Goal: Transaction & Acquisition: Purchase product/service

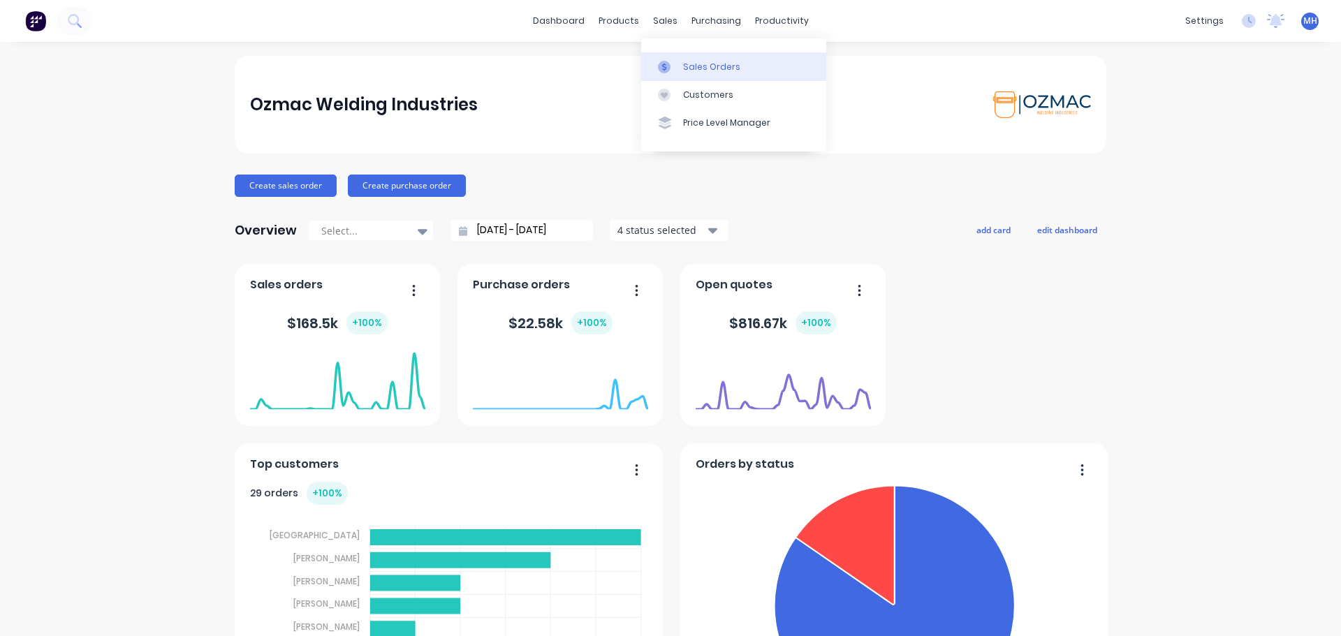
click at [691, 71] on div "Sales Orders" at bounding box center [711, 67] width 57 height 13
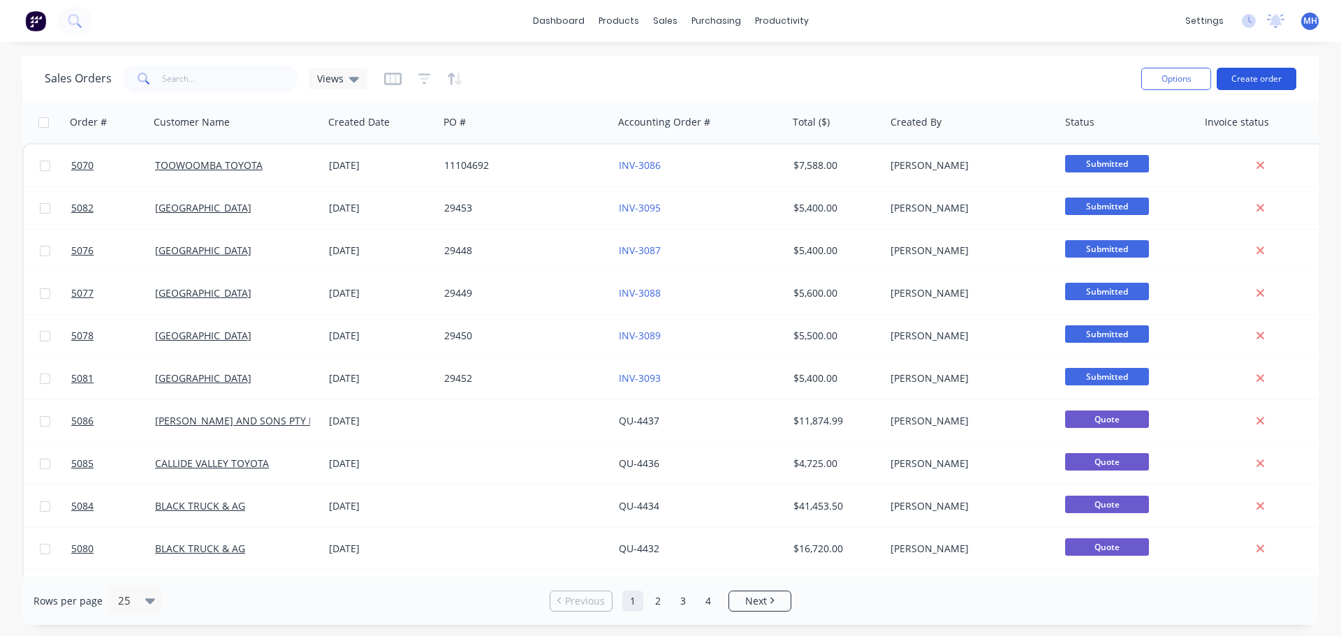
click at [1265, 82] on button "Create order" at bounding box center [1257, 79] width 80 height 22
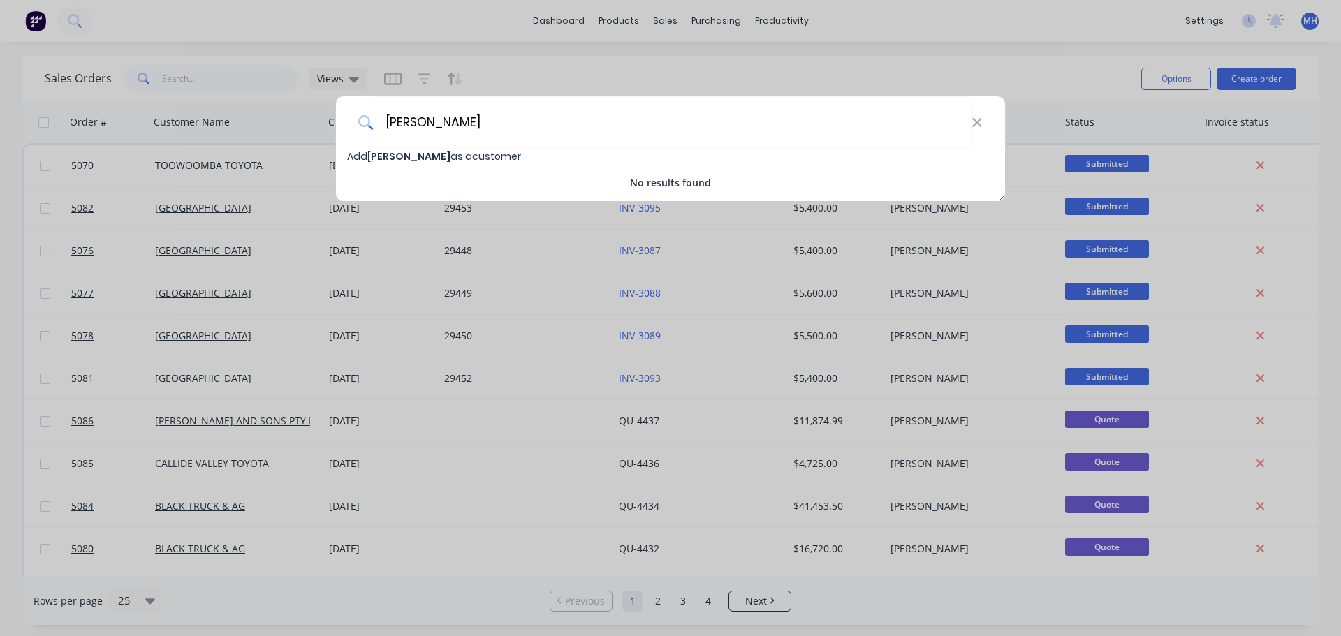
type input "[PERSON_NAME]"
click at [439, 158] on span "Add Craig Hartwig as a customer" at bounding box center [434, 156] width 174 height 14
select select "AU"
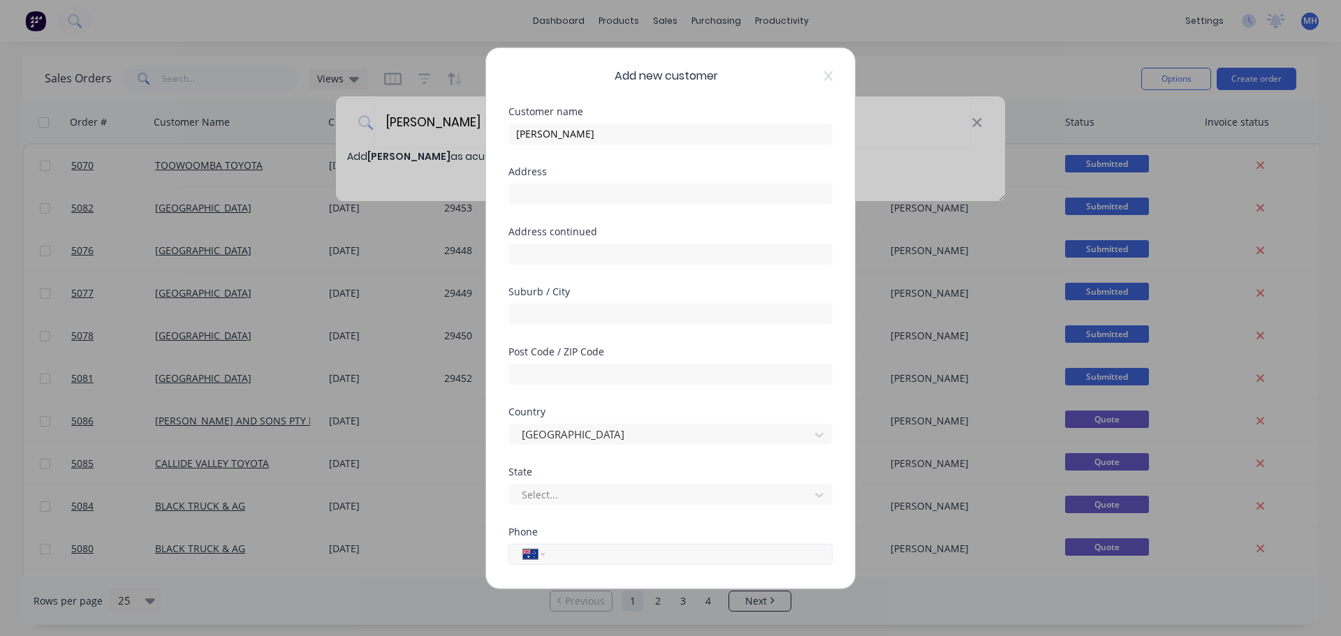
click at [576, 559] on input "tel" at bounding box center [686, 554] width 263 height 16
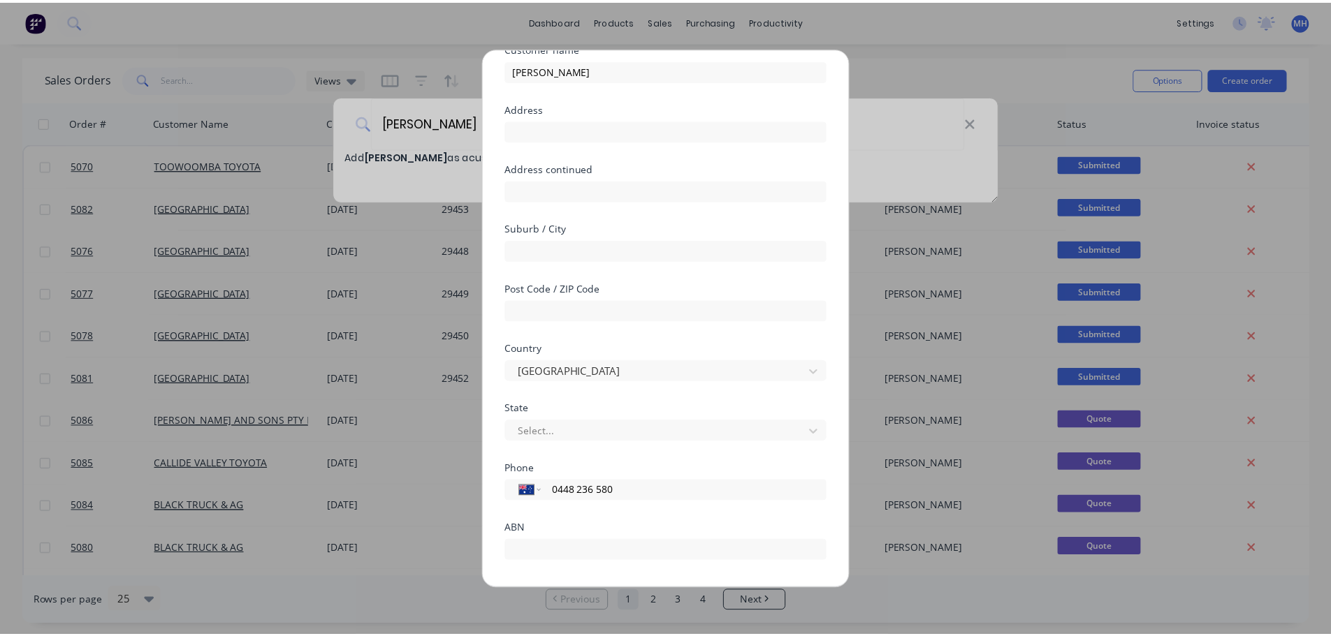
scroll to position [141, 0]
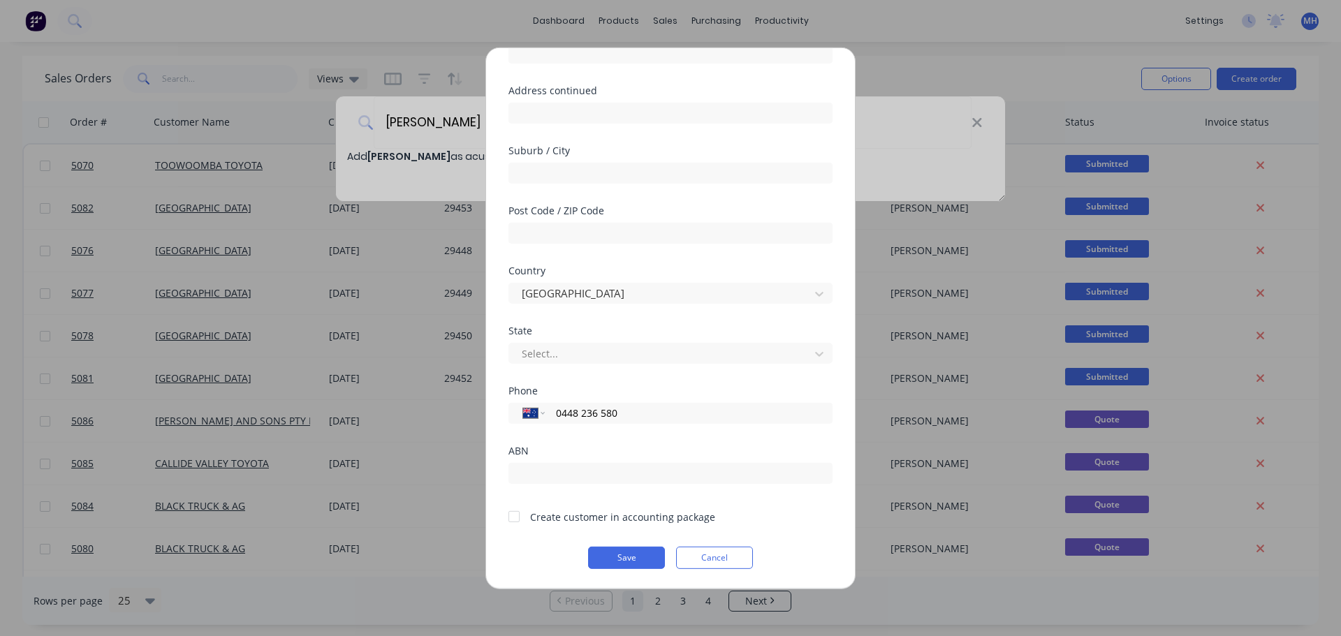
type input "0448 236 580"
click at [520, 521] on div at bounding box center [514, 517] width 28 height 28
click at [625, 559] on button "Save" at bounding box center [626, 557] width 77 height 22
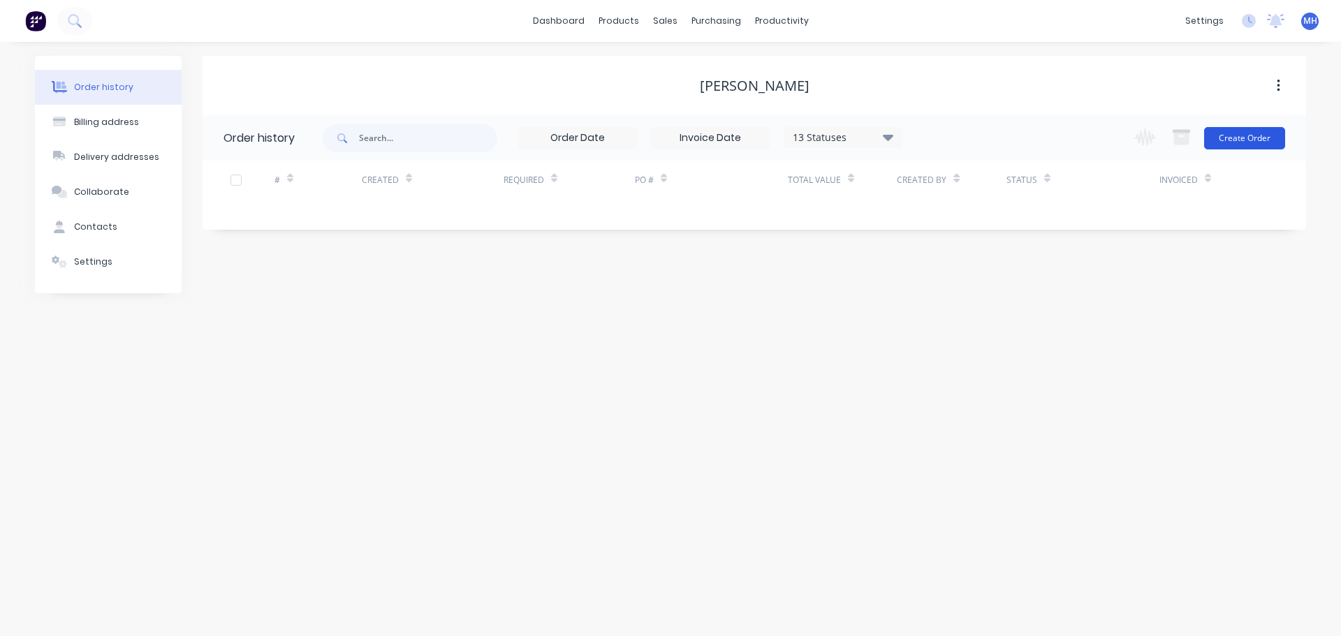
click at [1262, 138] on button "Create Order" at bounding box center [1244, 138] width 81 height 22
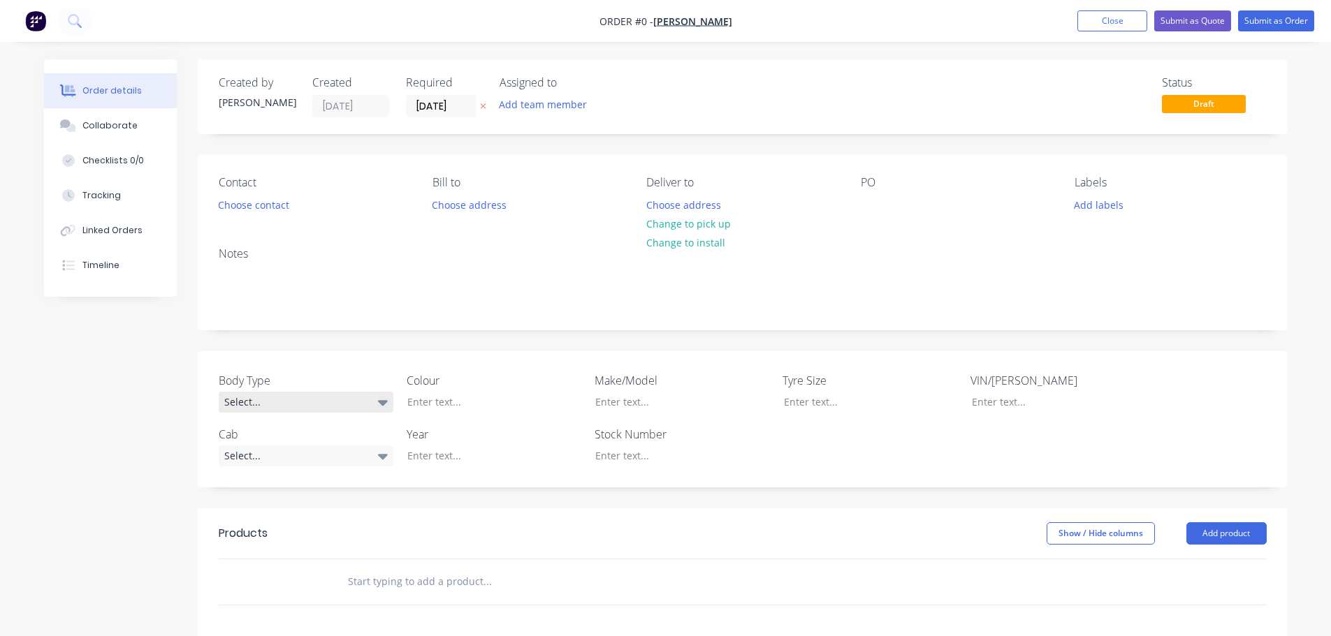
click at [333, 393] on div "Select..." at bounding box center [306, 402] width 175 height 21
click at [315, 455] on button "Cab Chassis" at bounding box center [324, 460] width 210 height 28
click at [331, 456] on div "Select..." at bounding box center [306, 455] width 175 height 21
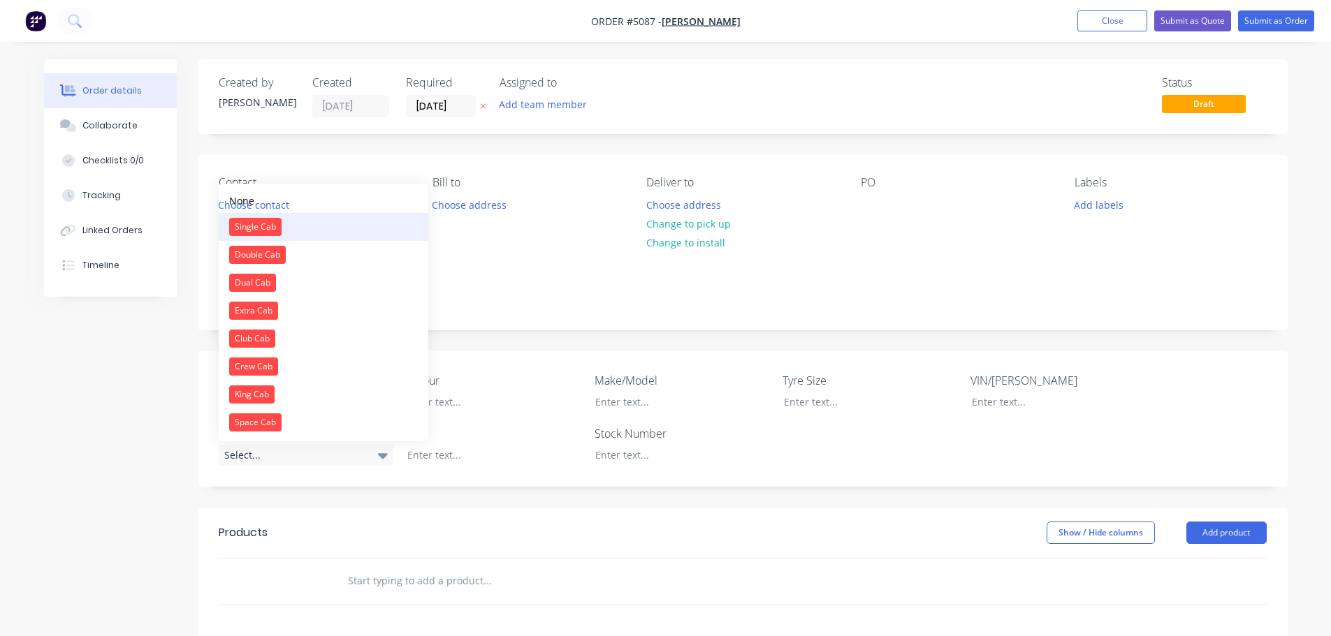
click at [309, 221] on button "Single Cab" at bounding box center [324, 227] width 210 height 28
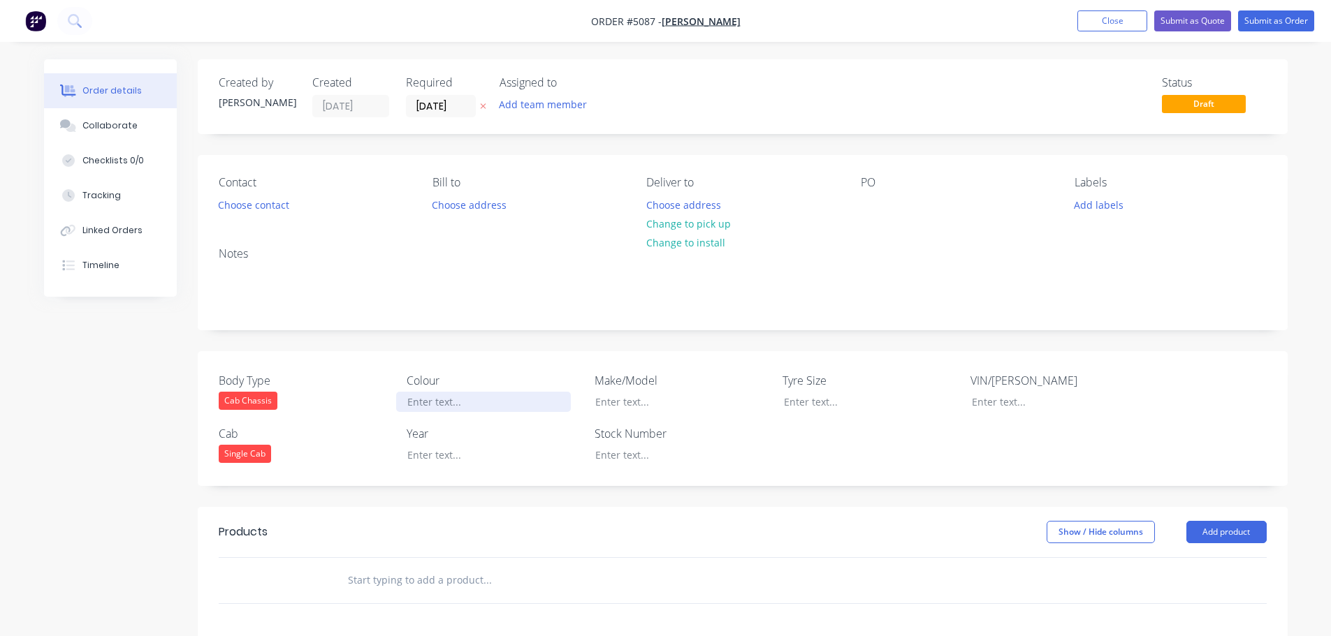
click at [451, 405] on div at bounding box center [483, 402] width 175 height 20
click at [451, 457] on div at bounding box center [483, 455] width 175 height 20
click at [599, 403] on div at bounding box center [671, 402] width 175 height 20
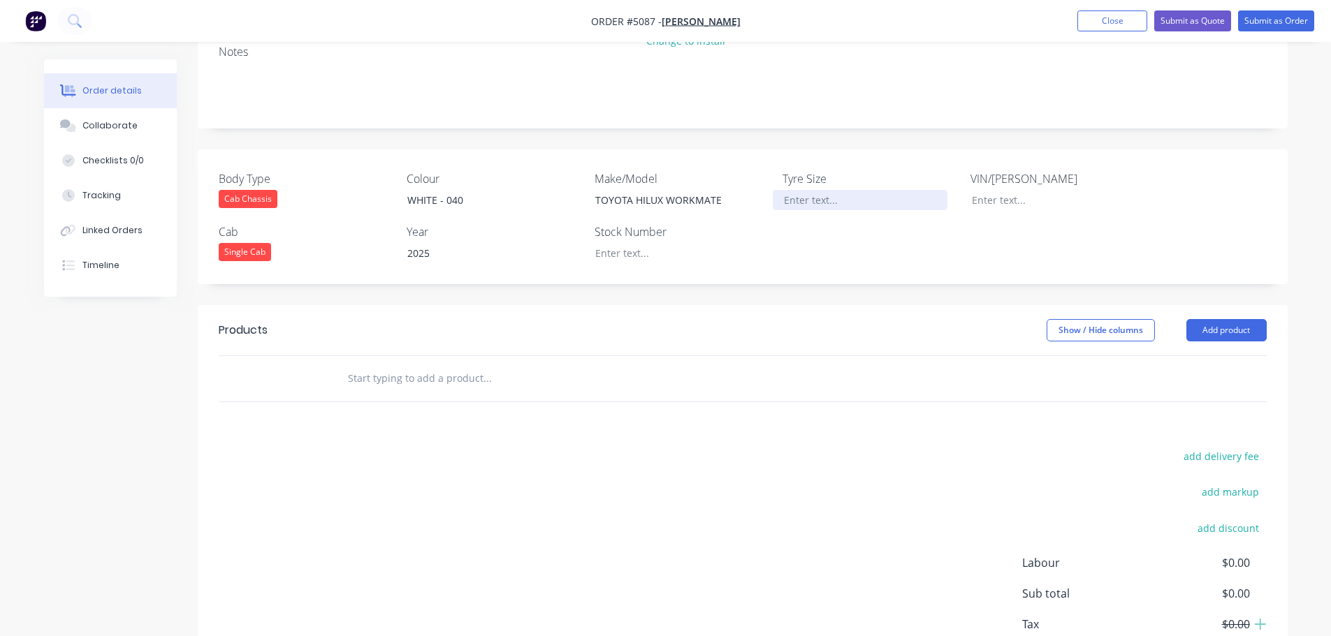
scroll to position [210, 0]
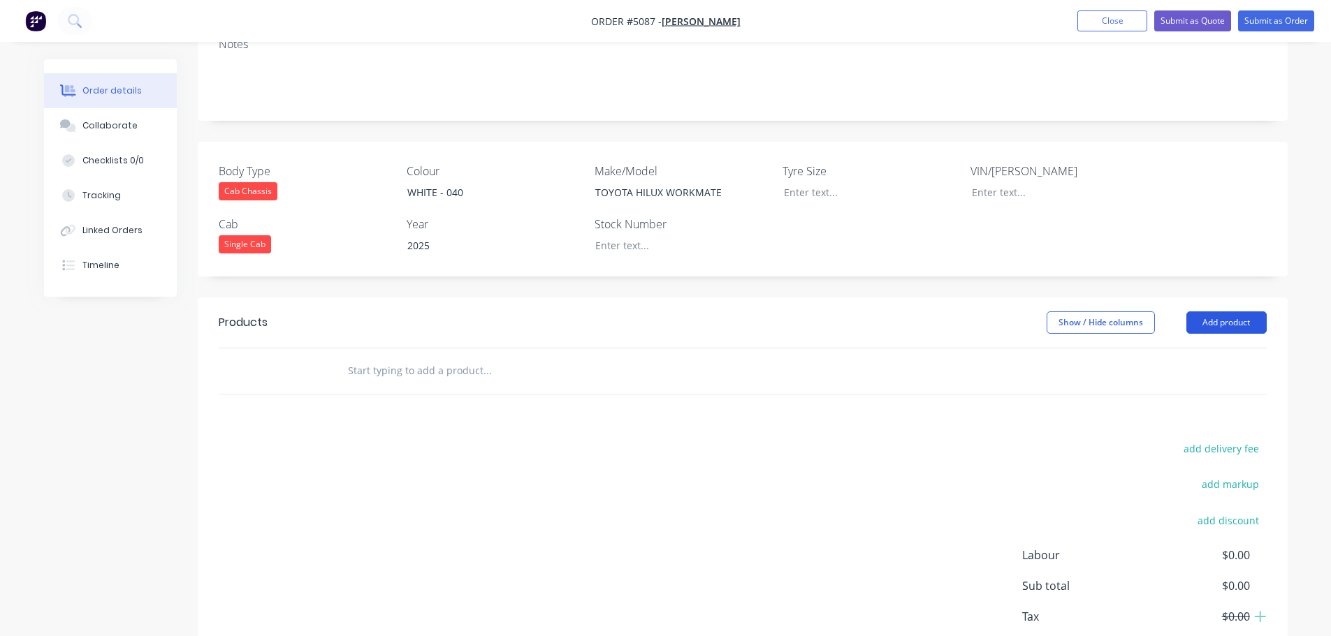
click at [1259, 321] on button "Add product" at bounding box center [1226, 323] width 80 height 22
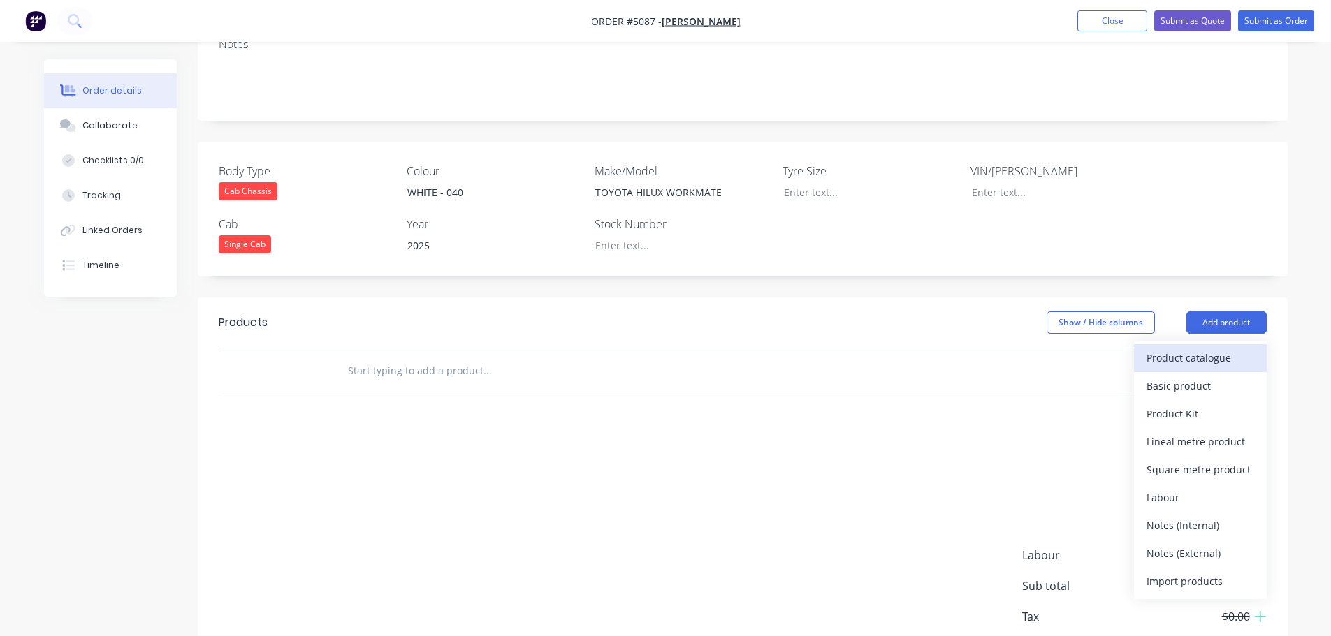
click at [1217, 361] on div "Product catalogue" at bounding box center [1200, 358] width 108 height 20
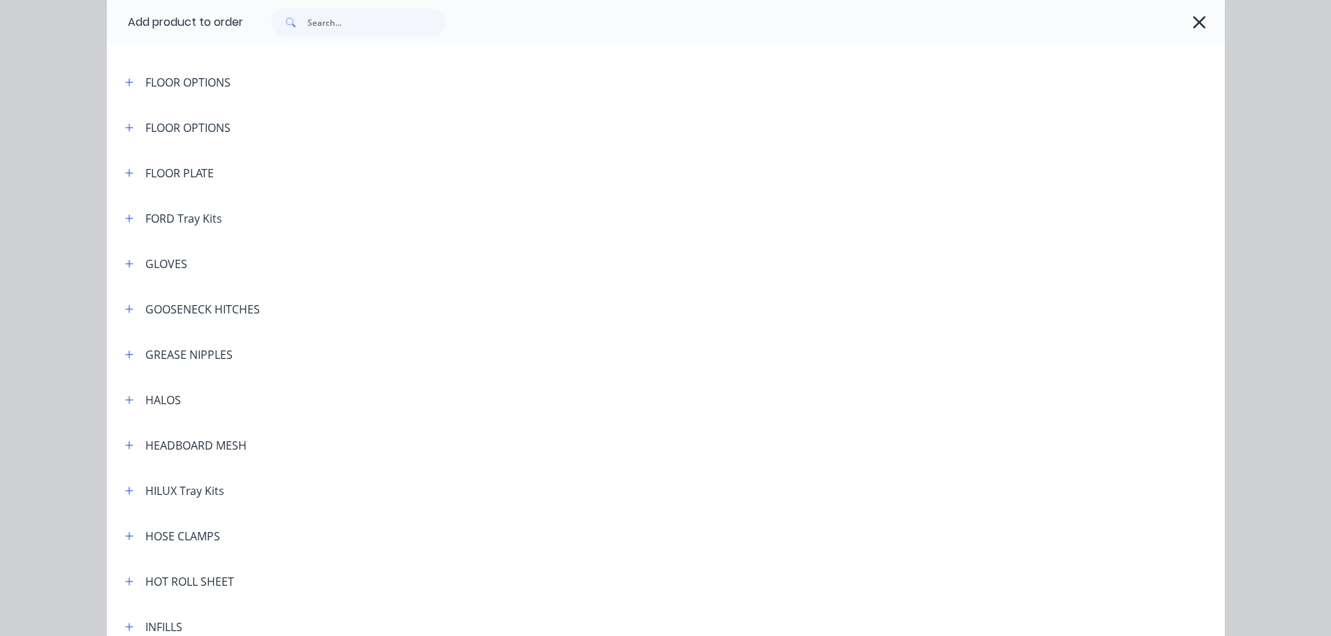
scroll to position [1397, 0]
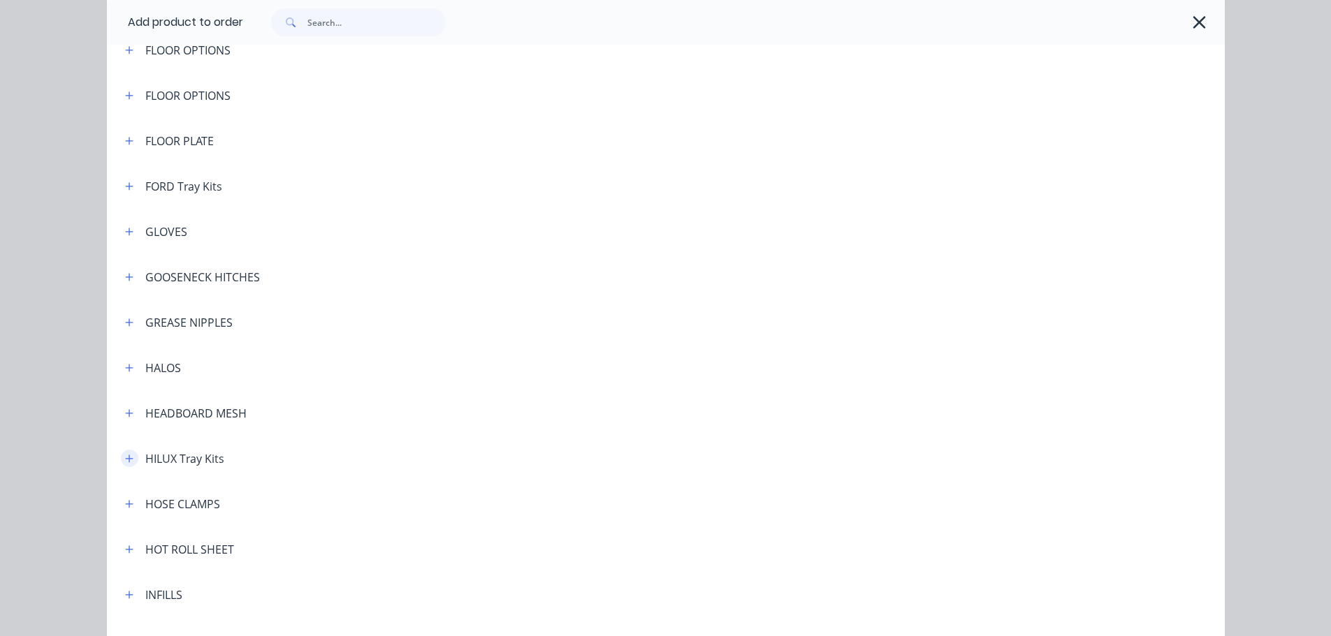
click at [128, 461] on icon "button" at bounding box center [129, 459] width 8 height 10
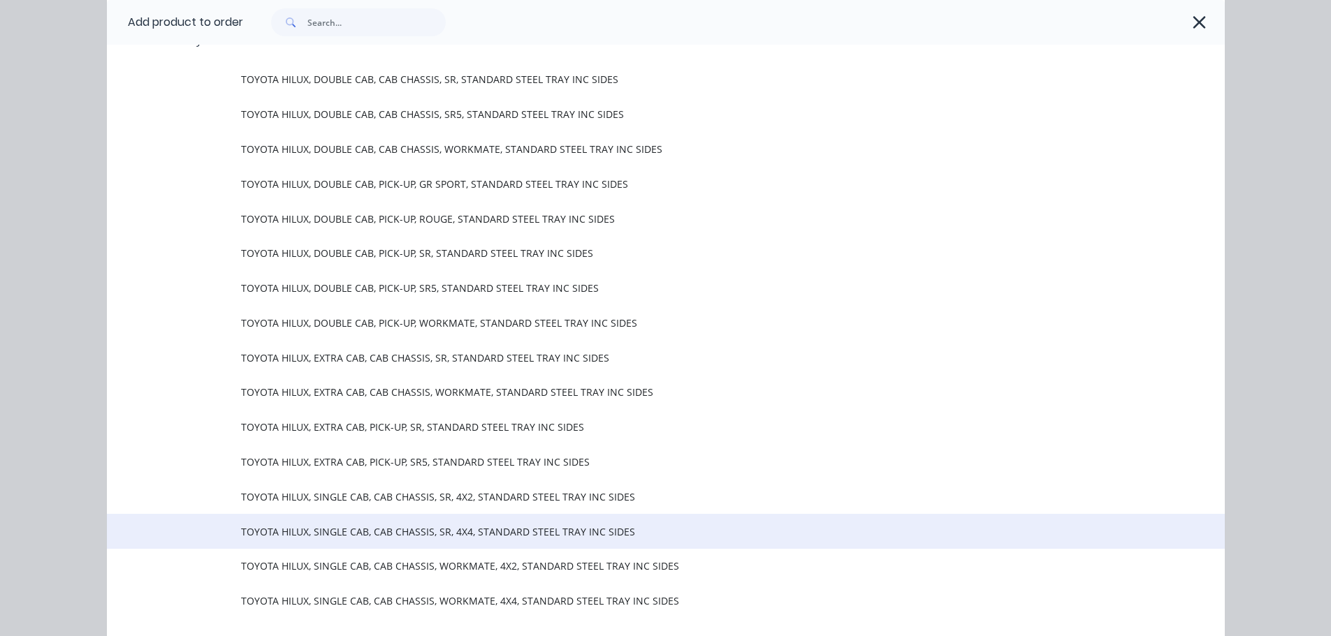
scroll to position [1886, 0]
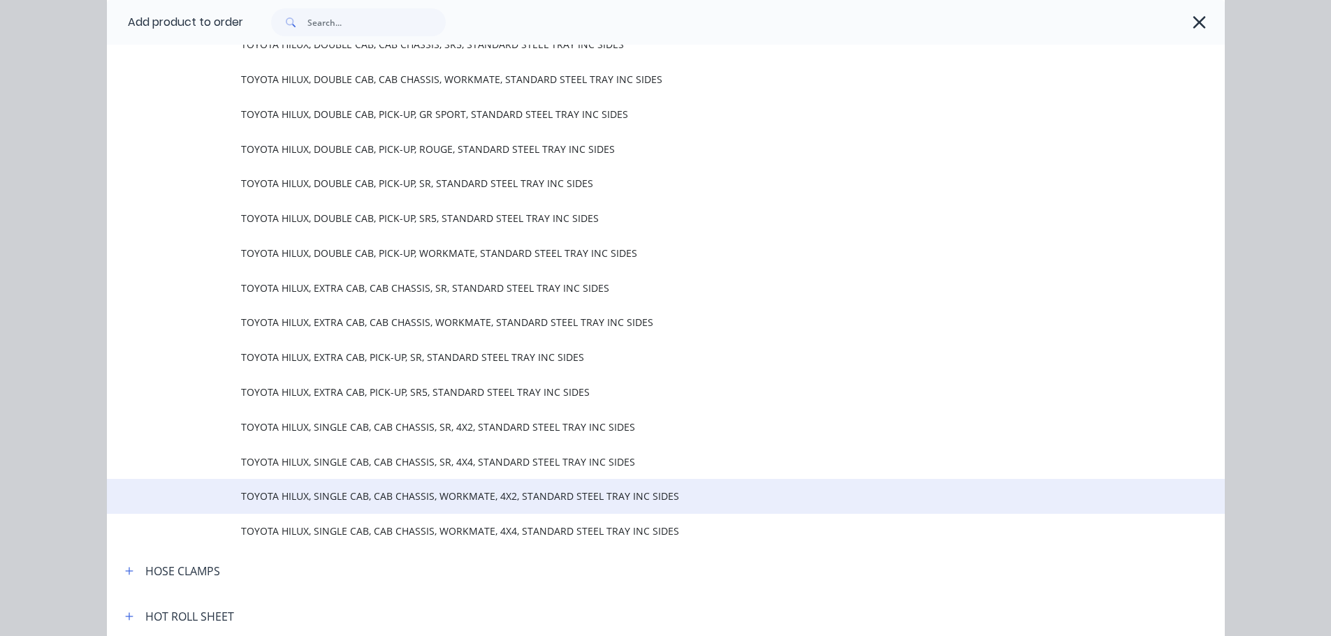
click at [360, 492] on span "TOYOTA HILUX, SINGLE CAB, CAB CHASSIS, WORKMATE, 4X2, STANDARD STEEL TRAY INC S…" at bounding box center [634, 496] width 786 height 15
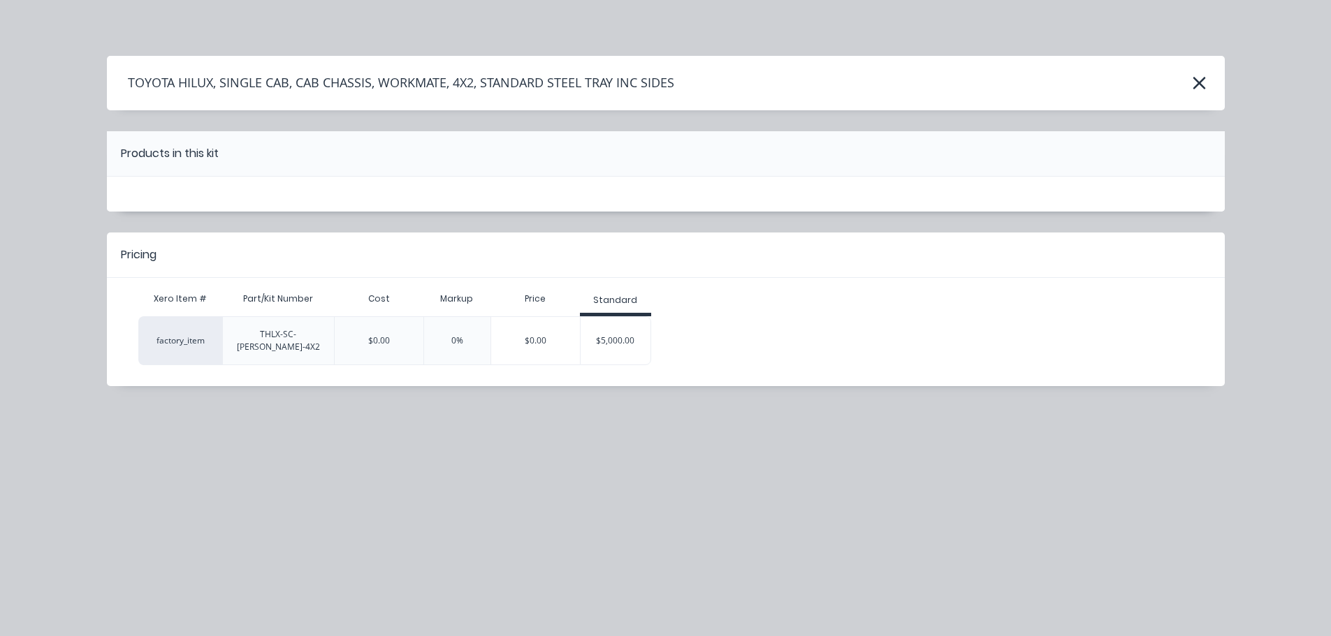
scroll to position [0, 0]
click at [617, 323] on div "$5,000.00" at bounding box center [615, 340] width 70 height 35
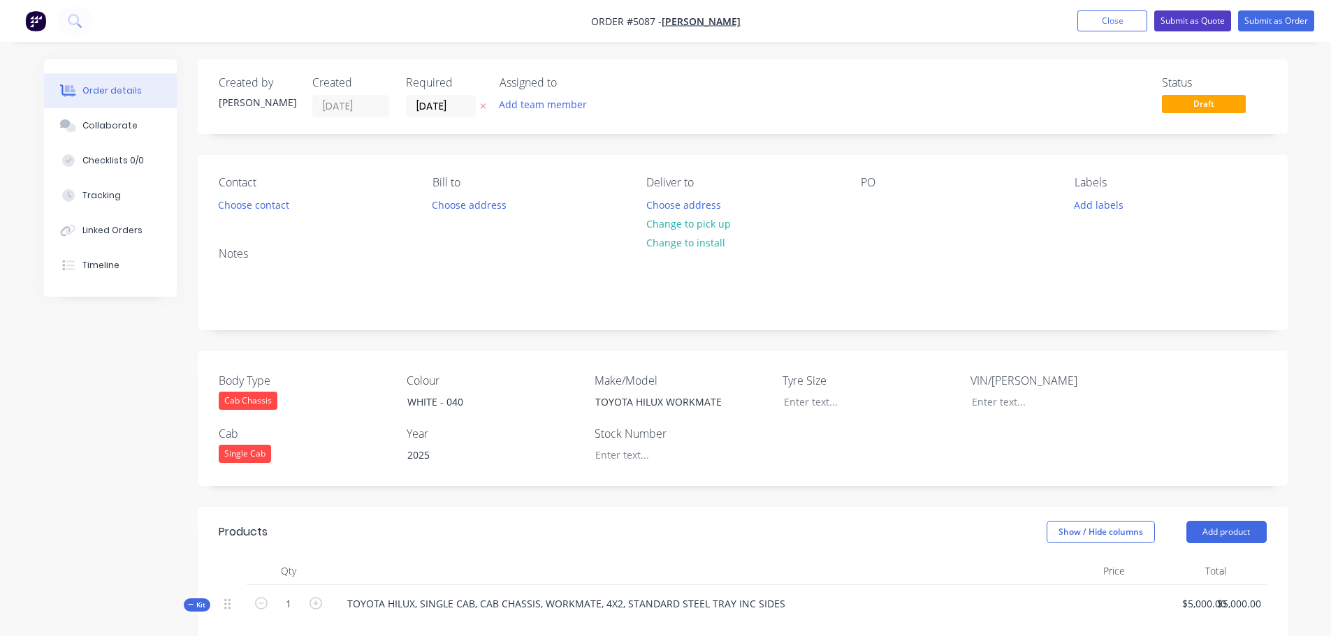
click at [1202, 19] on button "Submit as Quote" at bounding box center [1192, 20] width 77 height 21
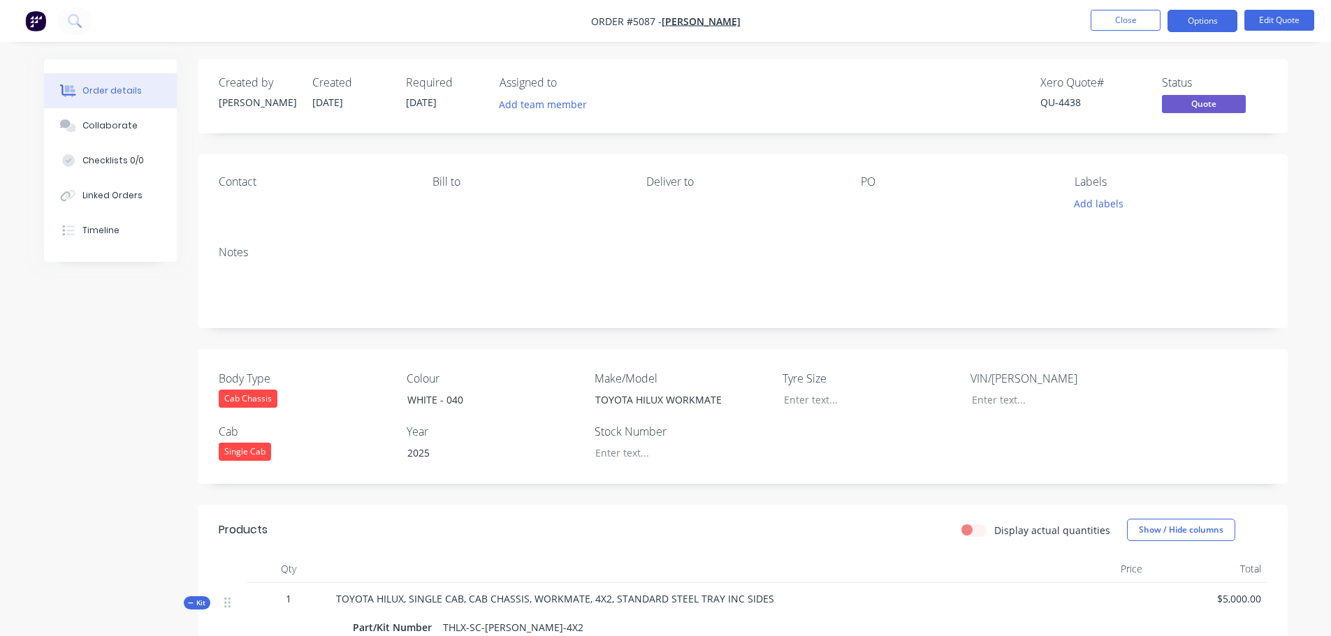
click at [309, 228] on div "Contact Bill to Deliver to PO Labels Add labels" at bounding box center [743, 194] width 1090 height 80
click at [1208, 21] on button "Options" at bounding box center [1202, 21] width 70 height 22
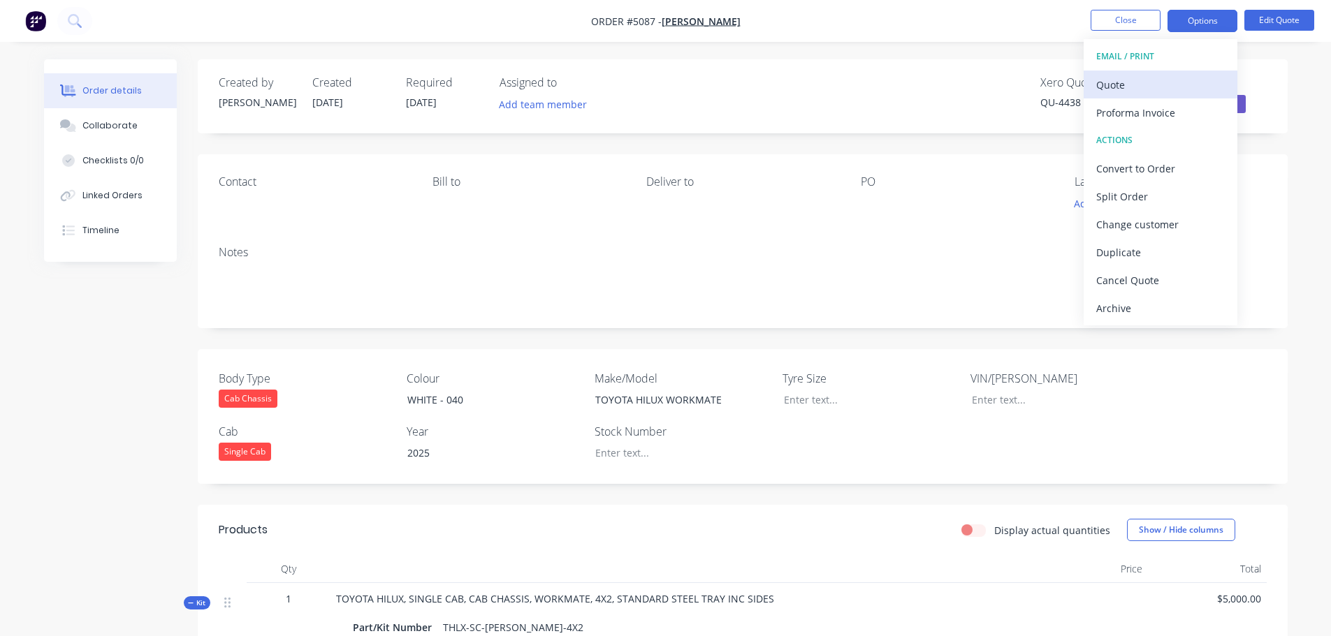
click at [1152, 93] on div "Quote" at bounding box center [1160, 85] width 129 height 20
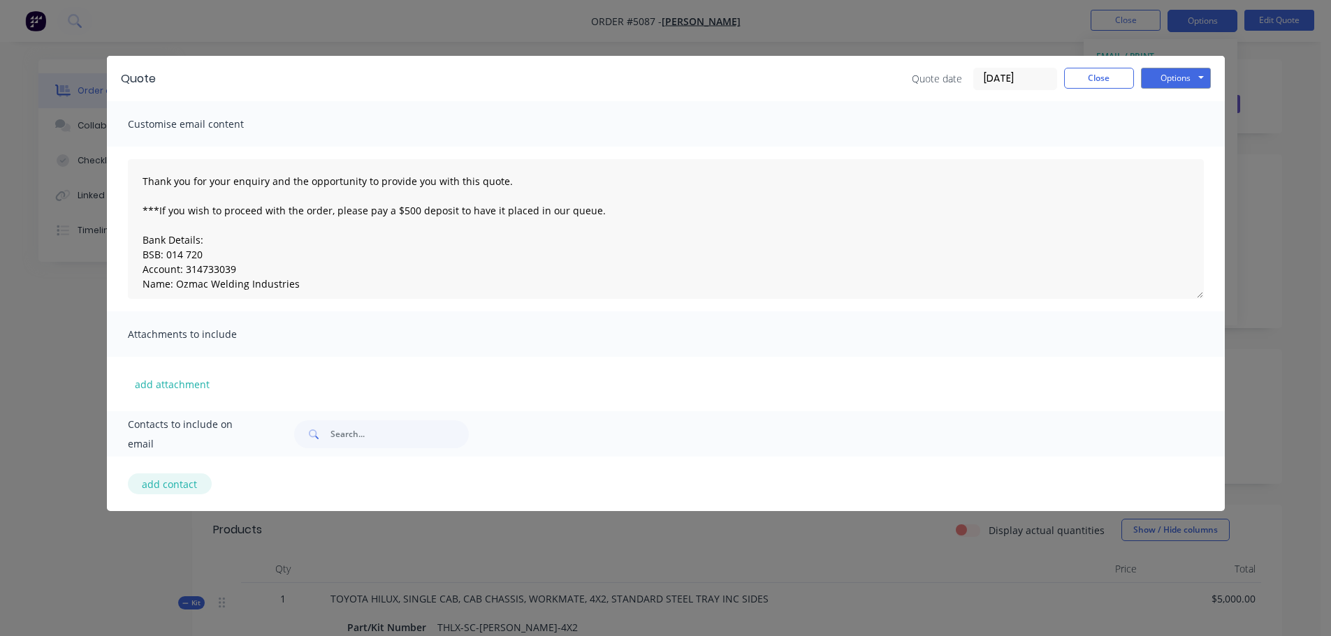
click at [181, 487] on button "add contact" at bounding box center [170, 484] width 84 height 21
select select "AU"
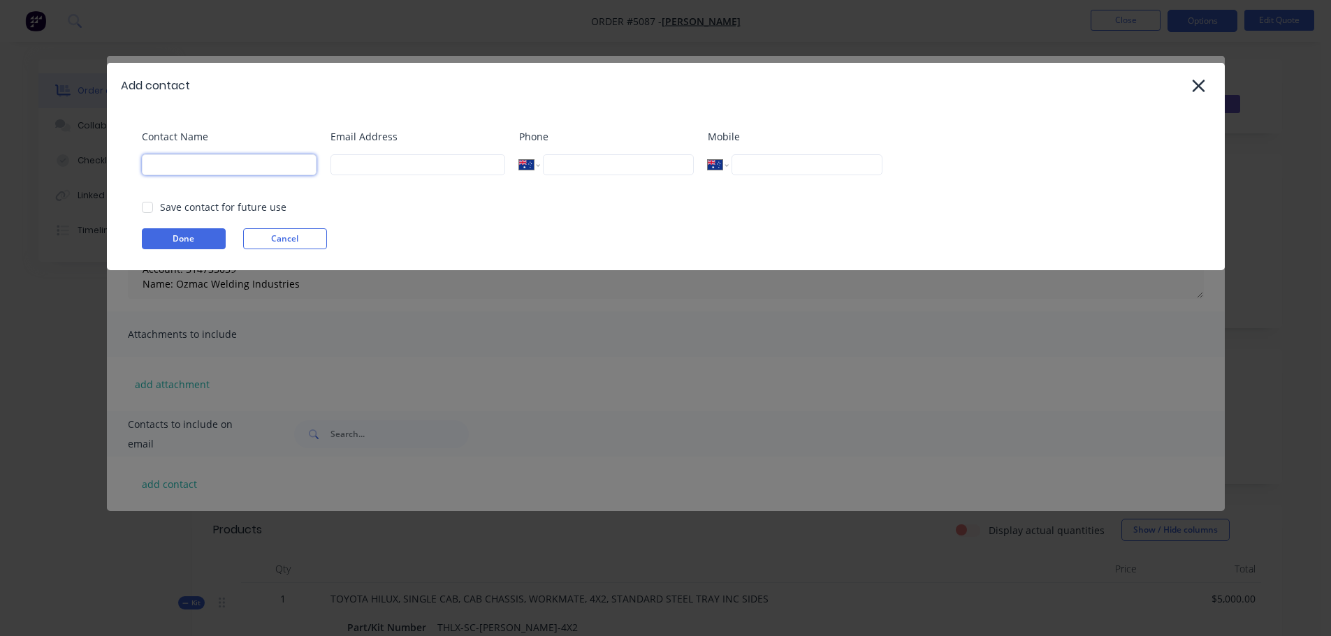
click at [220, 161] on input at bounding box center [229, 164] width 175 height 21
type input "c"
type input "V"
type input "[PERSON_NAME]"
type input "cwhartwig@hotmail.com"
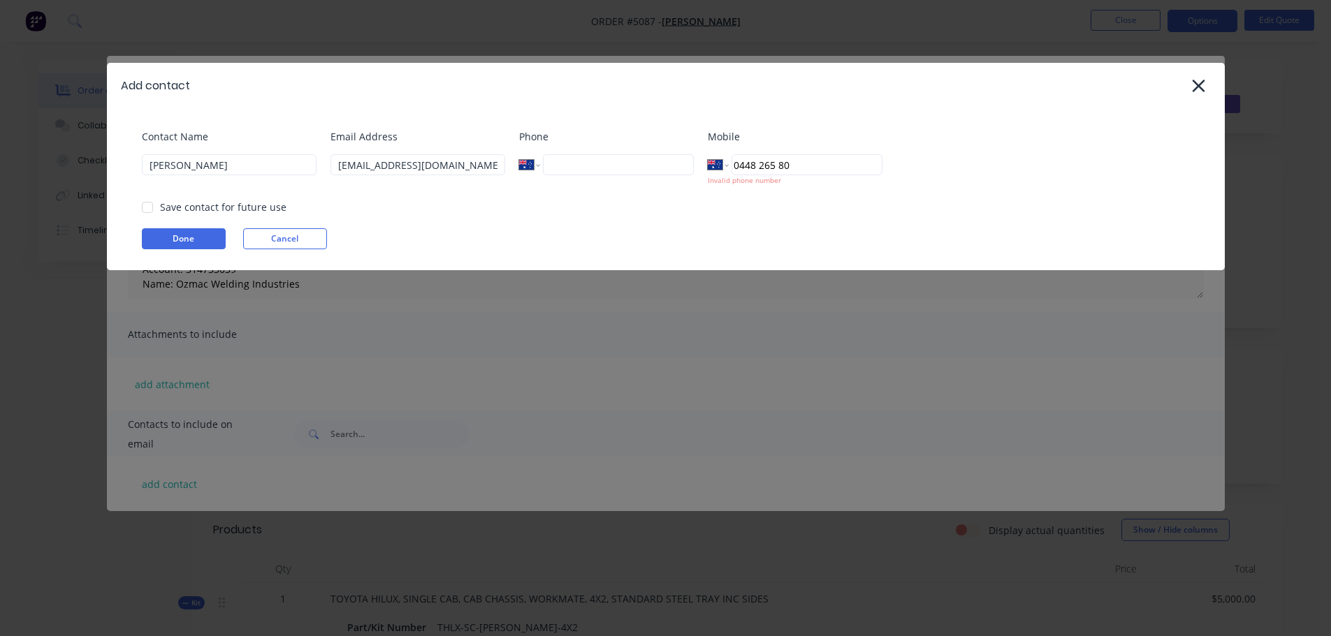
click at [150, 210] on div at bounding box center [147, 207] width 28 height 28
type input "0448 265 80"
click at [179, 245] on button "Done" at bounding box center [184, 238] width 84 height 21
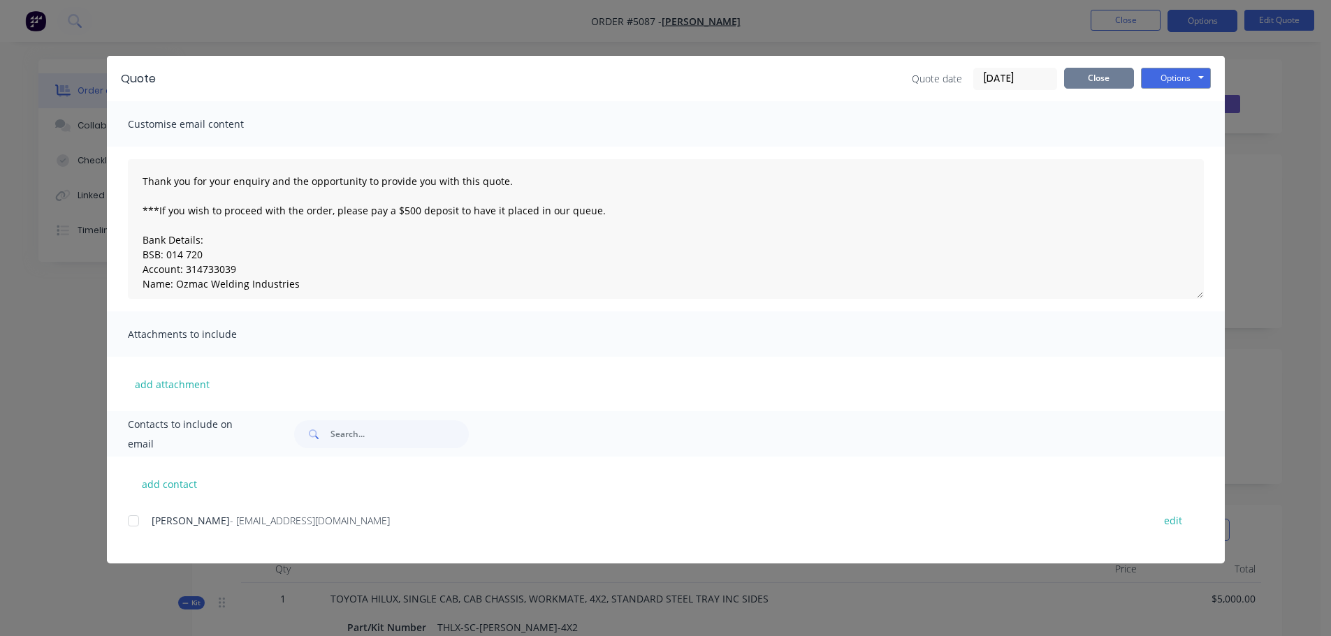
click at [1102, 83] on button "Close" at bounding box center [1099, 78] width 70 height 21
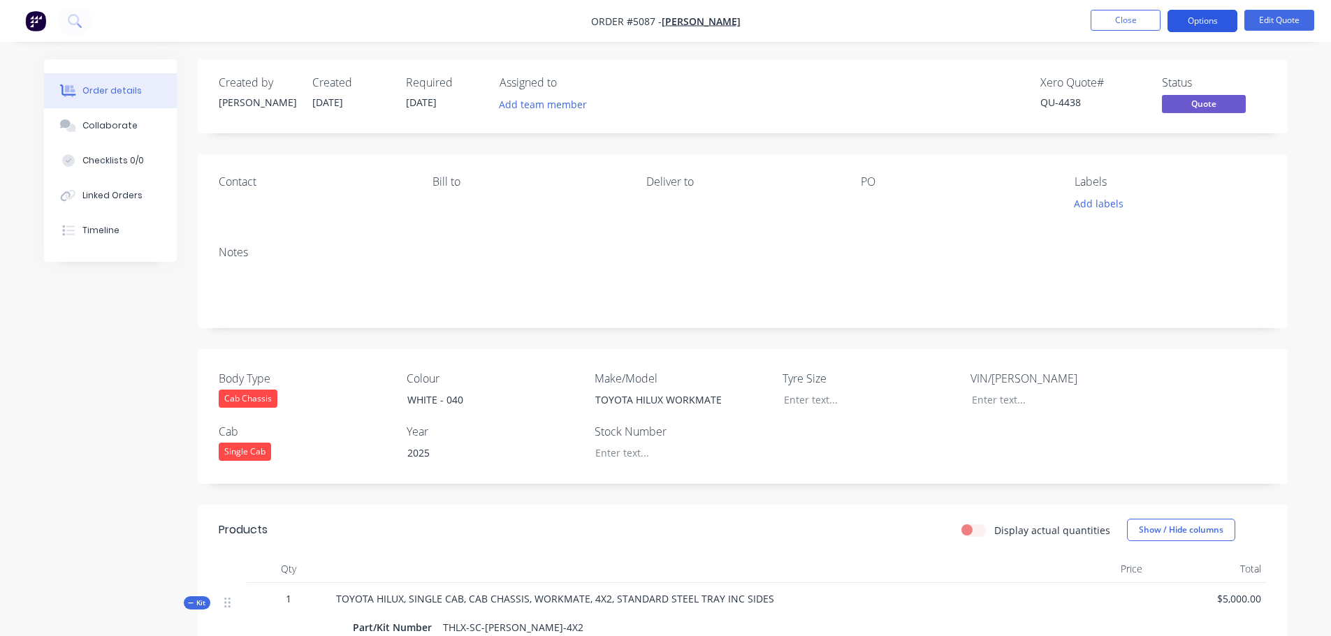
click at [1191, 24] on button "Options" at bounding box center [1202, 21] width 70 height 22
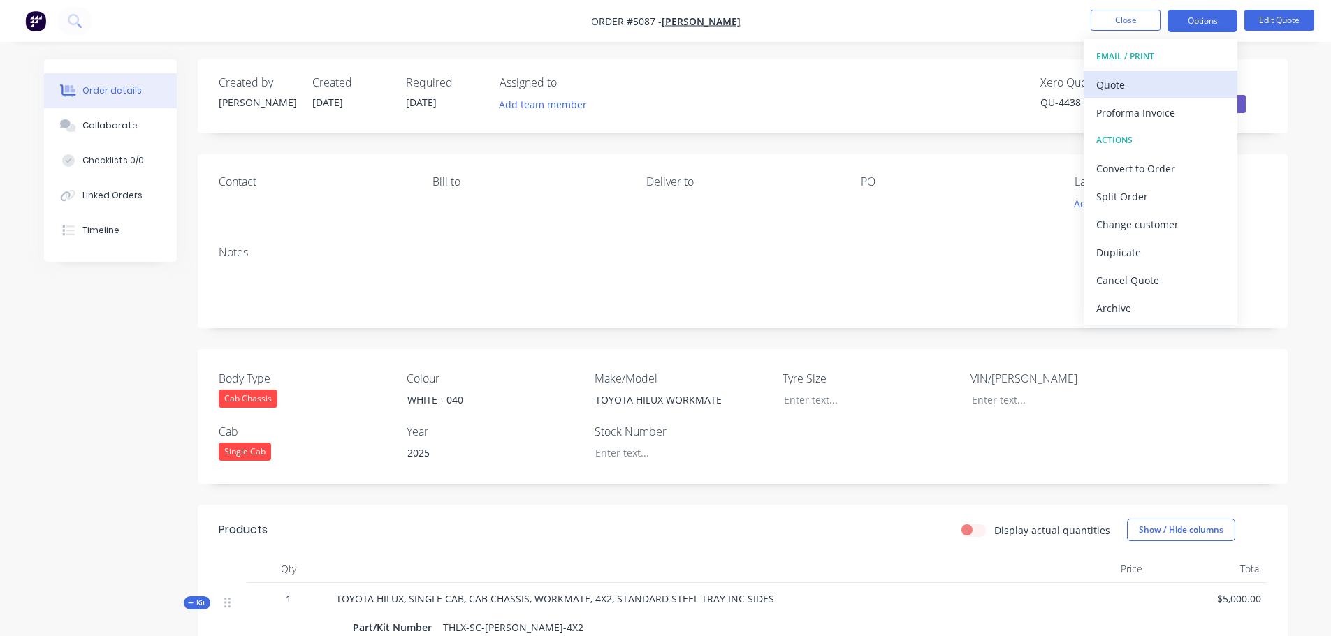
click at [1149, 91] on div "Quote" at bounding box center [1160, 85] width 129 height 20
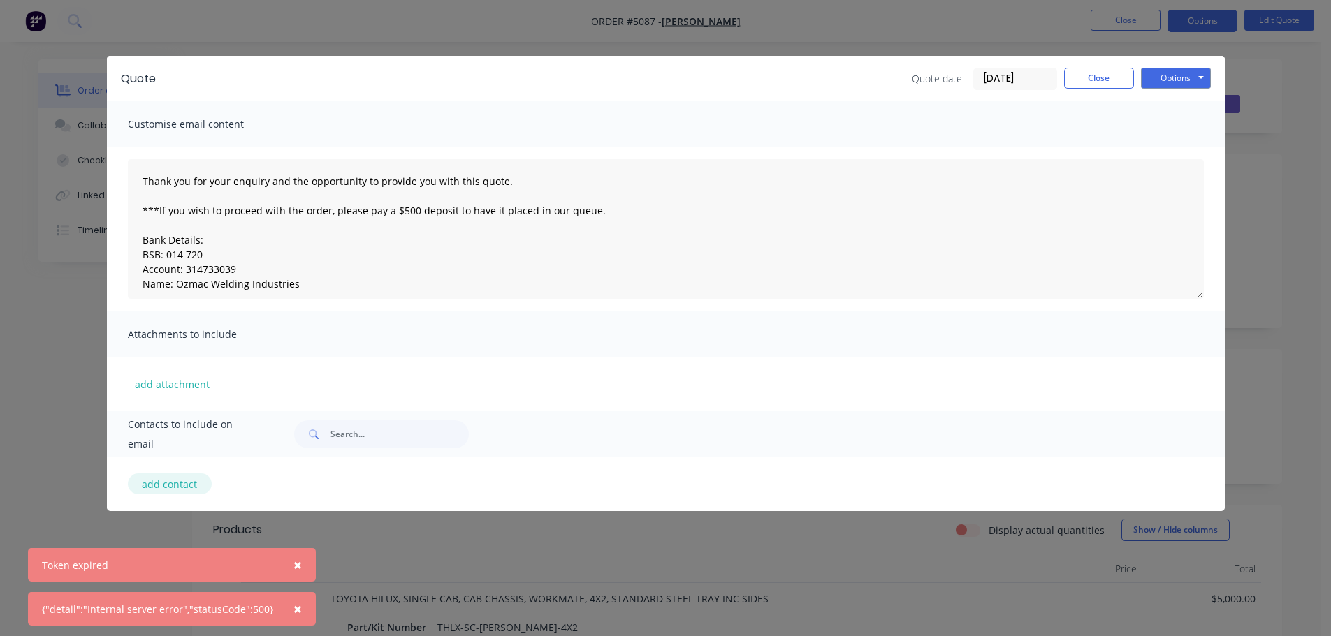
click at [166, 485] on button "add contact" at bounding box center [170, 484] width 84 height 21
select select "AU"
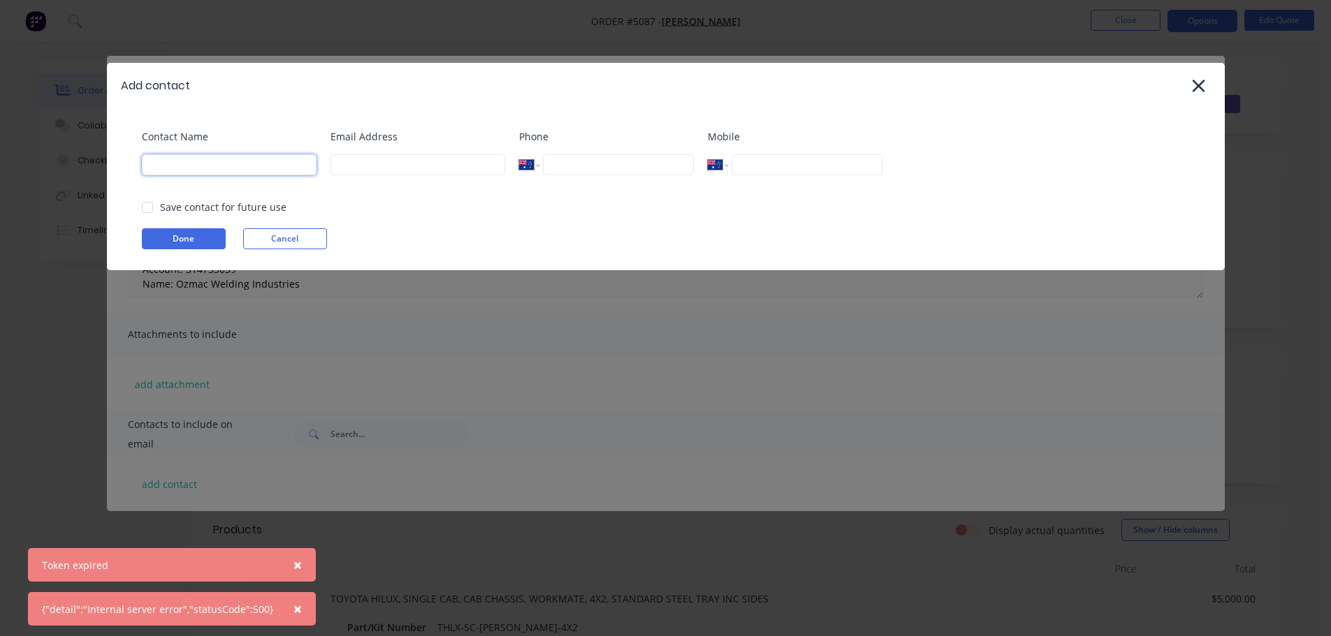
click at [216, 164] on input at bounding box center [229, 164] width 175 height 21
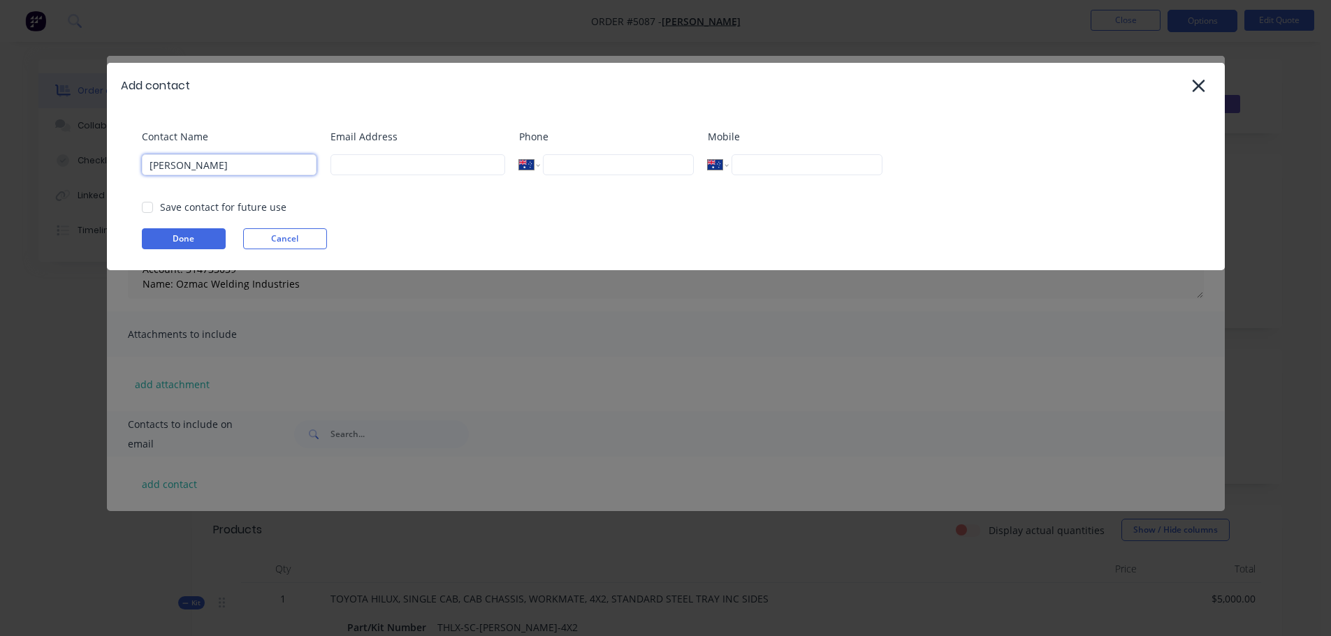
type input "[PERSON_NAME]"
click at [365, 171] on input at bounding box center [417, 164] width 175 height 21
type input "cwhartwig@hotmail.com"
click at [779, 160] on input "tel" at bounding box center [806, 164] width 150 height 21
click at [147, 210] on div at bounding box center [147, 207] width 28 height 28
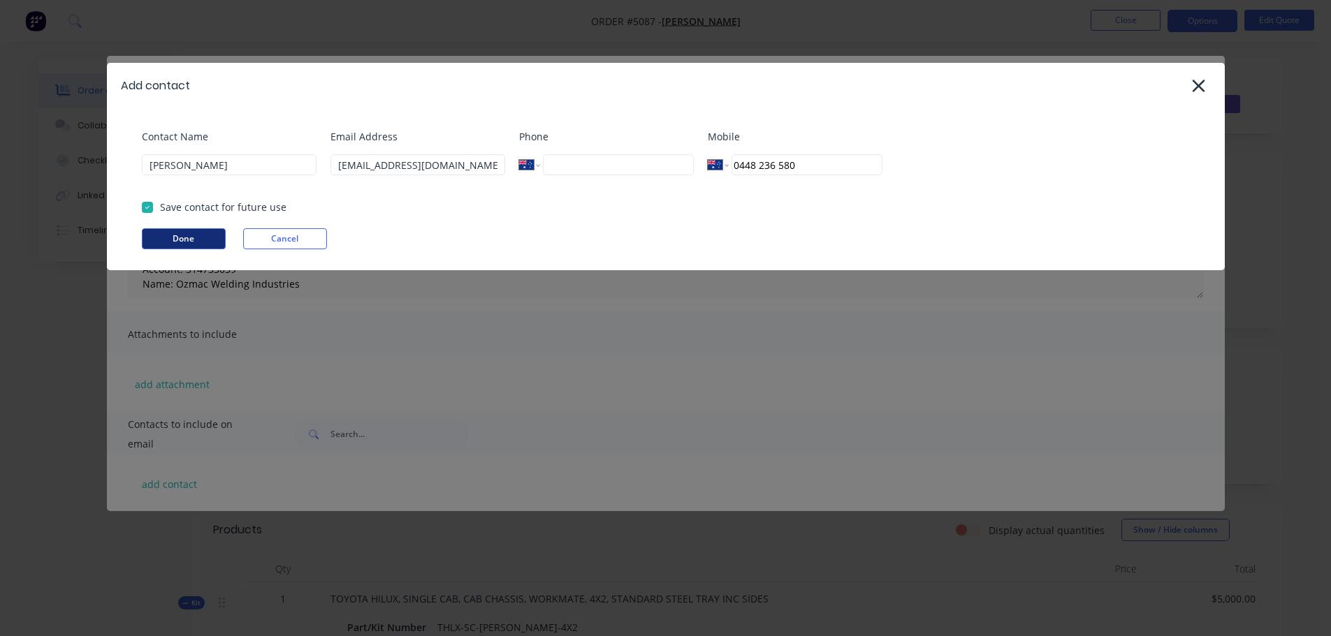
type input "0448 236 580"
click at [189, 240] on button "Done" at bounding box center [184, 238] width 84 height 21
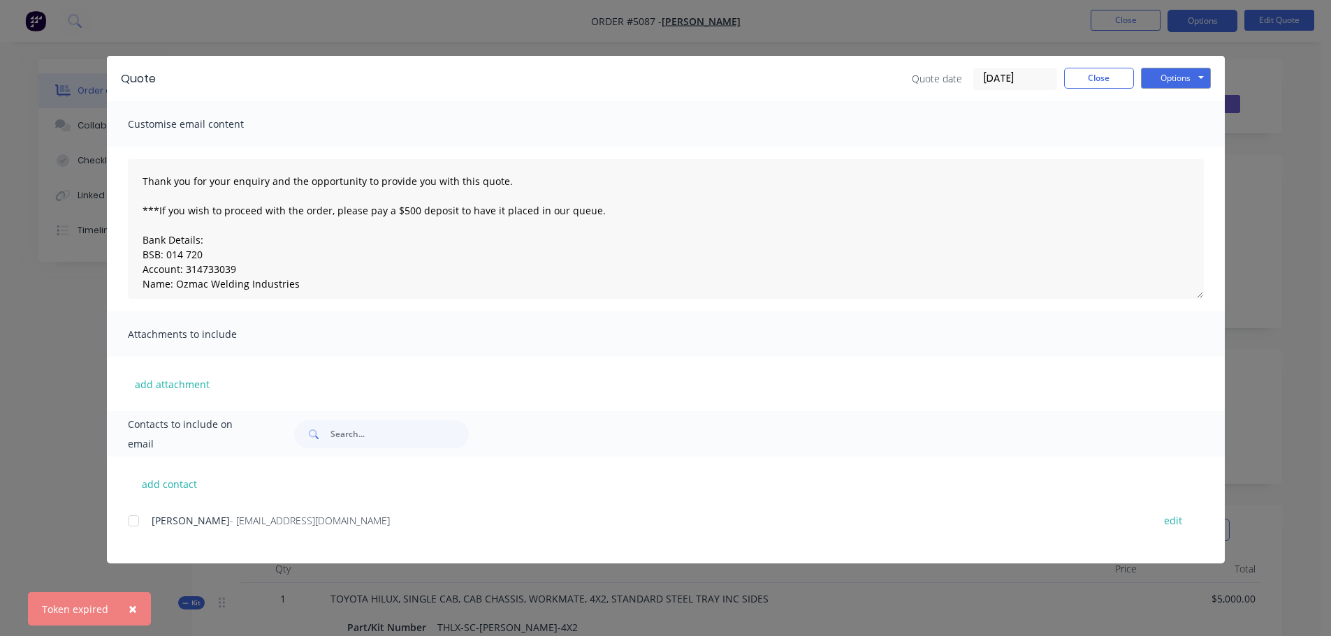
click at [129, 525] on div at bounding box center [133, 521] width 28 height 28
click at [1165, 72] on button "Options" at bounding box center [1176, 78] width 70 height 21
click at [1171, 150] on button "Email" at bounding box center [1185, 149] width 89 height 23
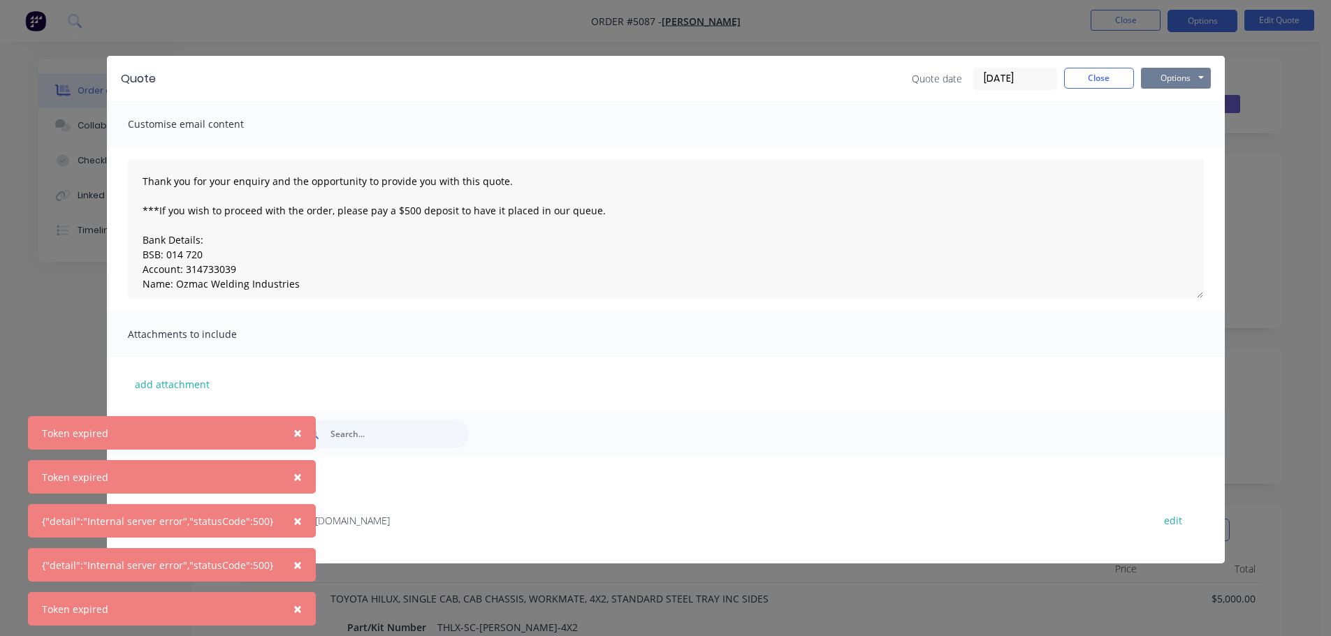
click at [1171, 79] on button "Options" at bounding box center [1176, 78] width 70 height 21
click at [1180, 124] on button "Print" at bounding box center [1185, 126] width 89 height 23
click at [294, 428] on span "×" at bounding box center [297, 433] width 8 height 20
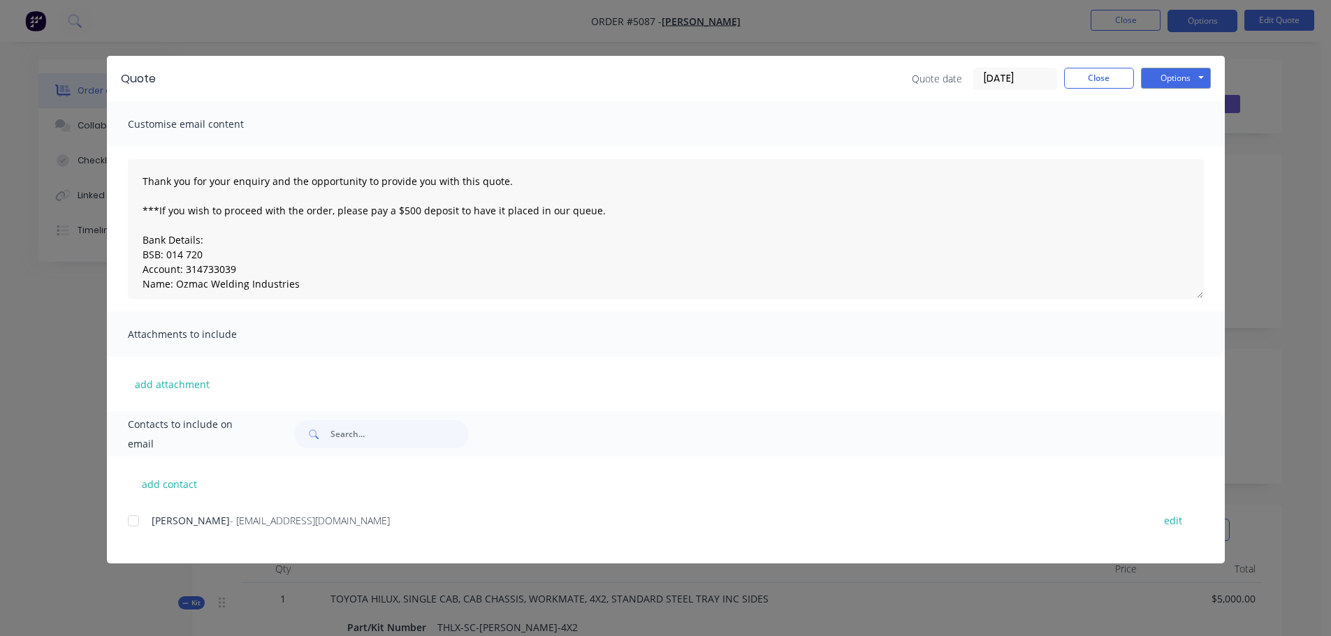
click at [293, 471] on div "add contact Craig Hartwig - cwhartwig@hotmail.com edit" at bounding box center [666, 510] width 1118 height 107
click at [1170, 76] on button "Options" at bounding box center [1176, 78] width 70 height 21
click at [1173, 129] on button "Print" at bounding box center [1185, 126] width 89 height 23
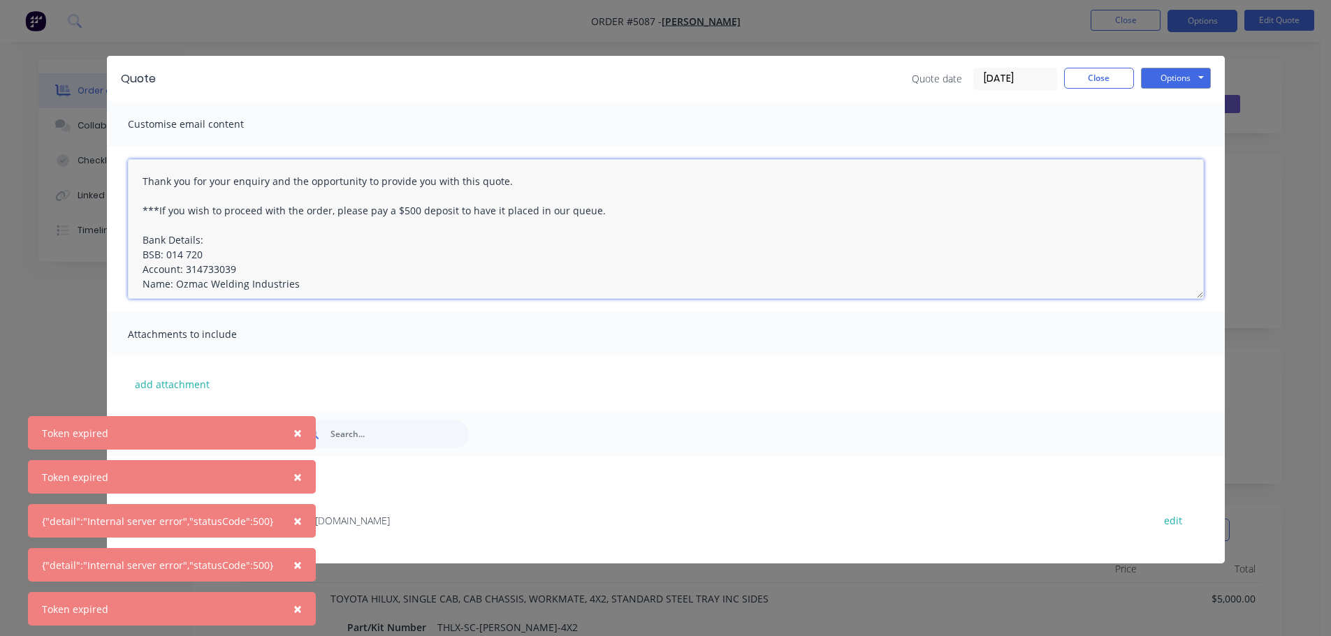
click at [317, 242] on textarea "Thank you for your enquiry and the opportunity to provide you with this quote. …" at bounding box center [666, 229] width 1076 height 140
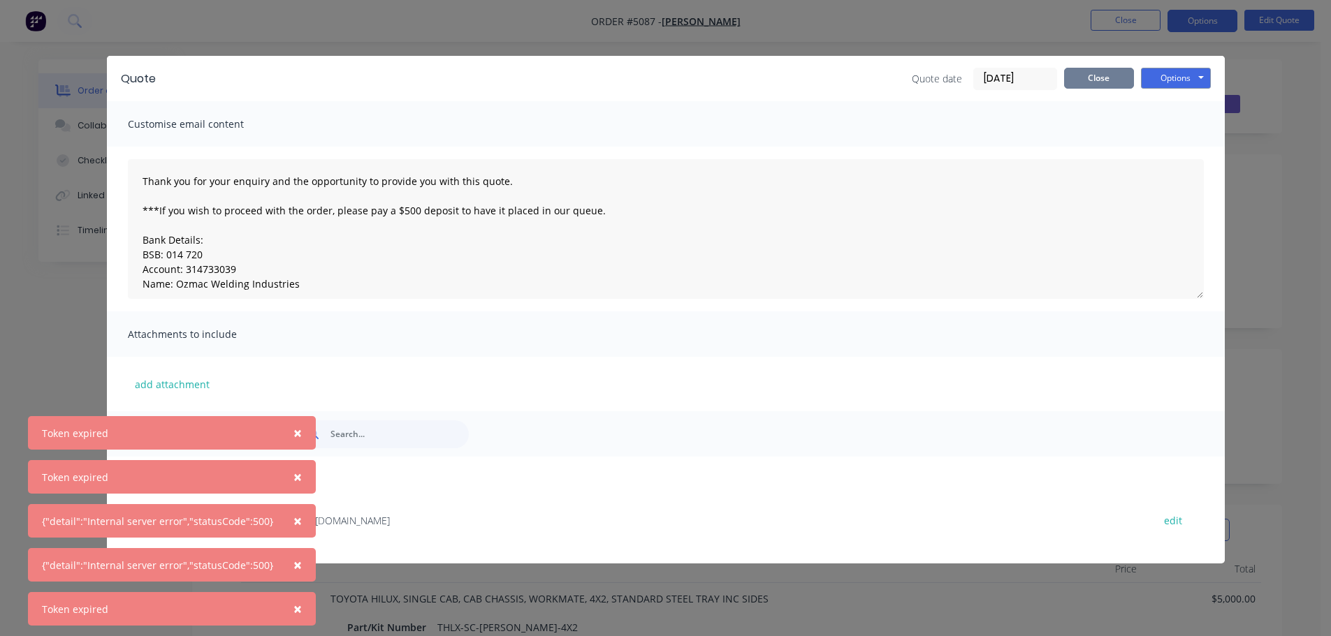
click at [1092, 87] on button "Close" at bounding box center [1099, 78] width 70 height 21
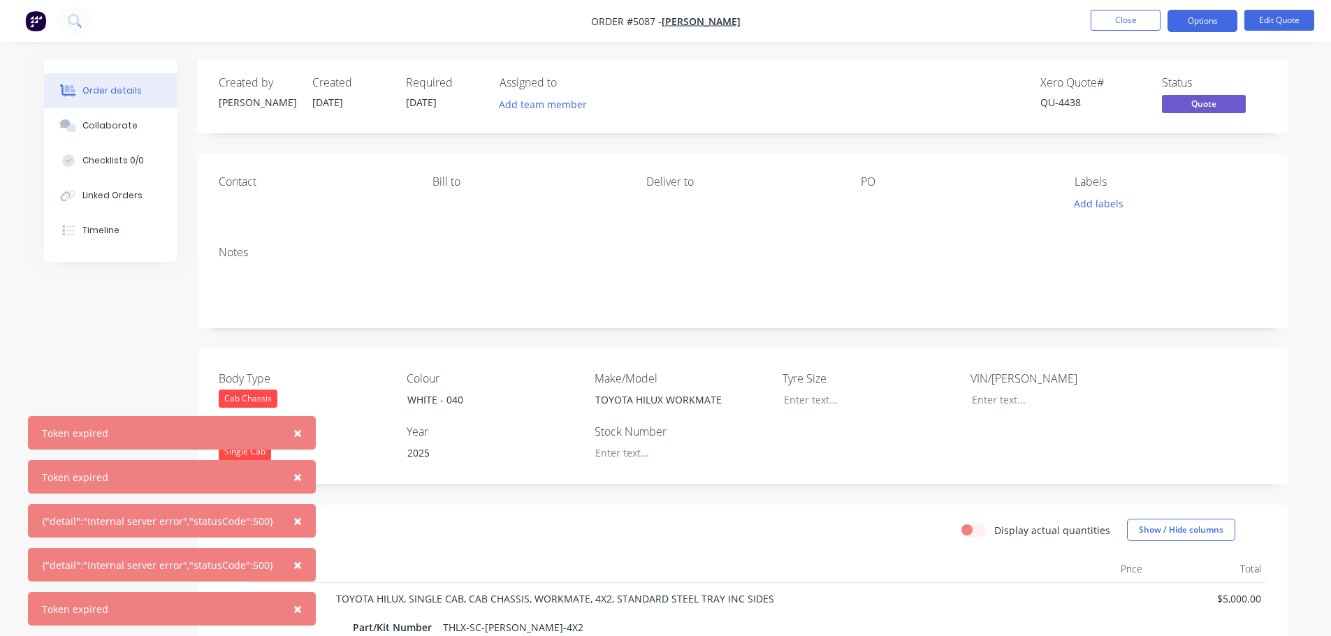
click at [296, 437] on button "×" at bounding box center [297, 433] width 36 height 34
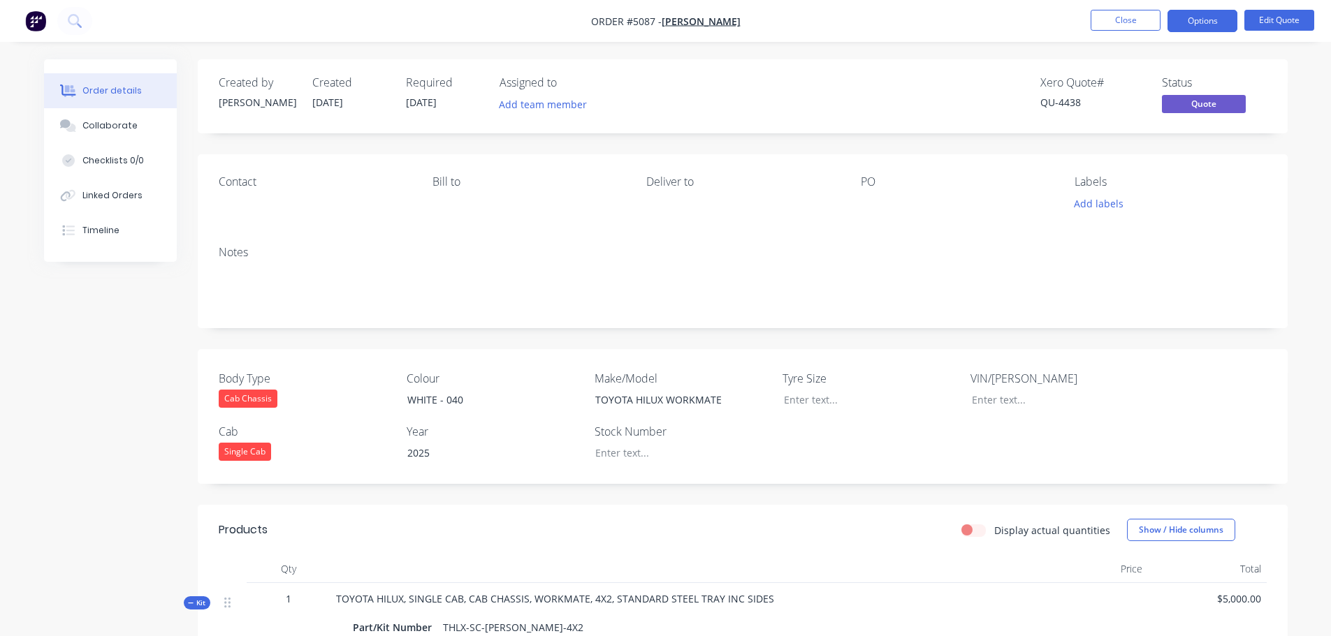
click at [418, 239] on div "Notes" at bounding box center [743, 282] width 1090 height 94
click at [1192, 21] on button "Options" at bounding box center [1202, 21] width 70 height 22
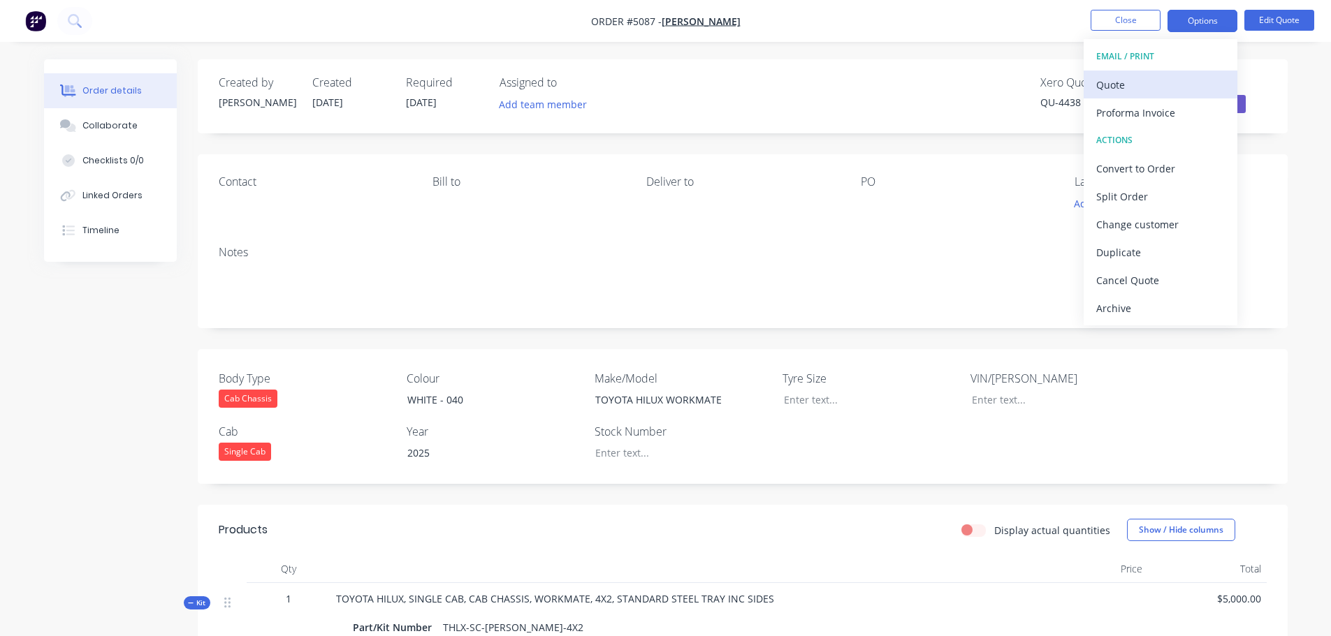
click at [1155, 89] on div "Quote" at bounding box center [1160, 85] width 129 height 20
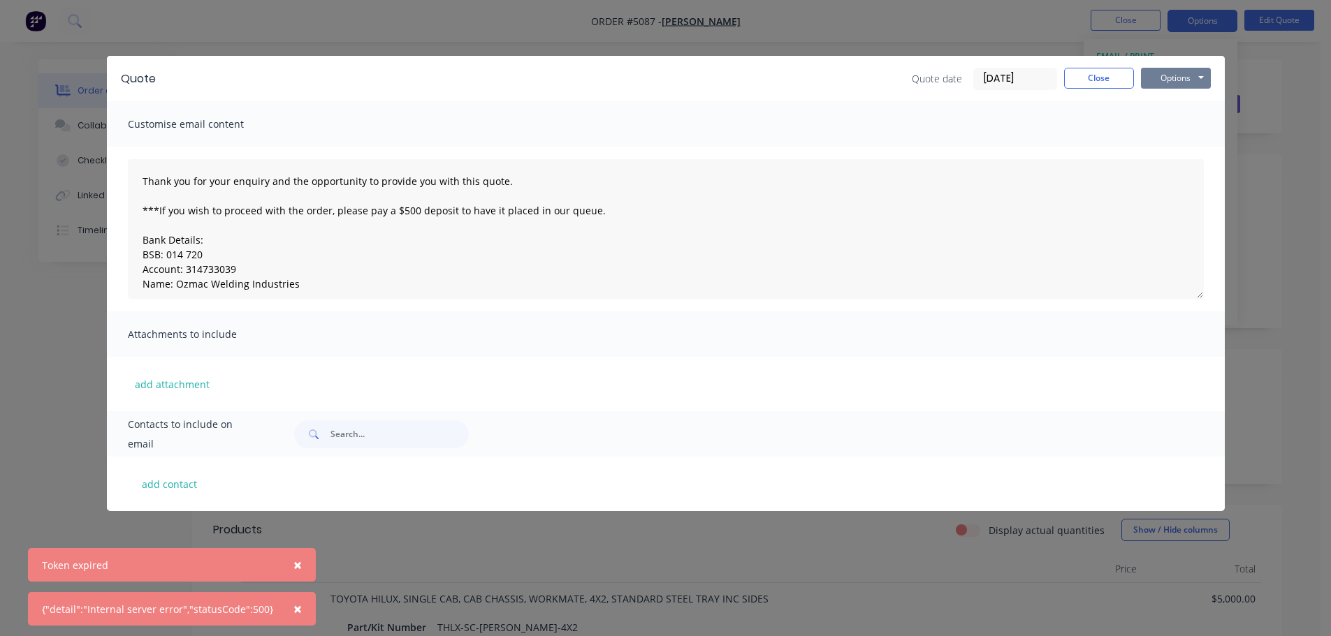
click at [1169, 78] on button "Options" at bounding box center [1176, 78] width 70 height 21
click at [1159, 121] on button "Print" at bounding box center [1185, 126] width 89 height 23
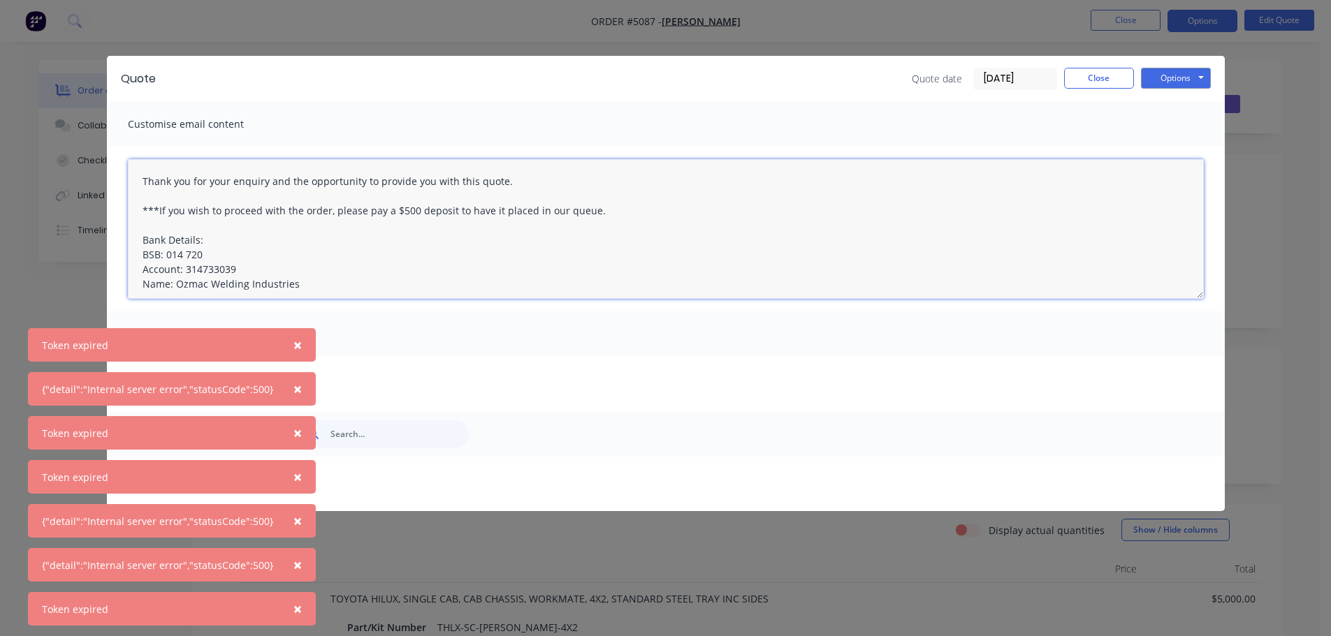
click at [770, 279] on textarea "Thank you for your enquiry and the opportunity to provide you with this quote. …" at bounding box center [666, 229] width 1076 height 140
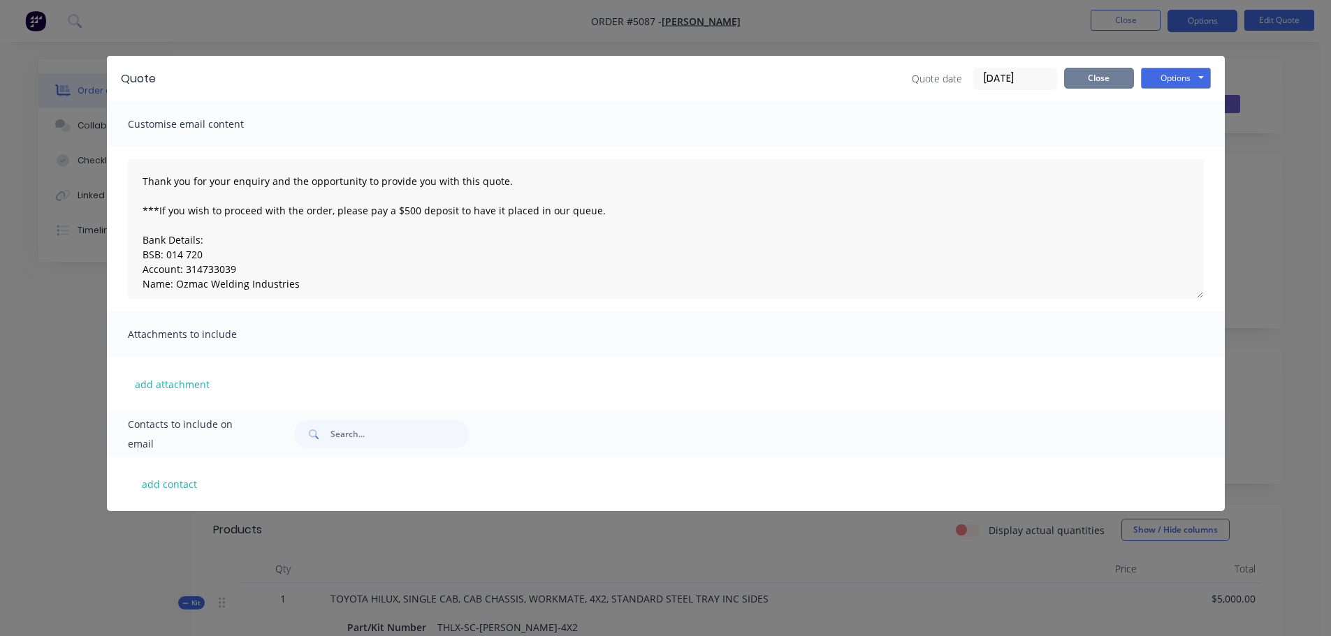
click at [1118, 74] on button "Close" at bounding box center [1099, 78] width 70 height 21
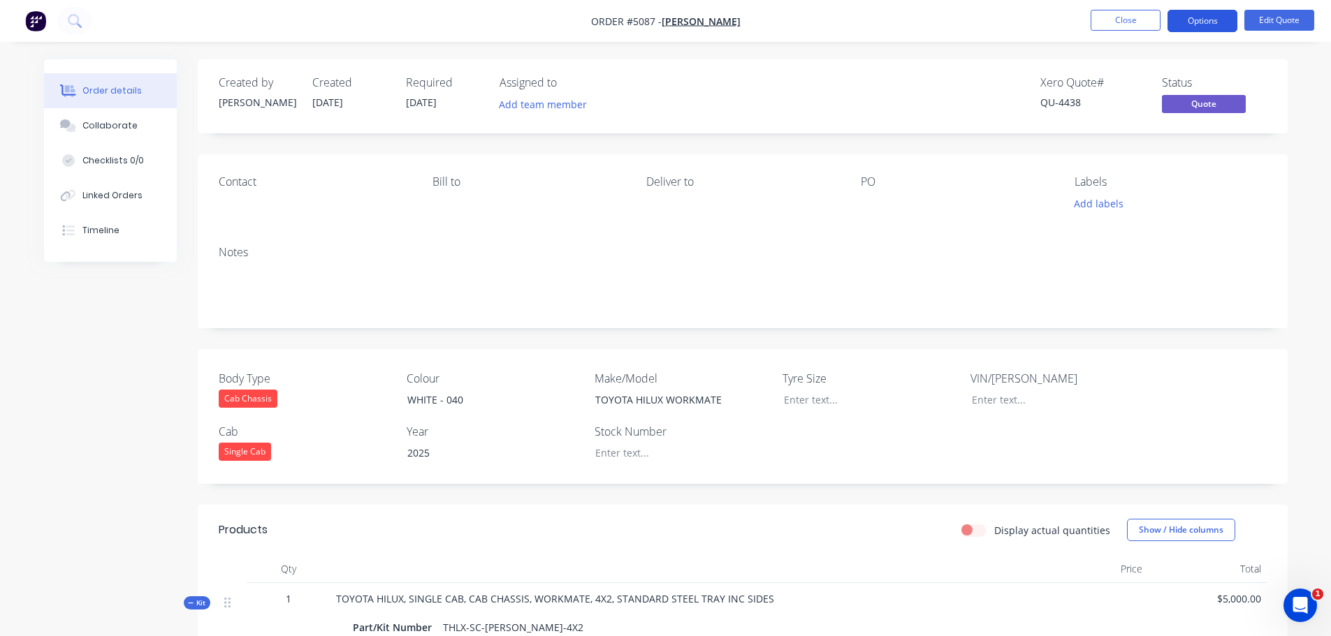
click at [1203, 22] on button "Options" at bounding box center [1202, 21] width 70 height 22
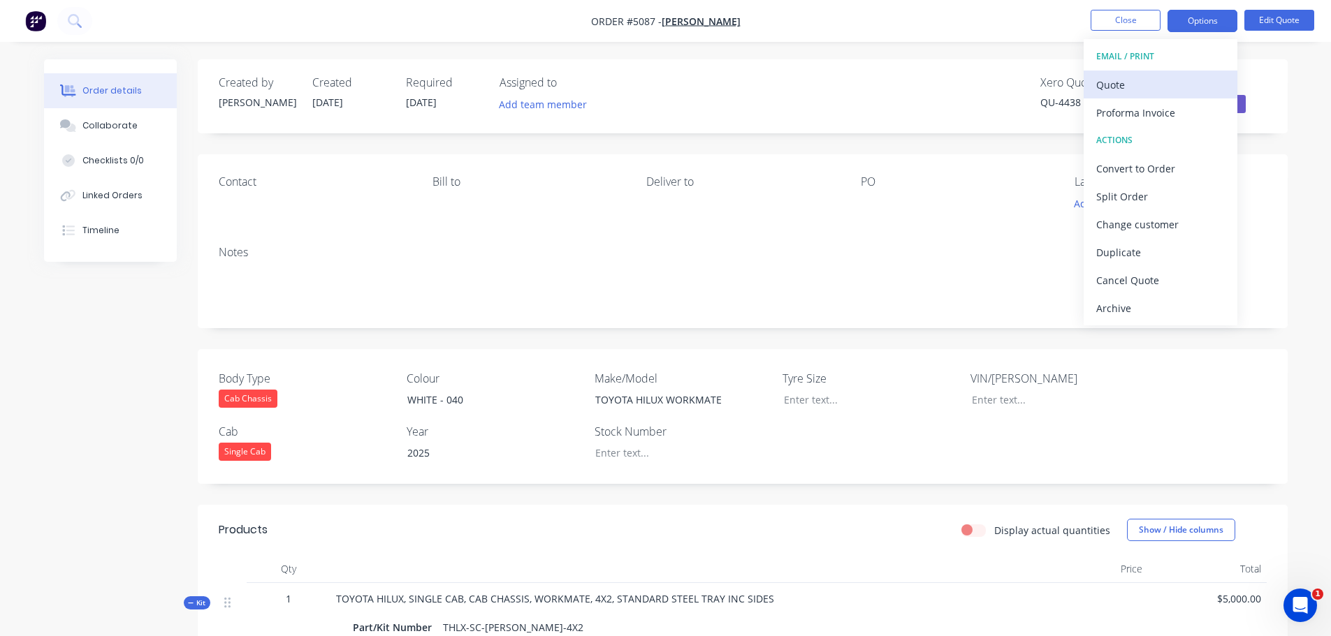
click at [1151, 89] on div "Quote" at bounding box center [1160, 85] width 129 height 20
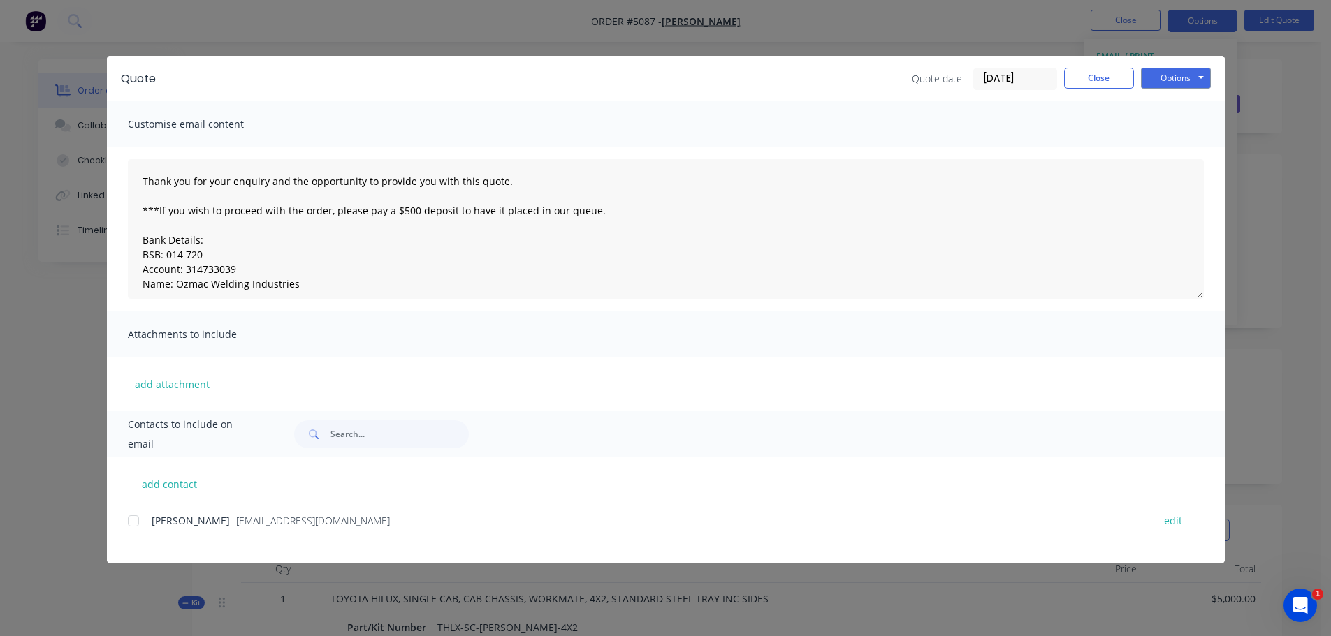
click at [135, 526] on div at bounding box center [133, 521] width 28 height 28
click at [1164, 83] on button "Options" at bounding box center [1176, 78] width 70 height 21
click at [1165, 147] on button "Email" at bounding box center [1185, 149] width 89 height 23
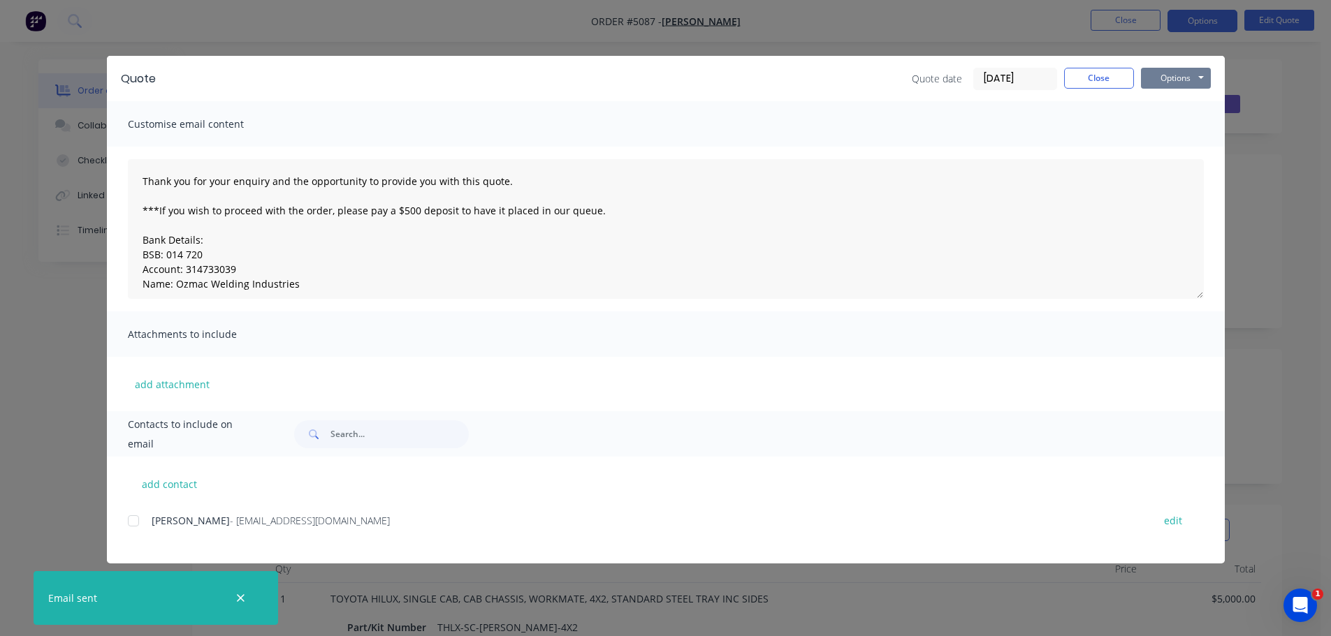
click at [1169, 78] on button "Options" at bounding box center [1176, 78] width 70 height 21
click at [1173, 117] on button "Print" at bounding box center [1185, 126] width 89 height 23
click at [1108, 80] on button "Close" at bounding box center [1099, 78] width 70 height 21
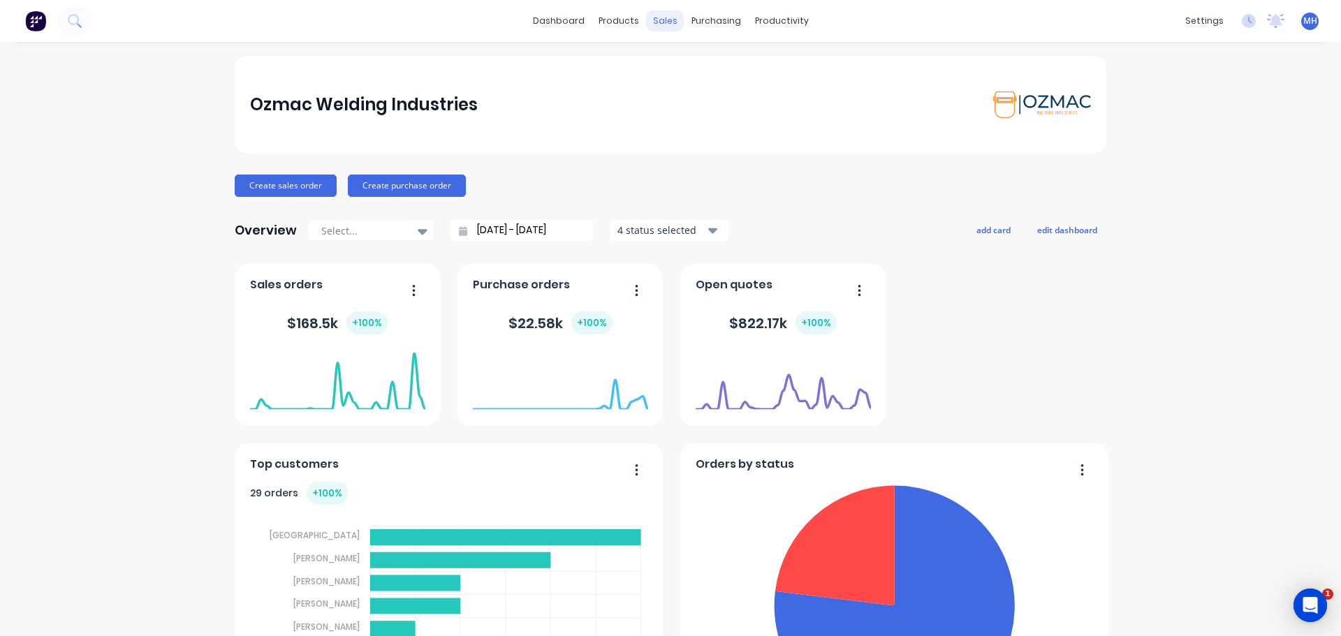
click at [663, 20] on div "sales" at bounding box center [665, 20] width 38 height 21
click at [675, 66] on div at bounding box center [668, 67] width 21 height 13
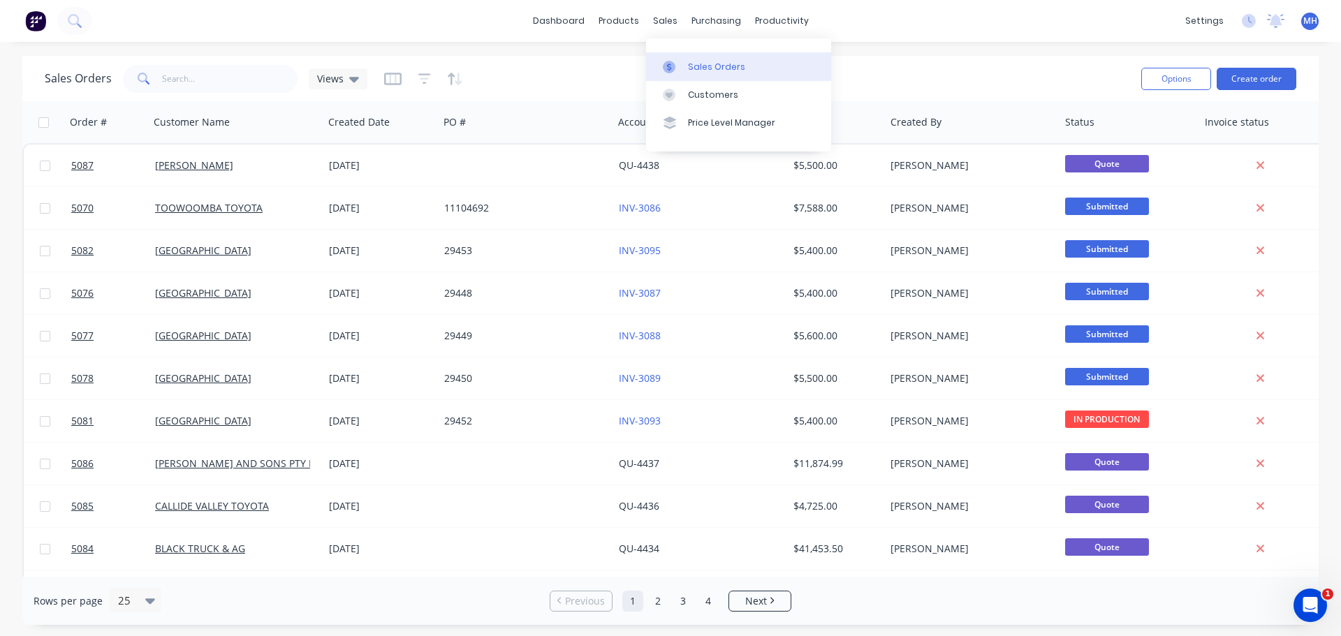
click at [696, 68] on div "Sales Orders" at bounding box center [716, 67] width 57 height 13
click at [701, 71] on div "Sales Orders" at bounding box center [716, 67] width 57 height 13
click at [1259, 78] on button "Create order" at bounding box center [1257, 79] width 80 height 22
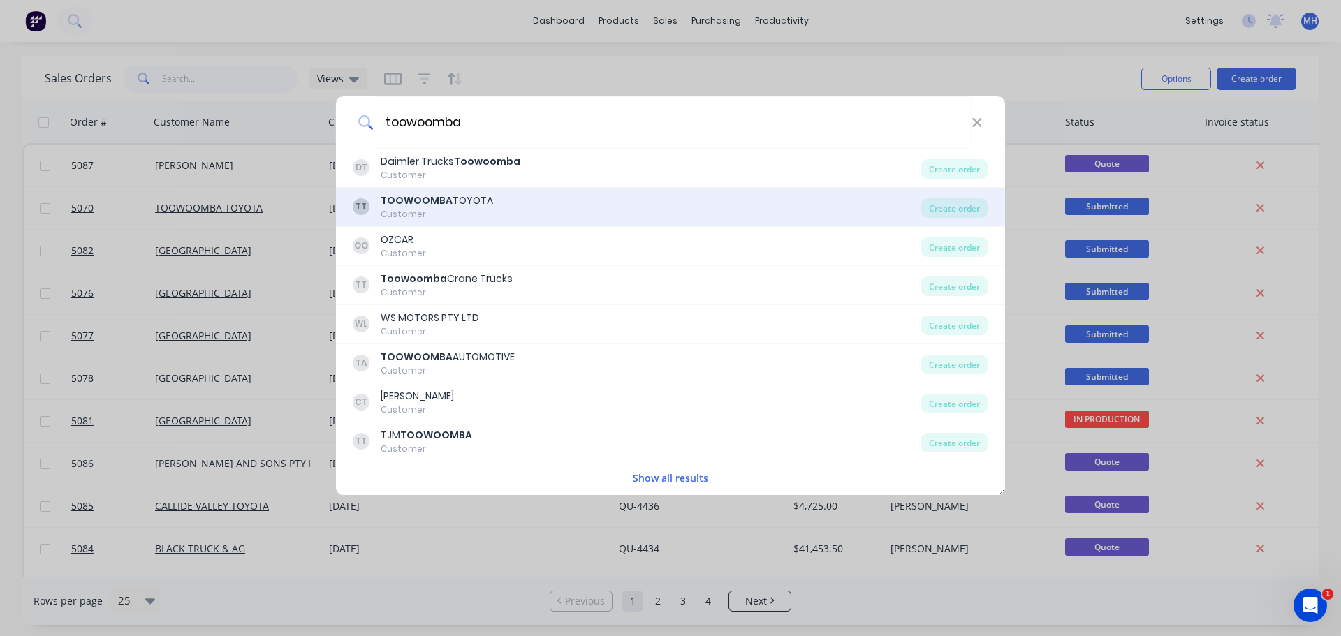
type input "toowoomba"
click at [492, 220] on div "TT TOOWOOMBA TOYOTA Customer" at bounding box center [637, 206] width 568 height 27
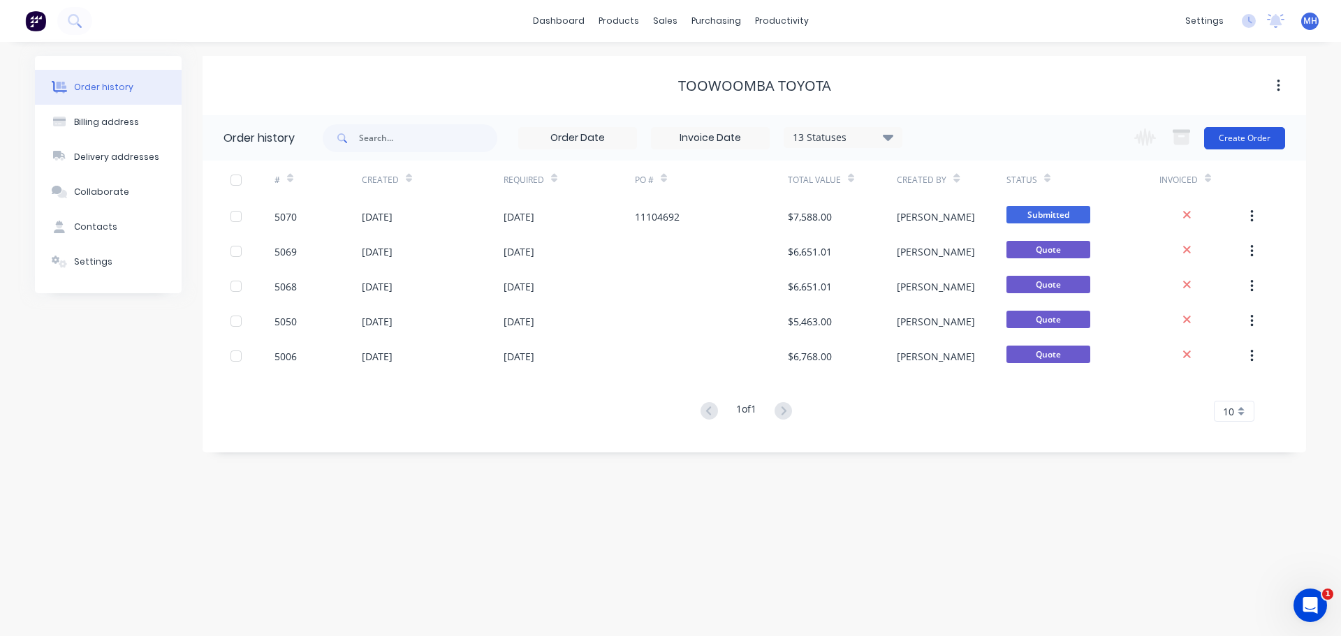
click at [1243, 134] on button "Create Order" at bounding box center [1244, 138] width 81 height 22
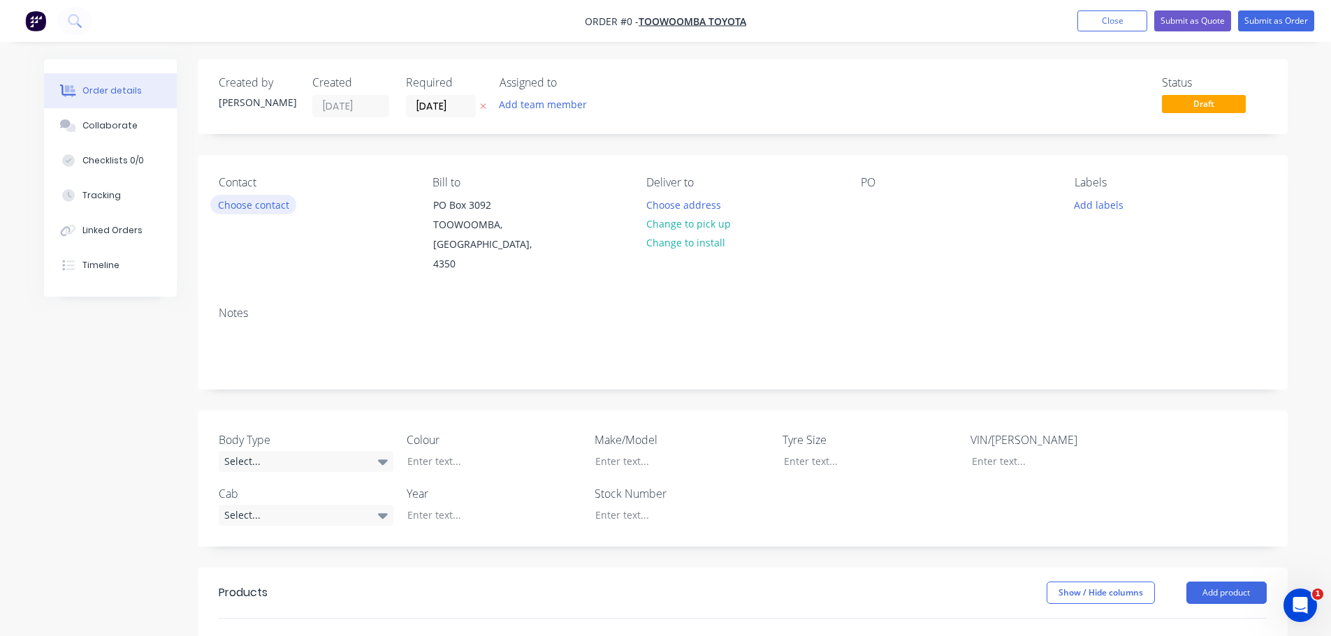
click at [262, 205] on button "Choose contact" at bounding box center [253, 204] width 86 height 19
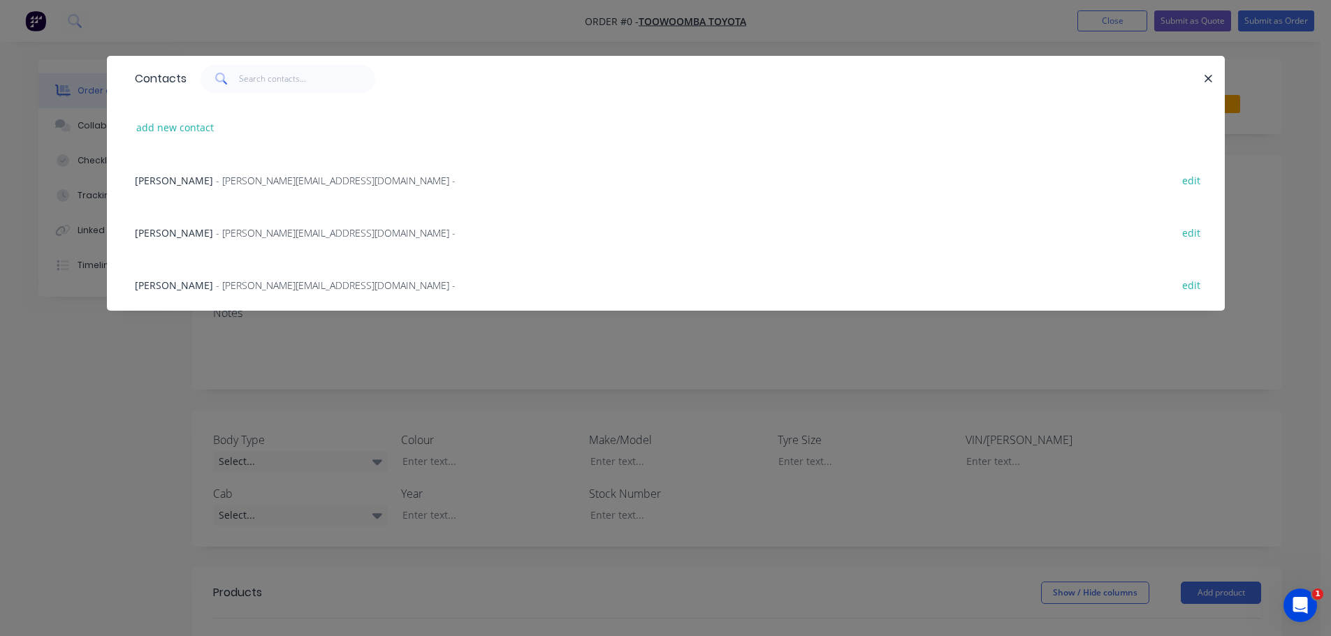
click at [157, 230] on span "Nick Welsh" at bounding box center [174, 232] width 78 height 13
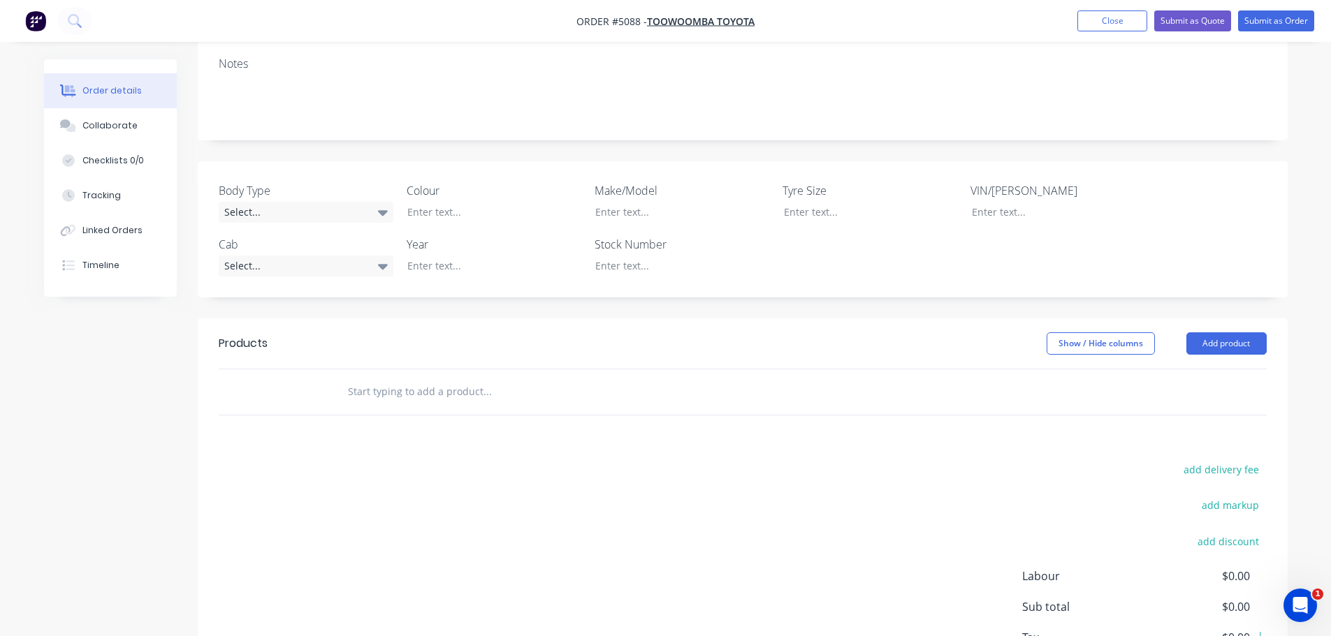
scroll to position [279, 0]
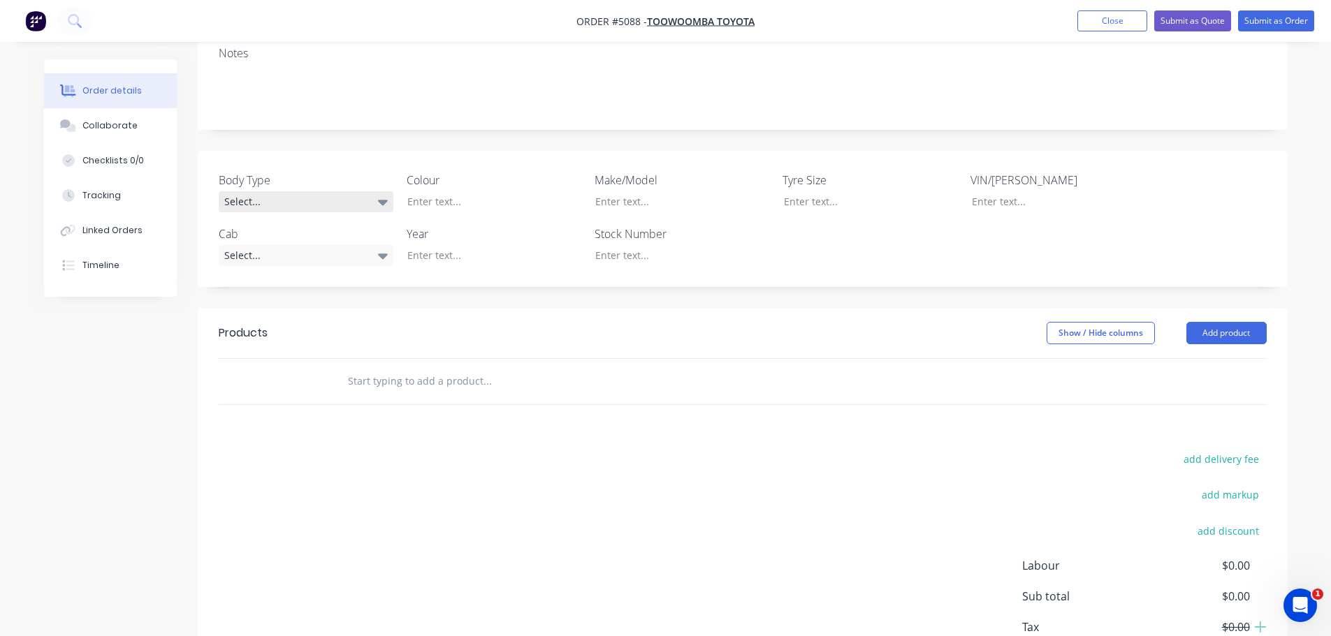
click at [265, 191] on div "Select..." at bounding box center [306, 201] width 175 height 21
click at [274, 214] on div "Cab Chassis" at bounding box center [258, 220] width 59 height 18
click at [464, 191] on div at bounding box center [483, 201] width 175 height 20
click at [279, 244] on div "Select..." at bounding box center [306, 254] width 175 height 21
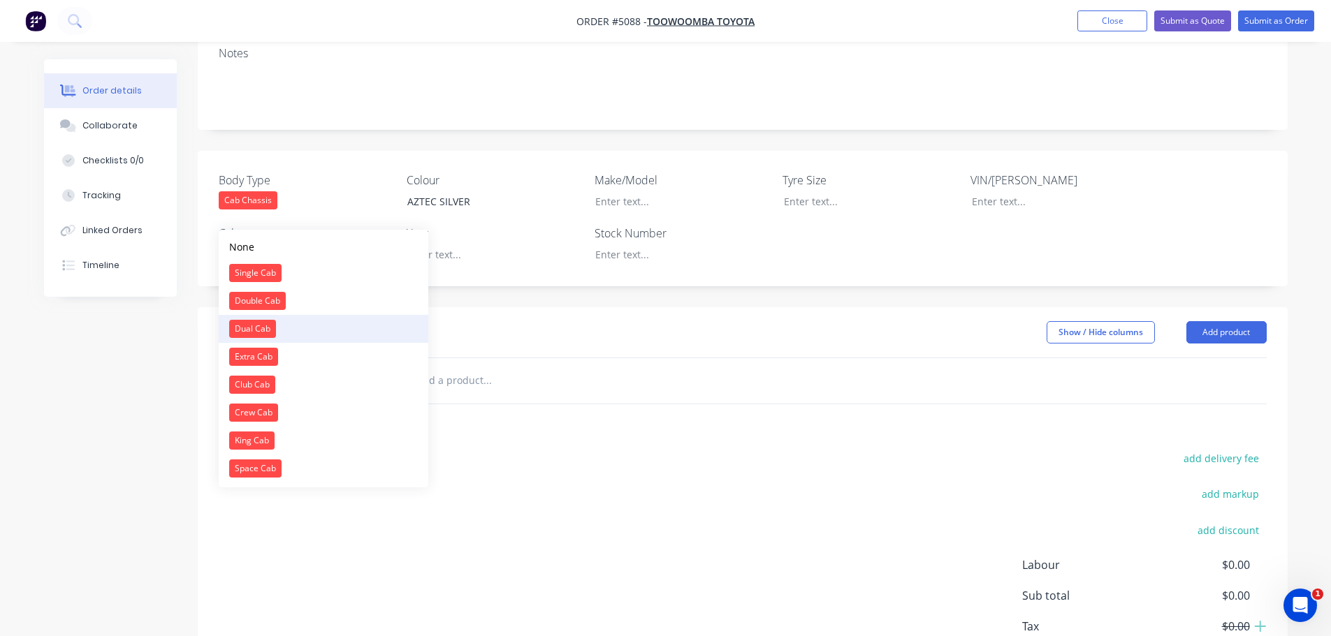
click at [293, 325] on button "Dual Cab" at bounding box center [324, 329] width 210 height 28
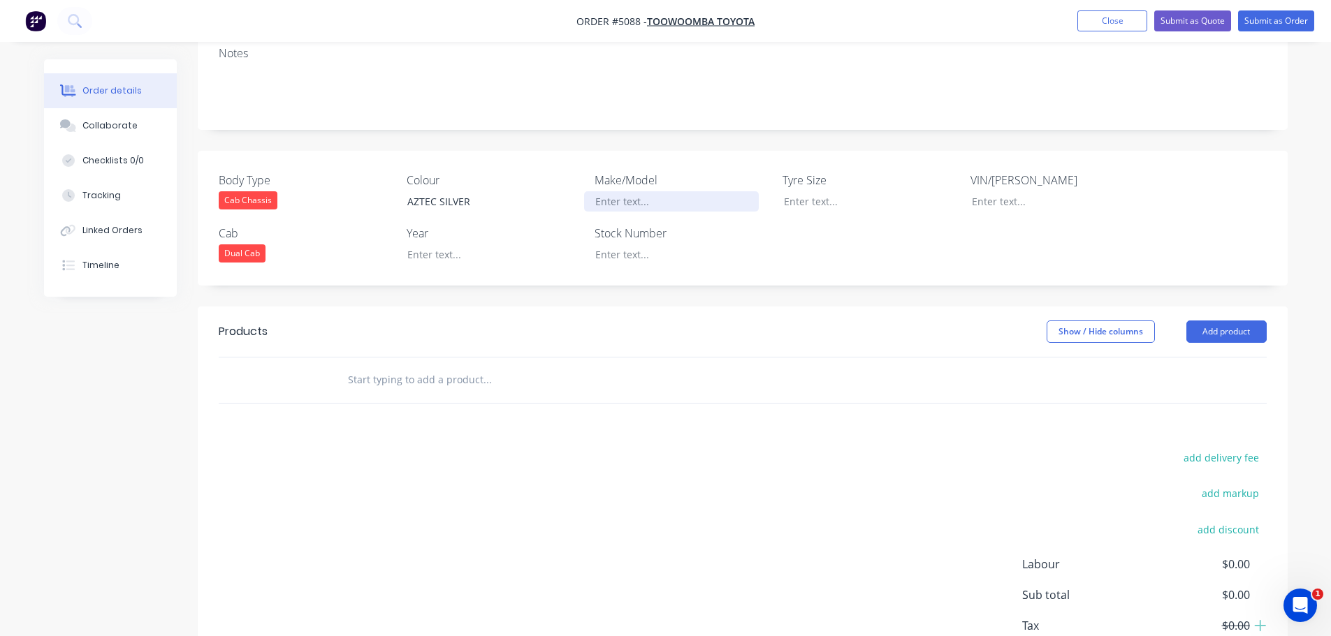
click at [640, 191] on div at bounding box center [671, 201] width 175 height 20
click at [459, 244] on div at bounding box center [483, 254] width 175 height 20
click at [1214, 321] on button "Add product" at bounding box center [1226, 332] width 80 height 22
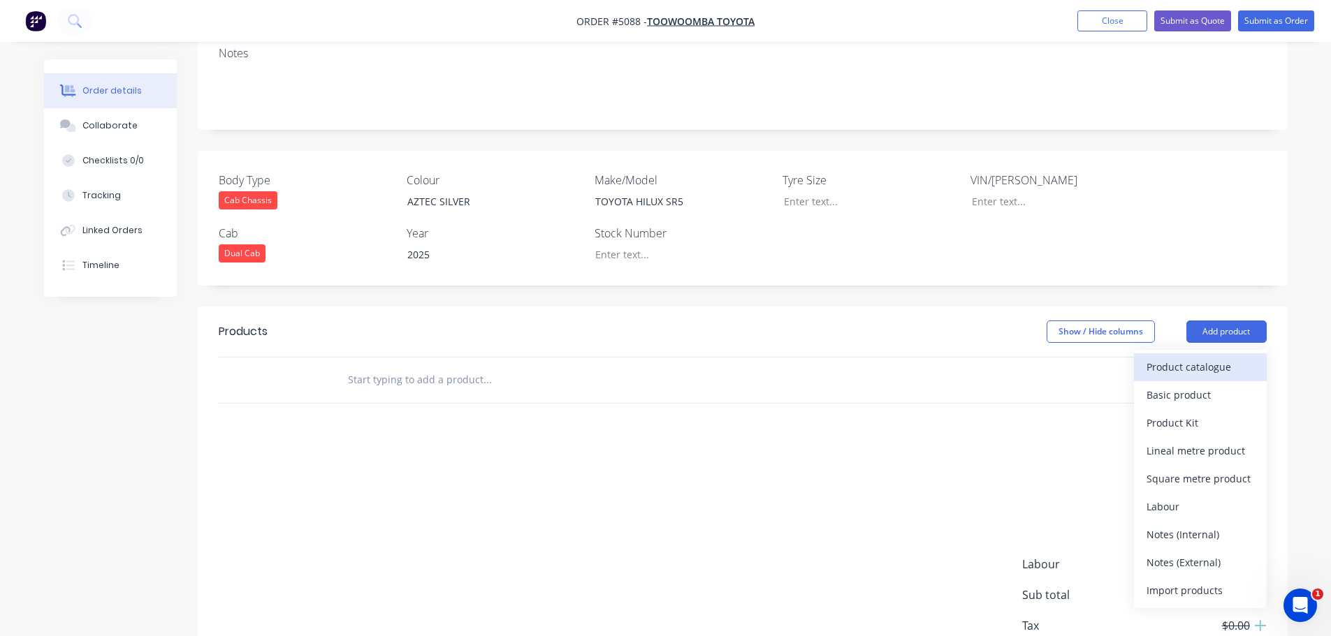
click at [1204, 357] on div "Product catalogue" at bounding box center [1200, 367] width 108 height 20
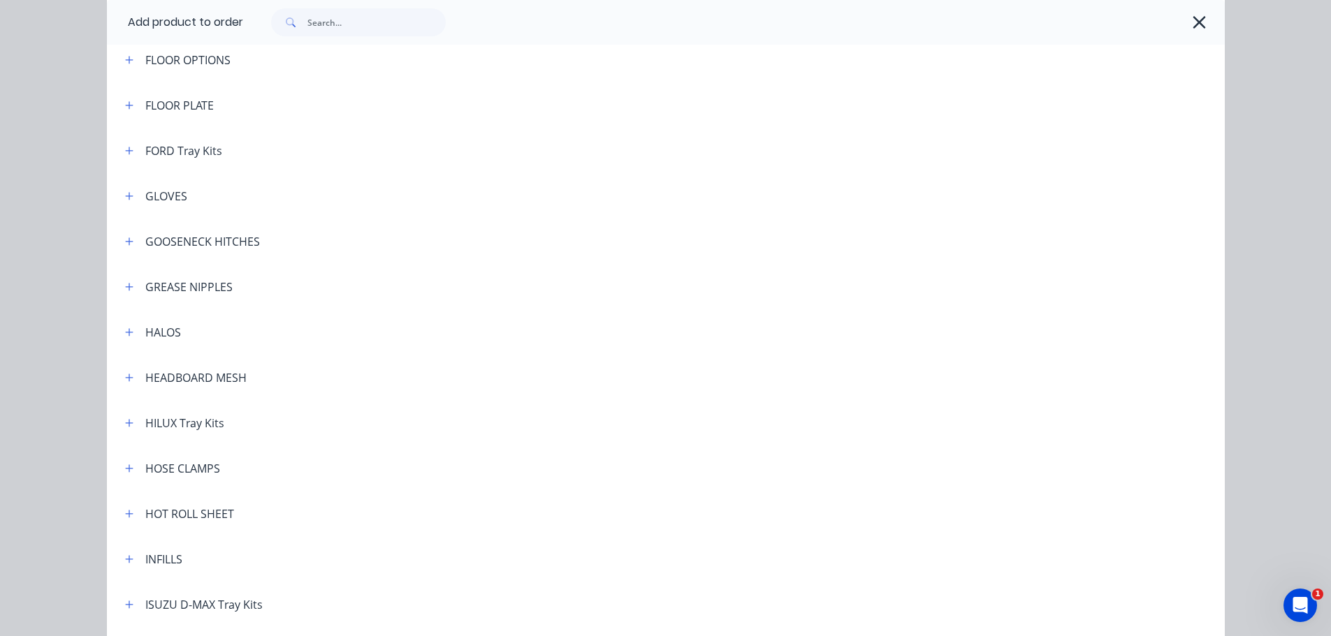
scroll to position [1467, 0]
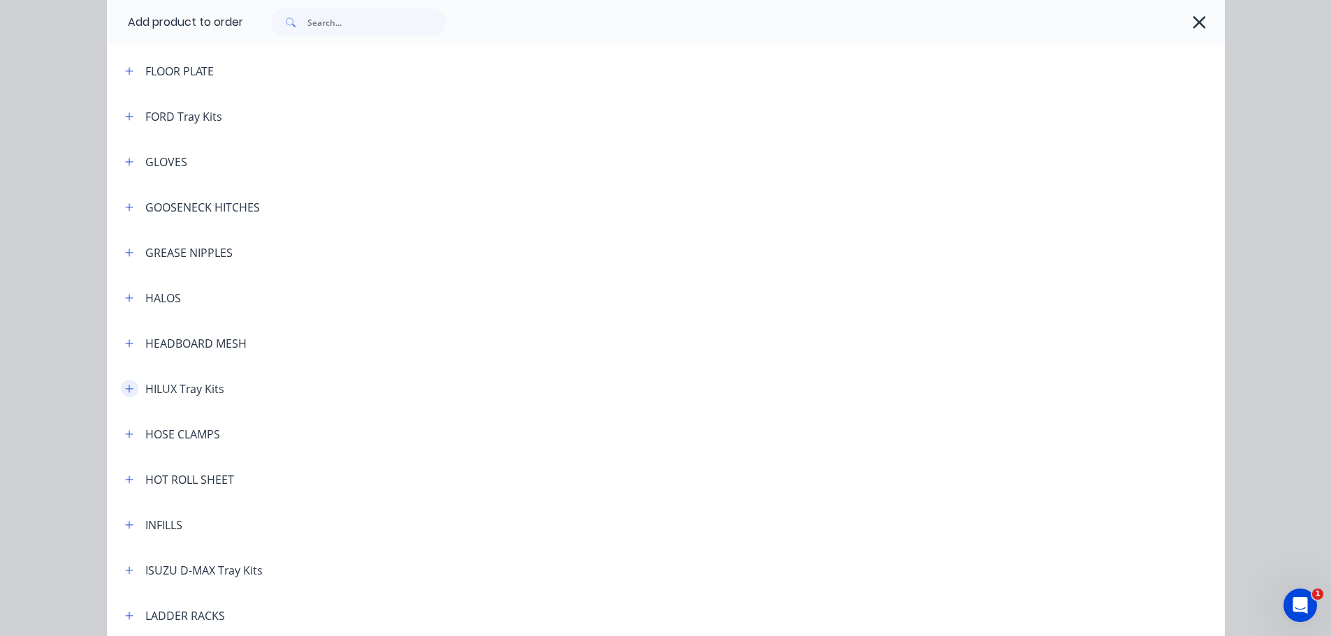
click at [121, 389] on button "button" at bounding box center [129, 388] width 17 height 17
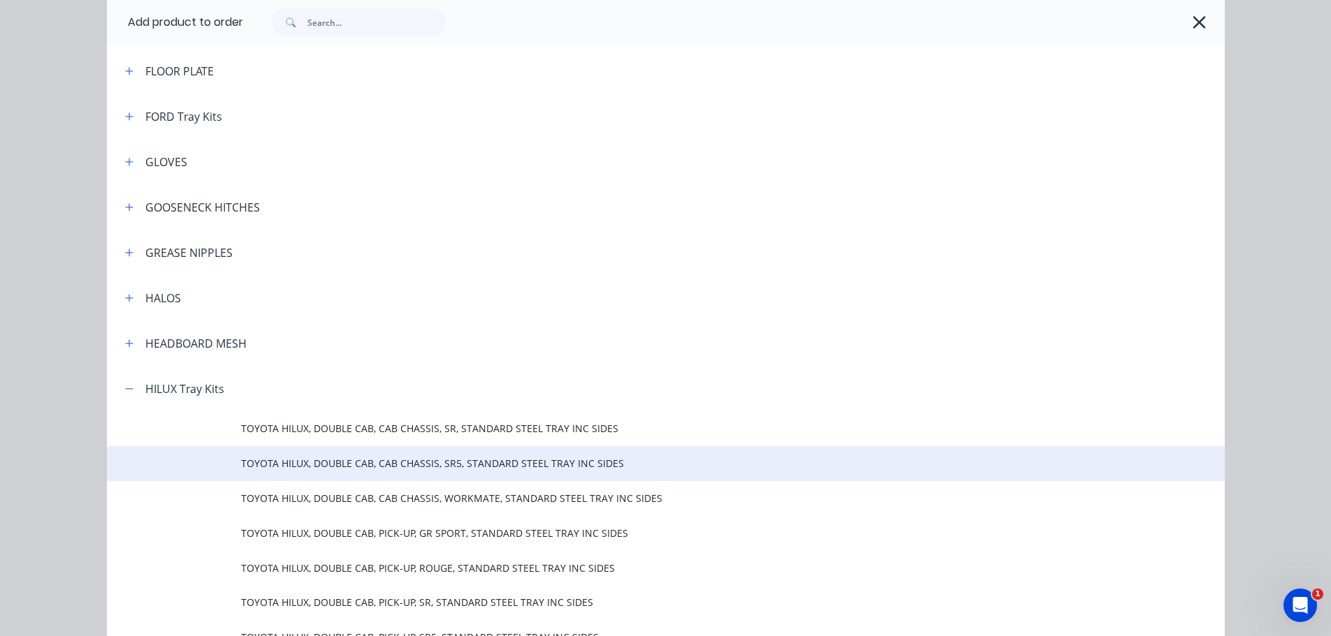
click at [342, 464] on span "TOYOTA HILUX, DOUBLE CAB, CAB CHASSIS, SR5, STANDARD STEEL TRAY INC SIDES" at bounding box center [634, 463] width 786 height 15
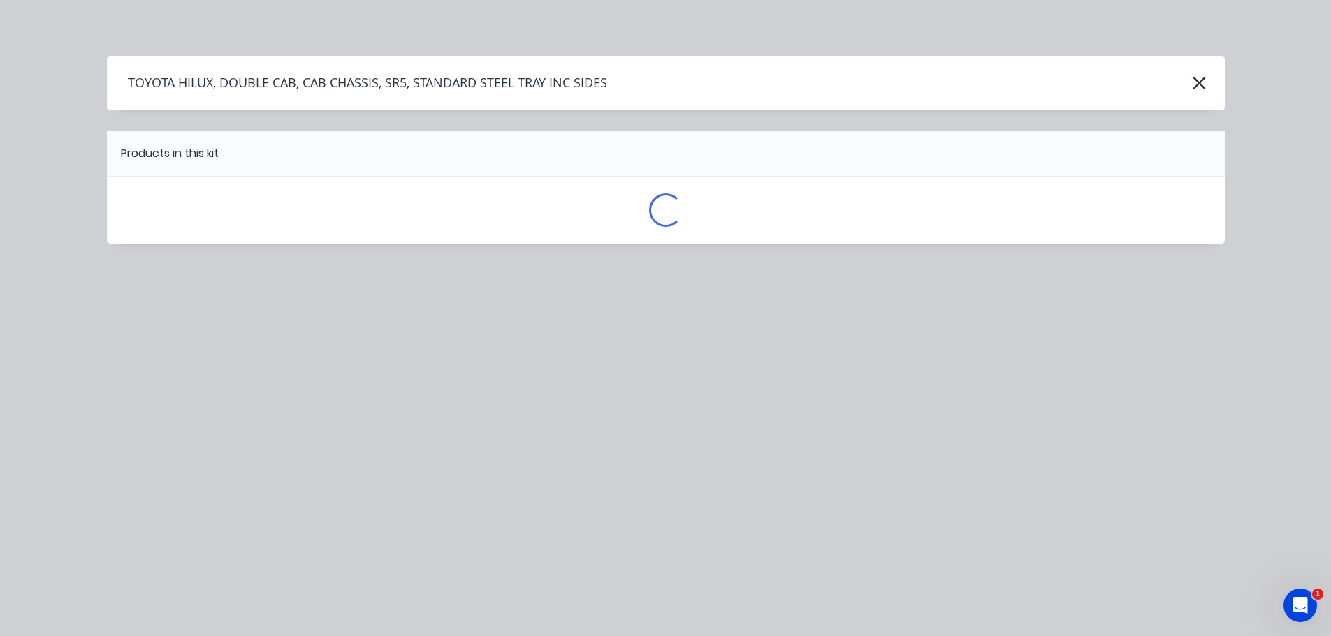
scroll to position [0, 0]
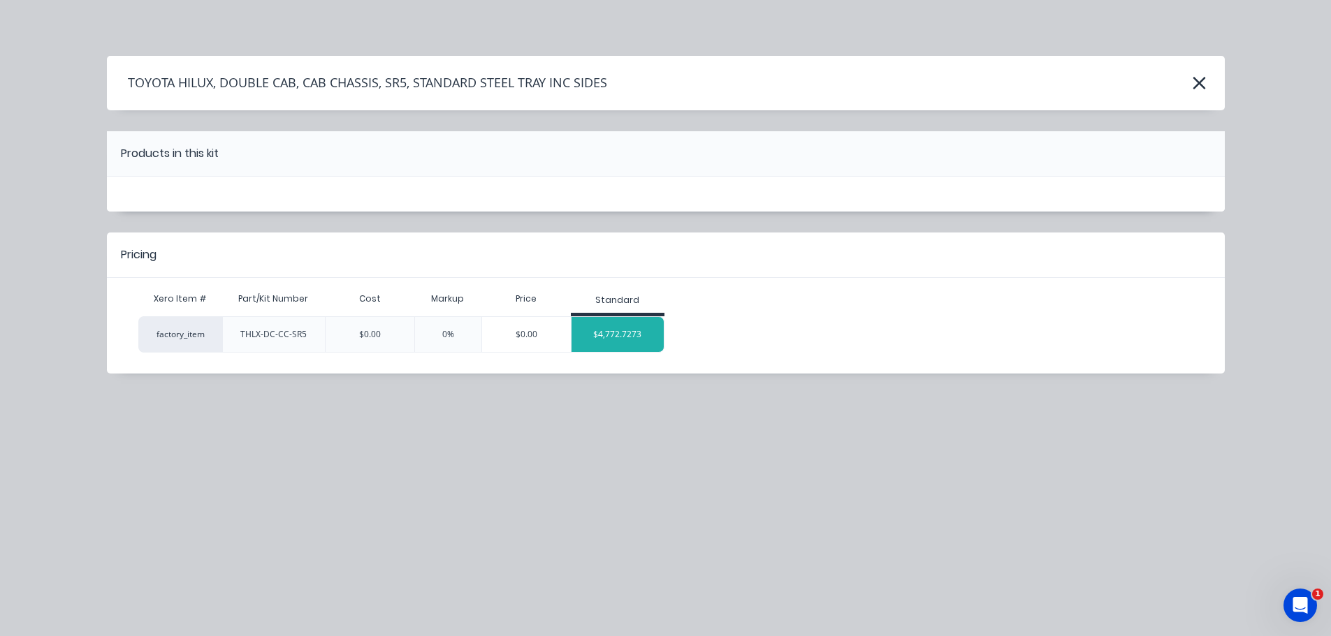
click at [624, 337] on div "$4,772.7273" at bounding box center [617, 334] width 93 height 35
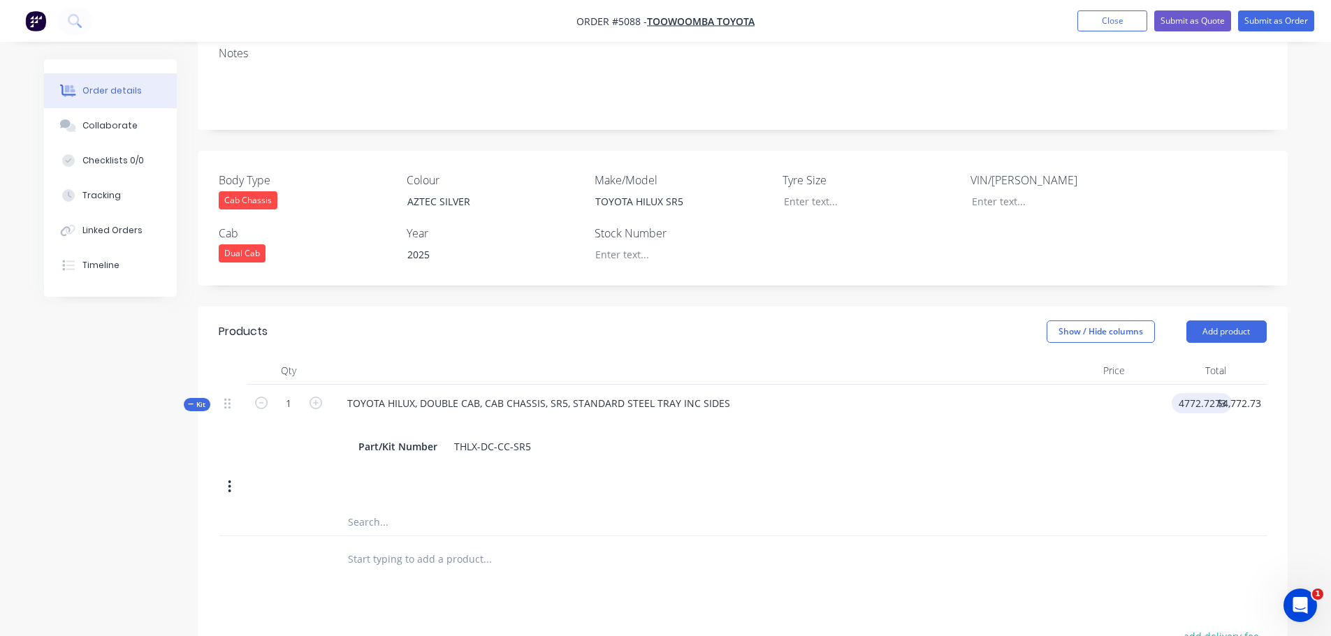
click at [1173, 393] on div "4772.7273 4772.7273" at bounding box center [1201, 403] width 60 height 20
type input "5772.75"
type input "$5,772.75"
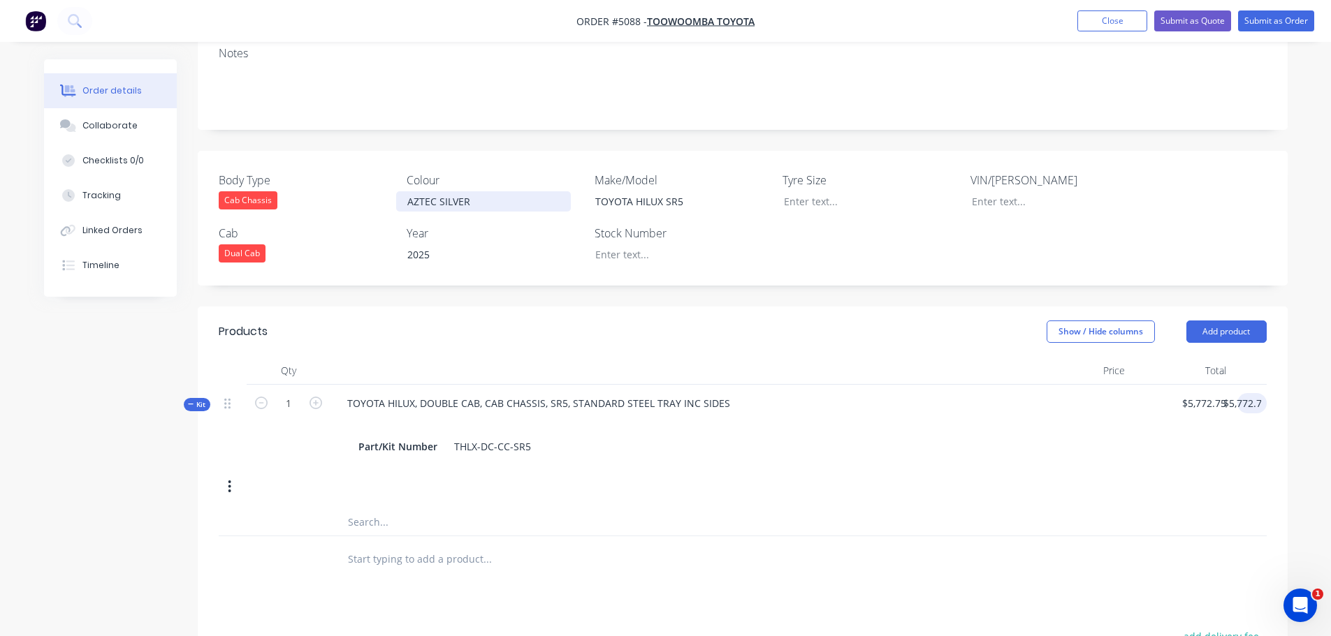
click at [481, 191] on div "AZTEC SILVER" at bounding box center [483, 201] width 175 height 20
click at [605, 317] on header "Products Show / Hide columns Add product" at bounding box center [743, 332] width 1090 height 50
click at [453, 545] on input "text" at bounding box center [486, 559] width 279 height 28
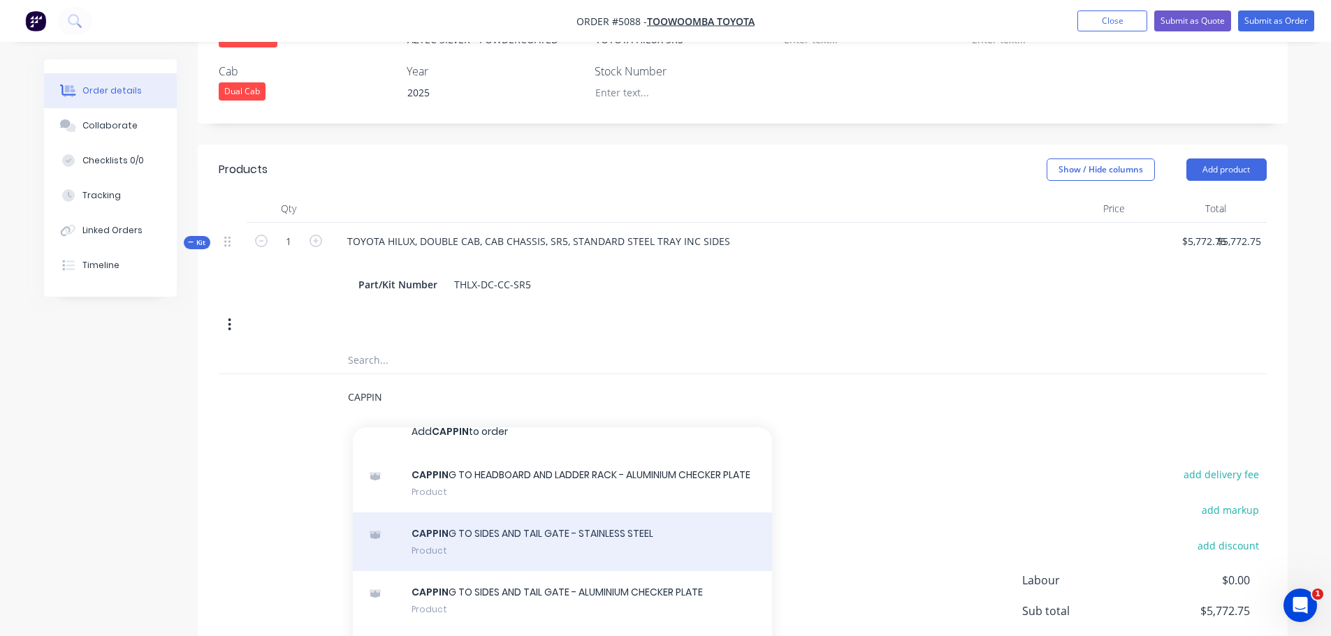
scroll to position [35, 0]
click at [446, 511] on div "CAPPIN G TO SIDES AND TAIL GATE - STAINLESS STEEL Product" at bounding box center [562, 540] width 419 height 59
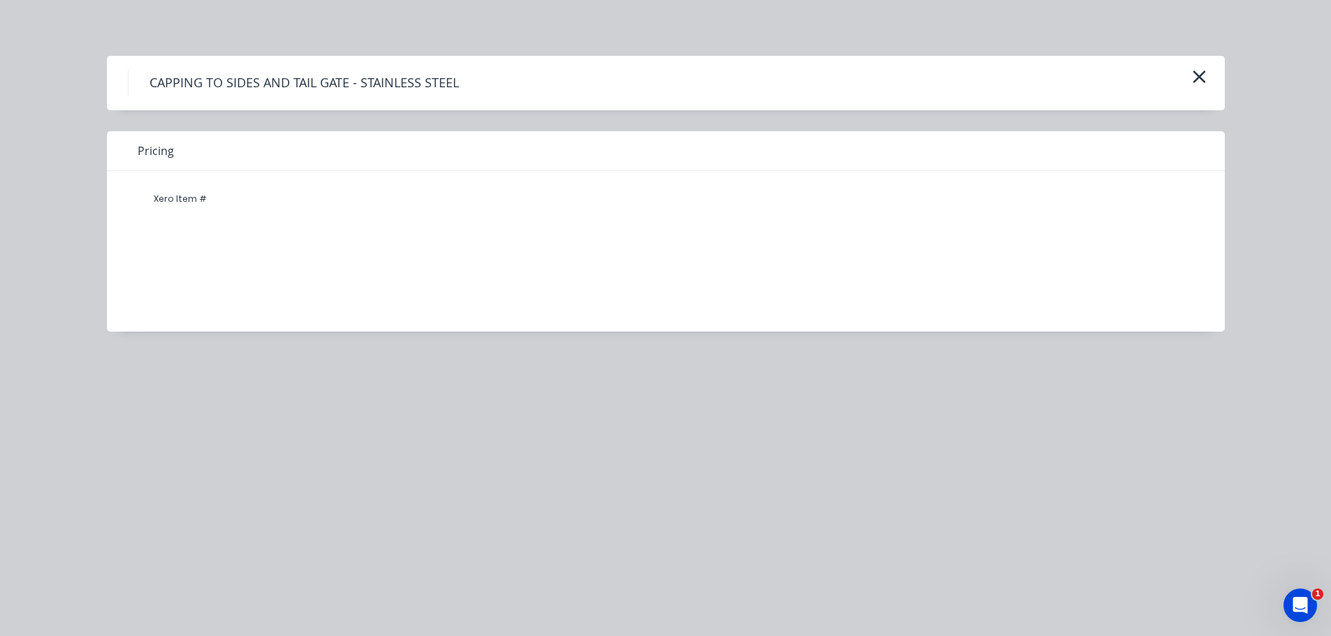
click at [367, 84] on h4 "CAPPING TO SIDES AND TAIL GATE - STAINLESS STEEL" at bounding box center [304, 83] width 352 height 27
click at [1203, 75] on icon "button" at bounding box center [1199, 77] width 15 height 20
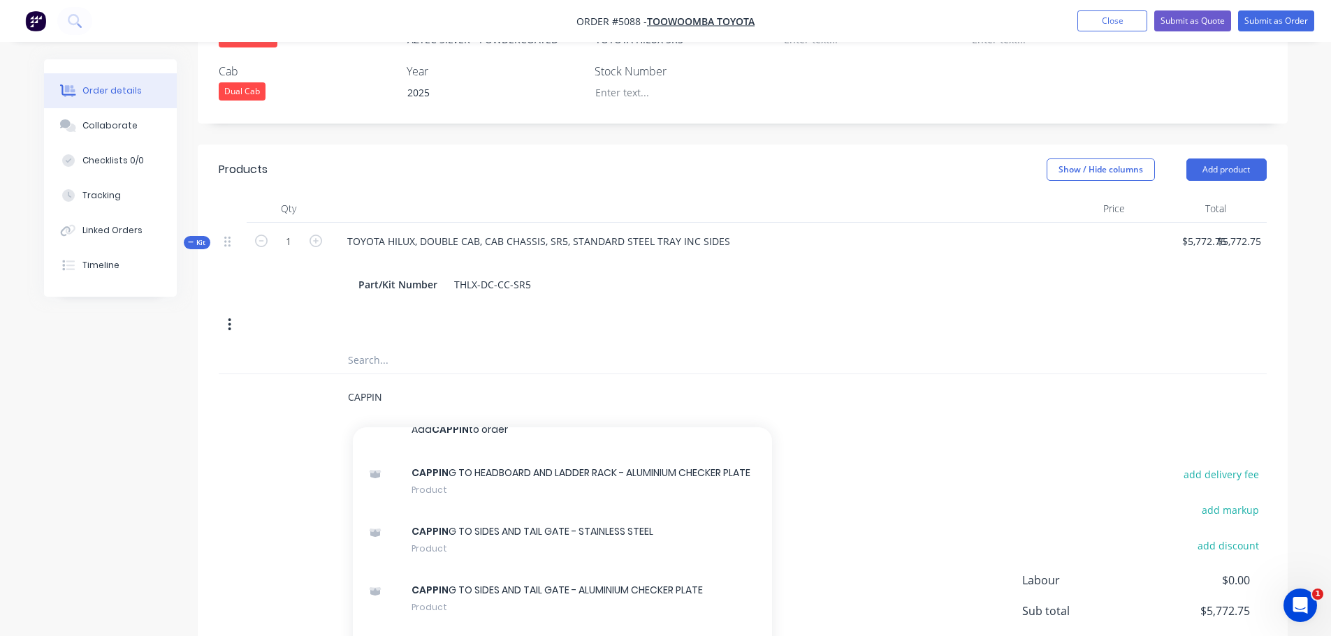
click at [420, 383] on input "CAPPIN" at bounding box center [486, 397] width 279 height 28
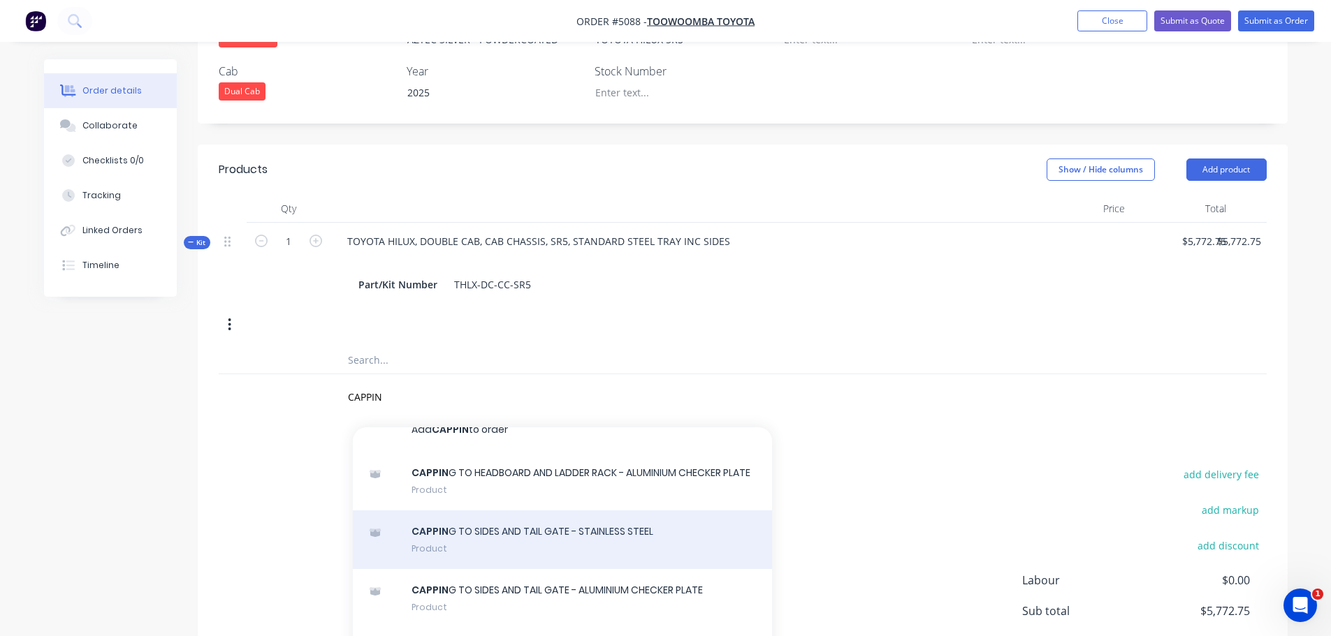
click at [374, 529] on icon at bounding box center [375, 533] width 10 height 8
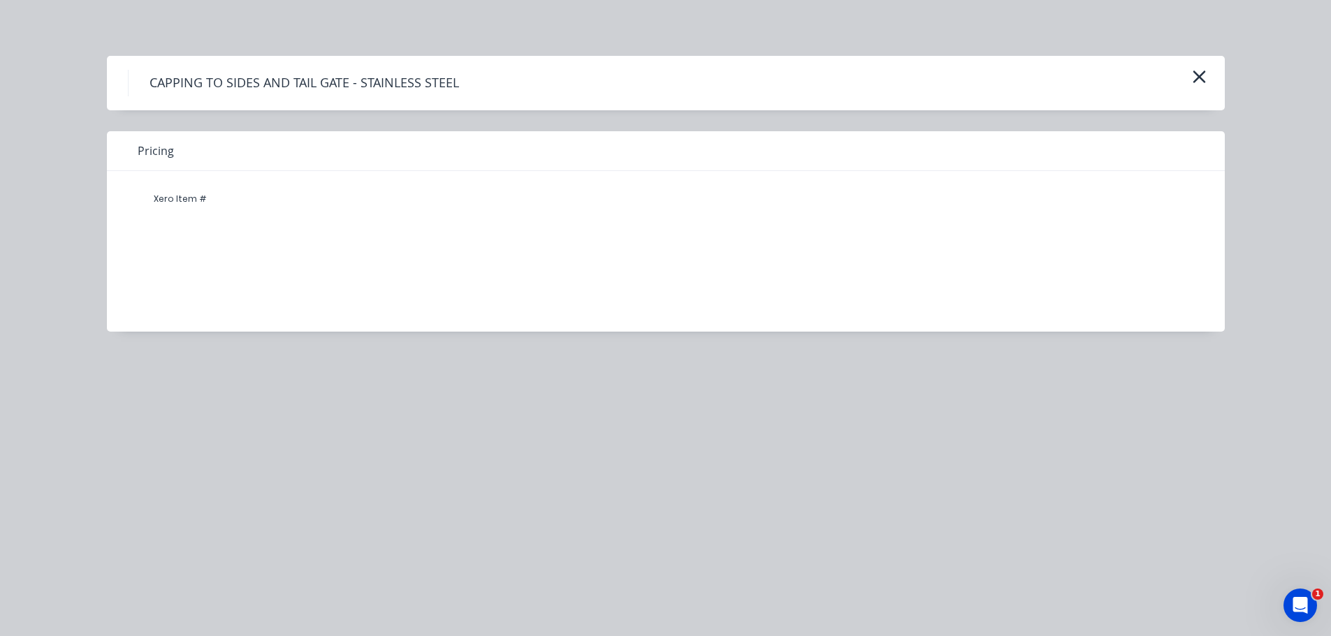
click at [172, 86] on h4 "CAPPING TO SIDES AND TAIL GATE - STAINLESS STEEL" at bounding box center [304, 83] width 352 height 27
click at [173, 81] on h4 "CAPPING TO SIDES AND TAIL GATE - STAINLESS STEEL" at bounding box center [304, 83] width 352 height 27
click at [1192, 78] on icon "button" at bounding box center [1199, 77] width 15 height 20
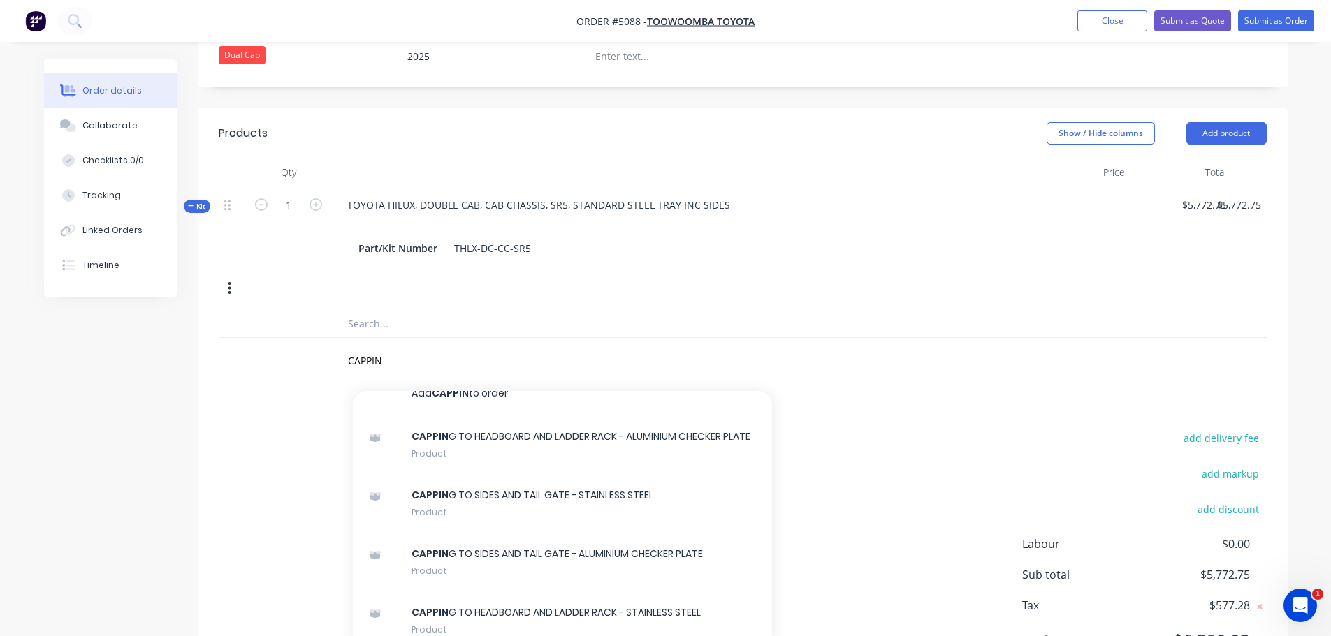
scroll to position [511, 0]
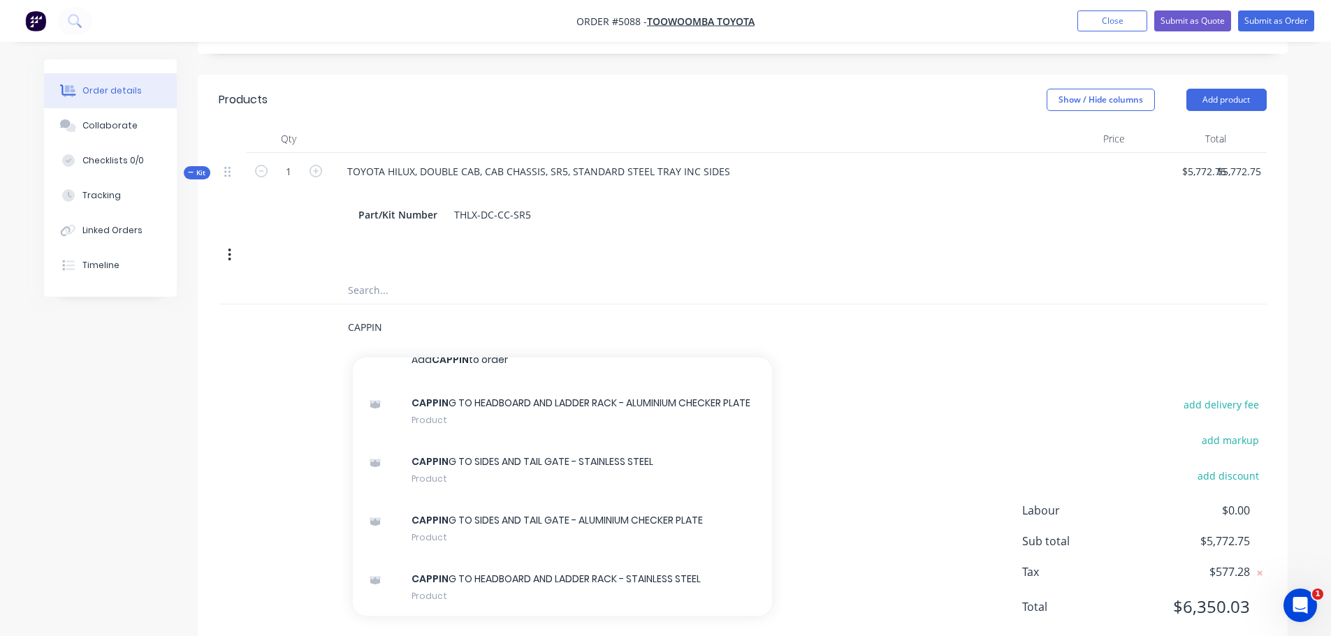
click at [442, 313] on input "CAPPIN" at bounding box center [486, 327] width 279 height 28
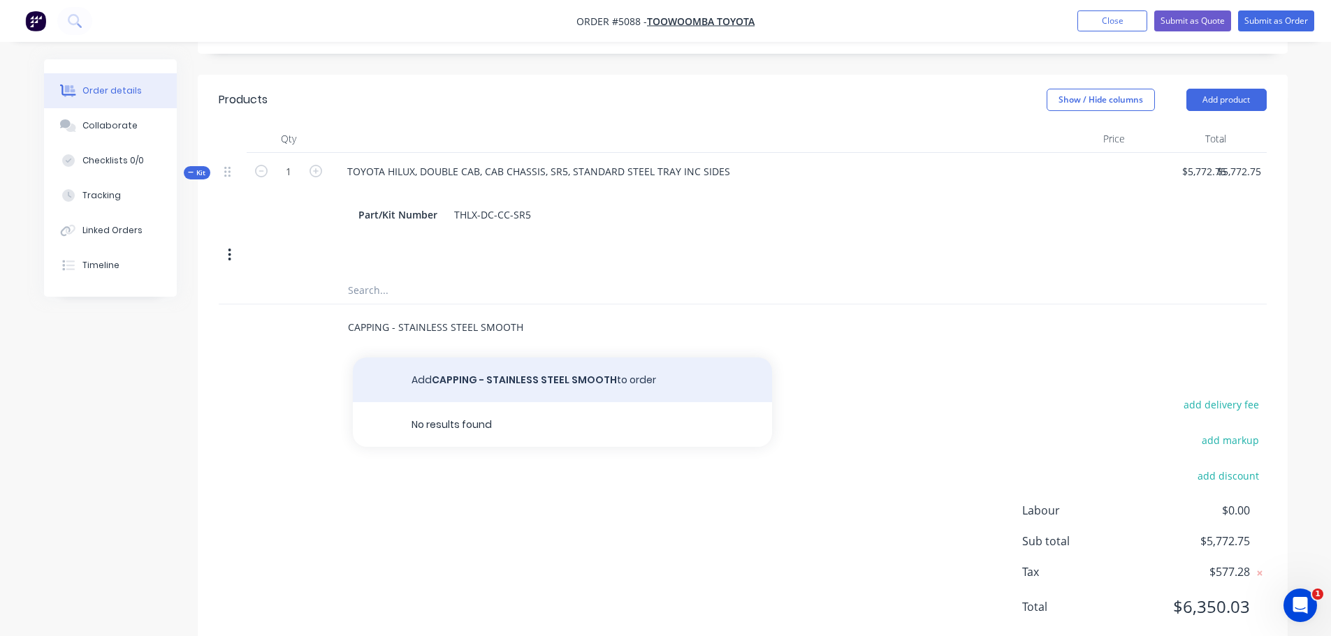
type input "CAPPING - STAINLESS STEEL SMOOTH"
click at [488, 358] on button "Add CAPPING - STAINLESS STEEL SMOOTH to order" at bounding box center [562, 380] width 419 height 45
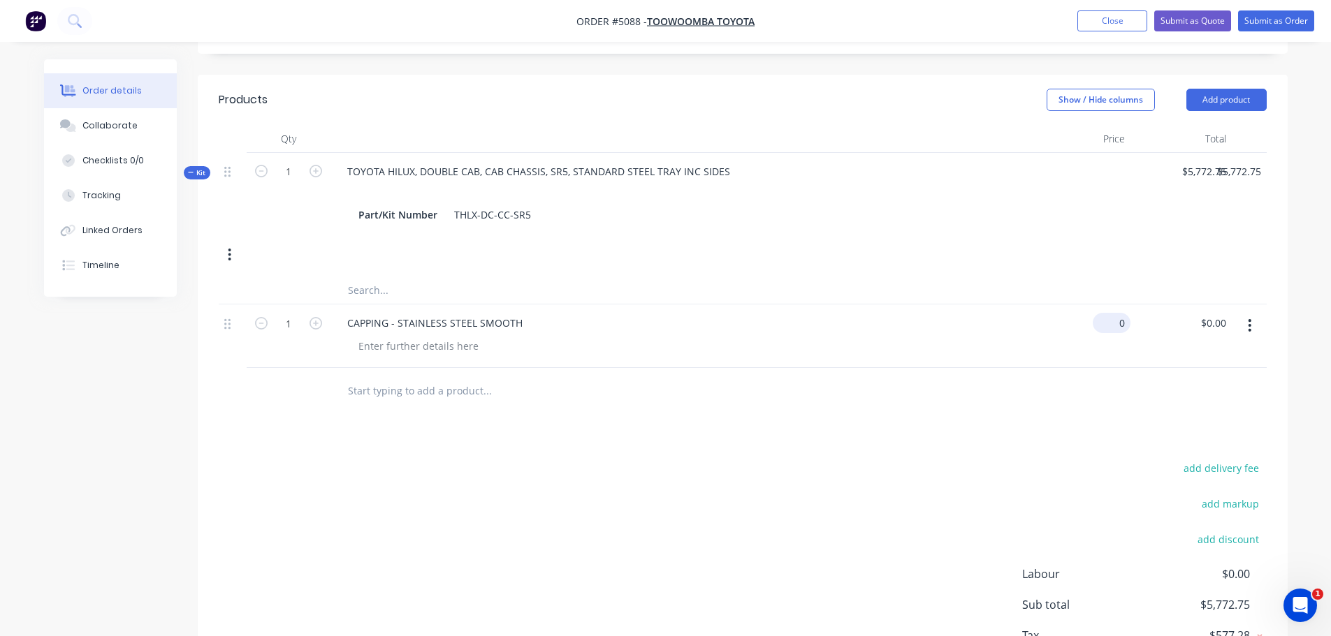
click at [1110, 313] on div "0 $0.00" at bounding box center [1111, 323] width 38 height 20
type input "$200.00"
click at [381, 376] on input "text" at bounding box center [486, 390] width 279 height 28
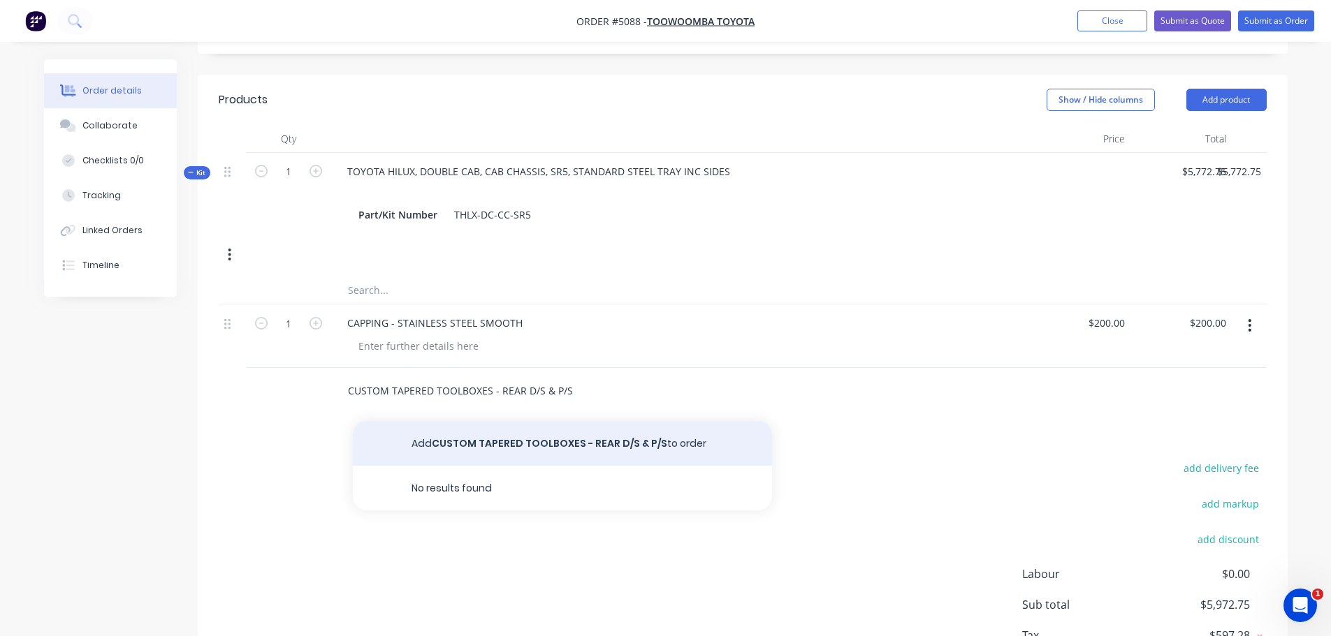
type input "CUSTOM TAPERED TOOLBOXES - REAR D/S & P/S"
click at [469, 421] on button "Add CUSTOM TAPERED TOOLBOXES - REAR D/S & P/S to order" at bounding box center [562, 443] width 419 height 45
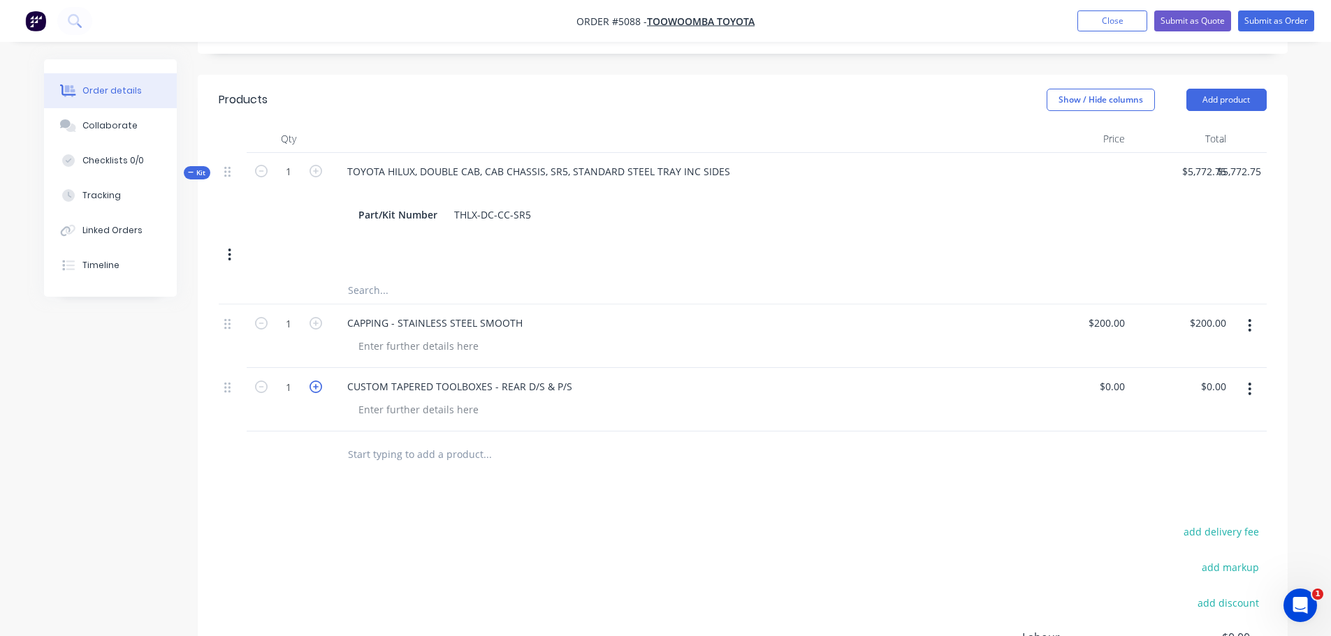
click at [311, 381] on icon "button" at bounding box center [315, 387] width 13 height 13
type input "2"
click at [1113, 376] on div "0 0" at bounding box center [1119, 386] width 22 height 20
type input "$654.55"
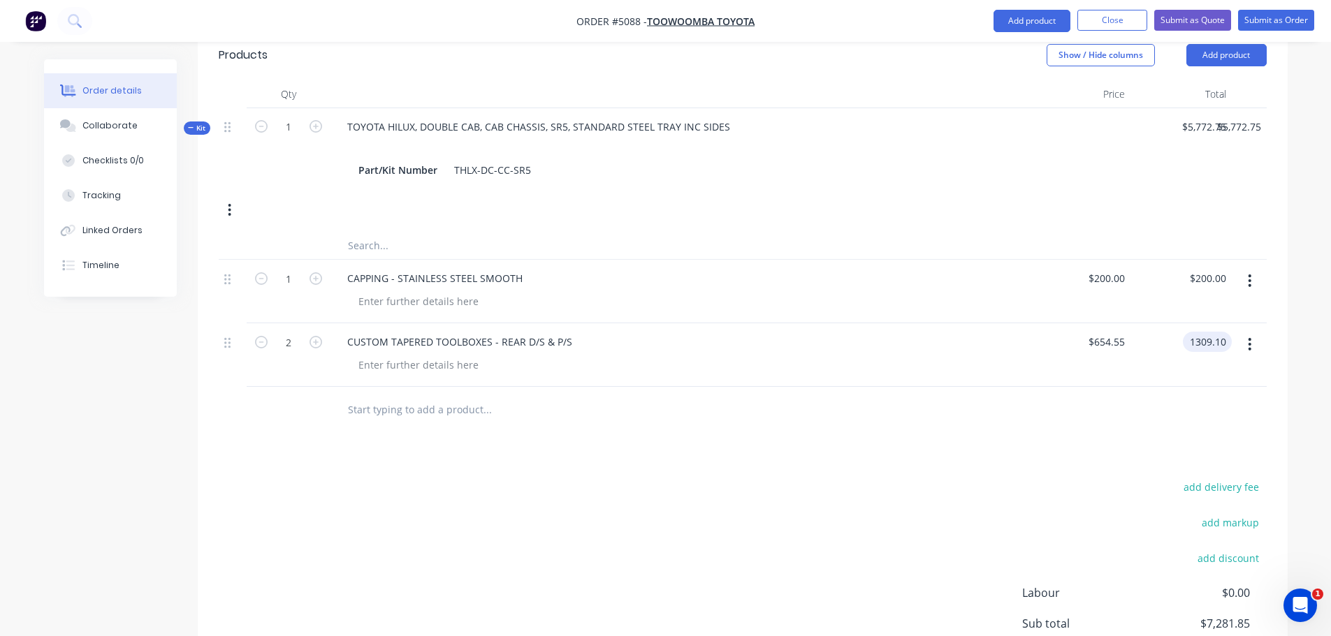
scroll to position [638, 0]
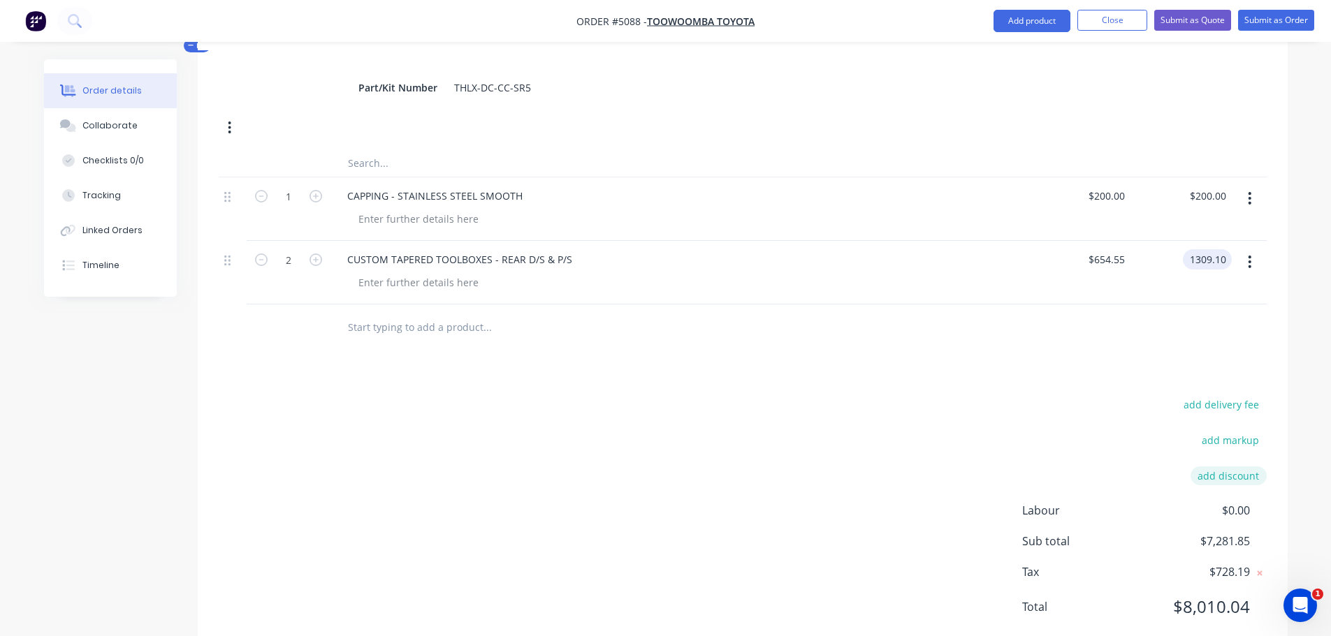
type input "$1,309.10"
click at [1229, 467] on button "add discount" at bounding box center [1228, 476] width 76 height 19
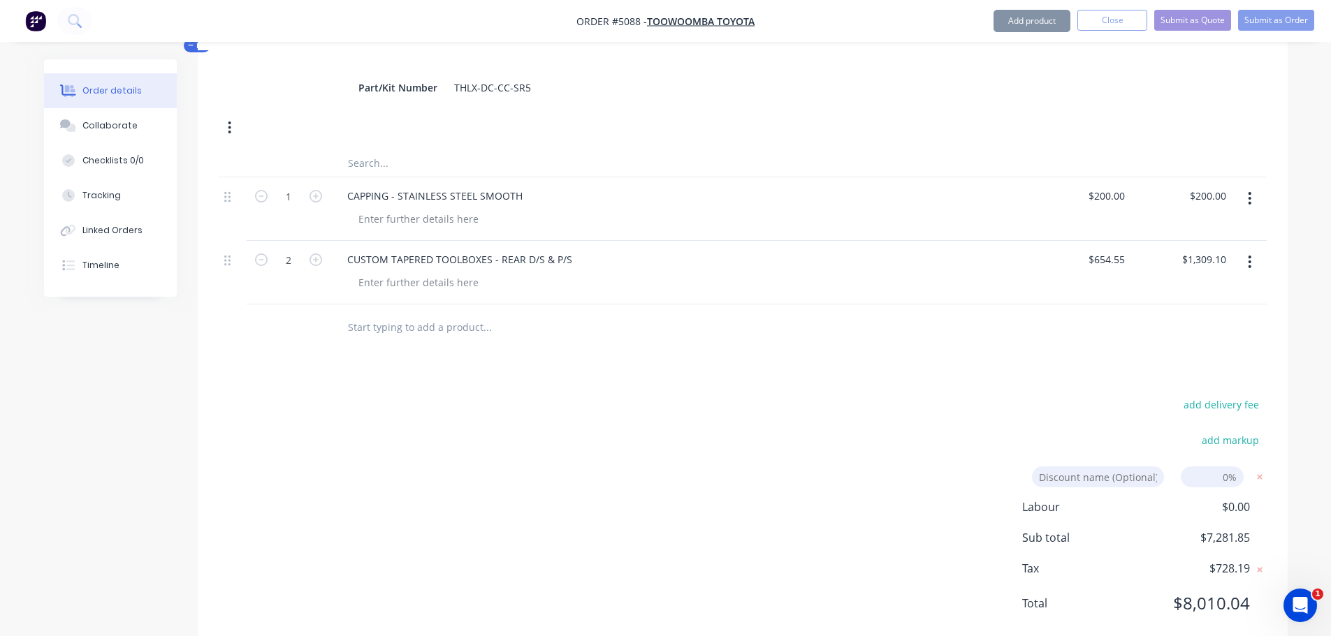
scroll to position [635, 0]
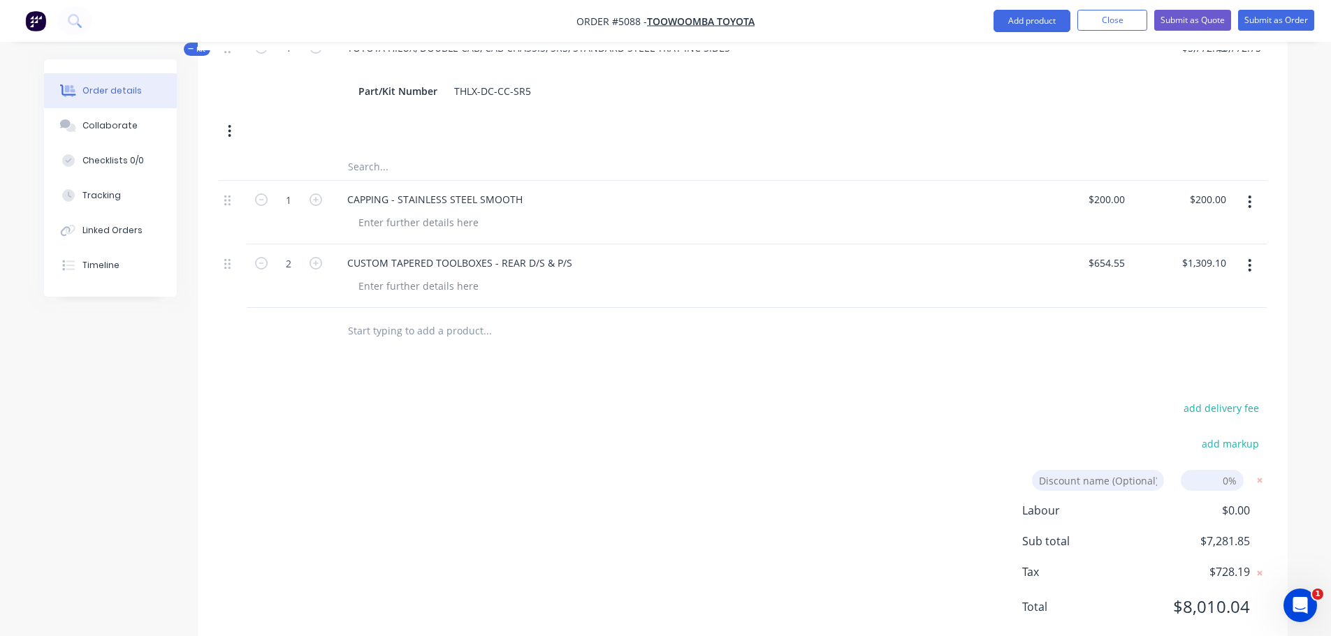
click at [1208, 470] on input at bounding box center [1211, 480] width 63 height 21
type input "10%"
click at [1099, 470] on input at bounding box center [1098, 480] width 132 height 21
type input "DEALER DISCOUNT"
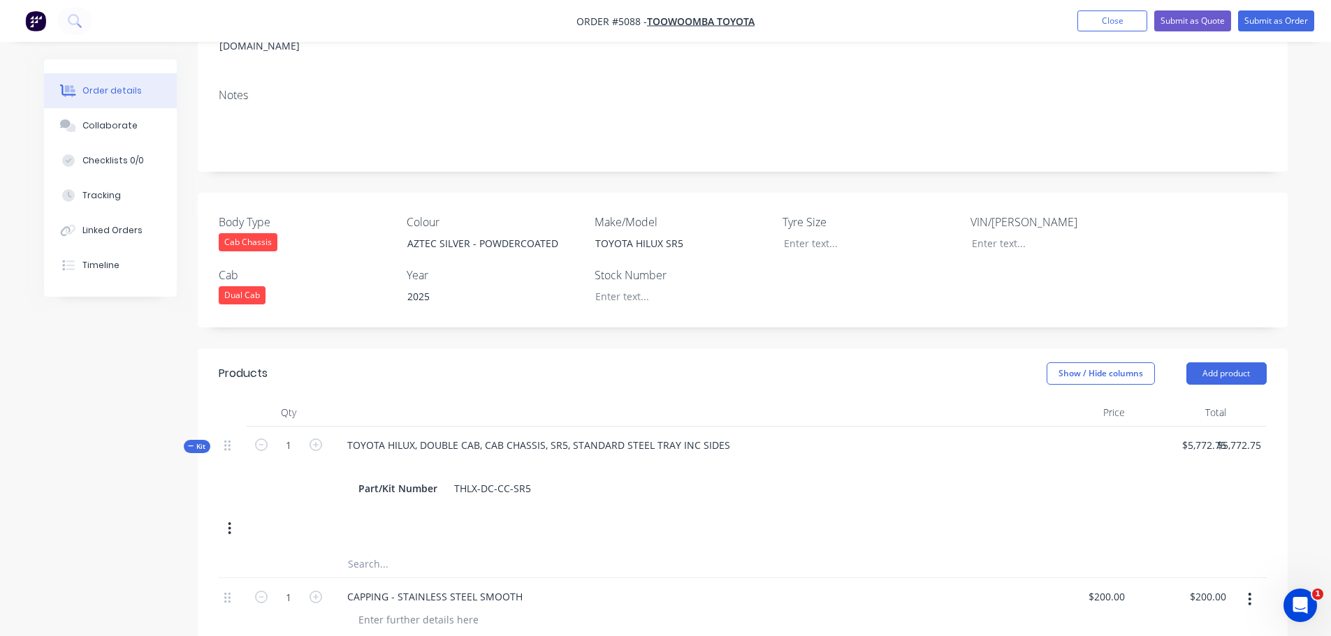
scroll to position [182, 0]
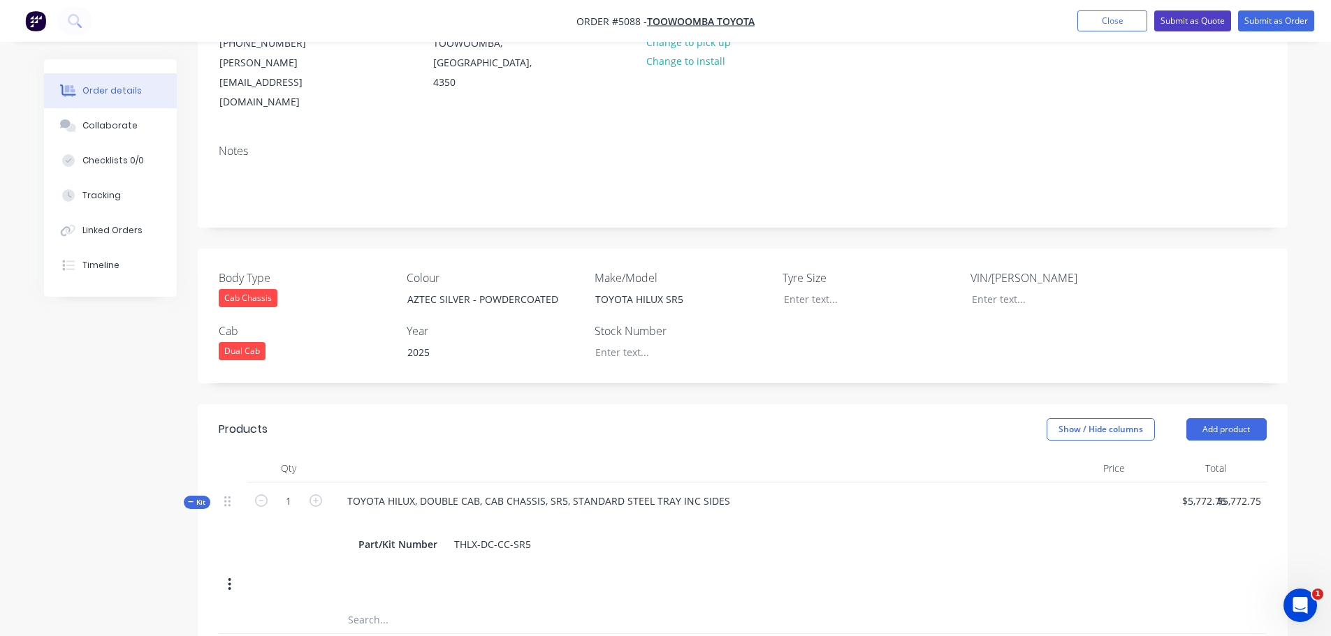
click at [1197, 24] on button "Submit as Quote" at bounding box center [1192, 20] width 77 height 21
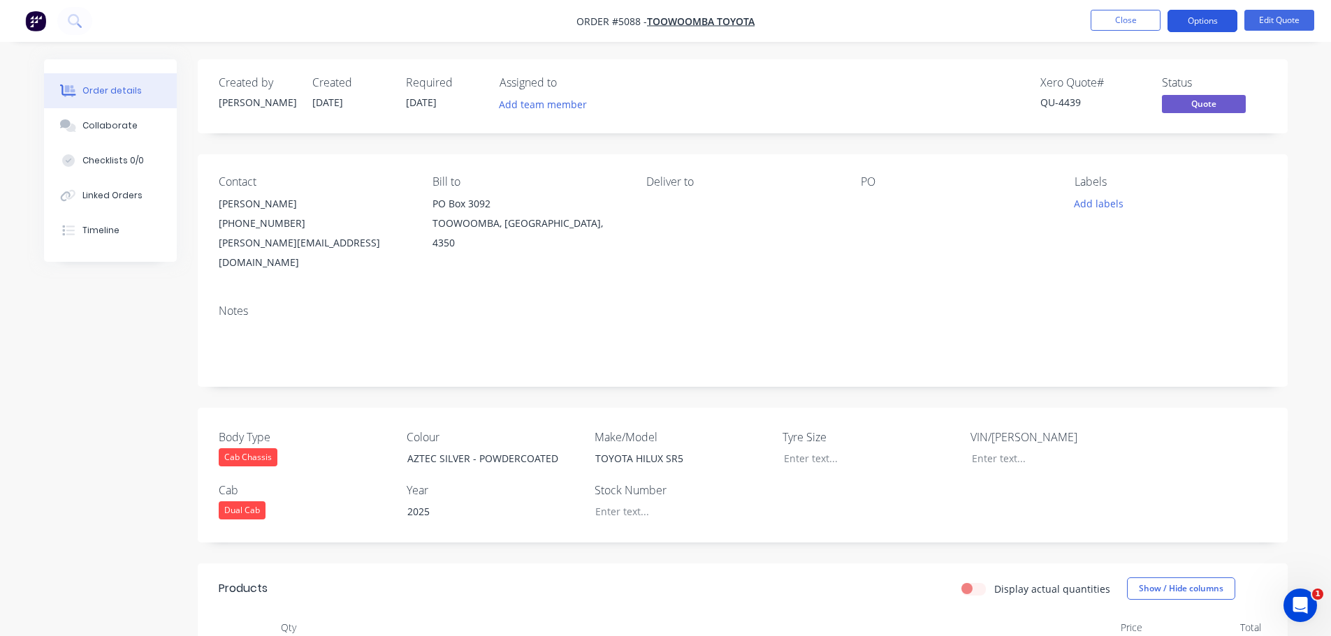
click at [1203, 18] on button "Options" at bounding box center [1202, 21] width 70 height 22
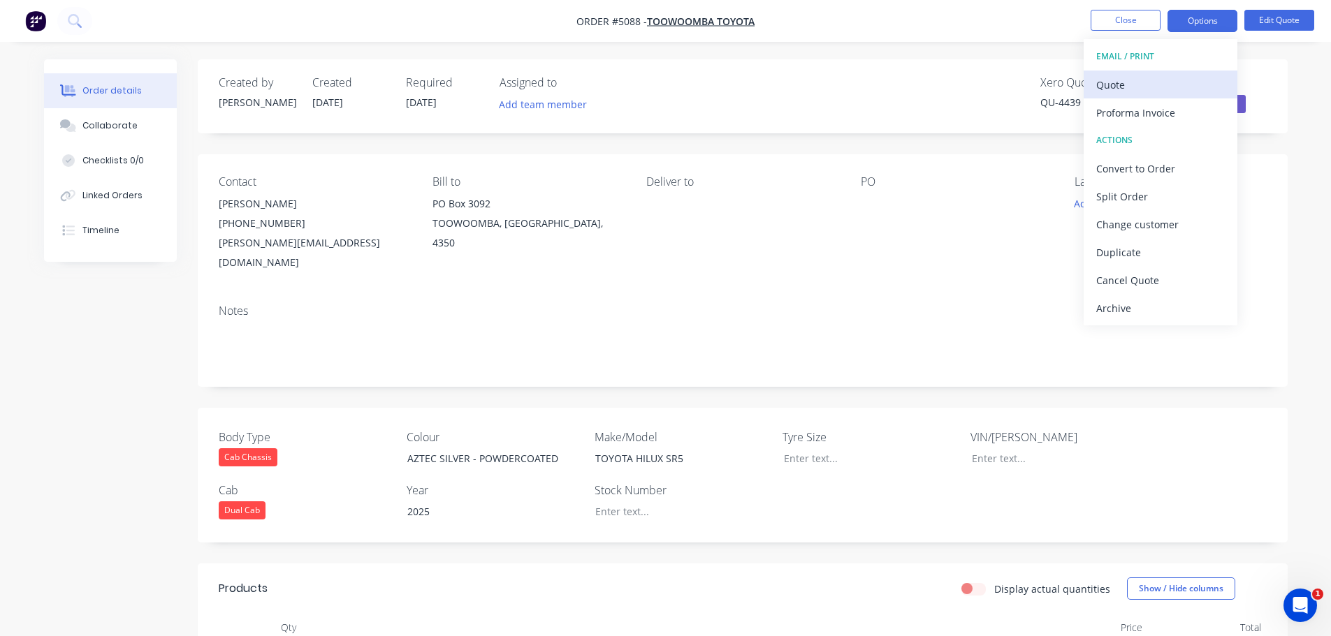
click at [1115, 85] on div "Quote" at bounding box center [1160, 85] width 129 height 20
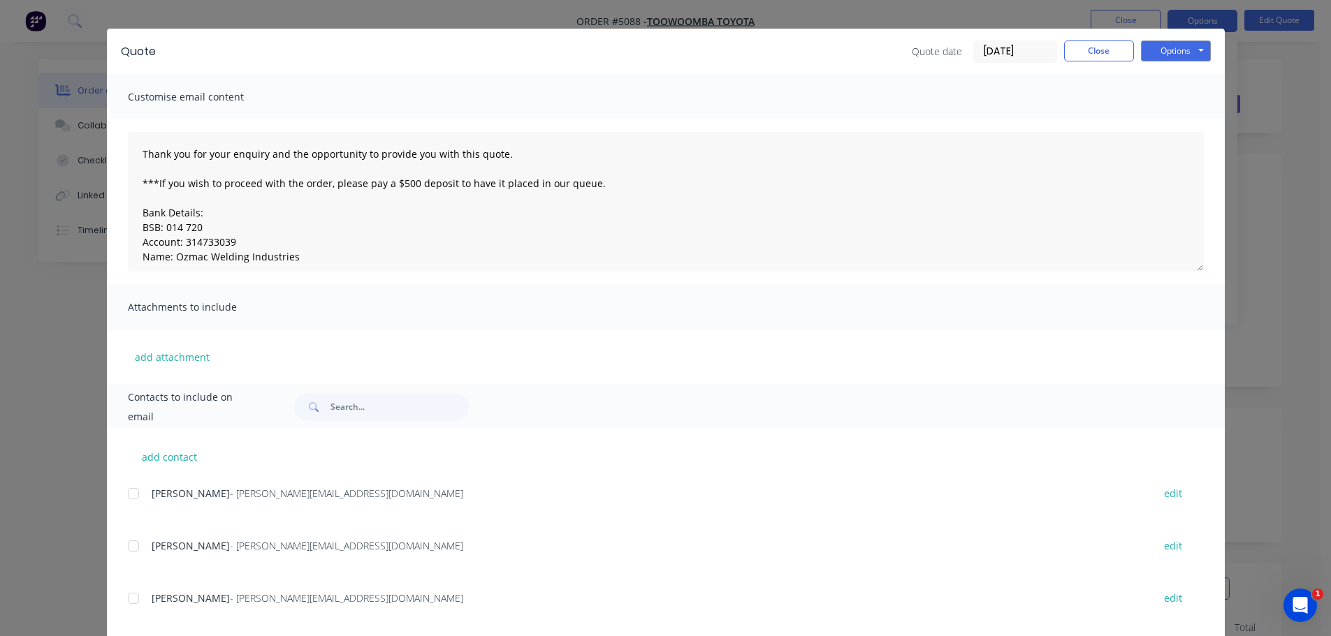
scroll to position [52, 0]
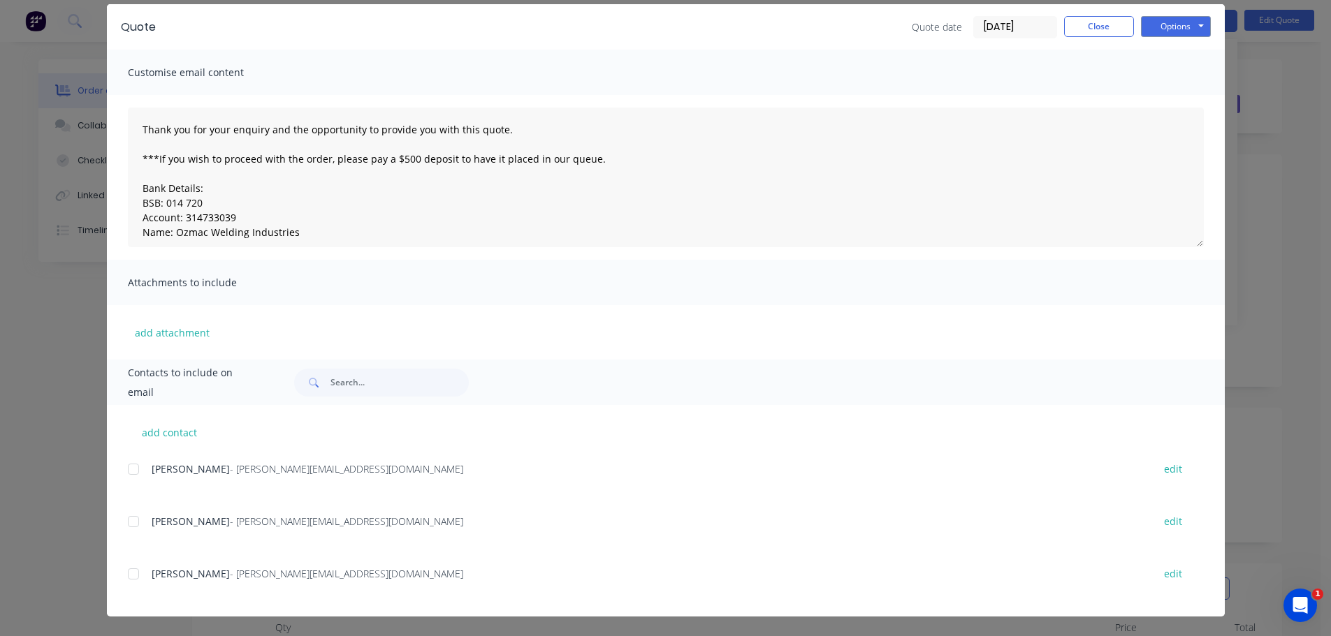
click at [130, 523] on div at bounding box center [133, 522] width 28 height 28
click at [1179, 29] on button "Options" at bounding box center [1176, 26] width 70 height 21
click at [1177, 94] on button "Email" at bounding box center [1185, 97] width 89 height 23
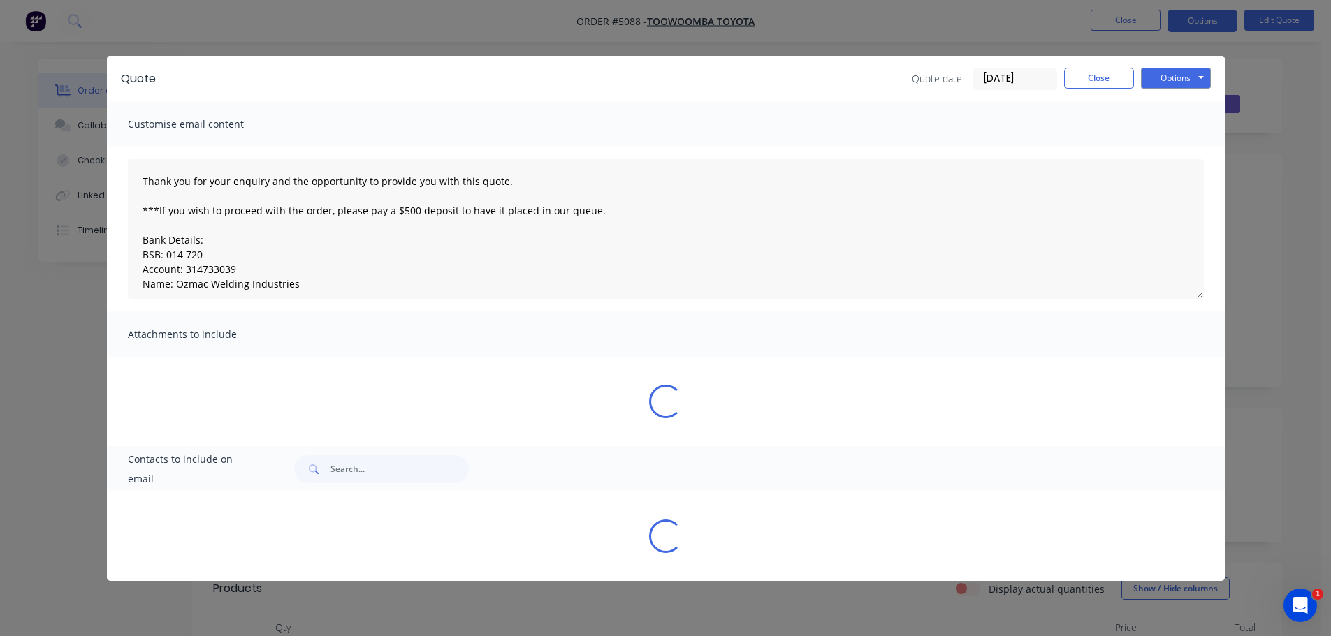
scroll to position [0, 0]
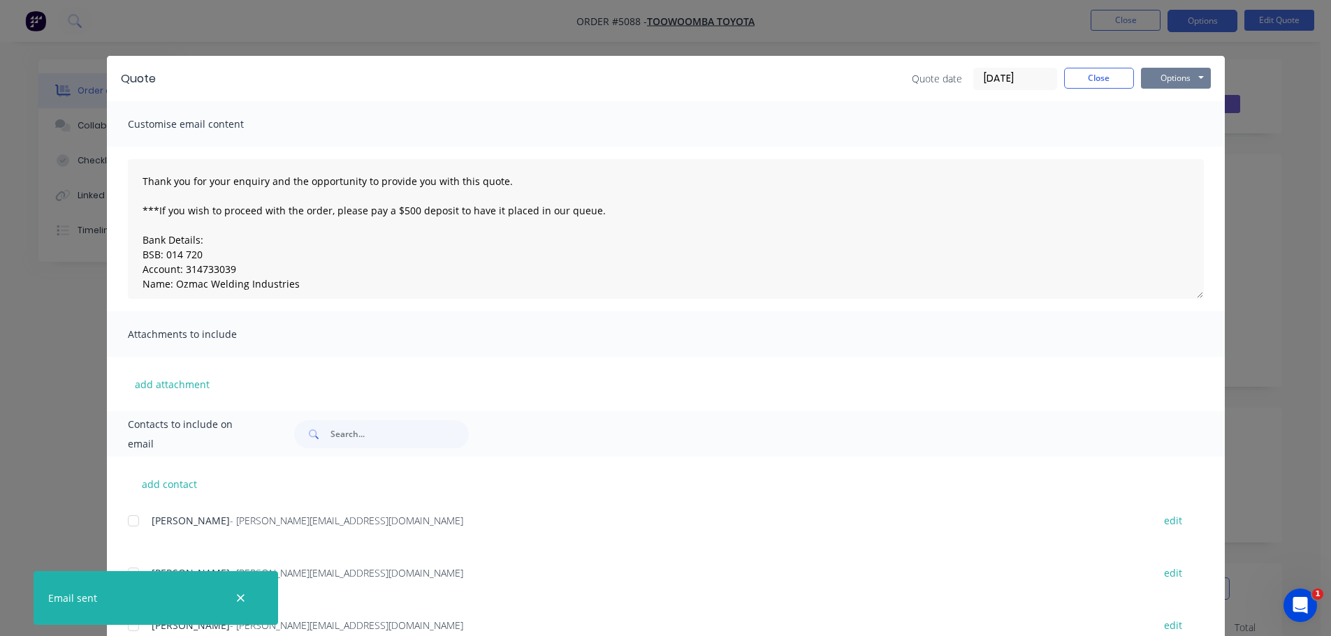
click at [1159, 76] on button "Options" at bounding box center [1176, 78] width 70 height 21
click at [1162, 125] on button "Print" at bounding box center [1185, 126] width 89 height 23
click at [1095, 81] on button "Close" at bounding box center [1099, 78] width 70 height 21
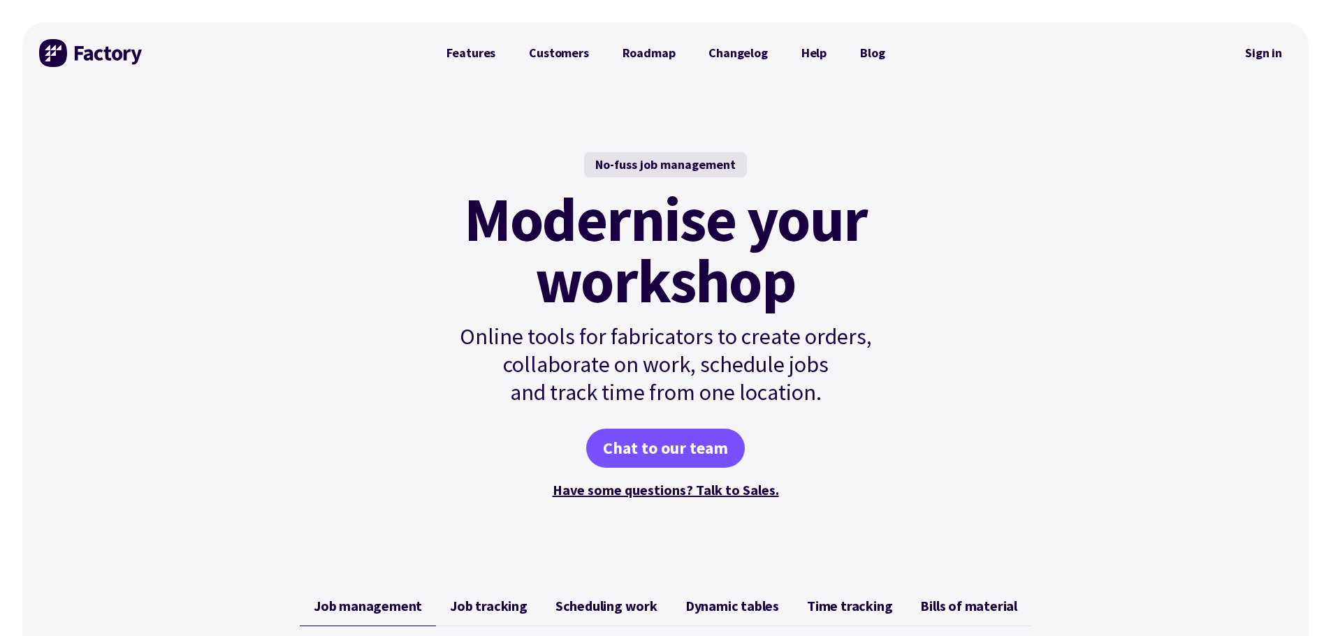
click at [1270, 50] on link "Sign in" at bounding box center [1263, 53] width 57 height 32
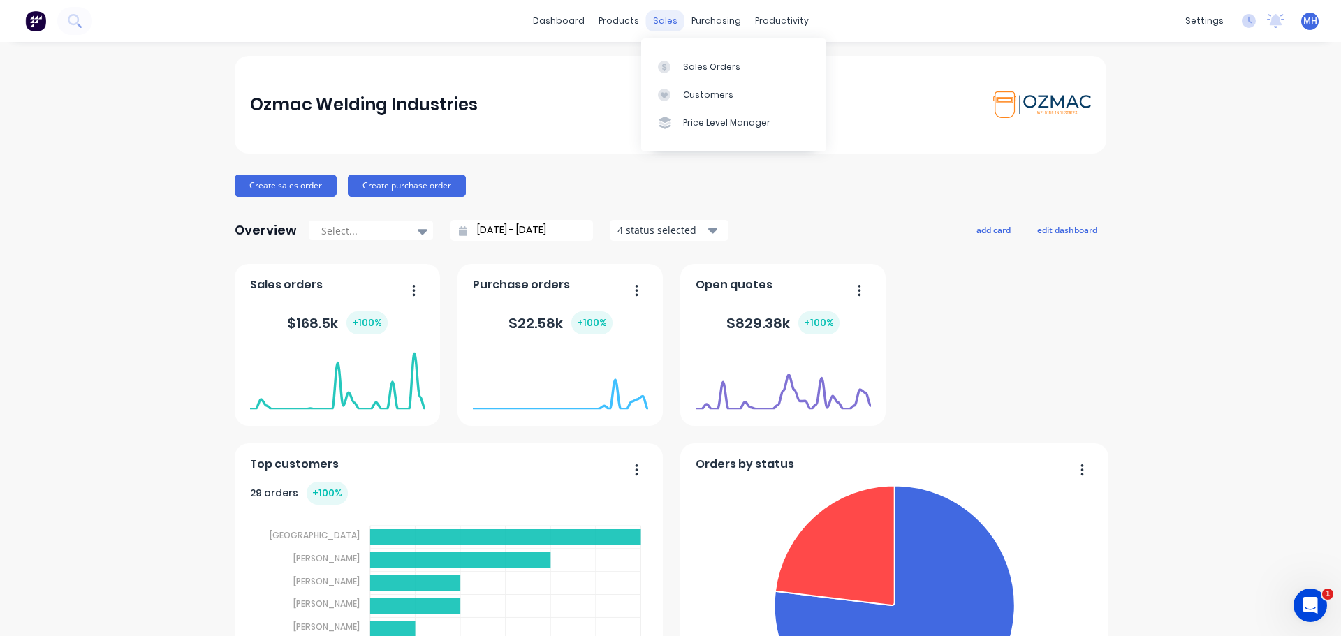
click at [666, 17] on div "sales" at bounding box center [665, 20] width 38 height 21
click at [690, 72] on div "Sales Orders" at bounding box center [711, 67] width 57 height 13
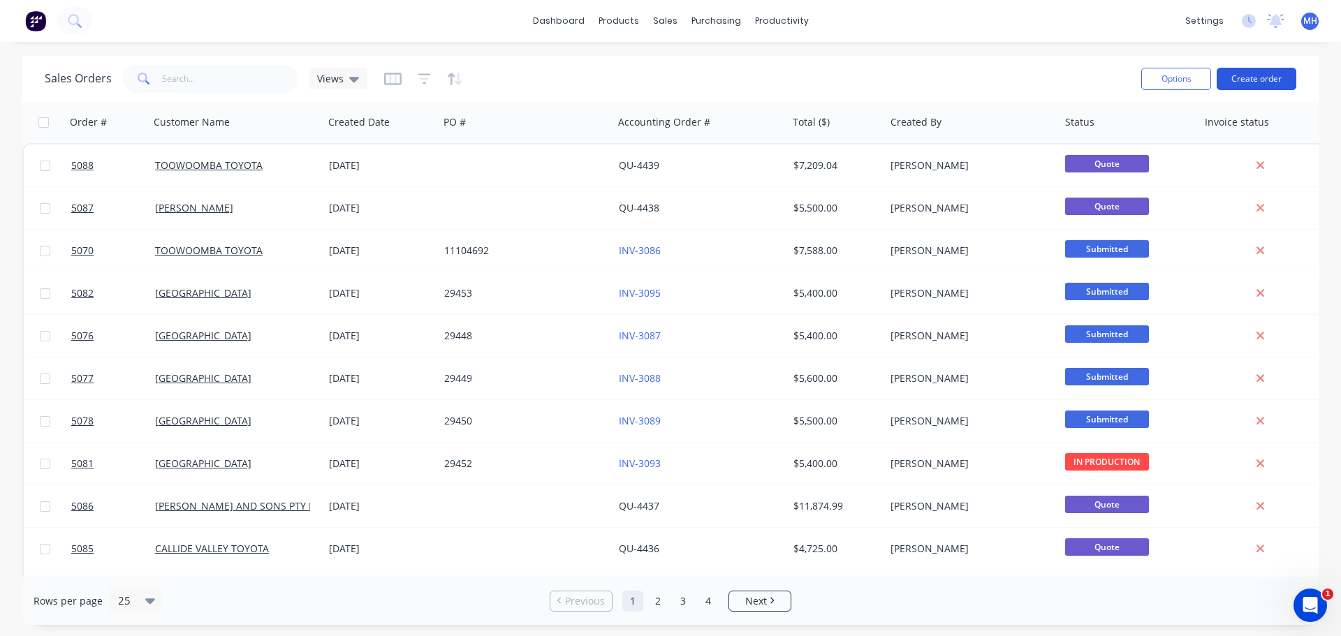
click at [1250, 73] on button "Create order" at bounding box center [1257, 79] width 80 height 22
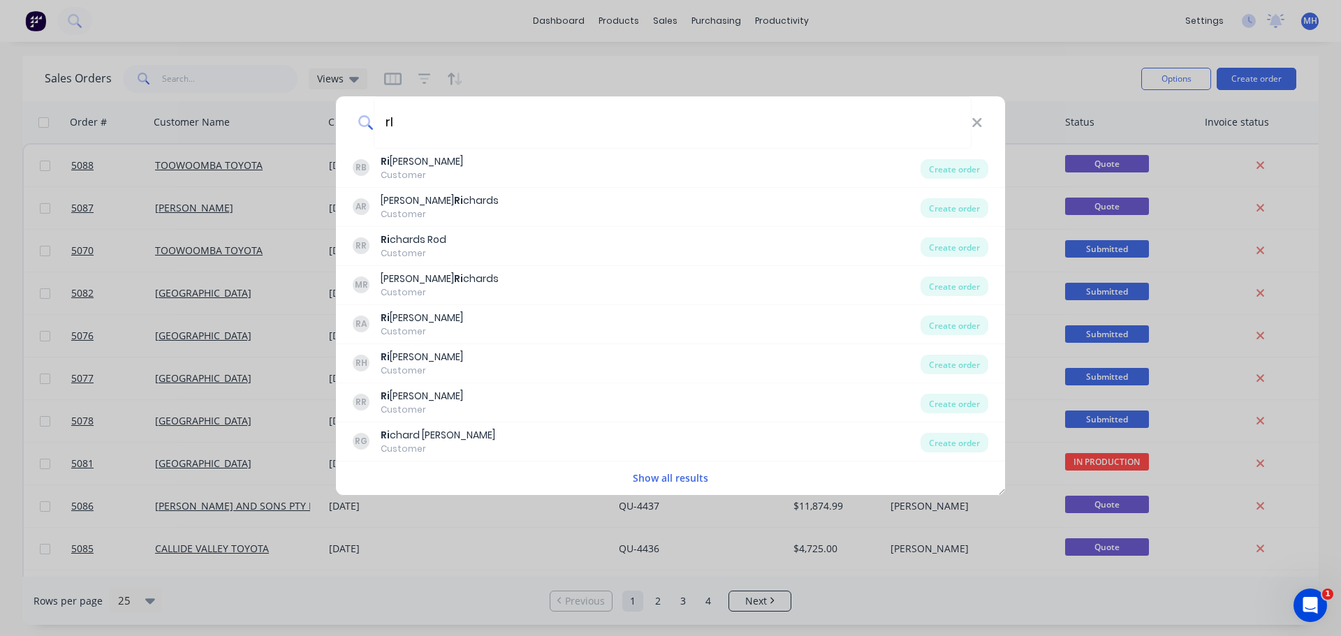
type input "r"
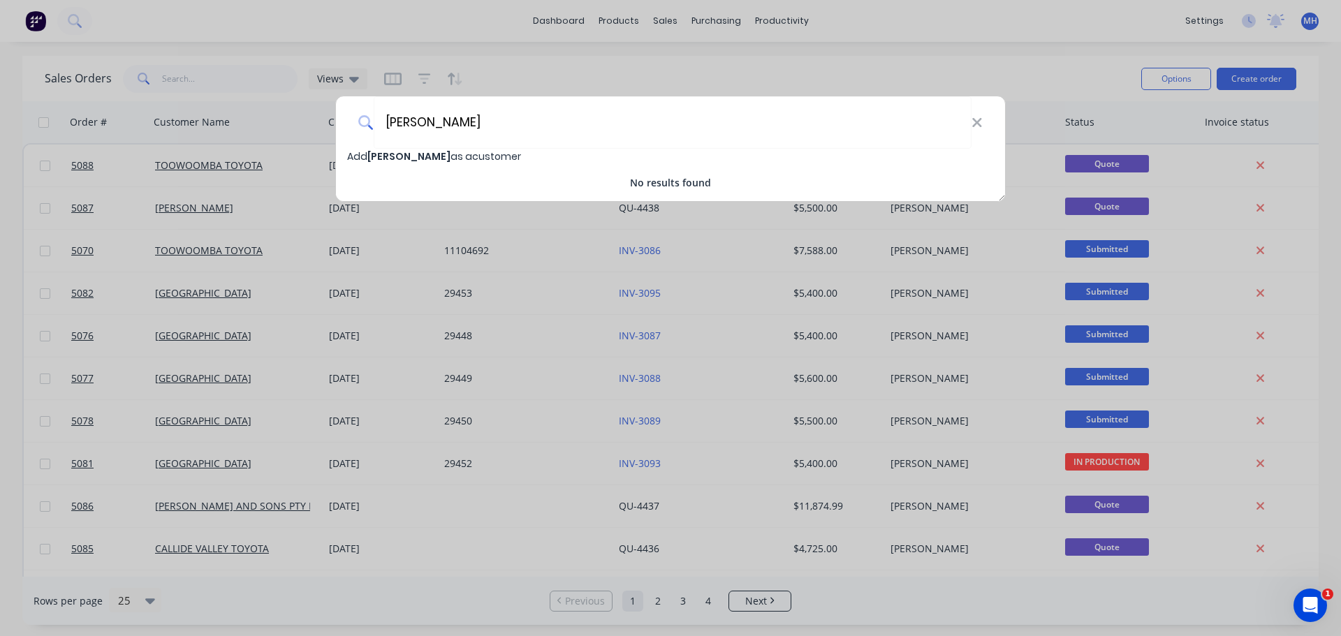
type input "[PERSON_NAME]"
click at [405, 158] on span "[PERSON_NAME]" at bounding box center [408, 156] width 83 height 14
select select "AU"
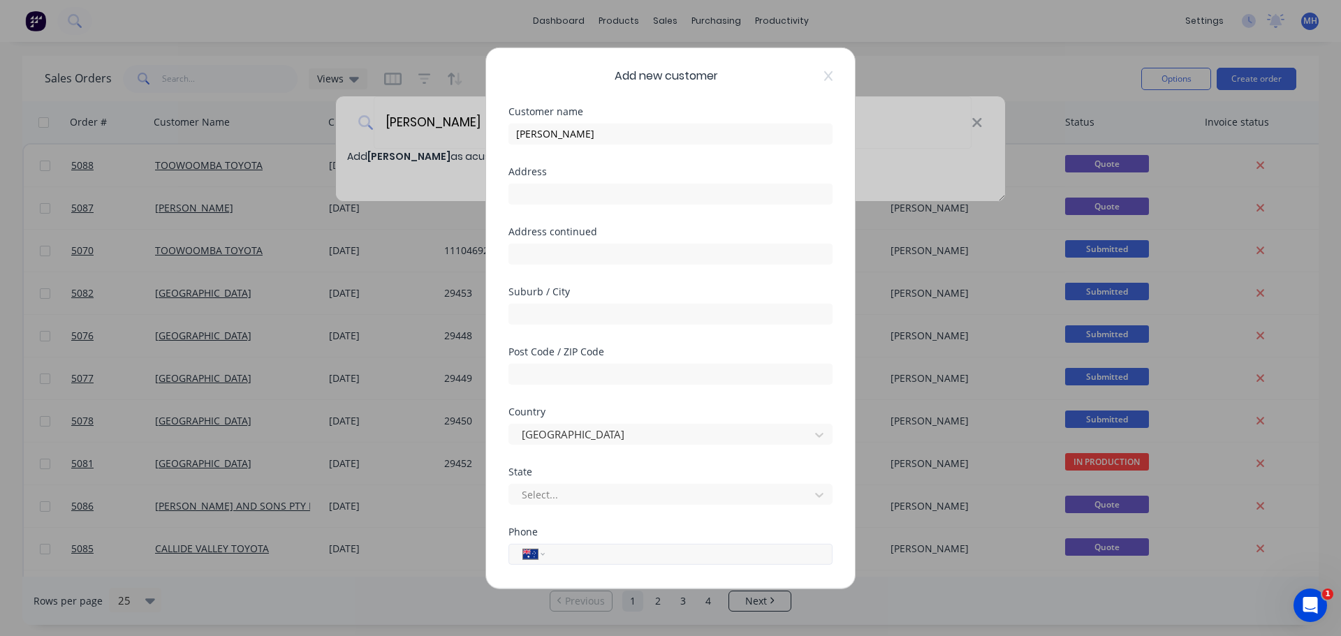
click at [567, 559] on input "tel" at bounding box center [686, 554] width 263 height 16
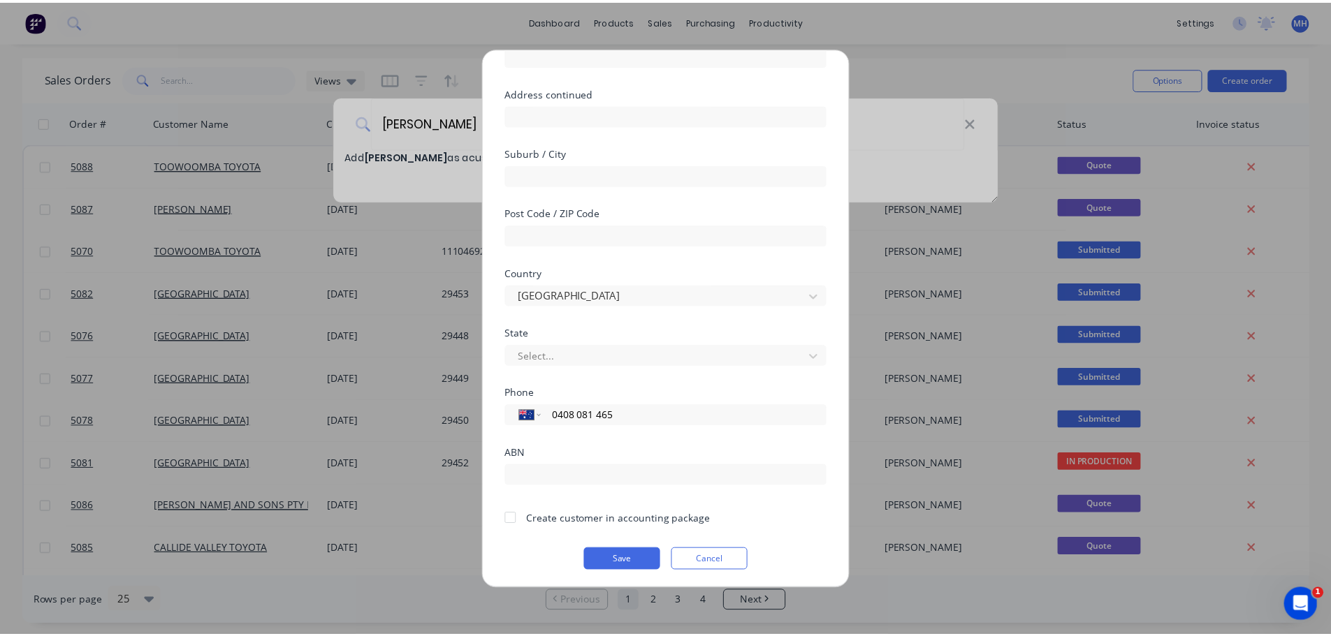
scroll to position [140, 0]
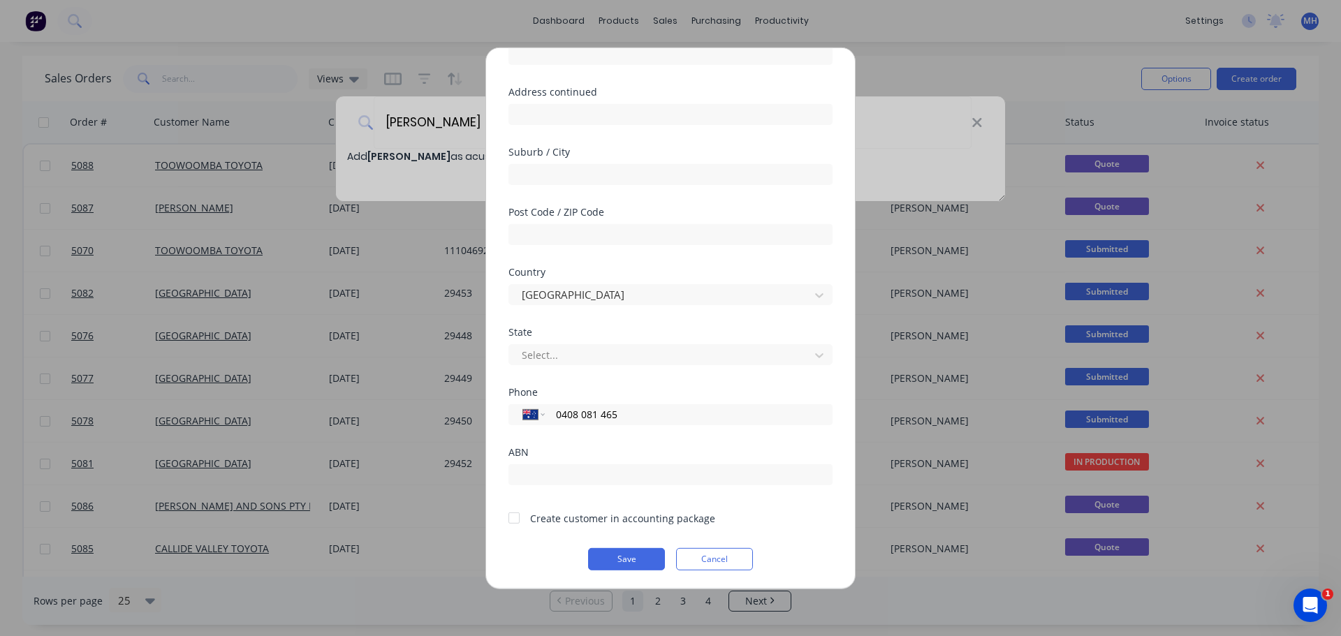
type input "0408 081 465"
click at [514, 520] on div at bounding box center [514, 518] width 28 height 28
click at [629, 558] on button "Save" at bounding box center [626, 559] width 77 height 22
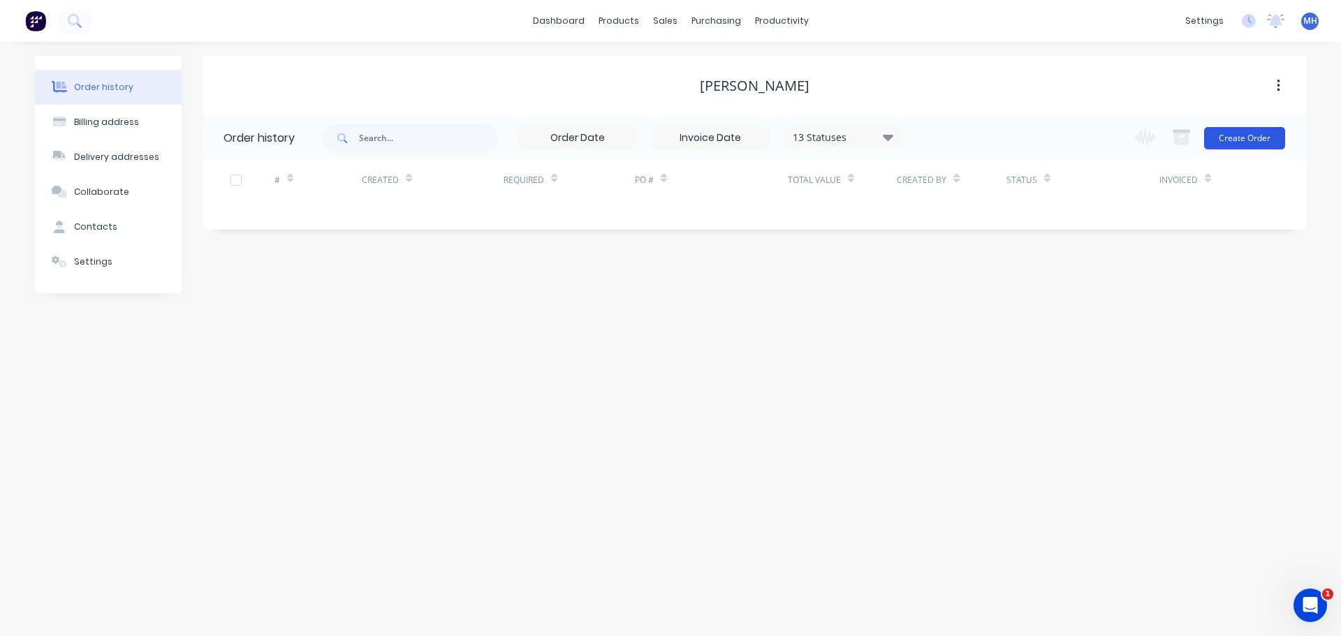
click at [1251, 135] on button "Create Order" at bounding box center [1244, 138] width 81 height 22
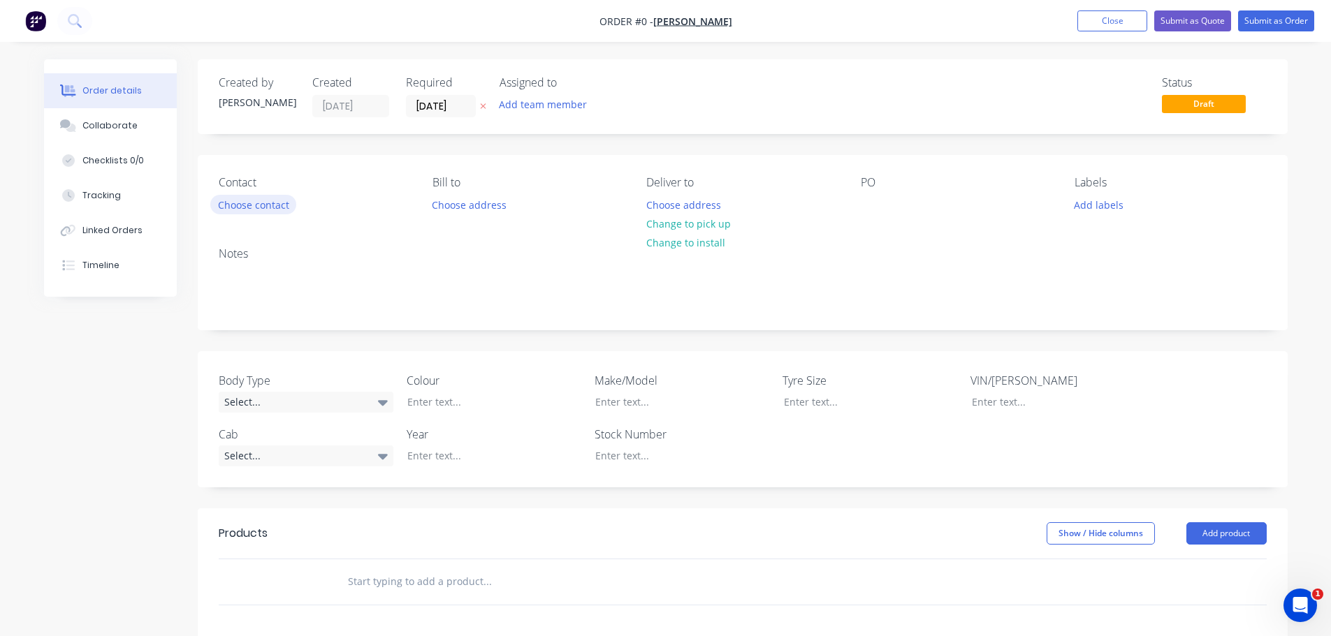
click at [253, 207] on button "Choose contact" at bounding box center [253, 204] width 86 height 19
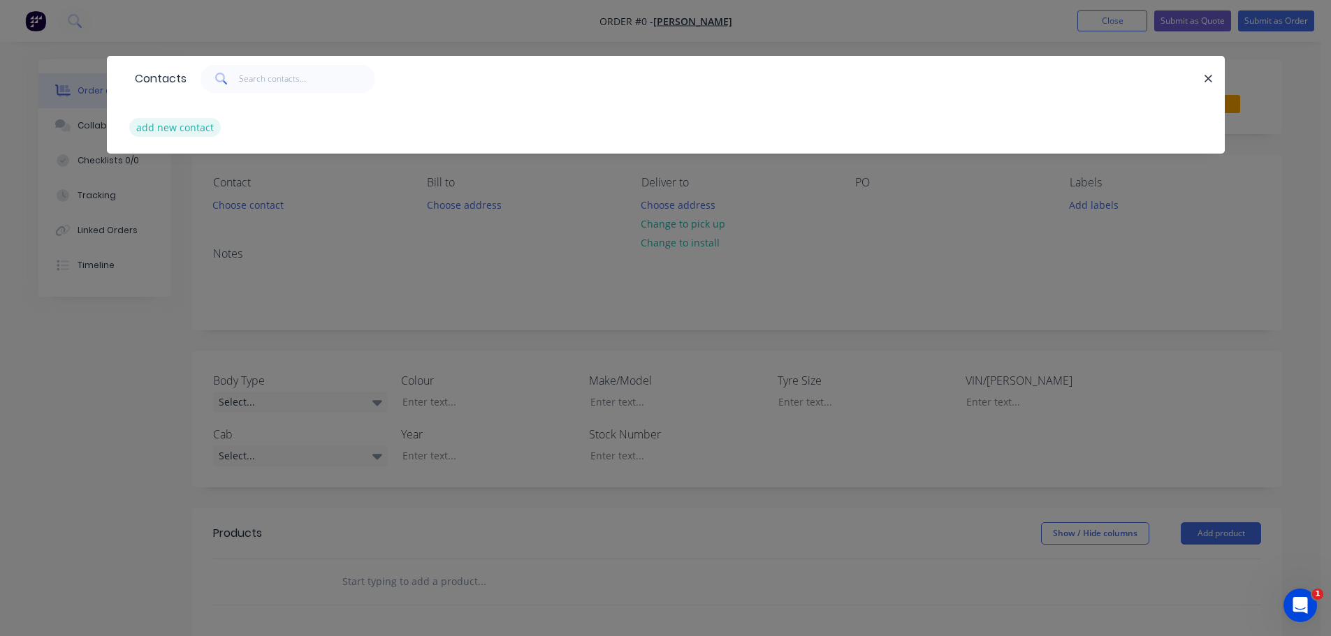
click at [177, 126] on button "add new contact" at bounding box center [175, 127] width 92 height 19
select select "AU"
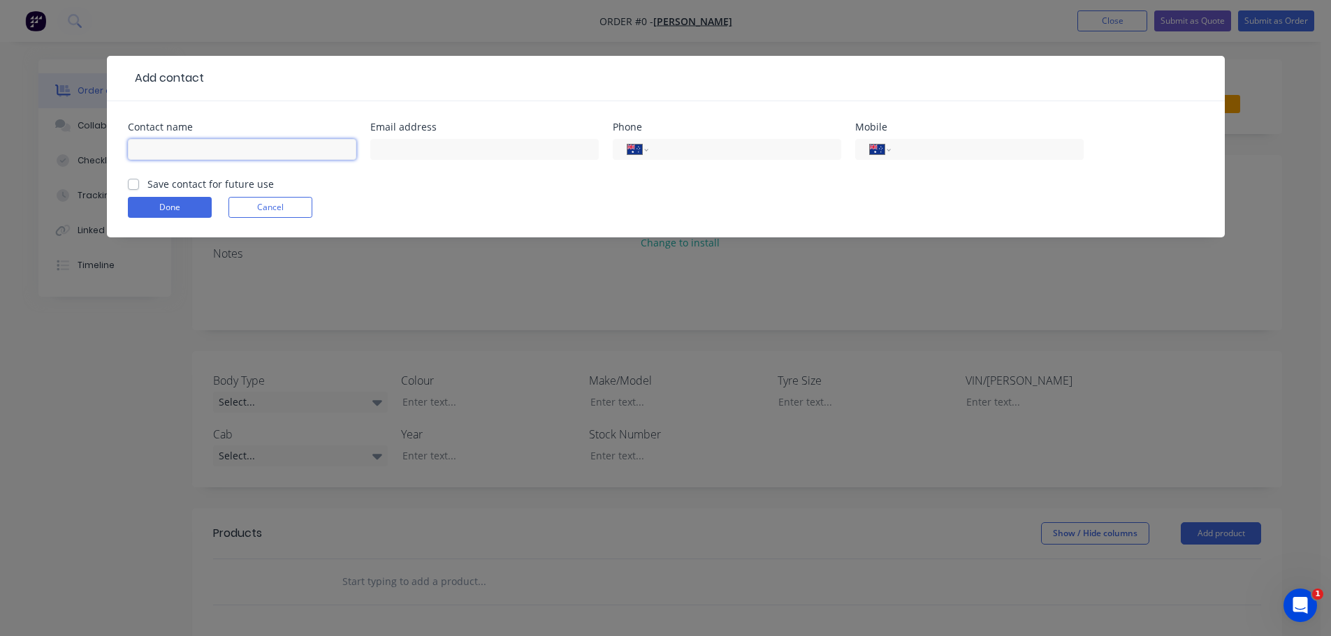
click at [235, 148] on input "text" at bounding box center [242, 149] width 228 height 21
type input "[PERSON_NAME]"
type input "richard@maffrapartoralco.com.au"
type input "0408 081 465"
click at [147, 184] on label "Save contact for future use" at bounding box center [210, 184] width 126 height 15
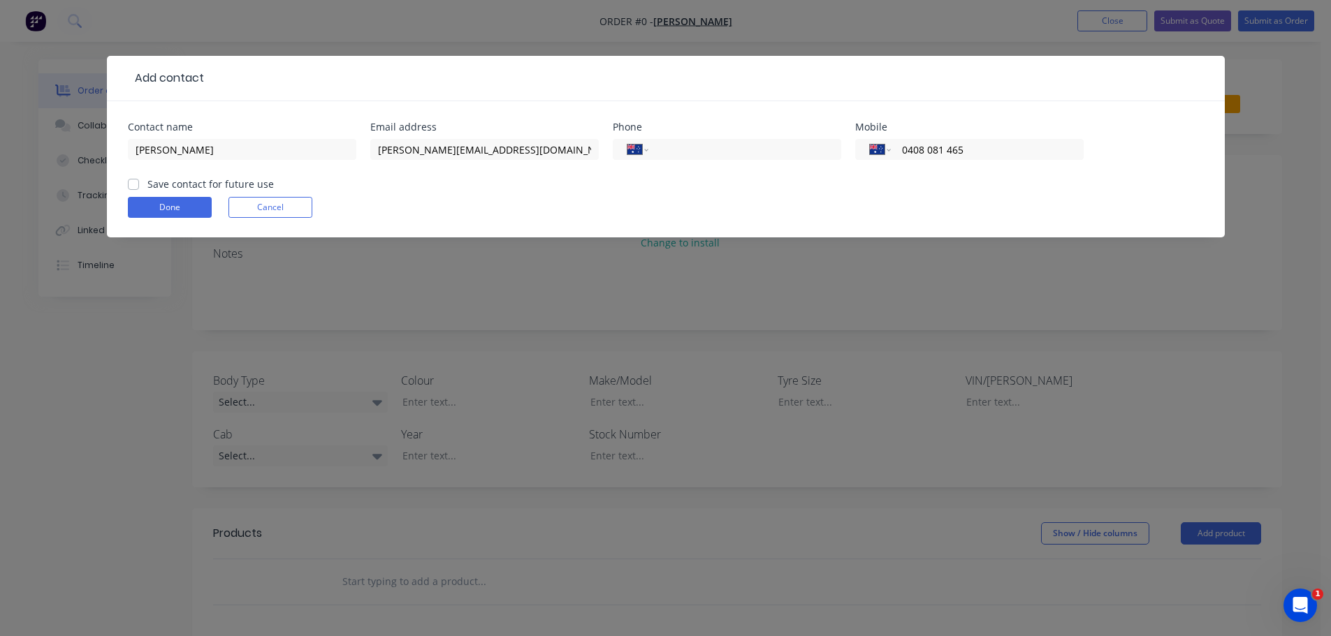
click at [131, 184] on input "Save contact for future use" at bounding box center [133, 183] width 11 height 13
checkbox input "true"
click at [161, 205] on button "Done" at bounding box center [170, 207] width 84 height 21
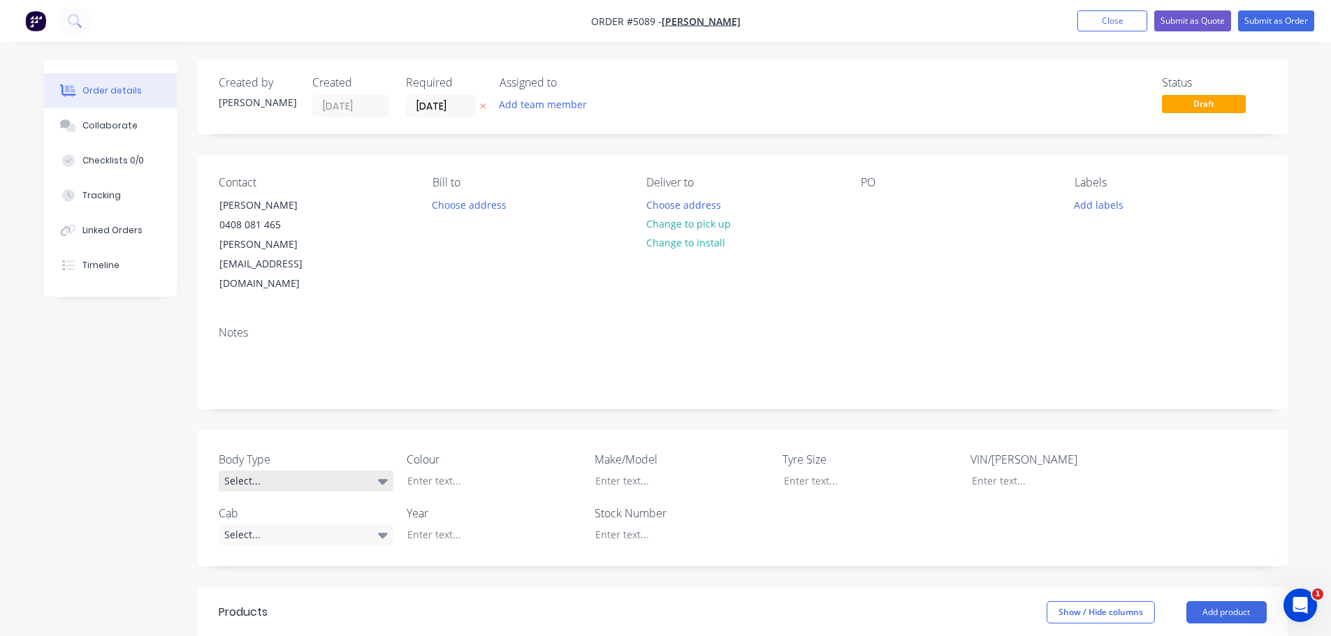
click at [357, 471] on div "Select..." at bounding box center [306, 481] width 175 height 21
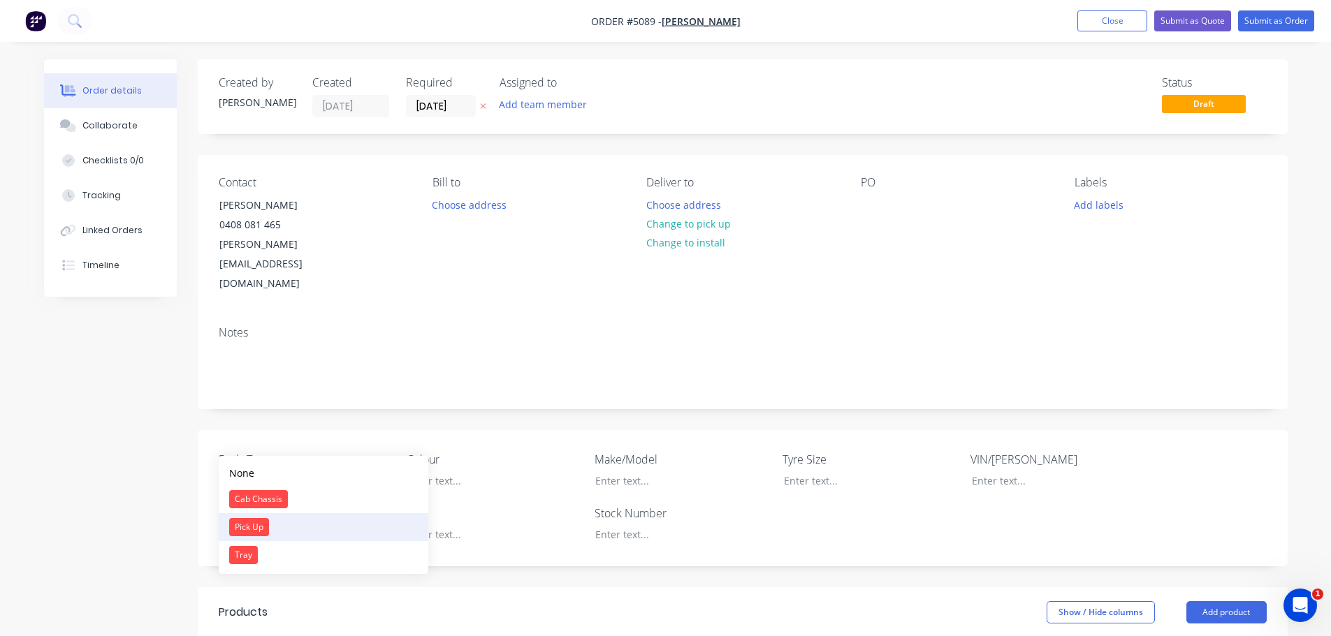
click at [286, 525] on button "Pick Up" at bounding box center [324, 527] width 210 height 28
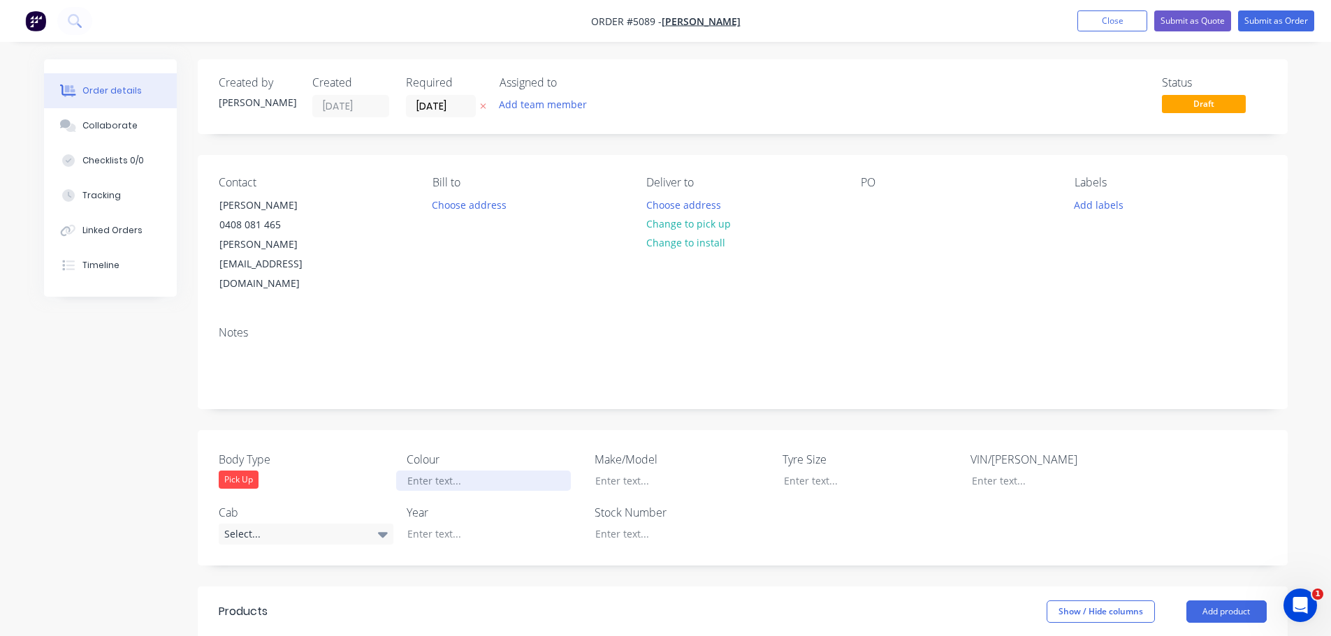
click at [473, 471] on div at bounding box center [483, 481] width 175 height 20
click at [444, 524] on div at bounding box center [483, 534] width 175 height 20
click at [669, 471] on div at bounding box center [671, 481] width 175 height 20
click at [270, 524] on div "Select..." at bounding box center [306, 534] width 175 height 21
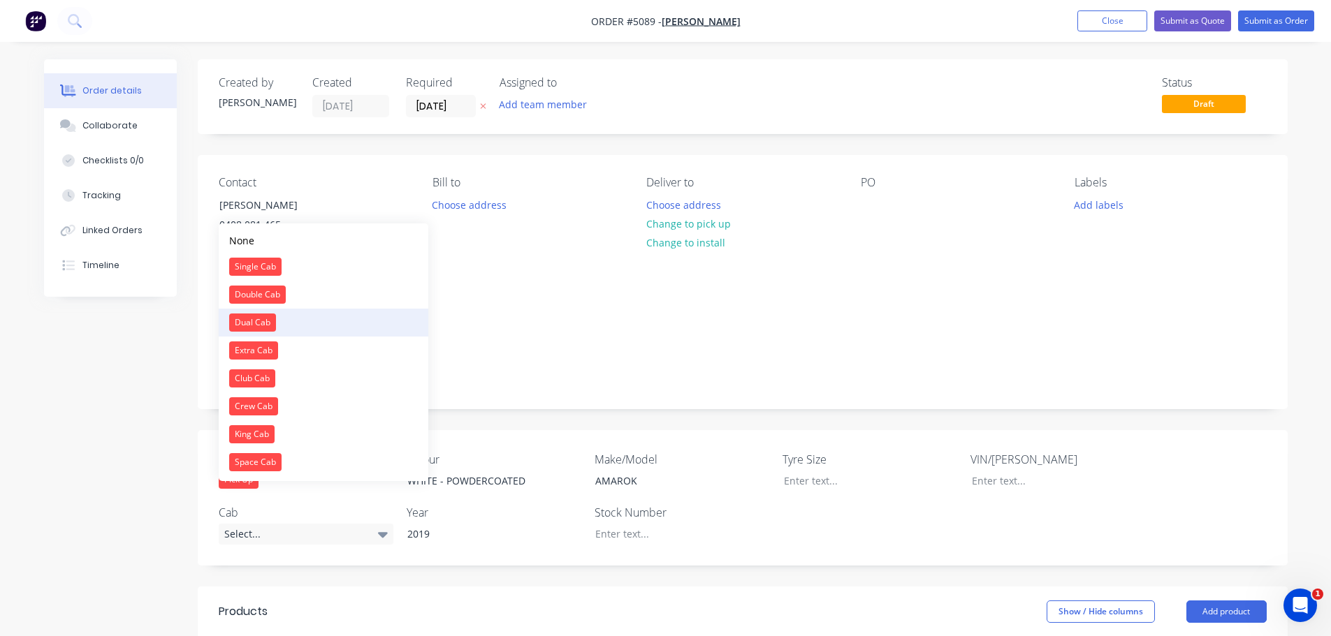
click at [294, 320] on button "Dual Cab" at bounding box center [324, 323] width 210 height 28
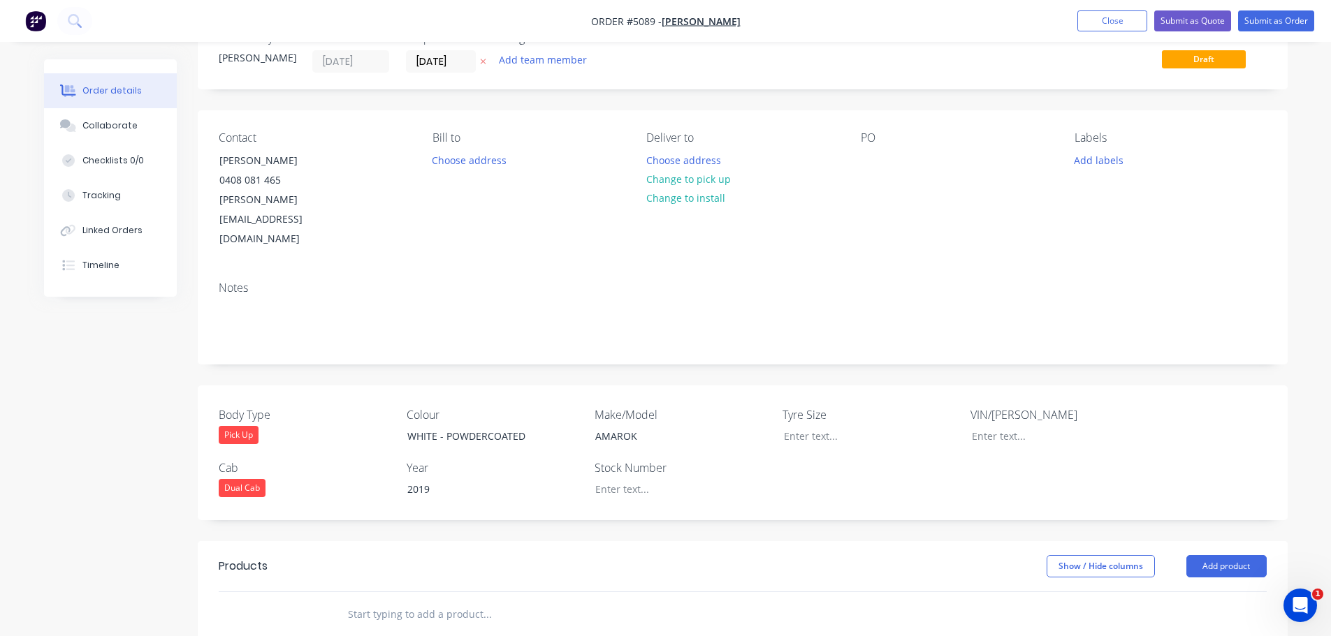
scroll to position [210, 0]
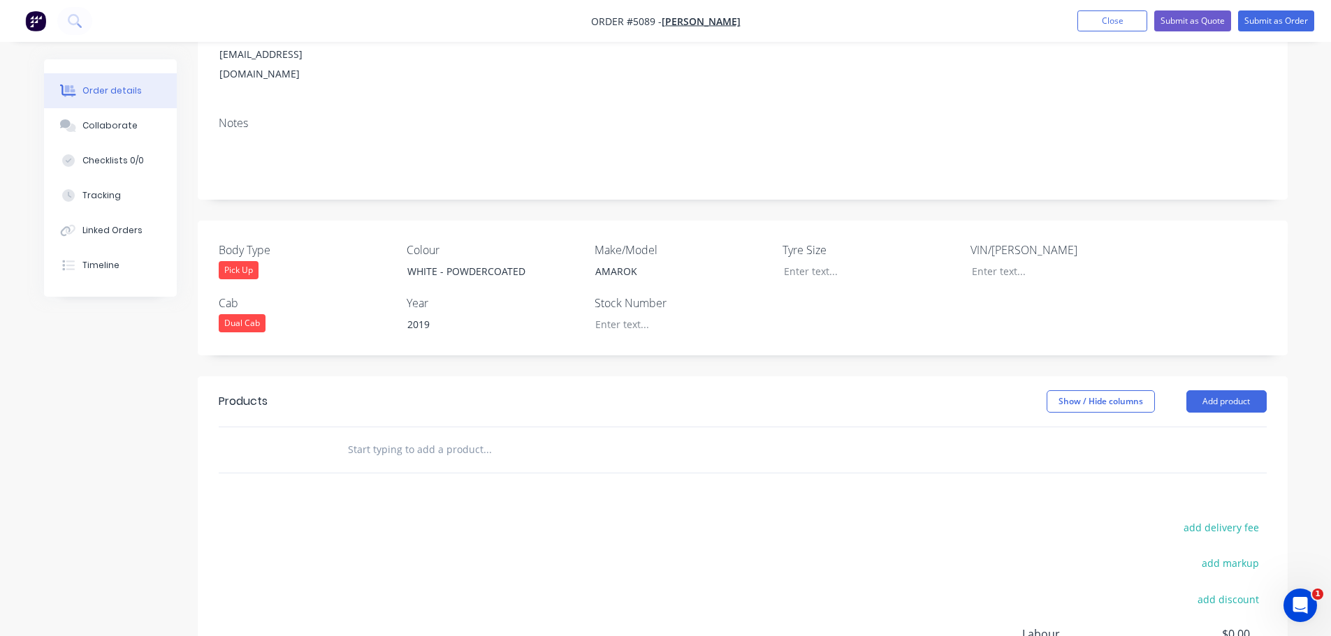
click at [457, 436] on input "text" at bounding box center [486, 450] width 279 height 28
click at [1217, 390] on button "Add product" at bounding box center [1226, 401] width 80 height 22
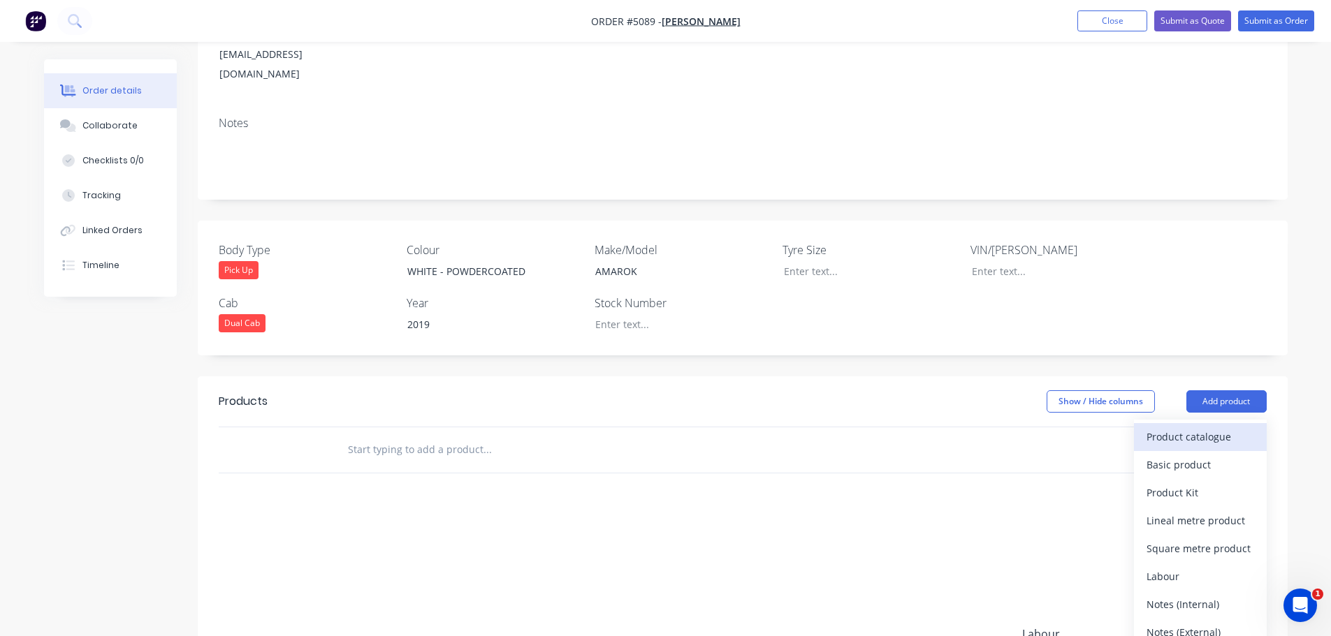
click at [1210, 427] on div "Product catalogue" at bounding box center [1200, 437] width 108 height 20
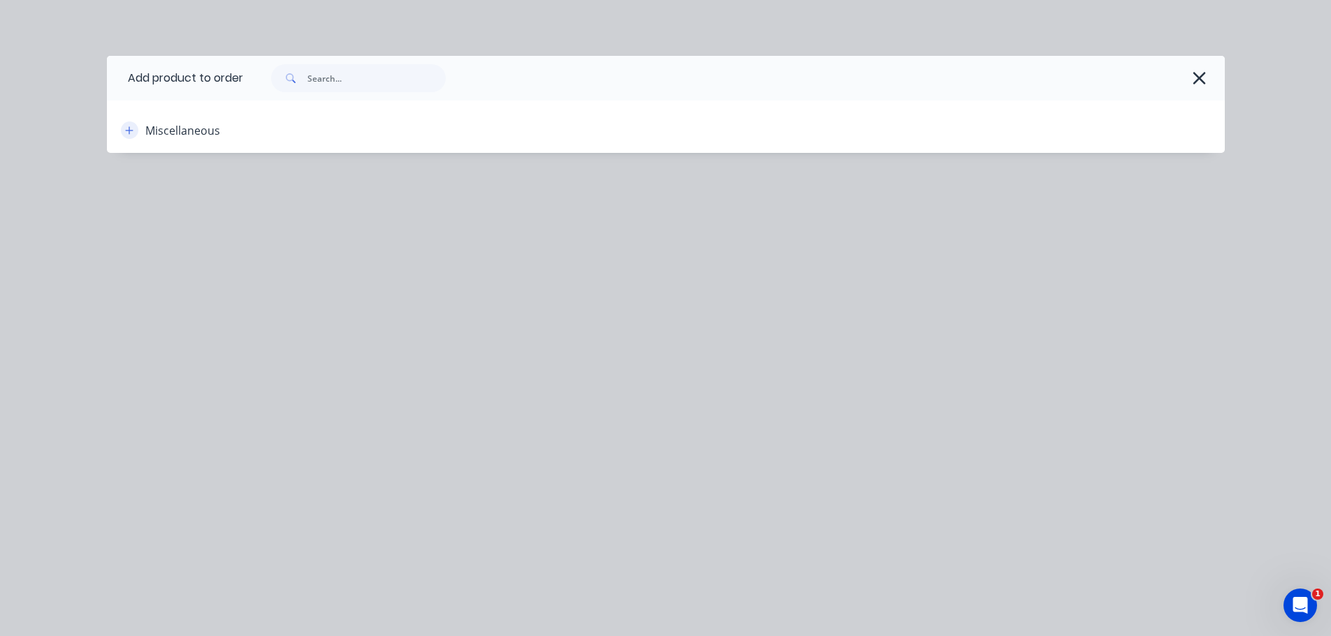
click at [129, 131] on icon "button" at bounding box center [129, 131] width 8 height 10
click at [136, 130] on button "button" at bounding box center [129, 130] width 17 height 17
click at [1211, 73] on div at bounding box center [733, 78] width 981 height 45
click at [1196, 79] on icon "button" at bounding box center [1199, 78] width 15 height 20
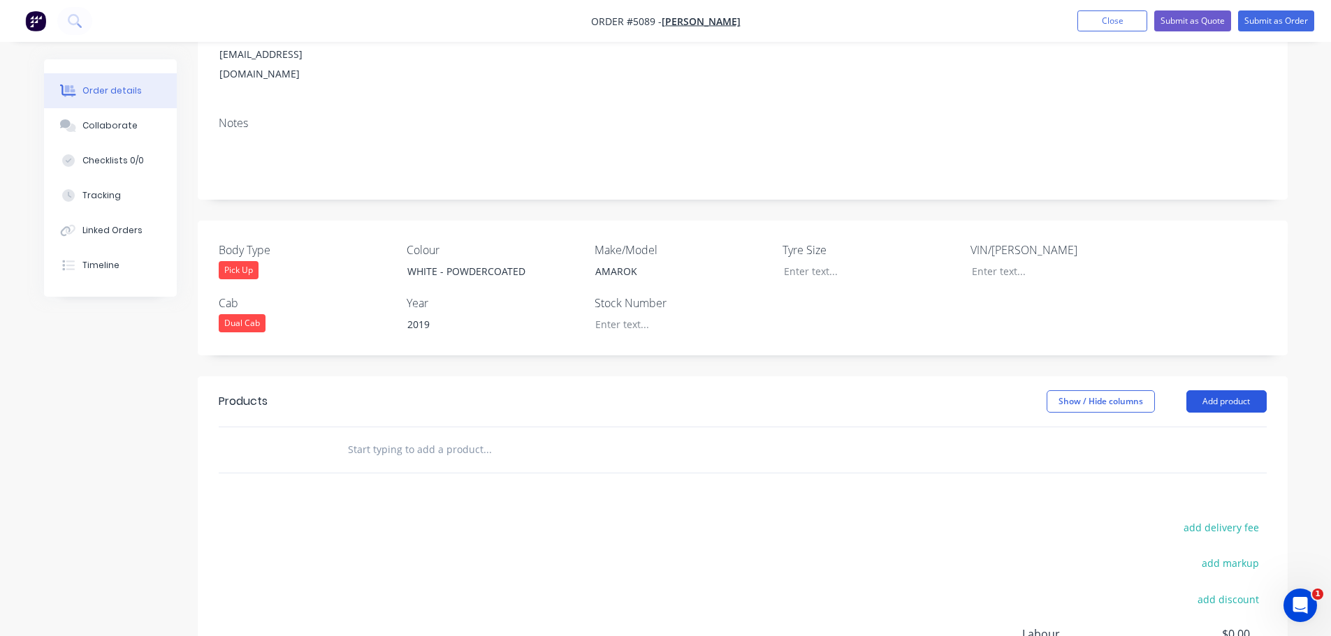
click at [1225, 390] on button "Add product" at bounding box center [1226, 401] width 80 height 22
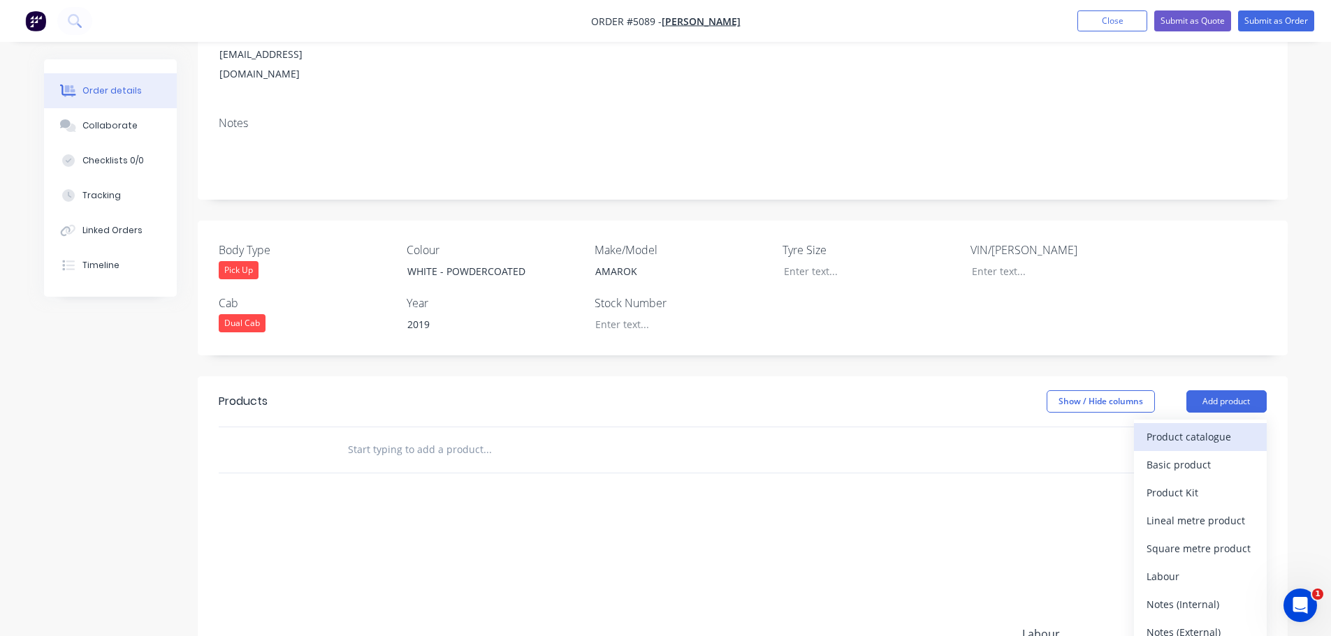
click at [1221, 427] on div "Product catalogue" at bounding box center [1200, 437] width 108 height 20
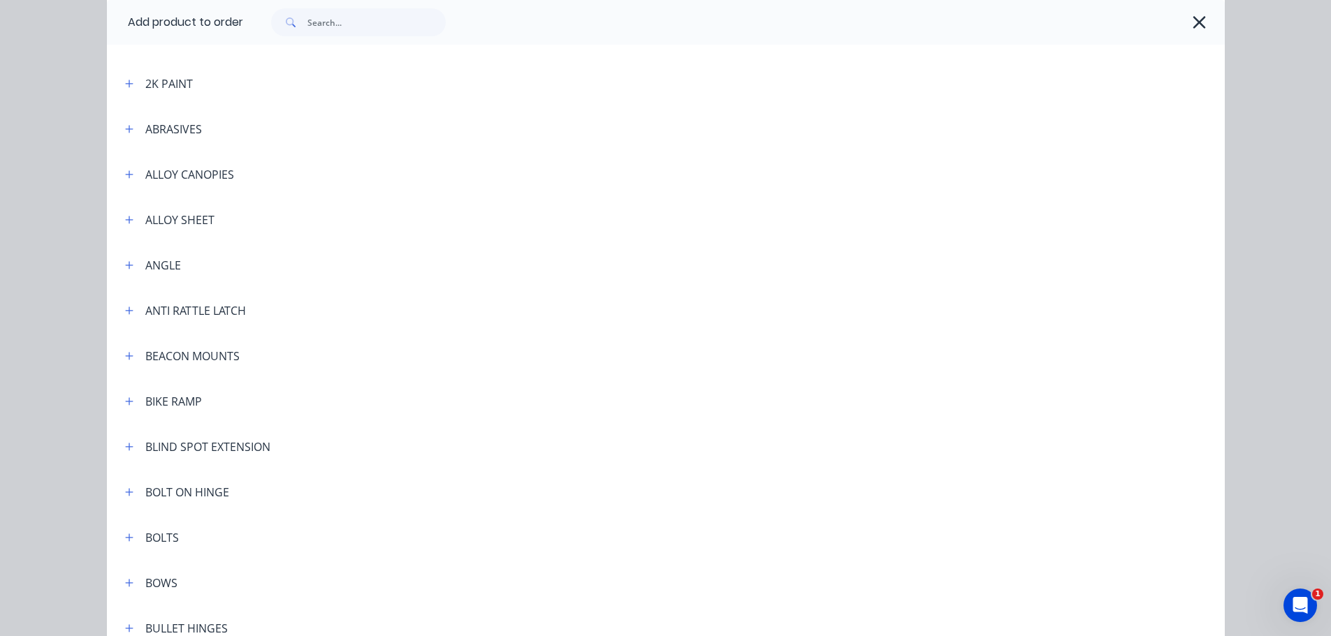
scroll to position [0, 0]
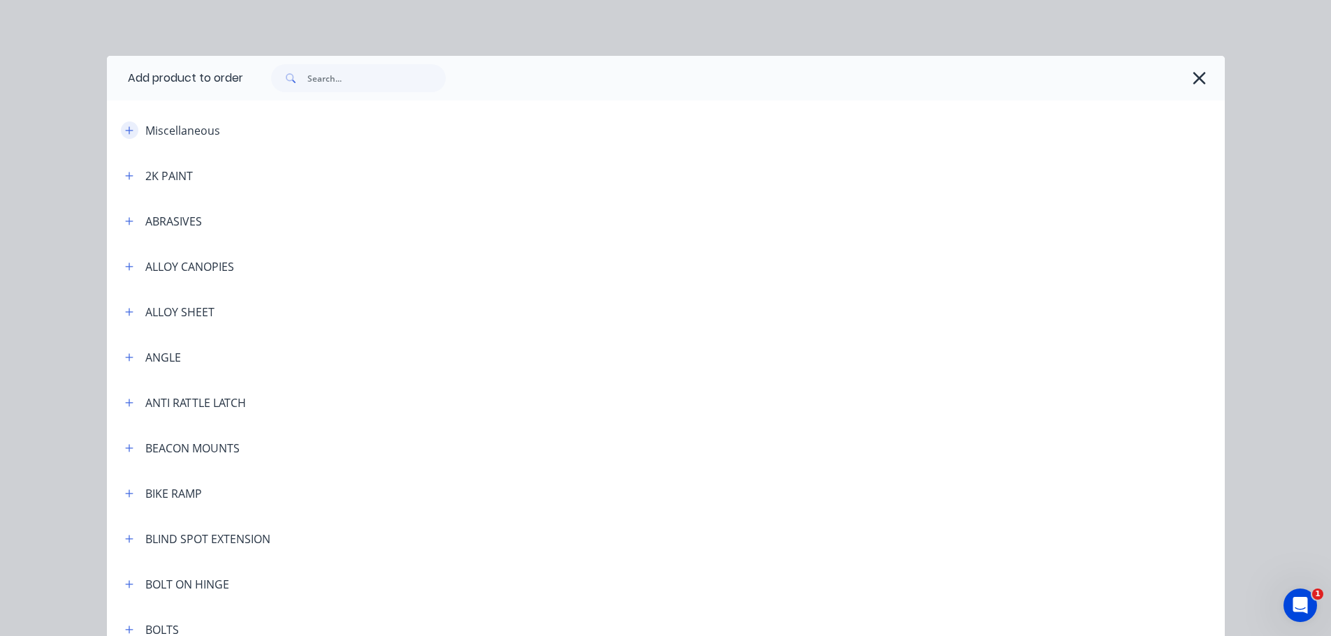
click at [126, 127] on icon "button" at bounding box center [129, 131] width 8 height 10
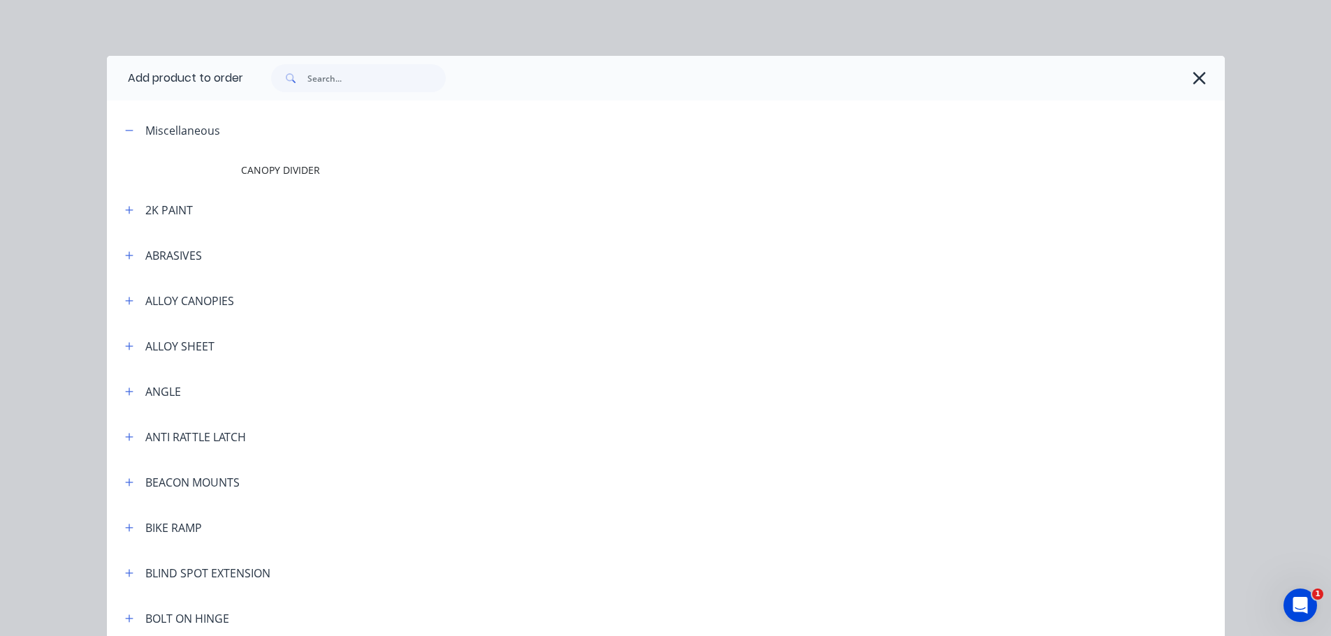
click at [145, 134] on div "Miscellaneous" at bounding box center [182, 130] width 75 height 17
click at [126, 133] on icon "button" at bounding box center [129, 131] width 8 height 10
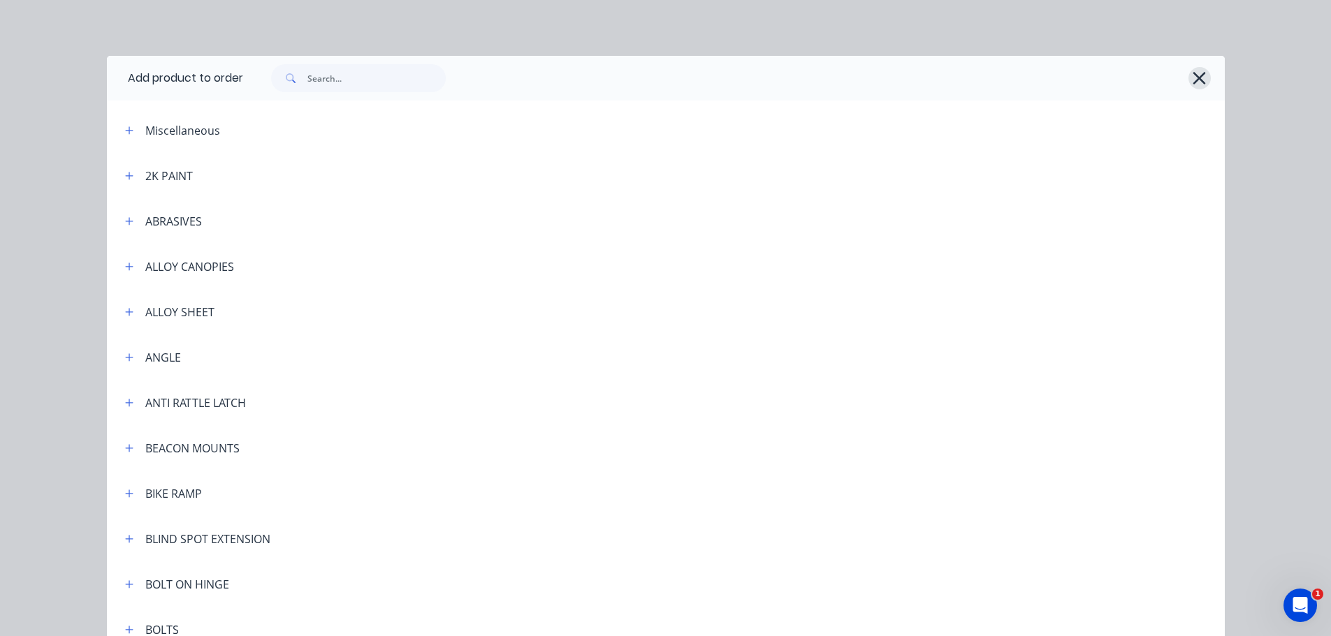
click at [1199, 78] on icon "button" at bounding box center [1199, 78] width 15 height 20
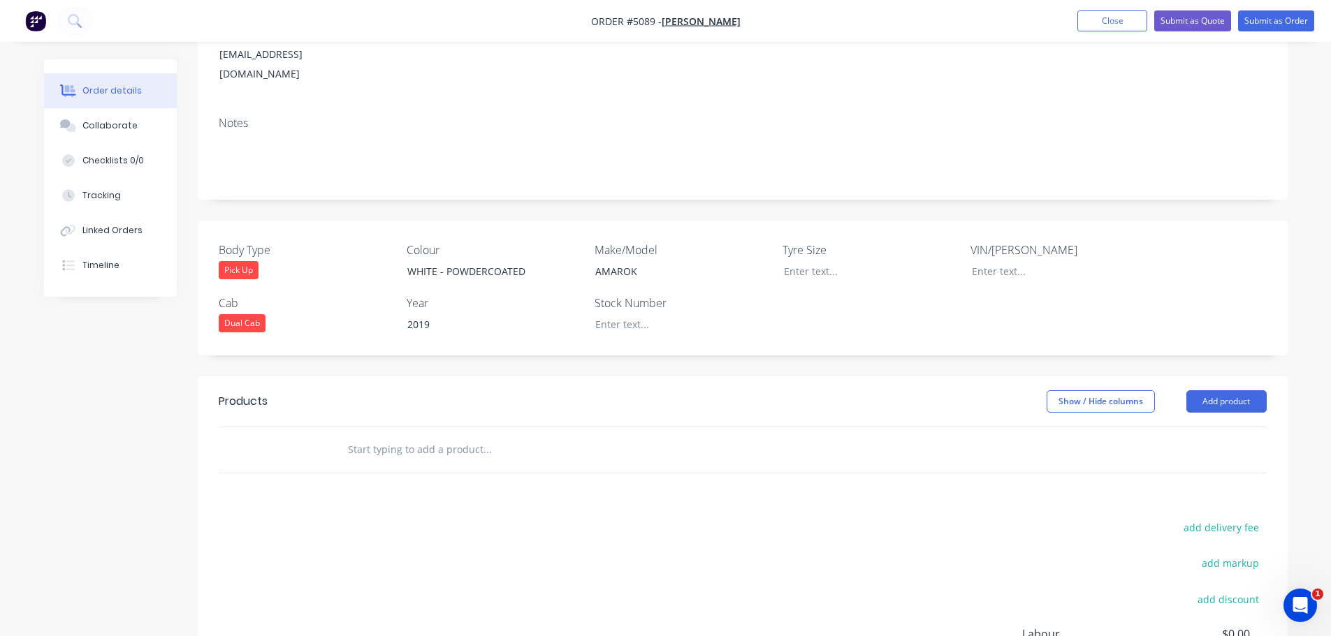
click at [434, 436] on input "text" at bounding box center [486, 450] width 279 height 28
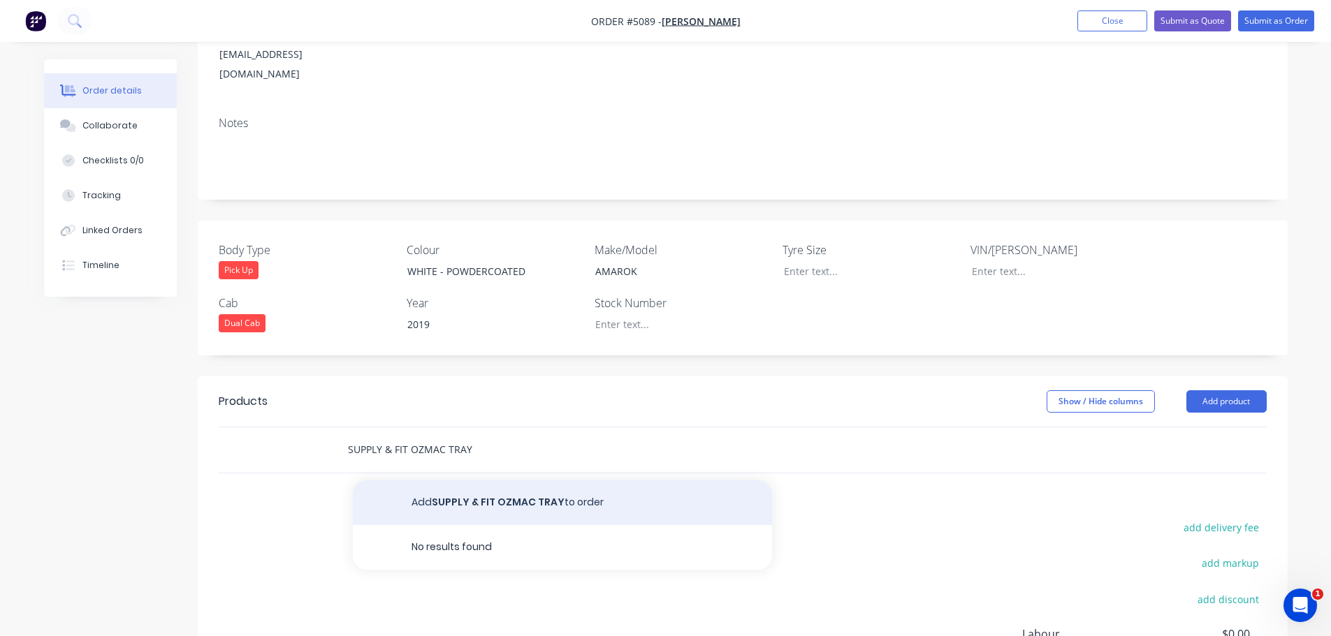
type input "SUPPLY & FIT OZMAC TRAY"
click at [462, 481] on button "Add SUPPLY & FIT OZMAC TRAY to order" at bounding box center [562, 503] width 419 height 45
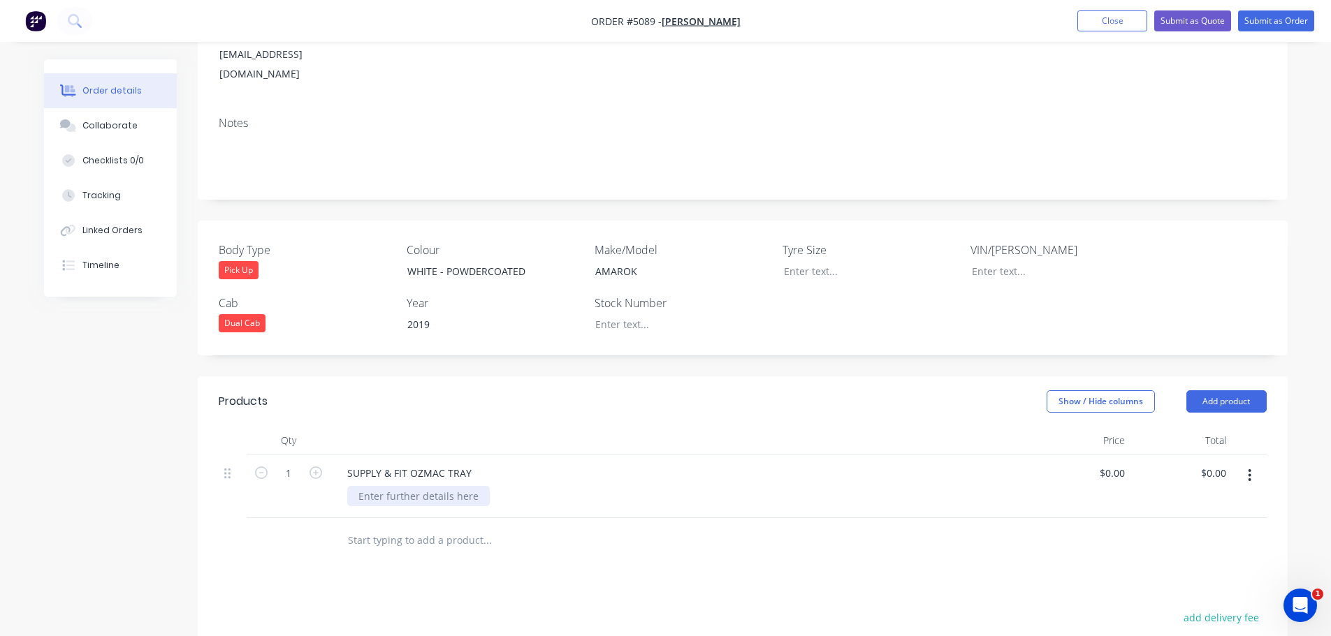
click at [455, 486] on div at bounding box center [418, 496] width 142 height 20
type input "$5,909.09"
click at [407, 527] on input "text" at bounding box center [486, 541] width 279 height 28
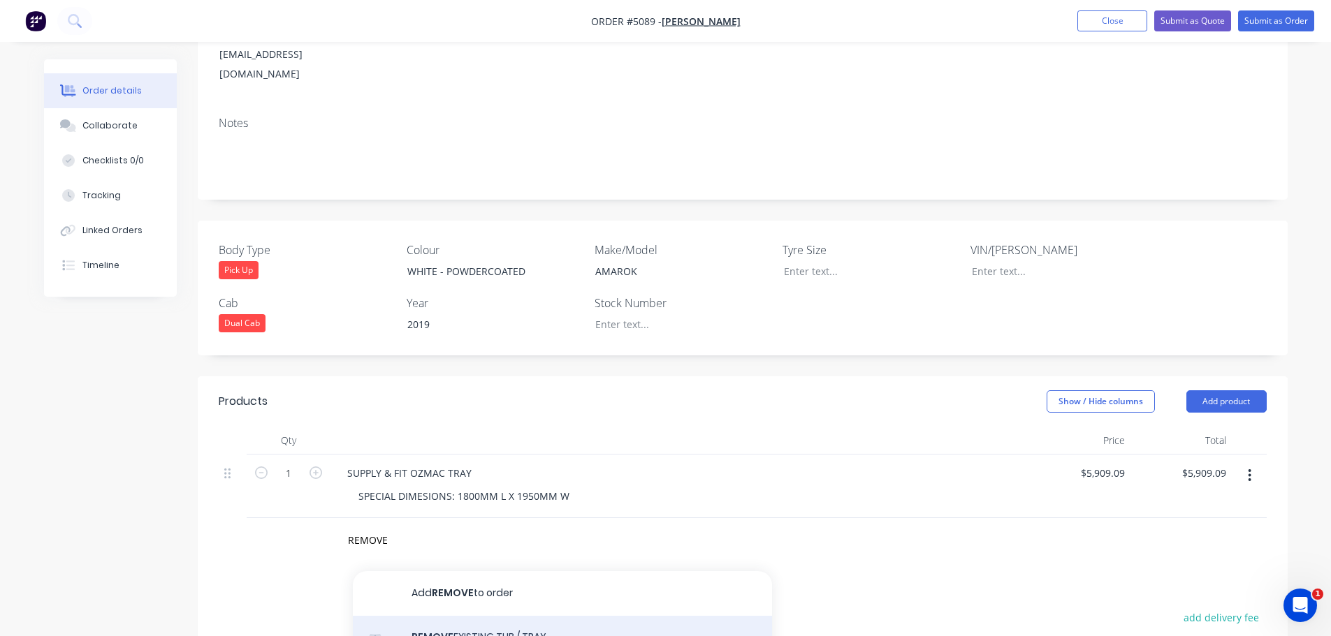
click at [458, 616] on div "REMOVE EXISTING TUB / TRAY Product" at bounding box center [562, 645] width 419 height 59
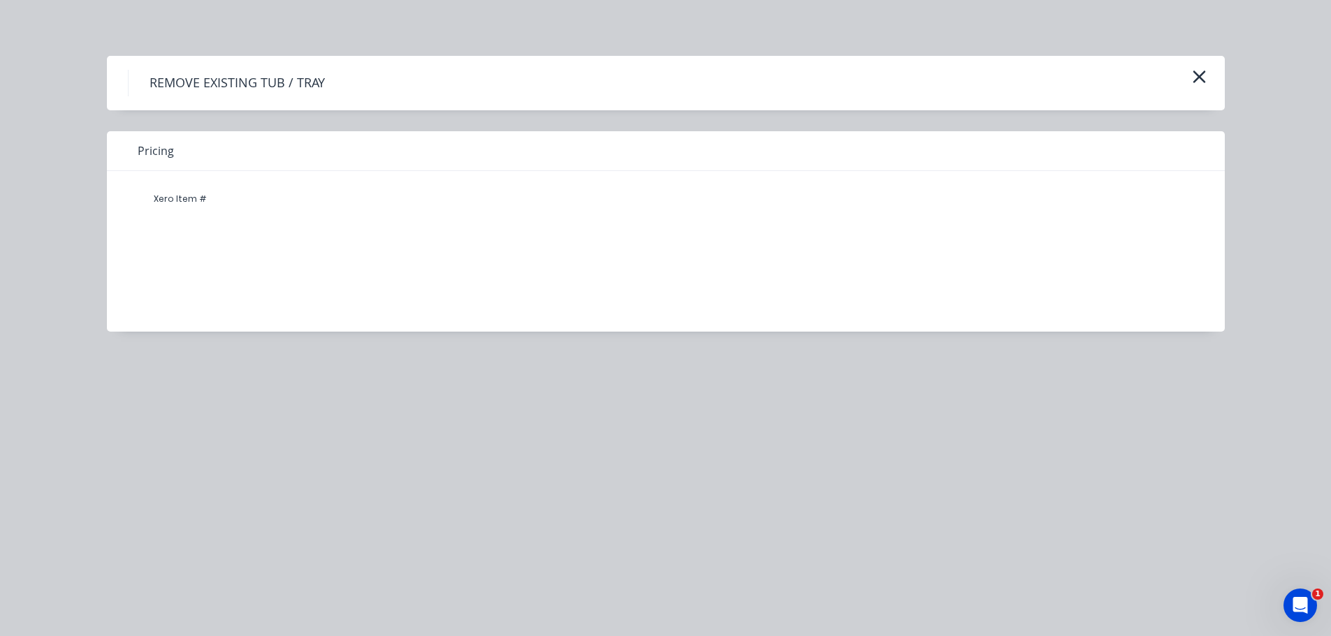
click at [316, 83] on h4 "REMOVE EXISTING TUB / TRAY" at bounding box center [237, 83] width 218 height 27
click at [317, 83] on h4 "REMOVE EXISTING TUB / TRAY" at bounding box center [237, 83] width 218 height 27
click at [1195, 83] on icon "button" at bounding box center [1199, 77] width 15 height 20
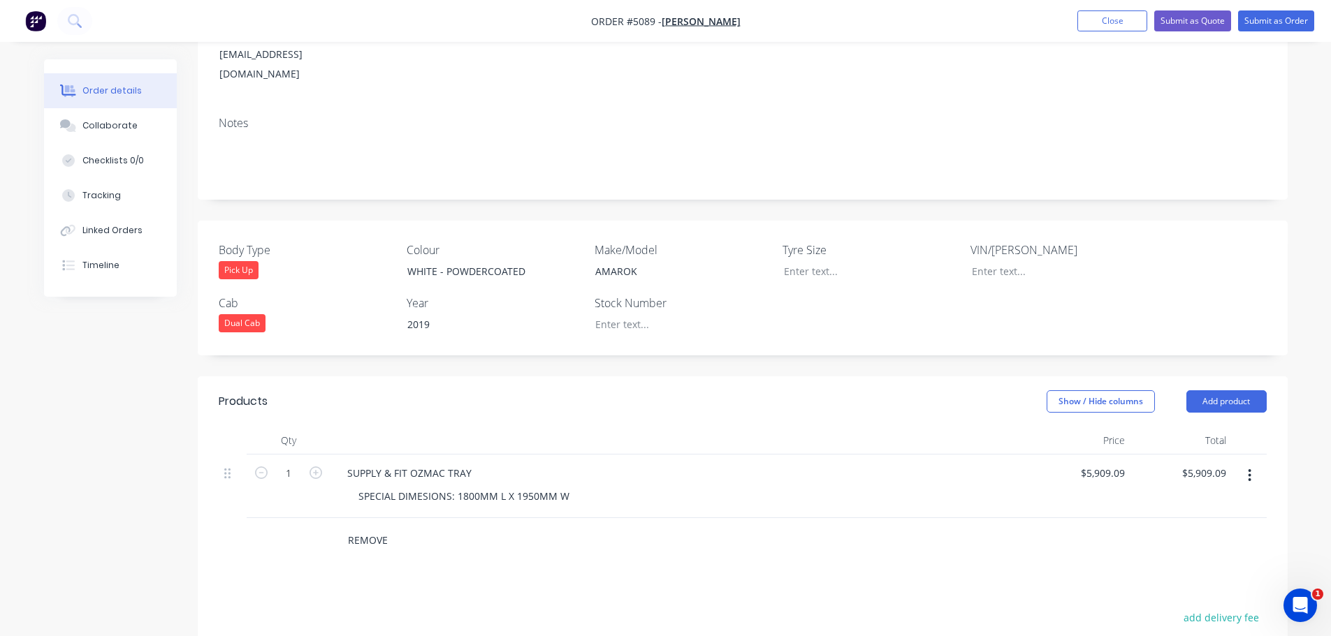
click at [417, 527] on input "REMOVE" at bounding box center [486, 541] width 279 height 28
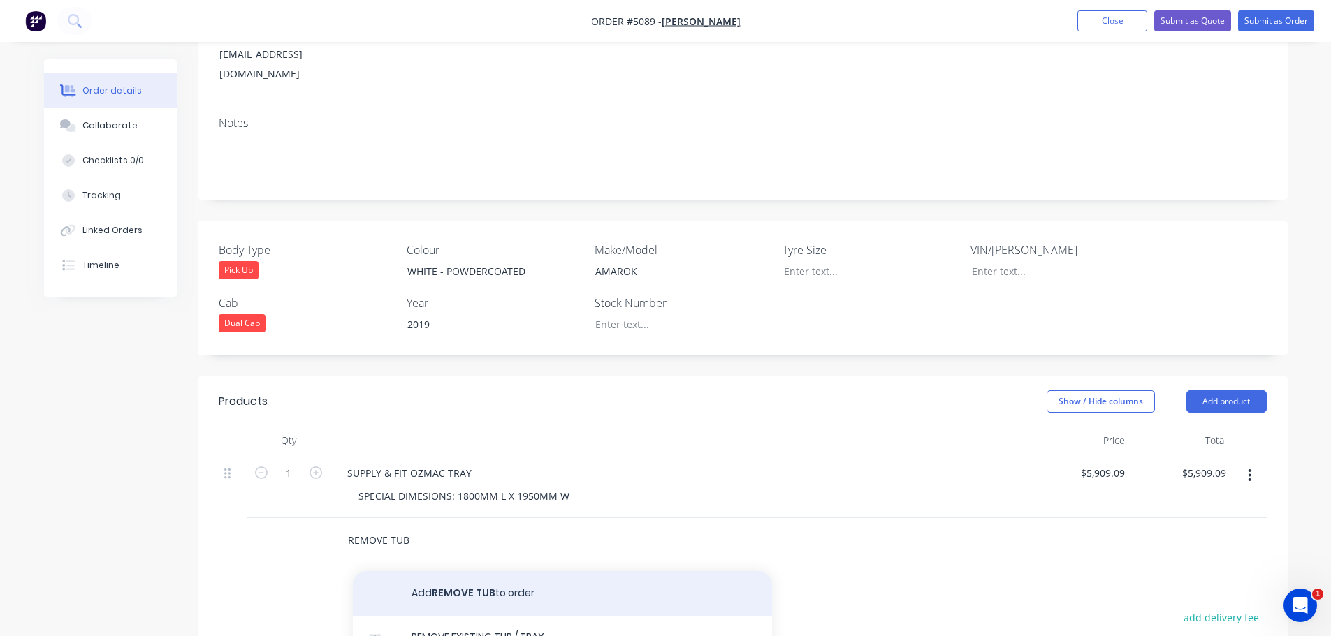
type input "REMOVE TUB"
click at [528, 571] on button "Add REMOVE TUB to order" at bounding box center [562, 593] width 419 height 45
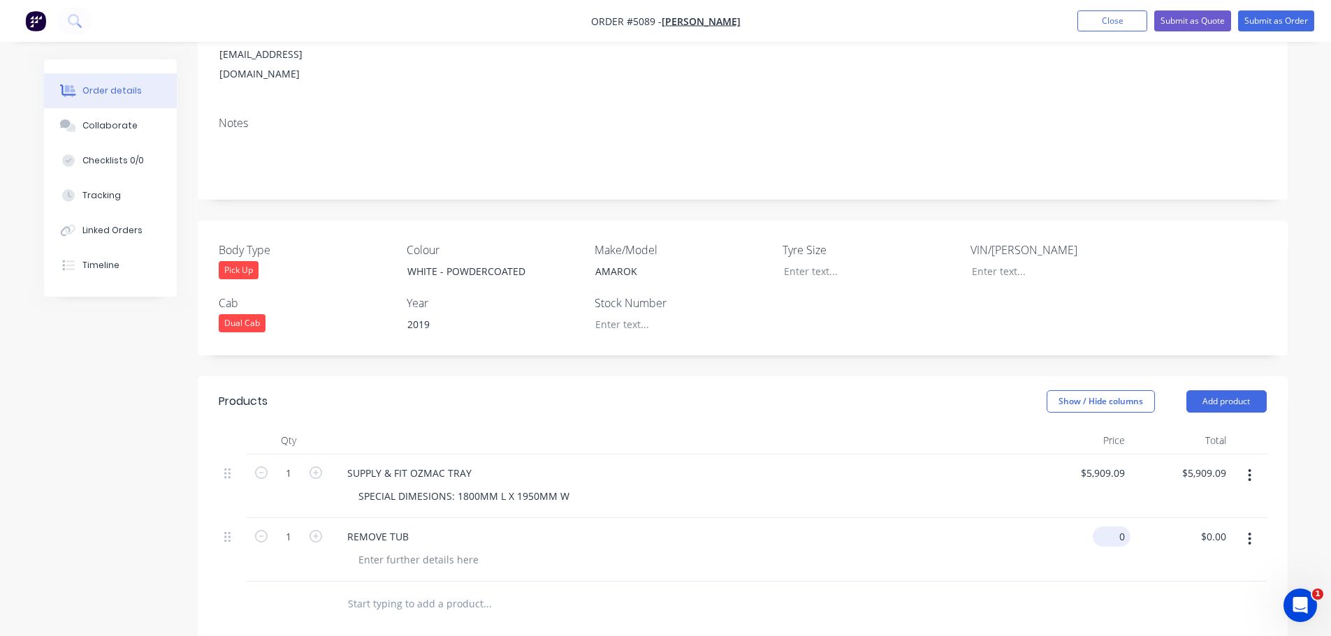
click at [1108, 527] on div "0 $0.00" at bounding box center [1111, 537] width 38 height 20
type input "$90.91"
click at [397, 590] on input "text" at bounding box center [486, 604] width 279 height 28
click at [427, 590] on input "STANDARD LED" at bounding box center [486, 604] width 279 height 28
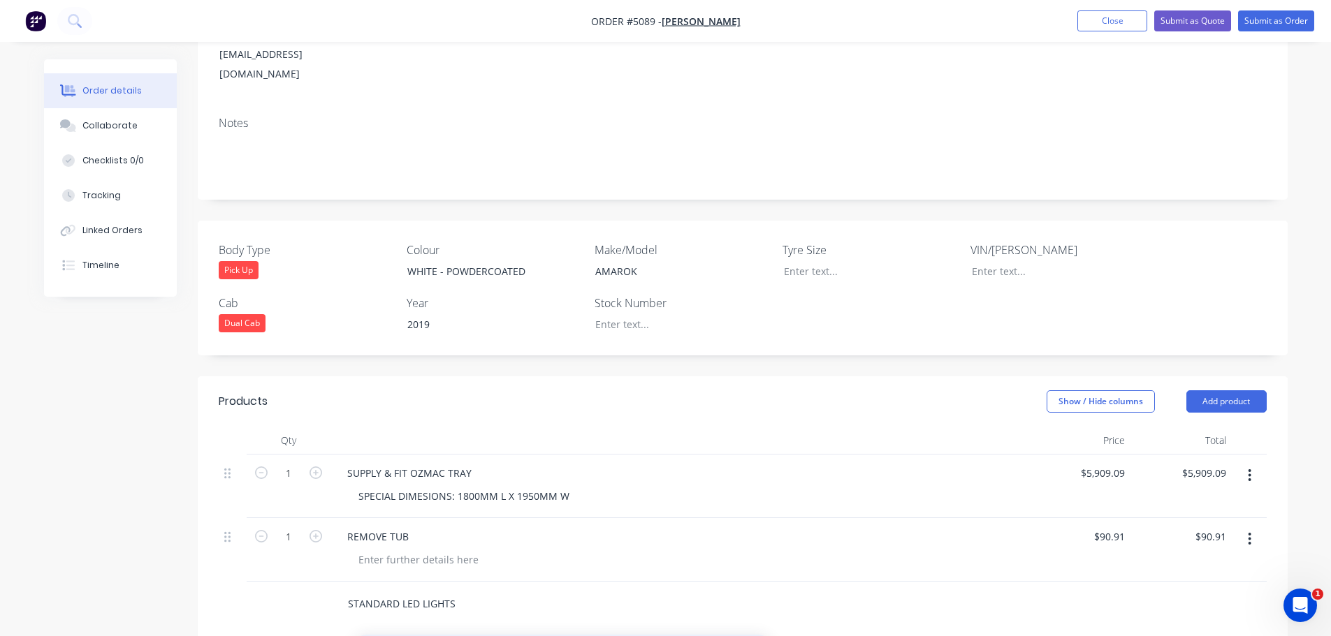
type input "STANDARD LED LIGHTS"
click at [1114, 590] on input "0" at bounding box center [1114, 600] width 32 height 20
type input "$272.73"
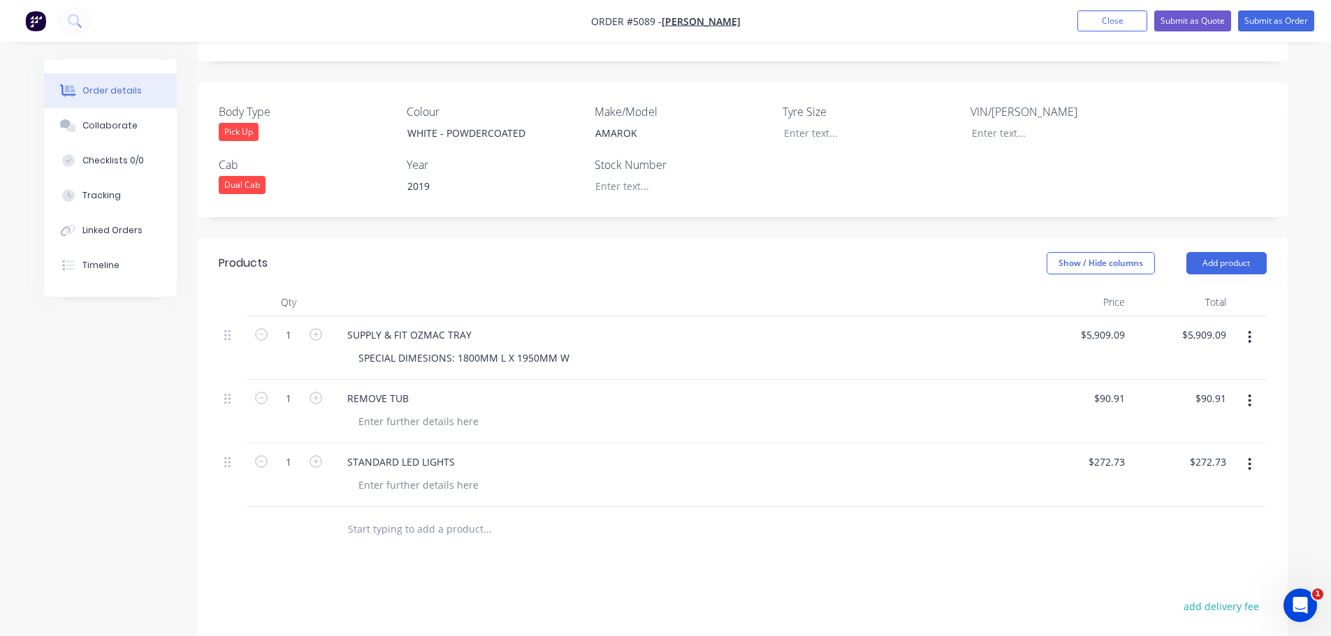
scroll to position [349, 0]
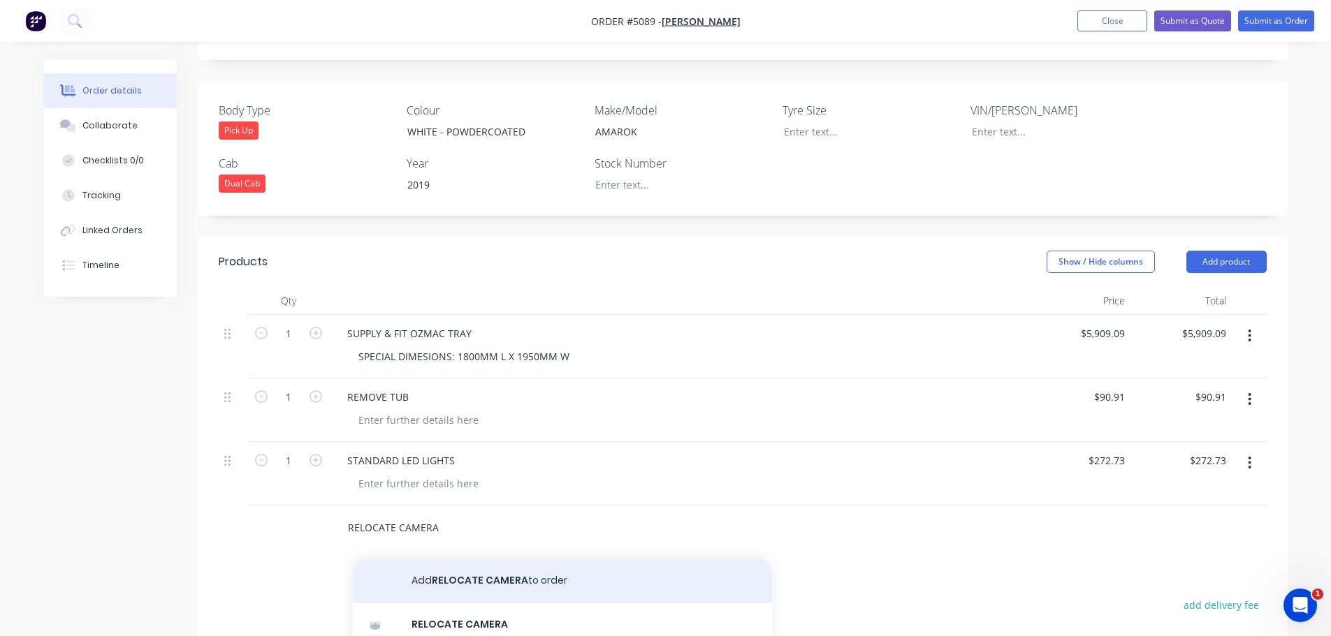
type input "RELOCATE CAMERA"
click at [444, 559] on button "Add RELOCATE CAMERA to order" at bounding box center [562, 581] width 419 height 45
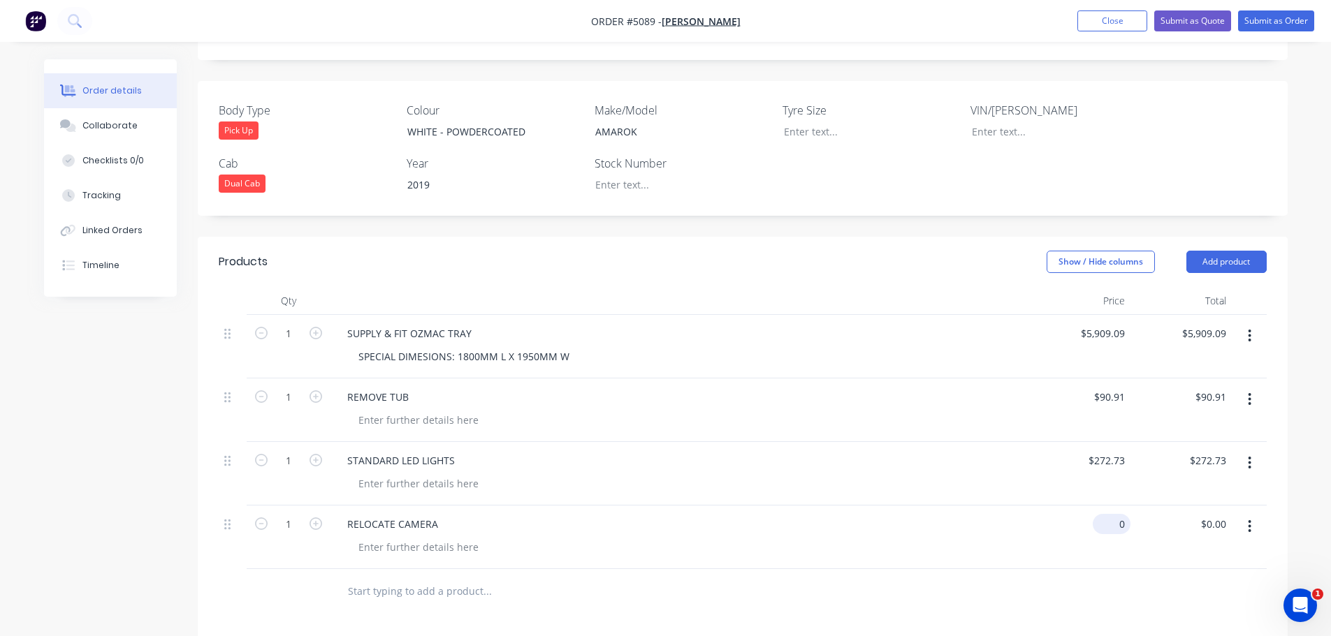
click at [1112, 514] on div "0 $0.00" at bounding box center [1111, 524] width 38 height 20
type input "$45.45"
click at [429, 578] on input "text" at bounding box center [486, 592] width 279 height 28
type input "RELOCATE SENSORS X FOUR - 27MM"
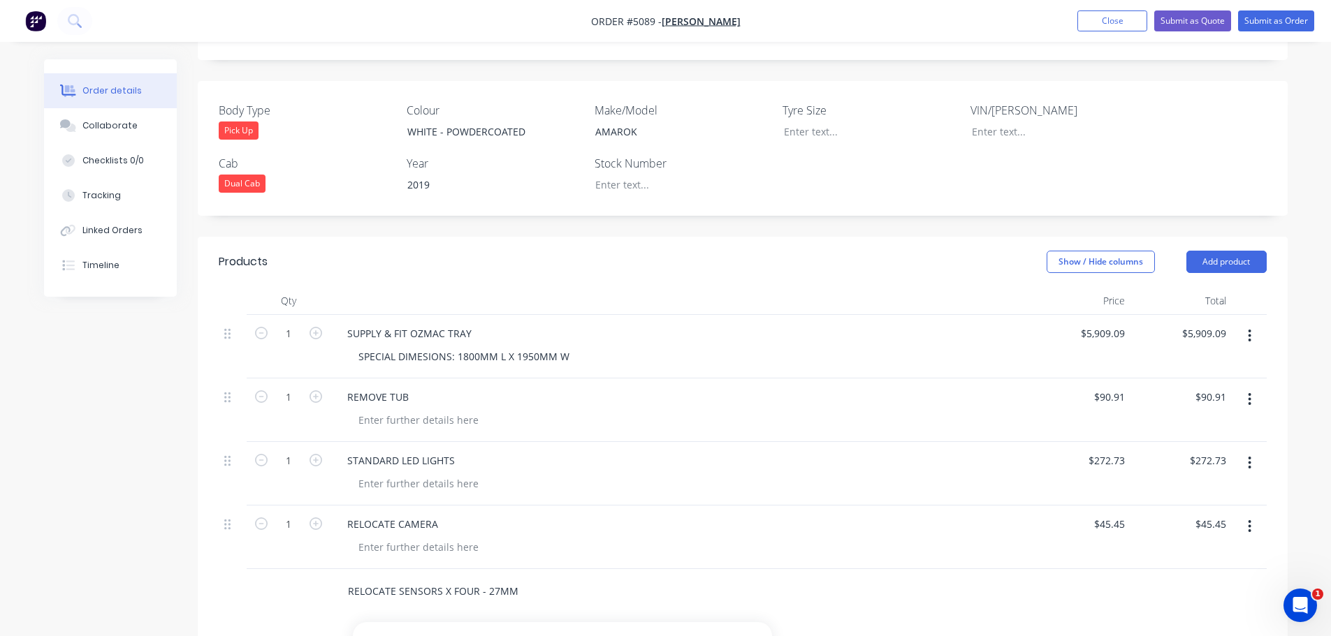
click at [471, 622] on button "Add RELOCATE SENSORS X FOUR - 27MM to order" at bounding box center [562, 644] width 419 height 45
click at [1105, 569] on div "0 $0.00" at bounding box center [1079, 601] width 101 height 64
type input "$227.27"
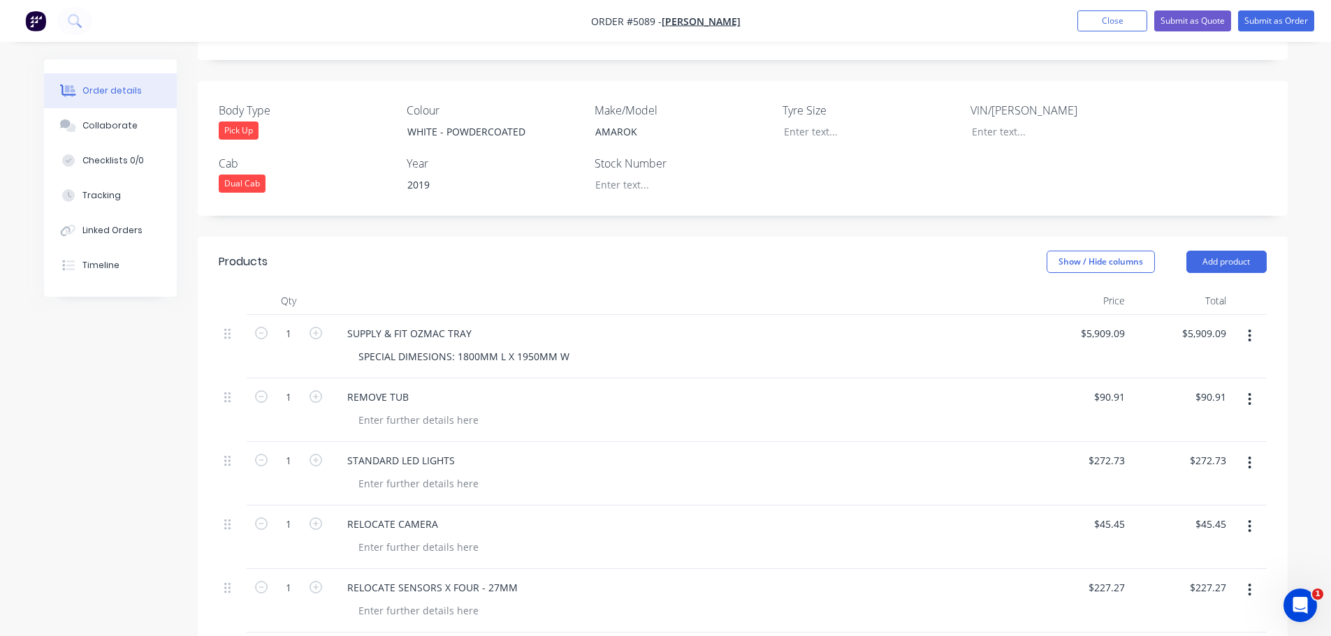
type input "RELOCATE RADAR/ SONAR"
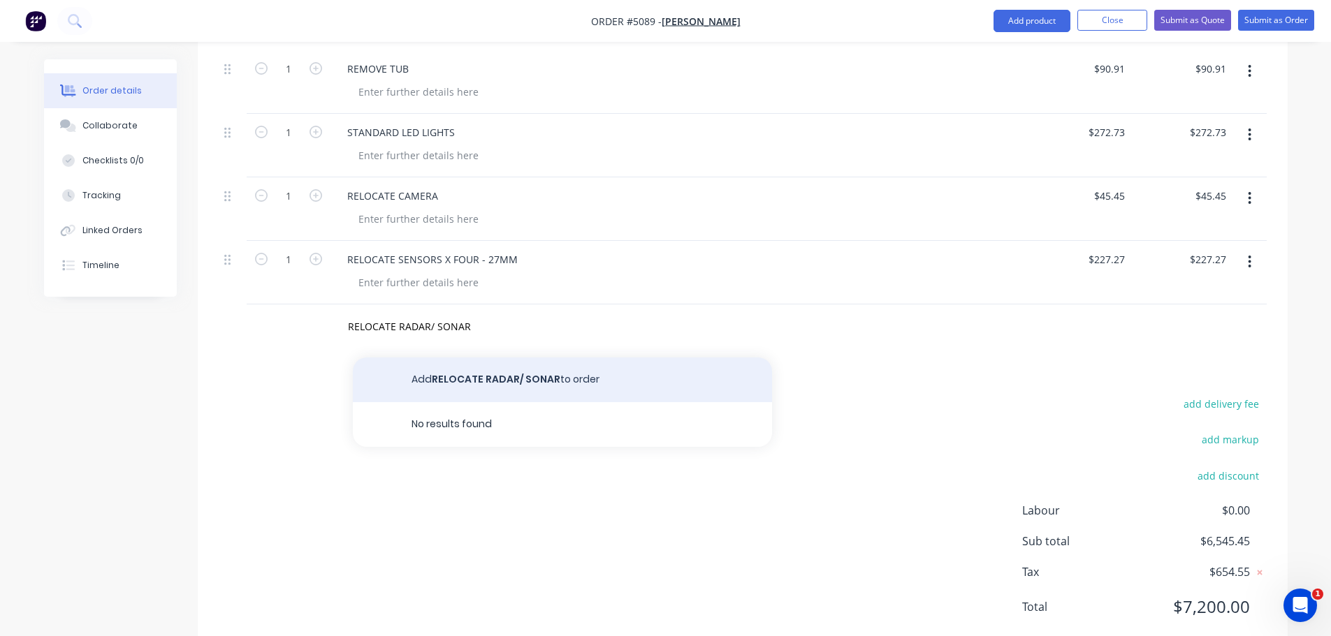
click at [536, 358] on button "Add RELOCATE RADAR/ SONAR to order" at bounding box center [562, 380] width 419 height 45
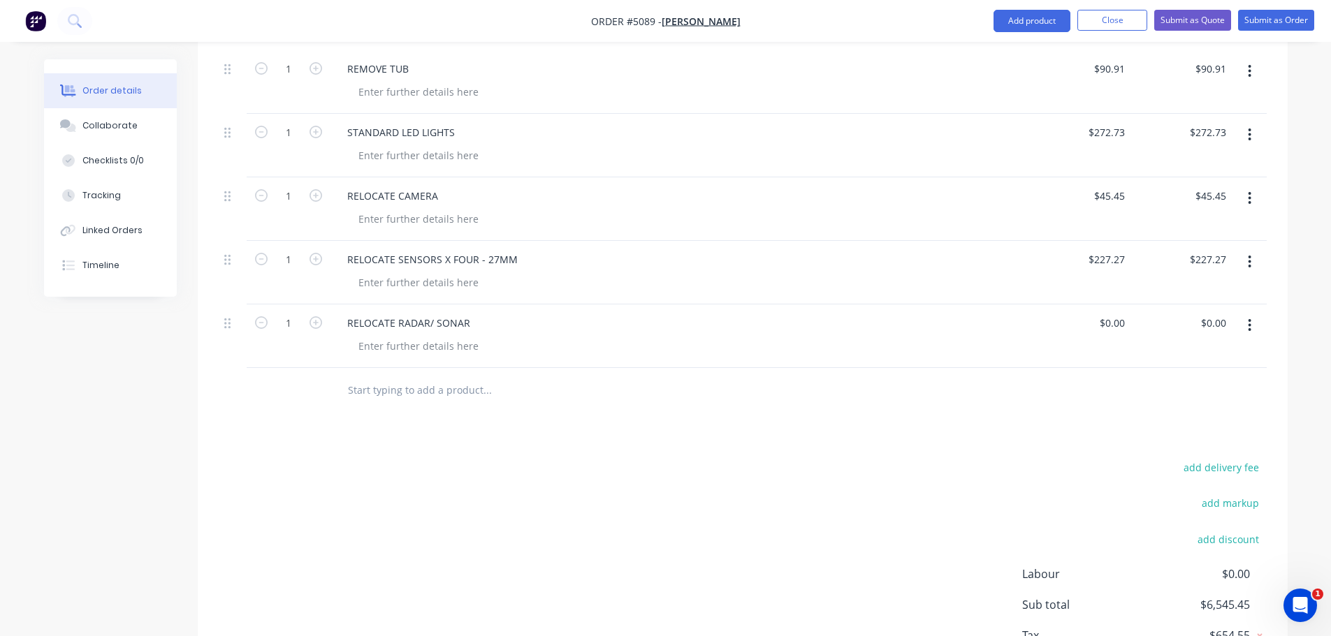
click at [1108, 305] on div "$0.00 $0.00" at bounding box center [1079, 337] width 101 height 64
click at [1112, 313] on div "0 $0.00" at bounding box center [1111, 323] width 38 height 20
type input "$227.27"
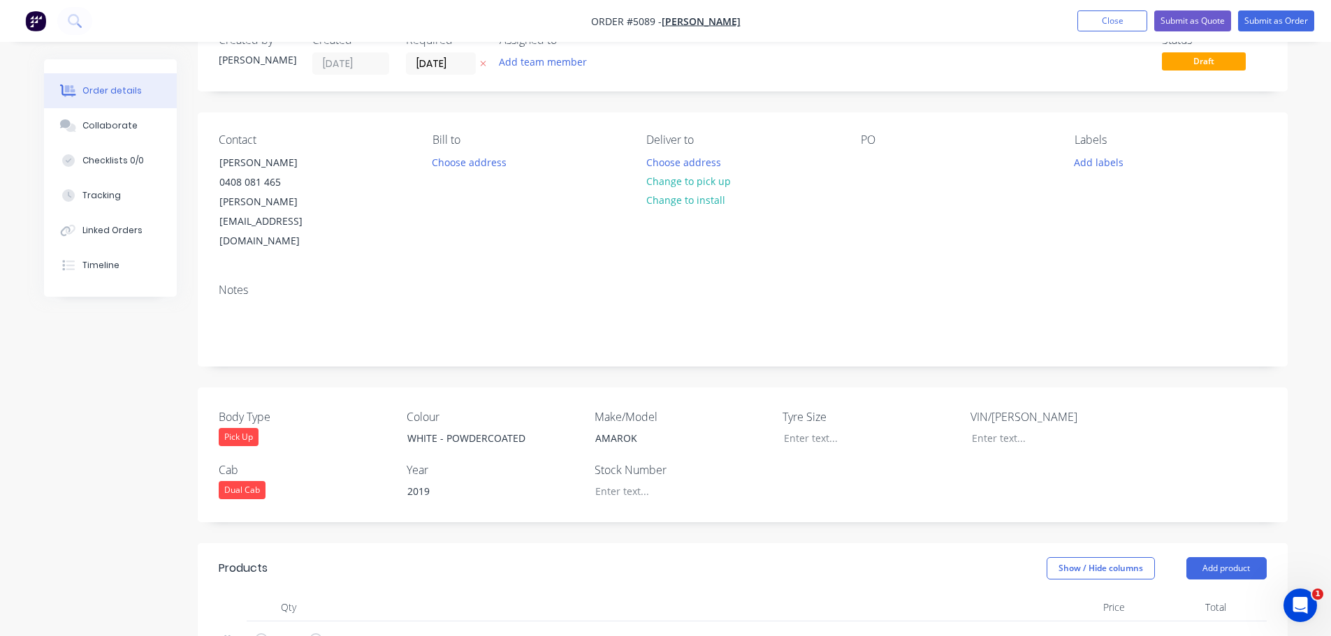
scroll to position [0, 0]
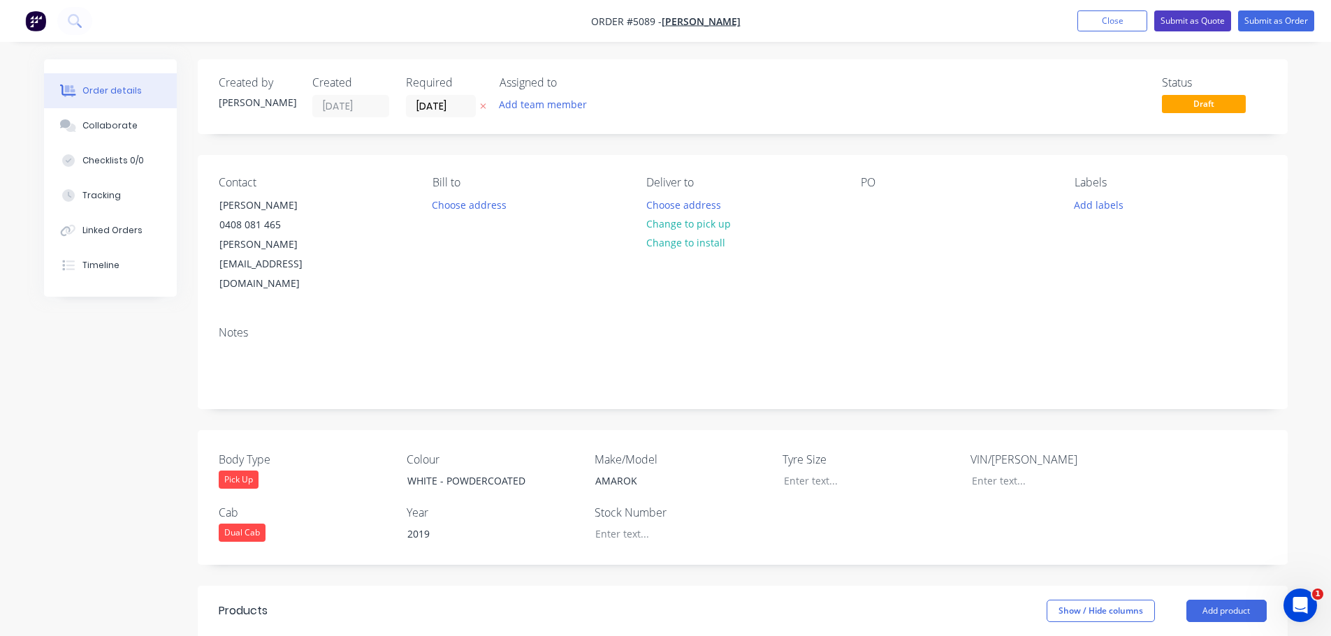
type input "$227.27"
click at [1191, 22] on button "Submit as Quote" at bounding box center [1192, 20] width 77 height 21
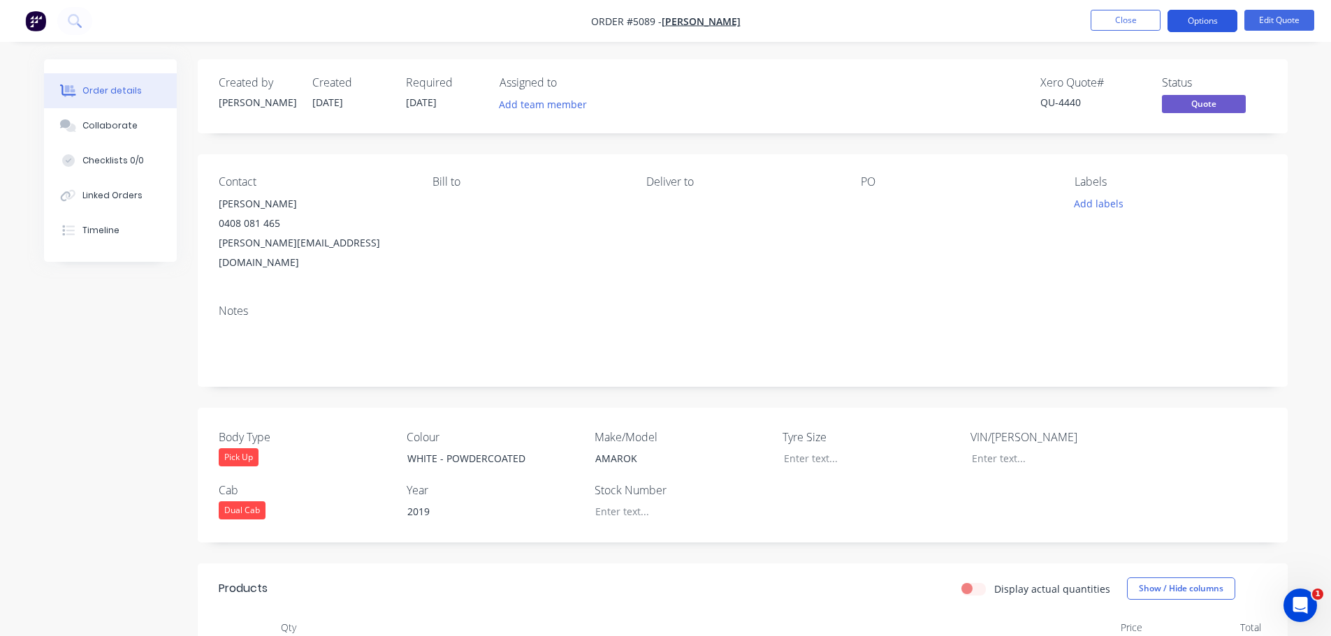
click at [1211, 22] on button "Options" at bounding box center [1202, 21] width 70 height 22
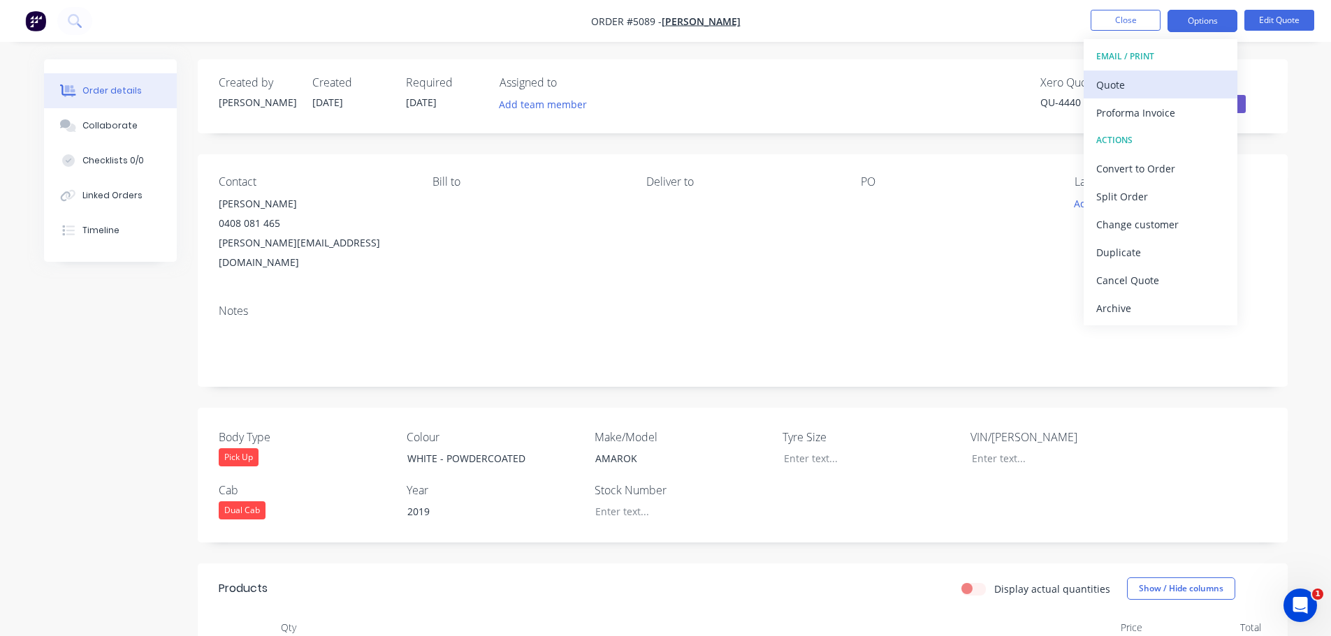
click at [1136, 88] on div "Quote" at bounding box center [1160, 85] width 129 height 20
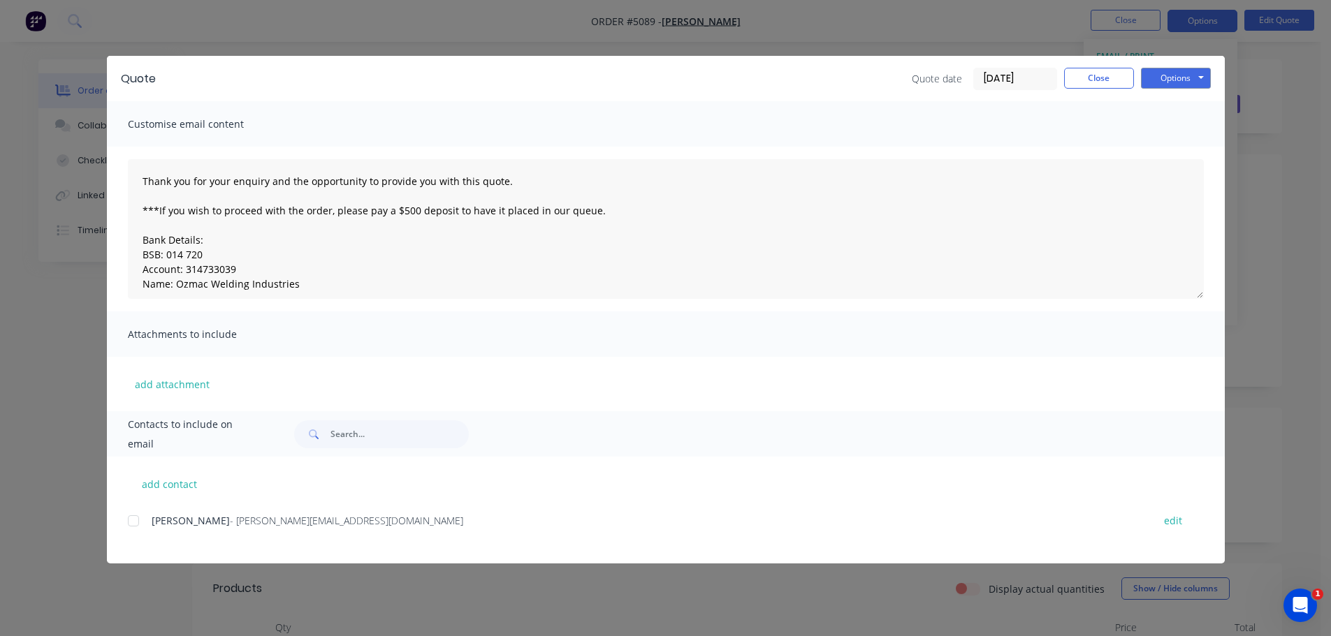
click at [133, 527] on div at bounding box center [133, 521] width 28 height 28
click at [1180, 74] on button "Options" at bounding box center [1176, 78] width 70 height 21
click at [1185, 145] on button "Email" at bounding box center [1185, 149] width 89 height 23
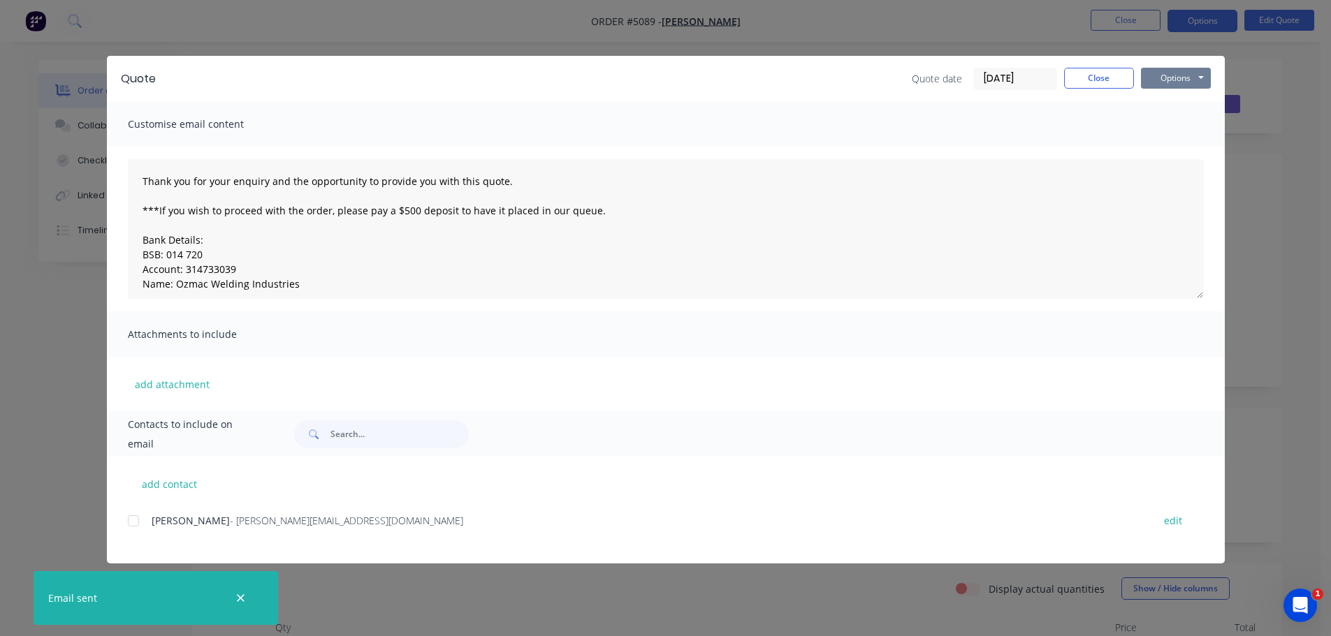
click at [1162, 80] on button "Options" at bounding box center [1176, 78] width 70 height 21
click at [1169, 127] on button "Print" at bounding box center [1185, 126] width 89 height 23
click at [1118, 83] on button "Close" at bounding box center [1099, 78] width 70 height 21
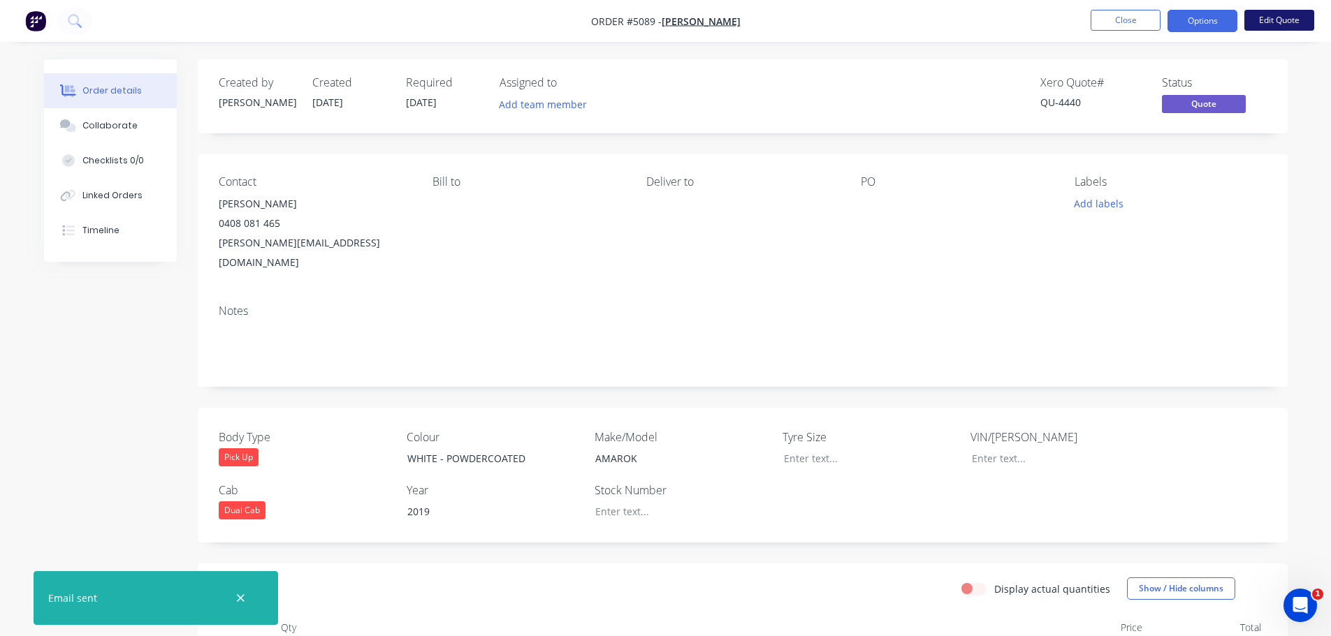
click at [1278, 18] on button "Edit Quote" at bounding box center [1279, 20] width 70 height 21
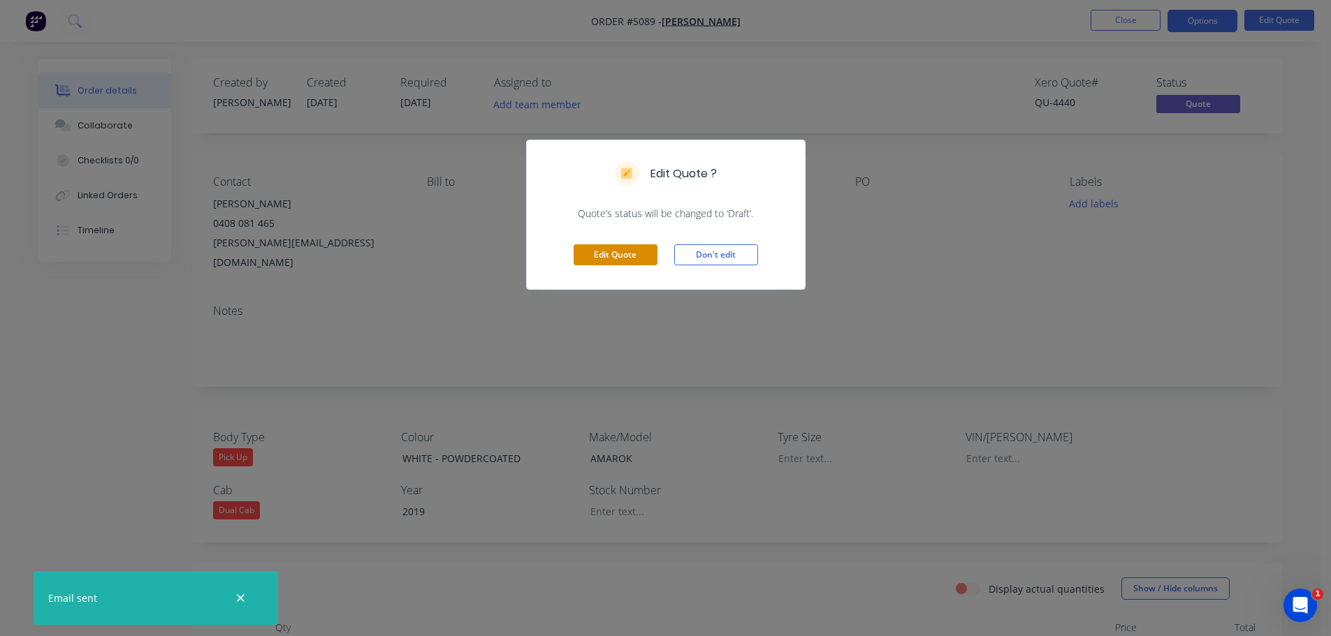
click at [645, 257] on button "Edit Quote" at bounding box center [615, 254] width 84 height 21
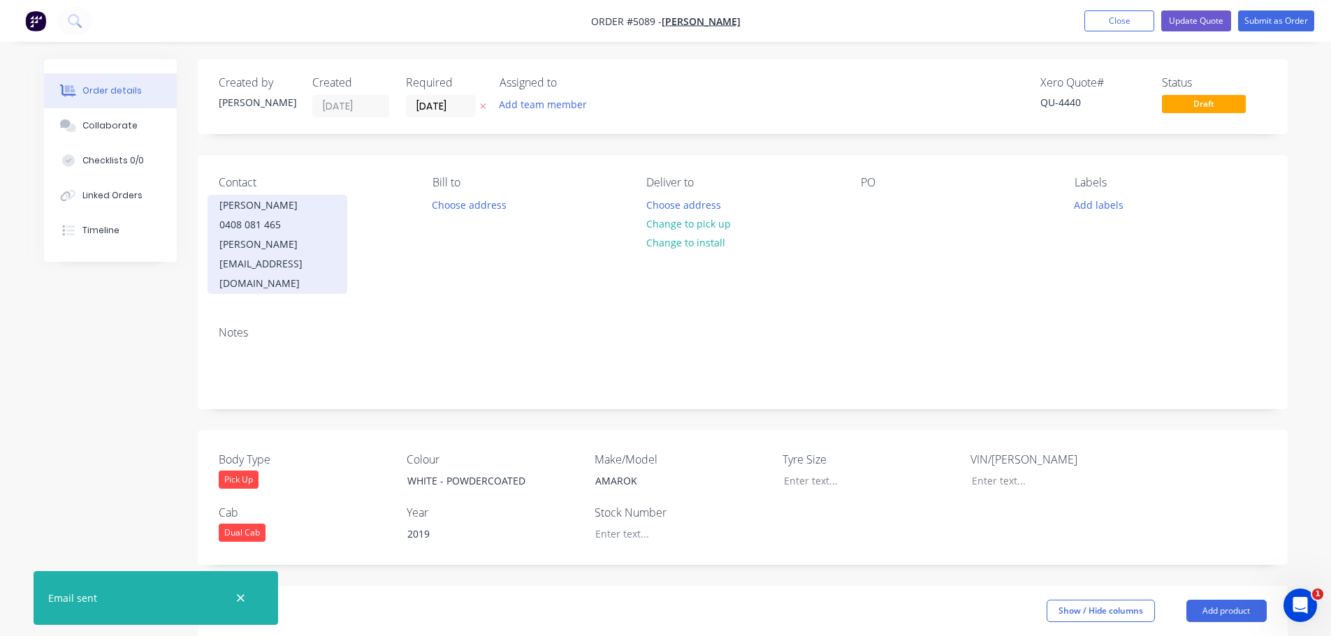
click at [330, 246] on div "richard@maffrapartoralco.com.au" at bounding box center [277, 264] width 116 height 59
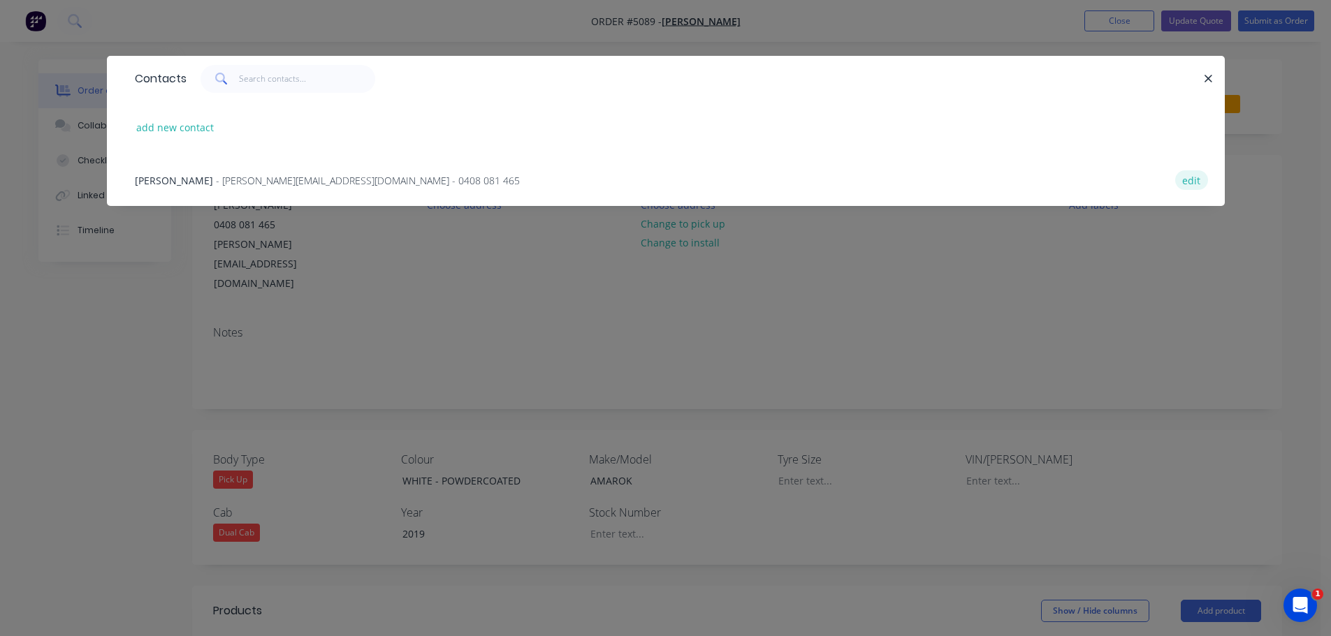
click at [1197, 180] on button "edit" at bounding box center [1191, 179] width 33 height 19
select select "AU"
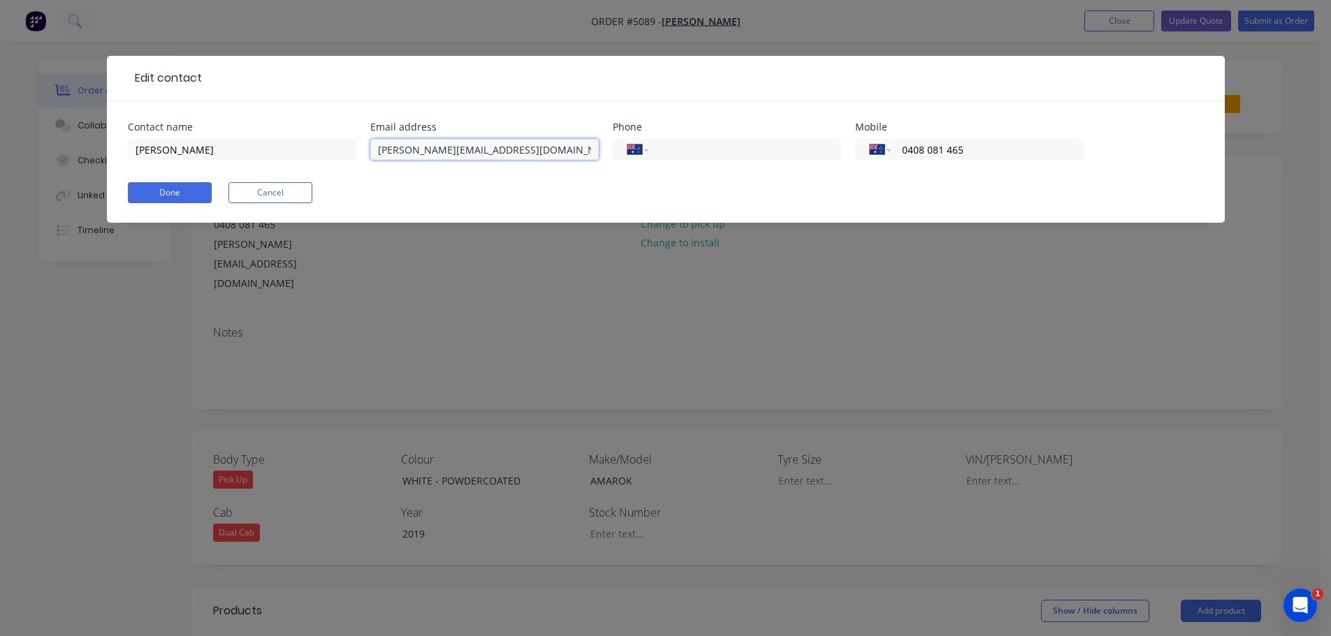
click at [467, 154] on input "richard@maffrapartoralco.com.au" at bounding box center [484, 149] width 228 height 21
type input "richard@maffrapastoralco.com.au"
click at [181, 194] on button "Done" at bounding box center [170, 192] width 84 height 21
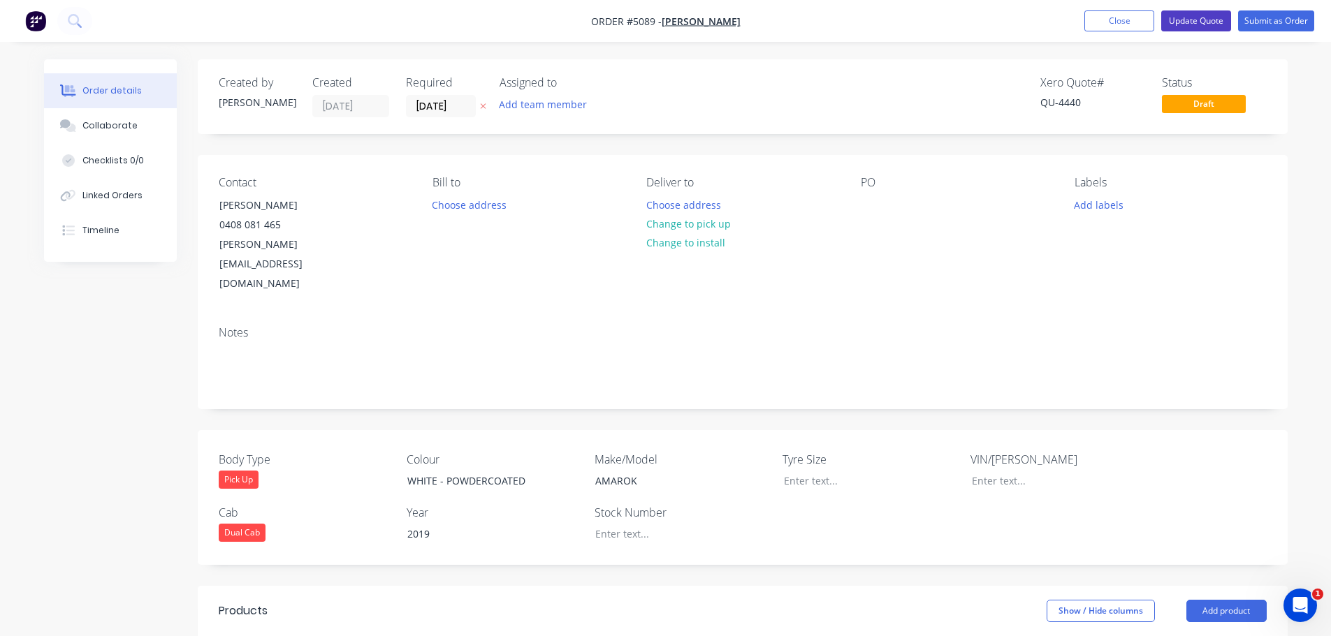
click at [1201, 21] on button "Update Quote" at bounding box center [1196, 20] width 70 height 21
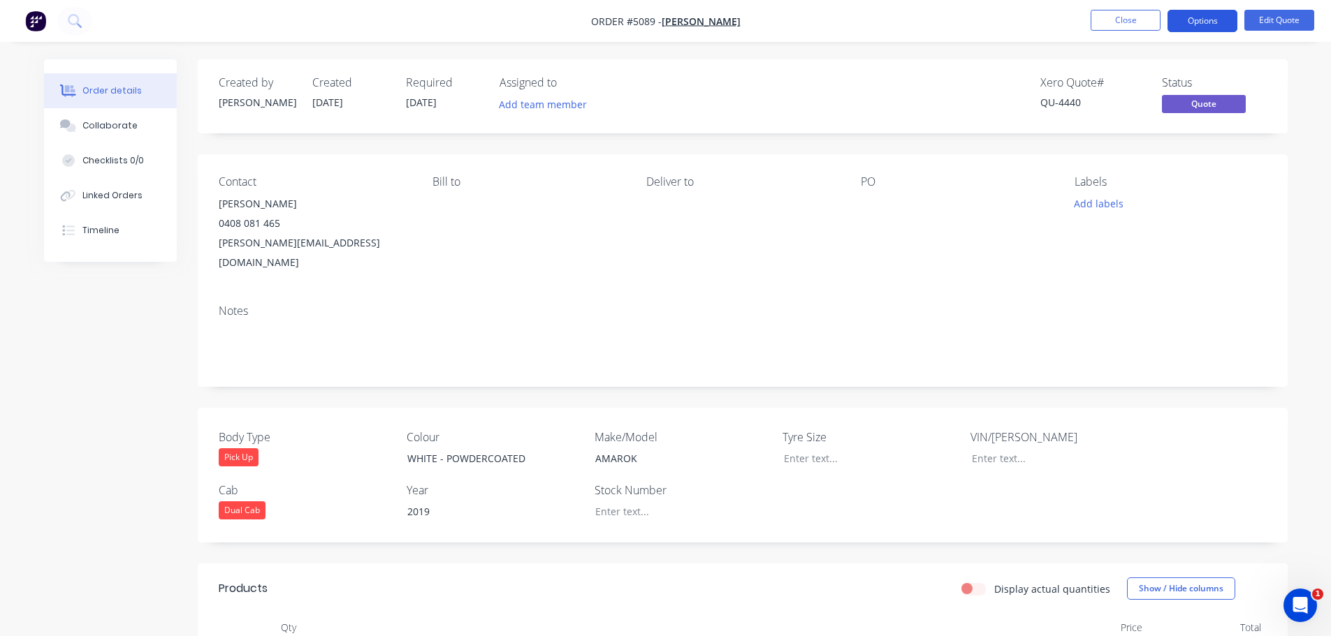
click at [1204, 22] on button "Options" at bounding box center [1202, 21] width 70 height 22
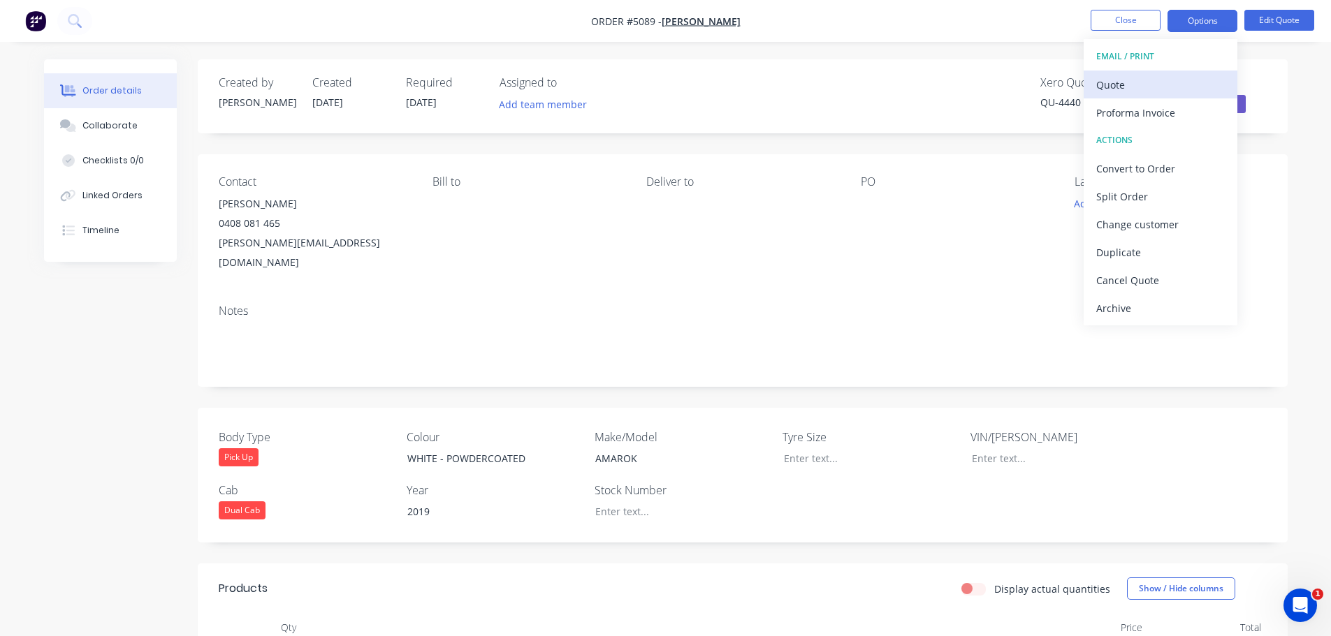
click at [1171, 80] on div "Quote" at bounding box center [1160, 85] width 129 height 20
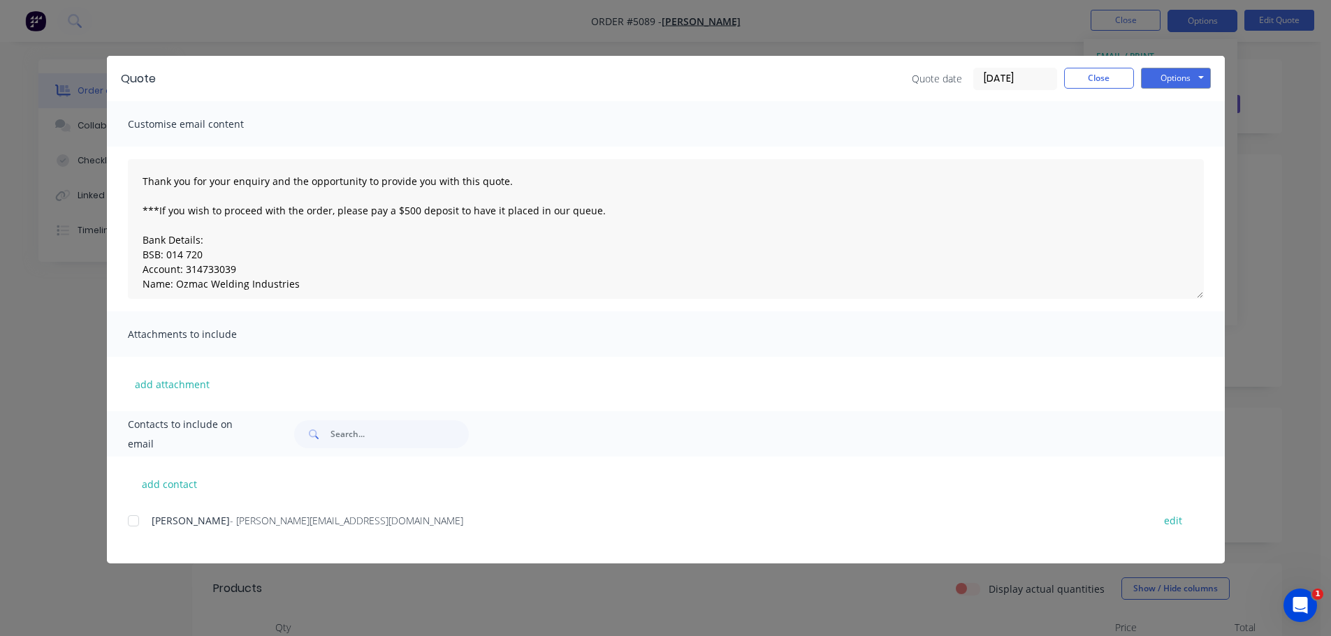
click at [134, 523] on div at bounding box center [133, 521] width 28 height 28
click at [1190, 75] on button "Options" at bounding box center [1176, 78] width 70 height 21
click at [1180, 148] on button "Email" at bounding box center [1185, 149] width 89 height 23
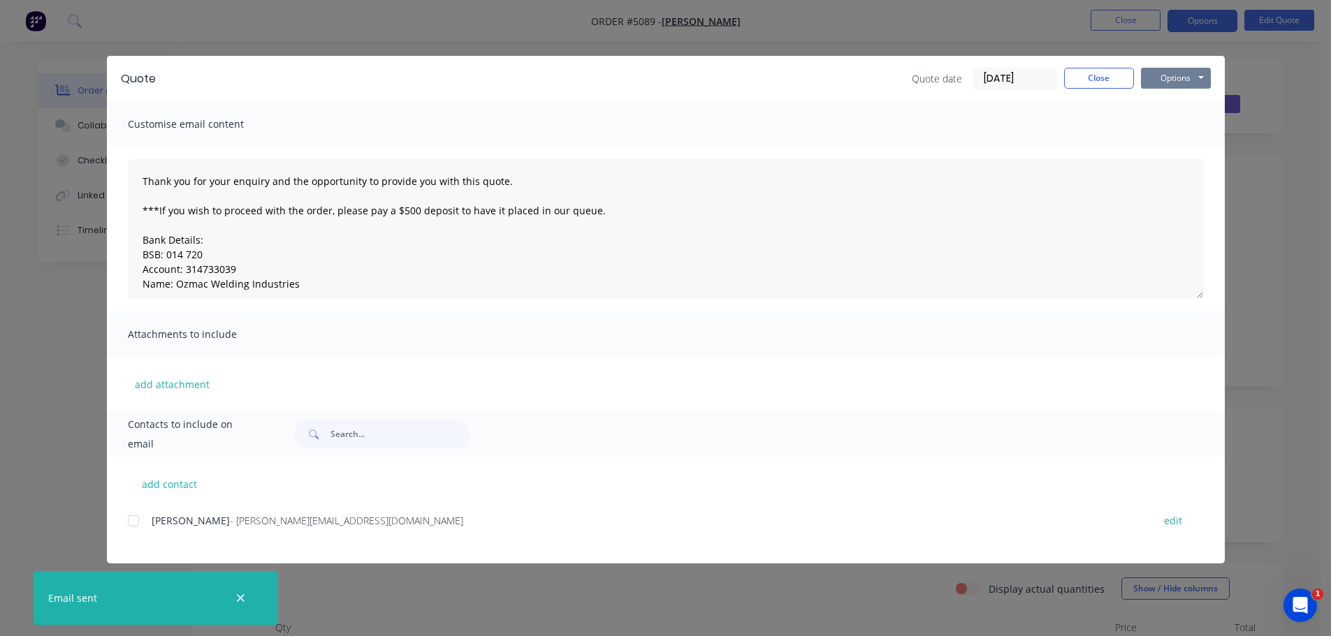
click at [1162, 82] on button "Options" at bounding box center [1176, 78] width 70 height 21
click at [1169, 129] on button "Print" at bounding box center [1185, 126] width 89 height 23
click at [1094, 87] on button "Close" at bounding box center [1099, 78] width 70 height 21
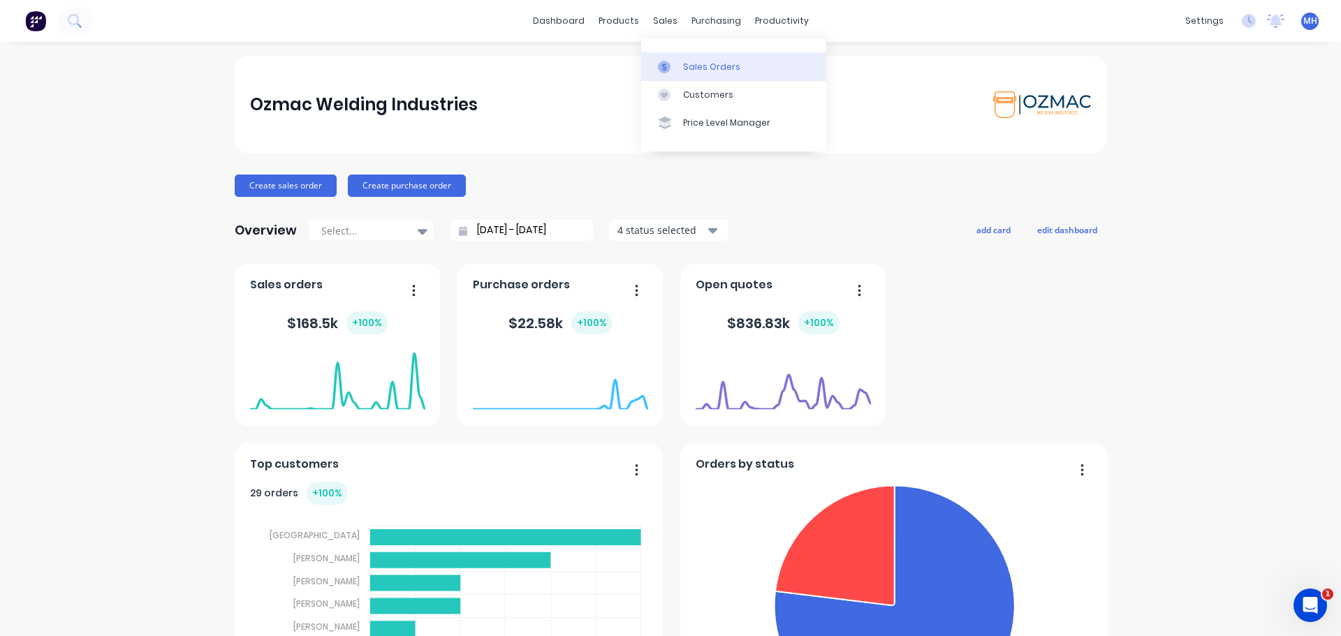
click at [673, 71] on div at bounding box center [668, 67] width 21 height 13
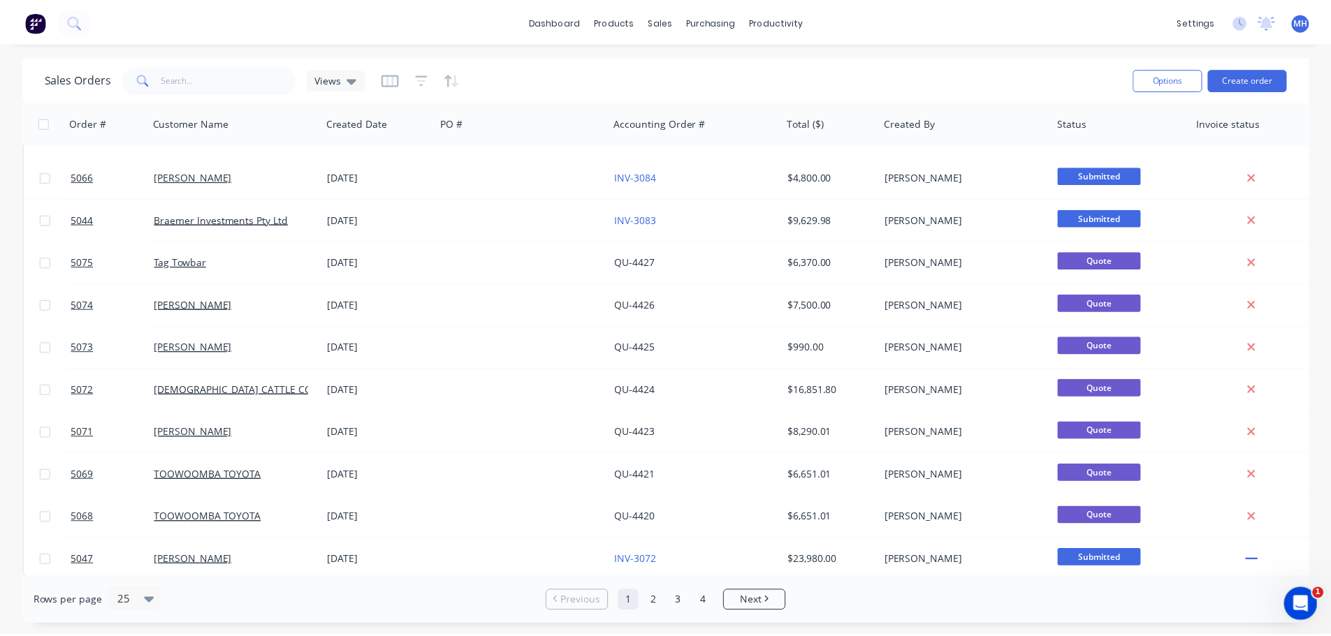
scroll to position [629, 0]
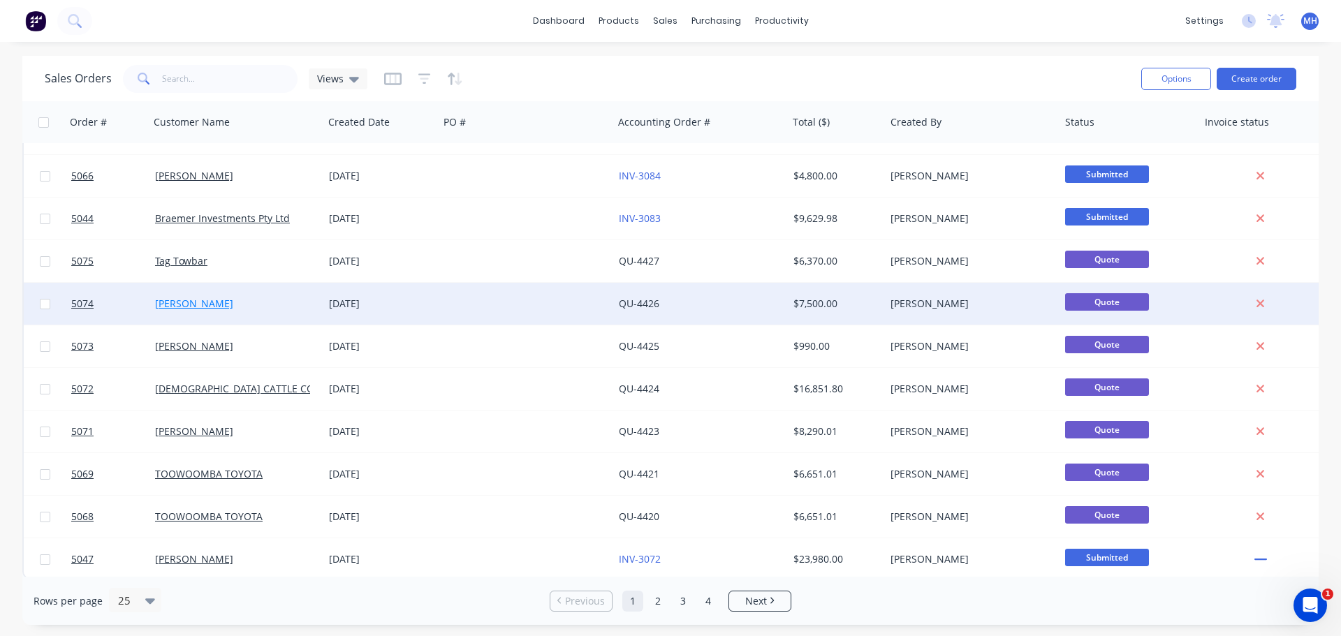
click at [187, 308] on link "[PERSON_NAME]" at bounding box center [194, 303] width 78 height 13
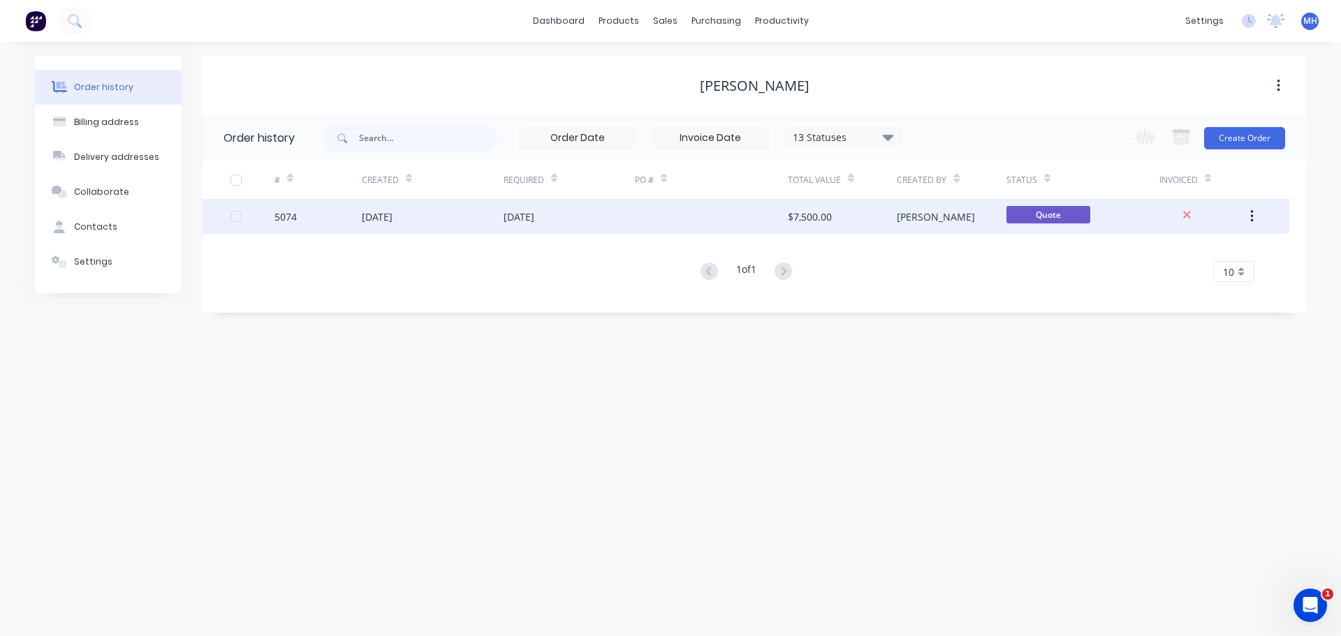
click at [369, 224] on div "[DATE]" at bounding box center [377, 217] width 31 height 15
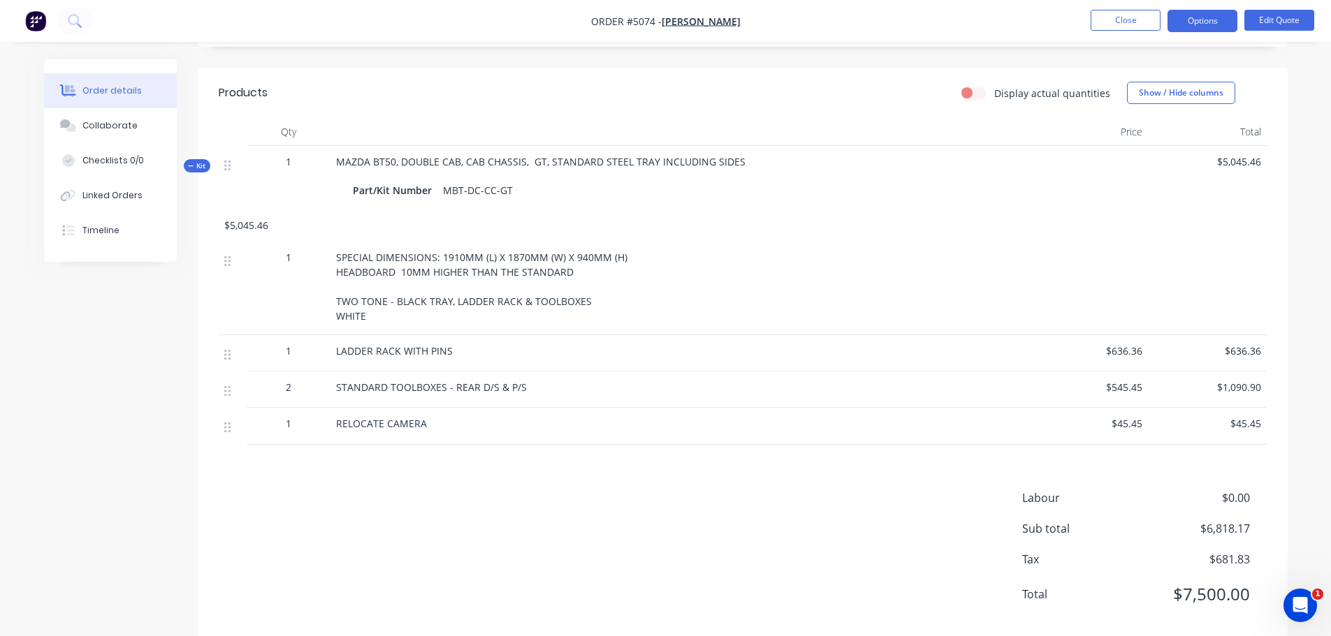
scroll to position [503, 0]
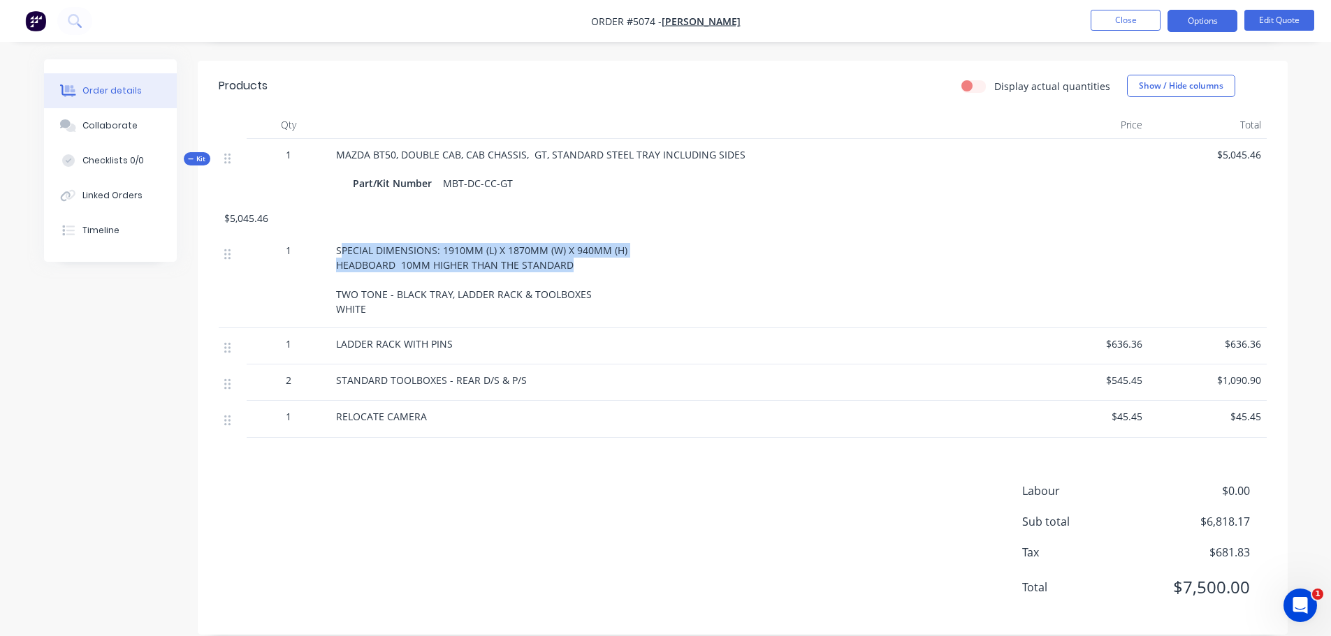
drag, startPoint x: 583, startPoint y: 249, endPoint x: 339, endPoint y: 235, distance: 244.9
click at [339, 243] on div "SPECIAL DIMENSIONS: 1910MM (L) X 1870MM (W) X 940MM (H) HEADBOARD 10MM HIGHER T…" at bounding box center [679, 279] width 687 height 73
click at [407, 308] on div "SPECIAL DIMENSIONS: 1910MM (L) X 1870MM (W) X 940MM (H) HEADBOARD 10MM HIGHER T…" at bounding box center [679, 282] width 698 height 94
click at [438, 293] on div "SPECIAL DIMENSIONS: 1910MM (L) X 1870MM (W) X 940MM (H) HEADBOARD 10MM HIGHER T…" at bounding box center [679, 279] width 687 height 73
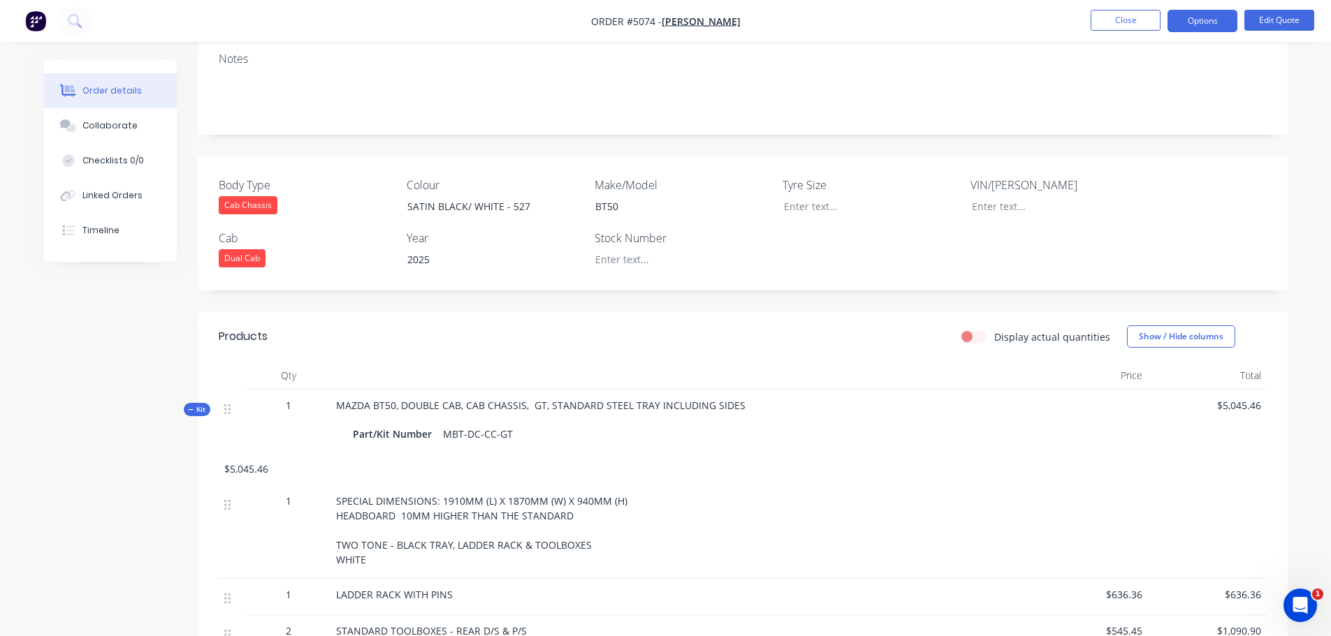
scroll to position [224, 0]
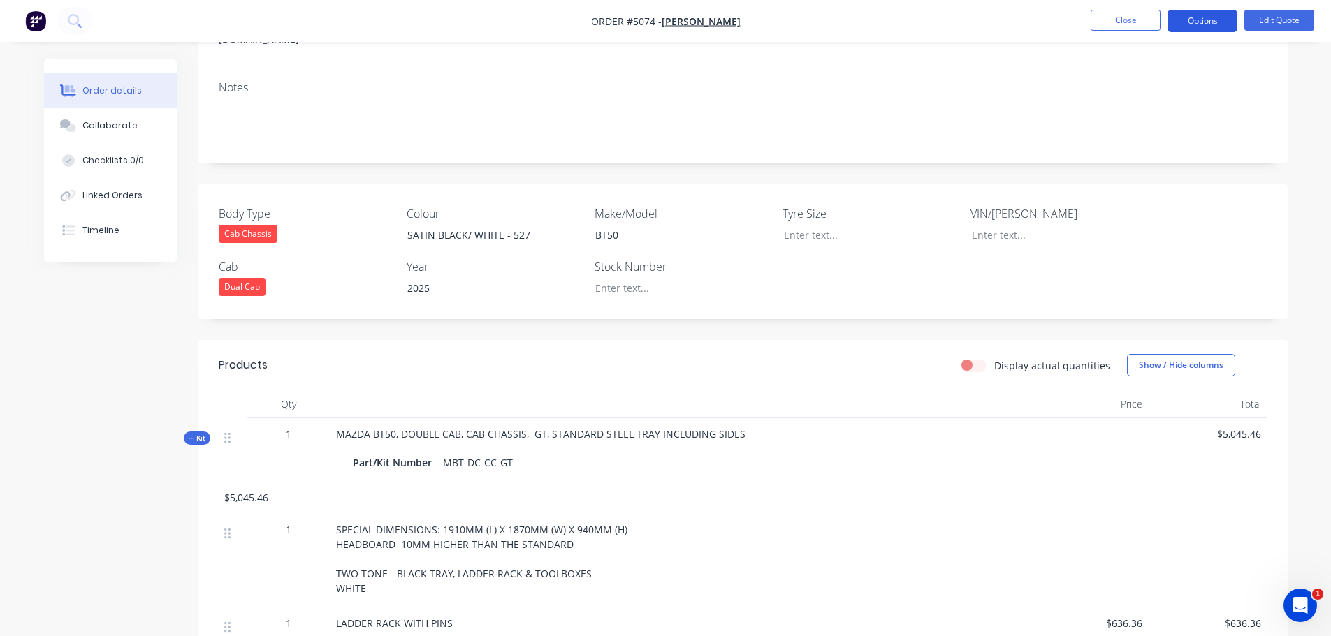
click at [1220, 20] on button "Options" at bounding box center [1202, 21] width 70 height 22
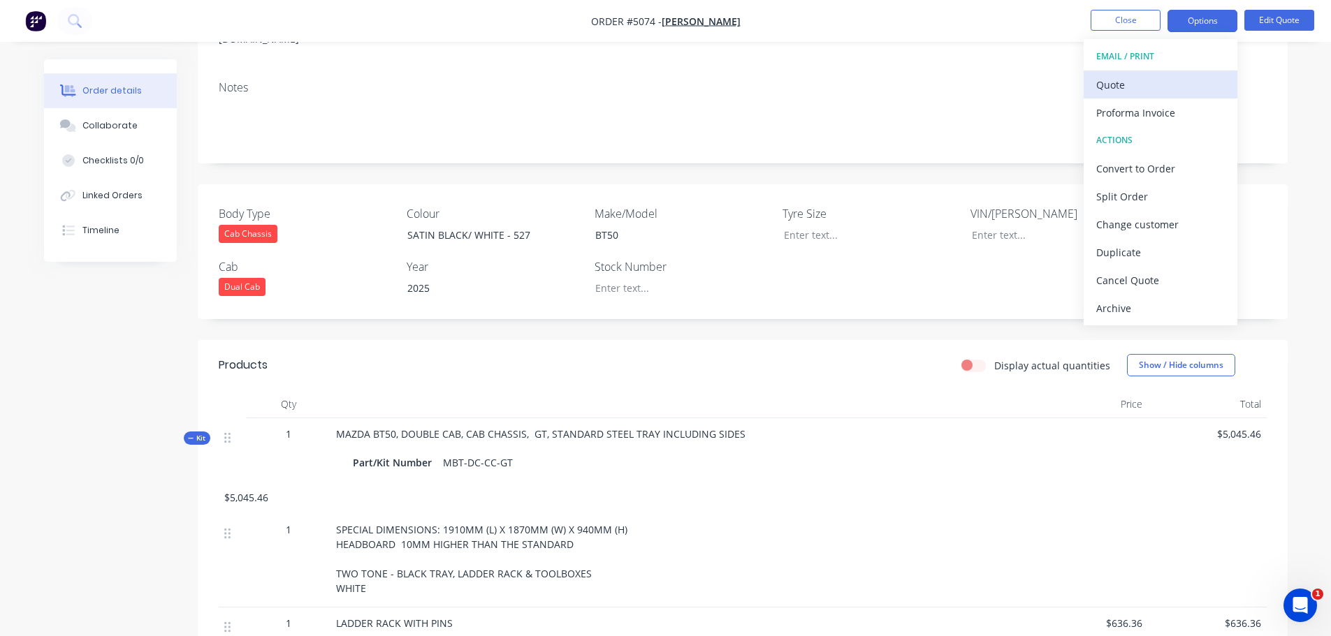
click at [1134, 89] on div "Quote" at bounding box center [1160, 85] width 129 height 20
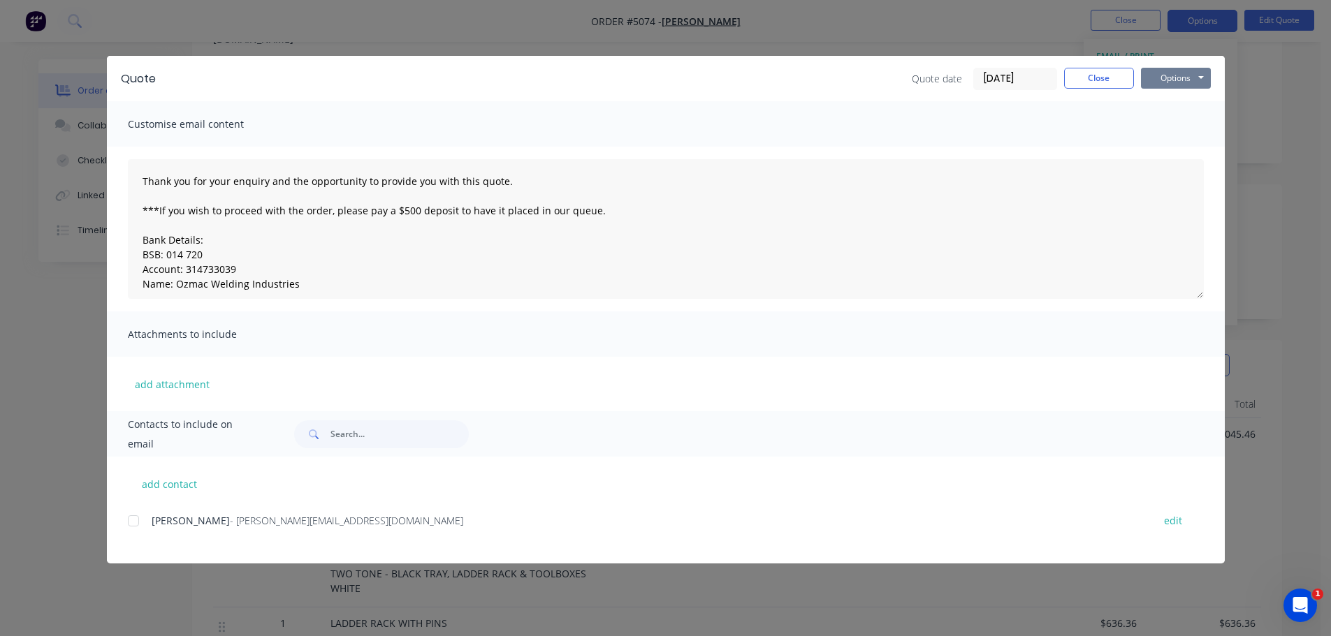
click at [1189, 73] on button "Options" at bounding box center [1176, 78] width 70 height 21
click at [1178, 124] on button "Print" at bounding box center [1185, 126] width 89 height 23
click at [1112, 84] on button "Close" at bounding box center [1099, 78] width 70 height 21
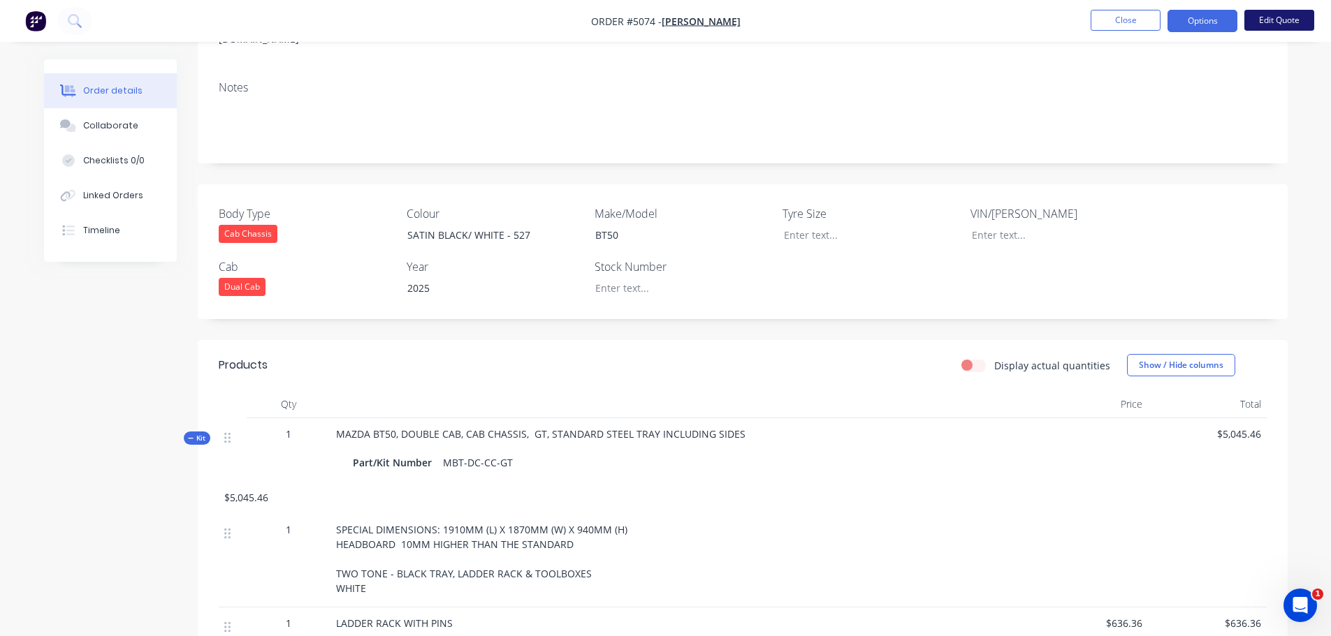
click at [1280, 16] on button "Edit Quote" at bounding box center [1279, 20] width 70 height 21
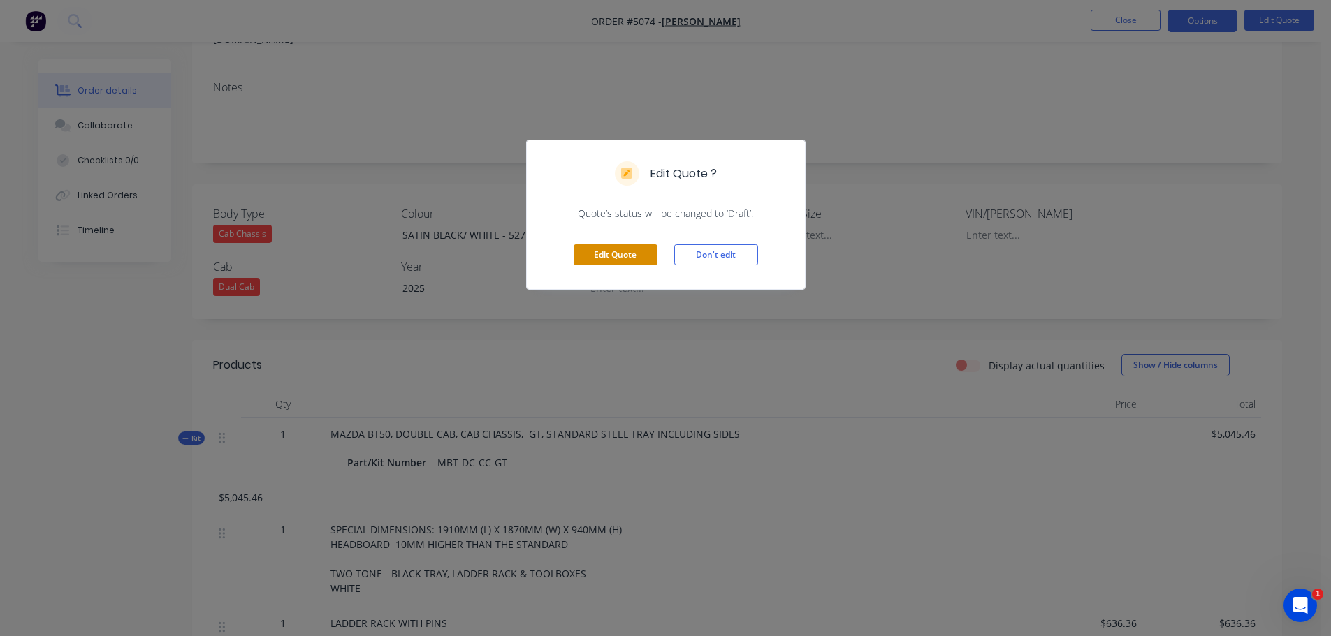
click at [606, 256] on button "Edit Quote" at bounding box center [615, 254] width 84 height 21
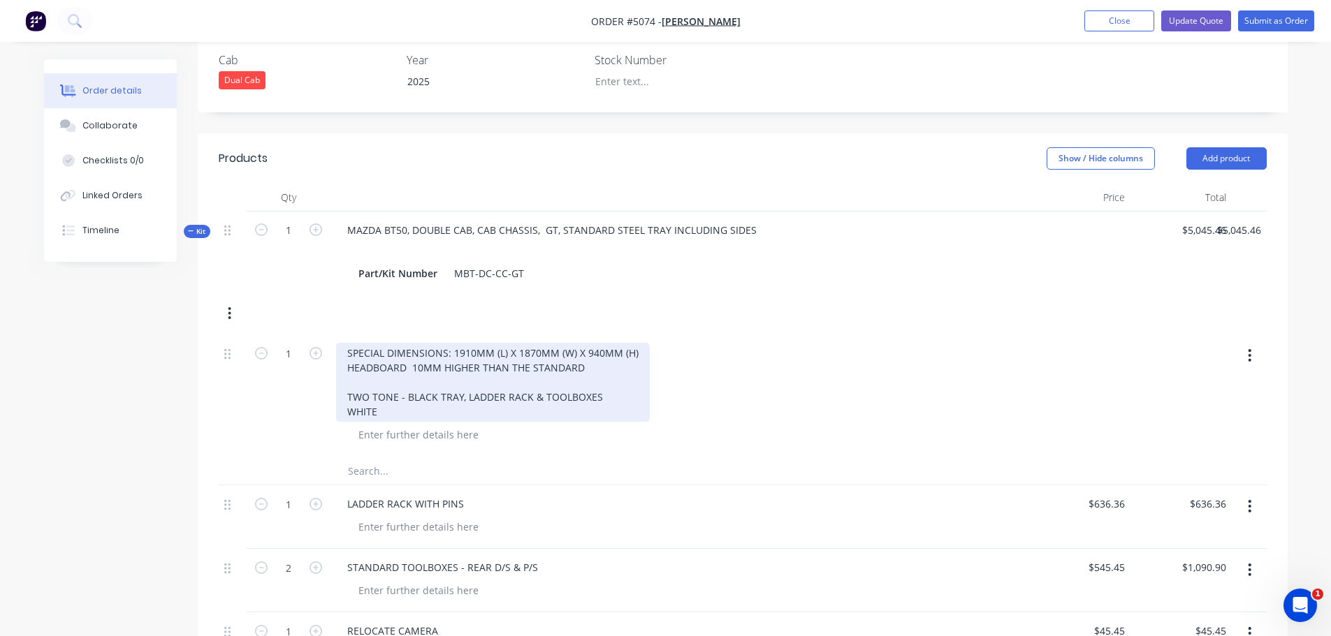
scroll to position [489, 0]
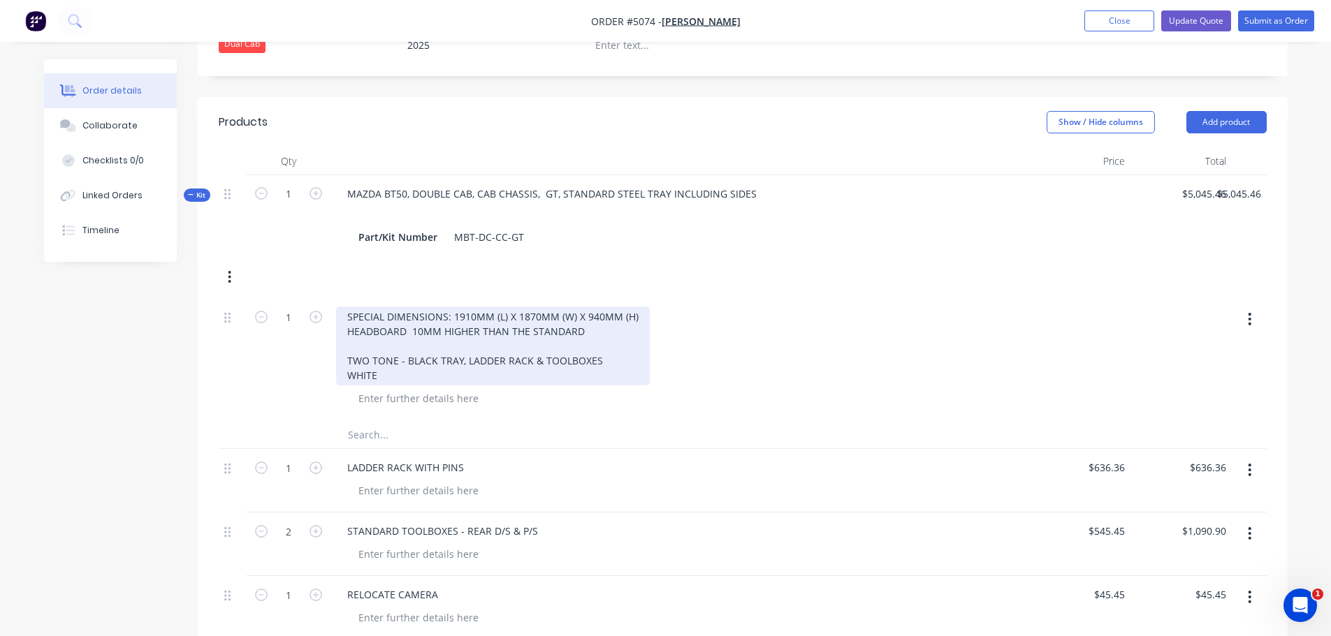
click at [472, 307] on div "SPECIAL DIMENSIONS: 1910MM (L) X 1870MM (W) X 940MM (H) HEADBOARD 10MM HIGHER T…" at bounding box center [493, 346] width 314 height 79
click at [404, 336] on div "SPECIAL DIMENSIONS: 1910MM (L) X 1870MM (W) X 940MM (H) HEADBOARD 10MM HIGHER T…" at bounding box center [493, 346] width 314 height 79
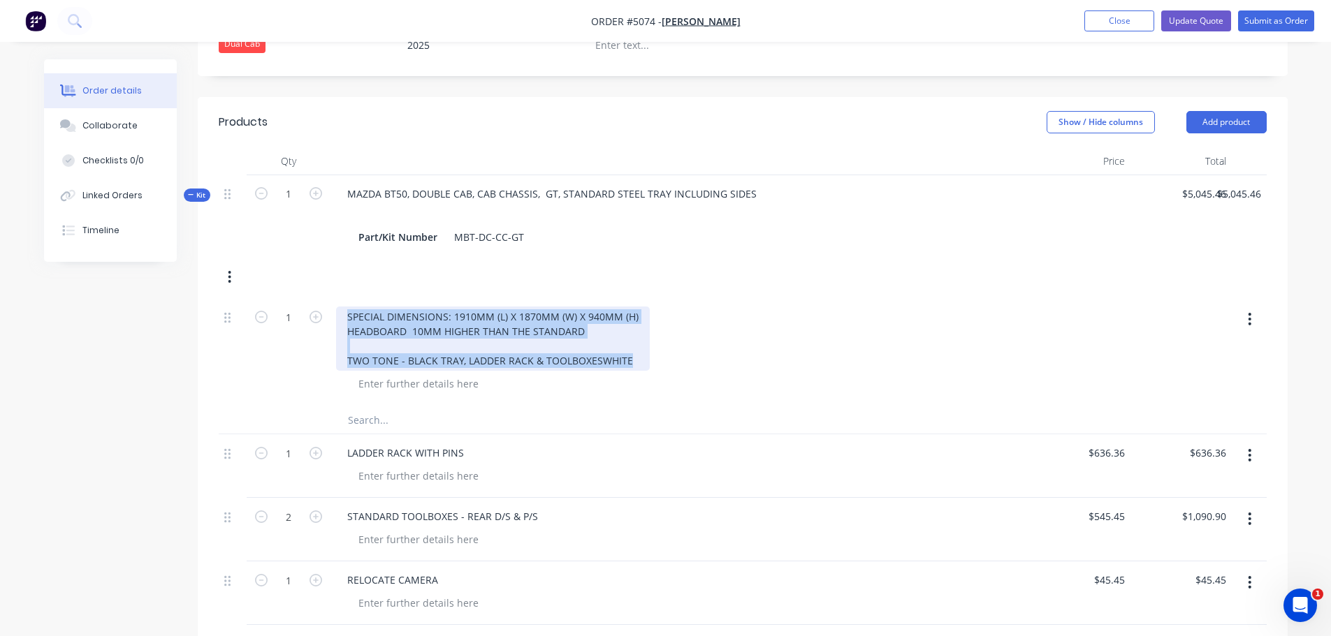
drag, startPoint x: 404, startPoint y: 336, endPoint x: 342, endPoint y: 281, distance: 83.6
click at [342, 307] on div "SPECIAL DIMENSIONS: 1910MM (L) X 1870MM (W) X 940MM (H) HEADBOARD 10MM HIGHER T…" at bounding box center [493, 339] width 314 height 64
copy div "SPECIAL DIMENSIONS: 1910MM (L) X 1870MM (W) X 940MM (H) HEADBOARD 10MM HIGHER T…"
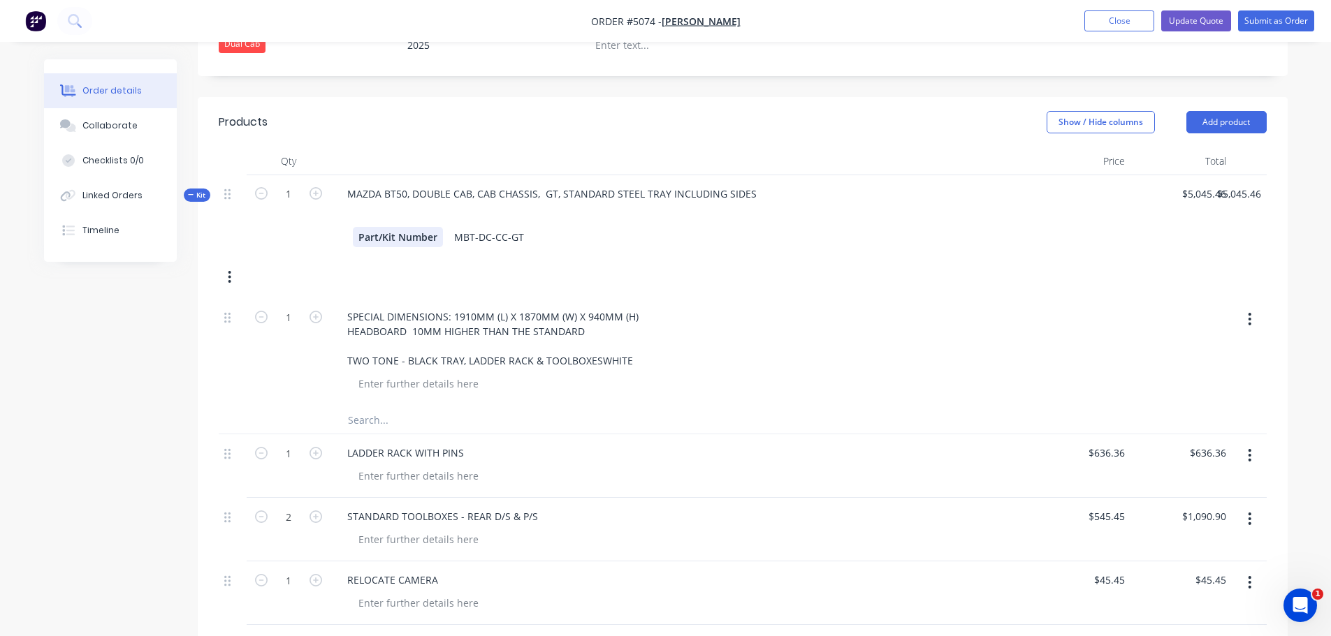
click at [411, 220] on div "Kit 1 MAZDA BT50, DOUBLE CAB, CAB CHASSIS, GT, STANDARD STEEL TRAY INCLUDING SI…" at bounding box center [743, 237] width 1048 height 124
click at [357, 242] on div "Kit 1 MAZDA BT50, DOUBLE CAB, CAB CHASSIS, GT, STANDARD STEEL TRAY INCLUDING SI…" at bounding box center [743, 237] width 1048 height 124
click at [1247, 307] on button "button" at bounding box center [1249, 319] width 33 height 25
click at [1181, 430] on div "Delete" at bounding box center [1200, 440] width 108 height 20
type input "$0.00"
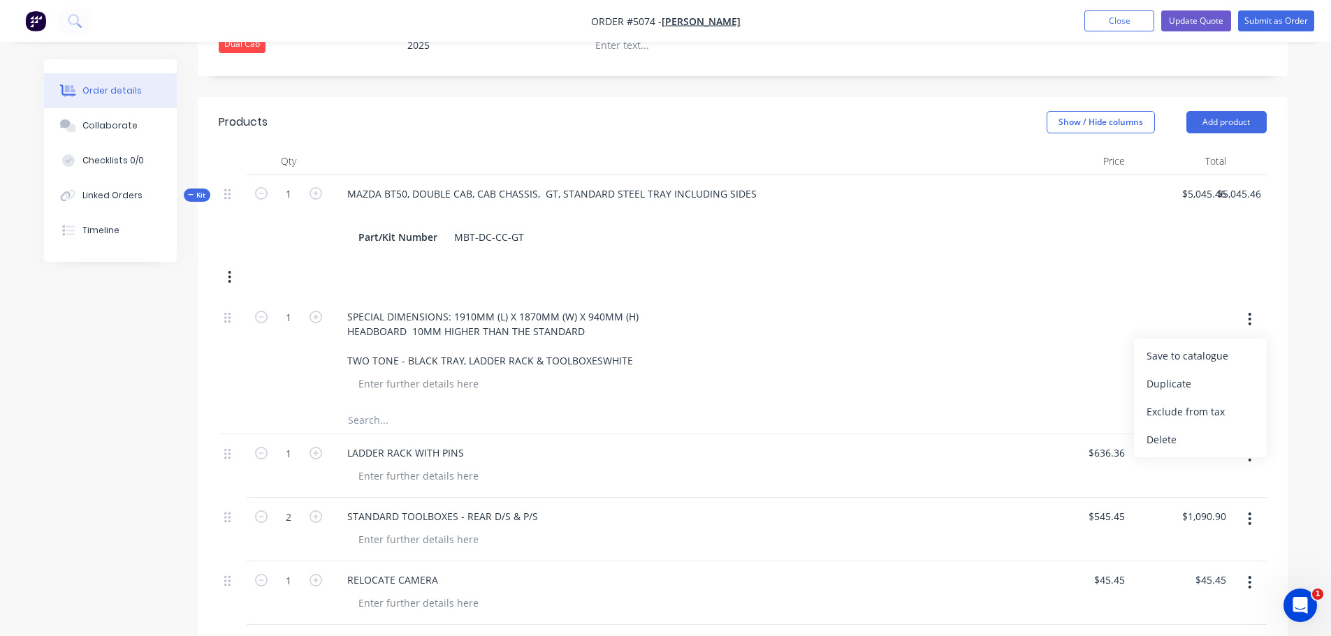
type input "$0.00"
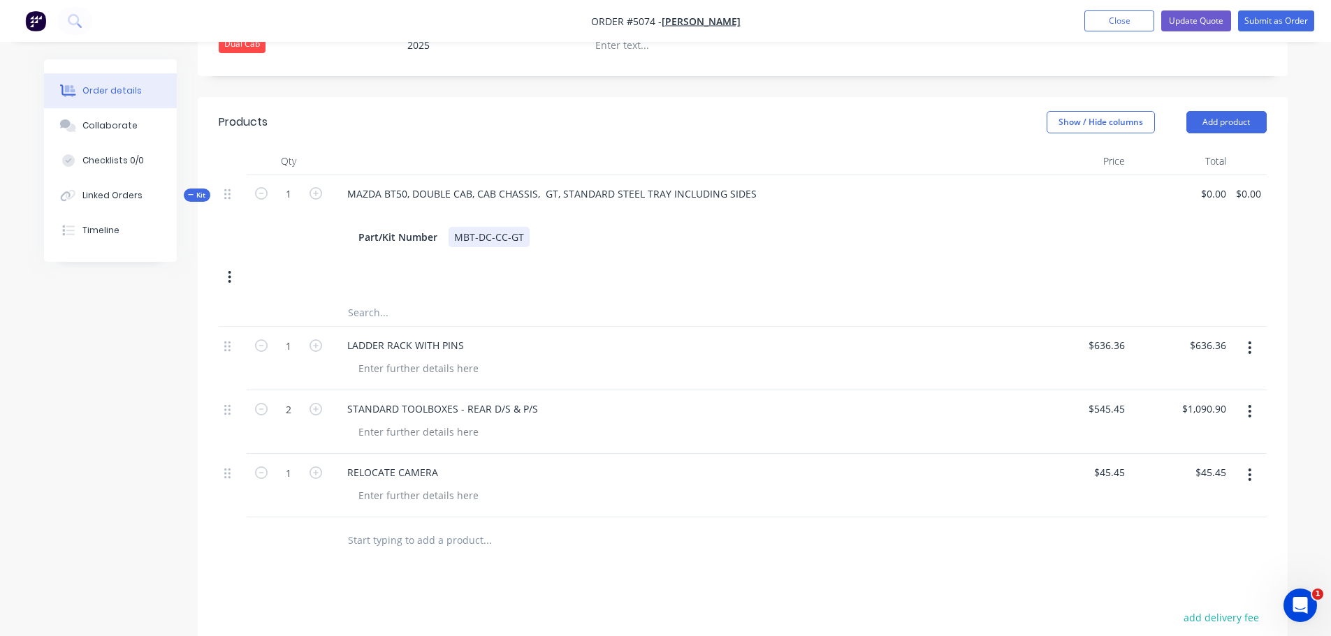
click at [527, 227] on div "Part/Kit Number MBT-DC-CC-GT" at bounding box center [680, 237] width 654 height 20
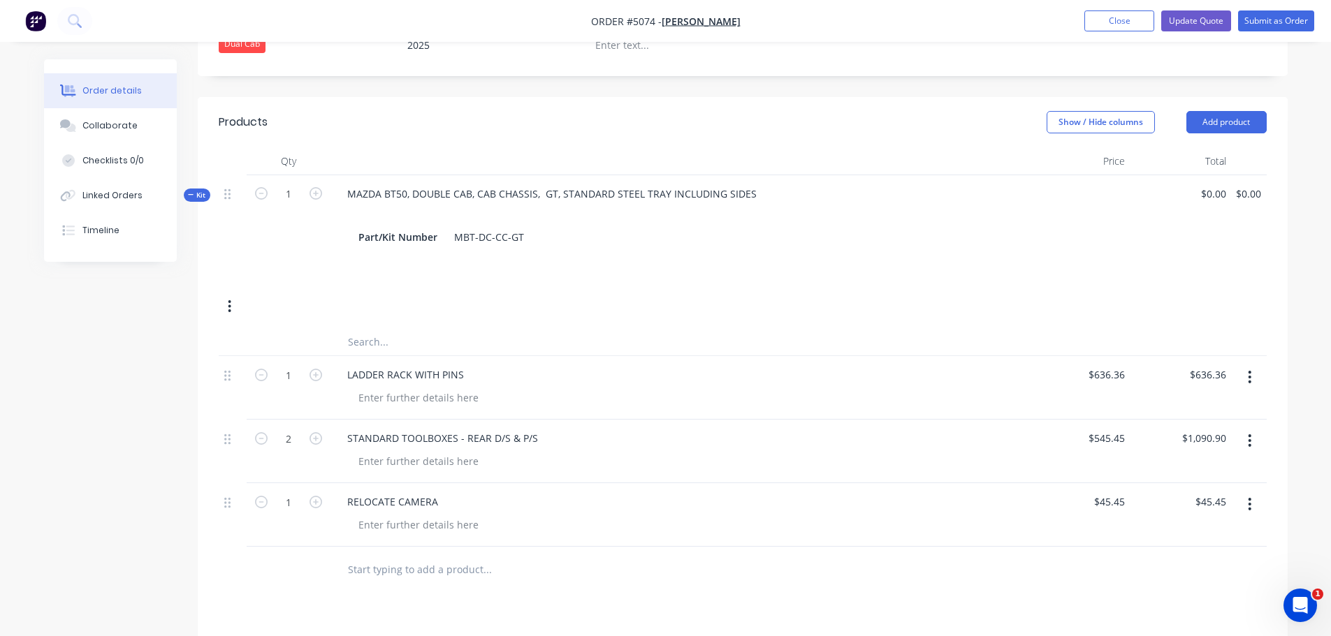
drag, startPoint x: 457, startPoint y: 230, endPoint x: 740, endPoint y: 232, distance: 282.9
click at [740, 232] on div "Part/Kit Number MBT-DC-CC-GT" at bounding box center [680, 252] width 654 height 50
click at [408, 555] on input "text" at bounding box center [486, 569] width 279 height 28
paste input "SPECIAL DIMENSIONS: 1910MM (L) X 1870MM (W) X 940MM (H) HEADBOARD 10MM HIGHER T…"
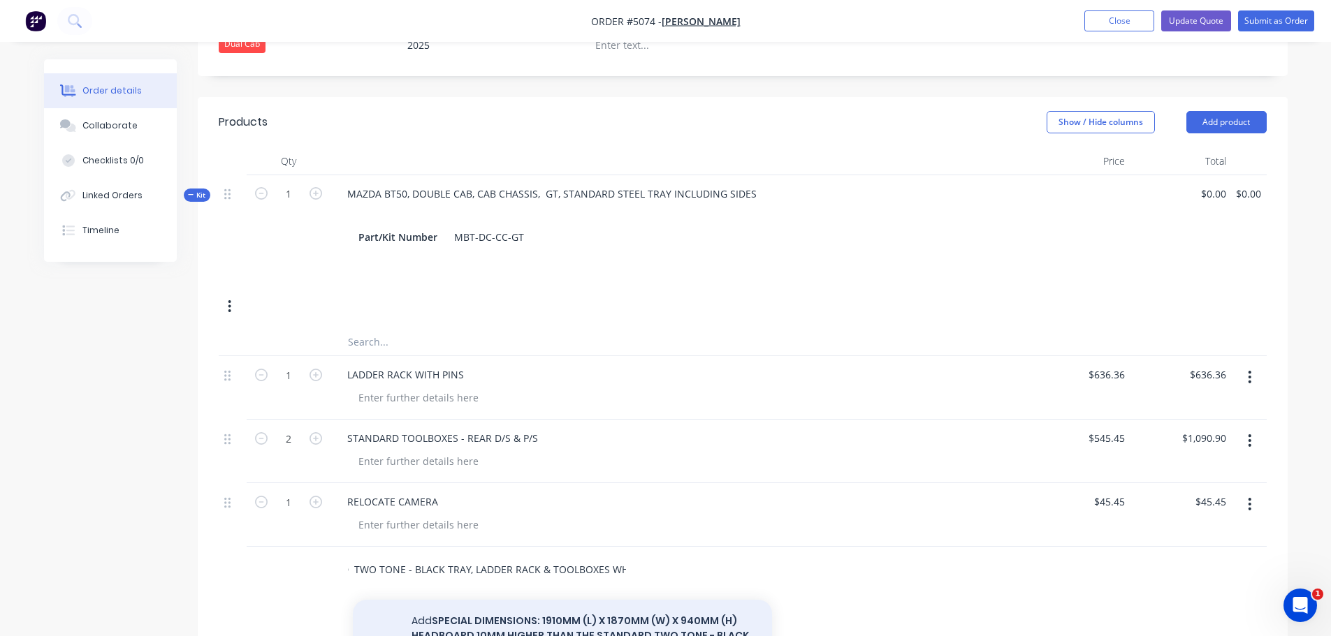
type input "SPECIAL DIMENSIONS: 1910MM (L) X 1870MM (W) X 940MM (H) HEADBOARD 10MM HIGHER T…"
click at [479, 600] on button "Add SPECIAL DIMENSIONS: 1910MM (L) X 1870MM (W) X 940MM (H) HEADBOARD 10MM HIGH…" at bounding box center [562, 636] width 419 height 72
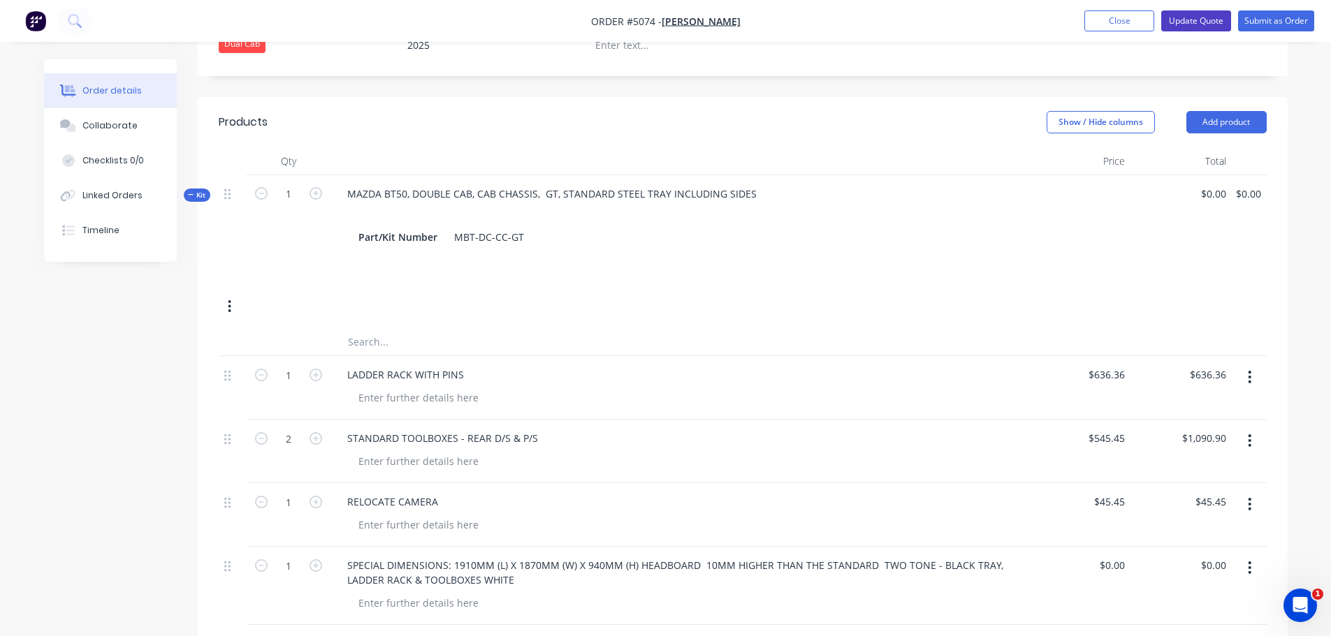
click at [1201, 22] on button "Update Quote" at bounding box center [1196, 20] width 70 height 21
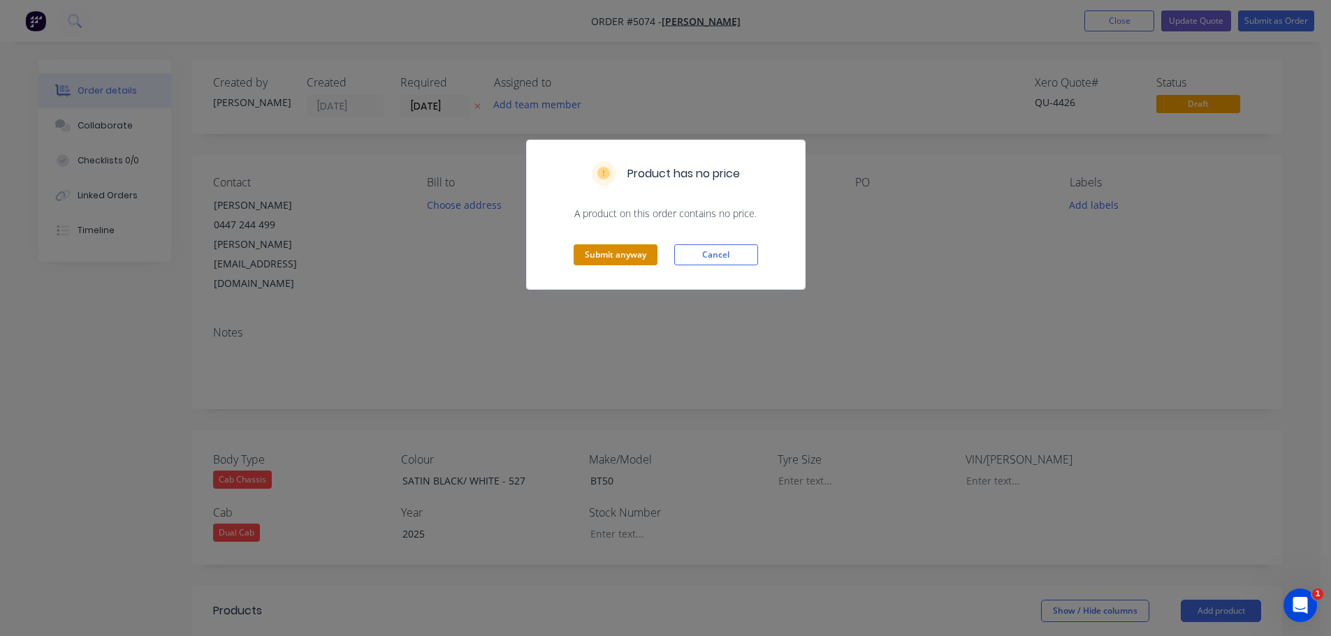
click at [603, 254] on button "Submit anyway" at bounding box center [615, 254] width 84 height 21
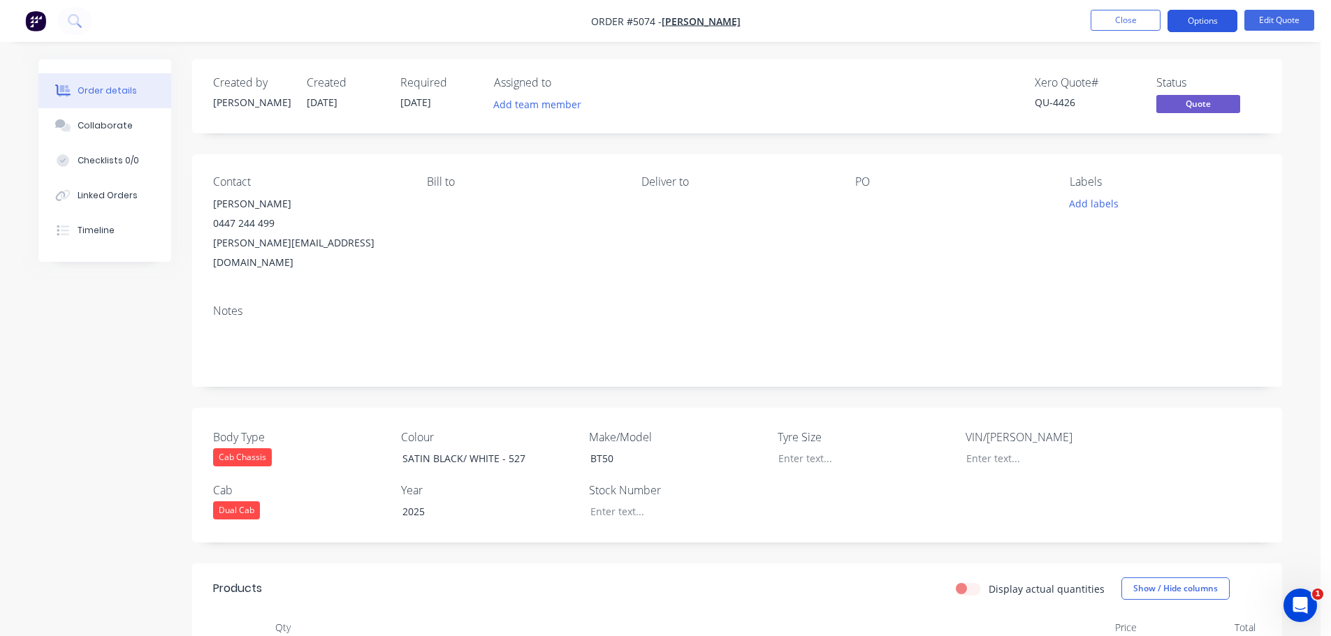
click at [1199, 21] on button "Options" at bounding box center [1202, 21] width 70 height 22
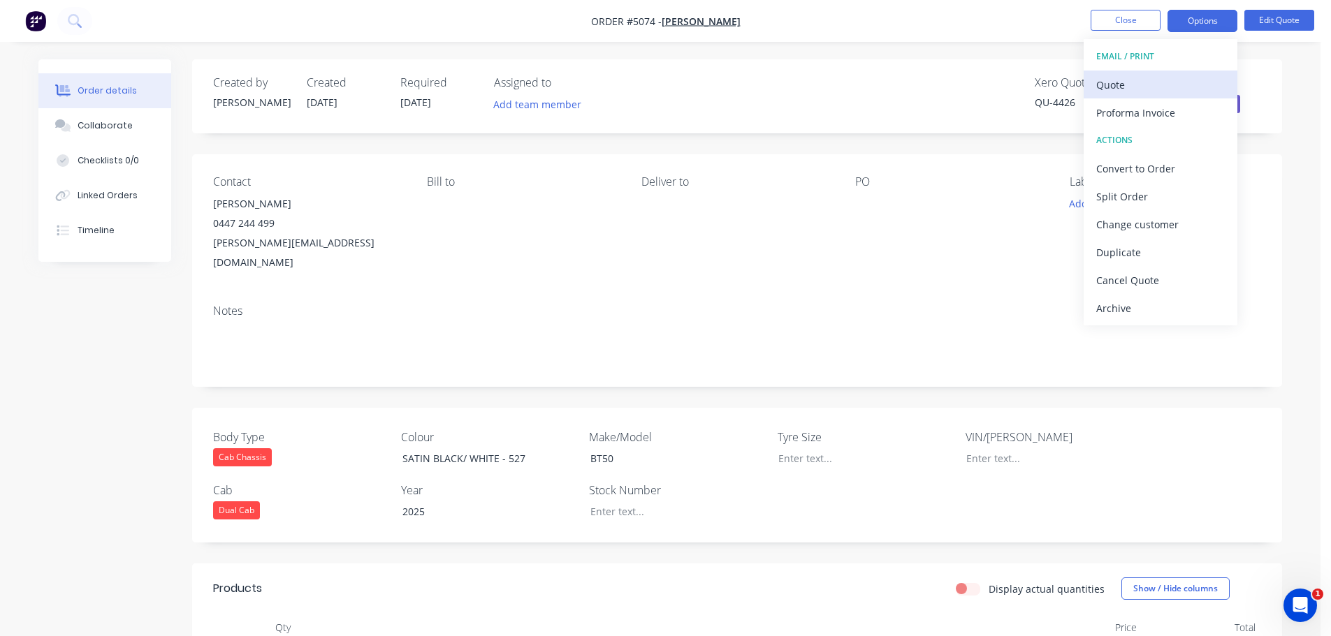
click at [1163, 85] on div "Quote" at bounding box center [1160, 85] width 129 height 20
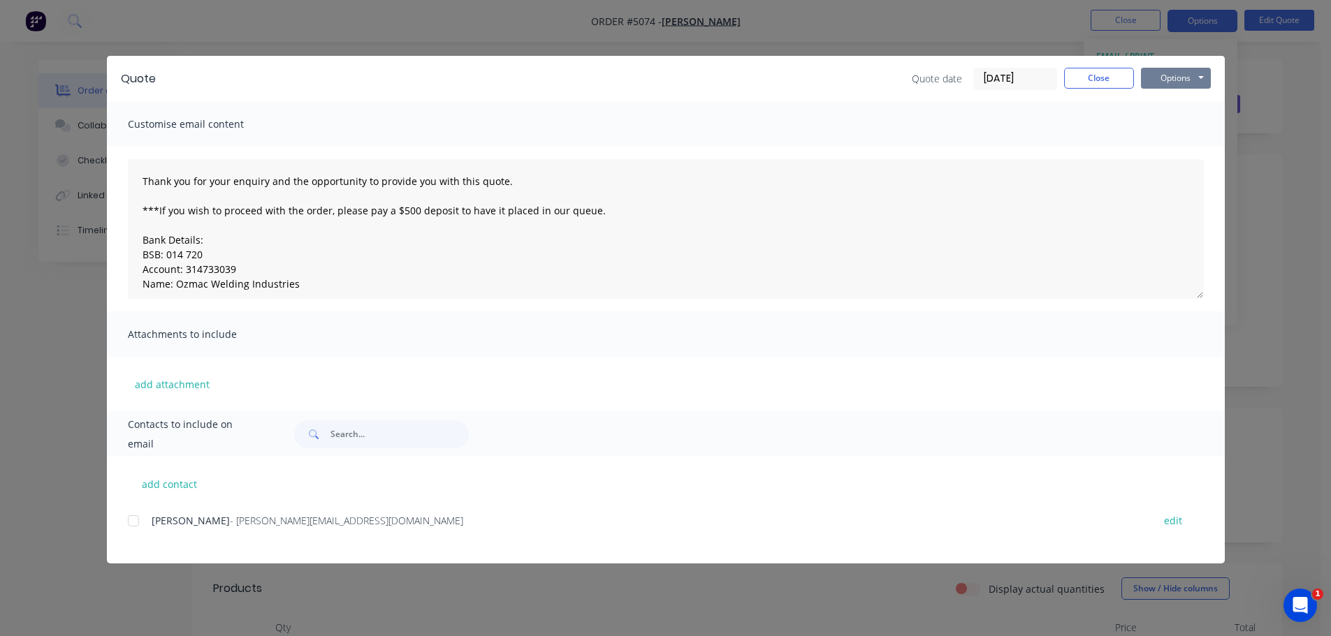
click at [1202, 78] on button "Options" at bounding box center [1176, 78] width 70 height 21
click at [1176, 123] on button "Print" at bounding box center [1185, 126] width 89 height 23
click at [1101, 70] on button "Close" at bounding box center [1099, 78] width 70 height 21
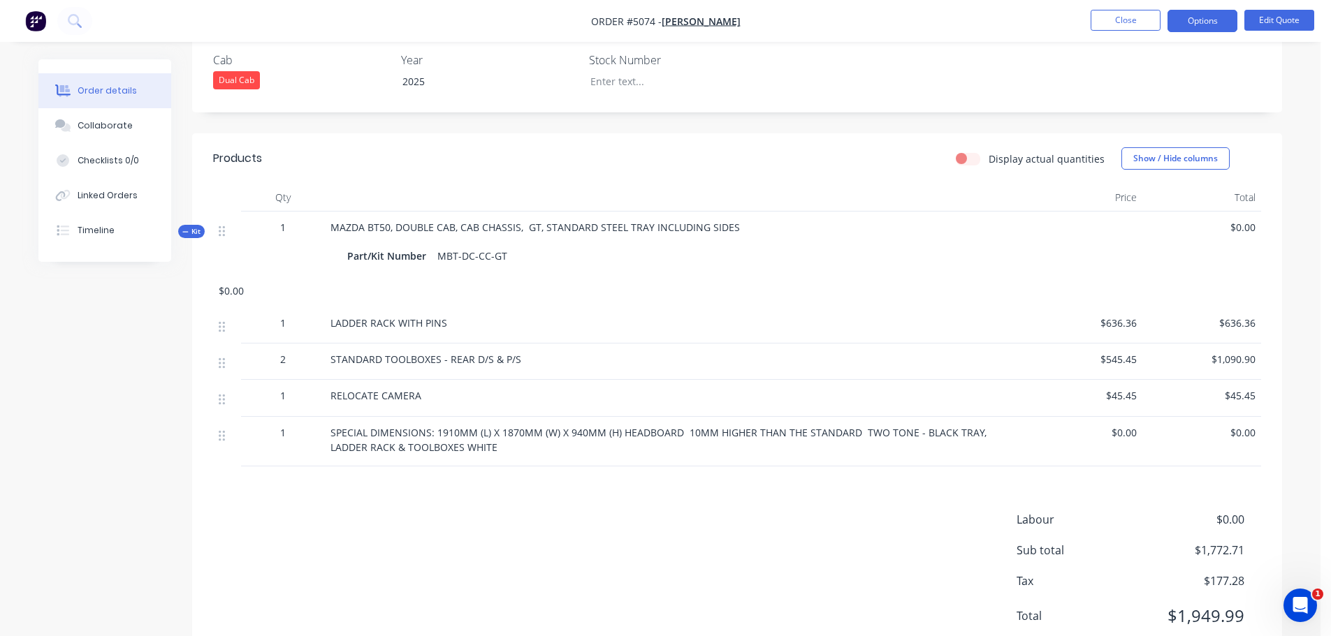
scroll to position [459, 0]
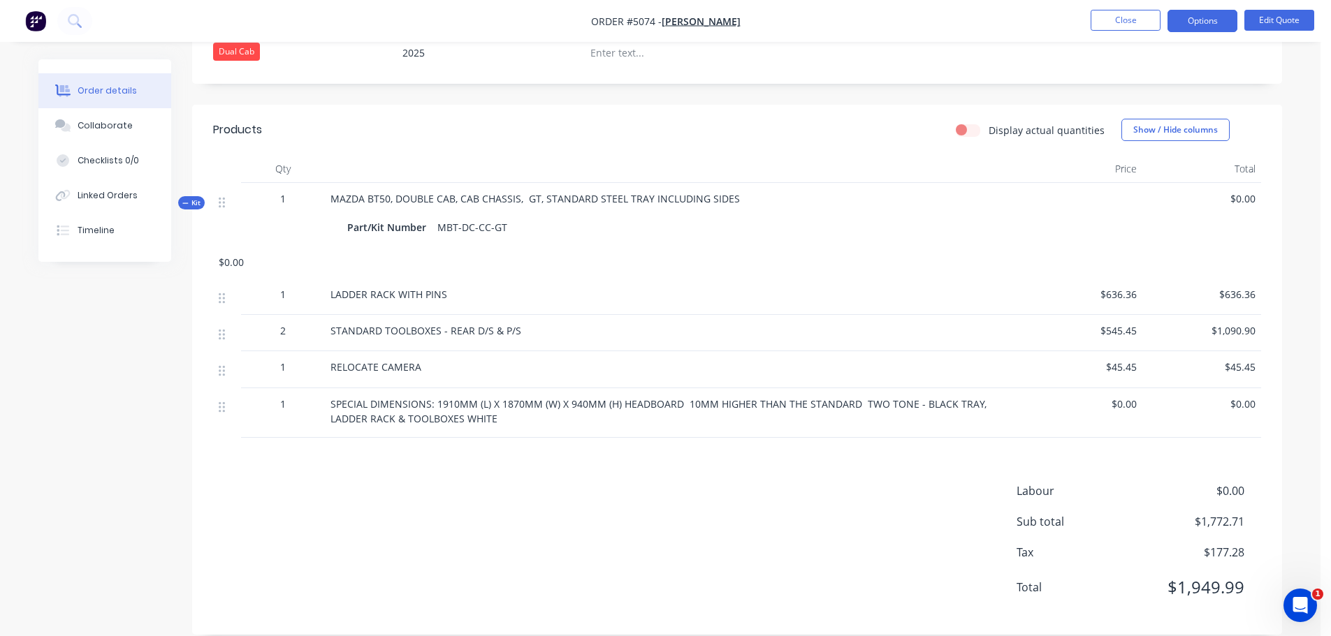
click at [1032, 183] on div at bounding box center [1082, 215] width 119 height 64
click at [1173, 191] on span "$0.00" at bounding box center [1202, 198] width 108 height 15
click at [1209, 191] on span "$0.00" at bounding box center [1202, 198] width 108 height 15
click at [1241, 191] on span "$0.00" at bounding box center [1202, 198] width 108 height 15
click at [1243, 191] on span "$0.00" at bounding box center [1202, 198] width 108 height 15
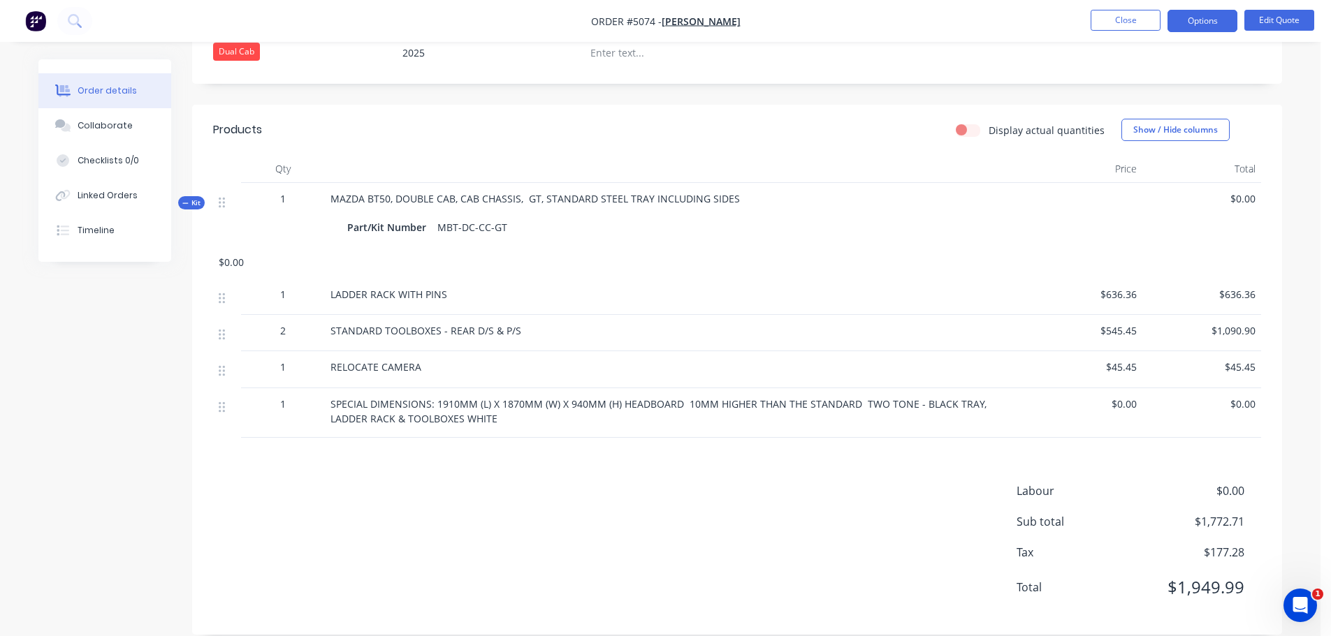
click at [796, 228] on div "Kit 1 MAZDA BT50, DOUBLE CAB, CAB CHASSIS, GT, STANDARD STEEL TRAY INCLUDING SI…" at bounding box center [737, 231] width 1048 height 96
click at [733, 206] on div at bounding box center [673, 211] width 687 height 11
click at [1271, 16] on button "Edit Quote" at bounding box center [1279, 20] width 70 height 21
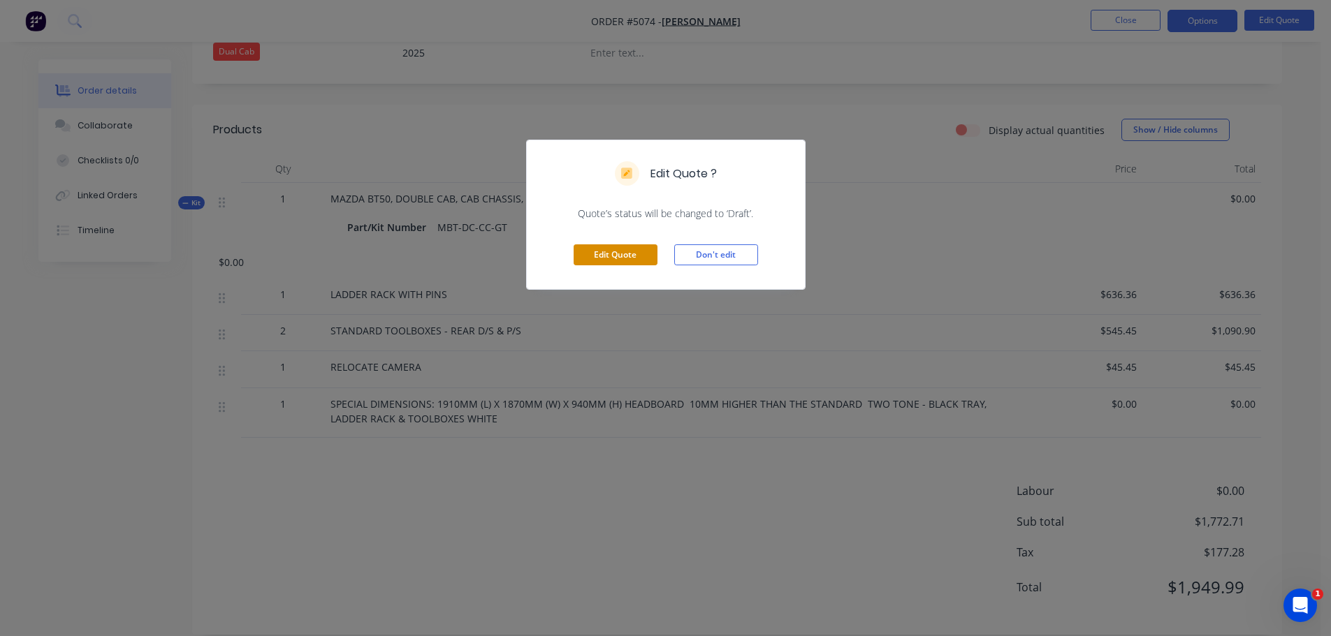
click at [606, 261] on button "Edit Quote" at bounding box center [615, 254] width 84 height 21
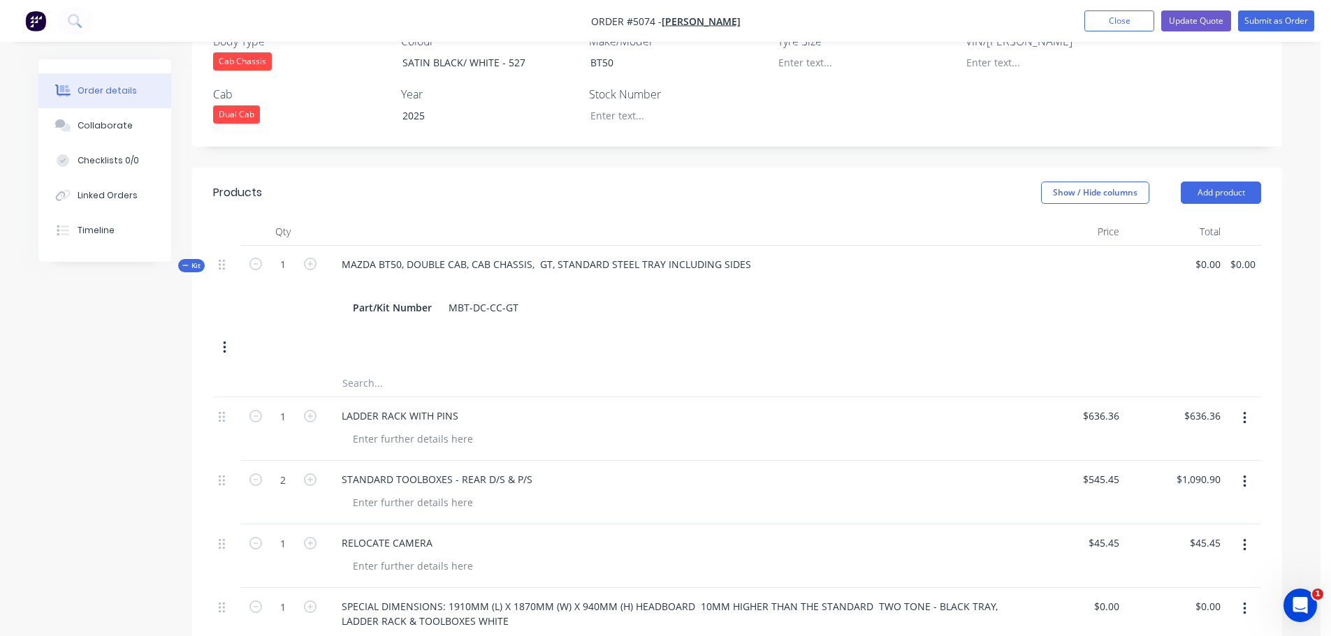
scroll to position [419, 0]
click at [1205, 254] on div "0 0" at bounding box center [1215, 264] width 22 height 20
type input "$5,045.46"
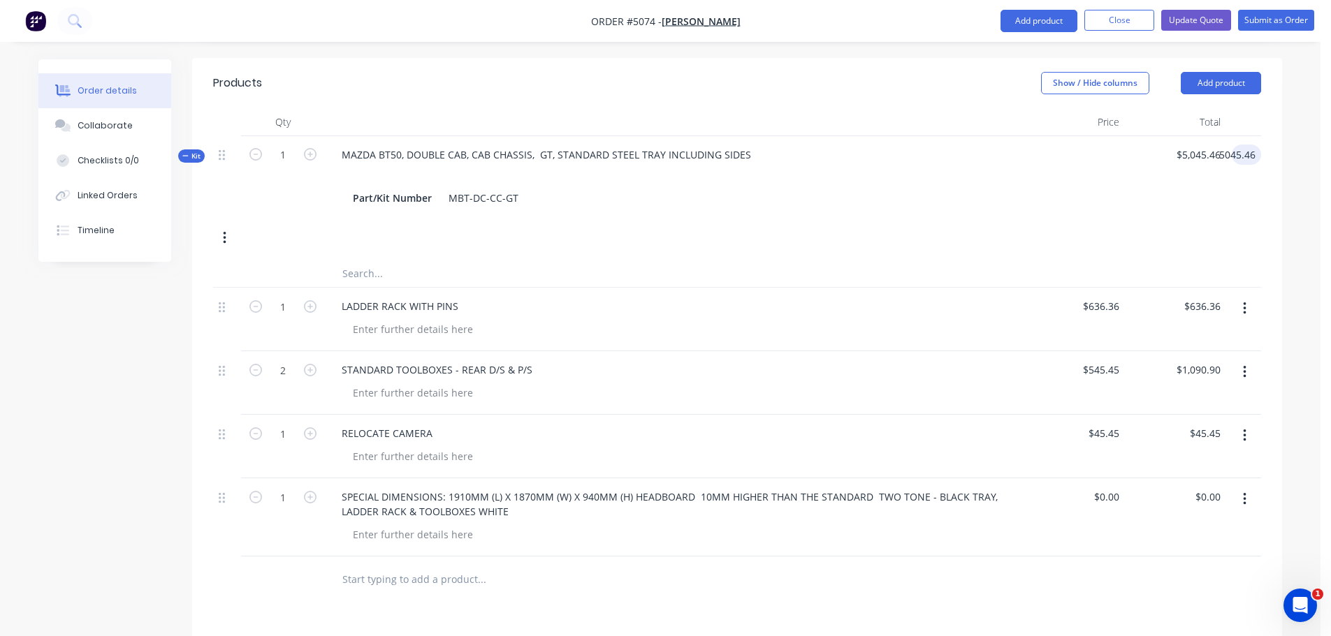
scroll to position [768, 0]
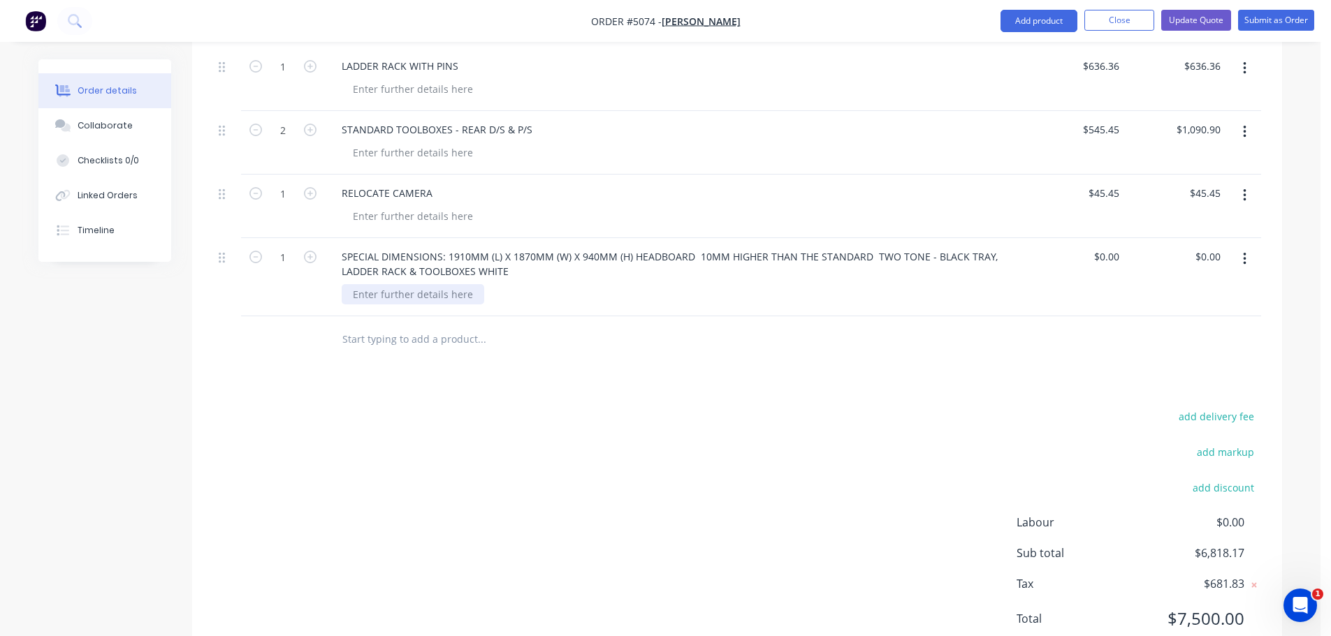
type input "$5,045.46"
click at [467, 284] on div at bounding box center [413, 294] width 142 height 20
click at [429, 325] on input "text" at bounding box center [481, 339] width 279 height 28
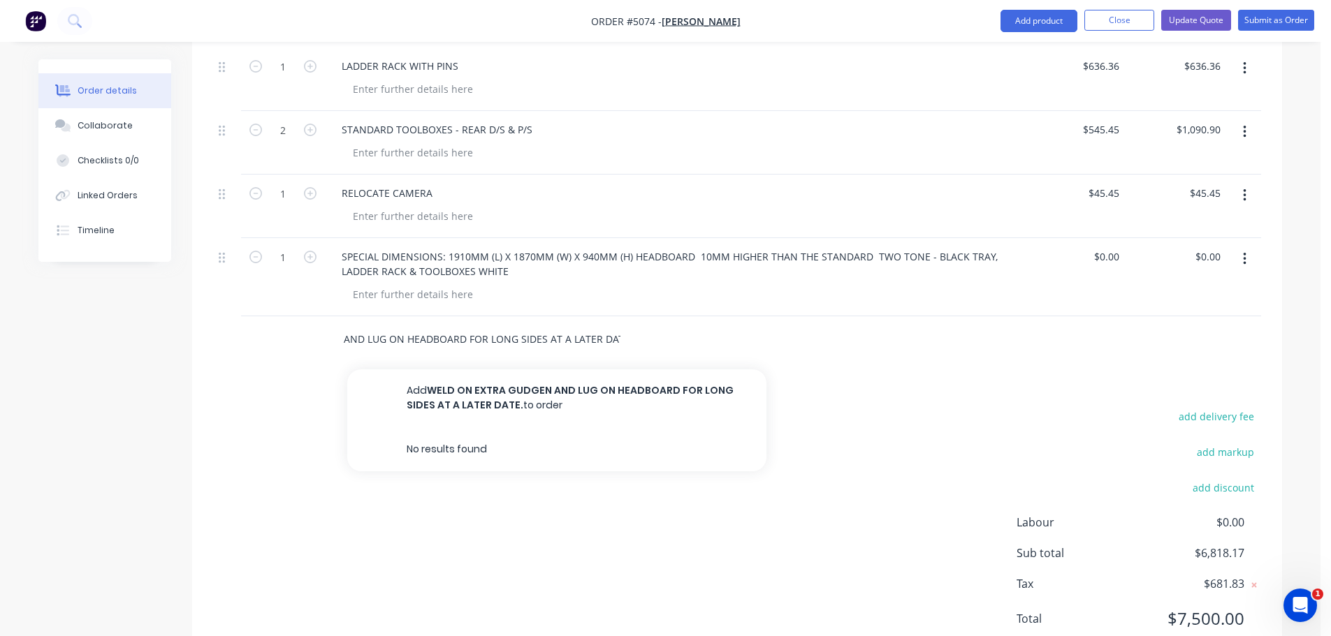
scroll to position [0, 125]
type input "WELD ON EXTRA GUDGEN AND LUG ON HEADBOARD FOR LONG SIDES AT A LATER DATE."
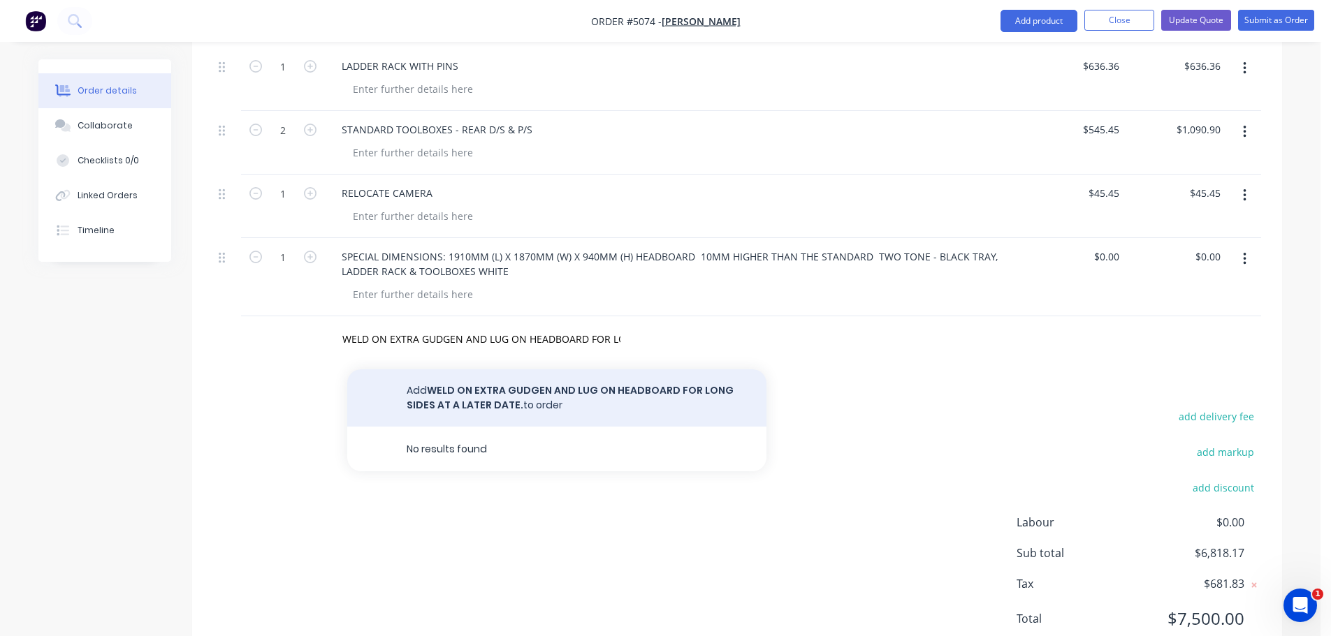
click at [473, 374] on button "Add WELD ON EXTRA GUDGEN AND LUG ON HEADBOARD FOR LONG SIDES AT A LATER DATE. t…" at bounding box center [556, 397] width 419 height 57
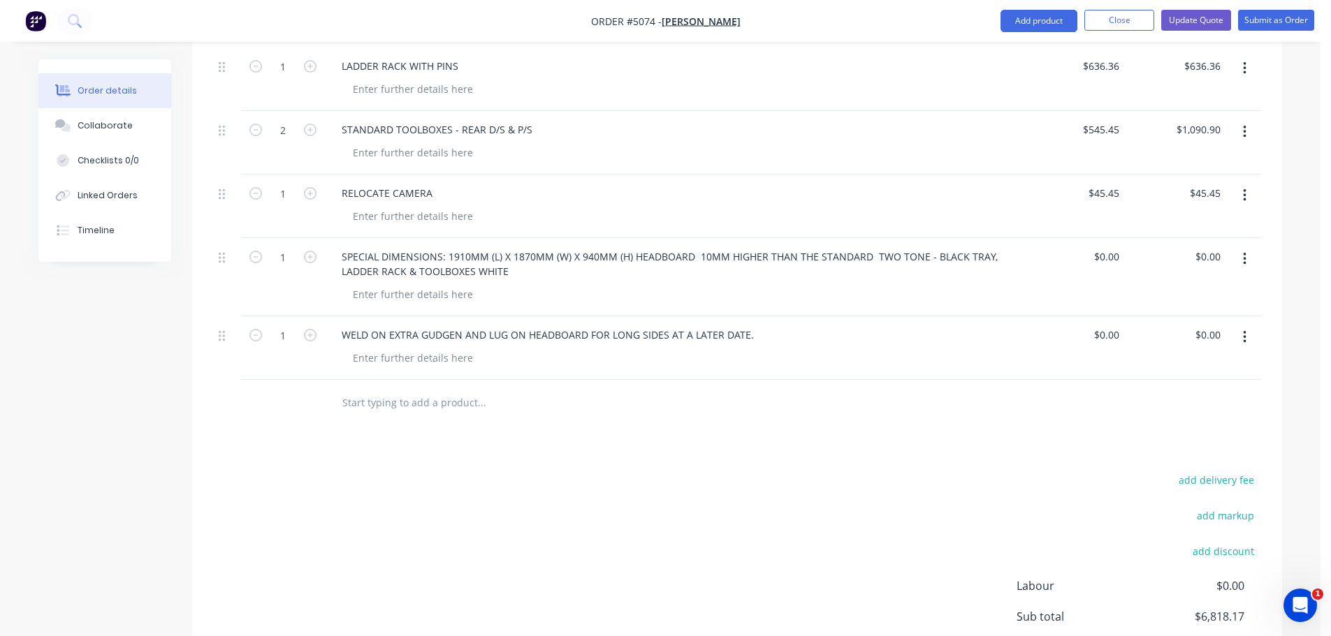
click at [406, 388] on input "text" at bounding box center [481, 402] width 279 height 28
click at [441, 348] on div at bounding box center [413, 358] width 142 height 20
type input "$0.00"
click at [409, 388] on input "text" at bounding box center [481, 402] width 279 height 28
type input "M"
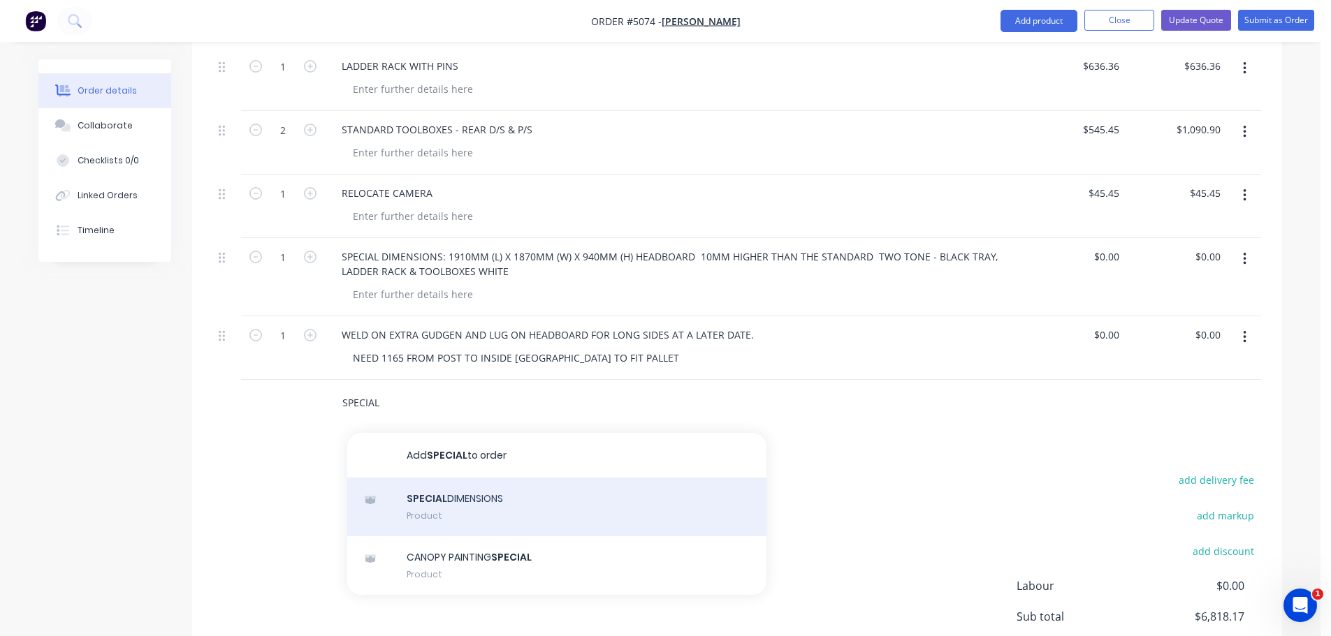
type input "SPECIAL"
click at [495, 478] on div "SPECIAL DIMENSIONS Product" at bounding box center [556, 507] width 419 height 59
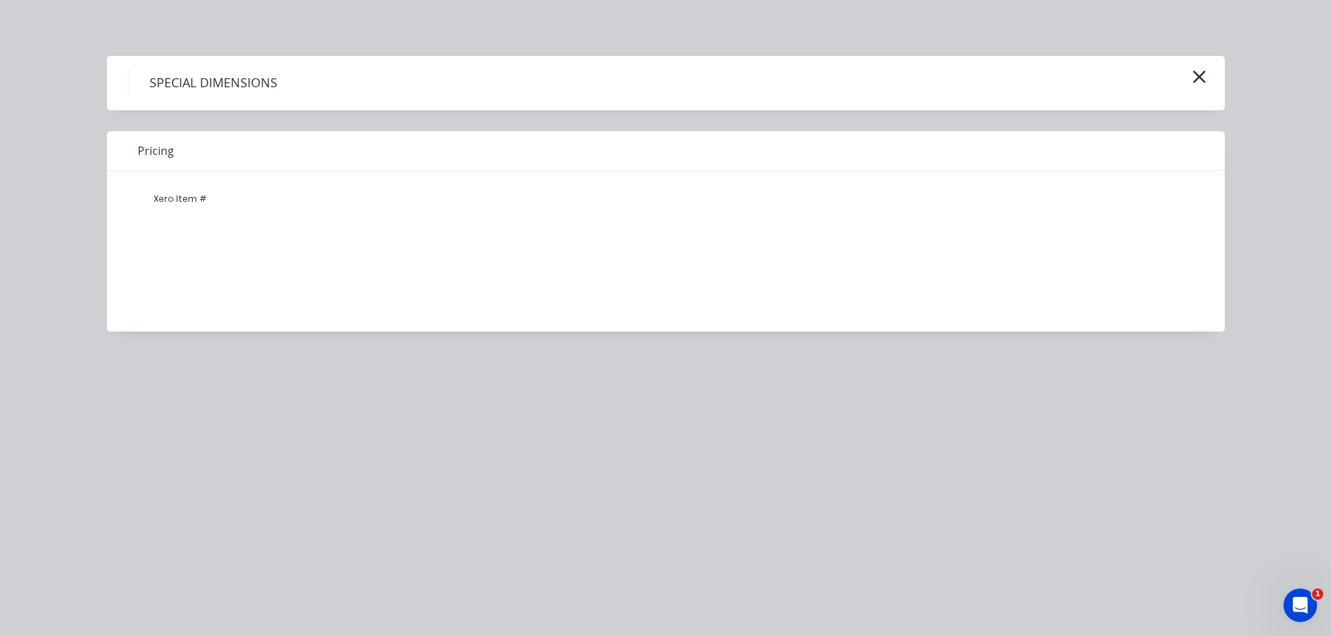
click at [247, 87] on h4 "SPECIAL DIMENSIONS" at bounding box center [213, 83] width 170 height 27
click at [225, 109] on div "SPECIAL DIMENSIONS" at bounding box center [666, 83] width 1118 height 54
click at [155, 78] on h4 "SPECIAL DIMENSIONS" at bounding box center [213, 83] width 170 height 27
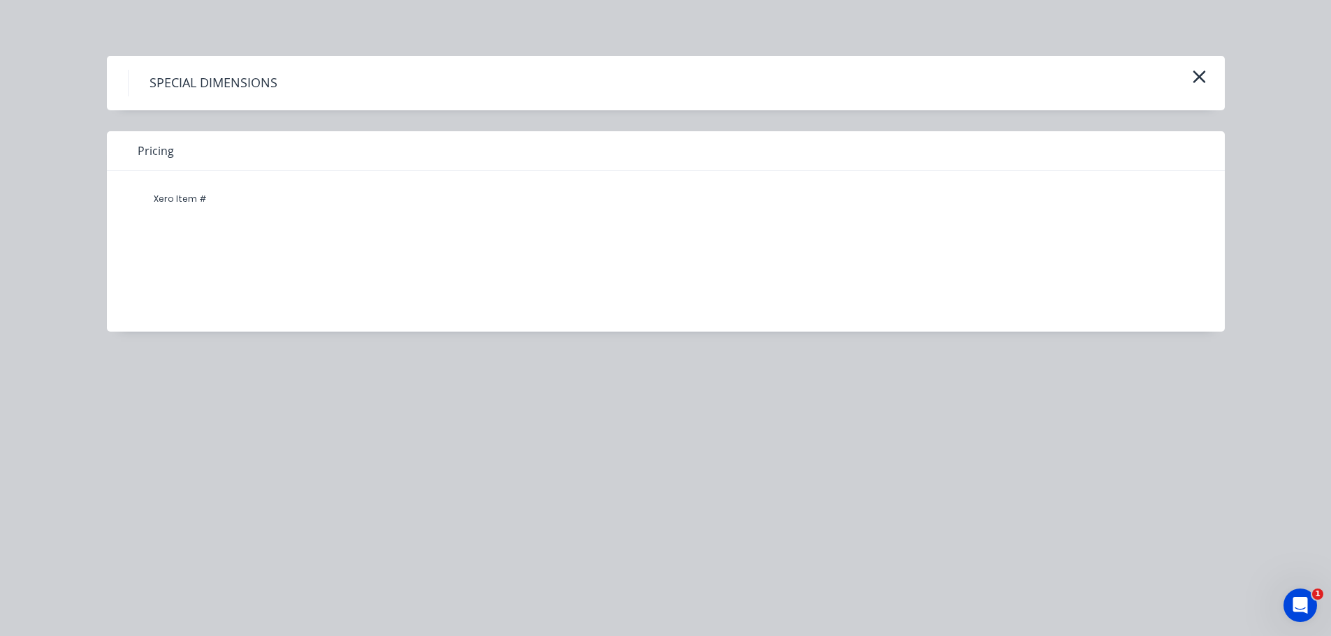
click at [178, 207] on div "Xero Item #" at bounding box center [180, 199] width 84 height 28
click at [186, 200] on div "Xero Item #" at bounding box center [180, 199] width 84 height 28
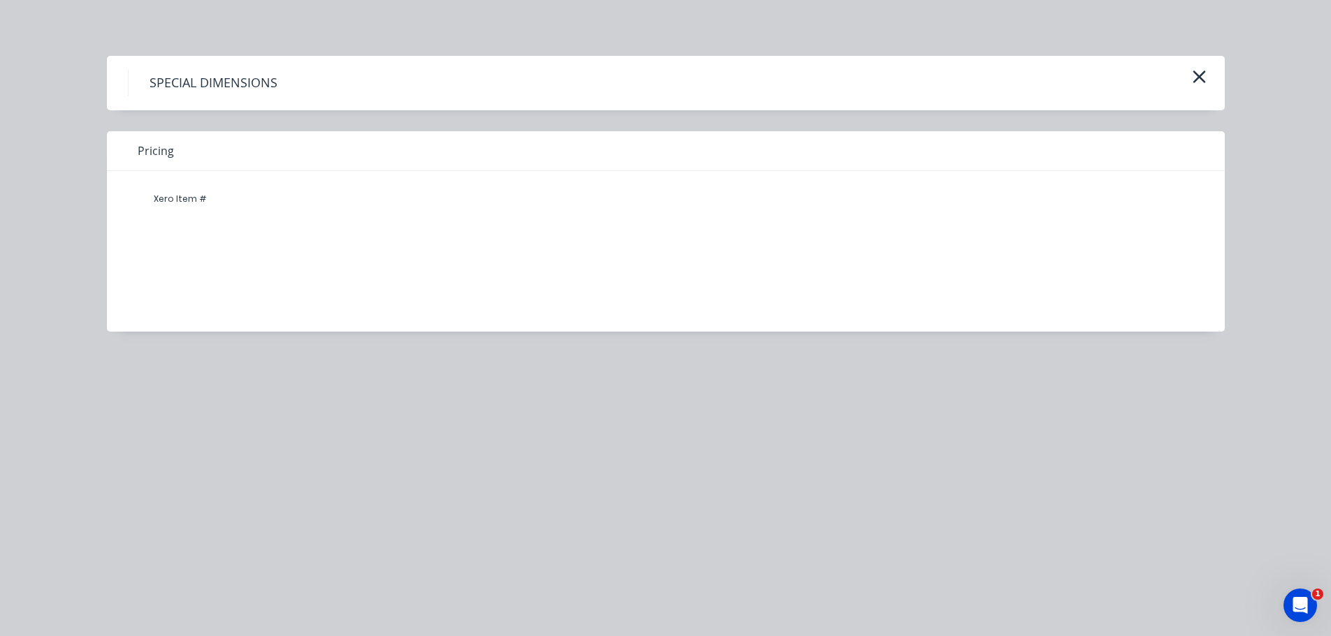
click at [223, 80] on h4 "SPECIAL DIMENSIONS" at bounding box center [213, 83] width 170 height 27
click at [235, 91] on h4 "SPECIAL DIMENSIONS" at bounding box center [213, 83] width 170 height 27
click at [213, 217] on div "Xero Item #" at bounding box center [655, 241] width 1097 height 140
click at [205, 205] on div "Xero Item #" at bounding box center [180, 199] width 84 height 28
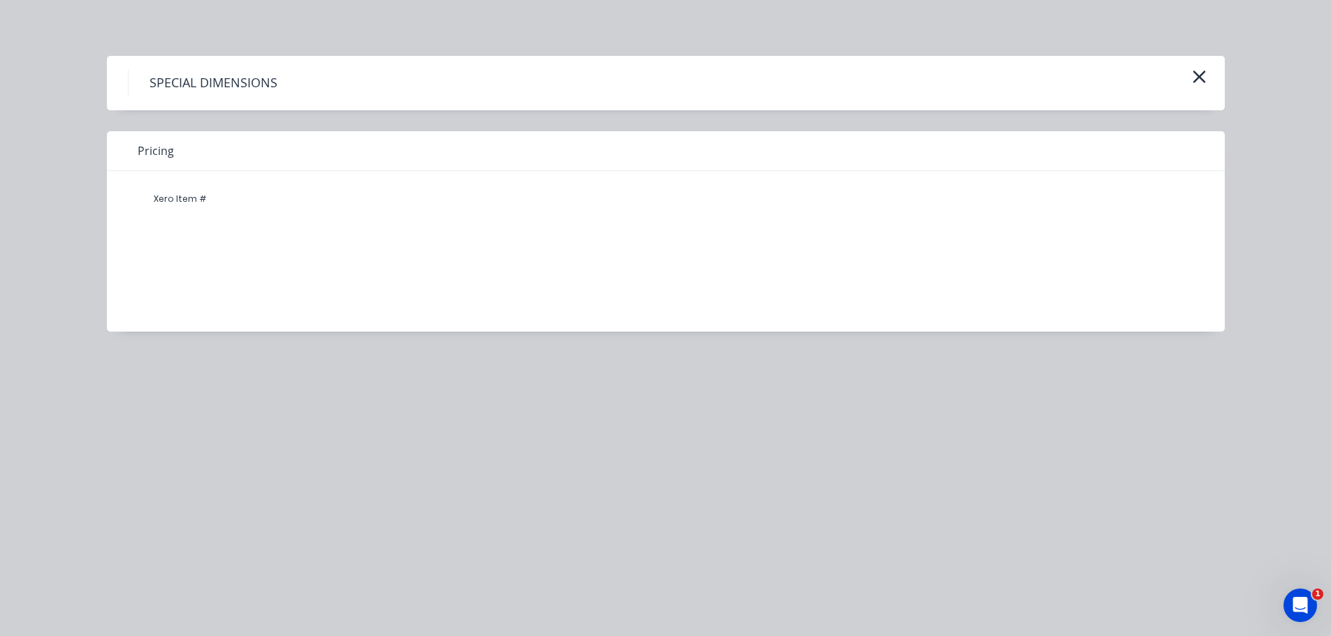
click at [205, 202] on div "Xero Item #" at bounding box center [180, 199] width 84 height 28
click at [153, 147] on span "Pricing" at bounding box center [156, 150] width 36 height 17
click at [1193, 82] on icon "button" at bounding box center [1198, 77] width 13 height 13
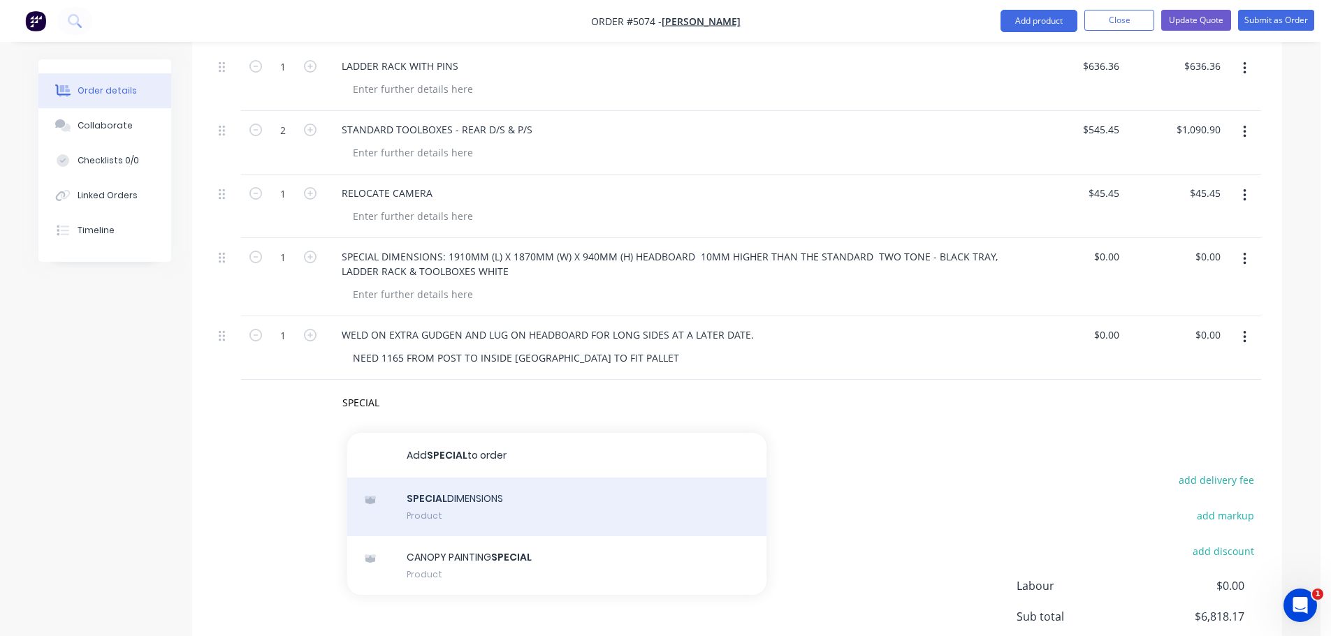
click at [508, 478] on div "SPECIAL DIMENSIONS Product" at bounding box center [556, 507] width 419 height 59
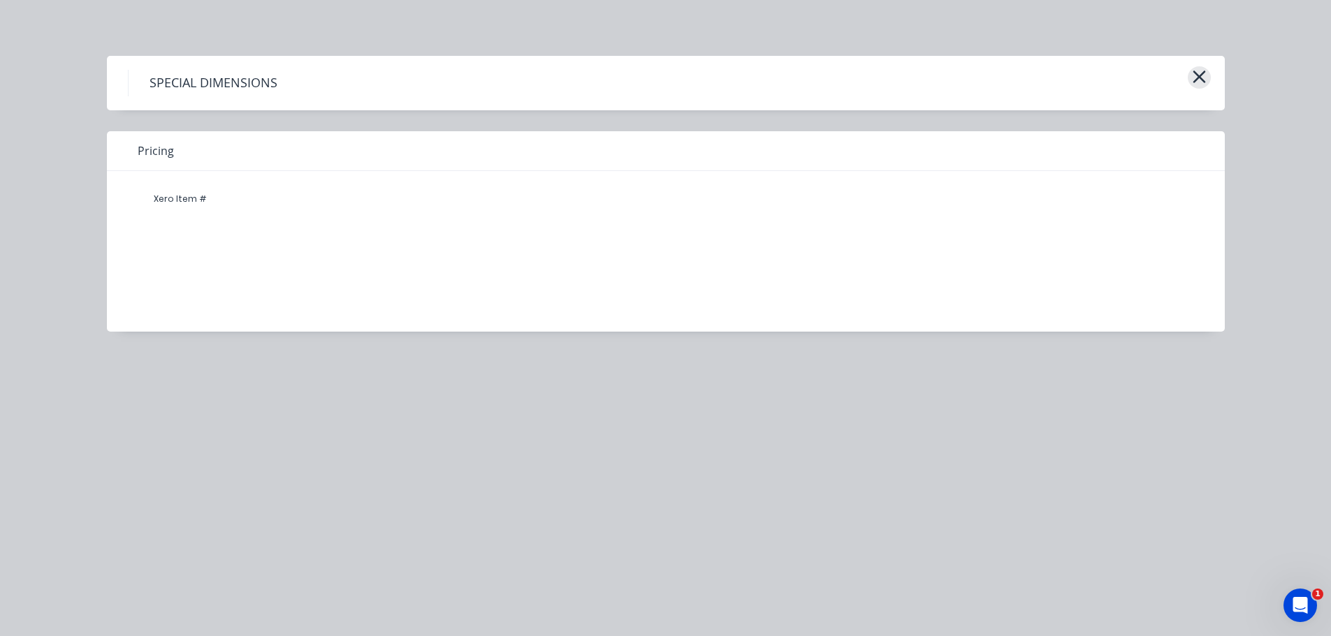
click at [1203, 71] on icon "button" at bounding box center [1198, 77] width 13 height 13
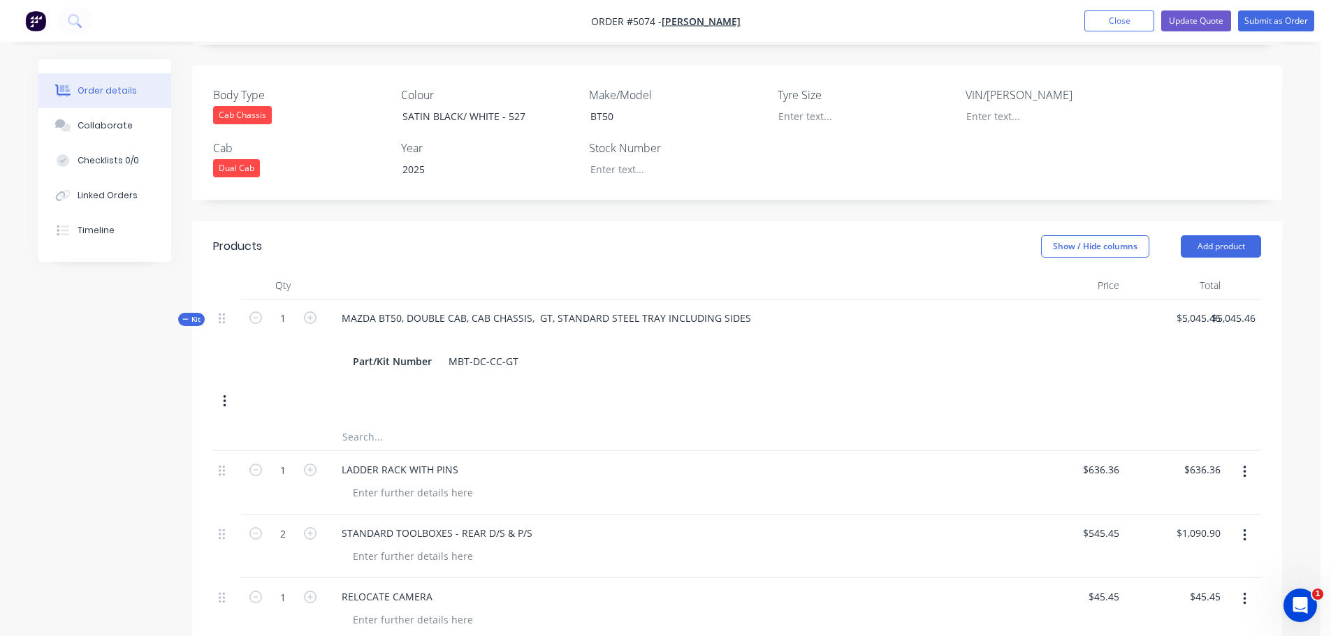
scroll to position [210, 0]
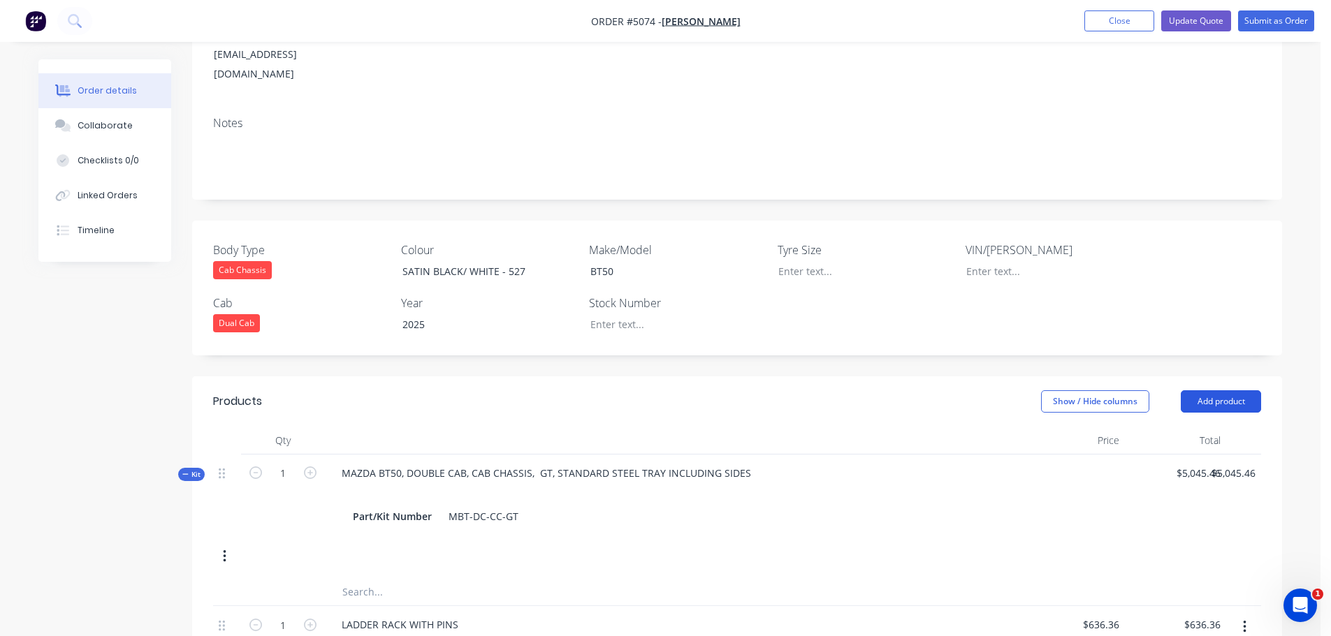
click at [1220, 390] on button "Add product" at bounding box center [1220, 401] width 80 height 22
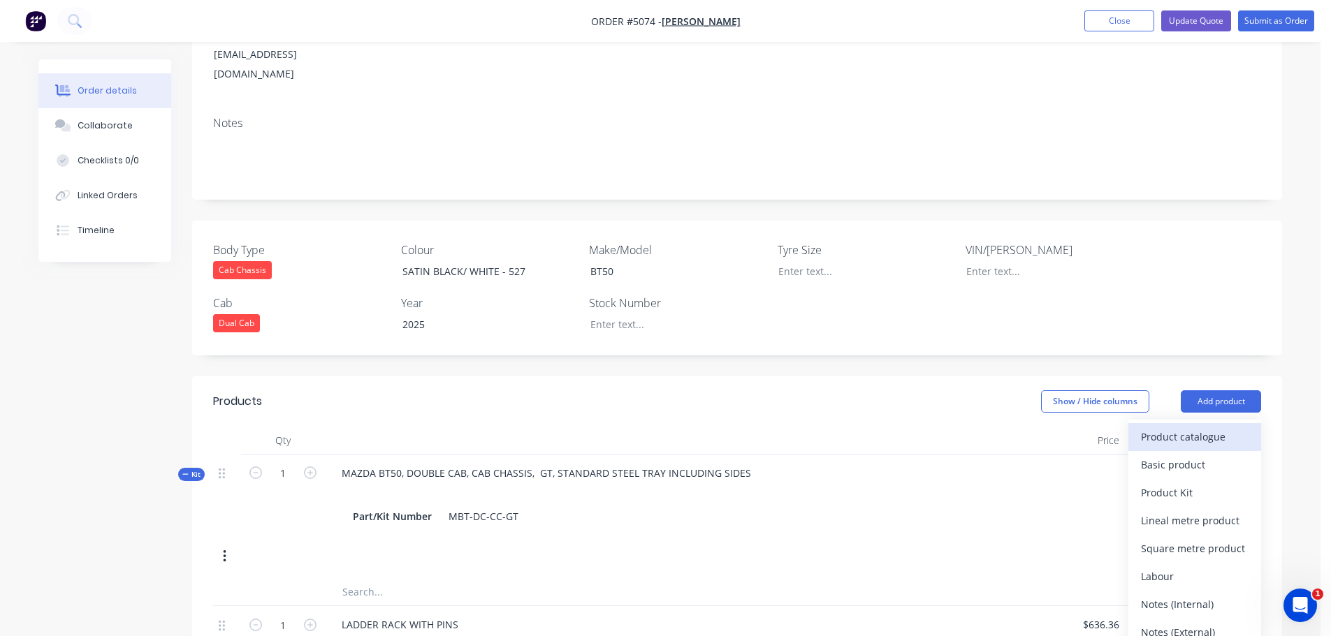
click at [1204, 427] on div "Product catalogue" at bounding box center [1195, 437] width 108 height 20
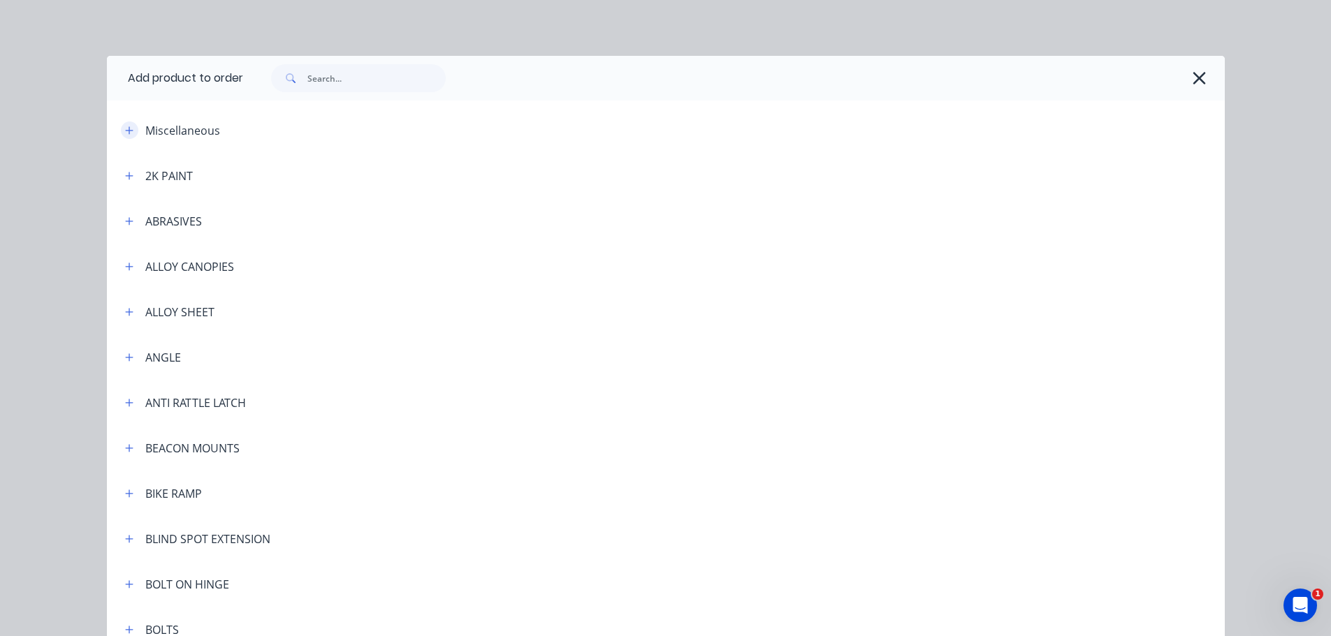
click at [125, 131] on icon "button" at bounding box center [129, 130] width 8 height 8
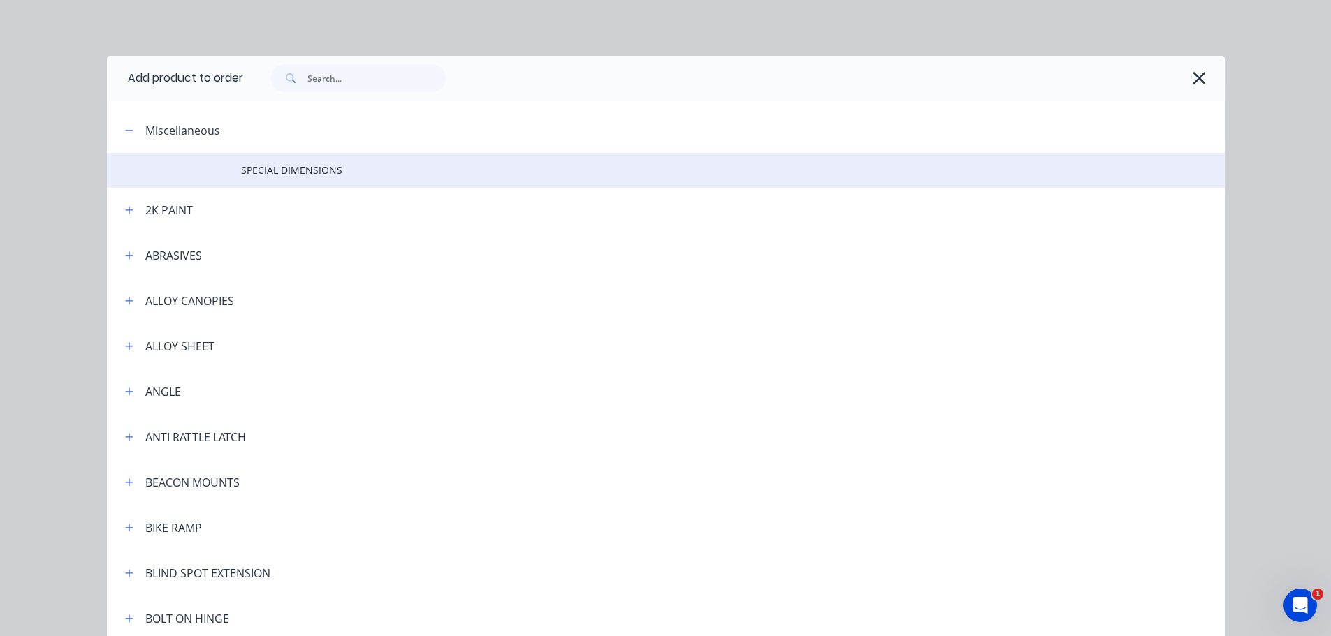
click at [279, 173] on span "SPECIAL DIMENSIONS" at bounding box center [634, 170] width 786 height 15
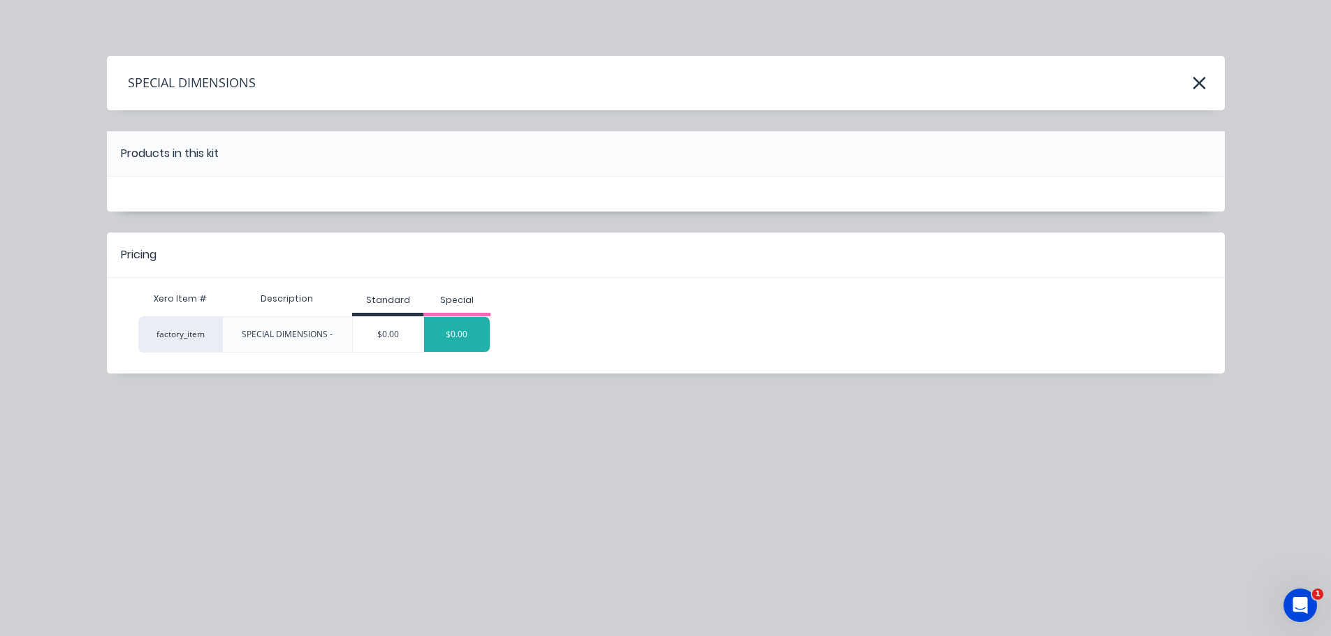
click at [460, 339] on div "$0.00" at bounding box center [457, 334] width 66 height 35
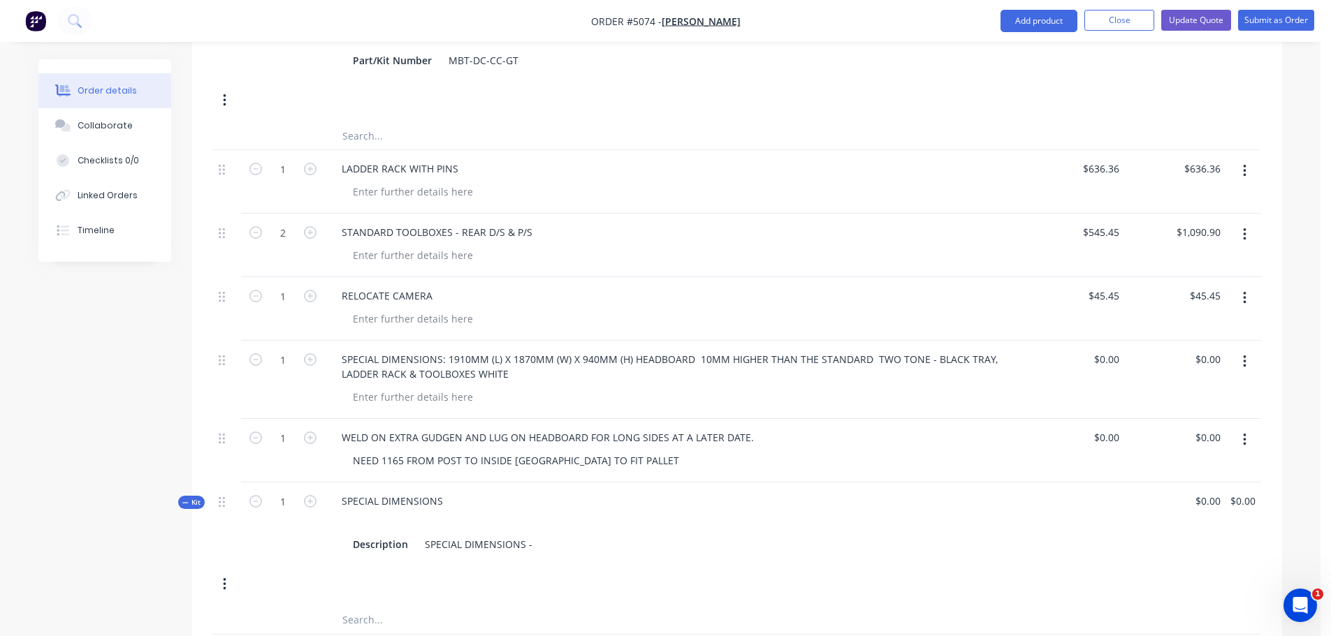
scroll to position [908, 0]
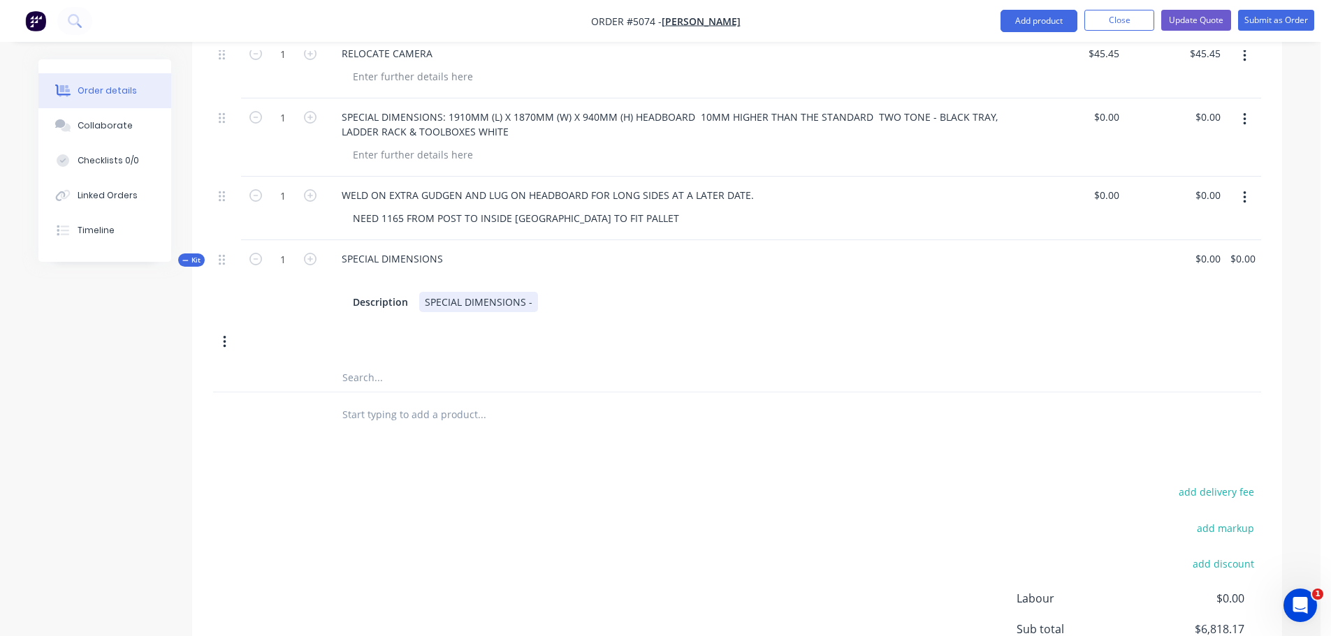
click at [469, 292] on div "SPECIAL DIMENSIONS -" at bounding box center [478, 302] width 119 height 20
click at [530, 292] on div "SPECIAL DIMENSIONS -" at bounding box center [478, 302] width 119 height 20
click at [228, 330] on button "button" at bounding box center [224, 342] width 33 height 25
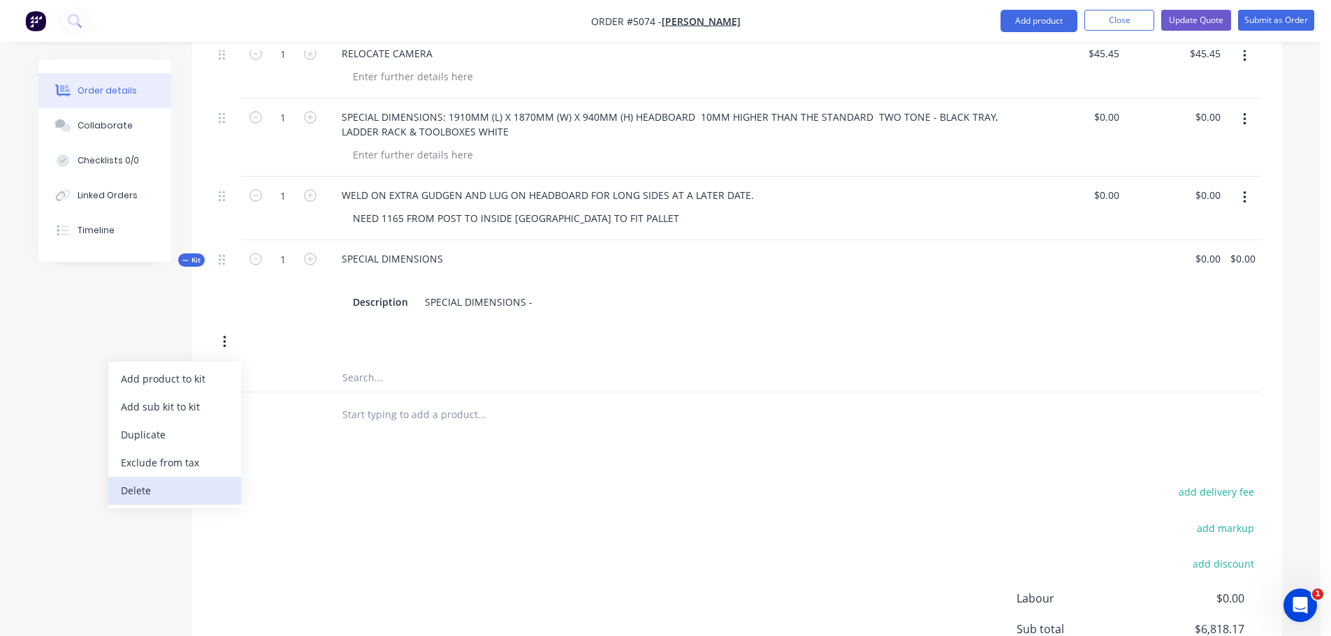
click at [177, 481] on div "Delete" at bounding box center [175, 491] width 108 height 20
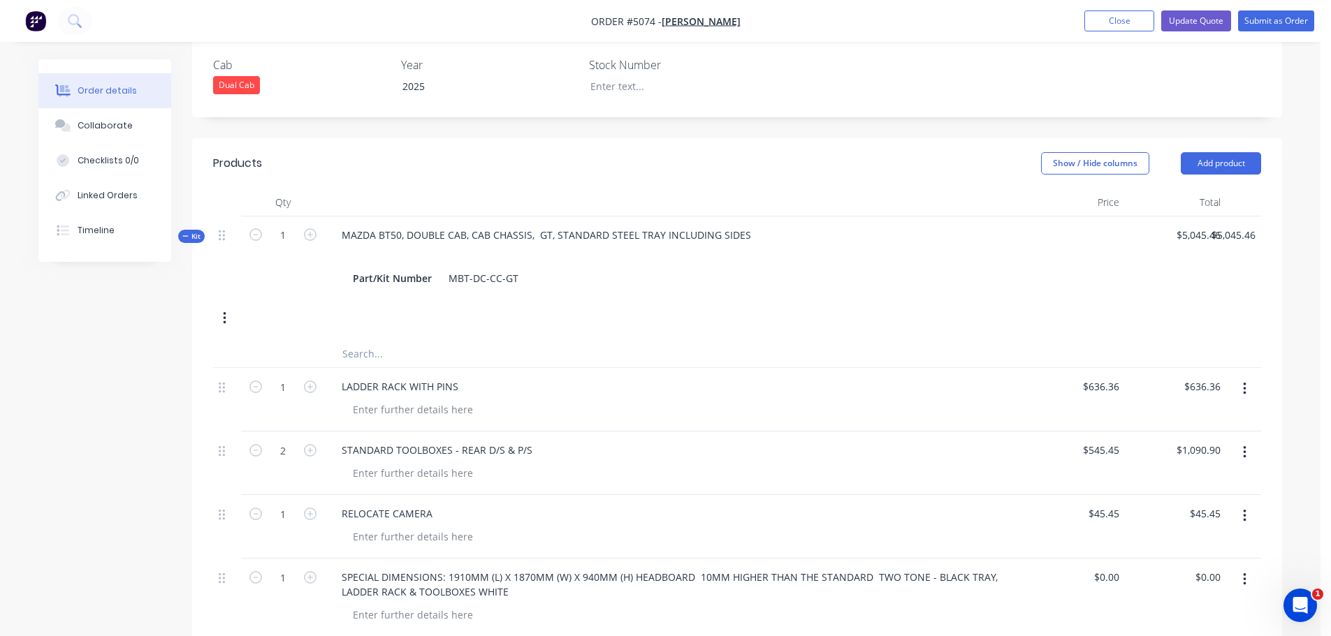
scroll to position [285, 0]
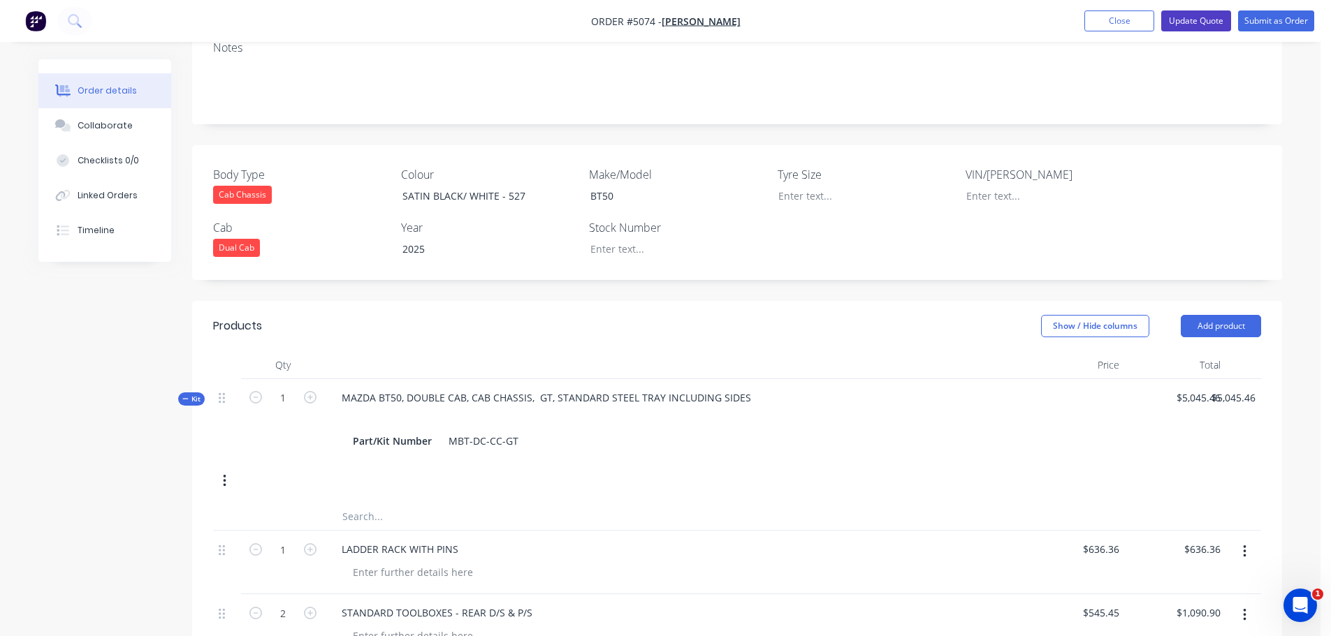
click at [1206, 19] on button "Update Quote" at bounding box center [1196, 20] width 70 height 21
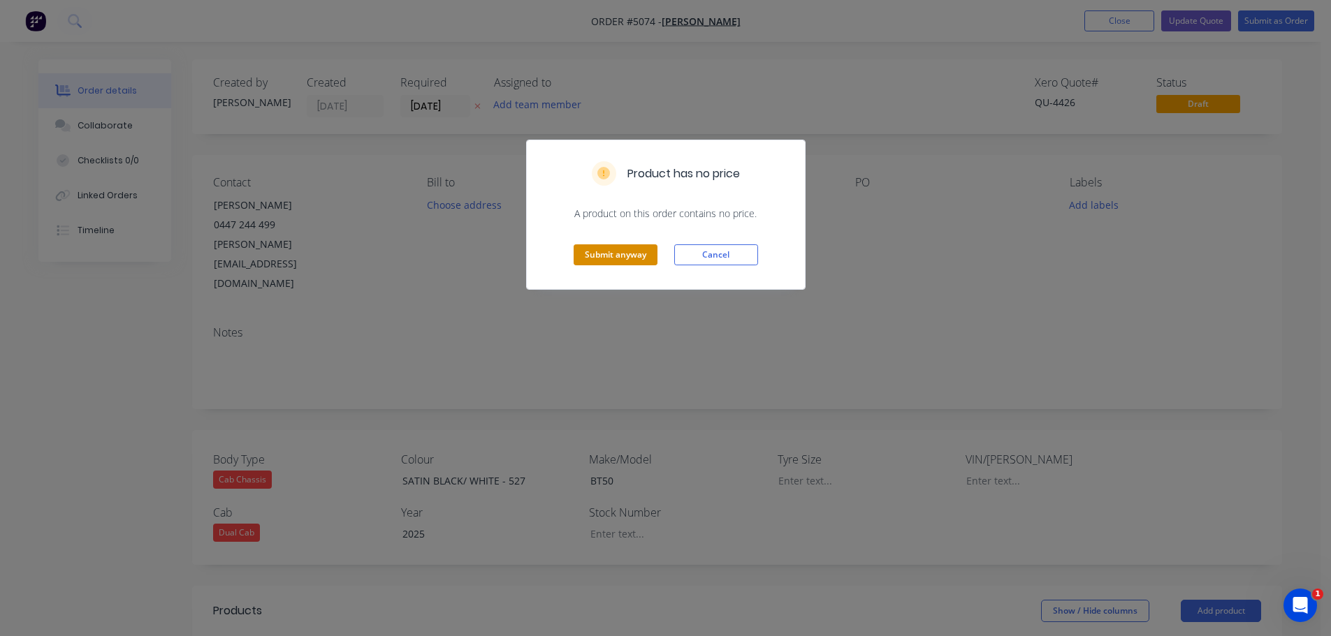
click at [621, 253] on button "Submit anyway" at bounding box center [615, 254] width 84 height 21
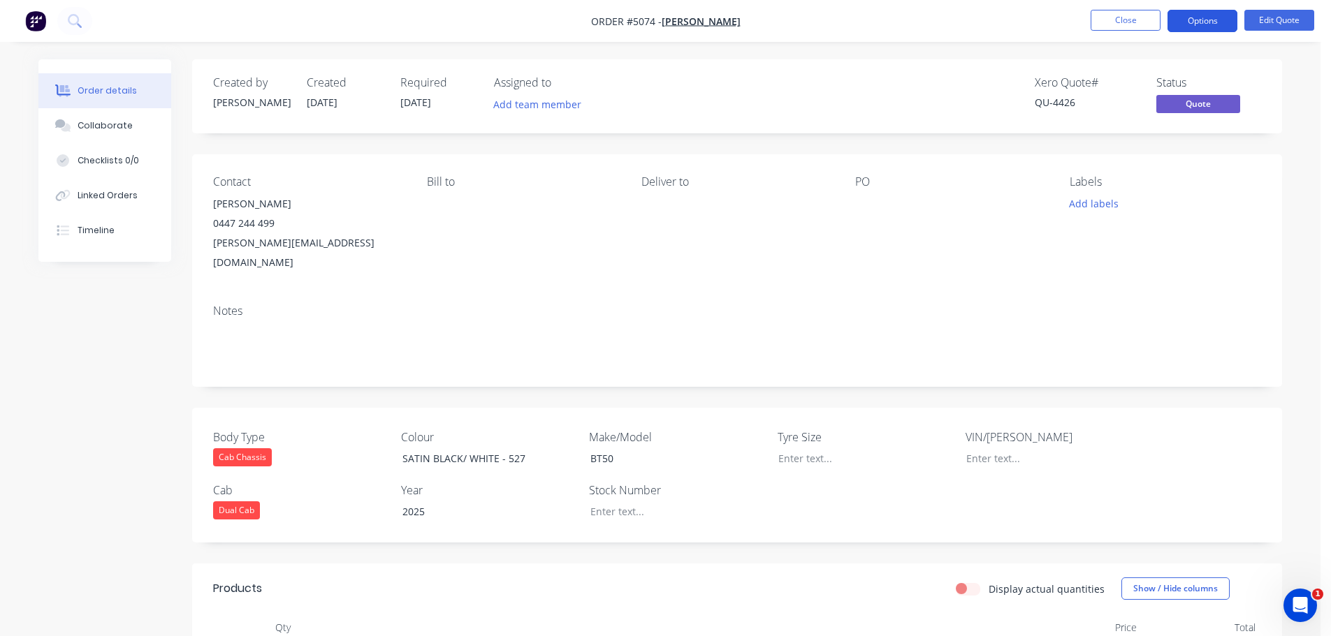
click at [1198, 20] on button "Options" at bounding box center [1202, 21] width 70 height 22
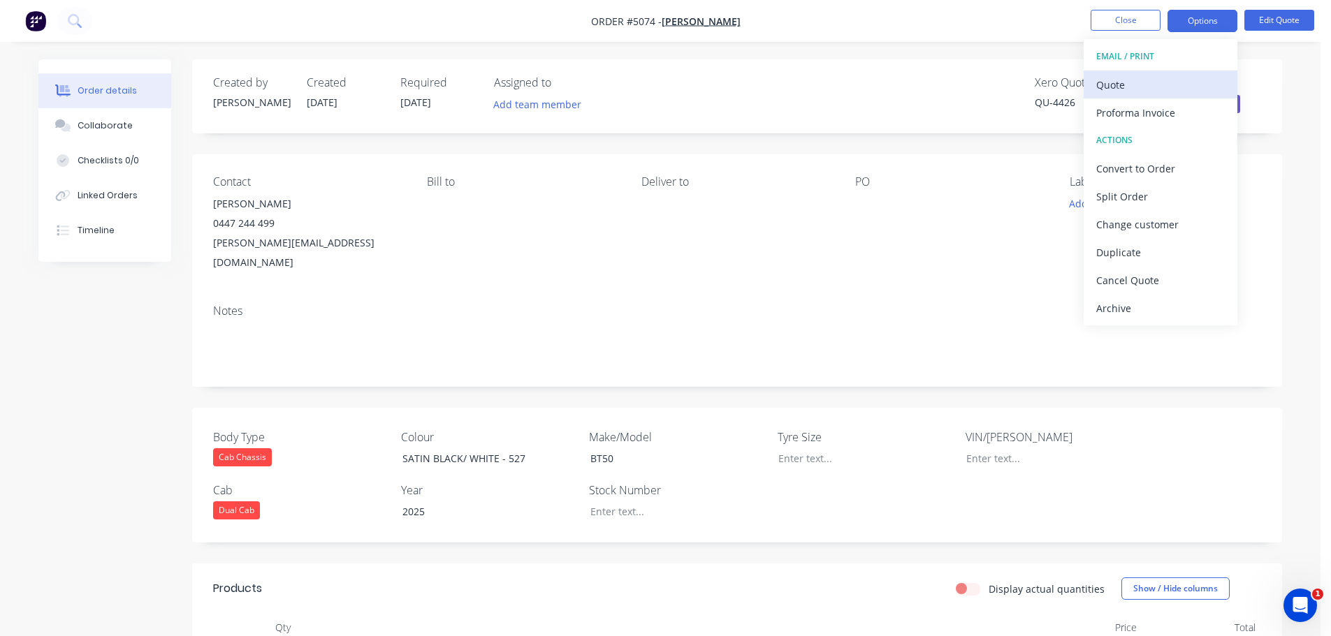
click at [1150, 88] on div "Quote" at bounding box center [1160, 85] width 129 height 20
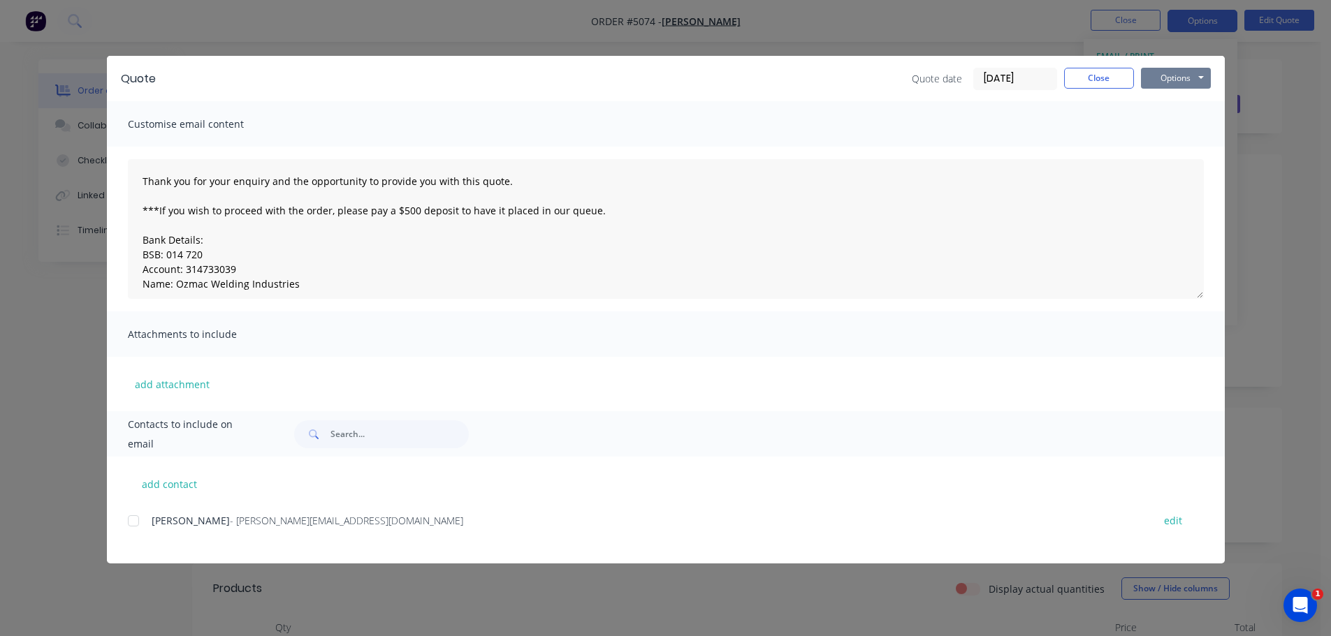
click at [1175, 78] on button "Options" at bounding box center [1176, 78] width 70 height 21
click at [1174, 101] on button "Preview" at bounding box center [1185, 102] width 89 height 23
click at [1157, 79] on button "Options" at bounding box center [1176, 78] width 70 height 21
drag, startPoint x: 1156, startPoint y: 145, endPoint x: 1149, endPoint y: 145, distance: 7.0
click at [1157, 145] on button "Email" at bounding box center [1185, 149] width 89 height 23
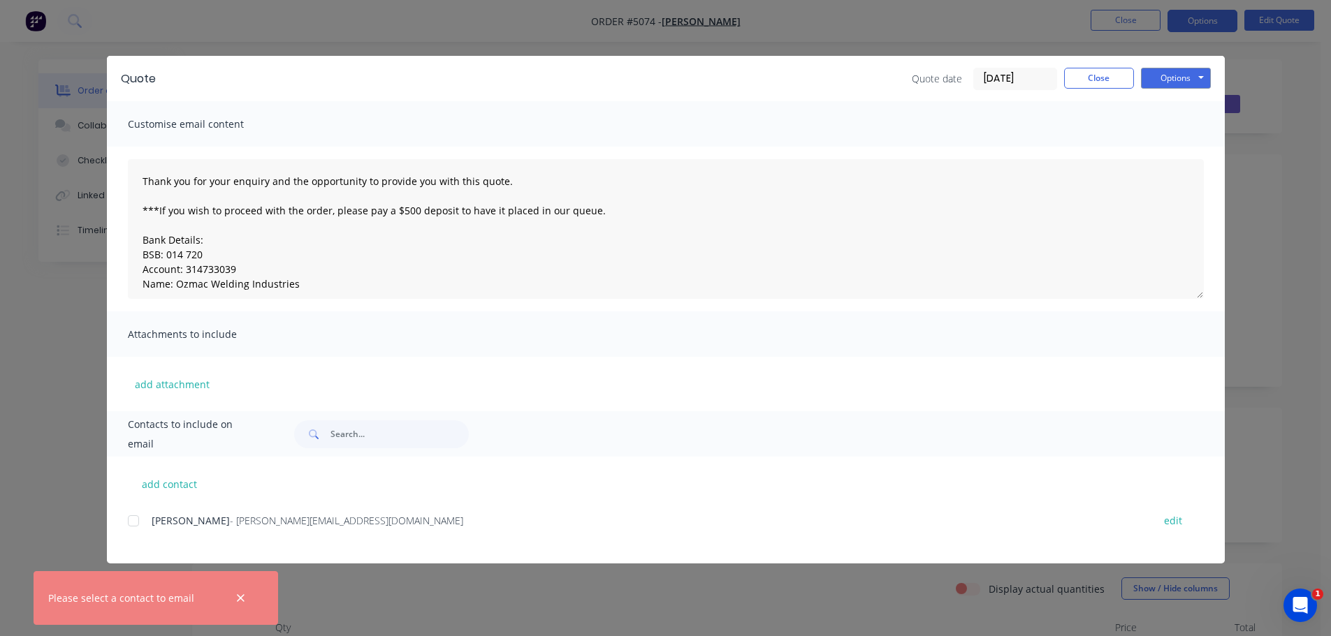
click at [131, 524] on div at bounding box center [133, 521] width 28 height 28
click at [1165, 78] on button "Options" at bounding box center [1176, 78] width 70 height 21
click at [1161, 145] on button "Email" at bounding box center [1185, 149] width 89 height 23
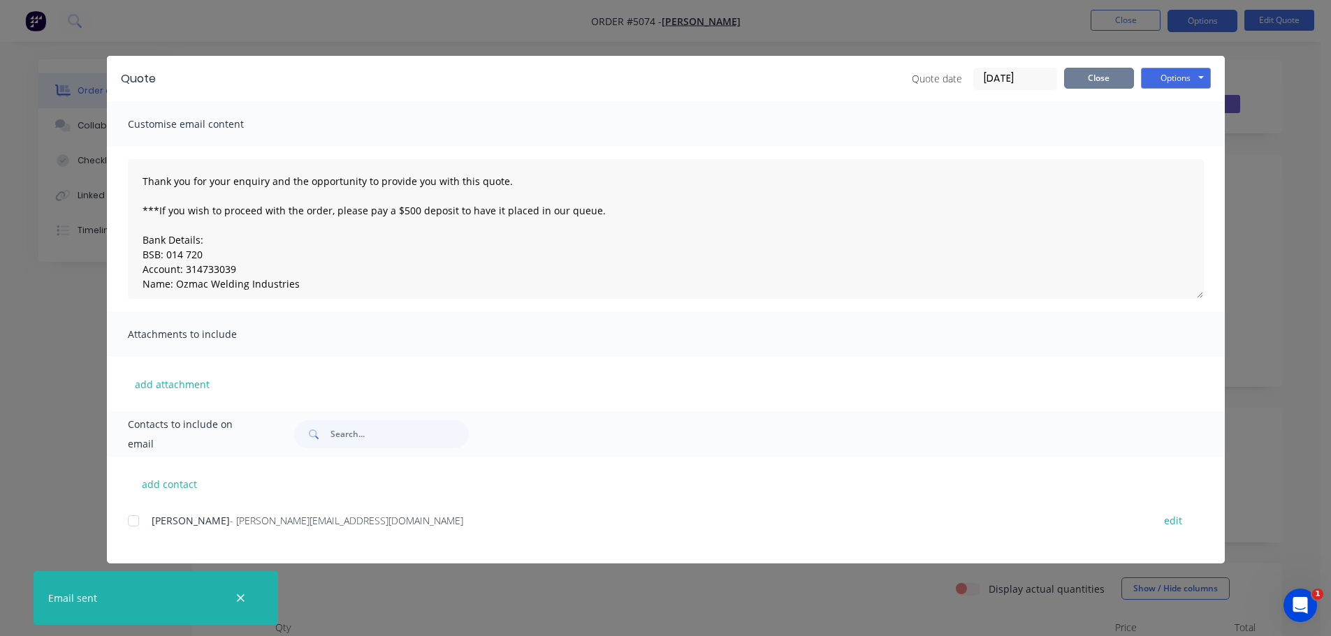
click at [1094, 80] on button "Close" at bounding box center [1099, 78] width 70 height 21
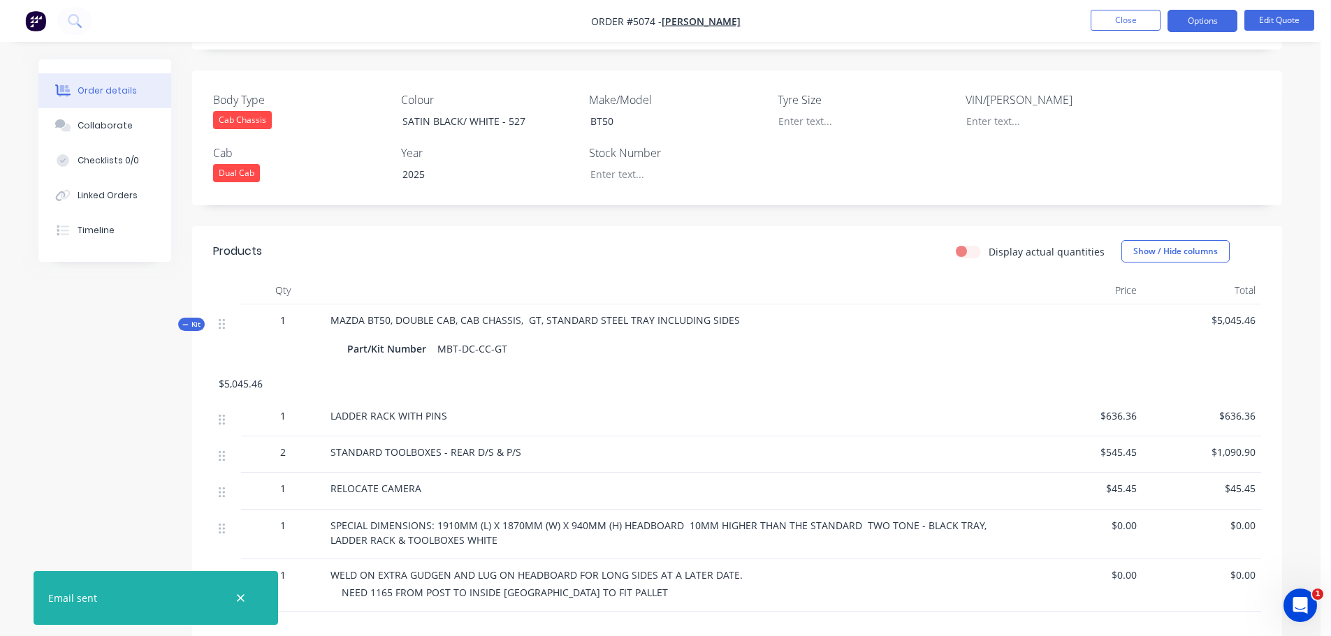
scroll to position [441, 0]
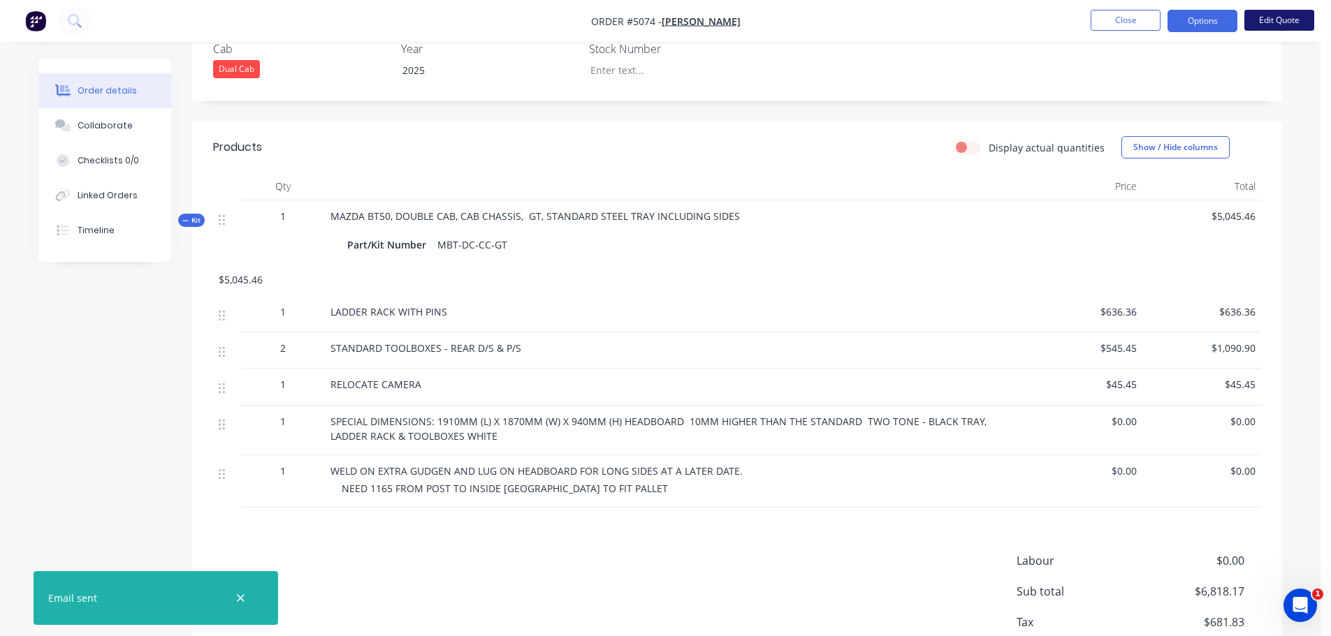
click at [1268, 22] on button "Edit Quote" at bounding box center [1279, 20] width 70 height 21
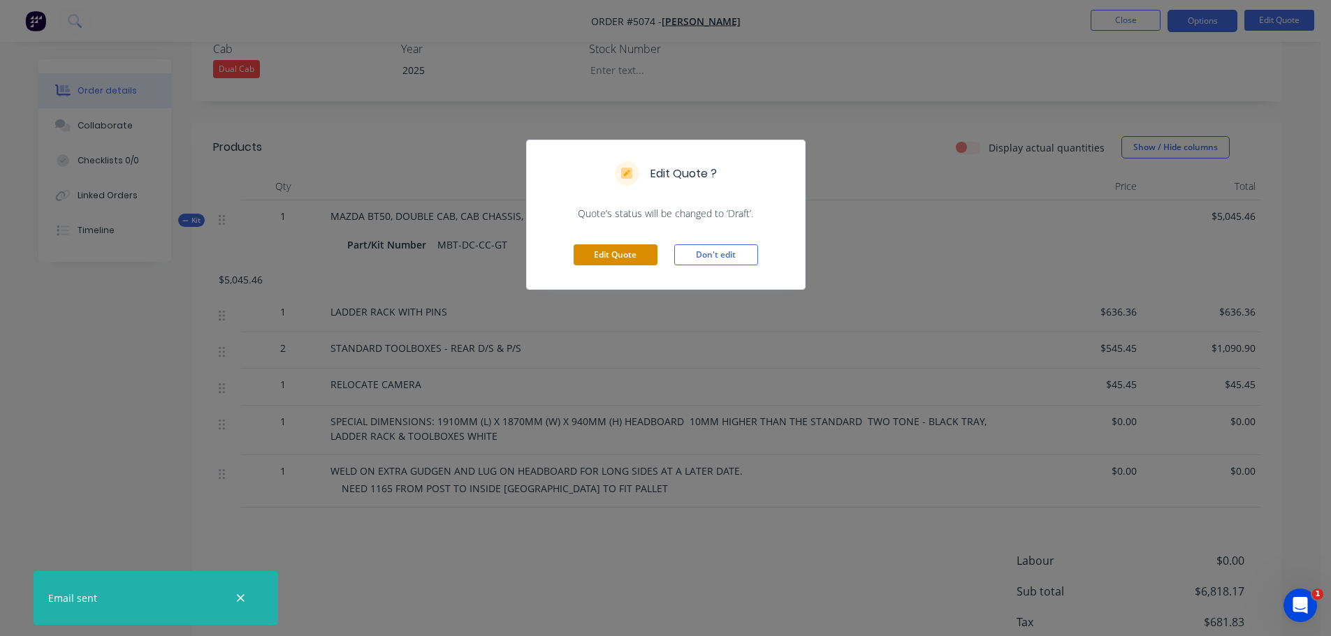
click at [622, 261] on button "Edit Quote" at bounding box center [615, 254] width 84 height 21
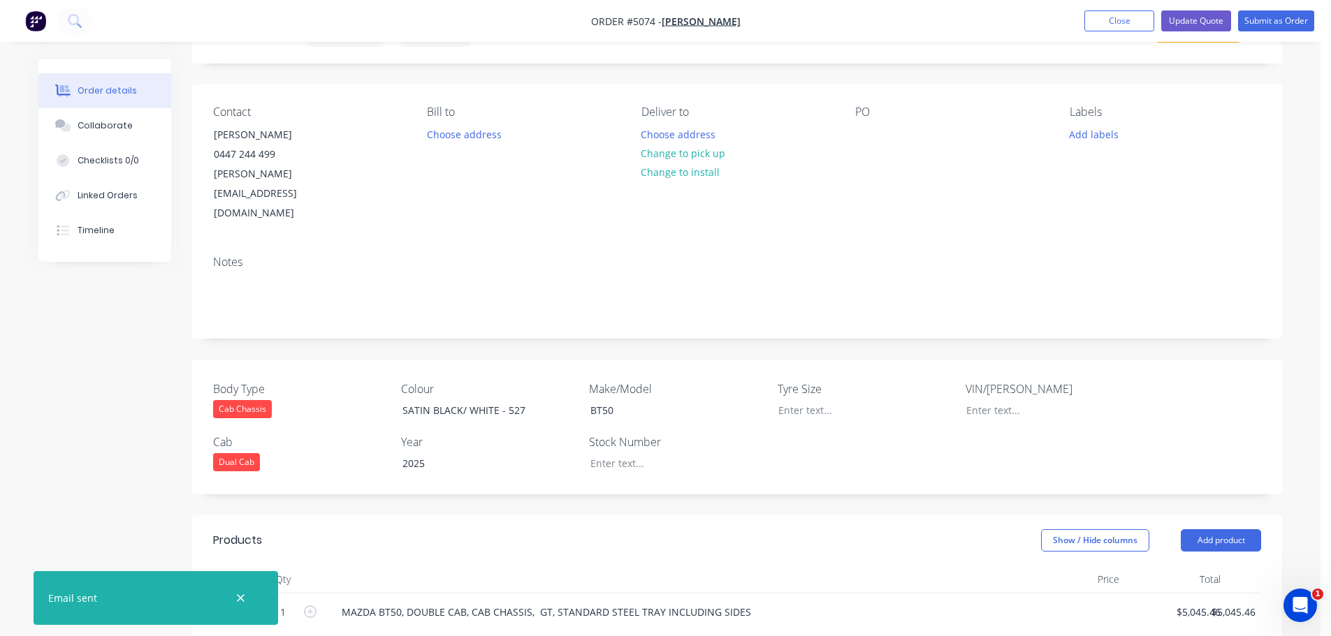
scroll to position [6, 0]
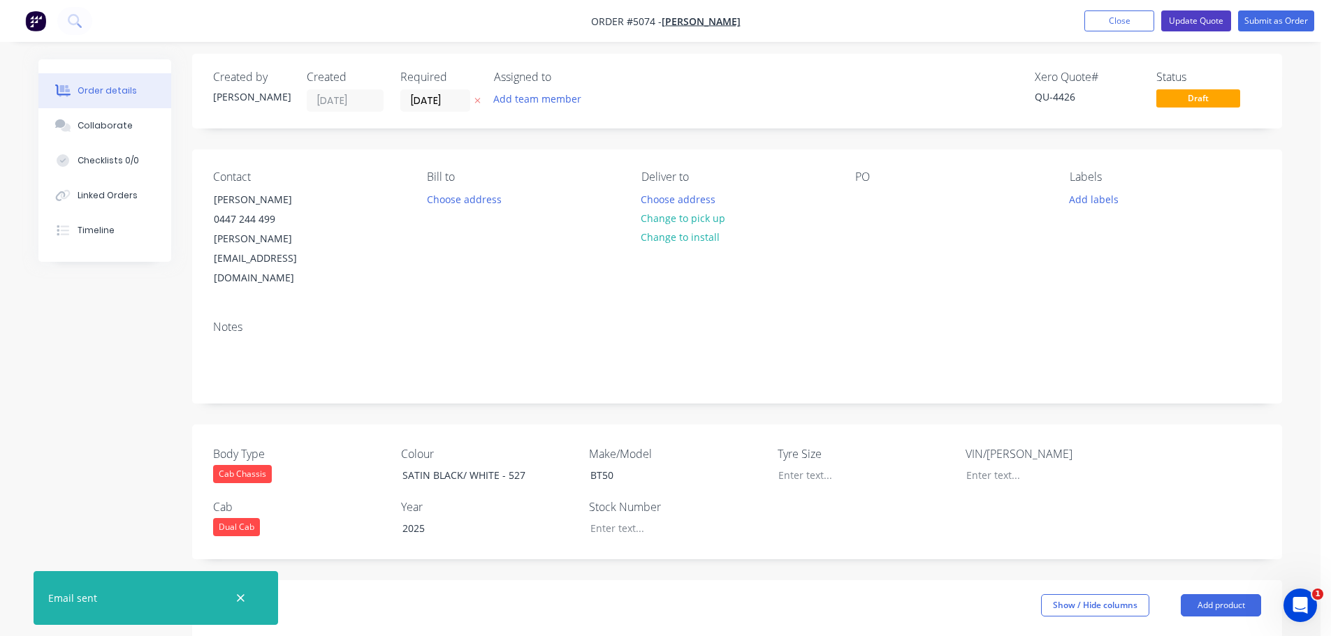
click at [1185, 25] on button "Update Quote" at bounding box center [1196, 20] width 70 height 21
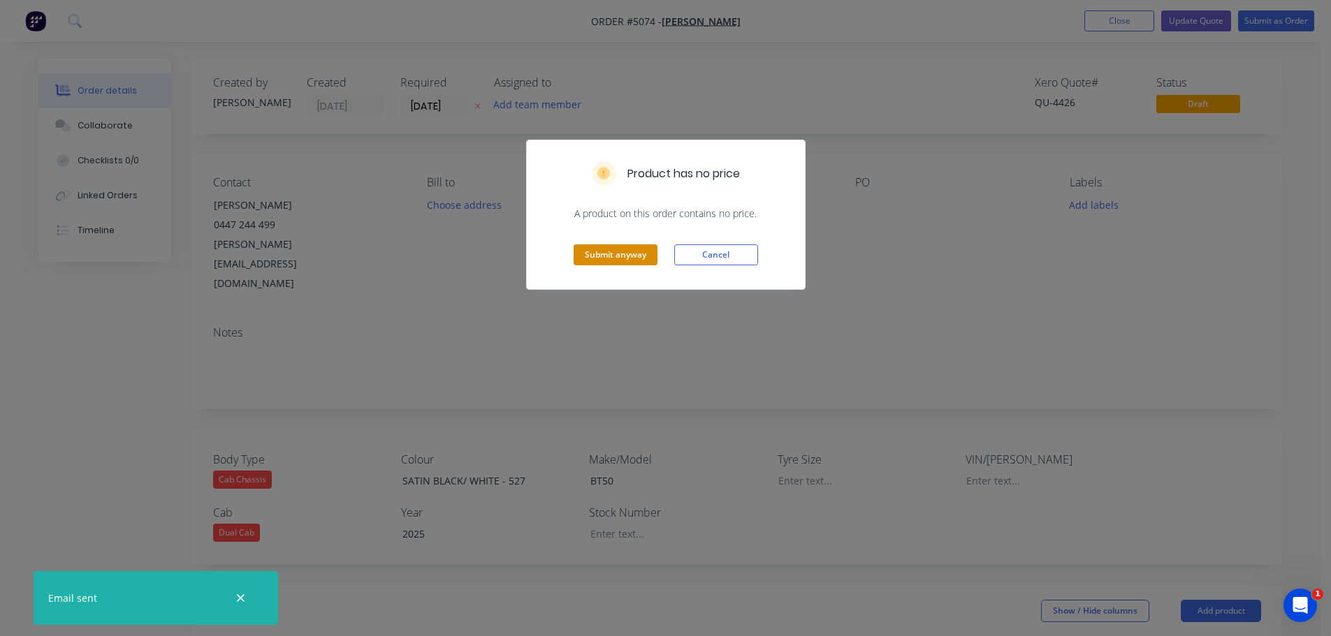
click at [622, 263] on button "Submit anyway" at bounding box center [615, 254] width 84 height 21
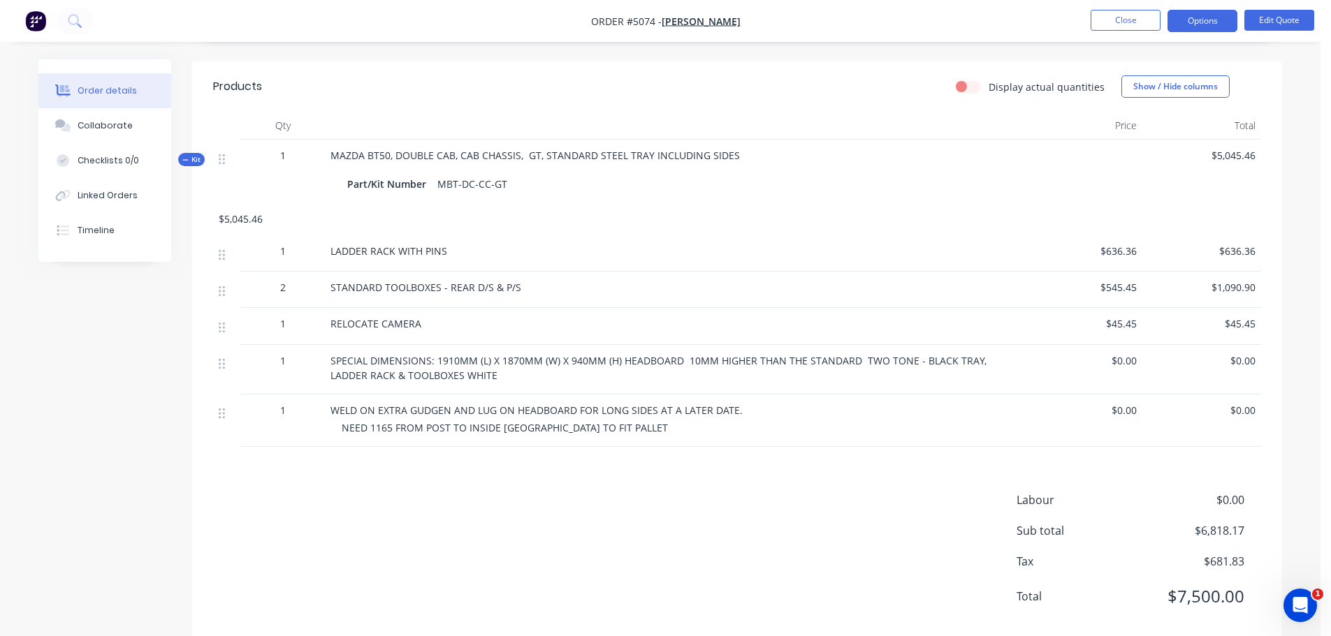
scroll to position [511, 0]
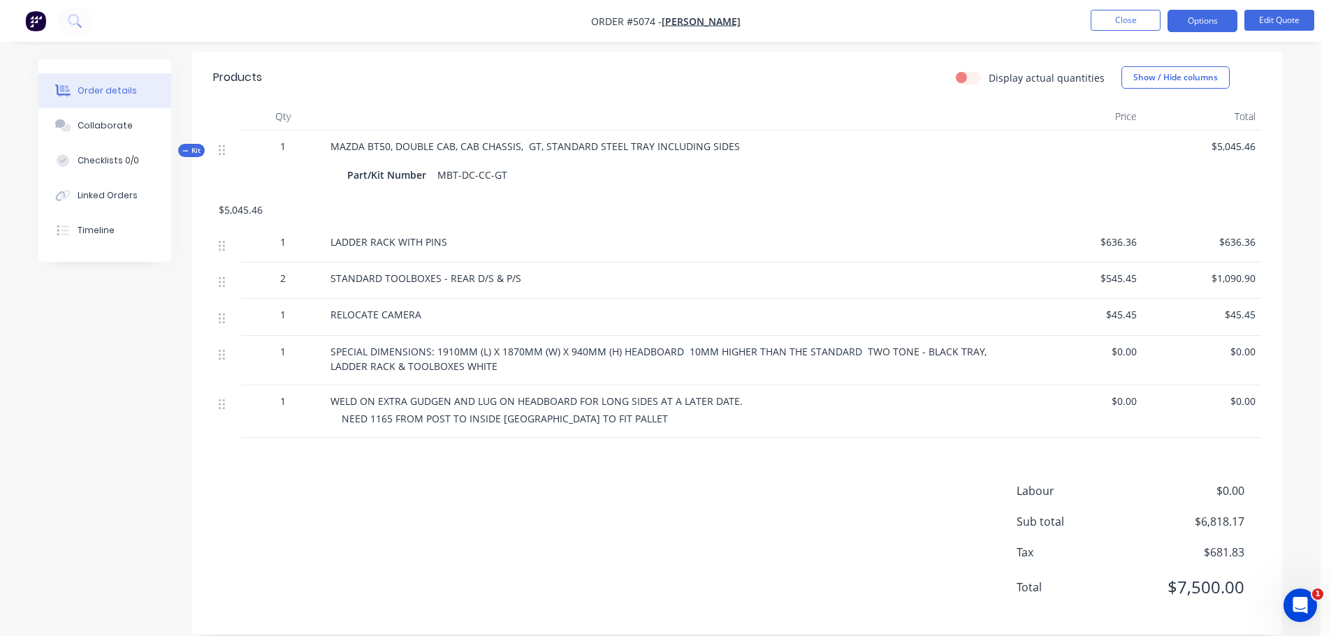
click at [476, 349] on div "SPECIAL DIMENSIONS: 1910MM (L) X 1870MM (W) X 940MM (H) HEADBOARD 10MM HIGHER T…" at bounding box center [673, 358] width 687 height 29
click at [468, 346] on div "SPECIAL DIMENSIONS: 1910MM (L) X 1870MM (W) X 940MM (H) HEADBOARD 10MM HIGHER T…" at bounding box center [673, 358] width 687 height 29
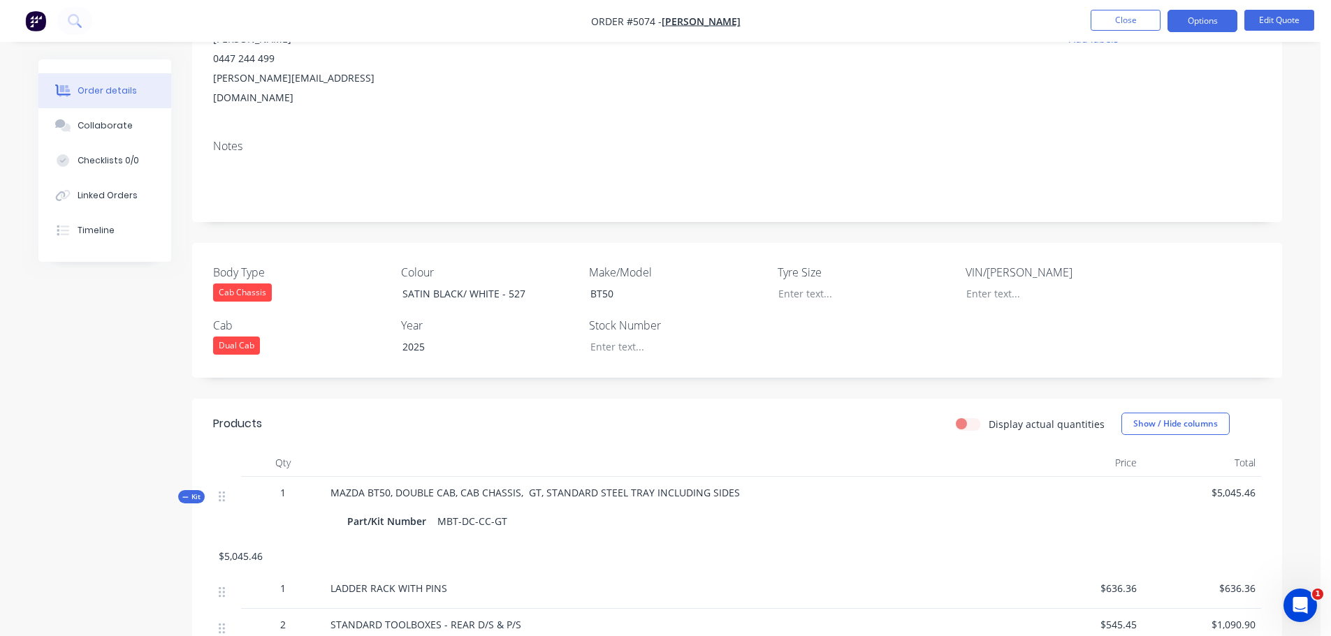
scroll to position [162, 0]
click at [1275, 18] on button "Edit Quote" at bounding box center [1279, 20] width 70 height 21
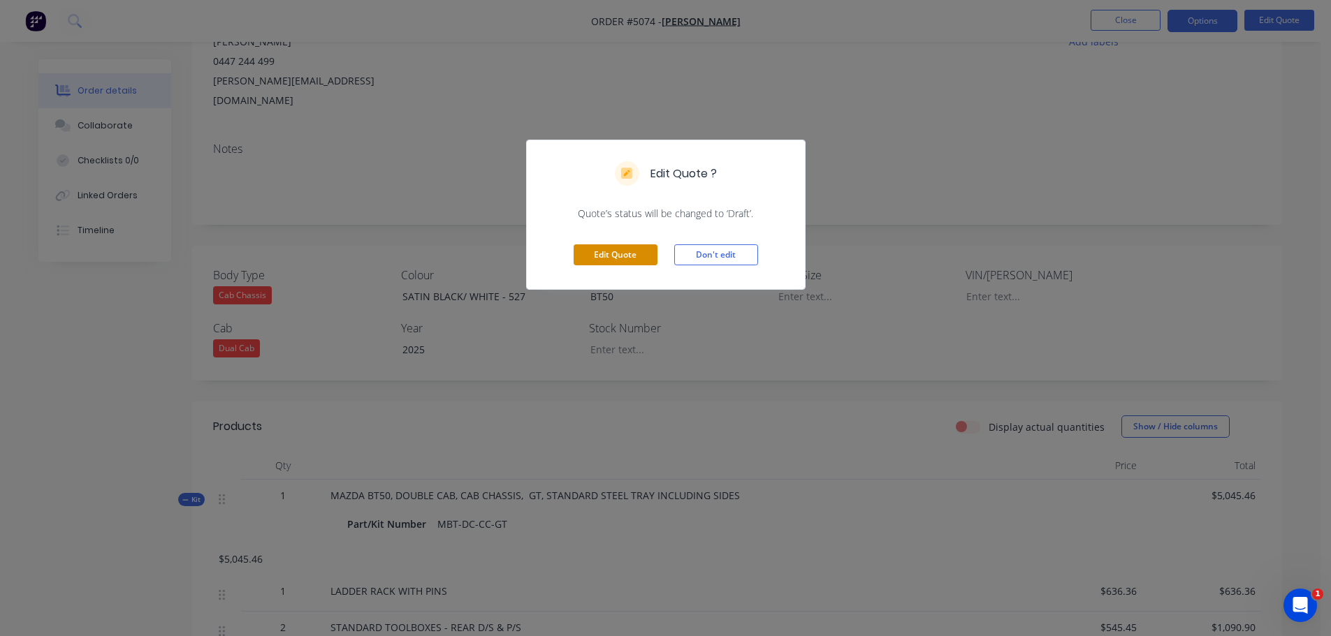
click at [606, 254] on button "Edit Quote" at bounding box center [615, 254] width 84 height 21
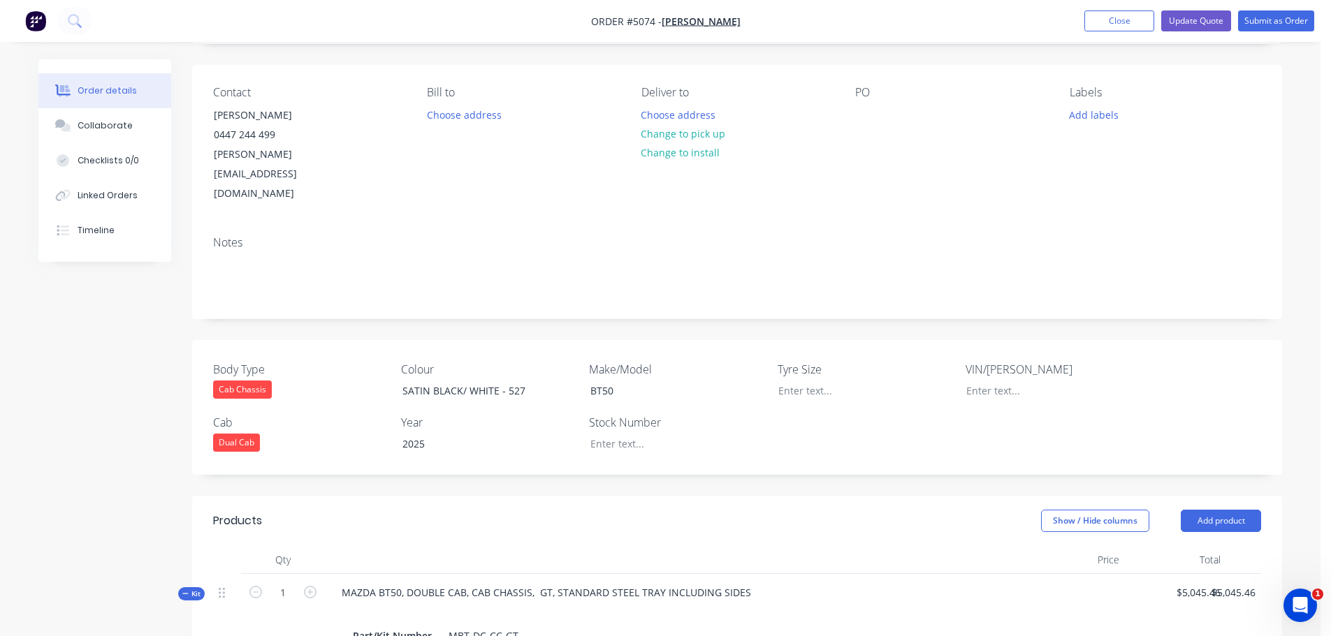
scroll to position [349, 0]
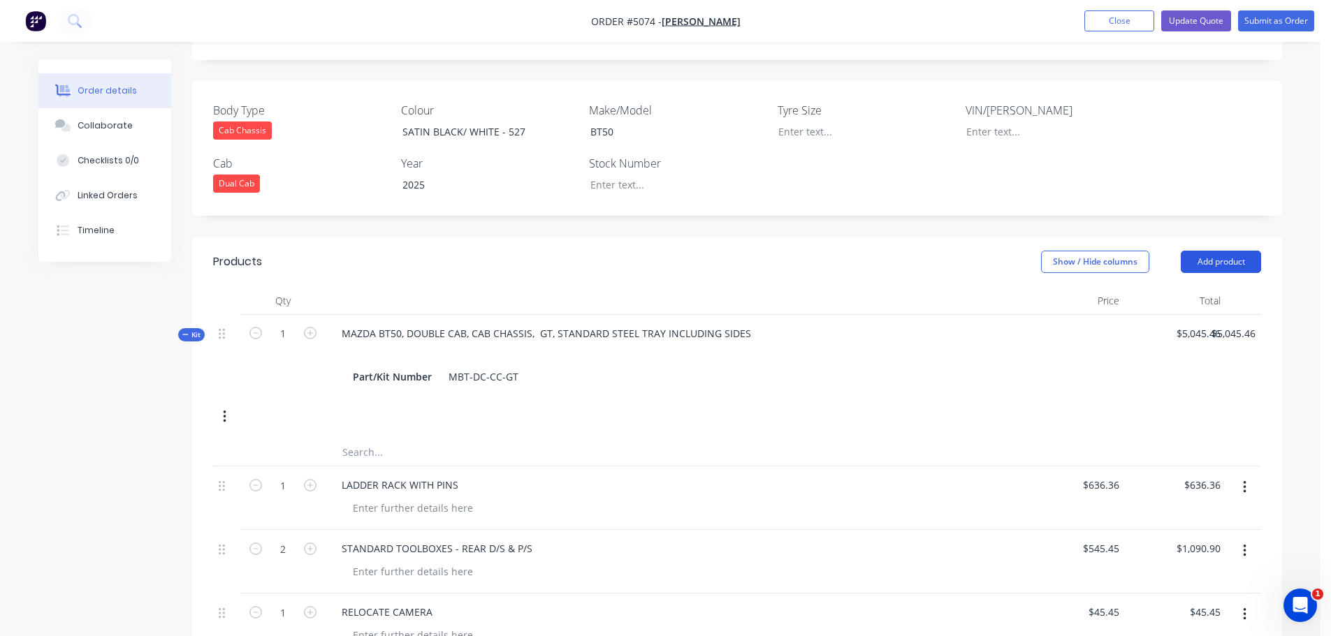
click at [1236, 251] on button "Add product" at bounding box center [1220, 262] width 80 height 22
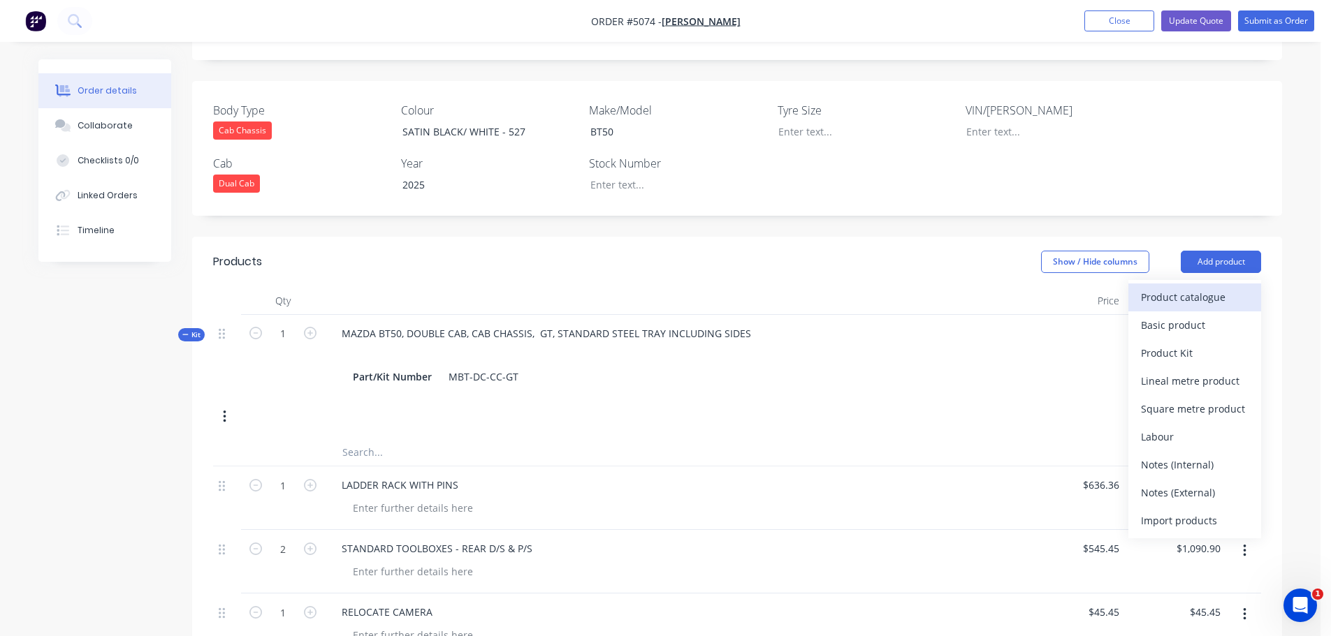
click at [1201, 287] on div "Product catalogue" at bounding box center [1195, 297] width 108 height 20
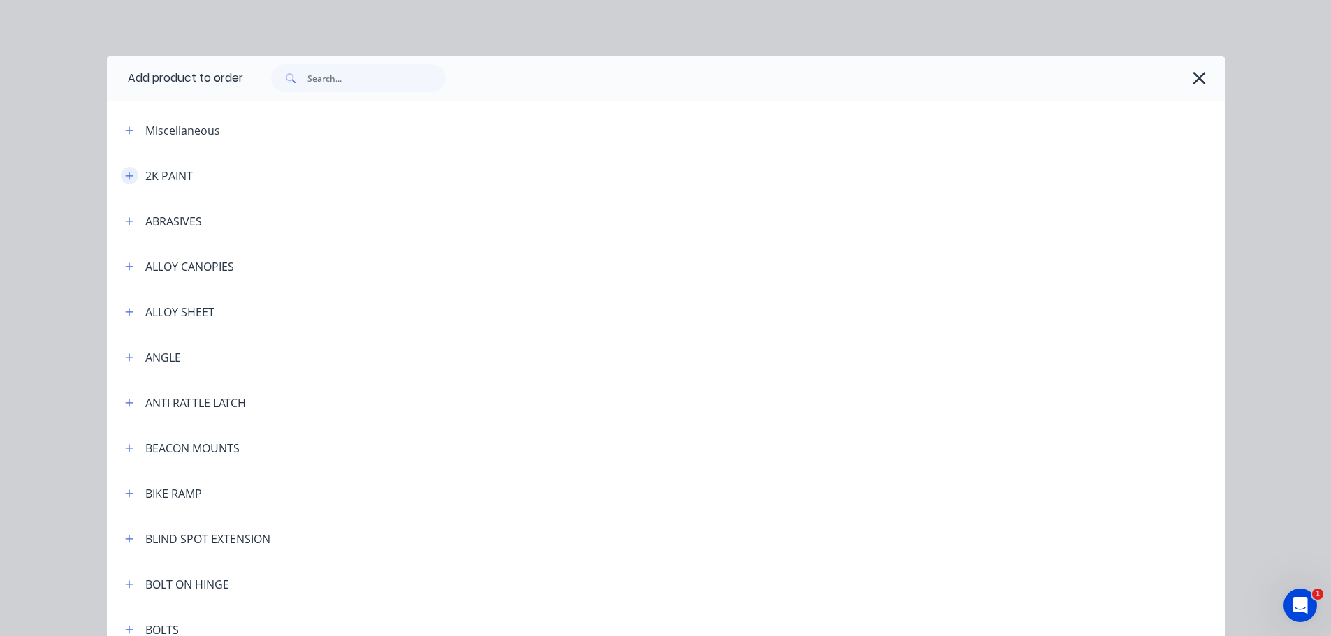
click at [126, 180] on icon "button" at bounding box center [129, 176] width 8 height 10
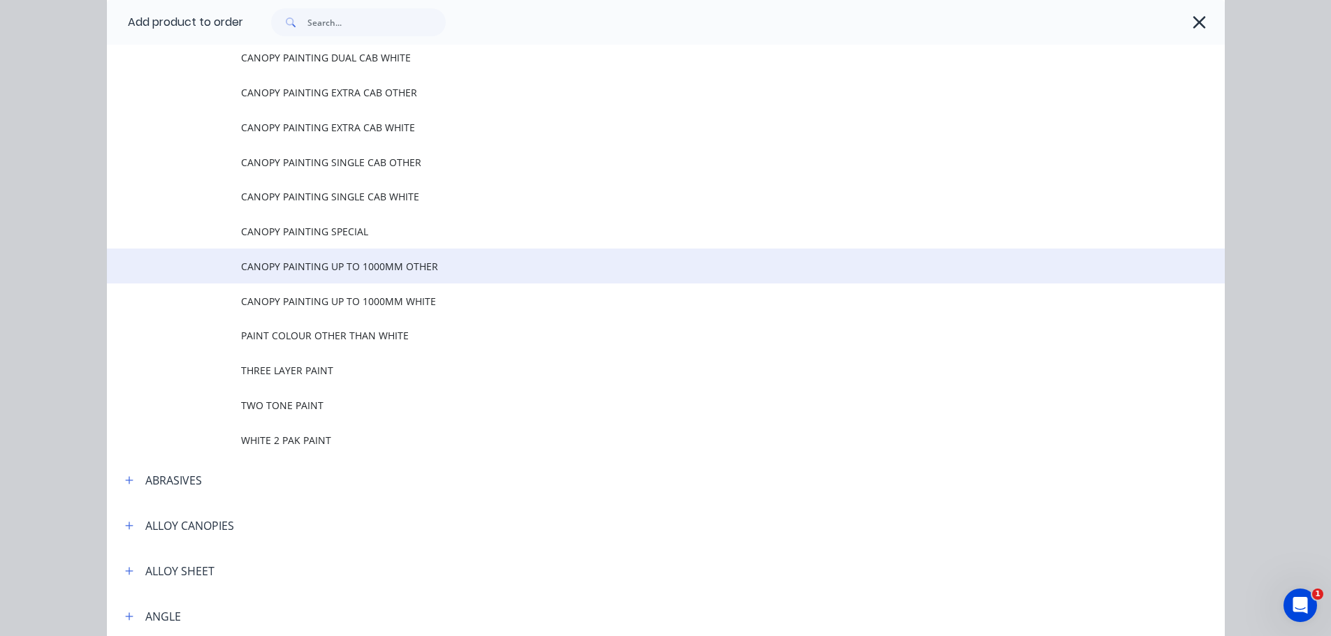
scroll to position [210, 0]
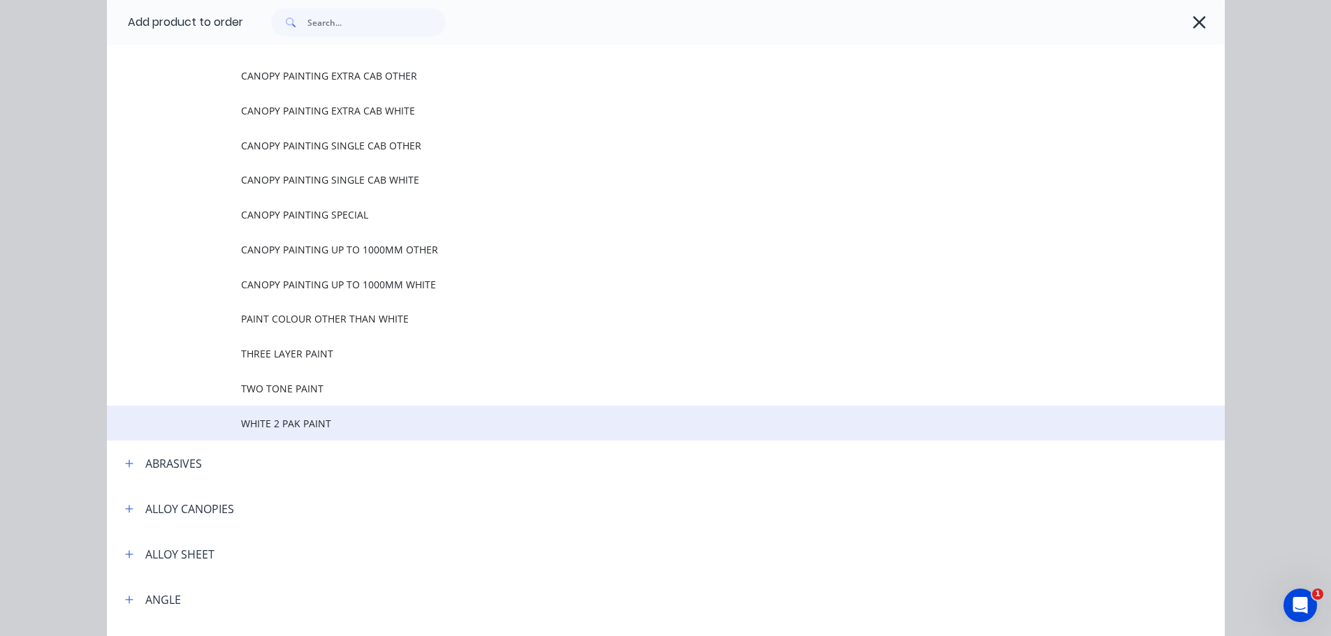
click at [214, 427] on td at bounding box center [174, 423] width 134 height 35
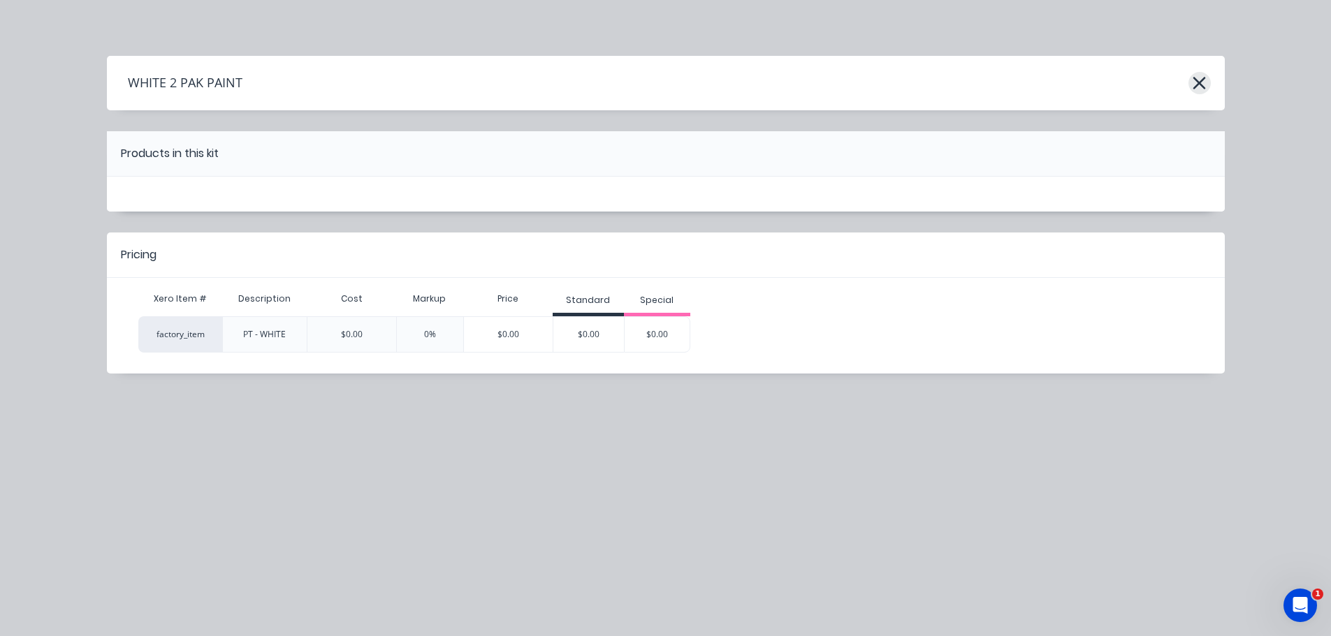
click at [1191, 89] on button "button" at bounding box center [1199, 83] width 22 height 22
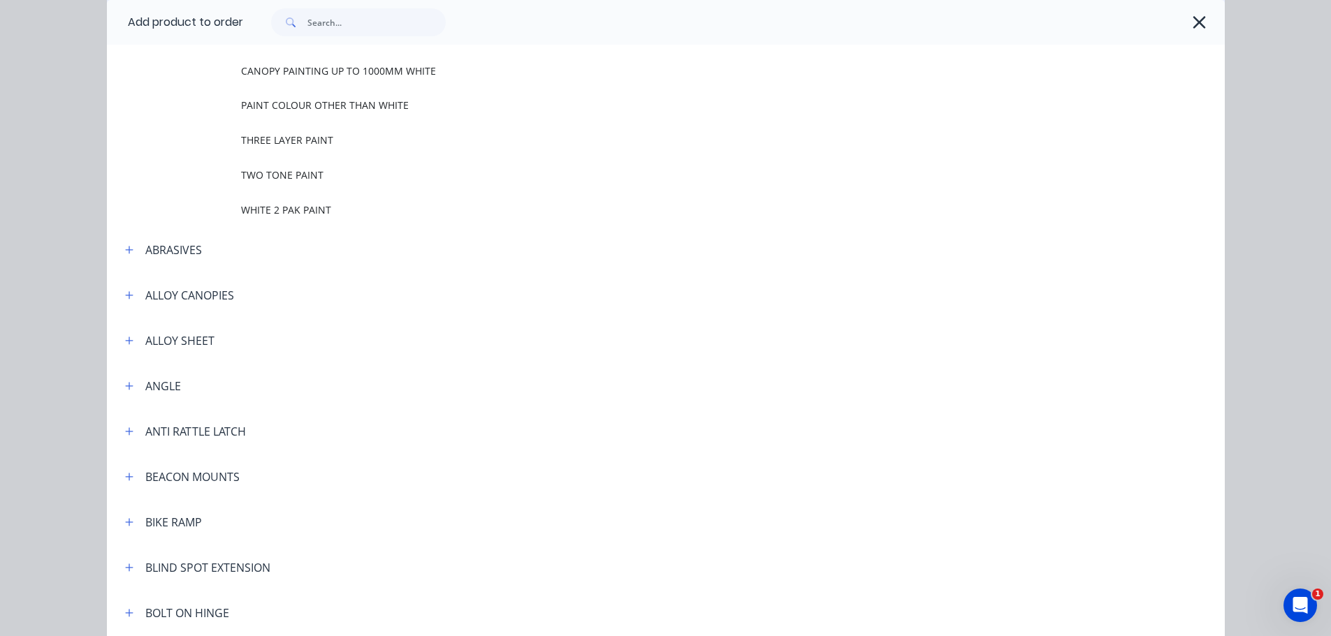
scroll to position [210, 0]
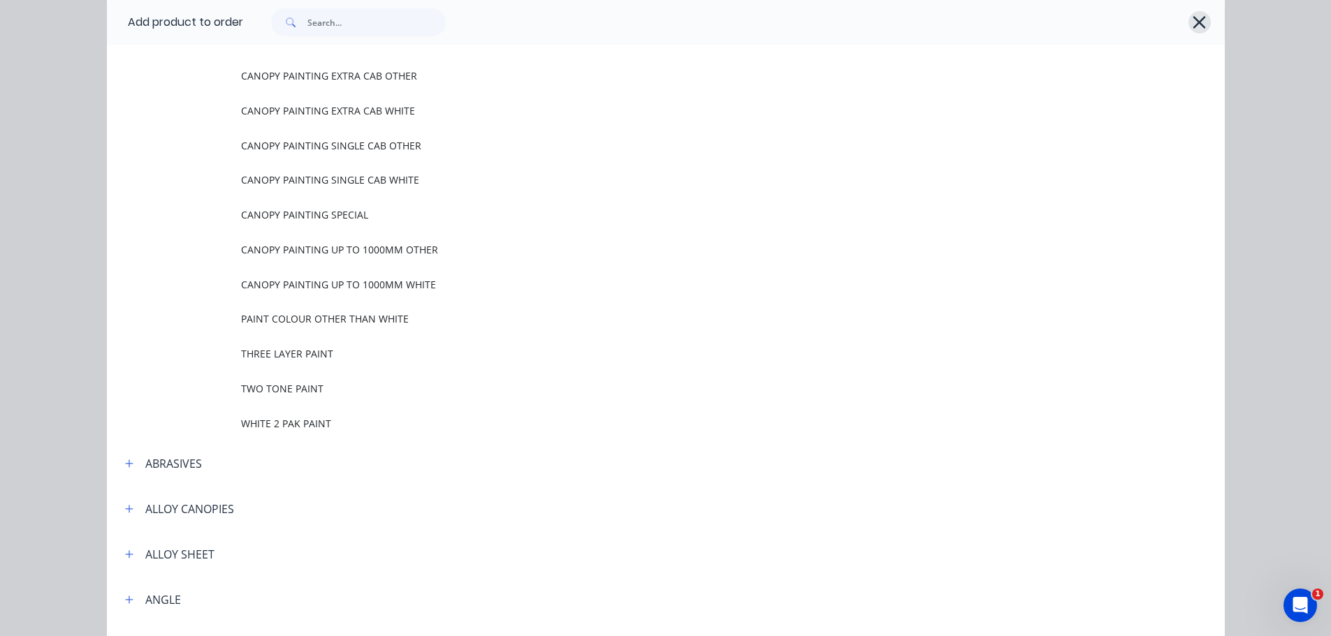
click at [1193, 21] on icon "button" at bounding box center [1199, 22] width 13 height 13
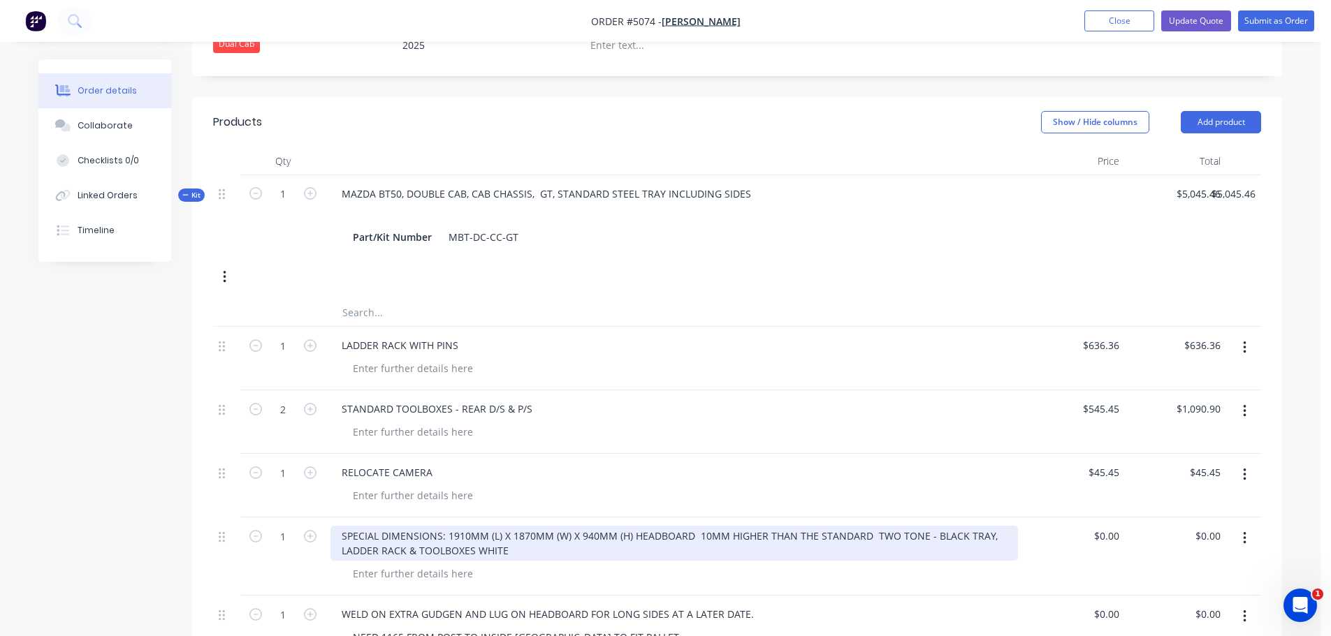
scroll to position [559, 0]
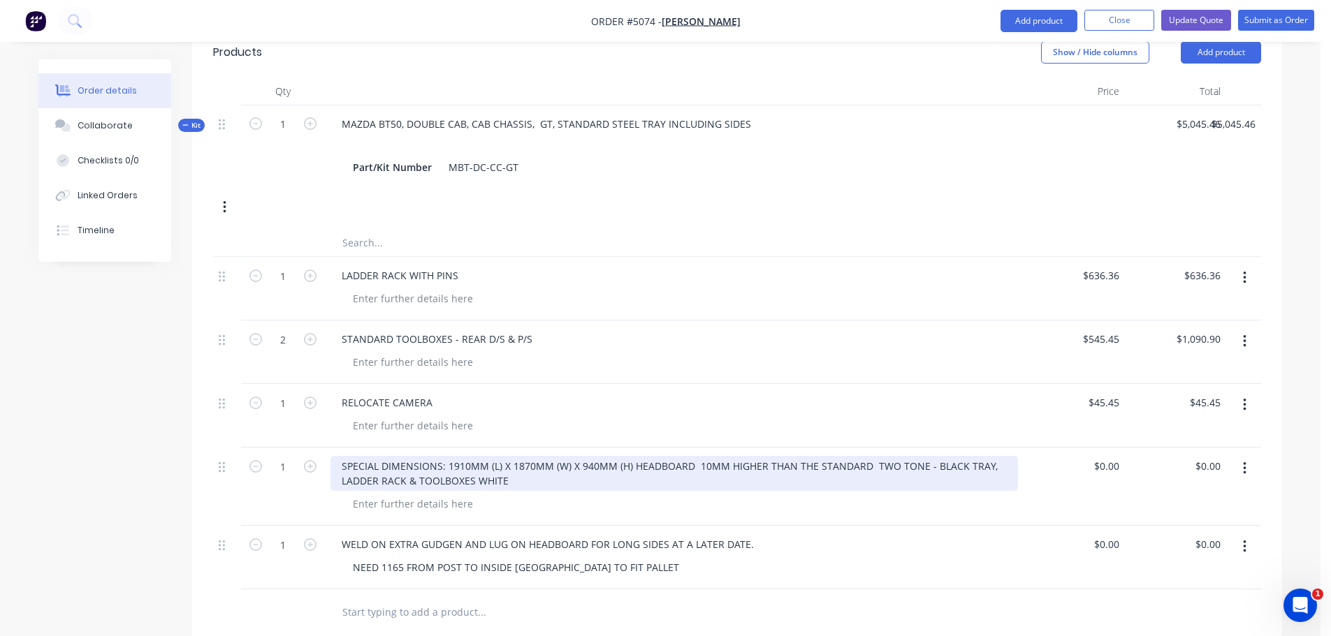
click at [543, 456] on div "SPECIAL DIMENSIONS: 1910MM (L) X 1870MM (W) X 940MM (H) HEADBOARD 10MM HIGHER T…" at bounding box center [673, 473] width 687 height 35
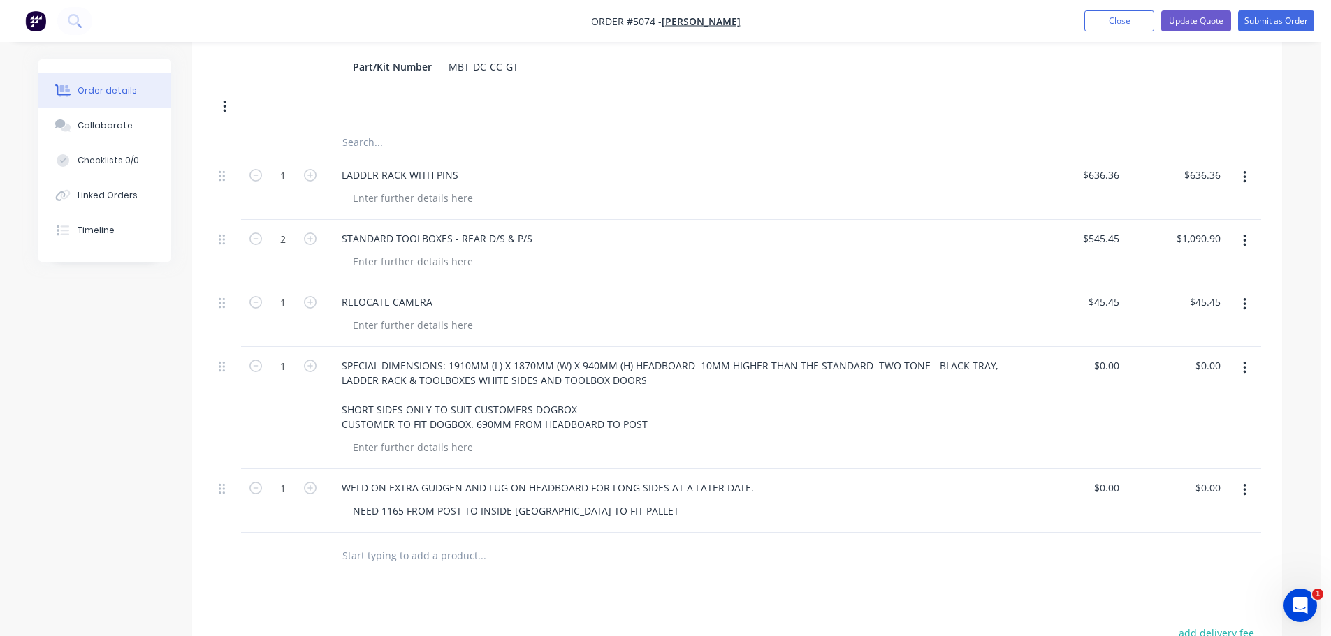
scroll to position [419, 0]
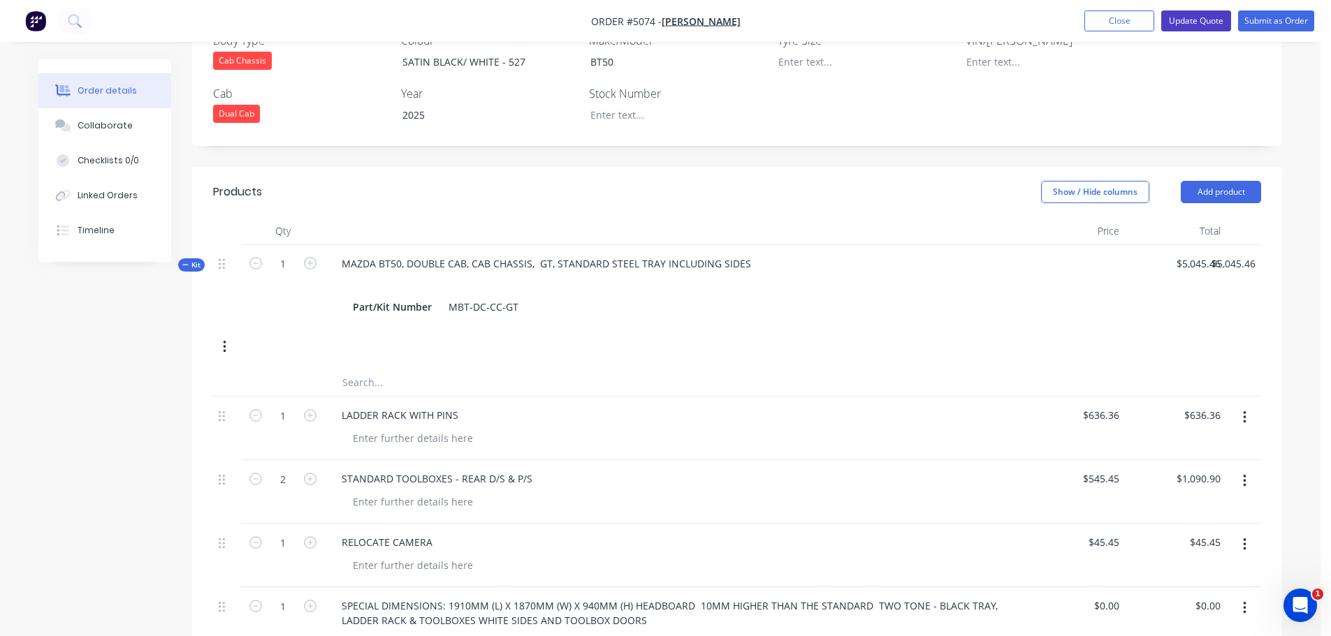
click at [1206, 20] on button "Update Quote" at bounding box center [1196, 20] width 70 height 21
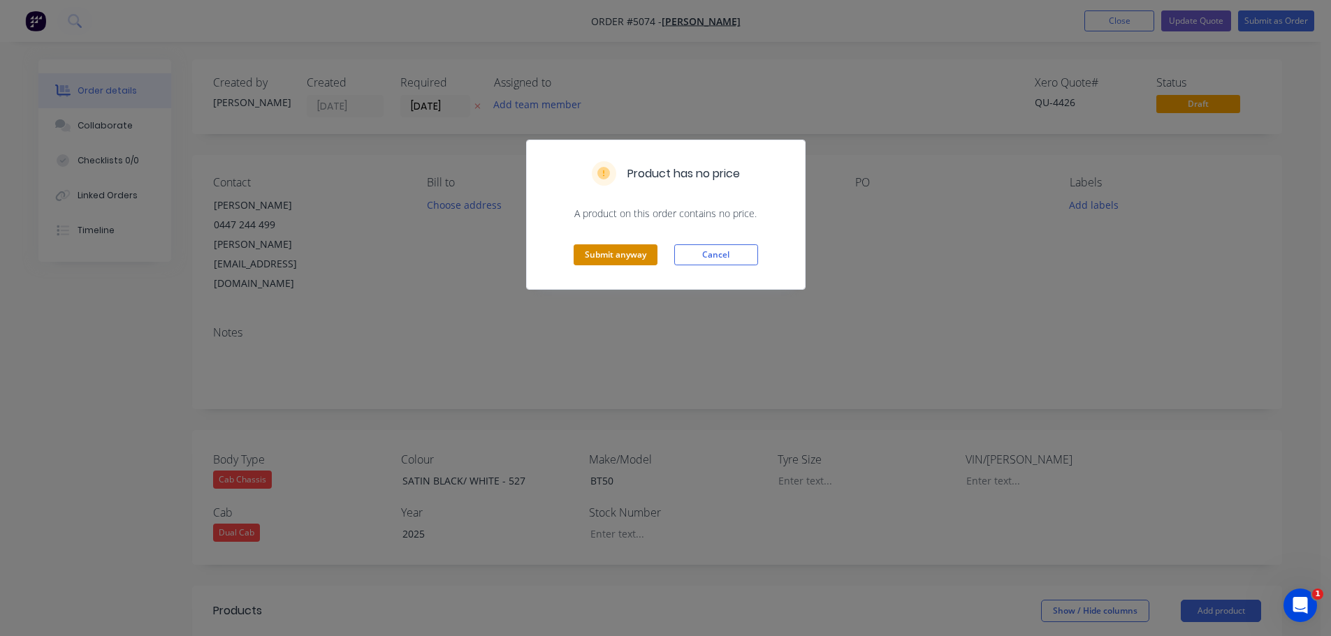
click at [615, 249] on button "Submit anyway" at bounding box center [615, 254] width 84 height 21
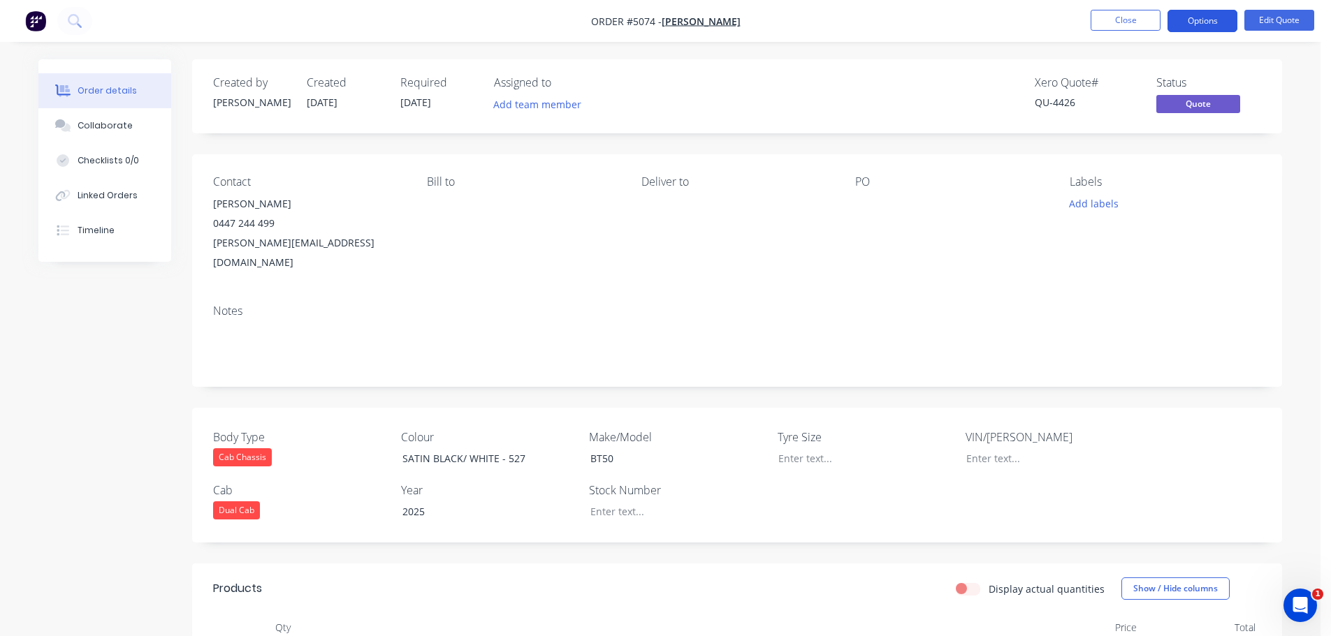
click at [1200, 19] on button "Options" at bounding box center [1202, 21] width 70 height 22
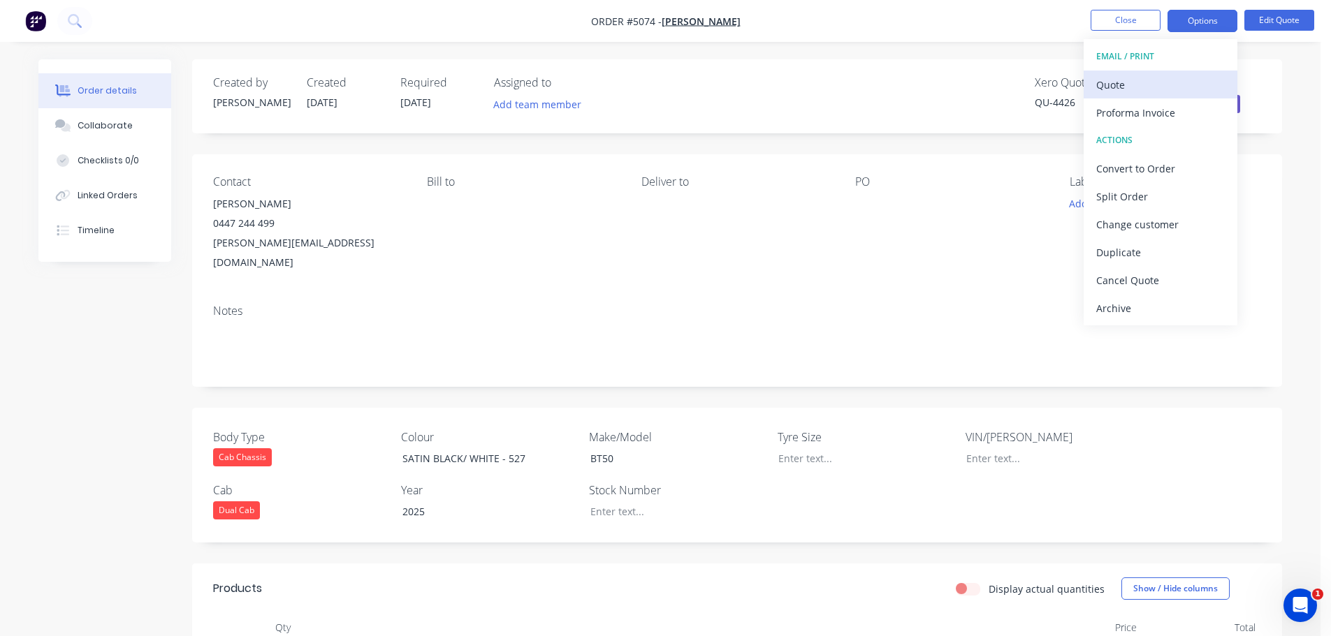
click at [1171, 90] on div "Quote" at bounding box center [1160, 85] width 129 height 20
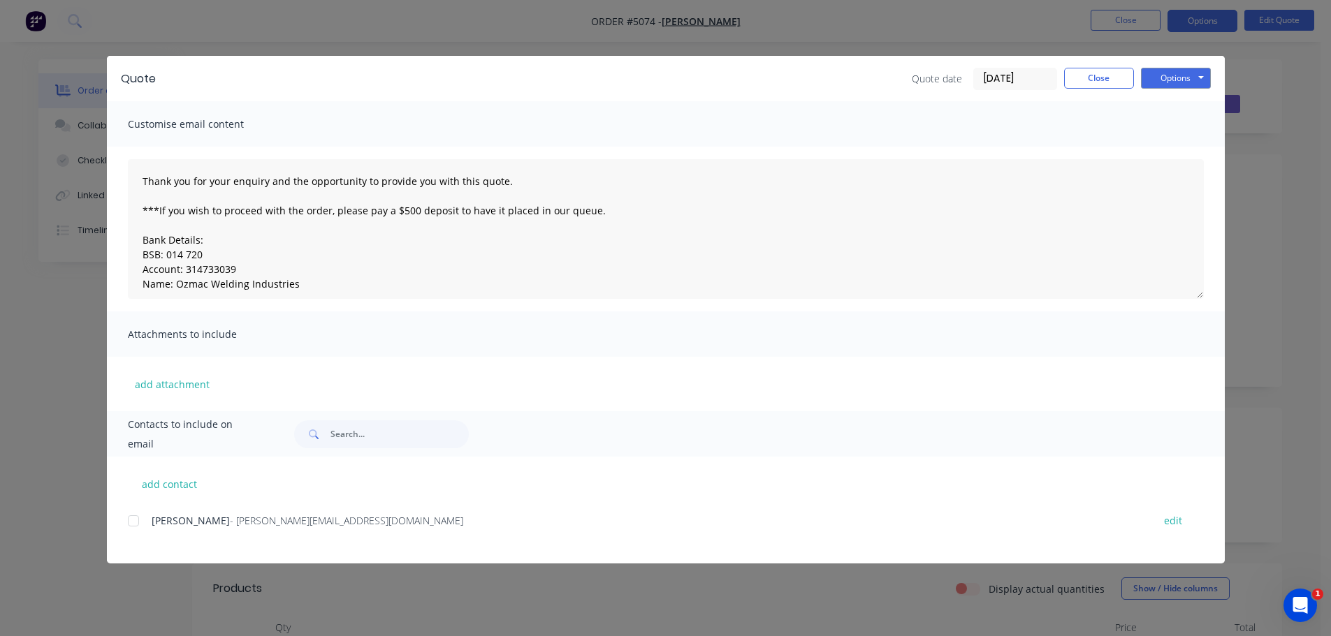
click at [133, 524] on div at bounding box center [133, 521] width 28 height 28
click at [1175, 77] on button "Options" at bounding box center [1176, 78] width 70 height 21
click at [1177, 103] on button "Preview" at bounding box center [1185, 102] width 89 height 23
click at [1185, 71] on button "Options" at bounding box center [1176, 78] width 70 height 21
click at [1188, 145] on button "Email" at bounding box center [1185, 149] width 89 height 23
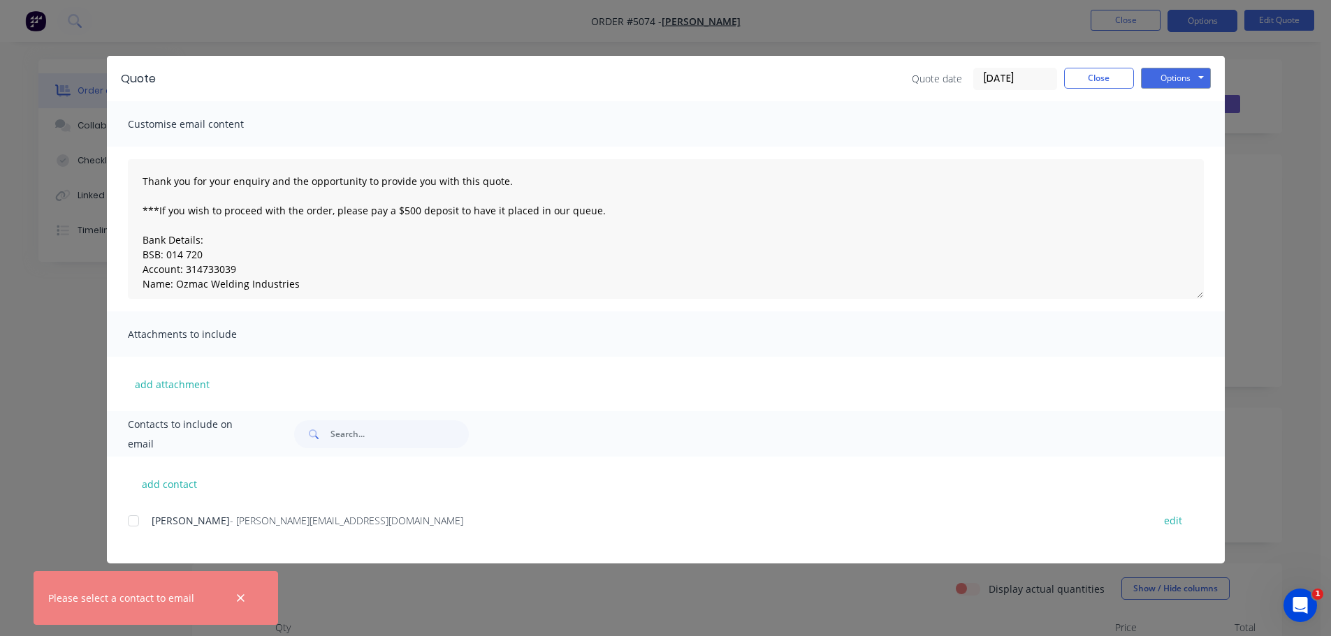
click at [136, 526] on div at bounding box center [133, 521] width 28 height 28
click at [1193, 81] on button "Options" at bounding box center [1176, 78] width 70 height 21
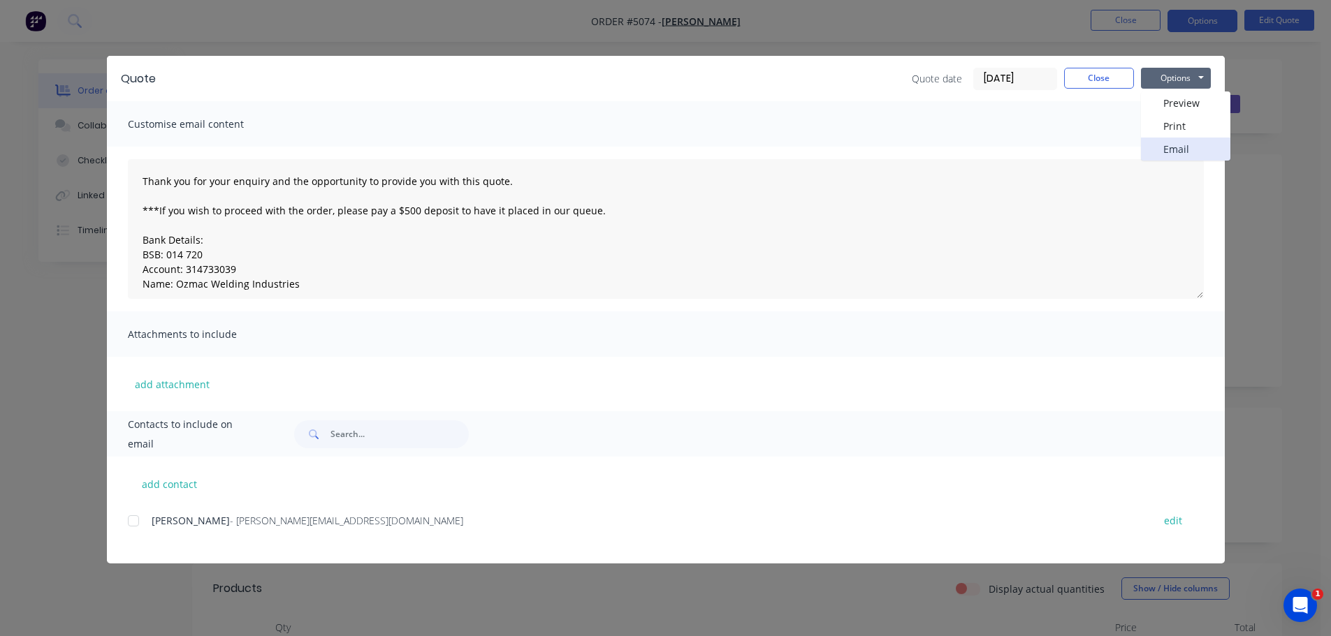
click at [1182, 145] on button "Email" at bounding box center [1185, 149] width 89 height 23
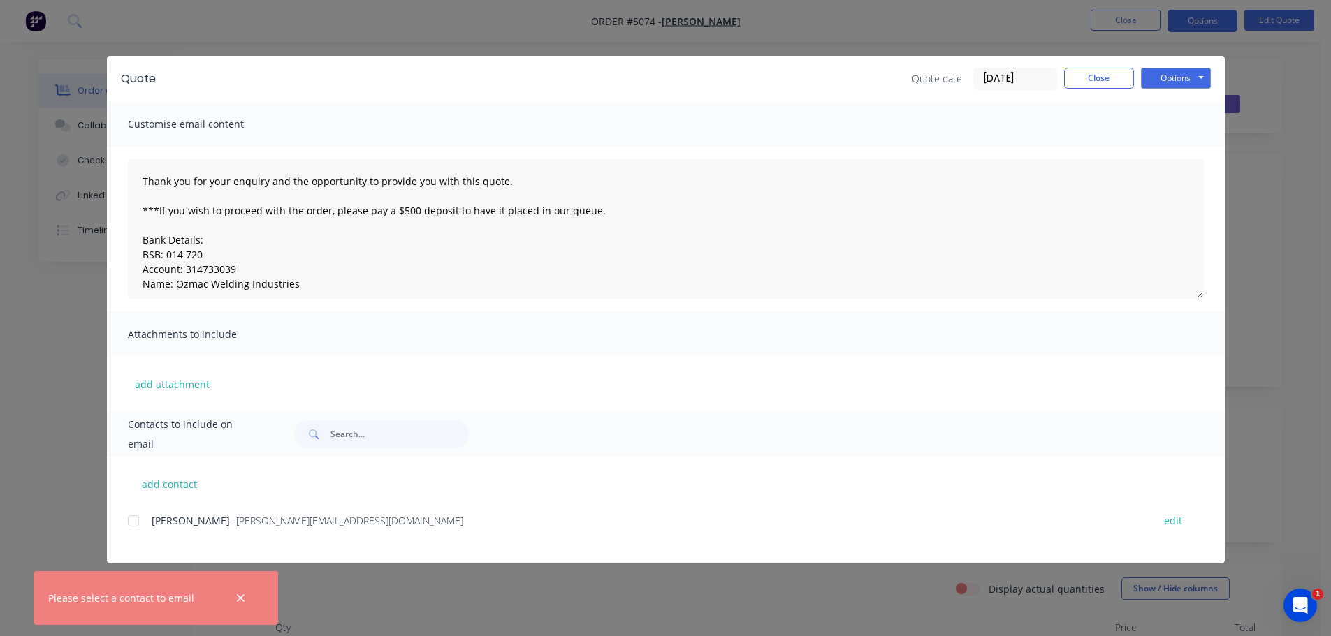
click at [133, 519] on div at bounding box center [133, 521] width 28 height 28
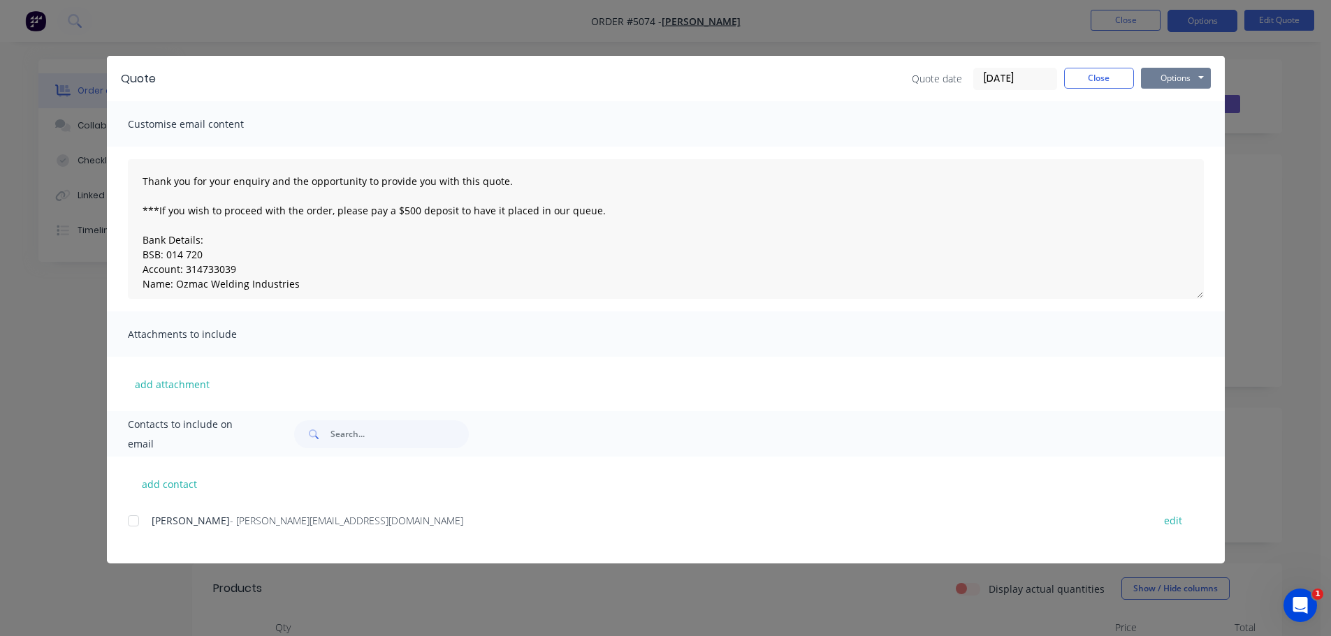
click at [1187, 79] on button "Options" at bounding box center [1176, 78] width 70 height 21
click at [1185, 144] on button "Email" at bounding box center [1185, 149] width 89 height 23
click at [1100, 79] on button "Close" at bounding box center [1099, 78] width 70 height 21
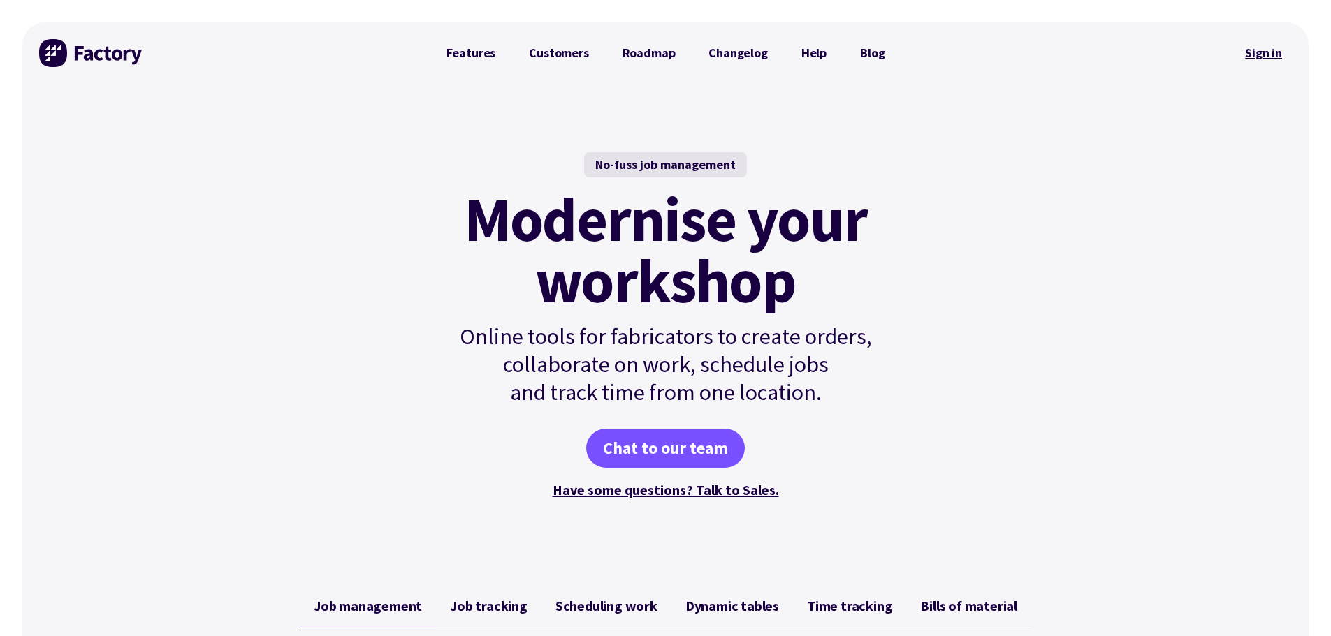
click at [1274, 51] on link "Sign in" at bounding box center [1263, 53] width 57 height 32
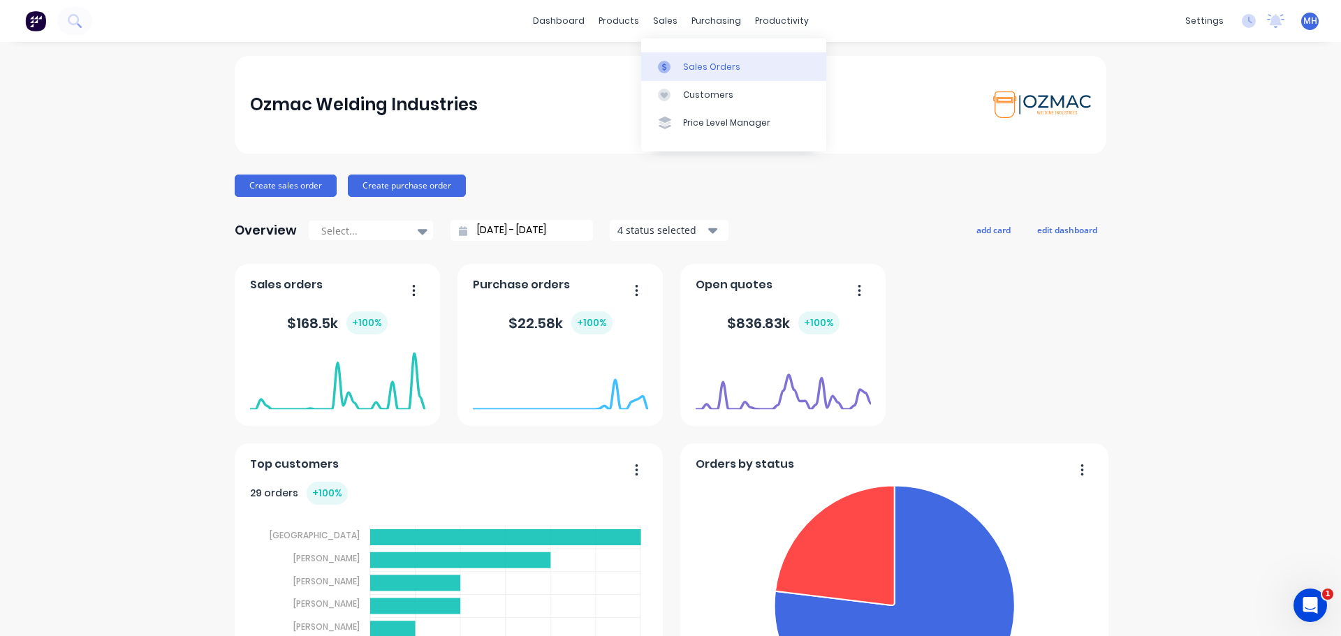
click at [684, 64] on div "Sales Orders" at bounding box center [711, 67] width 57 height 13
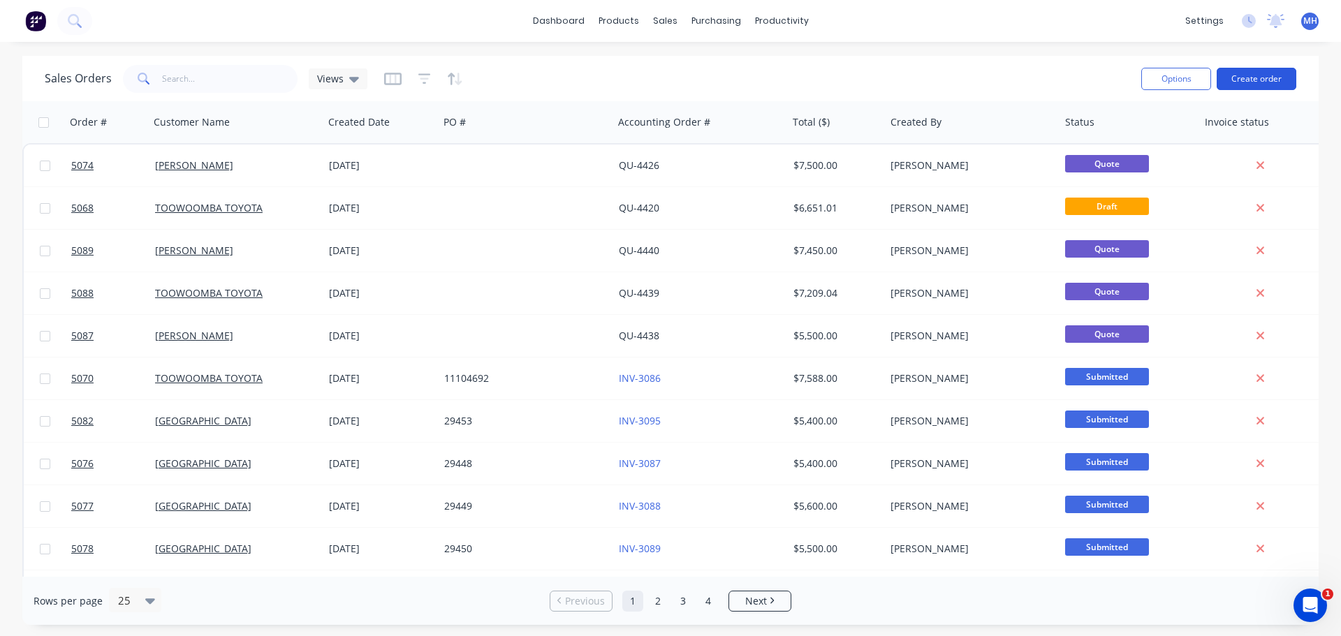
click at [1268, 79] on button "Create order" at bounding box center [1257, 79] width 80 height 22
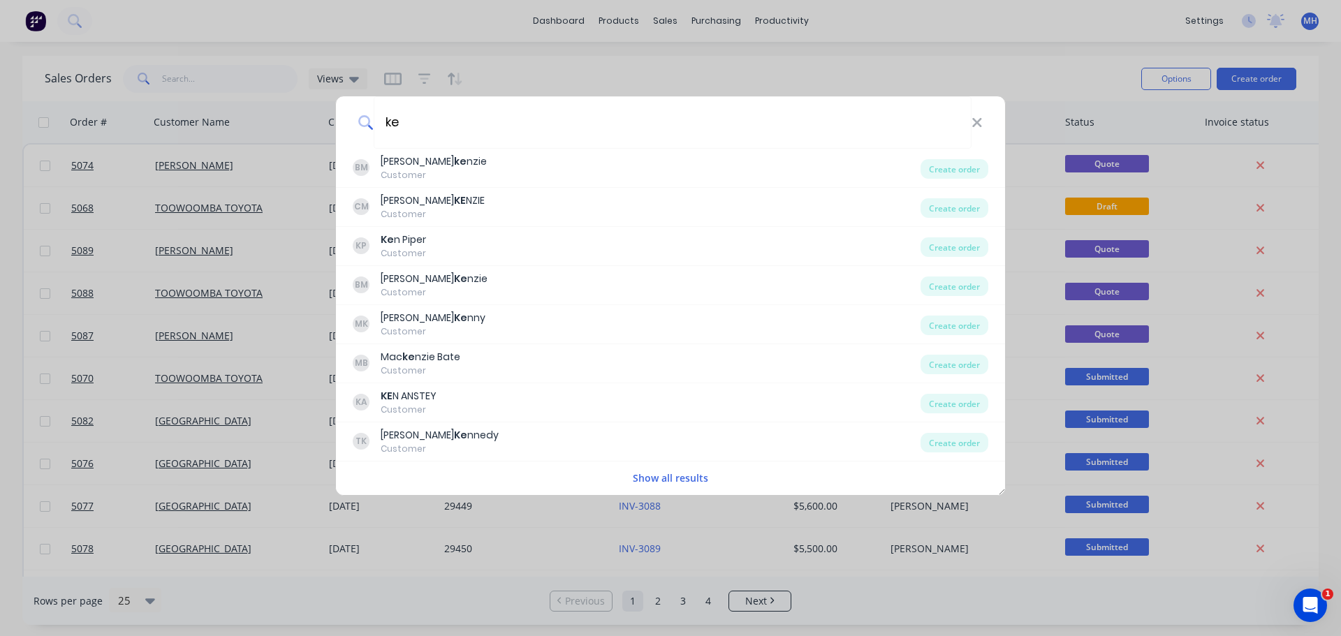
type input "k"
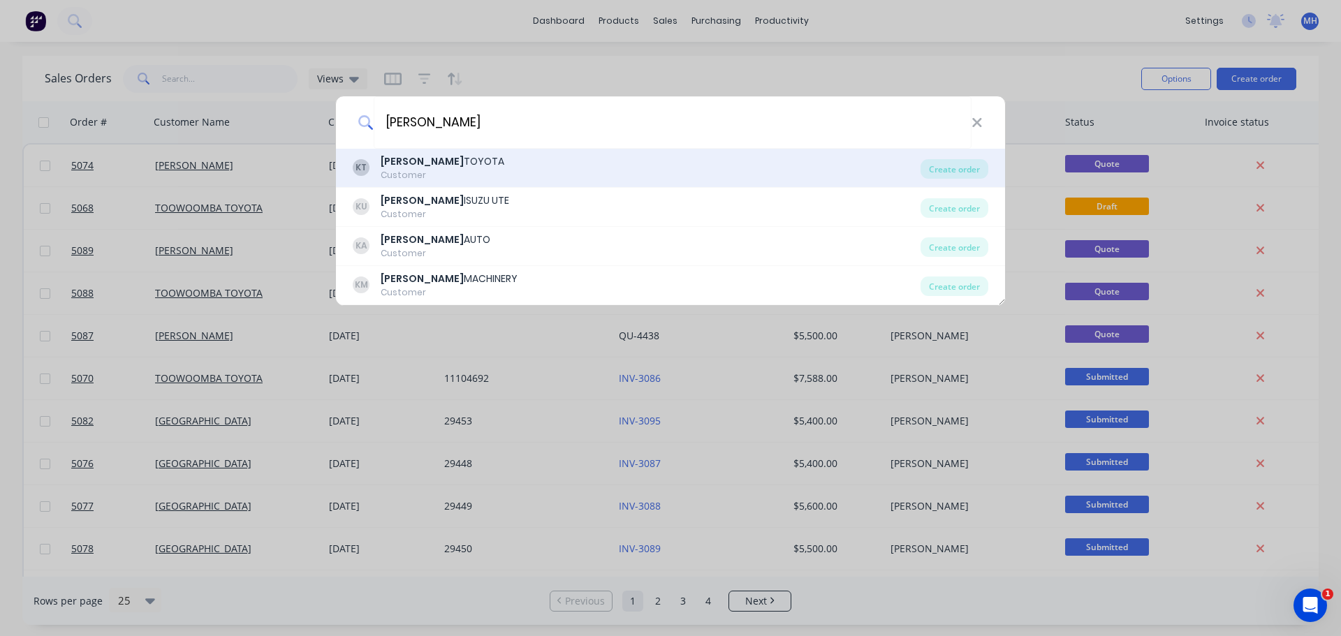
type input "[PERSON_NAME]"
click at [490, 172] on div "KT [PERSON_NAME] TOYOTA Customer" at bounding box center [637, 167] width 568 height 27
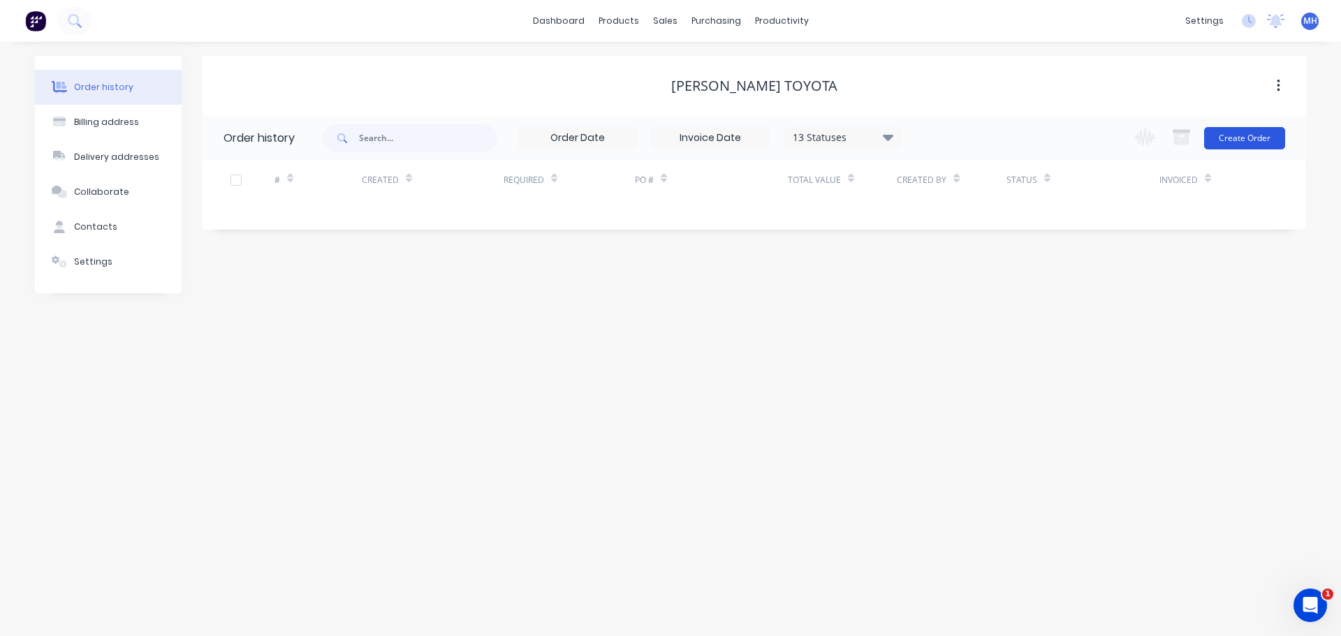
click at [1254, 140] on button "Create Order" at bounding box center [1244, 138] width 81 height 22
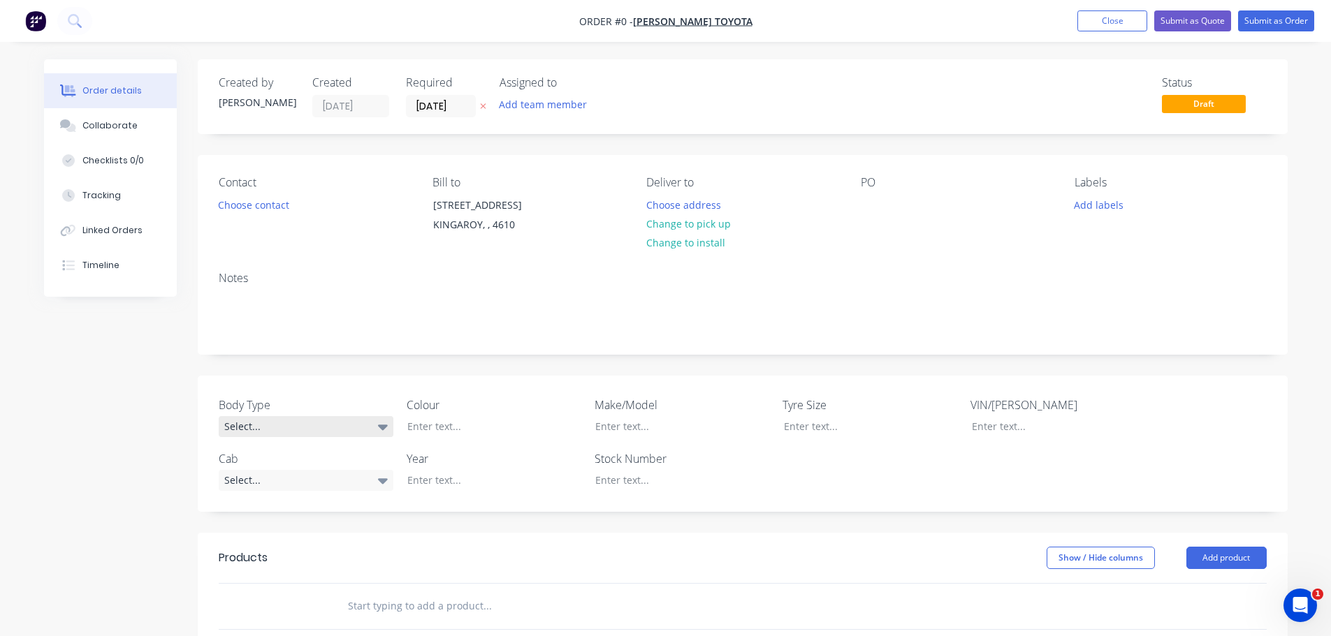
click at [300, 430] on div "Select..." at bounding box center [306, 426] width 175 height 21
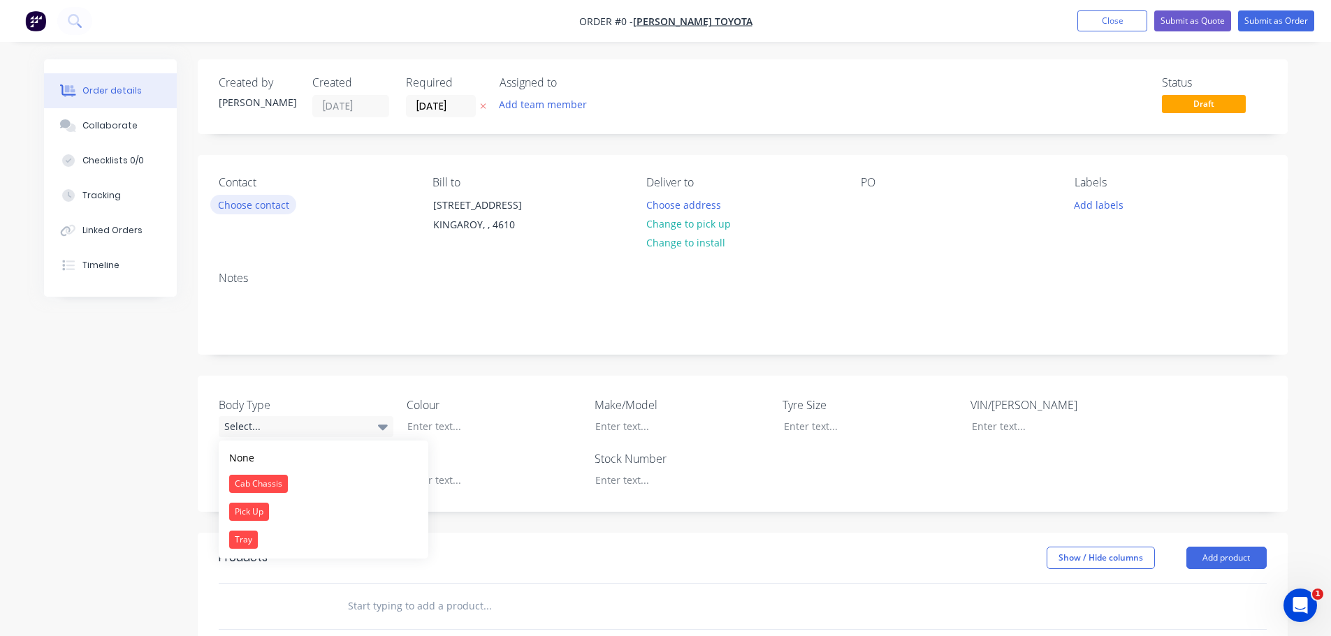
click at [265, 210] on div "Order details Collaborate Checklists 0/0 Tracking Linked Orders Timeline Order …" at bounding box center [665, 507] width 1271 height 896
click at [265, 205] on button "Choose contact" at bounding box center [253, 204] width 86 height 19
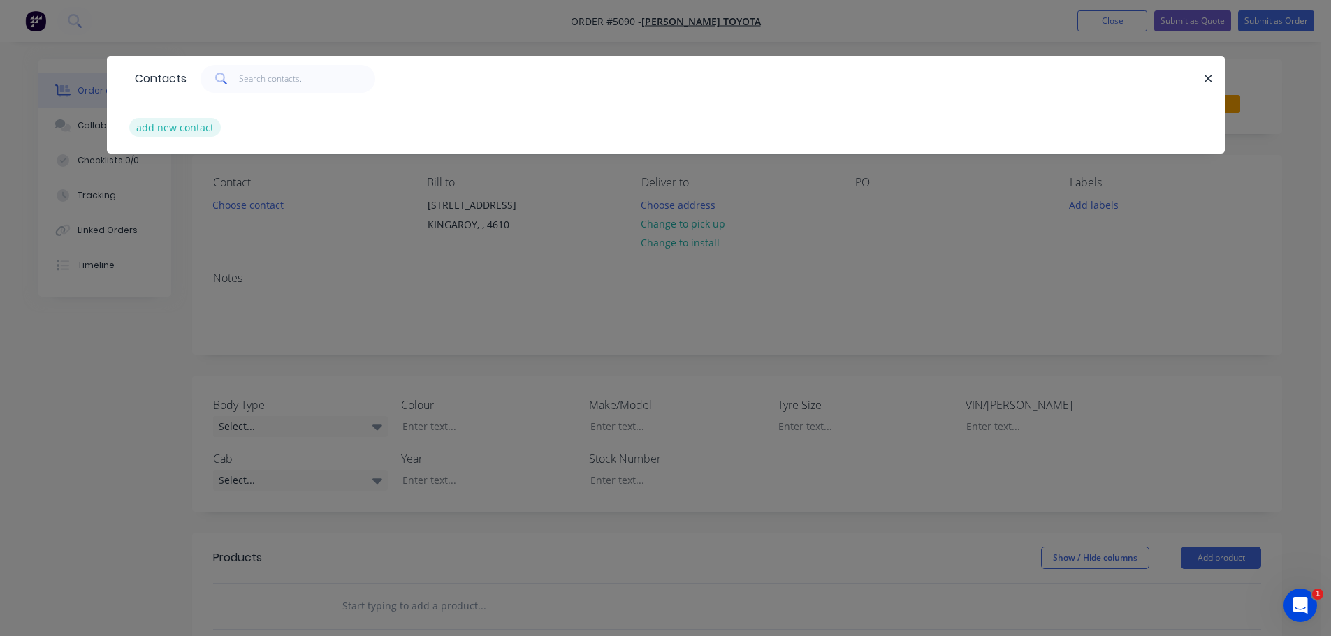
click at [181, 129] on button "add new contact" at bounding box center [175, 127] width 92 height 19
select select "AU"
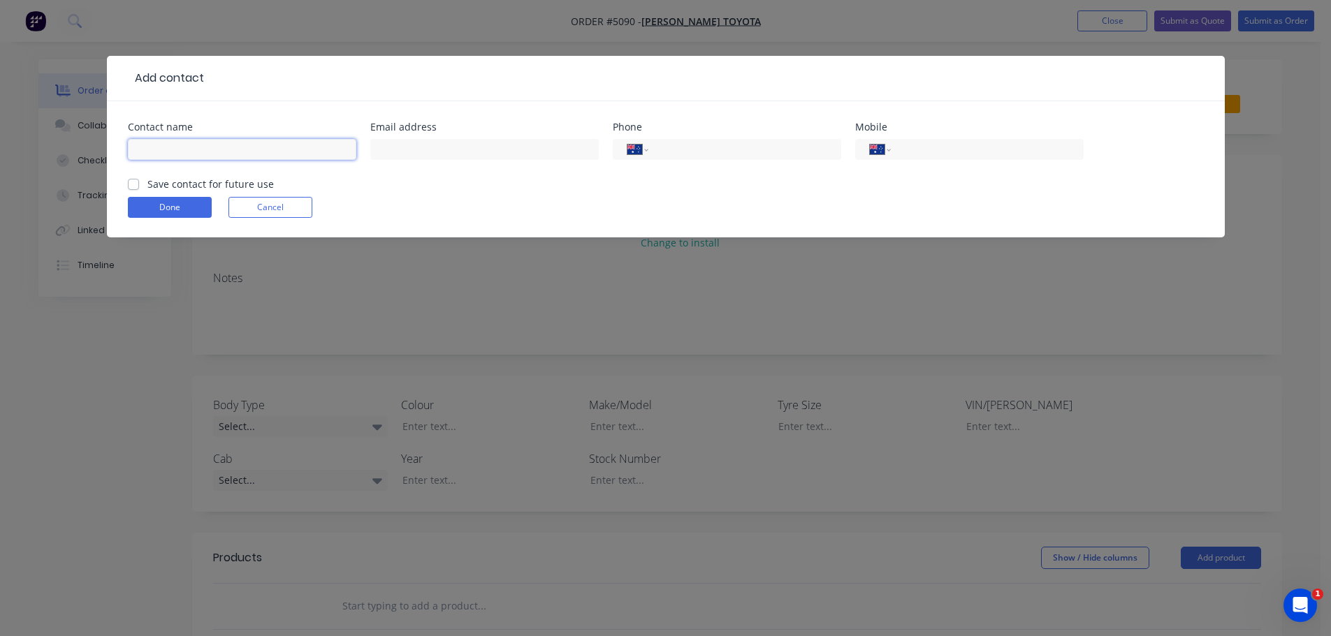
click at [249, 150] on input "text" at bounding box center [242, 149] width 228 height 21
type input "Jacqueline Young"
click at [446, 150] on input "text" at bounding box center [484, 149] width 228 height 21
type input "jaqueline.young@kenmills.com.au"
type input "0427 417 083"
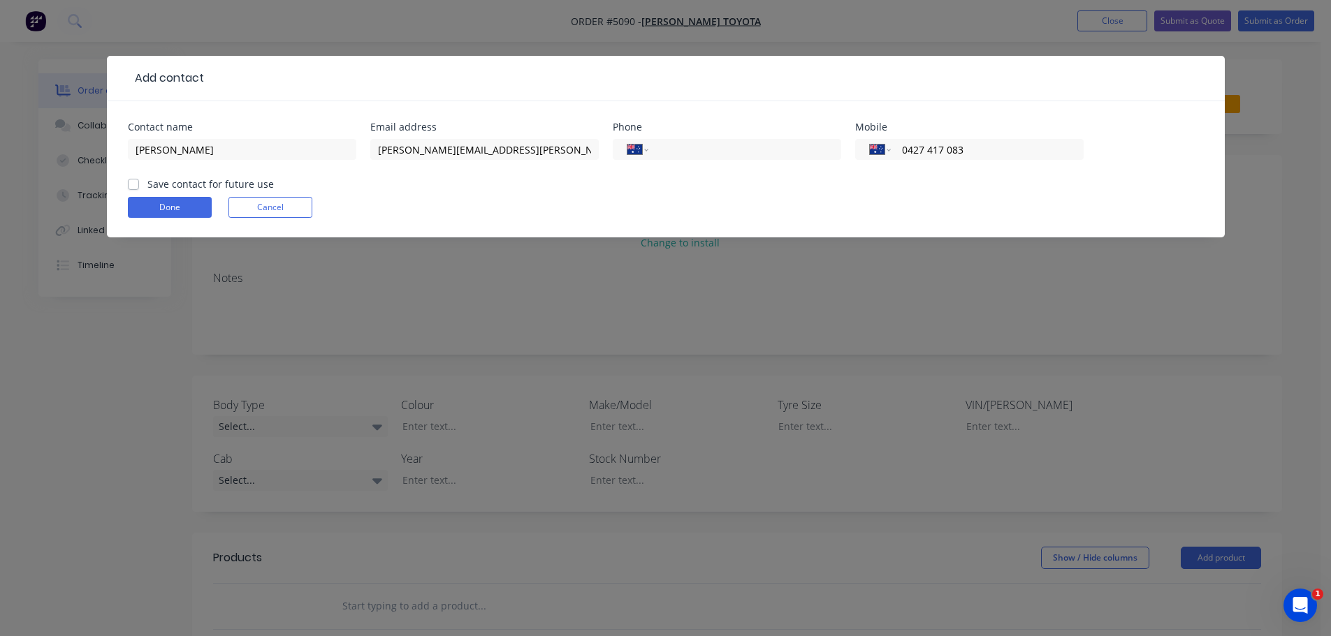
click at [147, 182] on label "Save contact for future use" at bounding box center [210, 184] width 126 height 15
click at [134, 182] on input "Save contact for future use" at bounding box center [133, 183] width 11 height 13
checkbox input "true"
click at [159, 206] on button "Done" at bounding box center [170, 207] width 84 height 21
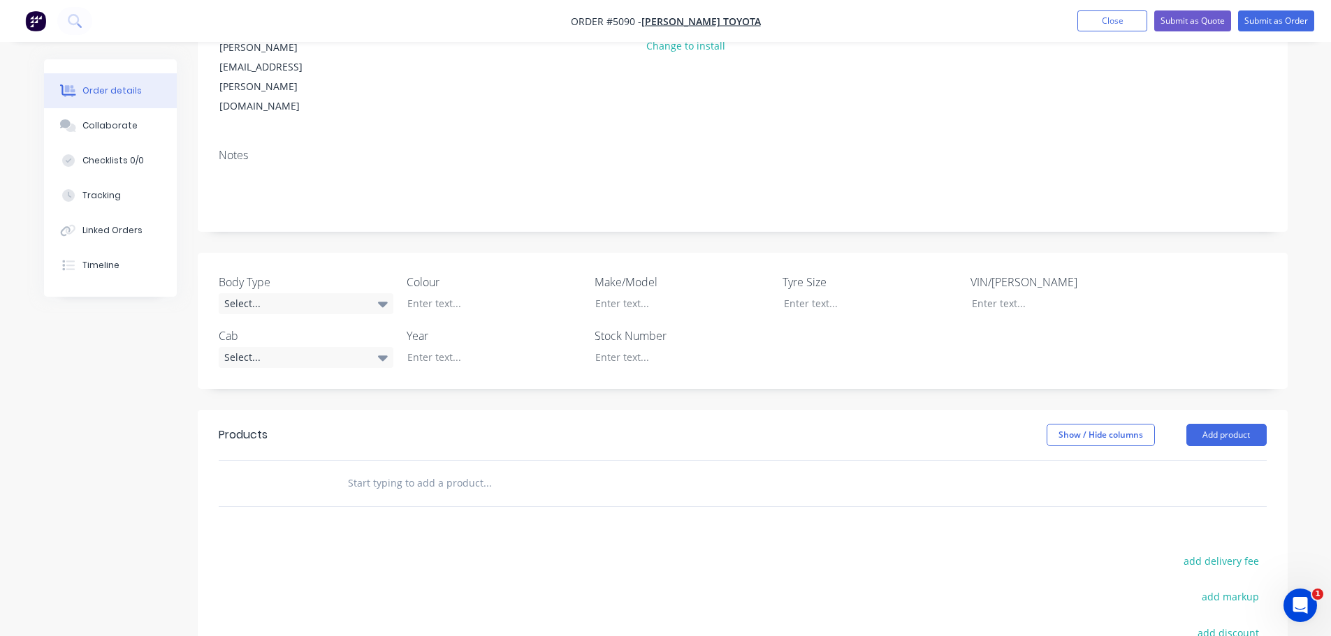
scroll to position [210, 0]
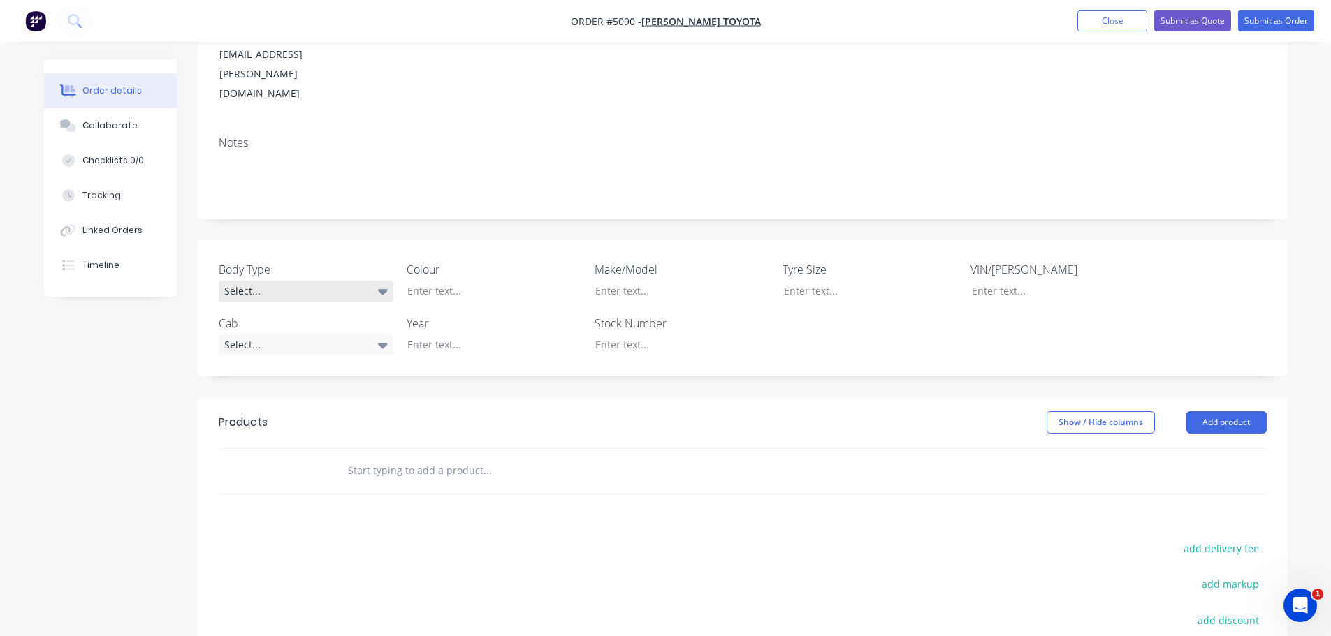
click at [303, 281] on div "Select..." at bounding box center [306, 291] width 175 height 21
click at [305, 293] on button "Cab Chassis" at bounding box center [324, 290] width 210 height 28
click at [465, 281] on div at bounding box center [483, 291] width 175 height 20
click at [352, 334] on div "Select..." at bounding box center [306, 344] width 175 height 21
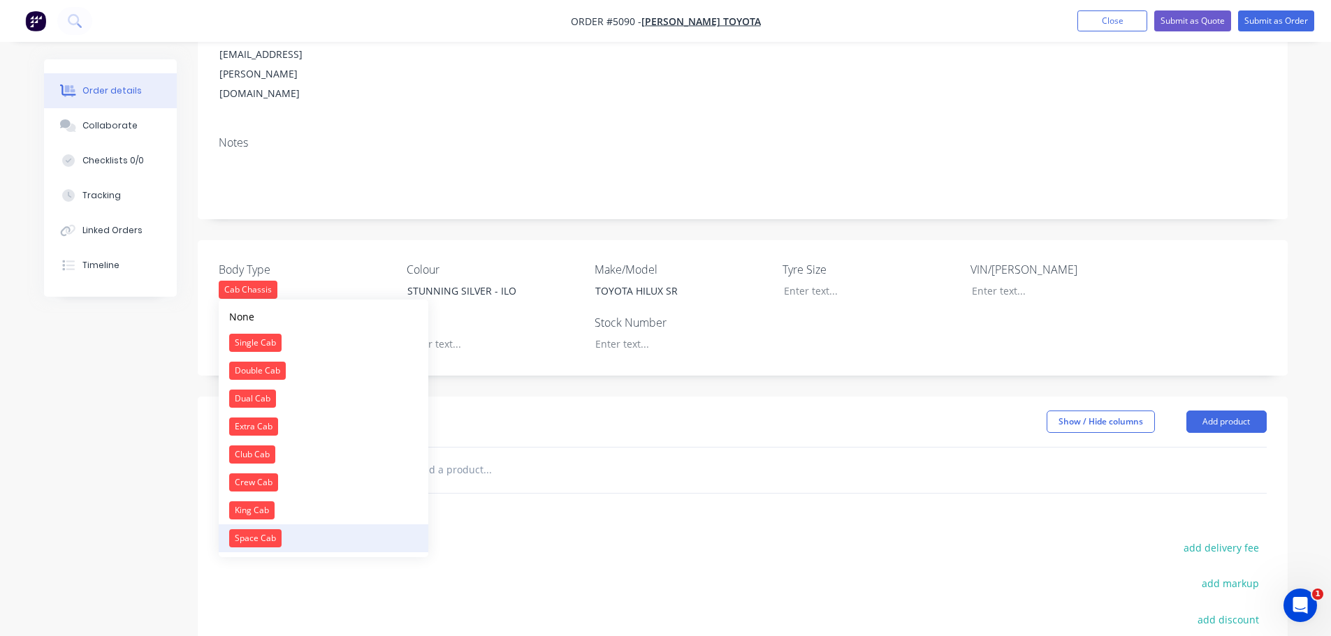
click at [303, 538] on button "Space Cab" at bounding box center [324, 539] width 210 height 28
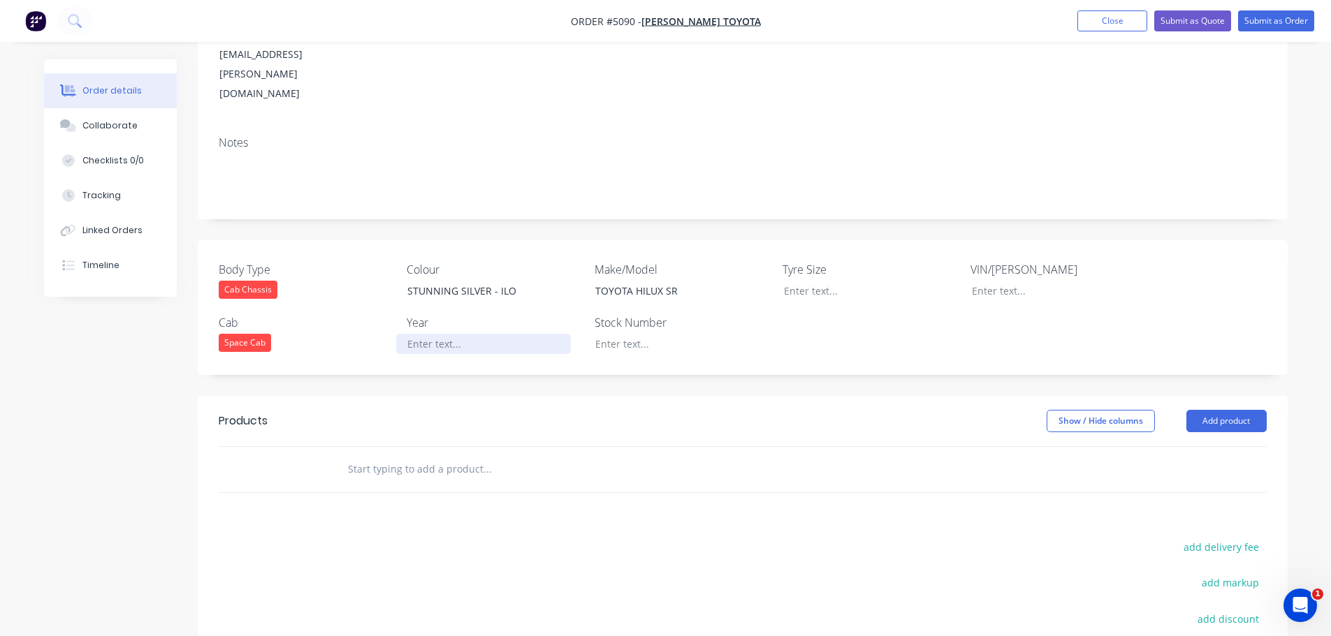
click at [449, 334] on div at bounding box center [483, 344] width 175 height 20
click at [536, 410] on div "Show / Hide columns Add product" at bounding box center [853, 421] width 825 height 22
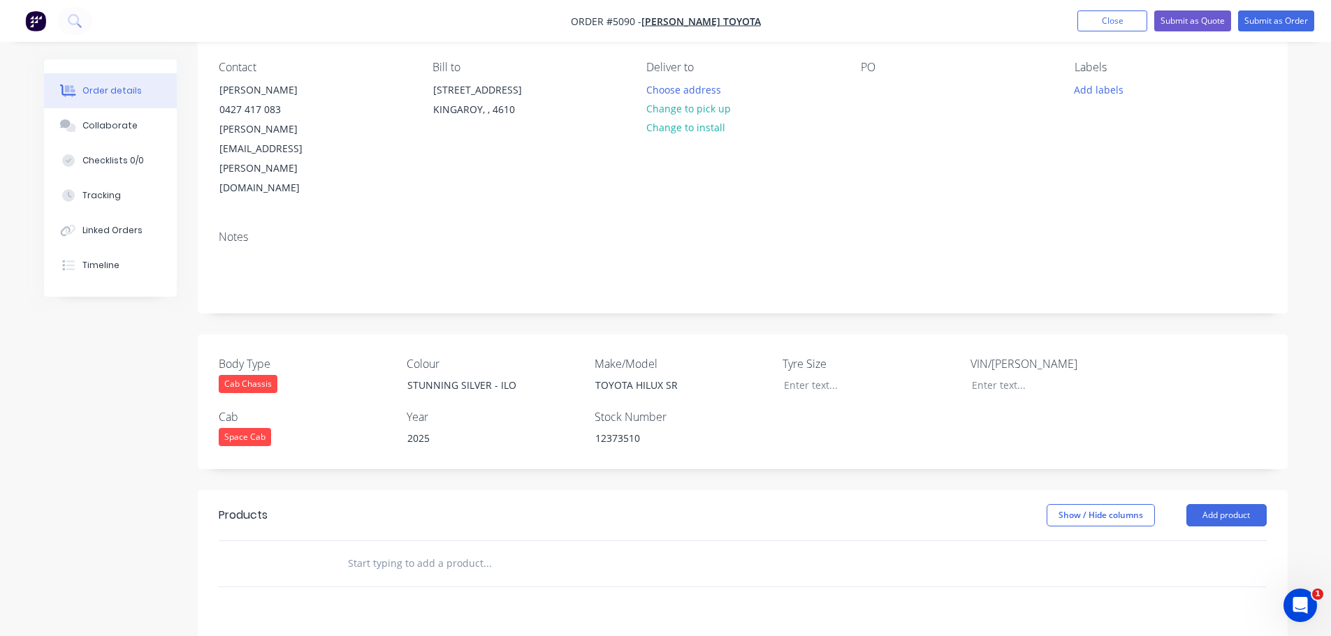
scroll to position [0, 0]
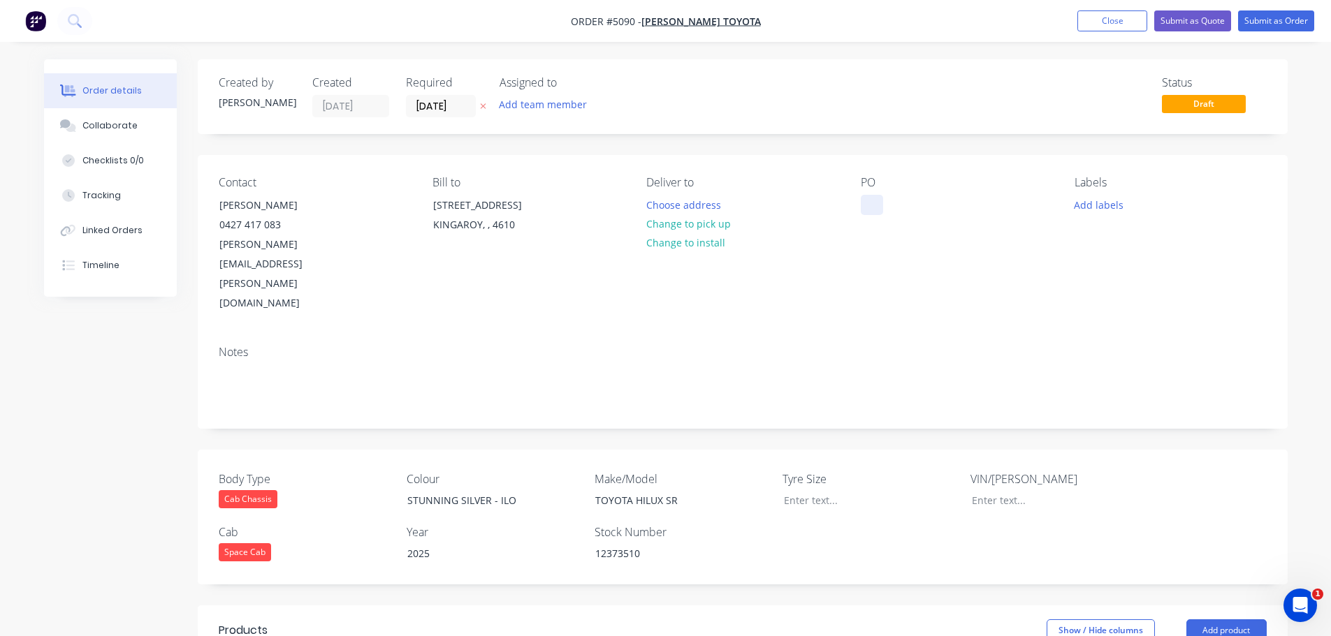
click at [881, 210] on div at bounding box center [872, 205] width 22 height 20
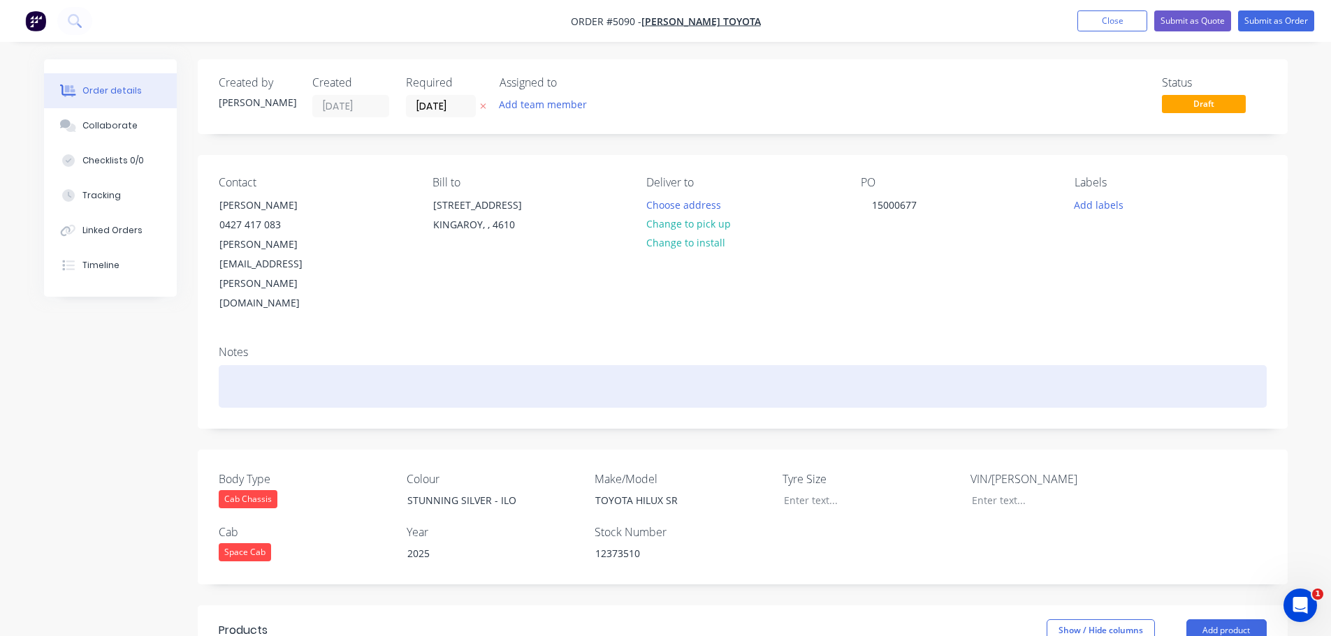
click at [827, 365] on div at bounding box center [743, 386] width 1048 height 43
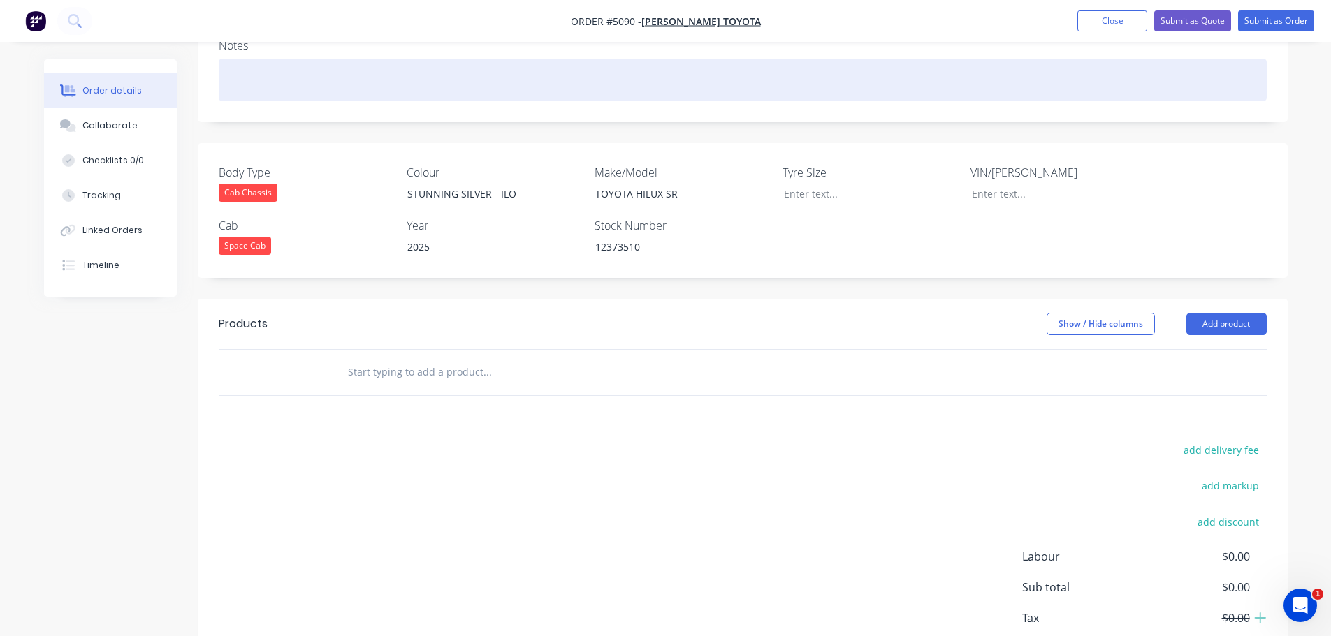
scroll to position [333, 0]
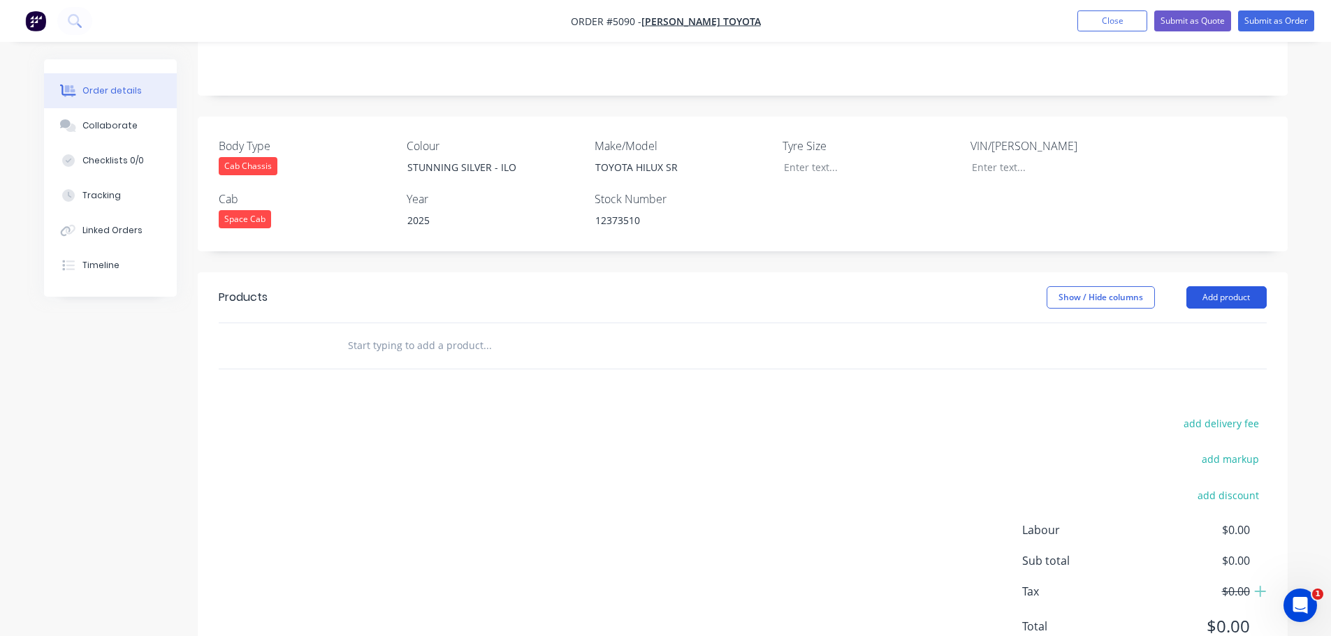
click at [1215, 286] on button "Add product" at bounding box center [1226, 297] width 80 height 22
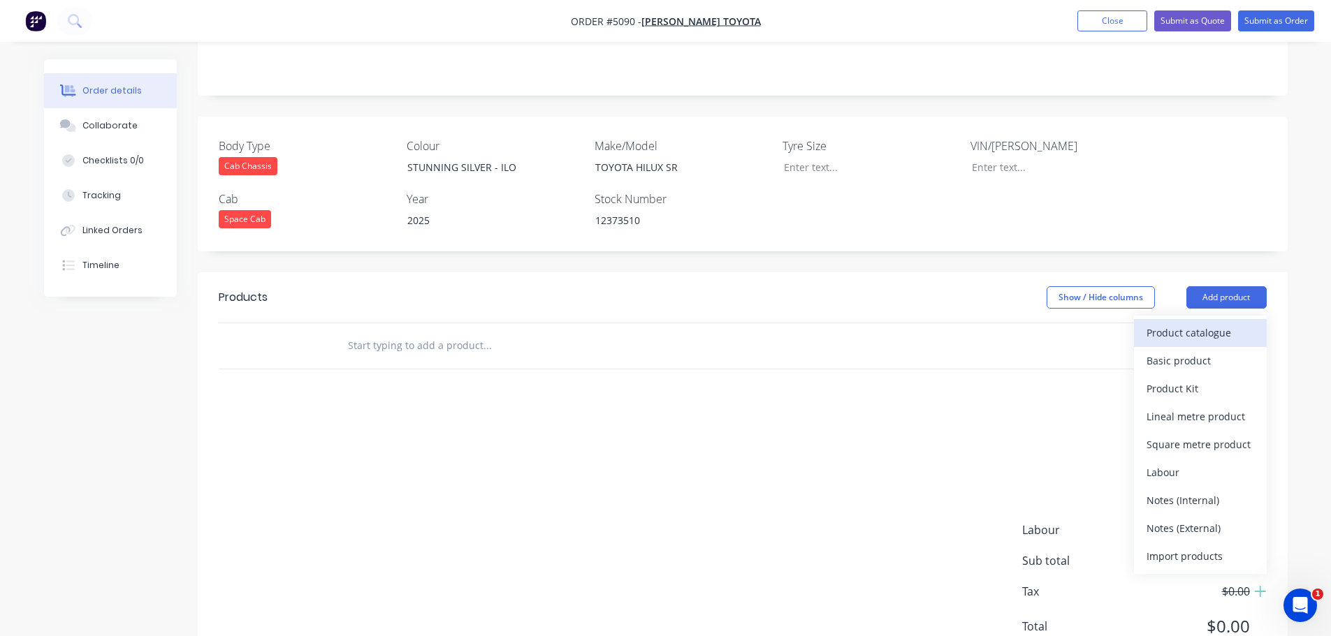
click at [1207, 323] on div "Product catalogue" at bounding box center [1200, 333] width 108 height 20
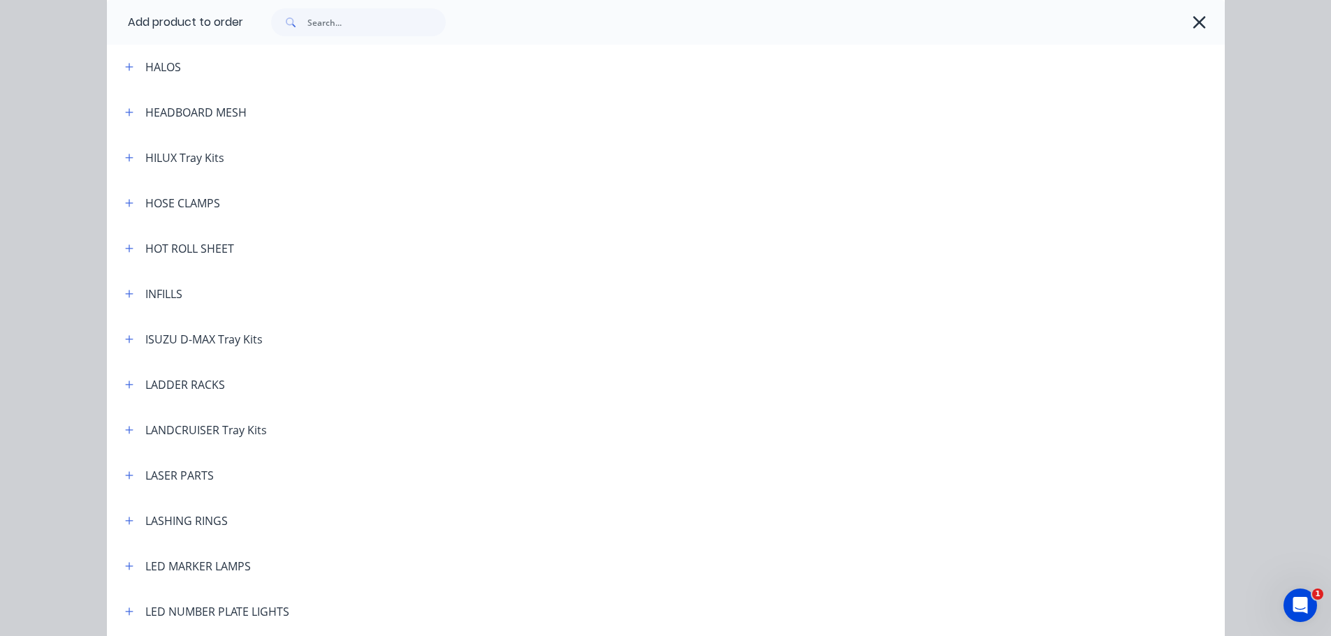
scroll to position [1746, 0]
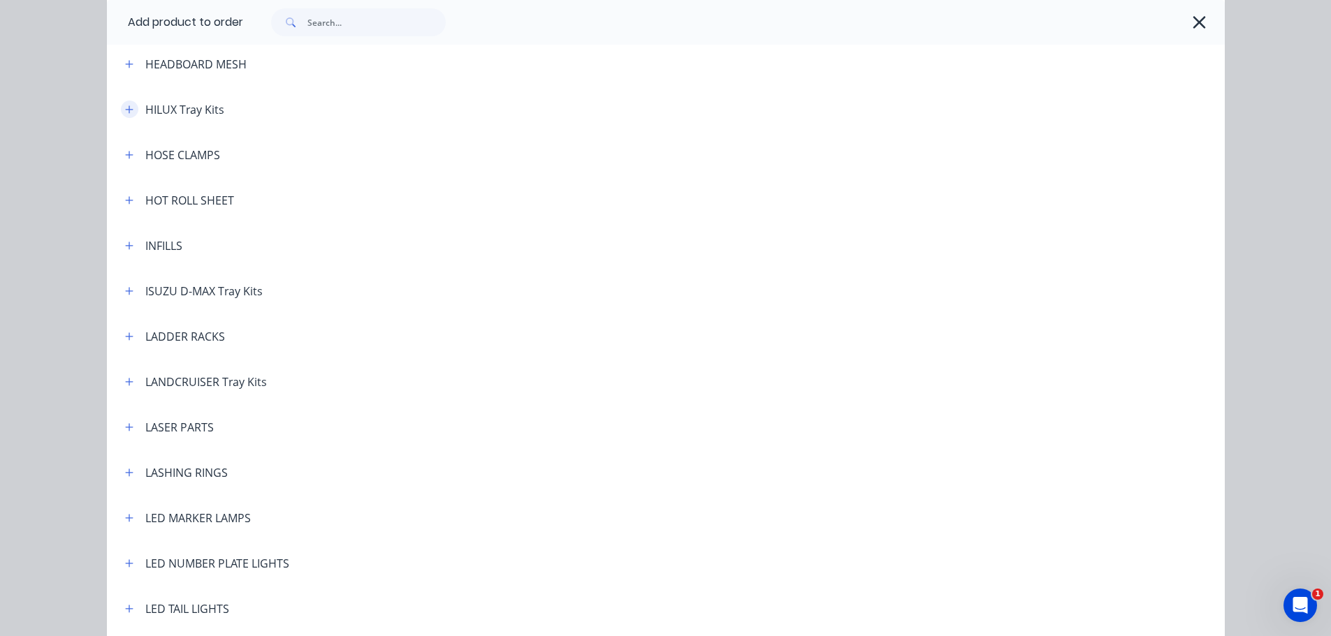
click at [125, 105] on icon "button" at bounding box center [129, 110] width 8 height 10
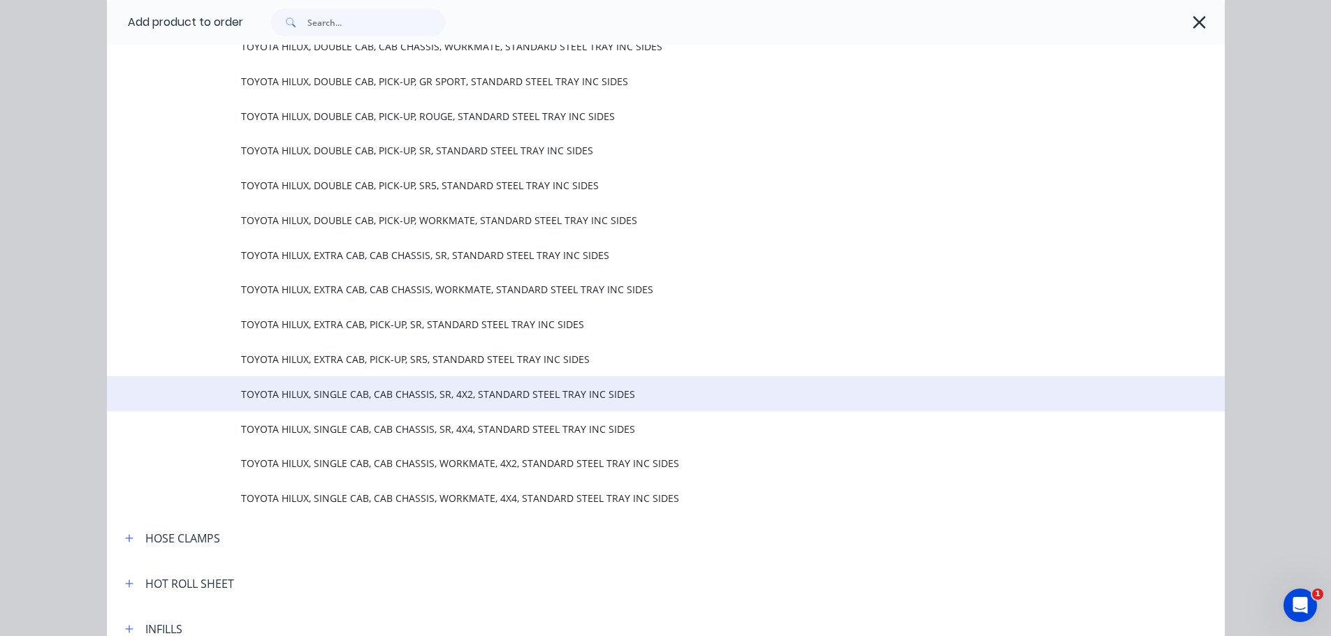
scroll to position [1956, 0]
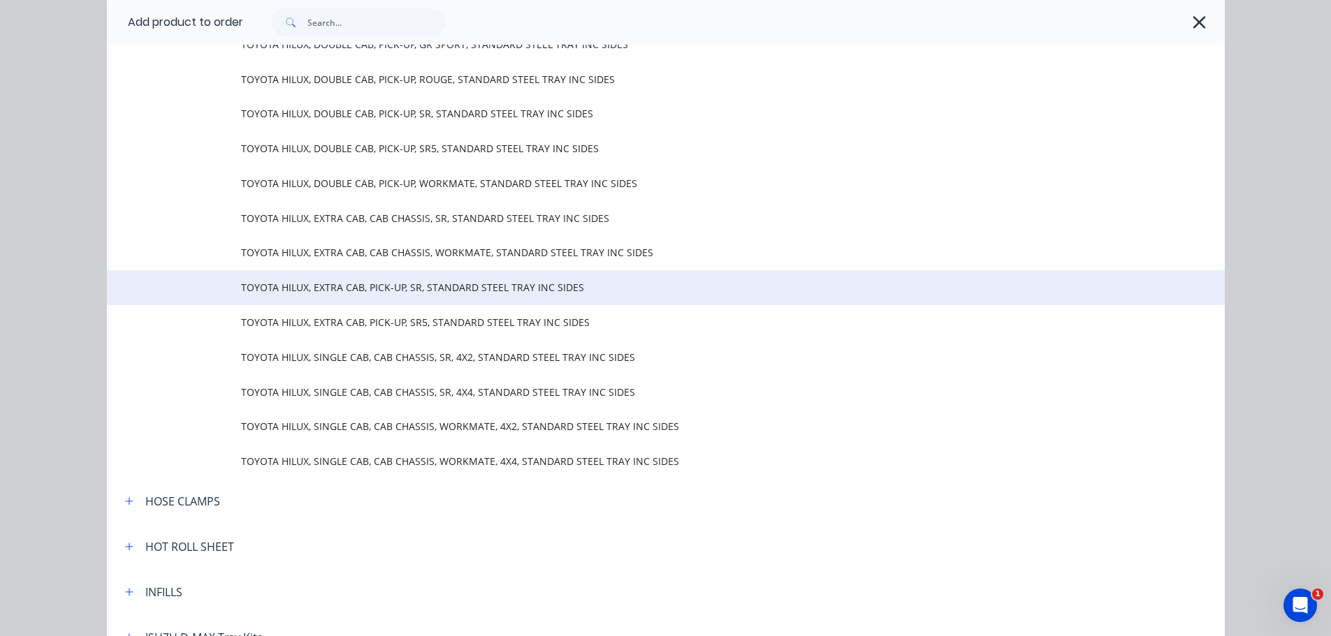
click at [376, 286] on span "TOYOTA HILUX, EXTRA CAB, PICK-UP, SR, STANDARD STEEL TRAY INC SIDES" at bounding box center [634, 287] width 786 height 15
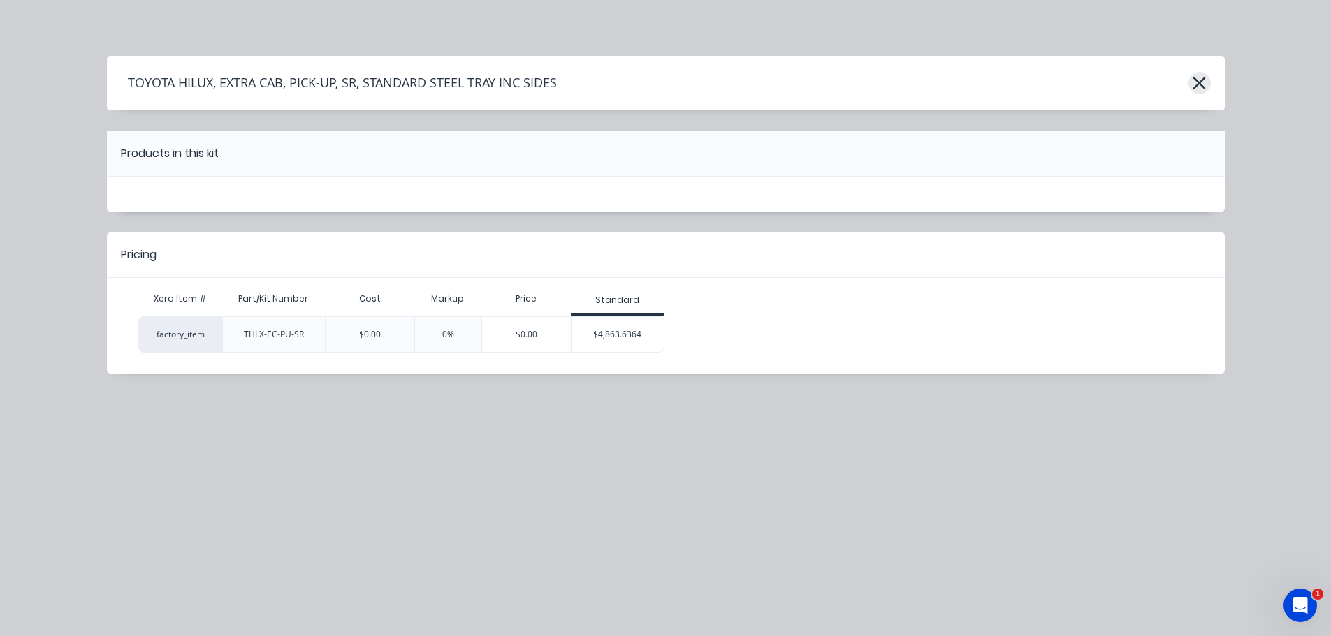
click at [1207, 78] on button "button" at bounding box center [1199, 83] width 22 height 22
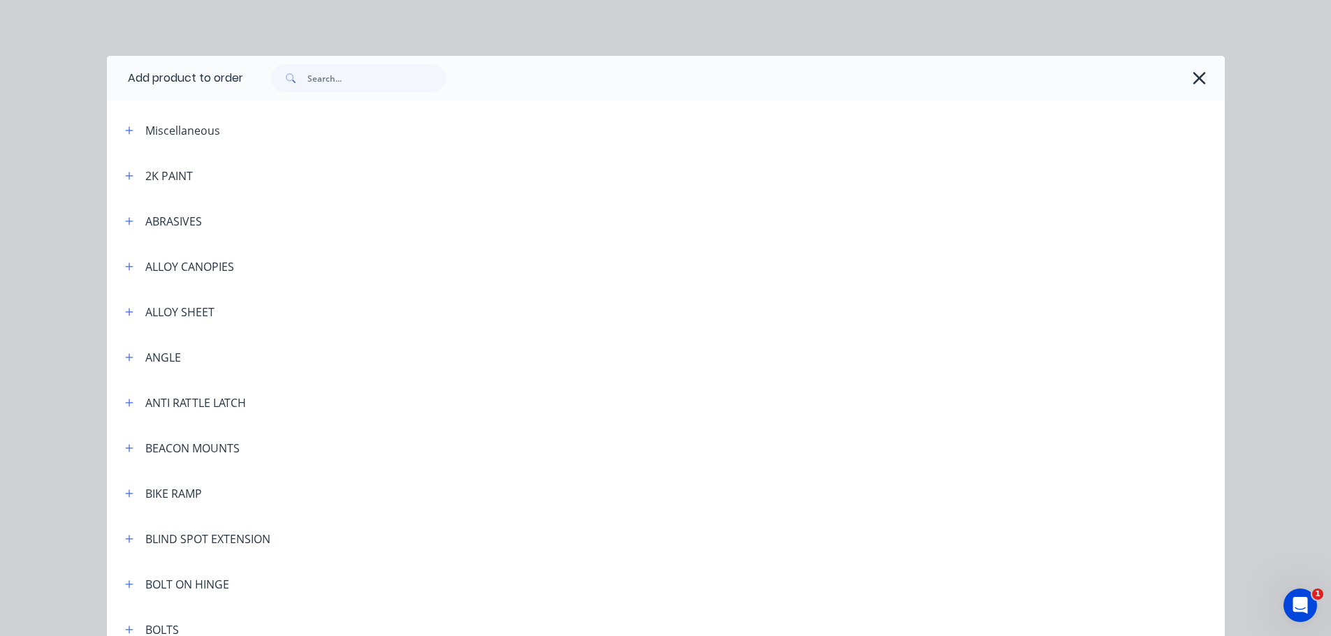
scroll to position [1833, 0]
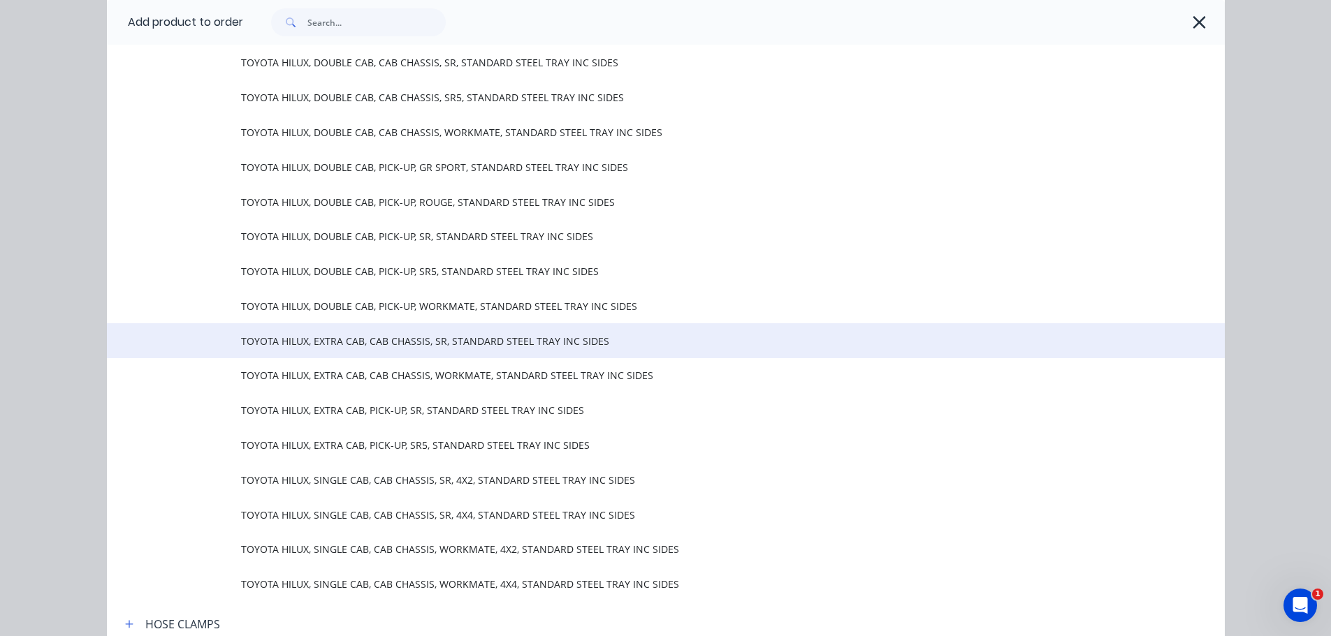
click at [434, 344] on span "TOYOTA HILUX, EXTRA CAB, CAB CHASSIS, SR, STANDARD STEEL TRAY INC SIDES" at bounding box center [634, 341] width 786 height 15
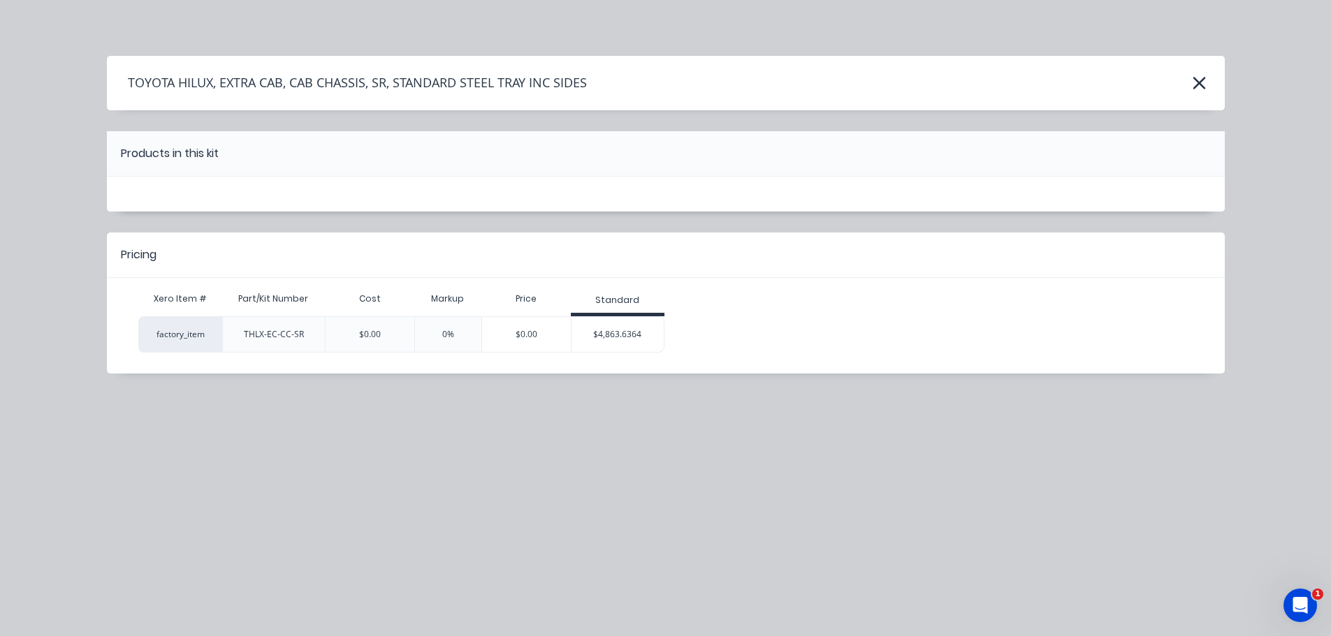
scroll to position [0, 0]
click at [618, 338] on div "$4,863.6364" at bounding box center [617, 334] width 93 height 35
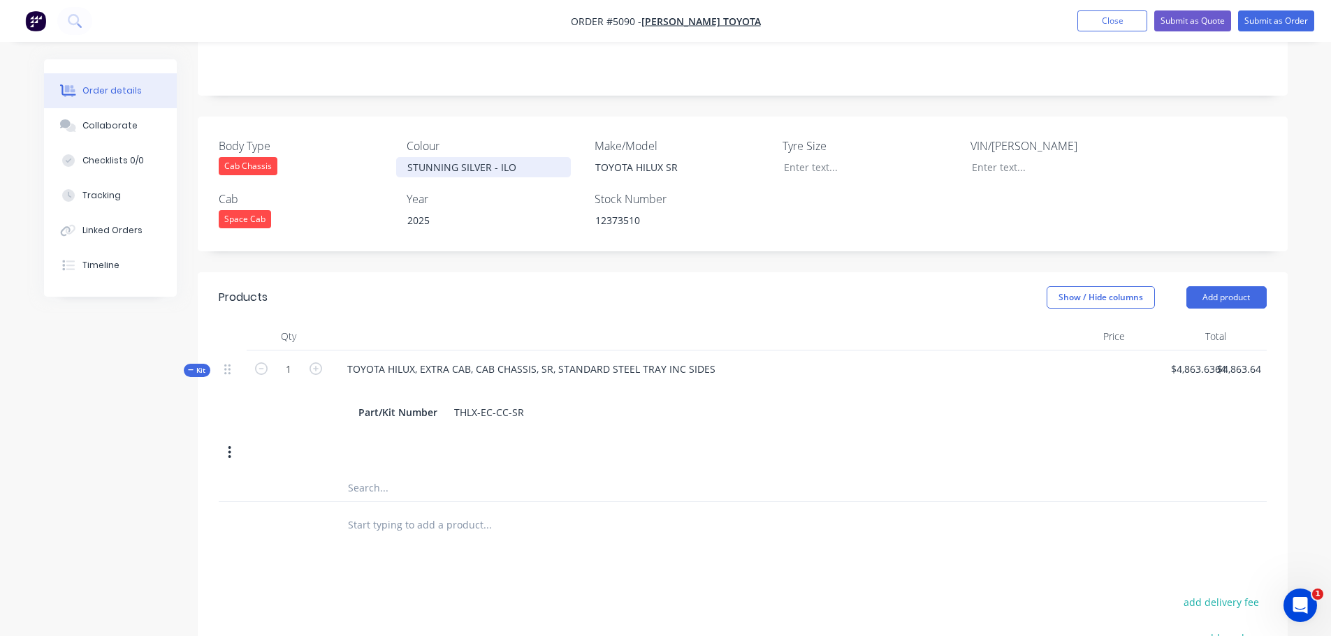
click at [482, 157] on div "STUNNING SILVER - ILO" at bounding box center [483, 167] width 175 height 20
drag, startPoint x: 528, startPoint y: 108, endPoint x: 408, endPoint y: 115, distance: 120.3
click at [408, 157] on div "STUNNING SILVER - ILO" at bounding box center [483, 167] width 175 height 20
click at [377, 511] on input "text" at bounding box center [486, 525] width 279 height 28
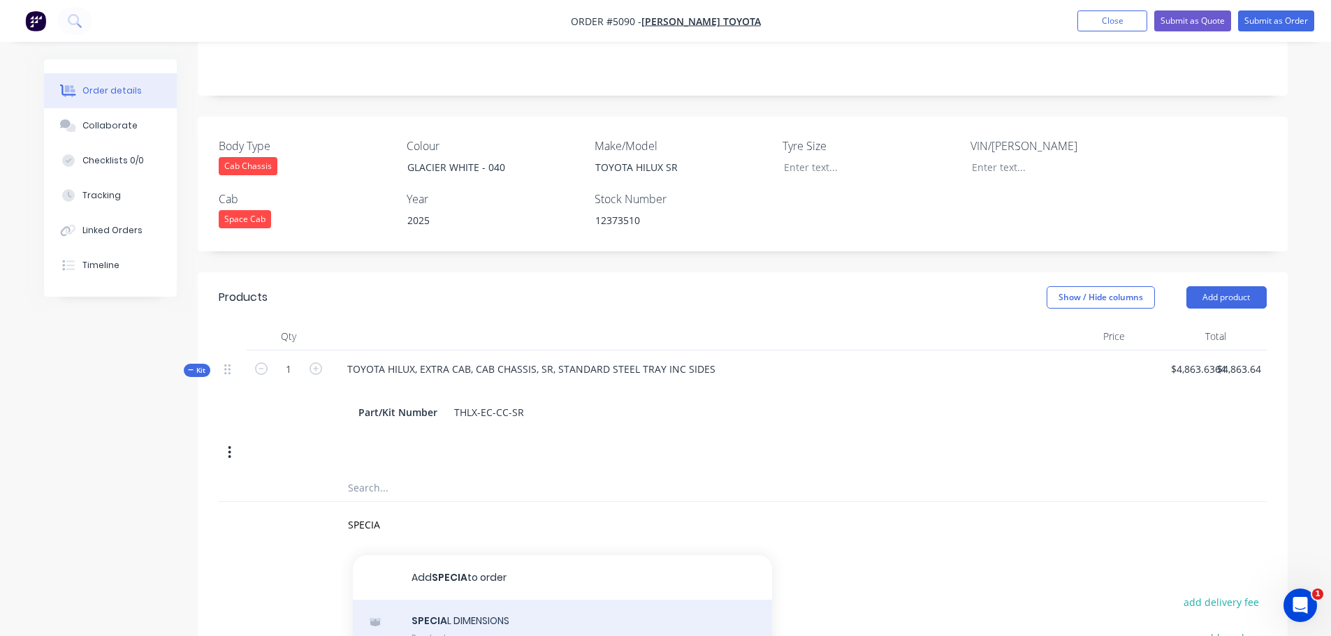
click at [469, 600] on div "SPECIA L DIMENSIONS Product" at bounding box center [562, 629] width 419 height 59
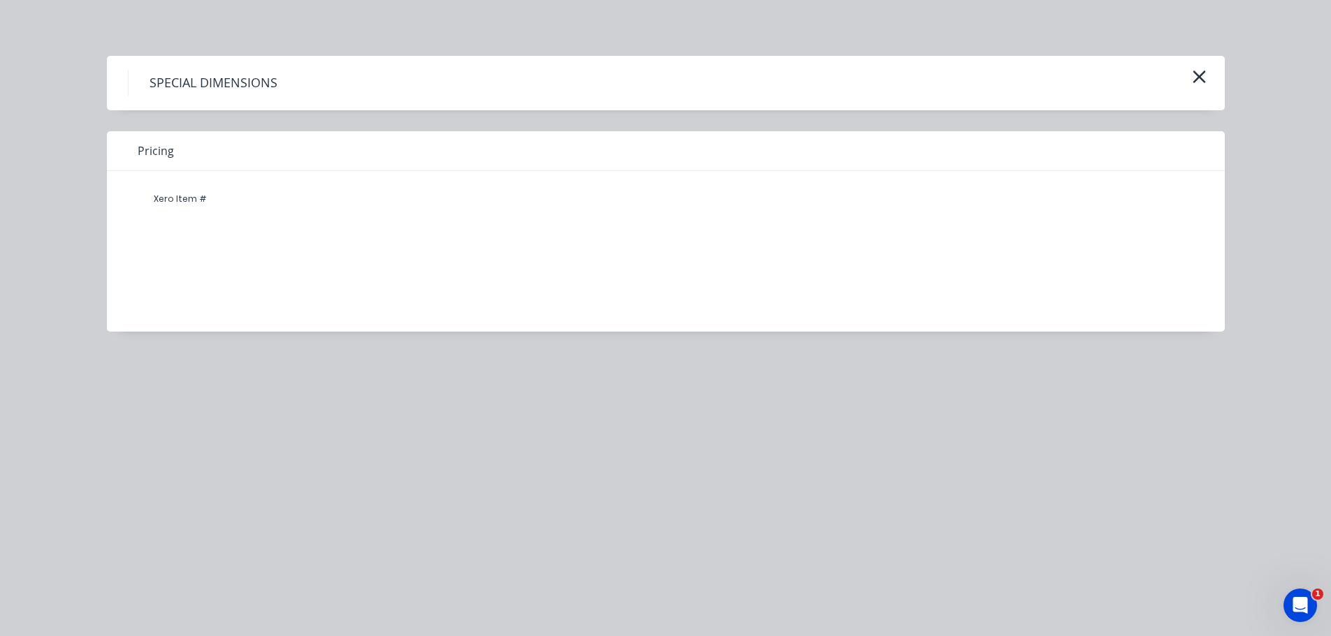
click at [224, 198] on div "Xero Item #" at bounding box center [655, 199] width 1034 height 28
click at [1208, 75] on button "button" at bounding box center [1198, 77] width 23 height 22
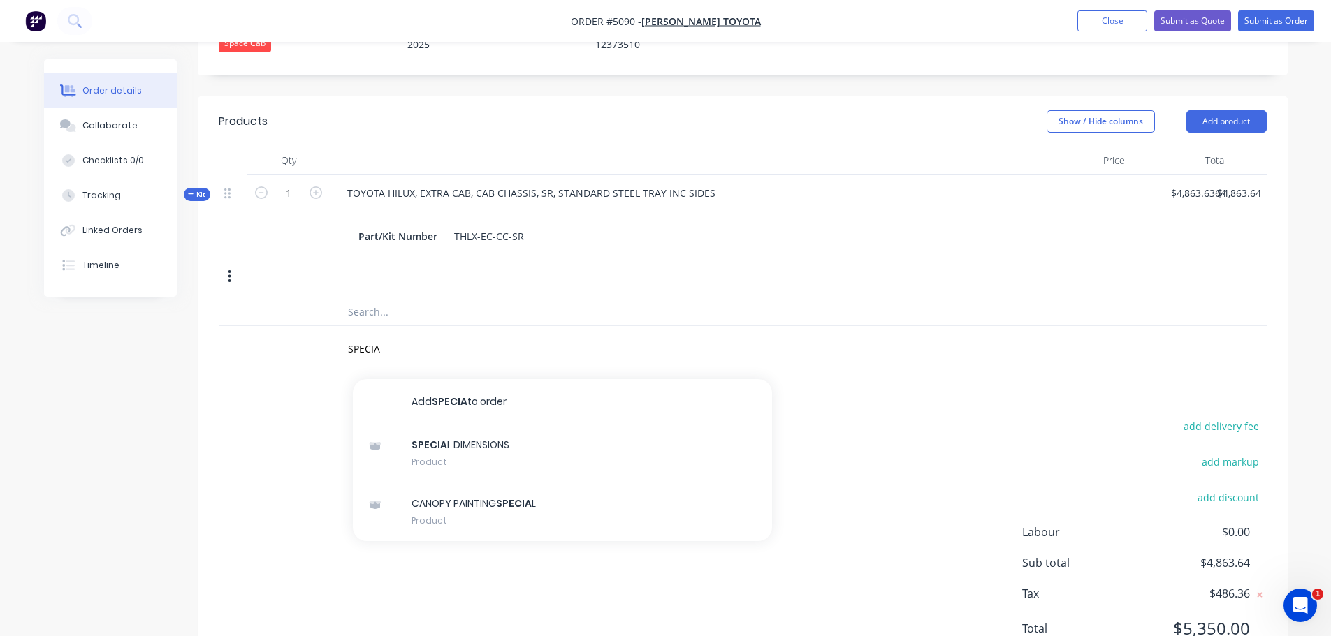
scroll to position [511, 0]
click at [395, 332] on input "SPECIA" at bounding box center [486, 346] width 279 height 28
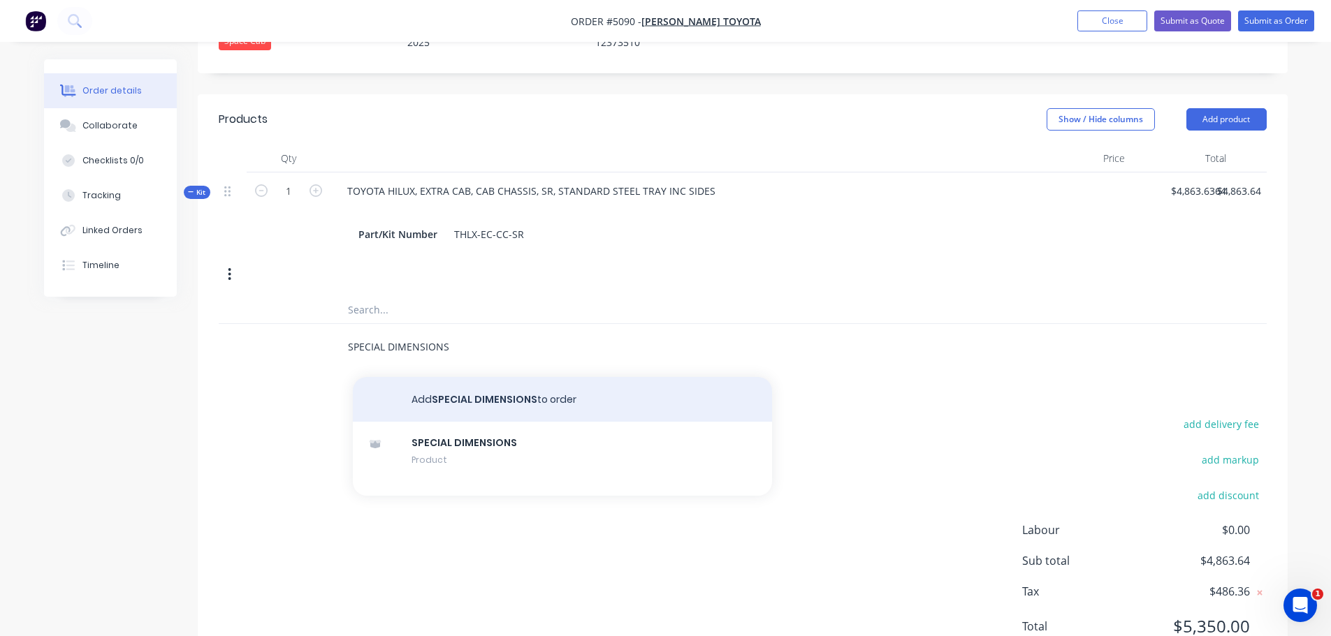
type input "SPECIAL DIMENSIONS"
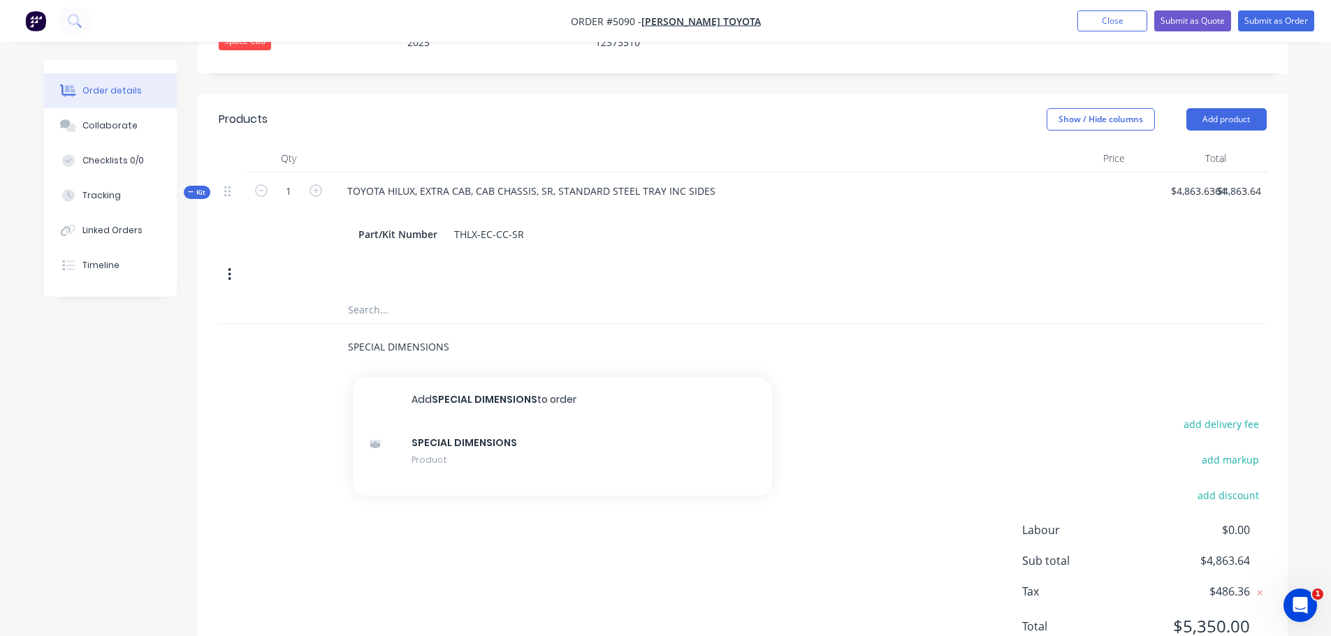
click at [430, 377] on button "Add SPECIAL DIMENSIONS to order" at bounding box center [562, 399] width 419 height 45
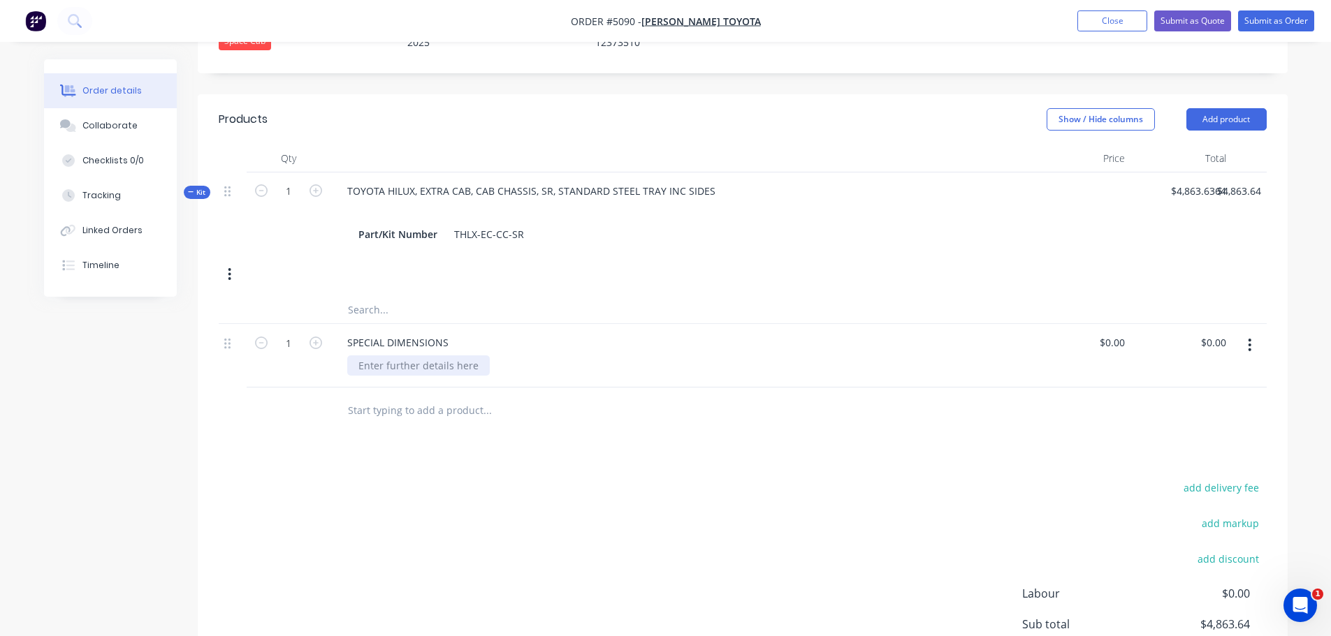
click at [431, 356] on div at bounding box center [418, 366] width 142 height 20
type input "$0.00"
click at [397, 396] on input "text" at bounding box center [486, 410] width 279 height 28
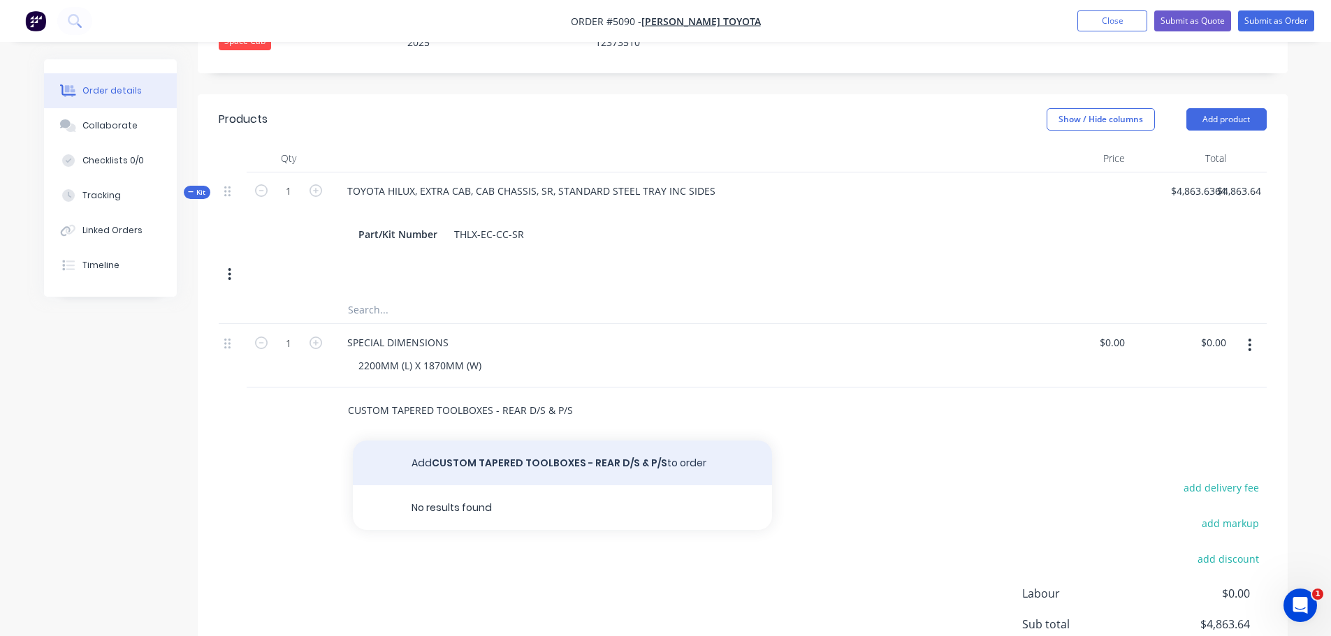
type input "CUSTOM TAPERED TOOLBOXES - REAR D/S & P/S"
click at [439, 441] on button "Add CUSTOM TAPERED TOOLBOXES - REAR D/S & P/S to order" at bounding box center [562, 463] width 419 height 45
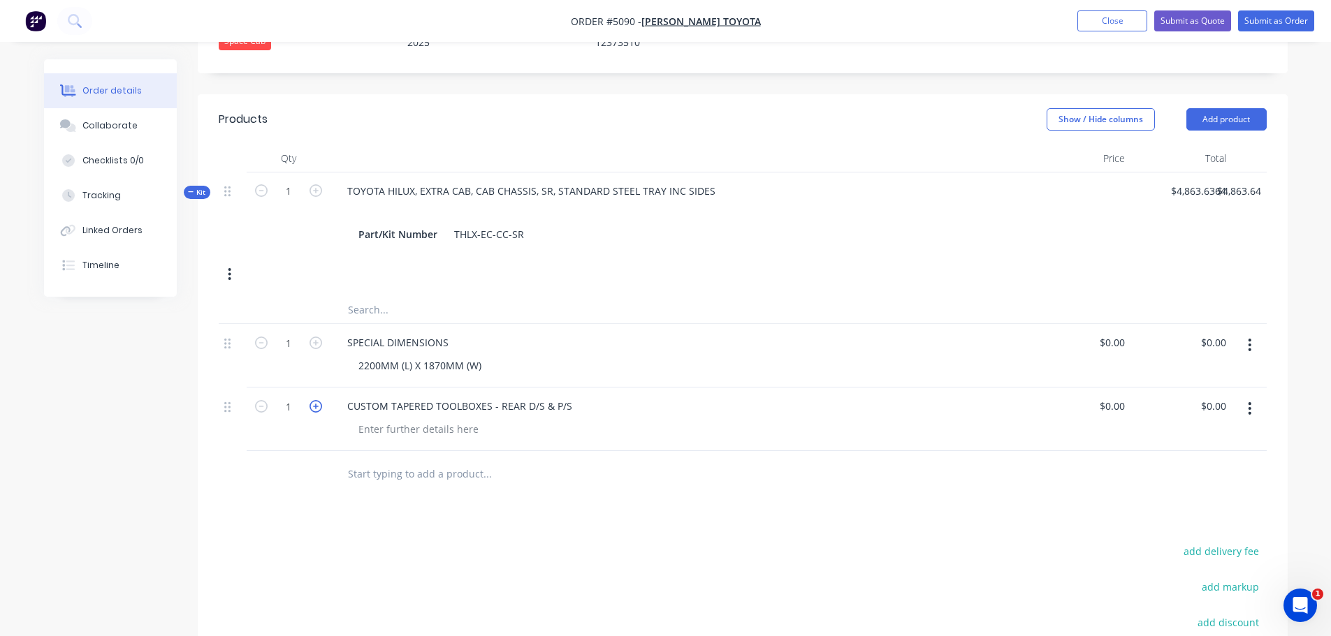
click at [316, 400] on icon "button" at bounding box center [315, 406] width 13 height 13
type input "2"
click at [1097, 388] on div "0 0" at bounding box center [1079, 420] width 101 height 64
type input "$689.00"
type input "1378.00"
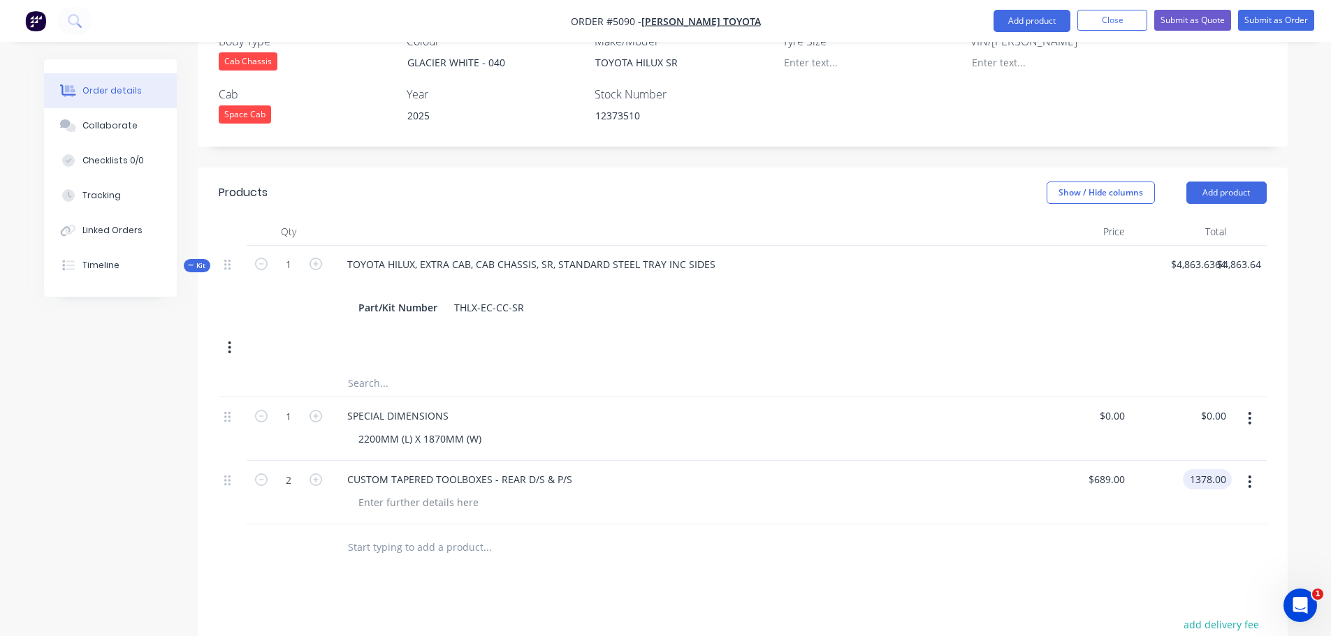
scroll to position [429, 0]
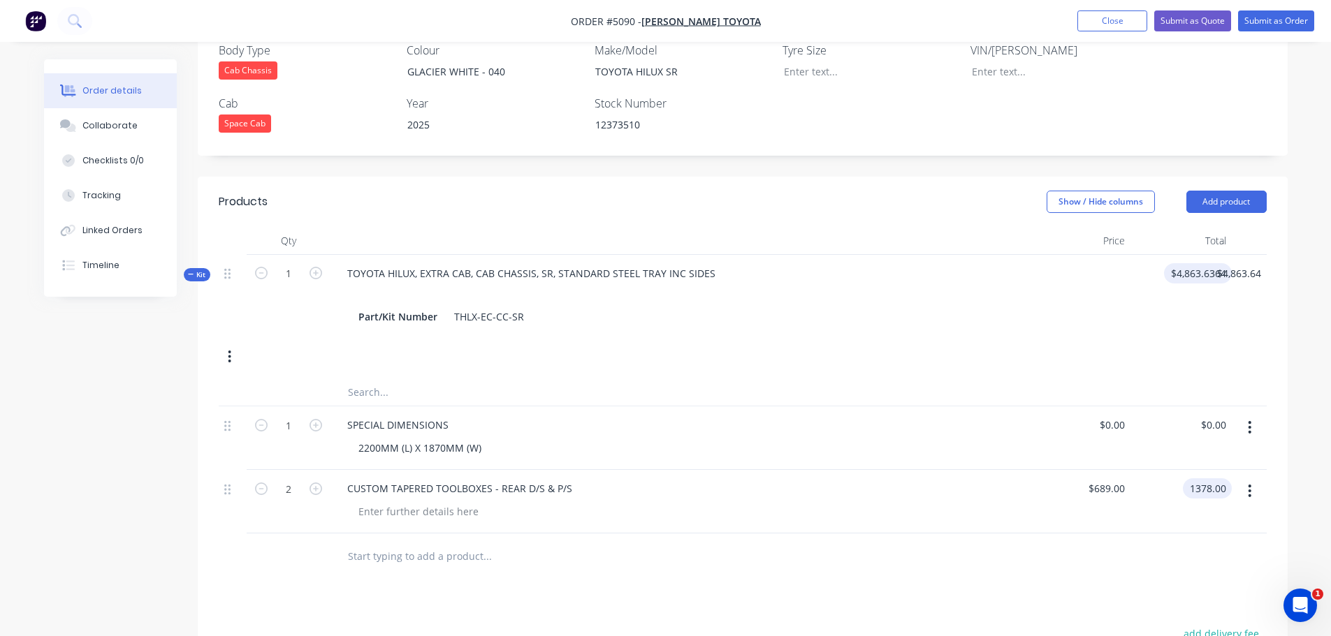
type input "4863.6364"
type input "$1,378.00"
click at [1178, 263] on input "4863.6364" at bounding box center [1200, 273] width 62 height 20
type input "$4,905.00"
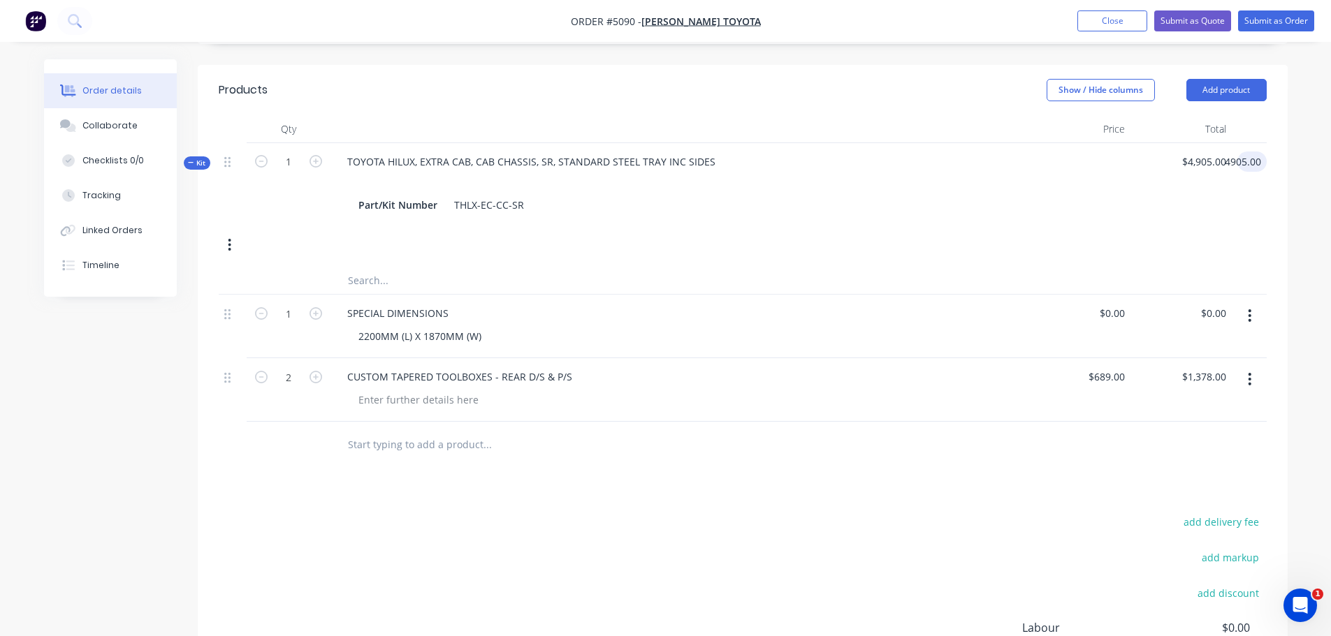
scroll to position [638, 0]
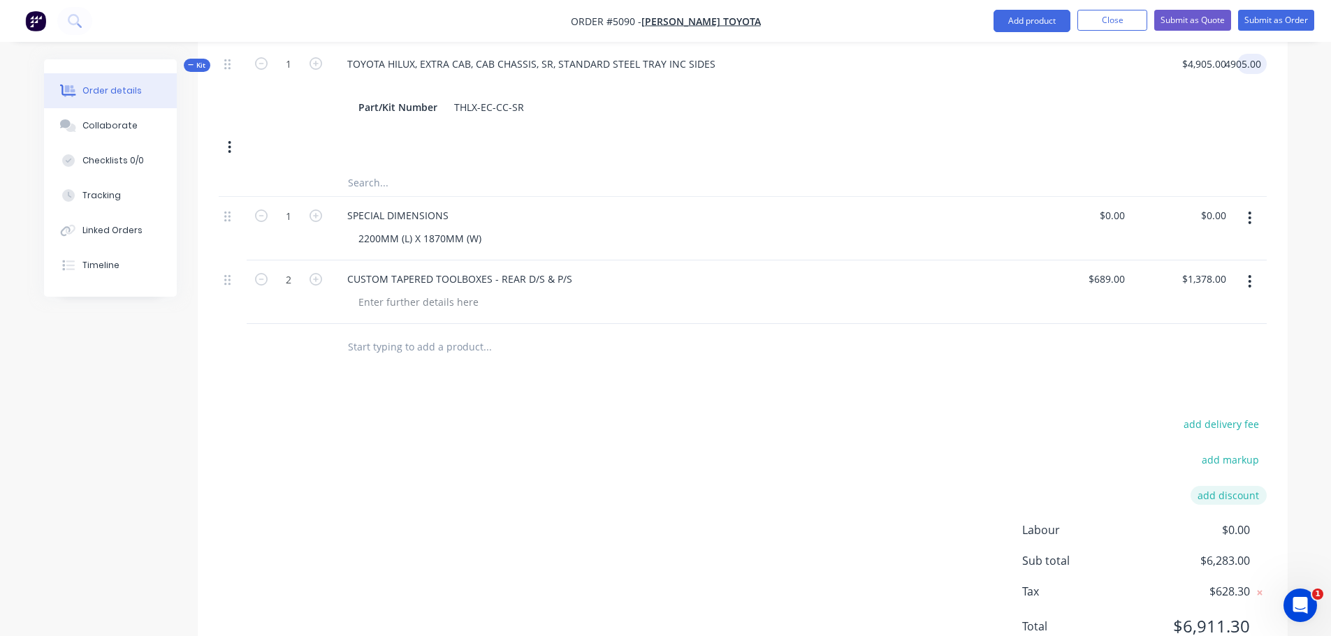
type input "$4,905.00"
click at [1213, 486] on button "add discount" at bounding box center [1228, 495] width 76 height 19
type input "DEALER DISCOUNT"
drag, startPoint x: 1204, startPoint y: 445, endPoint x: 1244, endPoint y: 439, distance: 40.2
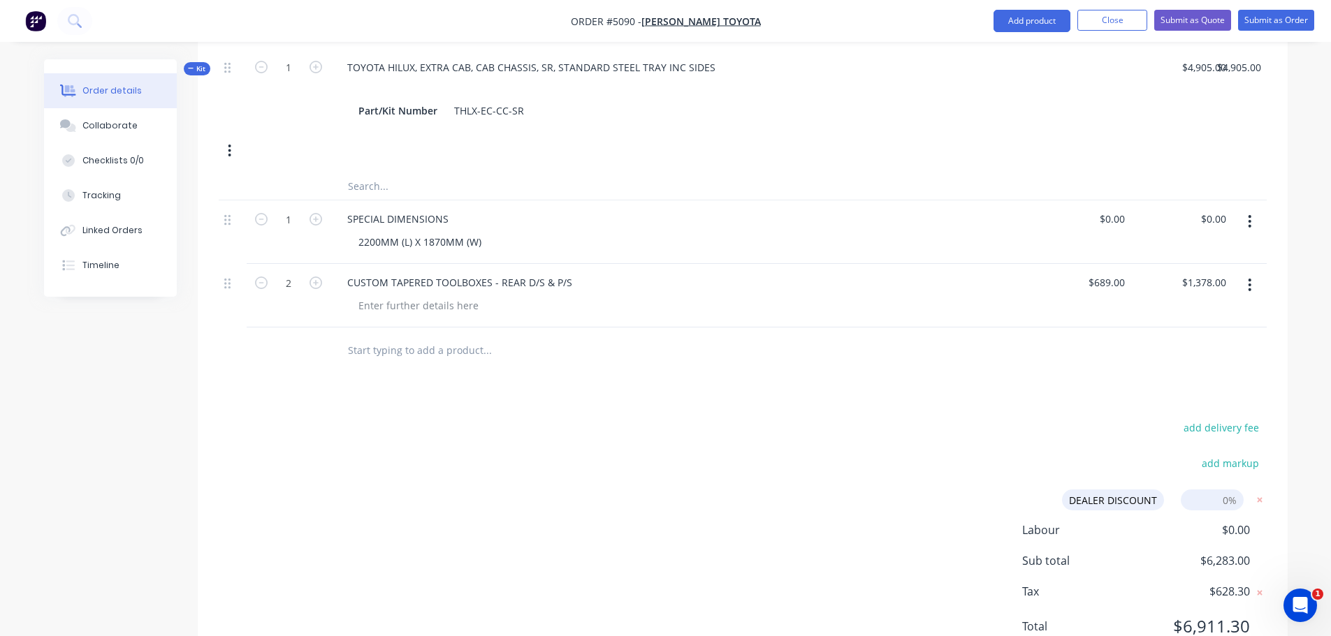
click at [1244, 490] on form "DEALER DISCOUNT DEALER DISCOUNT Discount name (Optional) 0%" at bounding box center [1158, 500] width 216 height 21
type input "10%"
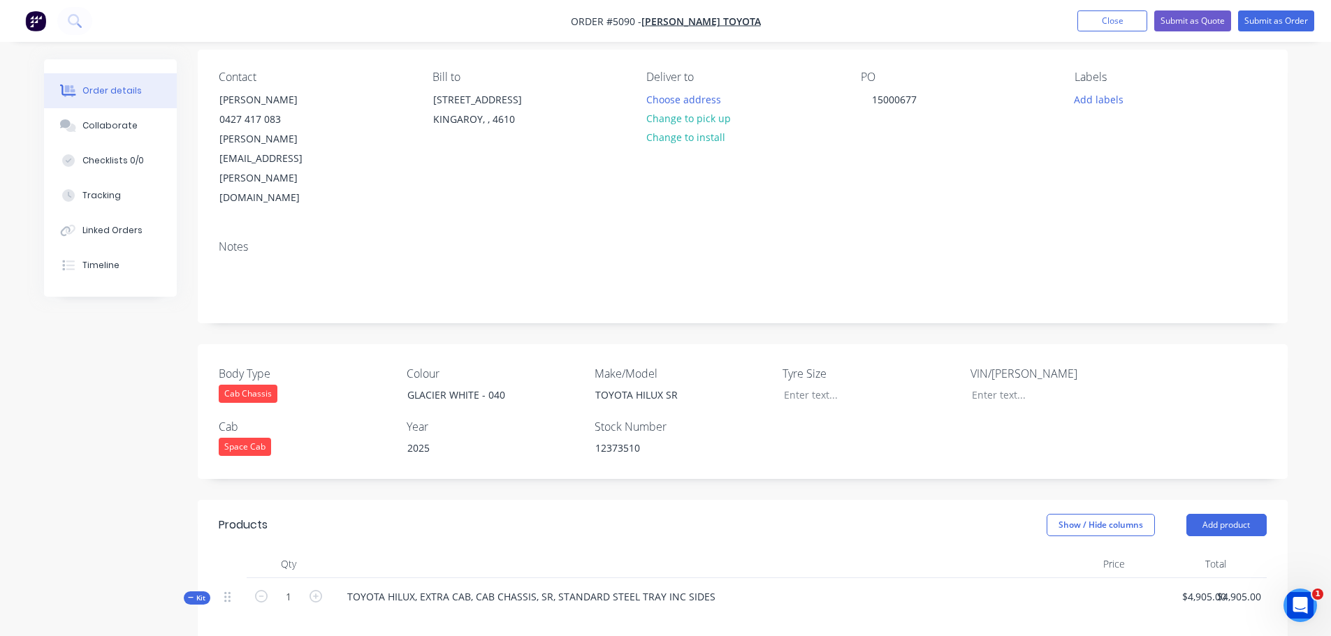
scroll to position [0, 0]
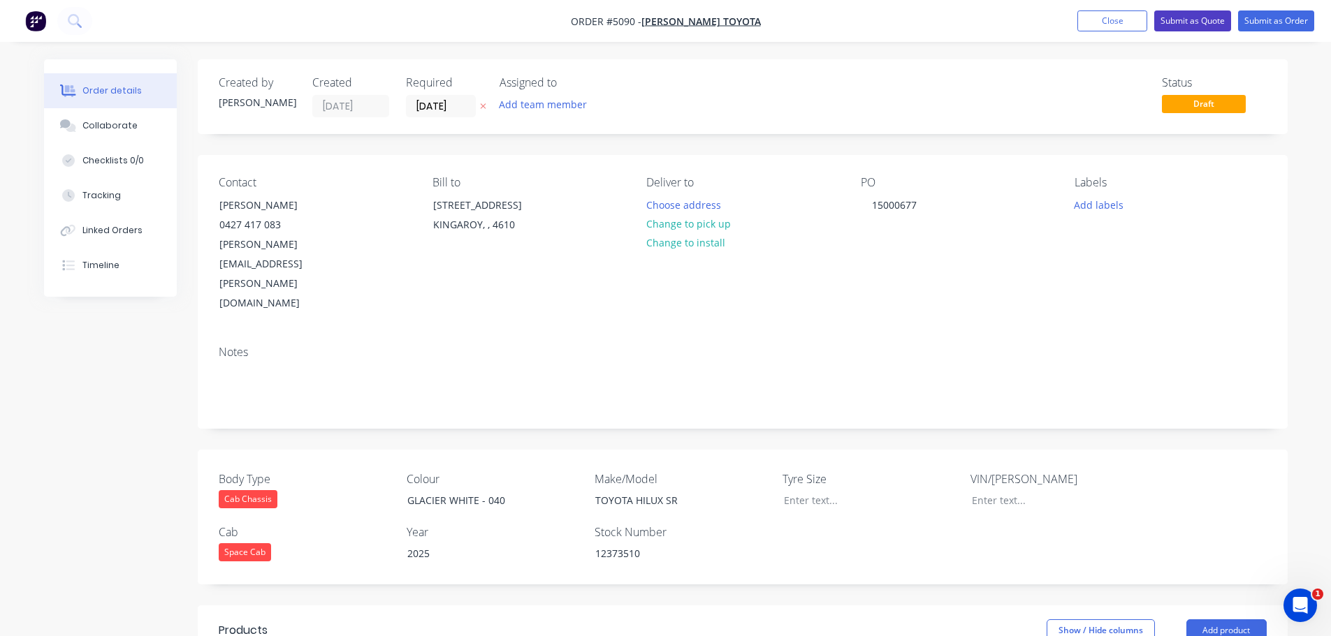
click at [1191, 20] on button "Submit as Quote" at bounding box center [1192, 20] width 77 height 21
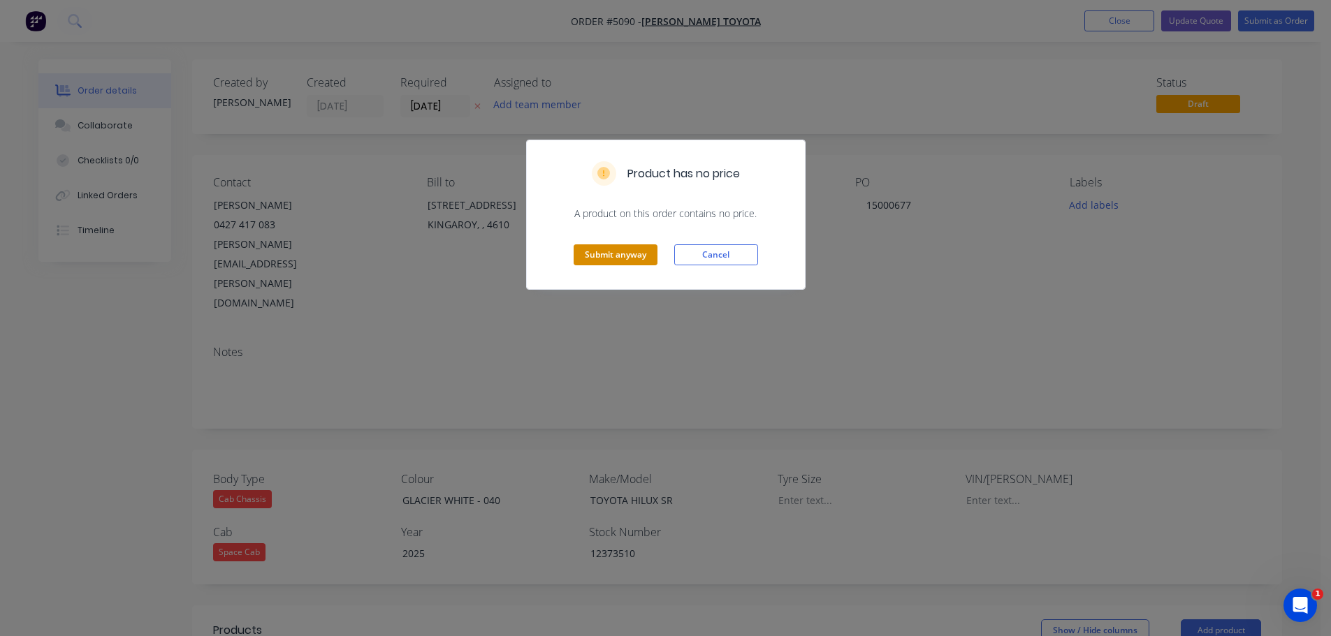
click at [599, 258] on button "Submit anyway" at bounding box center [615, 254] width 84 height 21
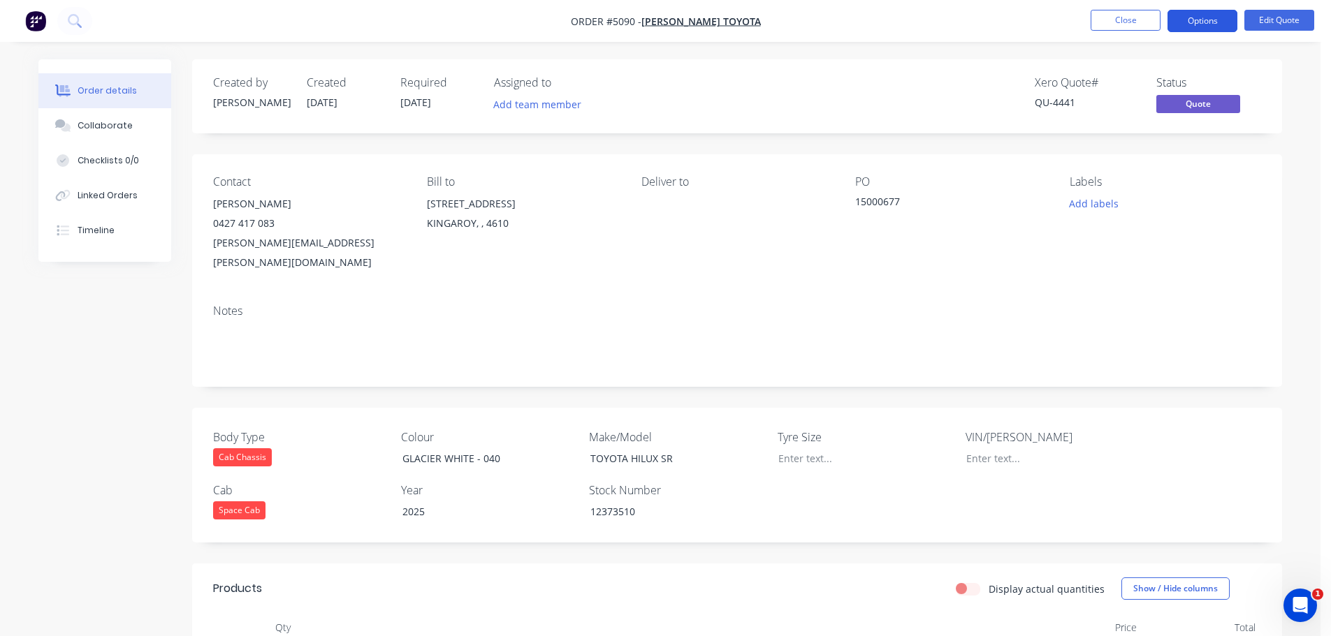
click at [1191, 25] on button "Options" at bounding box center [1202, 21] width 70 height 22
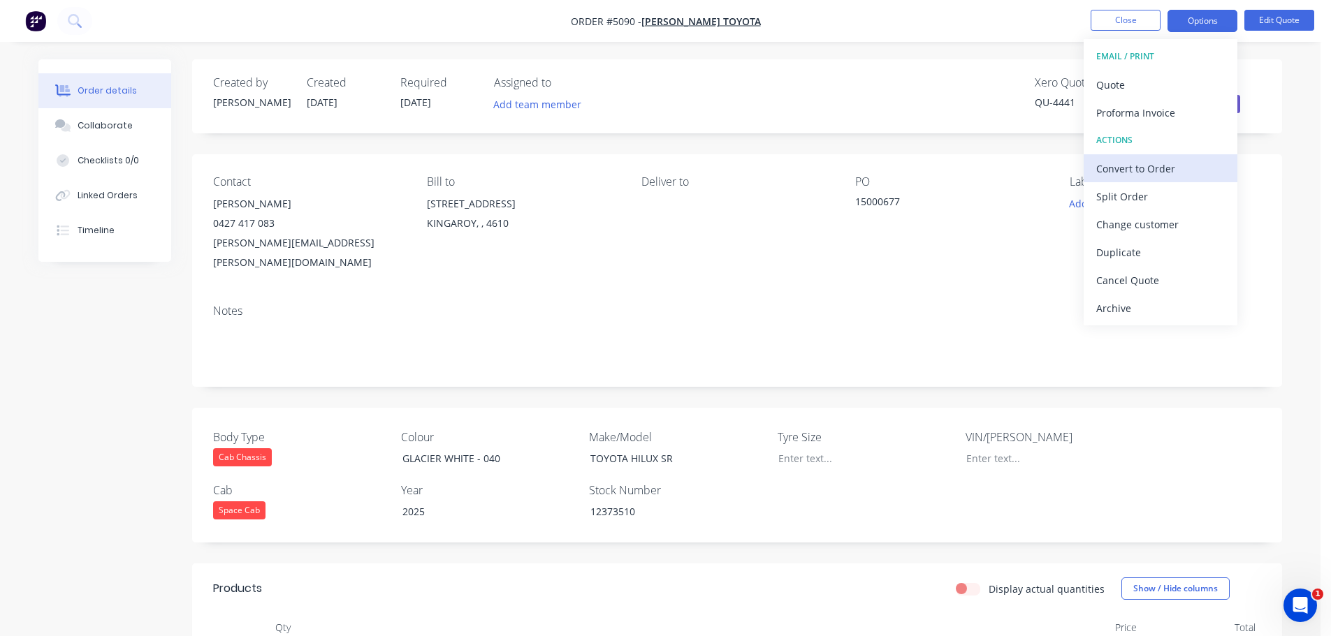
click at [1148, 177] on div "Convert to Order" at bounding box center [1160, 169] width 129 height 20
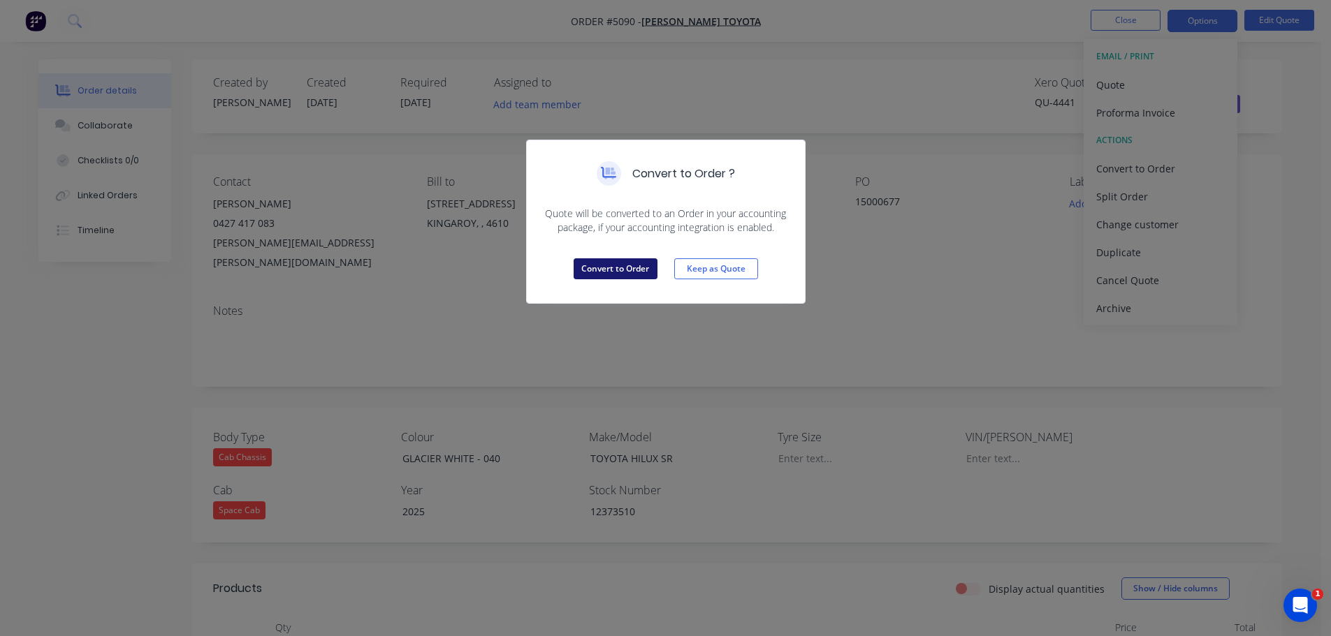
click at [627, 264] on button "Convert to Order" at bounding box center [615, 268] width 84 height 21
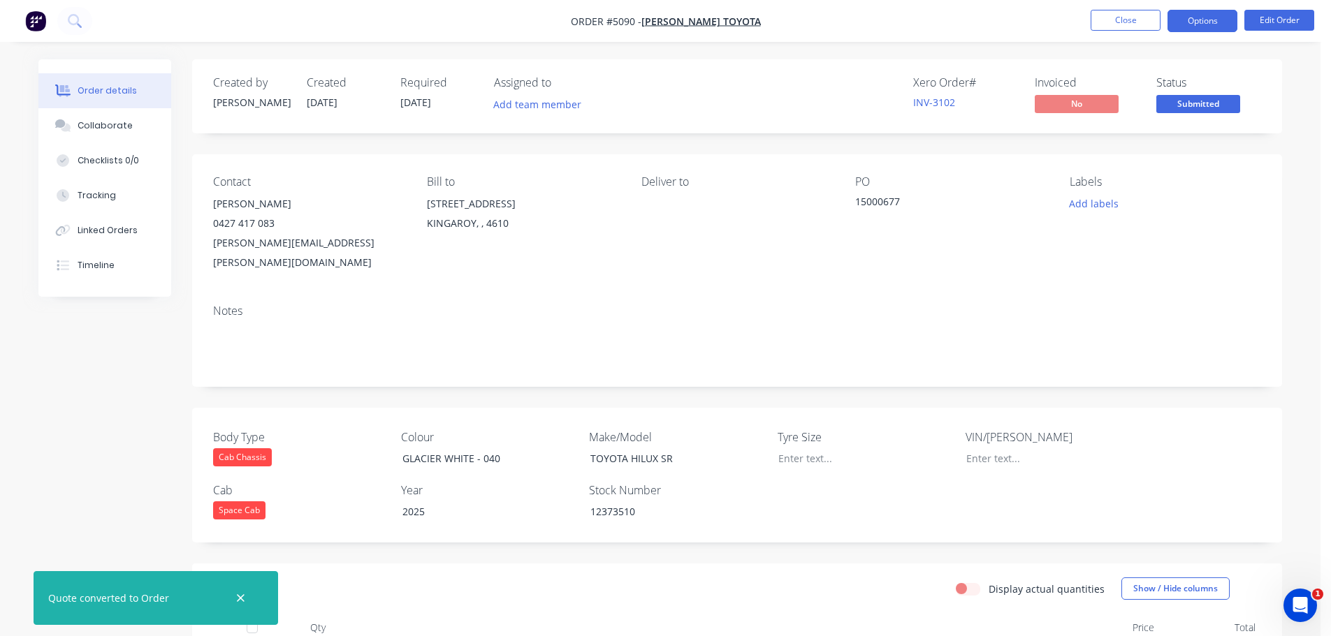
click at [1192, 24] on button "Options" at bounding box center [1202, 21] width 70 height 22
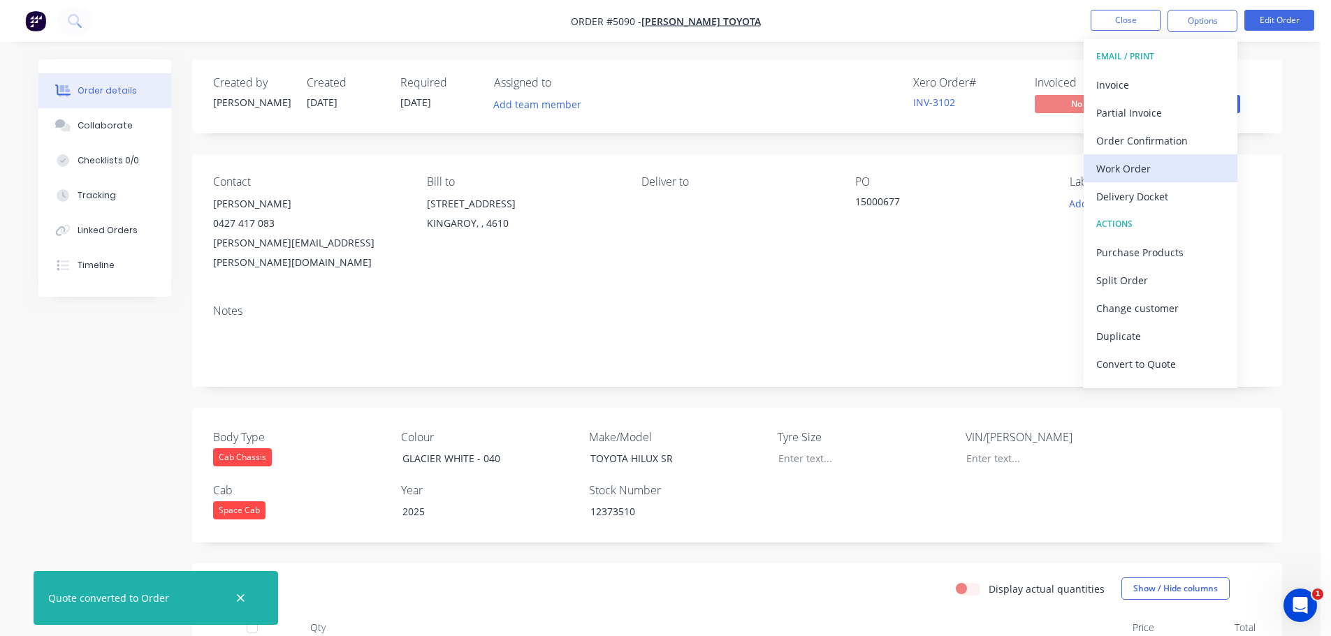
click at [1145, 163] on div "Work Order" at bounding box center [1160, 169] width 129 height 20
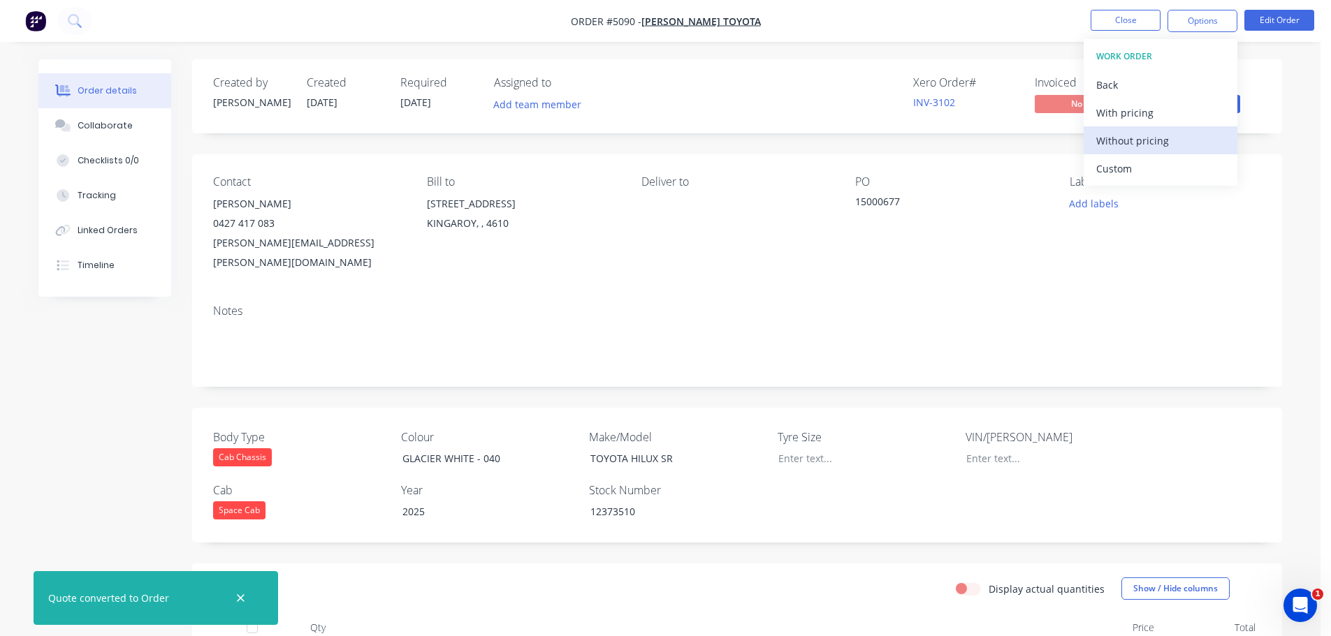
click at [1131, 146] on div "Without pricing" at bounding box center [1160, 141] width 129 height 20
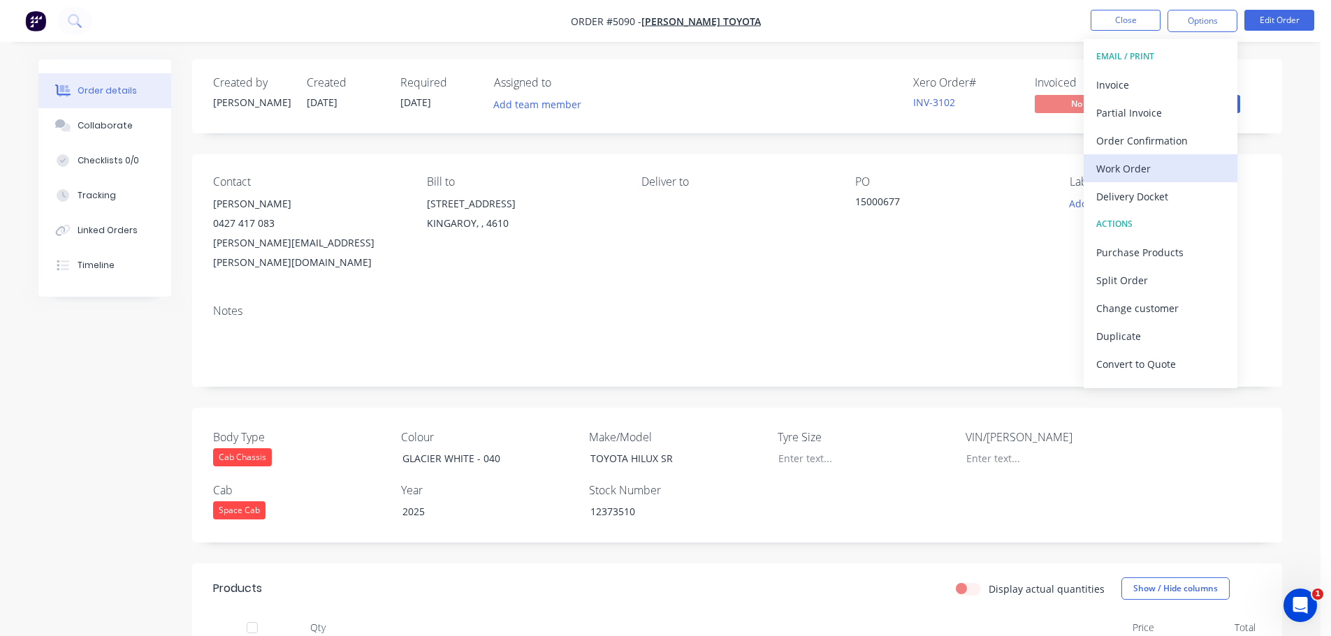
click at [1139, 172] on div "Work Order" at bounding box center [1160, 169] width 129 height 20
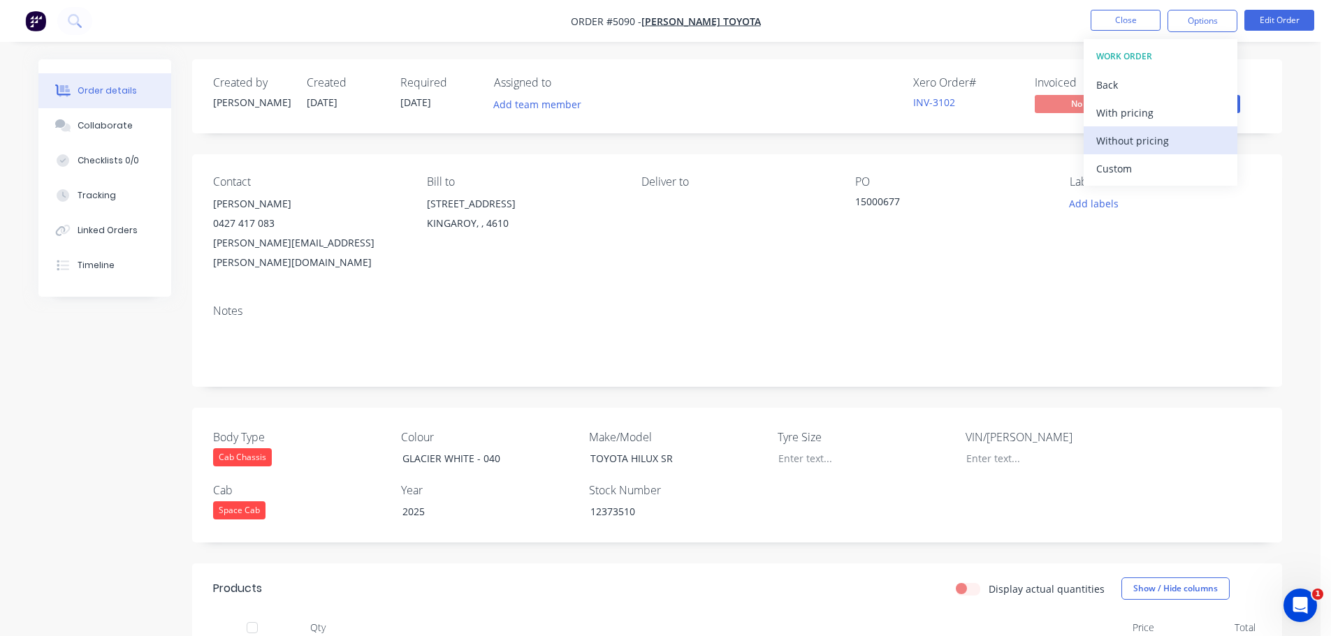
click at [1142, 147] on div "Without pricing" at bounding box center [1160, 141] width 129 height 20
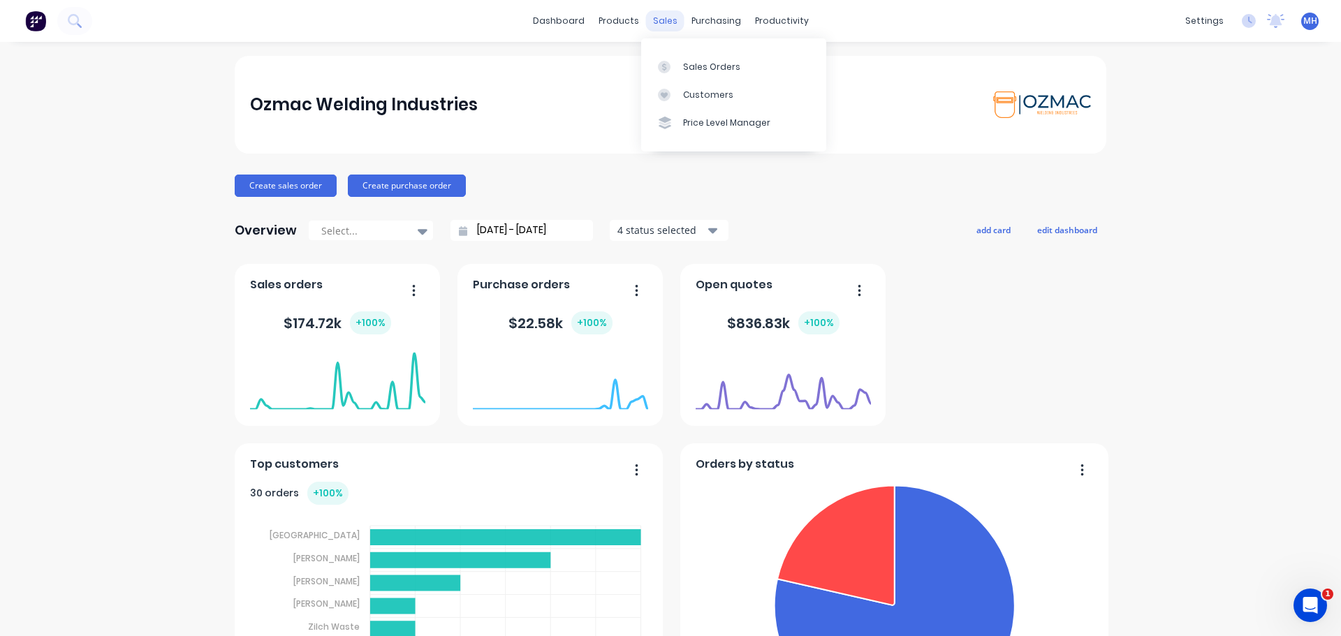
click at [665, 17] on div "sales" at bounding box center [665, 20] width 38 height 21
click at [686, 62] on div "Sales Orders" at bounding box center [711, 67] width 57 height 13
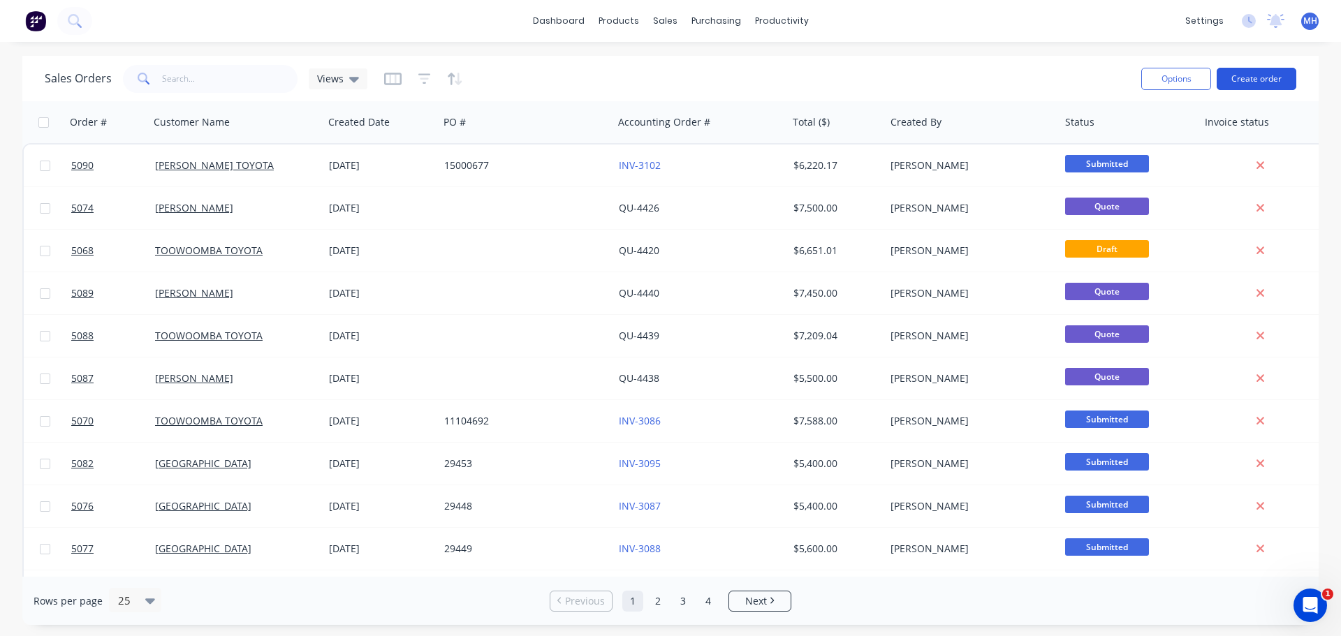
click at [1256, 79] on button "Create order" at bounding box center [1257, 79] width 80 height 22
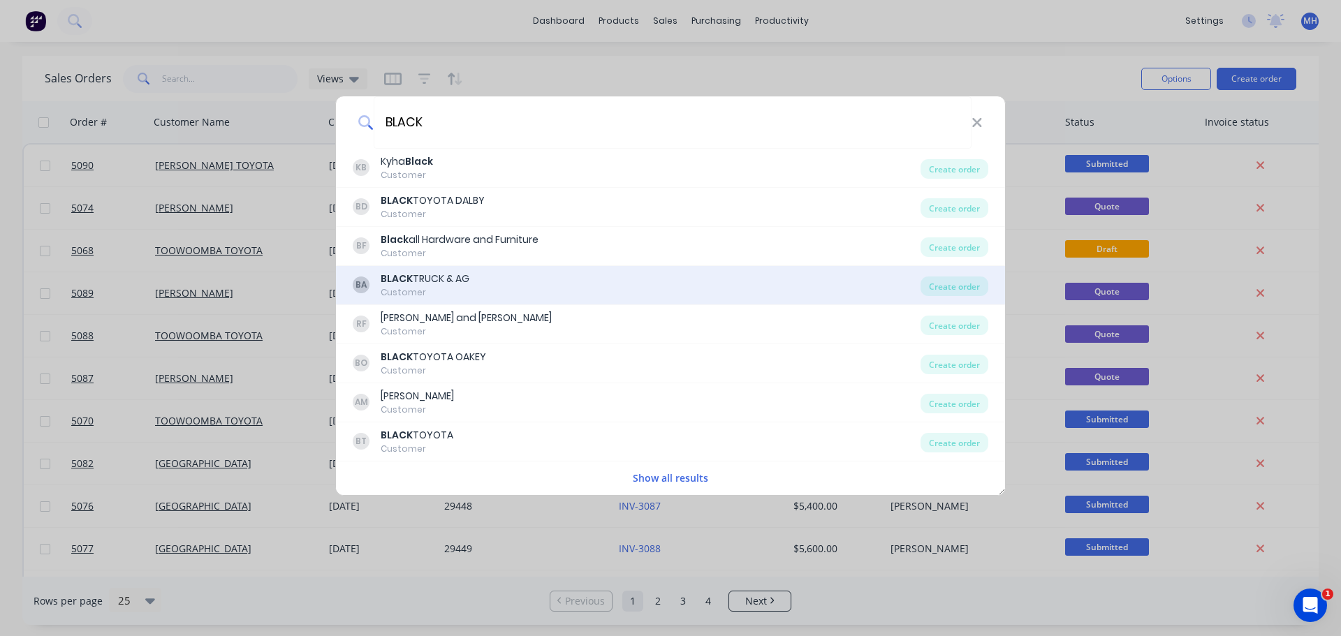
type input "BLACK"
click at [448, 283] on div "BLACK TRUCK & AG" at bounding box center [425, 279] width 89 height 15
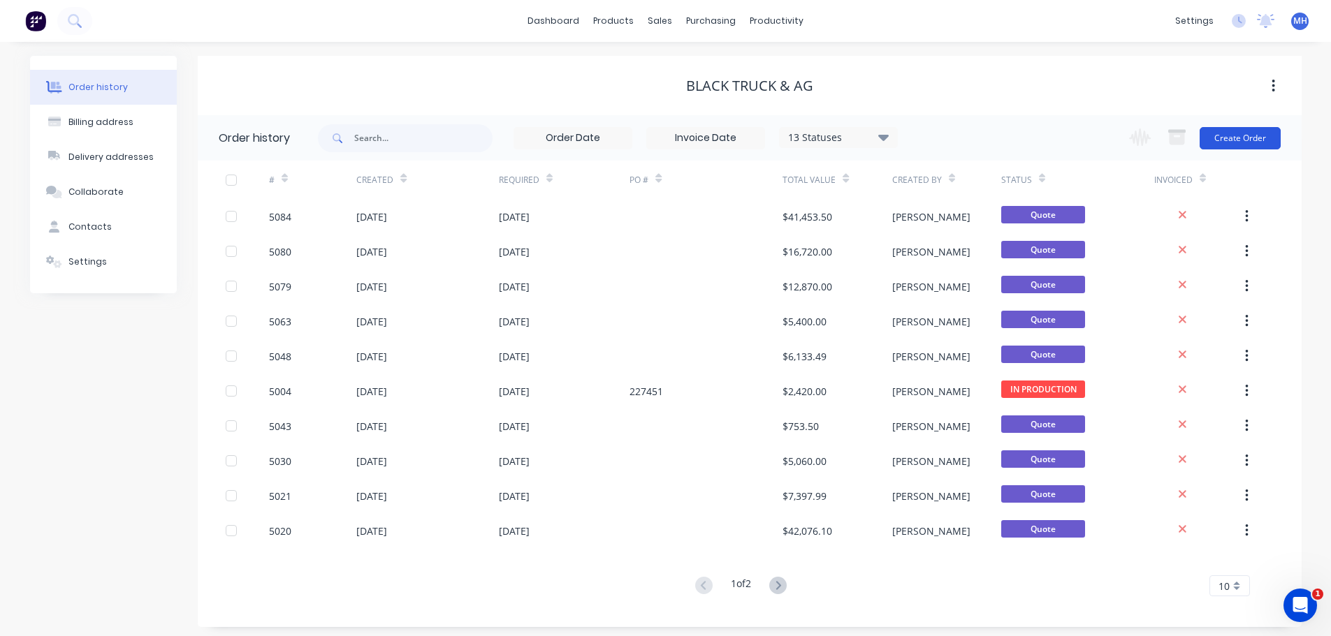
click at [1233, 136] on button "Create Order" at bounding box center [1239, 138] width 81 height 22
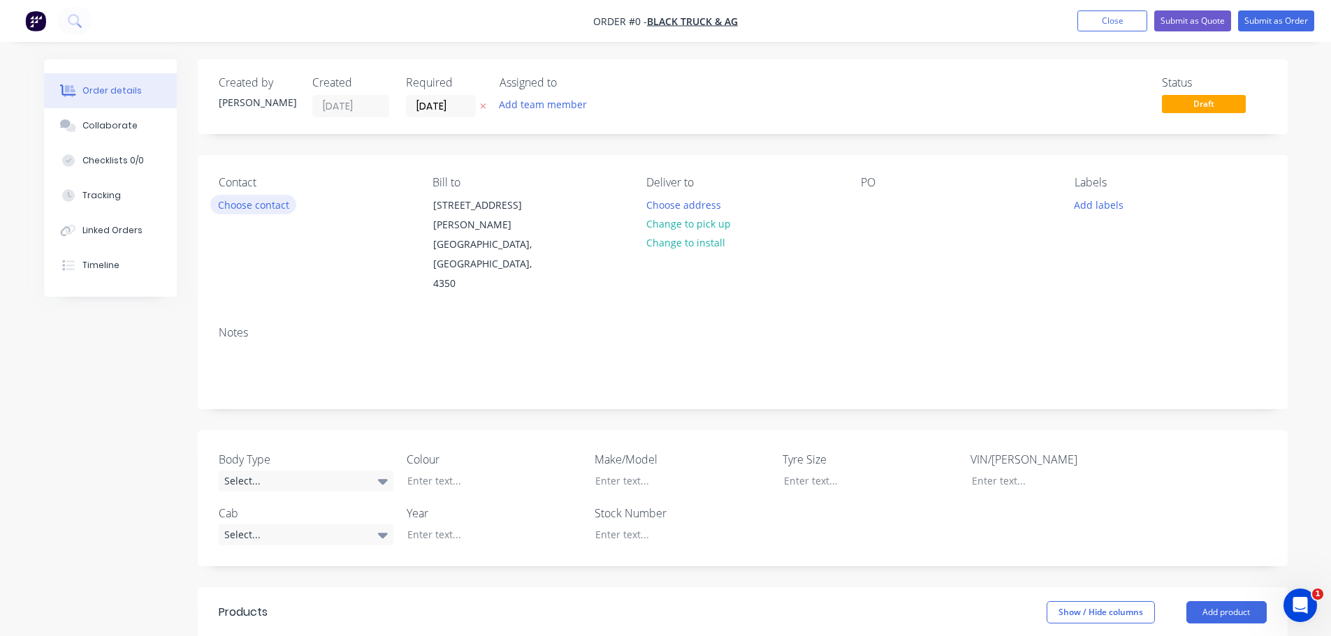
click at [247, 205] on button "Choose contact" at bounding box center [253, 204] width 86 height 19
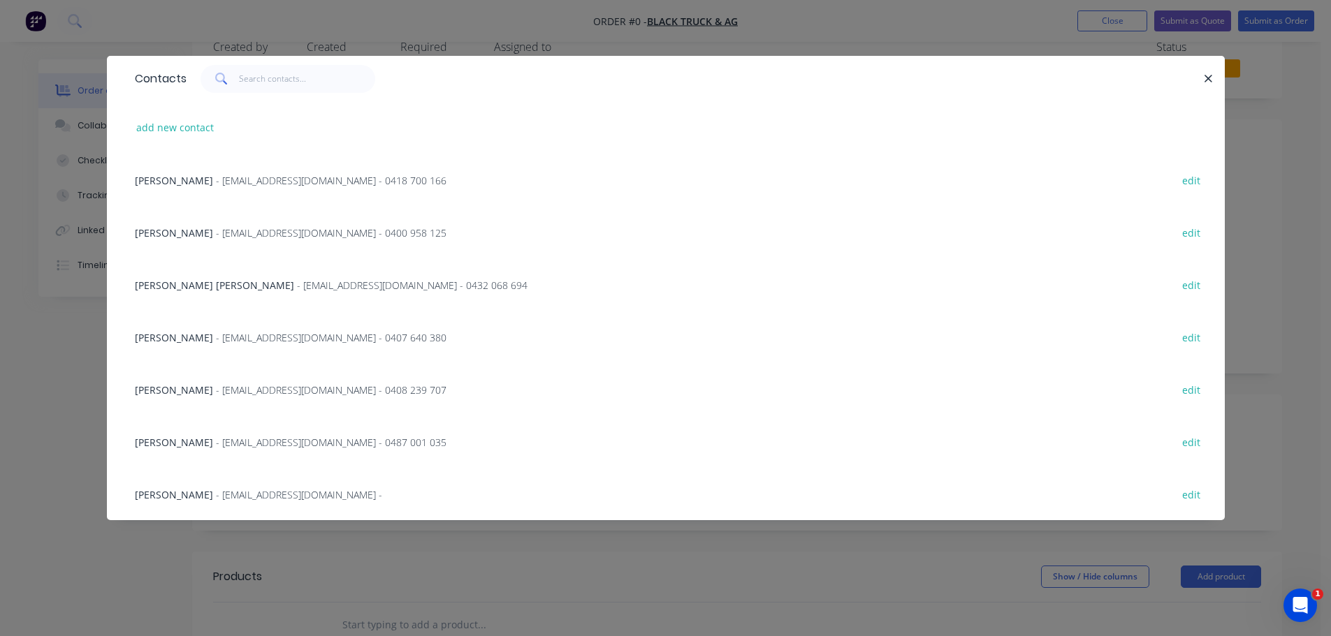
scroll to position [140, 0]
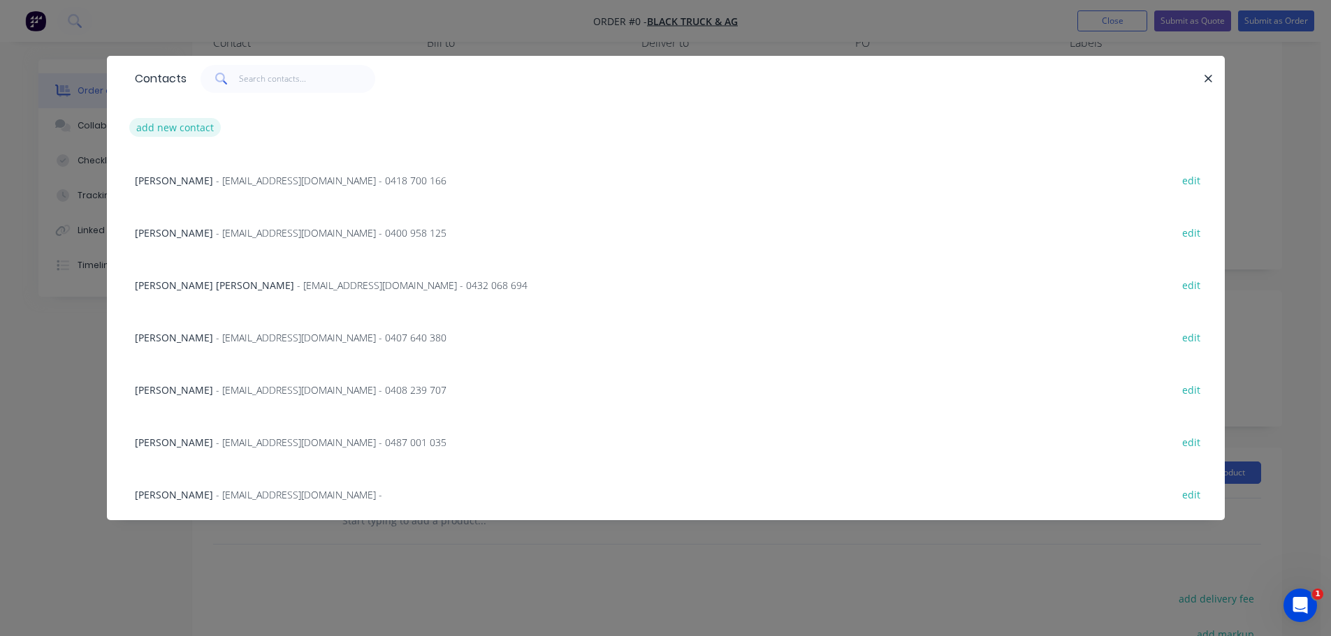
click at [191, 123] on button "add new contact" at bounding box center [175, 127] width 92 height 19
select select "AU"
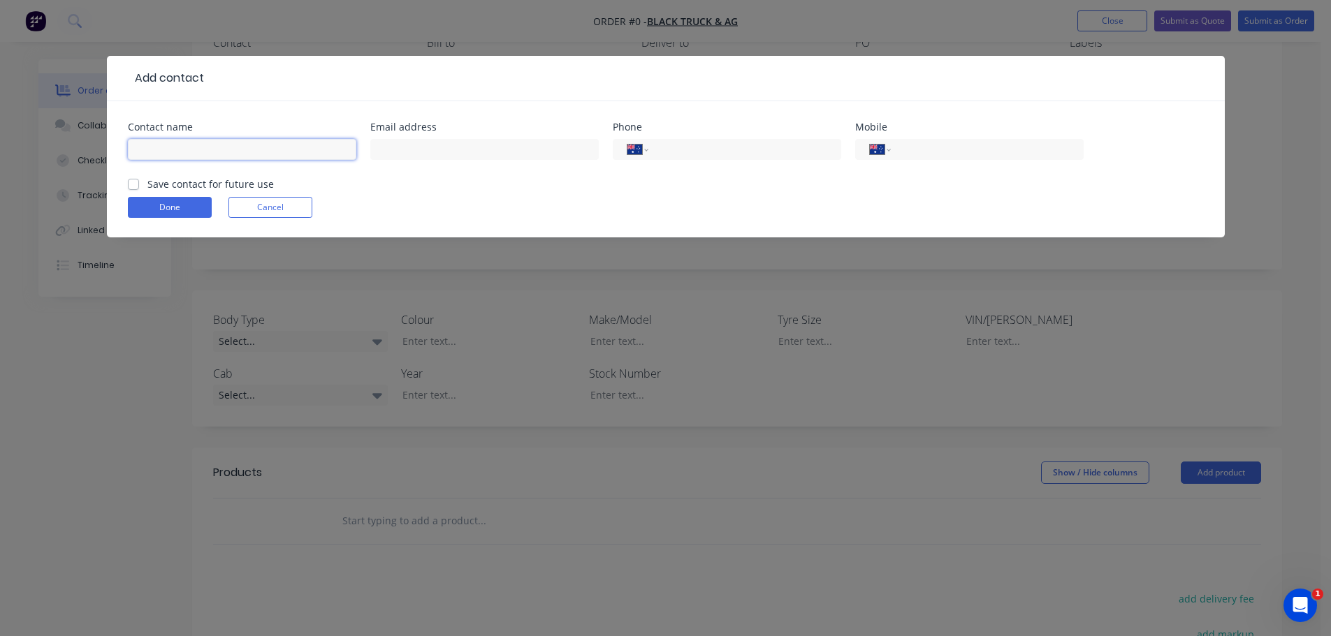
click at [261, 149] on input "text" at bounding box center [242, 149] width 228 height 21
type input "[PERSON_NAME]"
type input "predelivery@blacktruckandag.com.au"
type input "0477 006 842"
click at [147, 184] on label "Save contact for future use" at bounding box center [210, 184] width 126 height 15
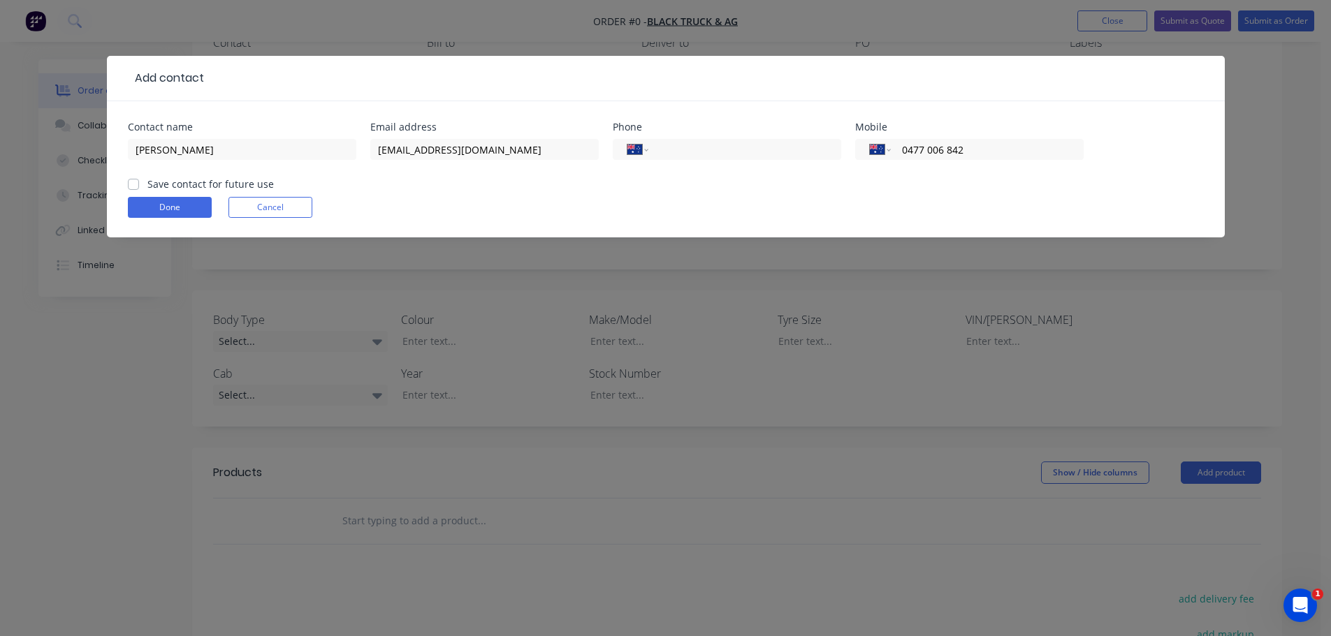
click at [136, 184] on input "Save contact for future use" at bounding box center [133, 183] width 11 height 13
checkbox input "true"
click at [169, 207] on button "Done" at bounding box center [170, 207] width 84 height 21
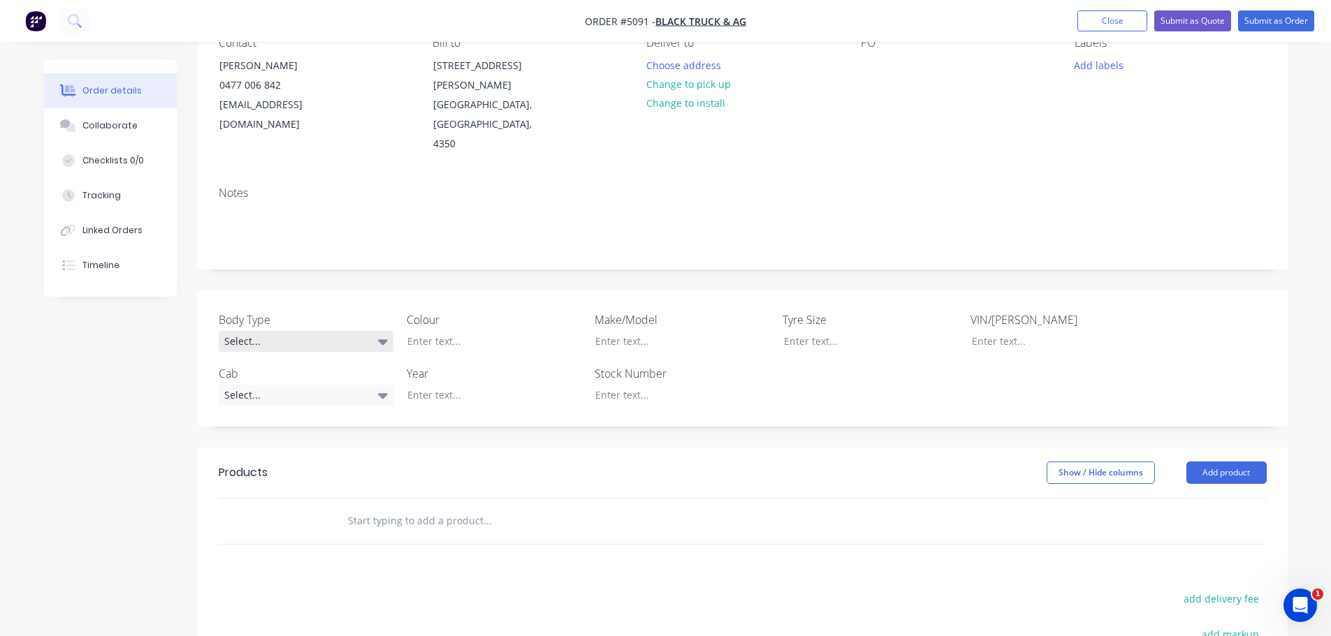
click at [302, 331] on div "Select..." at bounding box center [306, 341] width 175 height 21
click at [307, 366] on button "Cab Chassis" at bounding box center [324, 360] width 210 height 28
click at [440, 331] on div at bounding box center [483, 341] width 175 height 20
click at [650, 331] on div at bounding box center [671, 341] width 175 height 20
click at [300, 384] on div "Select..." at bounding box center [306, 394] width 175 height 21
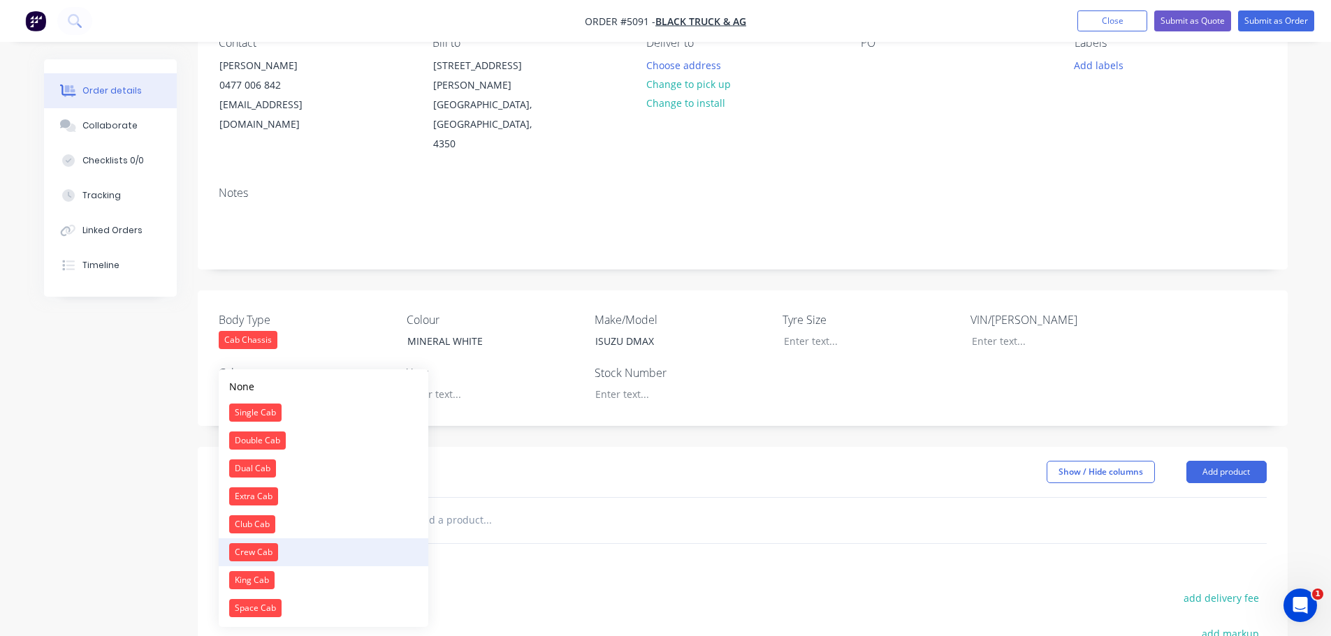
click at [300, 555] on button "Crew Cab" at bounding box center [324, 553] width 210 height 28
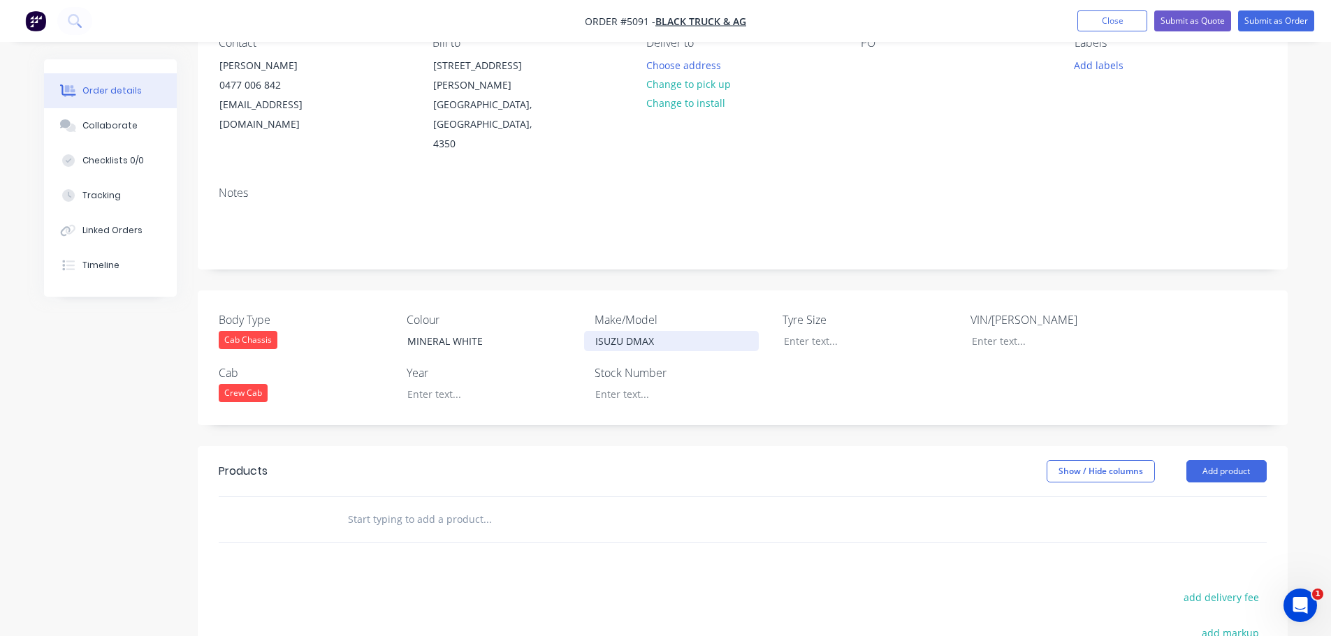
click at [662, 331] on div "ISUZU DMAX" at bounding box center [671, 341] width 175 height 20
click at [625, 384] on div at bounding box center [671, 394] width 175 height 20
click at [444, 384] on div at bounding box center [483, 394] width 175 height 20
click at [425, 506] on input "text" at bounding box center [486, 520] width 279 height 28
click at [1215, 460] on button "Add product" at bounding box center [1226, 471] width 80 height 22
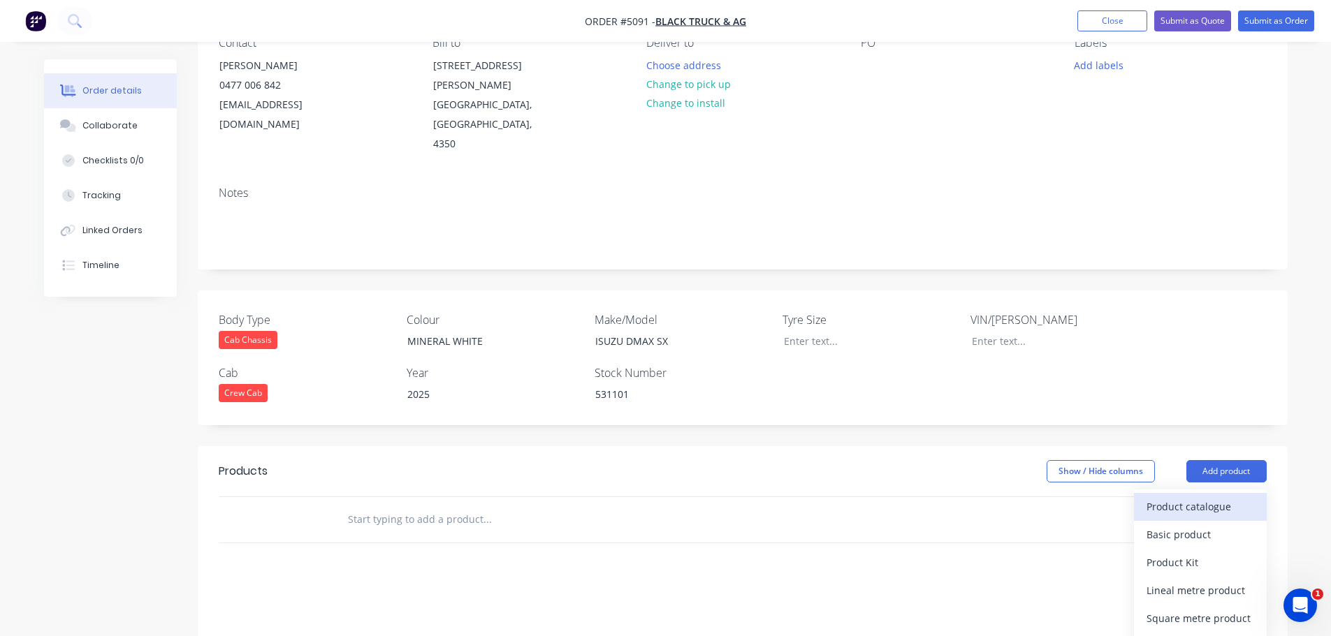
click at [1210, 497] on div "Product catalogue" at bounding box center [1200, 507] width 108 height 20
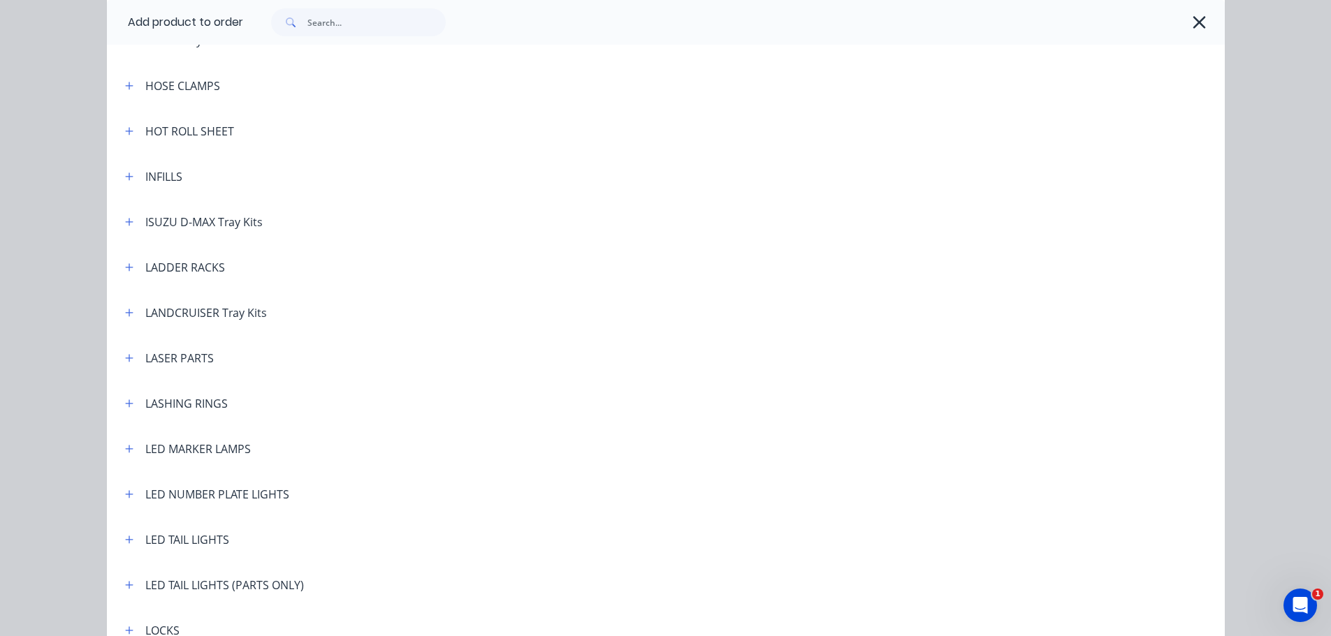
scroll to position [1816, 0]
click at [129, 220] on button "button" at bounding box center [129, 220] width 17 height 17
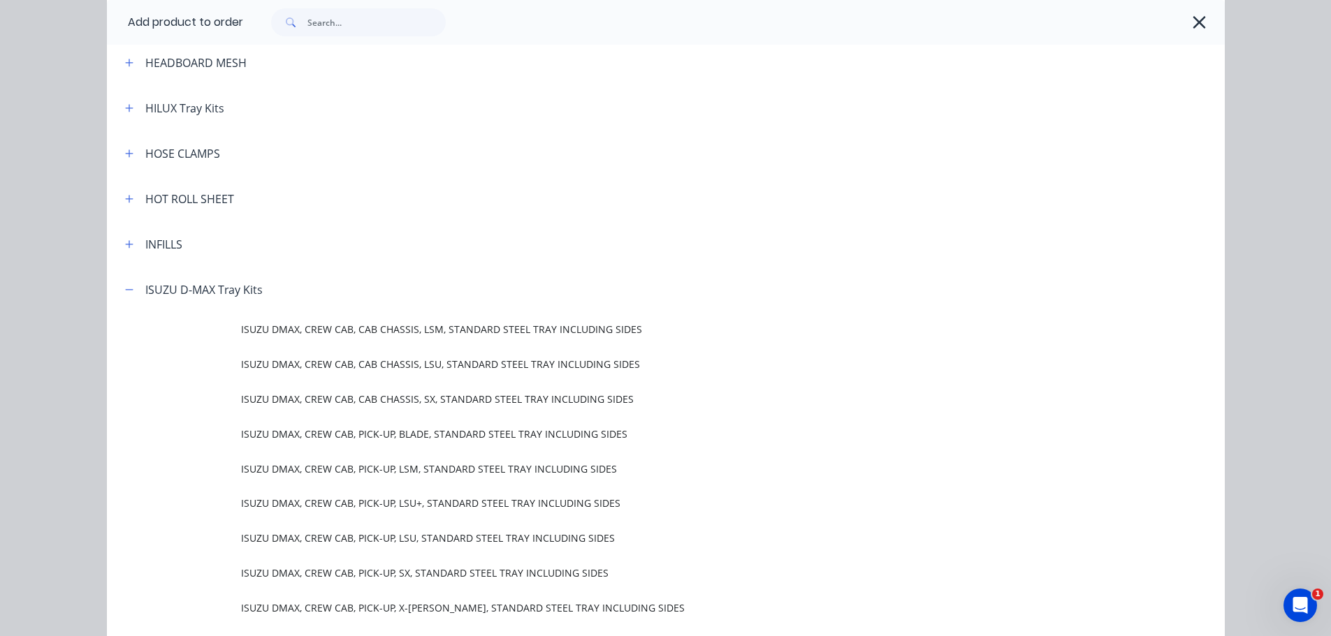
scroll to position [1746, 0]
click at [125, 291] on icon "button" at bounding box center [129, 291] width 8 height 1
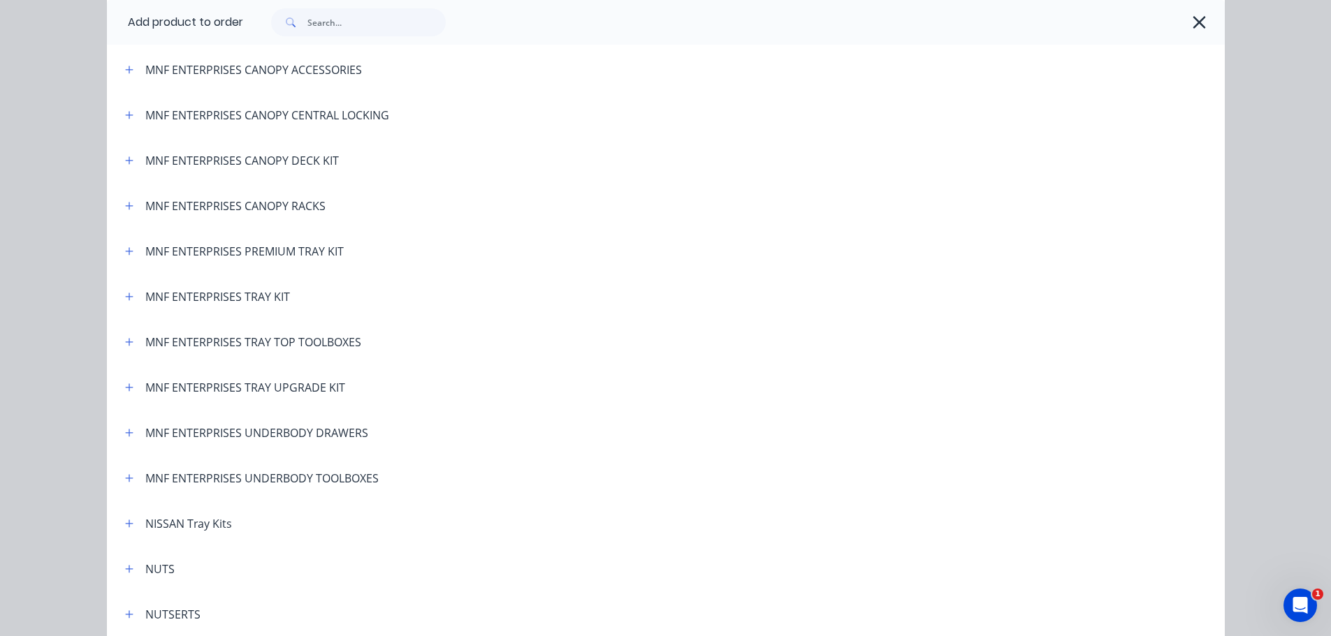
scroll to position [2654, 0]
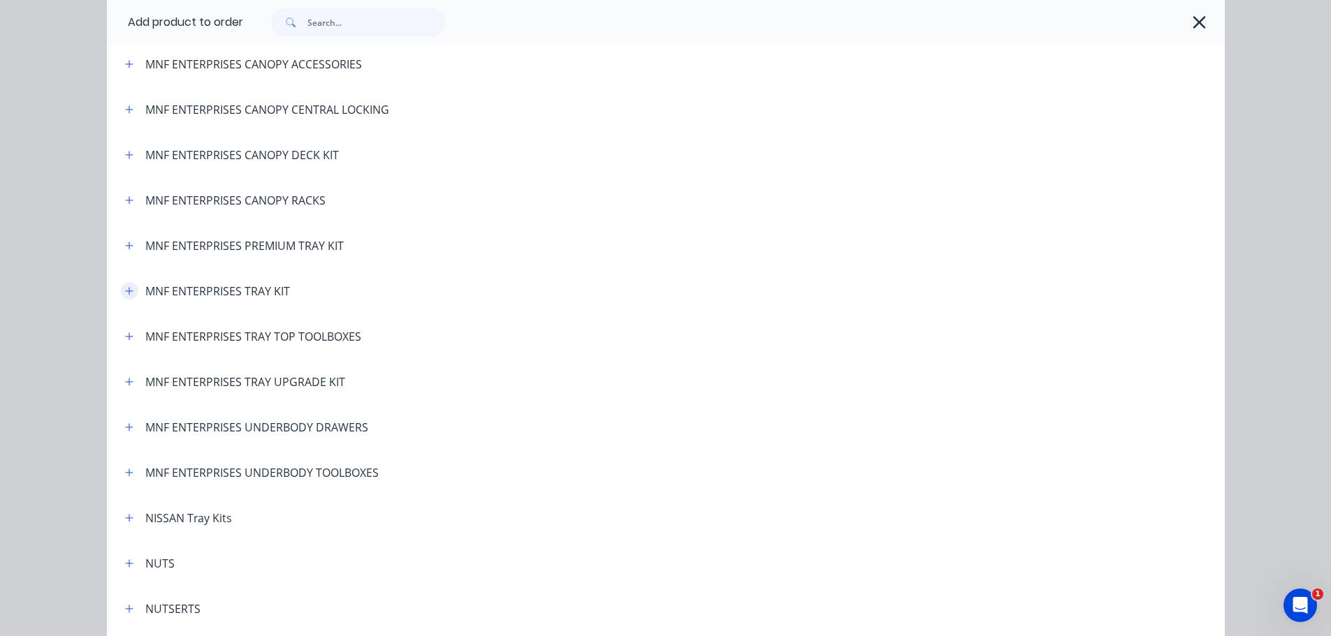
click at [125, 295] on icon "button" at bounding box center [129, 291] width 8 height 10
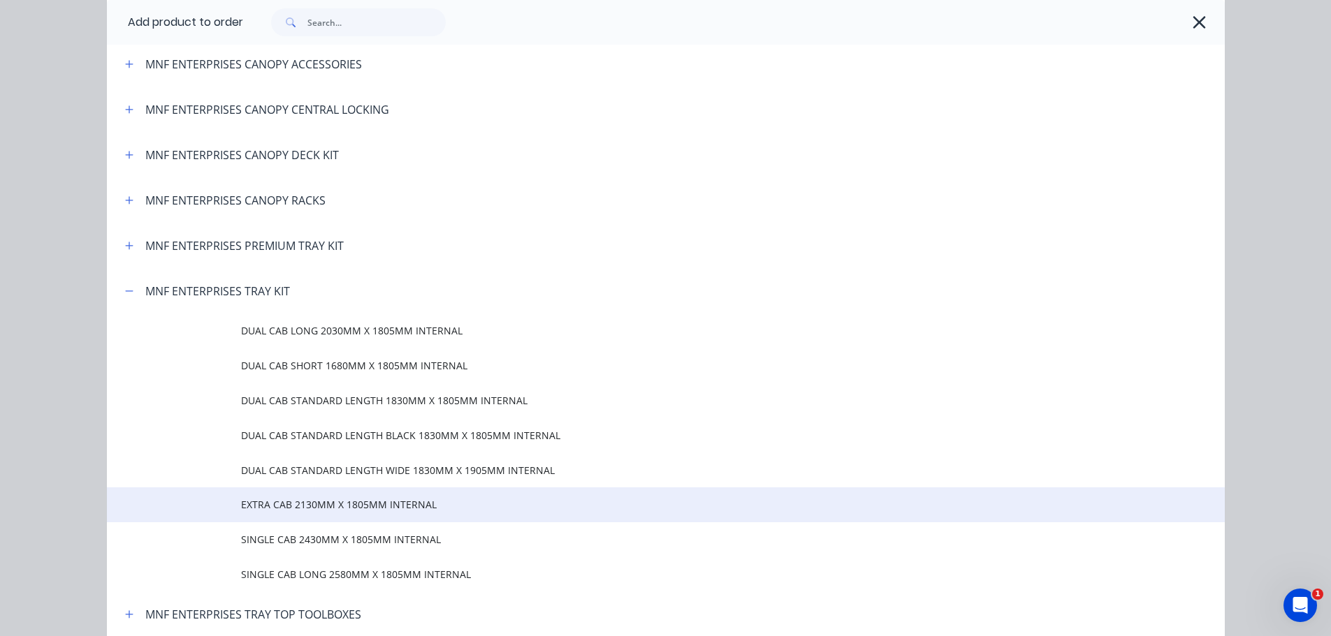
scroll to position [2724, 0]
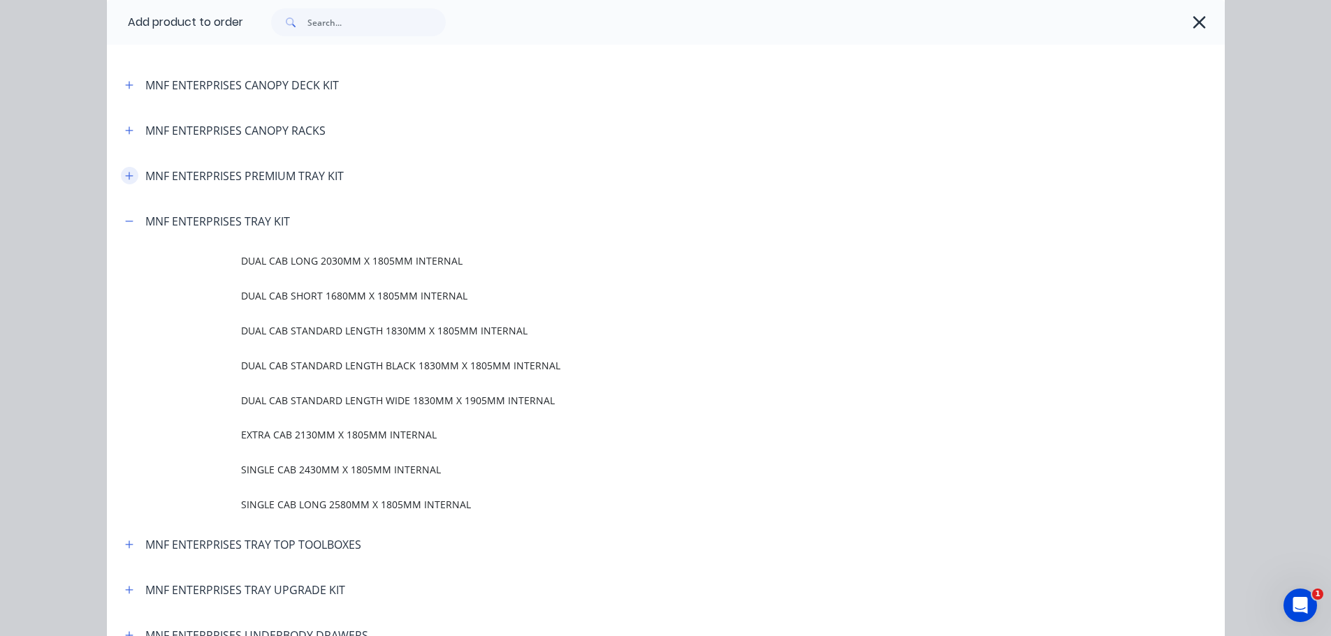
click at [125, 179] on icon "button" at bounding box center [129, 176] width 8 height 10
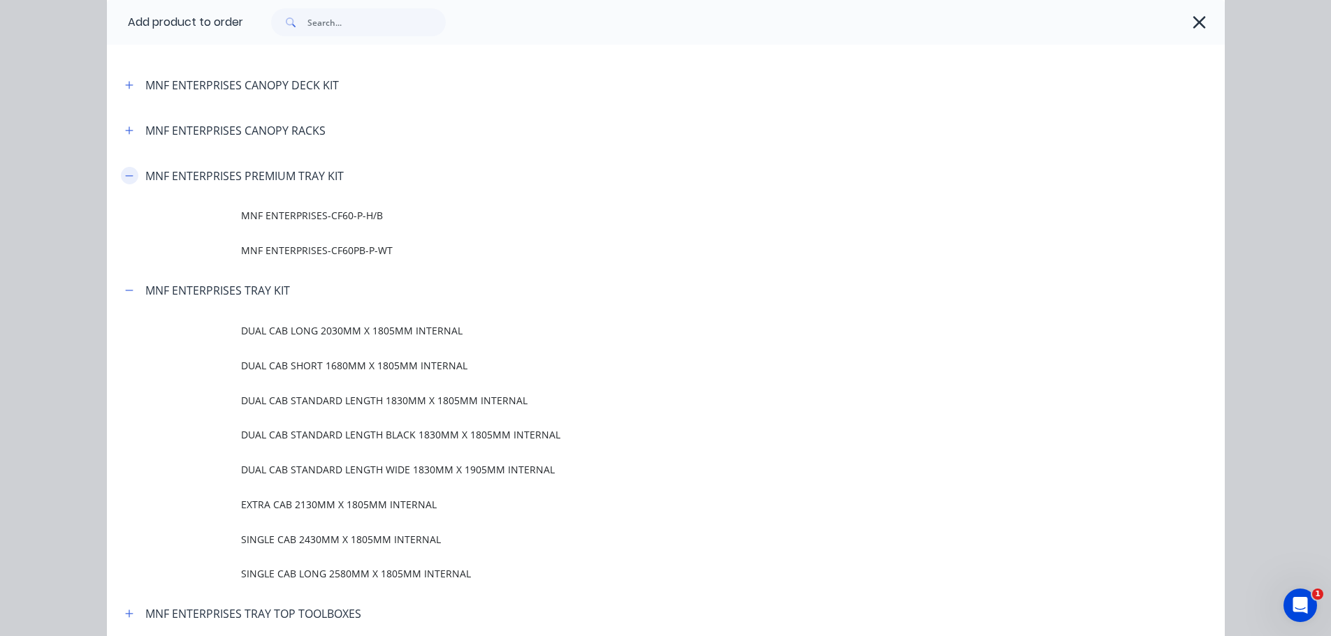
click at [126, 175] on icon "button" at bounding box center [129, 175] width 8 height 1
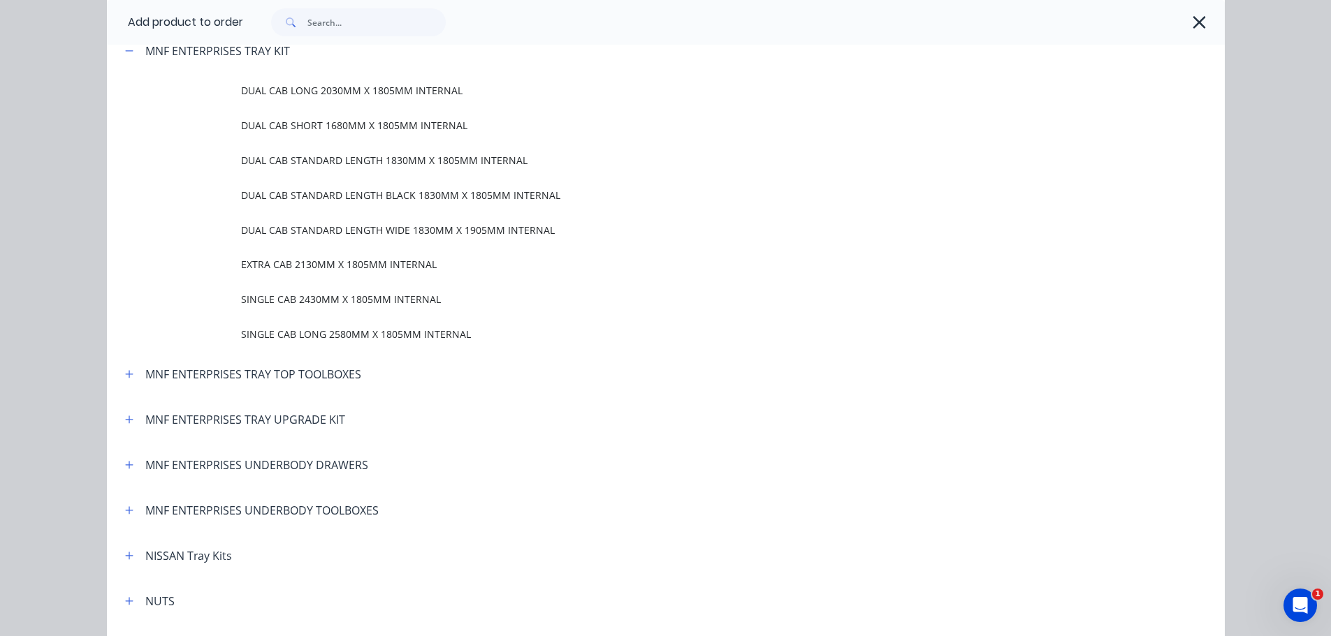
scroll to position [2864, 0]
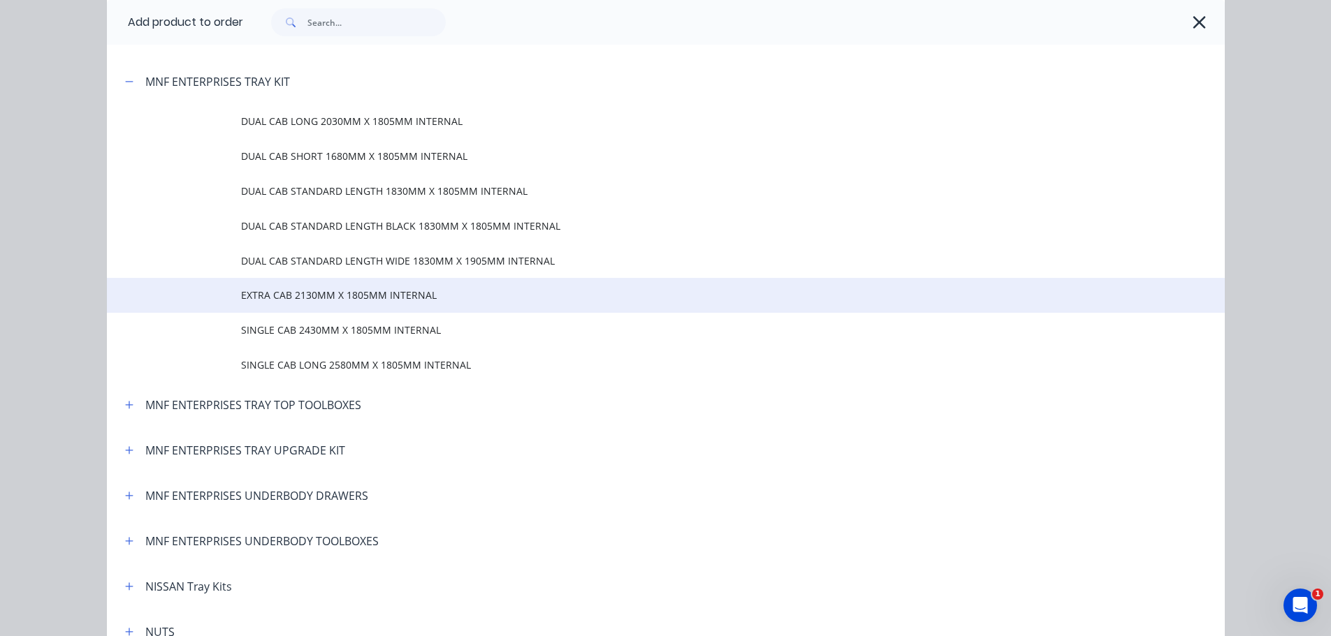
click at [263, 293] on span "EXTRA CAB 2130MM X 1805MM INTERNAL" at bounding box center [634, 295] width 786 height 15
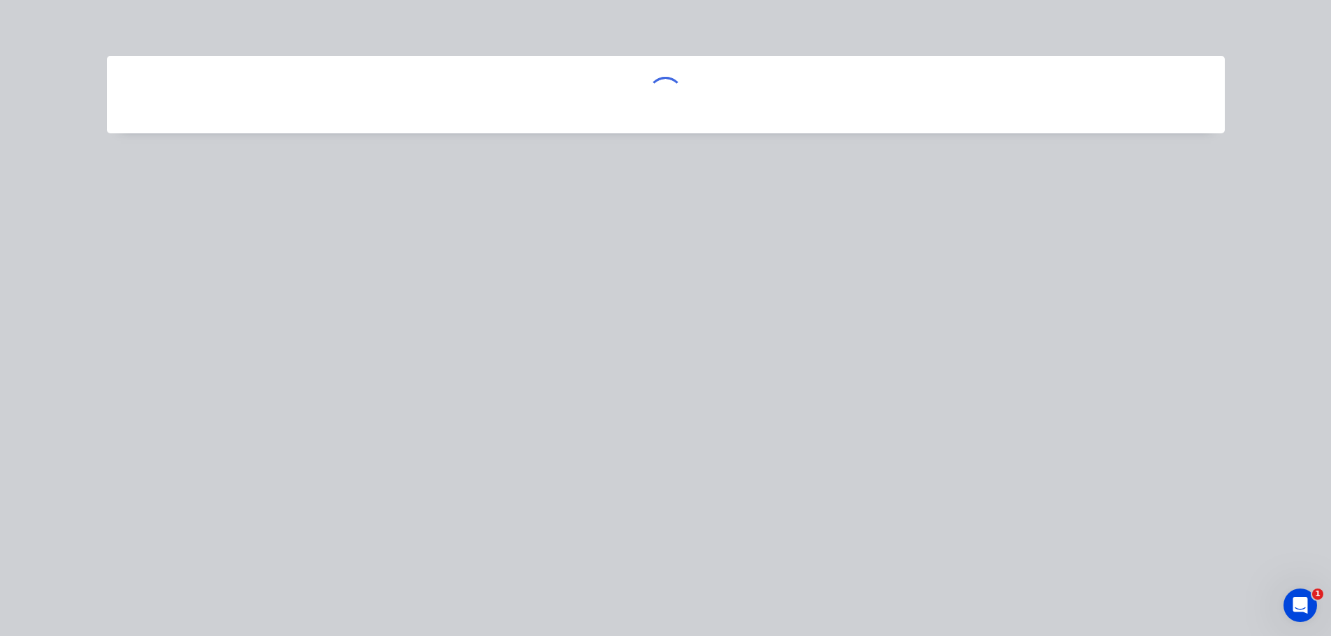
scroll to position [0, 0]
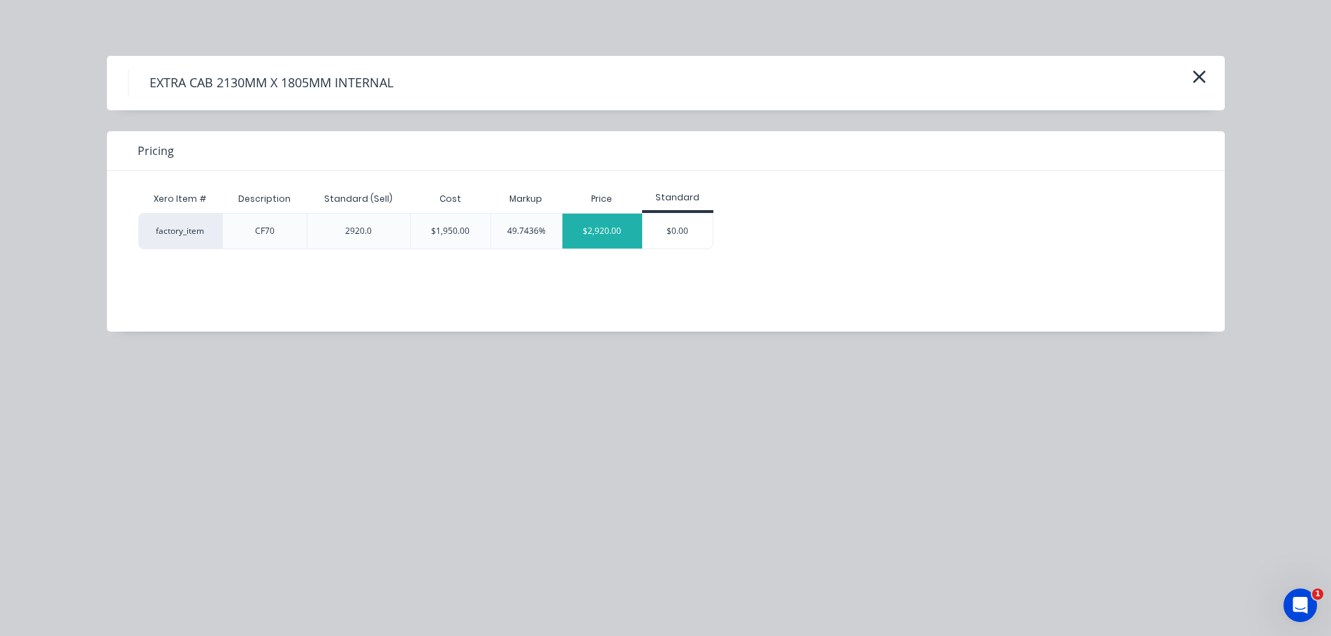
click at [597, 234] on div "$2,920.00" at bounding box center [602, 231] width 80 height 35
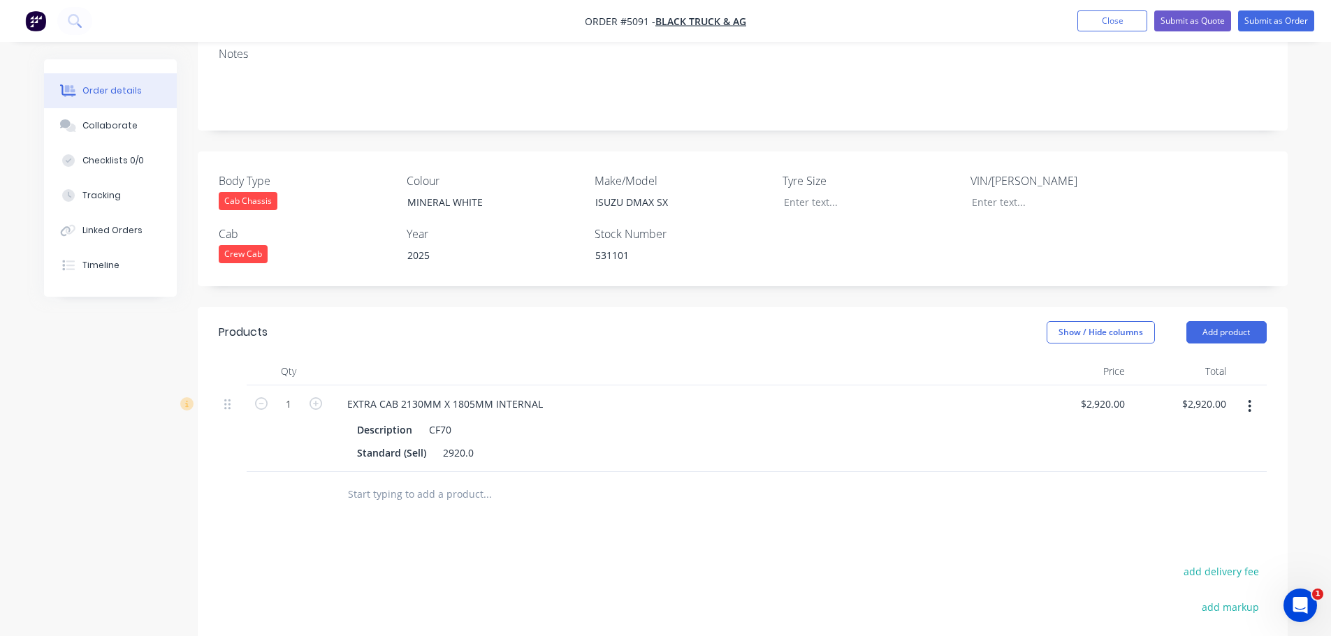
scroll to position [279, 0]
click at [400, 393] on div "EXTRA CAB 2130MM X 1805MM INTERNAL" at bounding box center [445, 403] width 218 height 20
click at [541, 393] on div "EXTRA CAB 2130MM X 1805MM INTERNAL" at bounding box center [445, 403] width 218 height 20
drag, startPoint x: 439, startPoint y: 416, endPoint x: 481, endPoint y: 413, distance: 42.0
click at [481, 442] on div "Standard (Sell) 2920.0" at bounding box center [676, 452] width 651 height 20
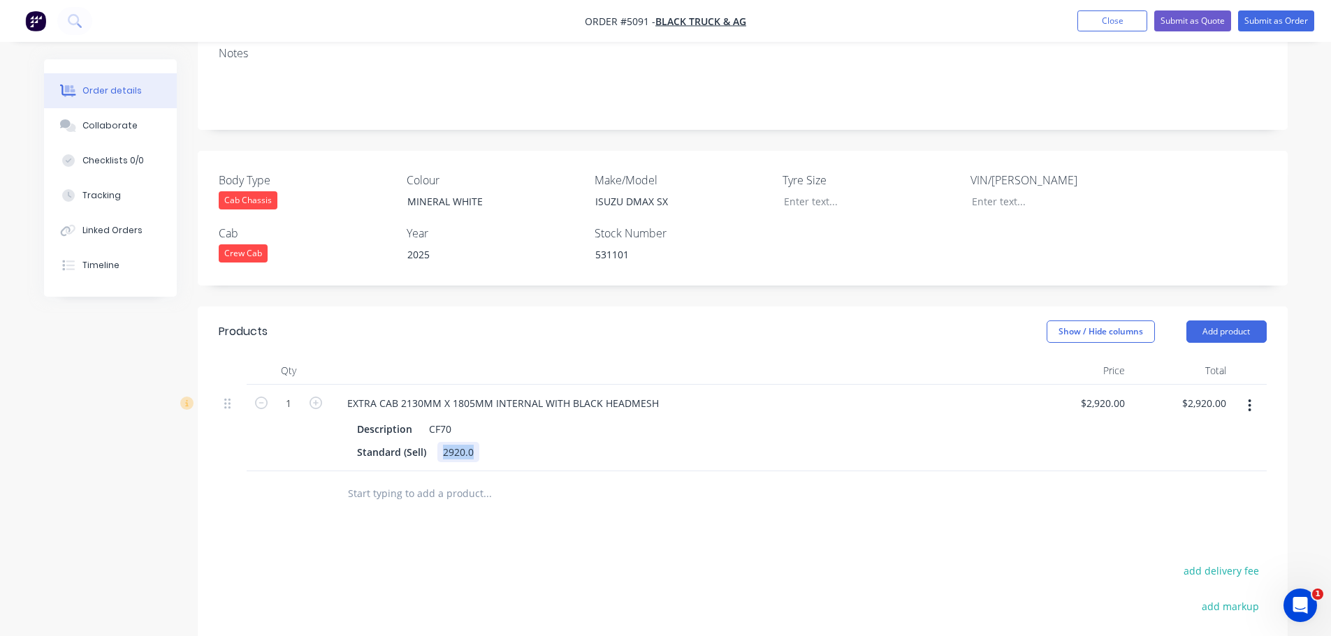
drag, startPoint x: 443, startPoint y: 413, endPoint x: 474, endPoint y: 413, distance: 31.4
click at [474, 442] on div "2920.0" at bounding box center [458, 452] width 42 height 20
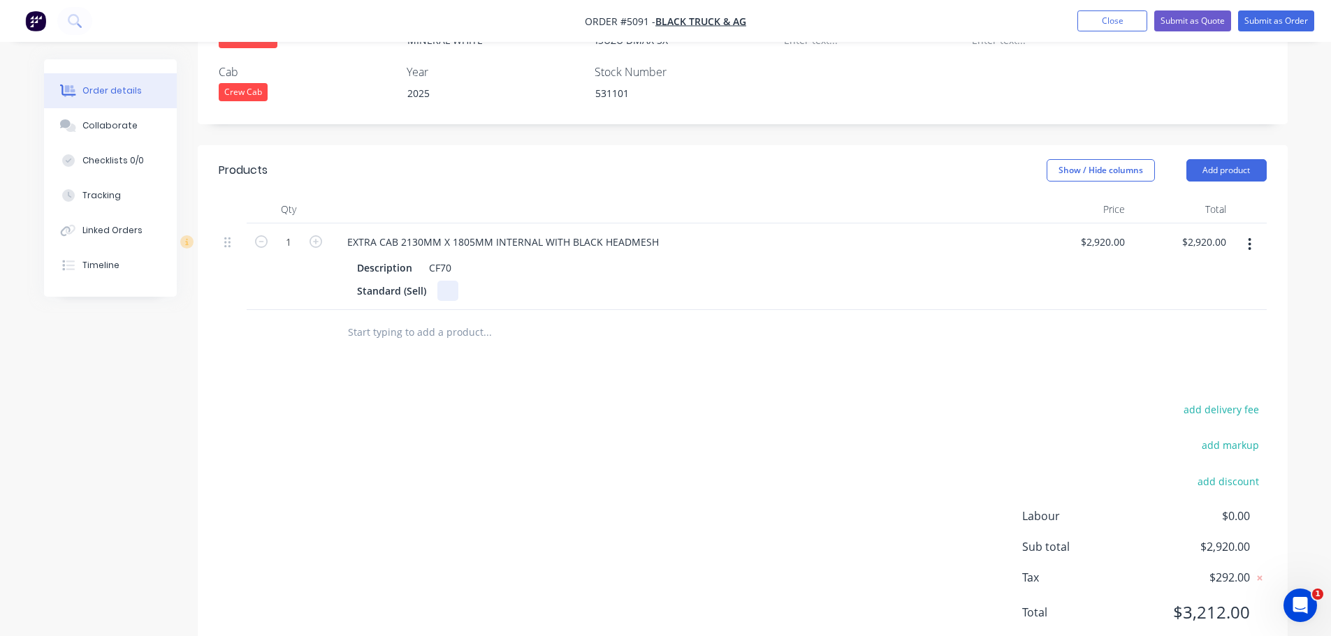
scroll to position [446, 0]
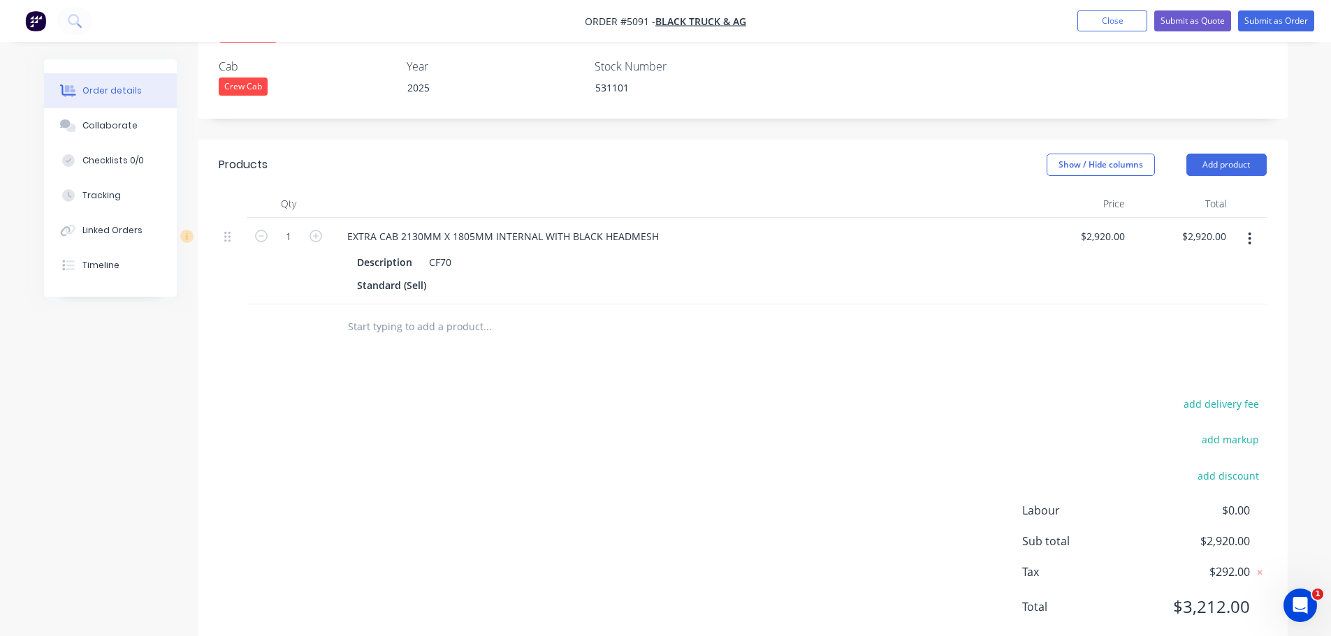
click at [627, 439] on div "add delivery fee add markup add discount Labour $0.00 Sub total $2,920.00 Tax $…" at bounding box center [743, 514] width 1048 height 239
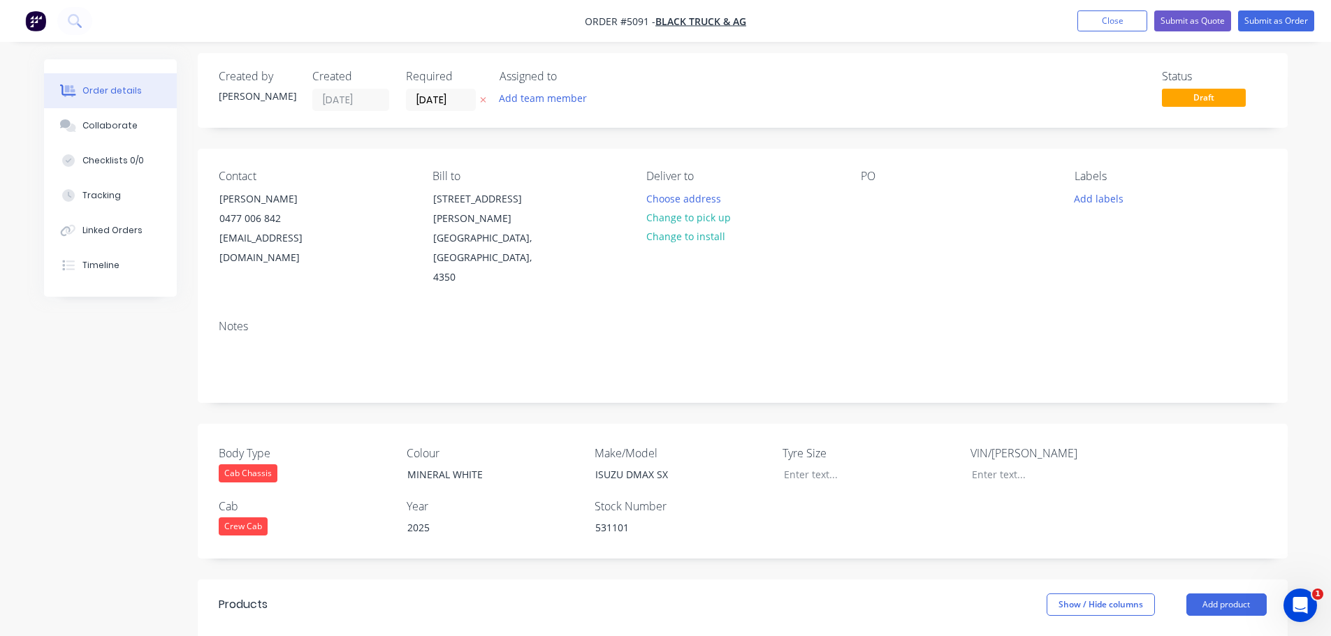
scroll to position [0, 0]
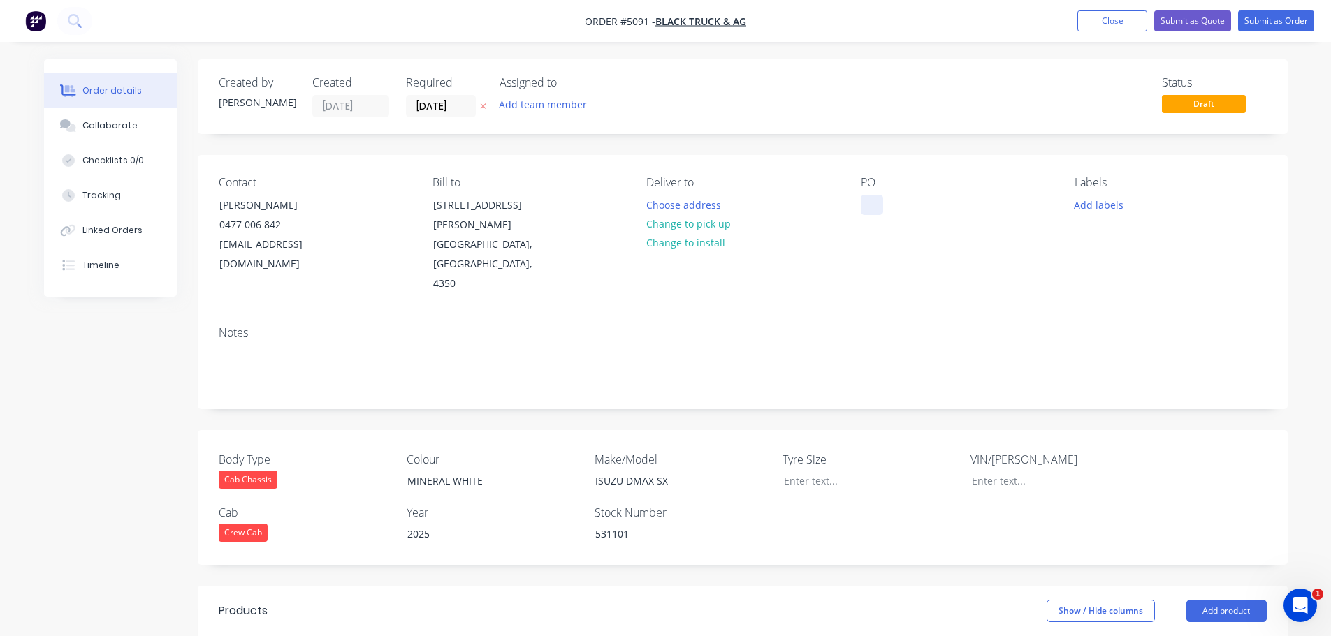
click at [877, 207] on div at bounding box center [872, 205] width 22 height 20
click at [1200, 19] on button "Submit as Quote" at bounding box center [1192, 20] width 77 height 21
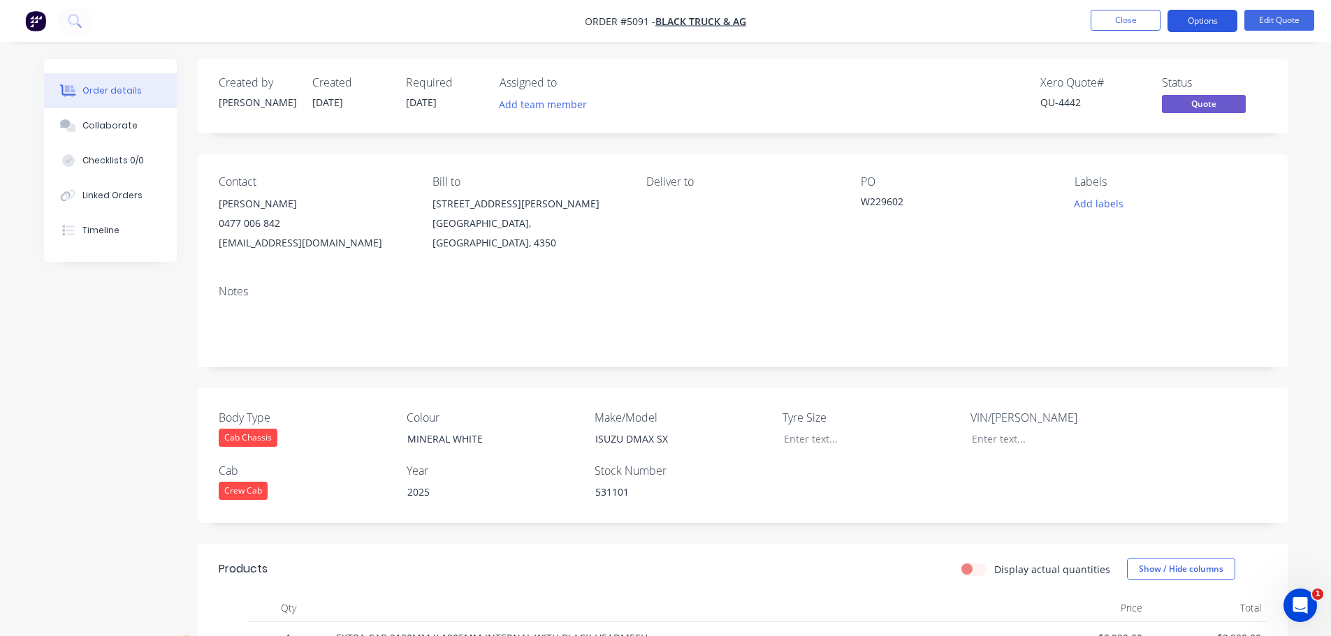
click at [1184, 17] on button "Options" at bounding box center [1202, 21] width 70 height 22
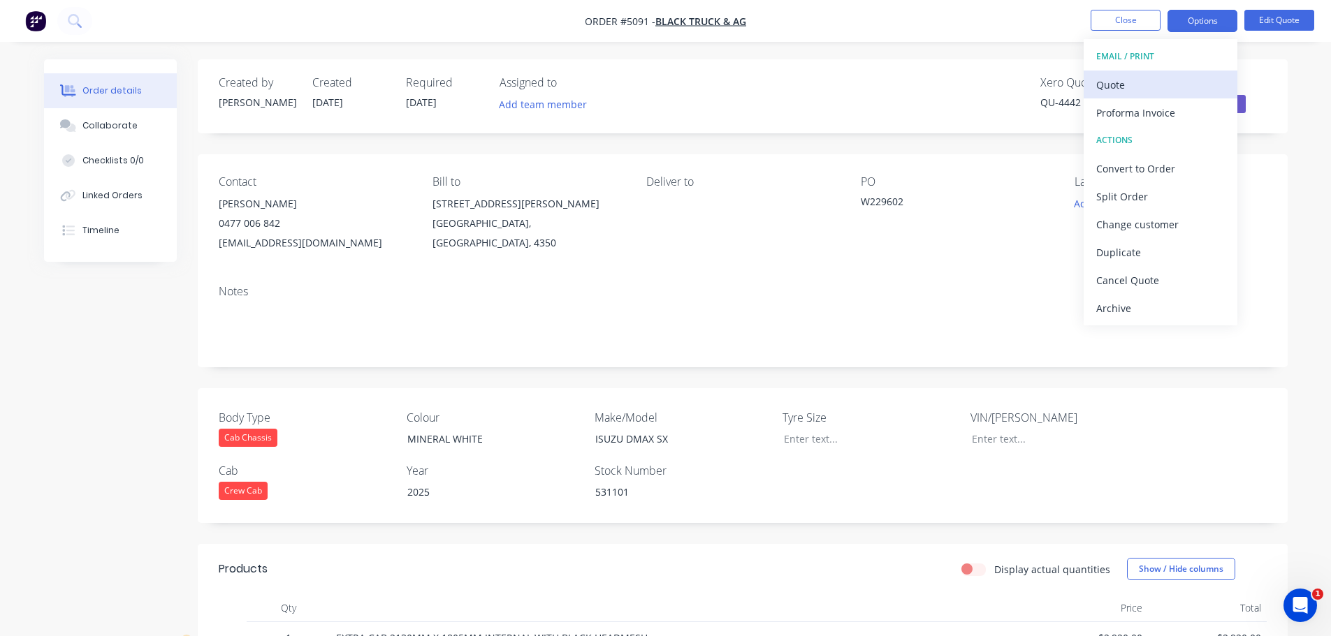
click at [1160, 97] on button "Quote" at bounding box center [1160, 85] width 154 height 28
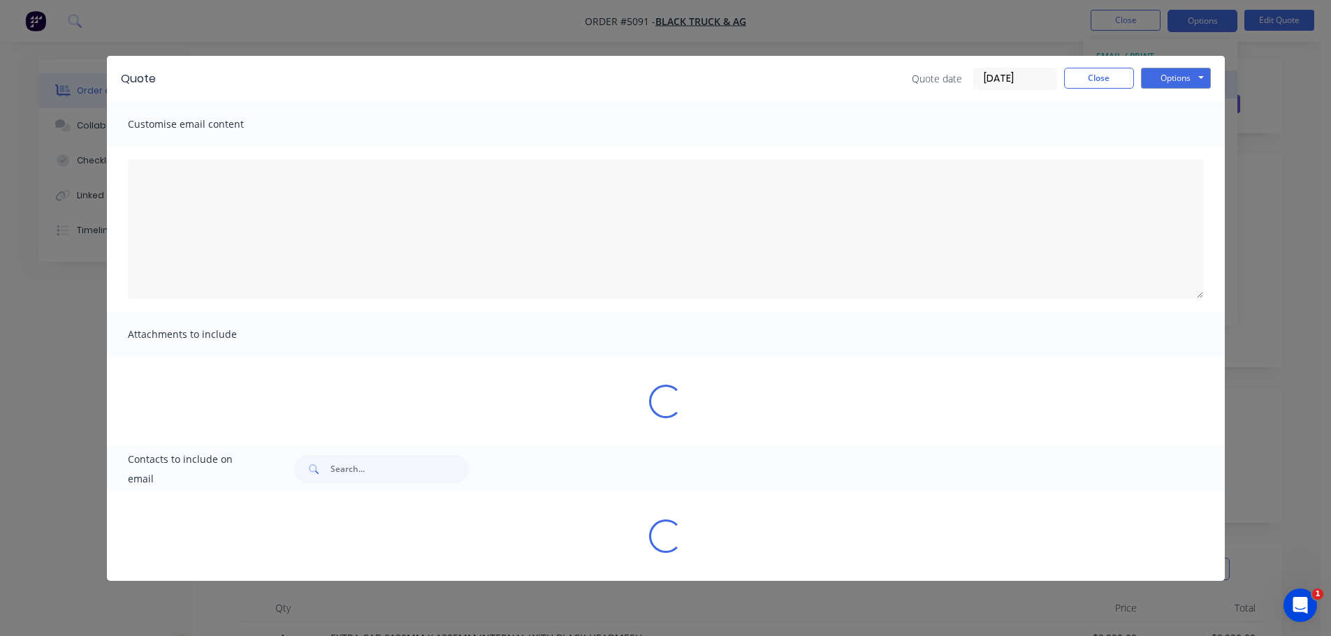
type textarea "Thank you for your enquiry and the opportunity to provide you with this quote. …"
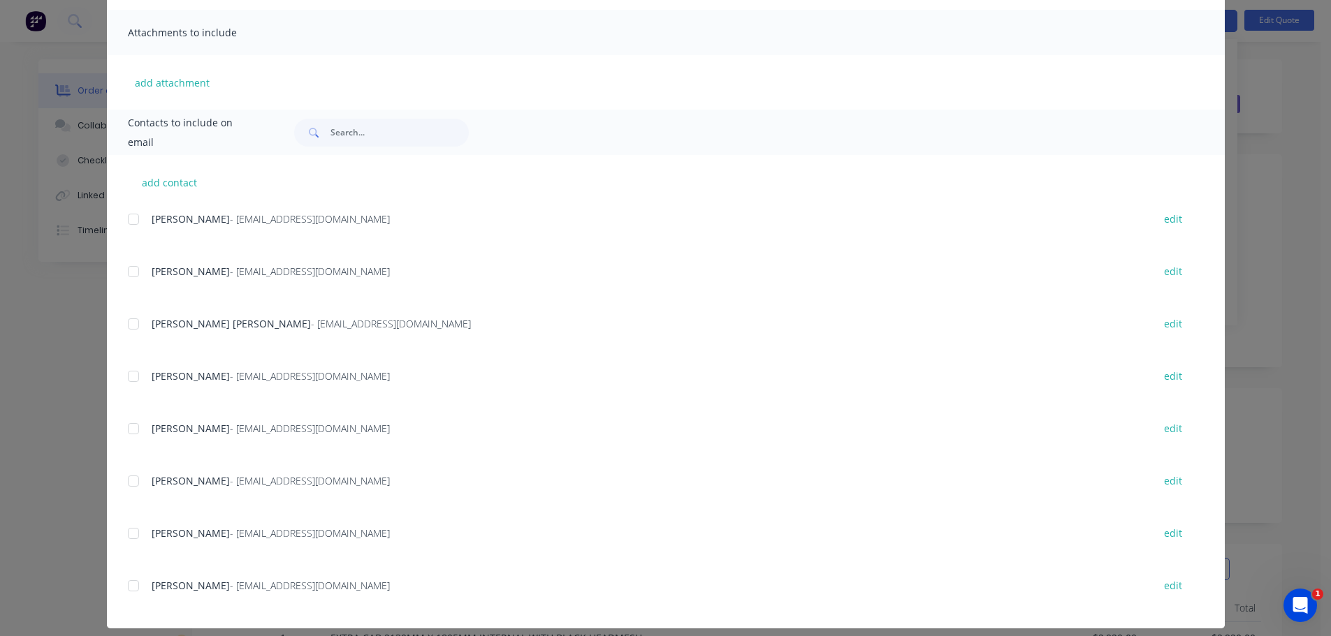
scroll to position [314, 0]
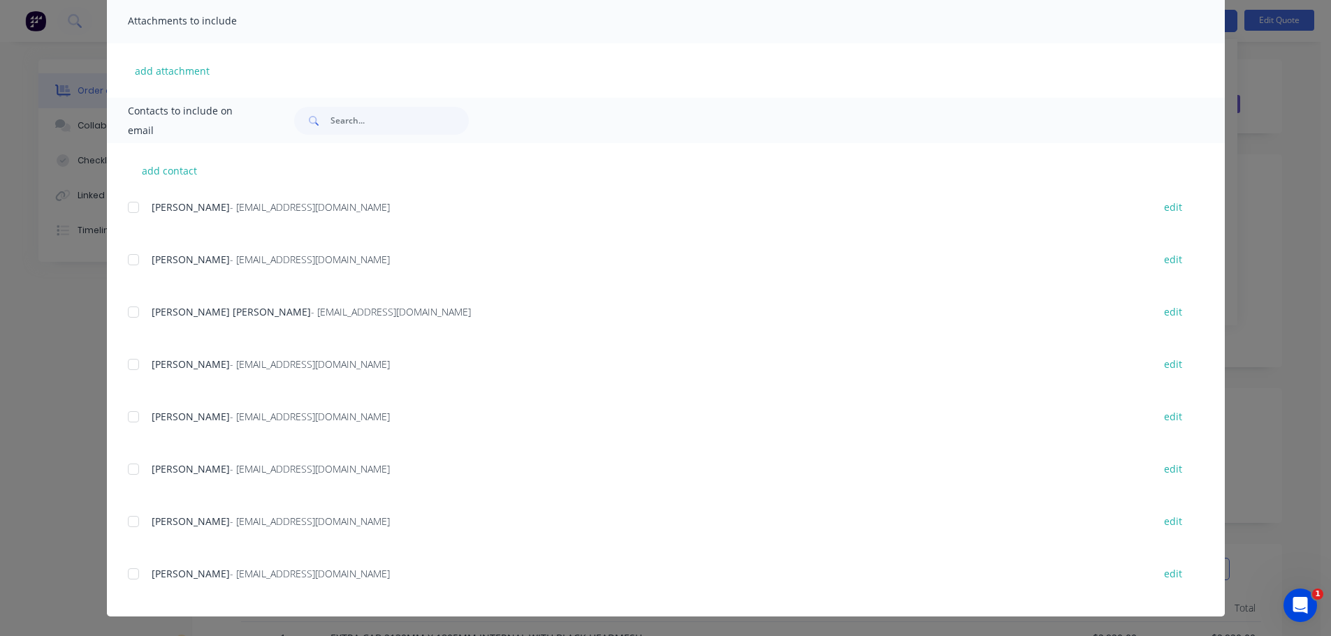
click at [123, 577] on div at bounding box center [133, 574] width 28 height 28
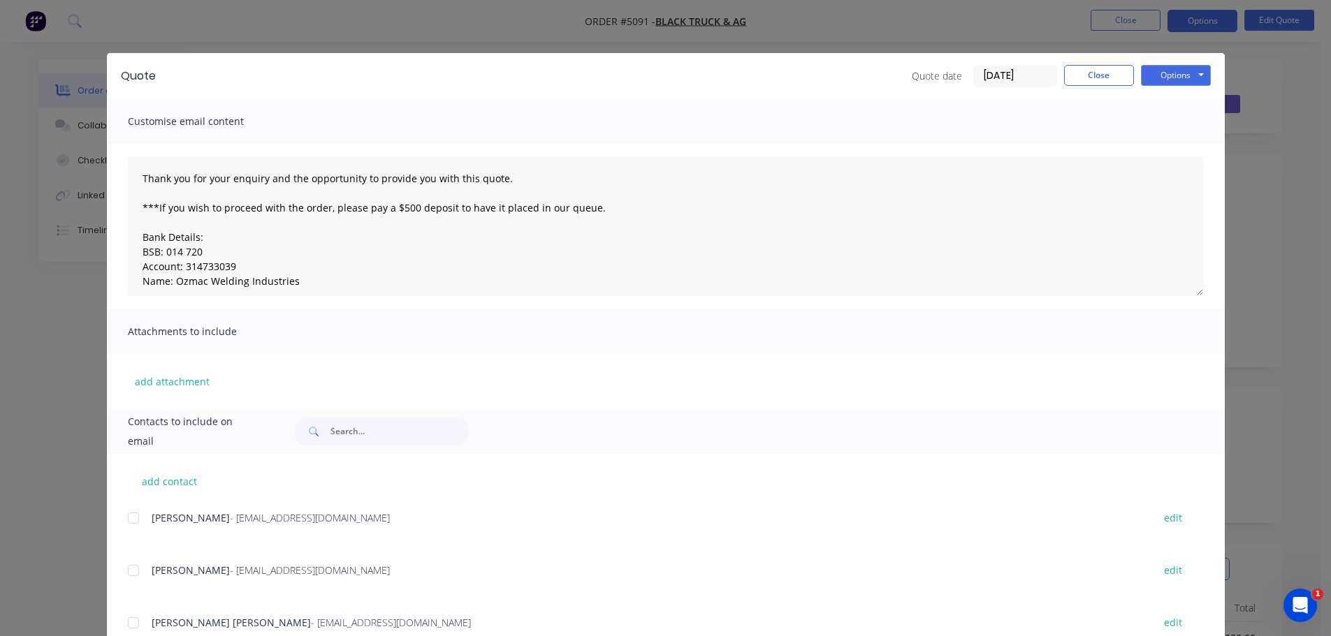
scroll to position [0, 0]
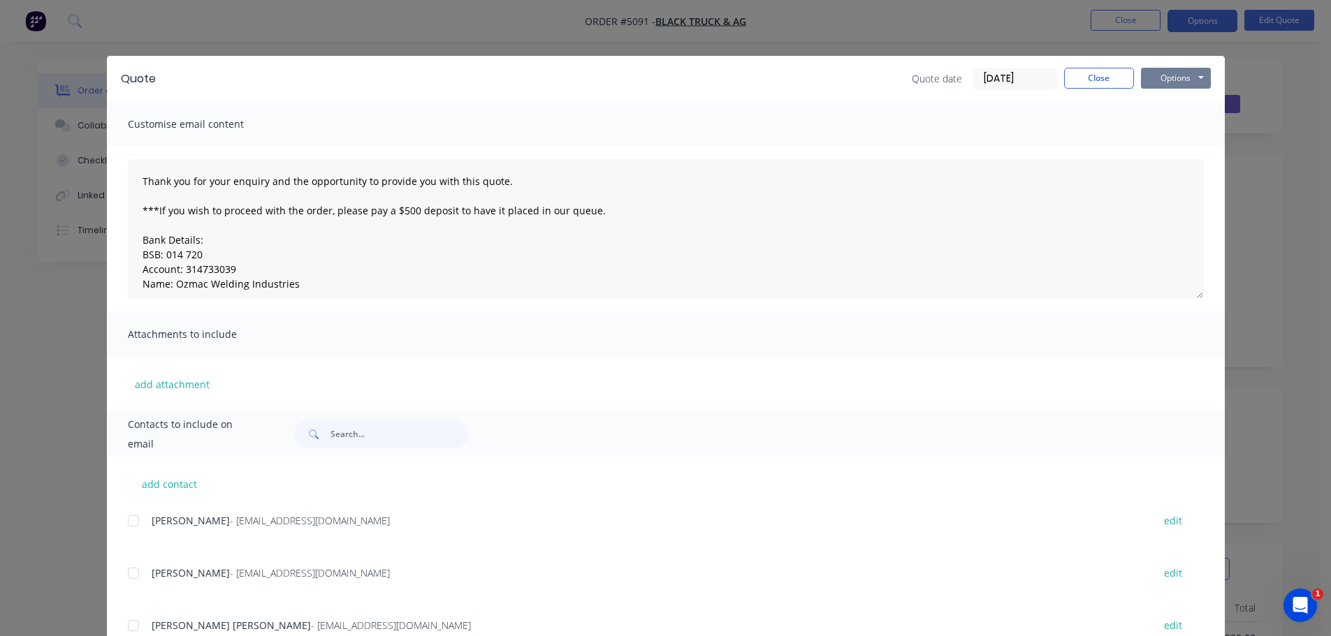
click at [1167, 80] on button "Options" at bounding box center [1176, 78] width 70 height 21
click at [1156, 149] on button "Email" at bounding box center [1185, 149] width 89 height 23
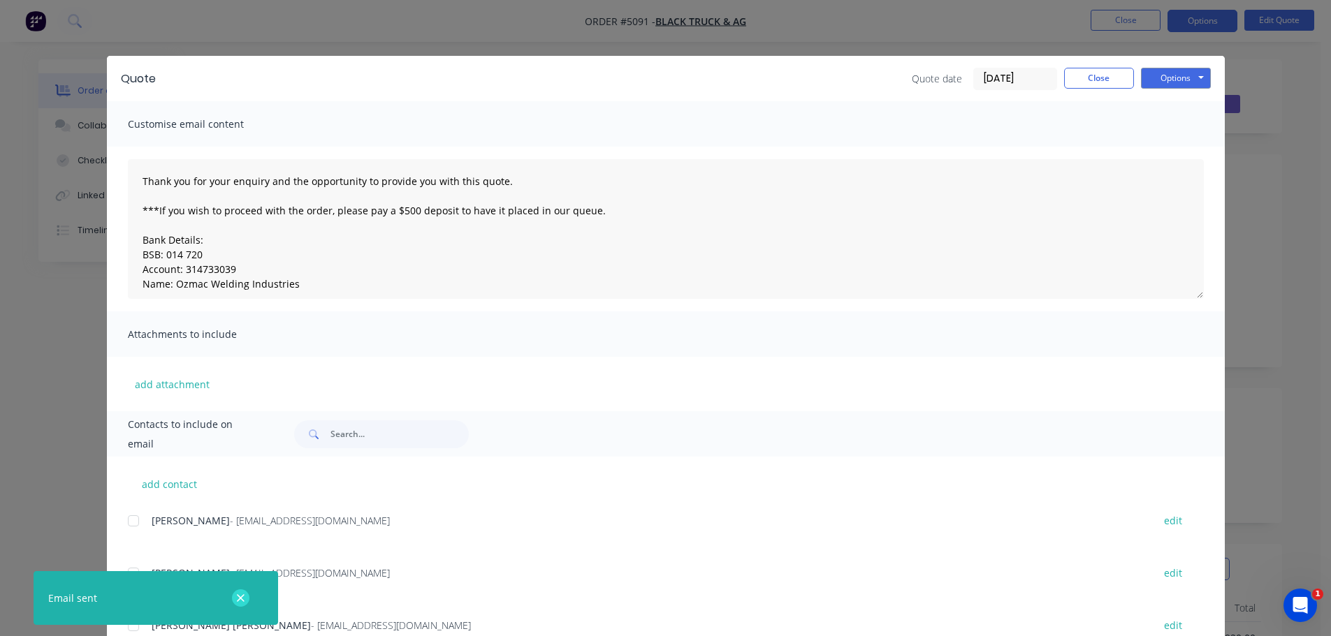
click at [244, 593] on icon "button" at bounding box center [240, 598] width 9 height 13
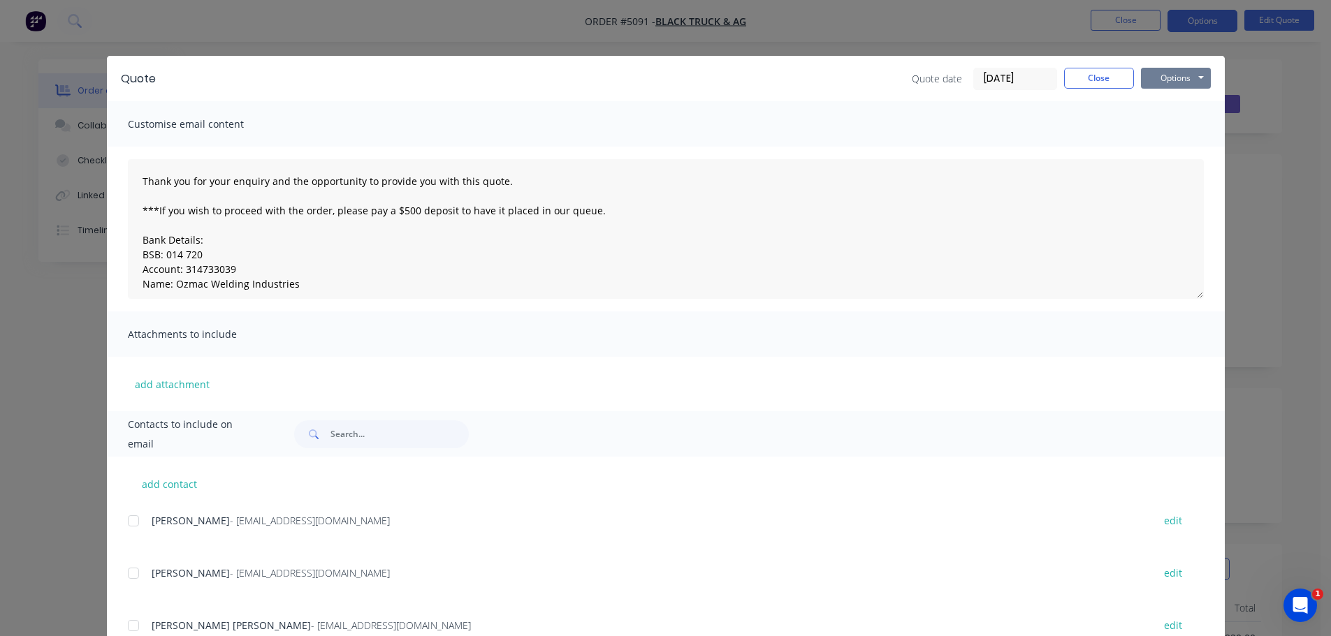
click at [1175, 80] on button "Options" at bounding box center [1176, 78] width 70 height 21
click at [1169, 132] on button "Print" at bounding box center [1185, 126] width 89 height 23
click at [1095, 80] on button "Close" at bounding box center [1099, 78] width 70 height 21
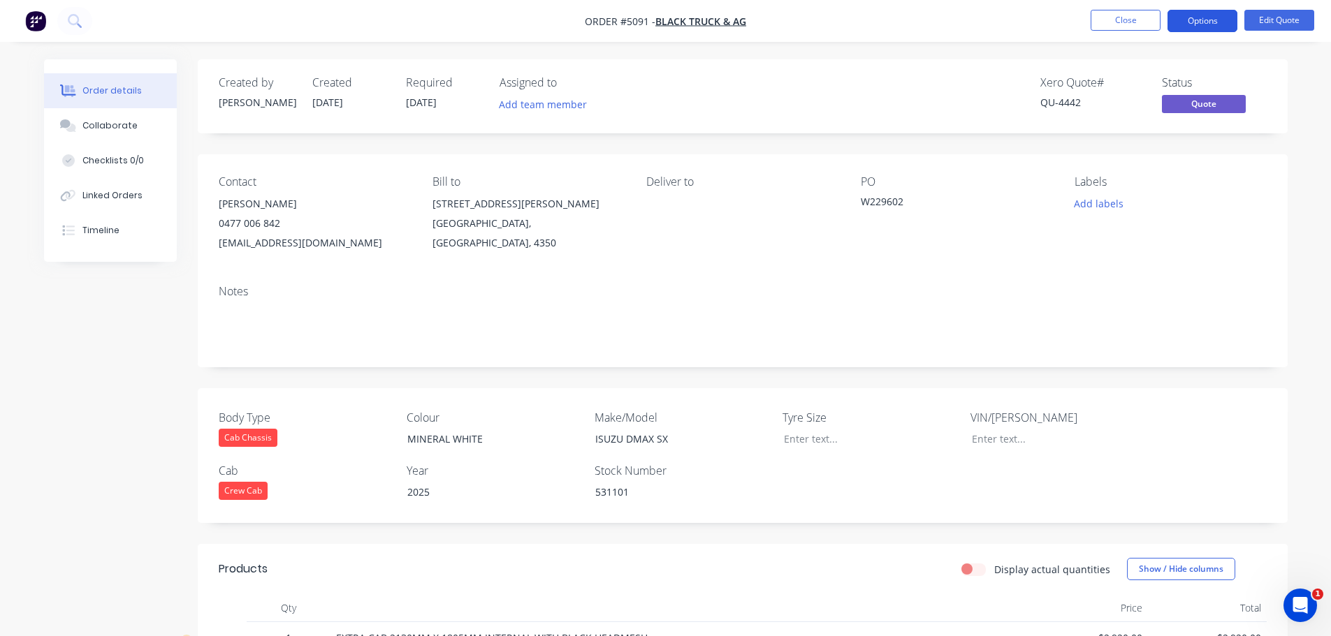
click at [1206, 19] on button "Options" at bounding box center [1202, 21] width 70 height 22
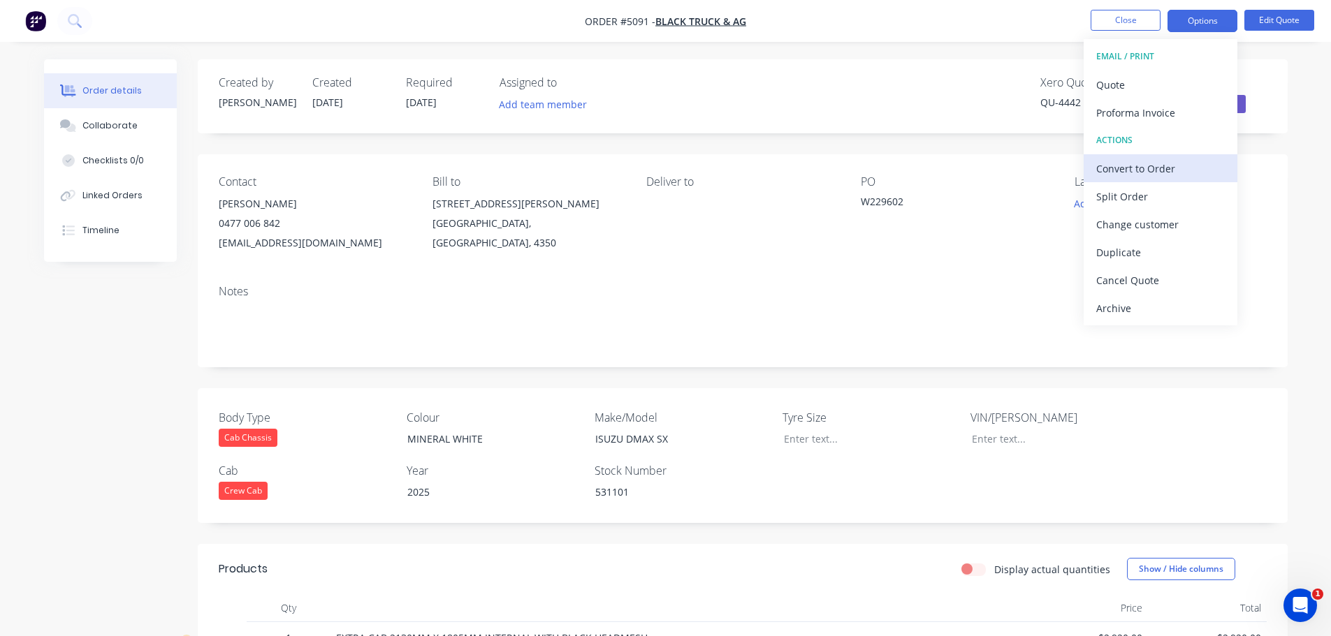
click at [1171, 174] on div "Convert to Order" at bounding box center [1160, 169] width 129 height 20
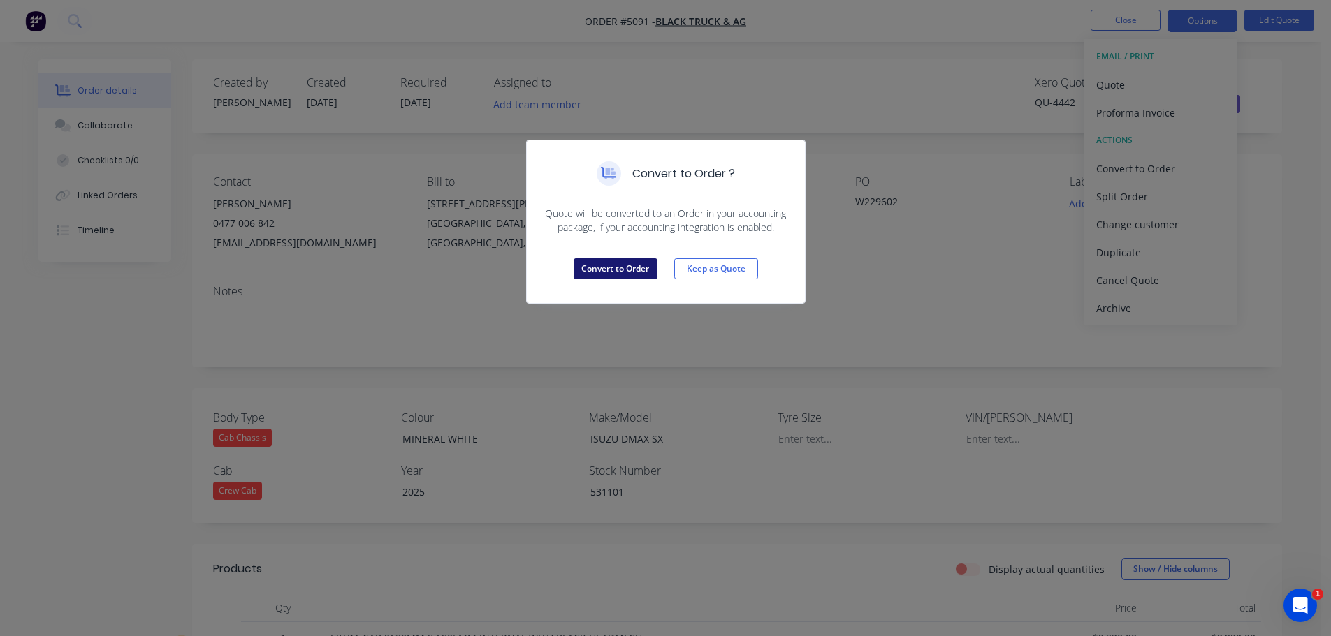
click at [632, 266] on button "Convert to Order" at bounding box center [615, 268] width 84 height 21
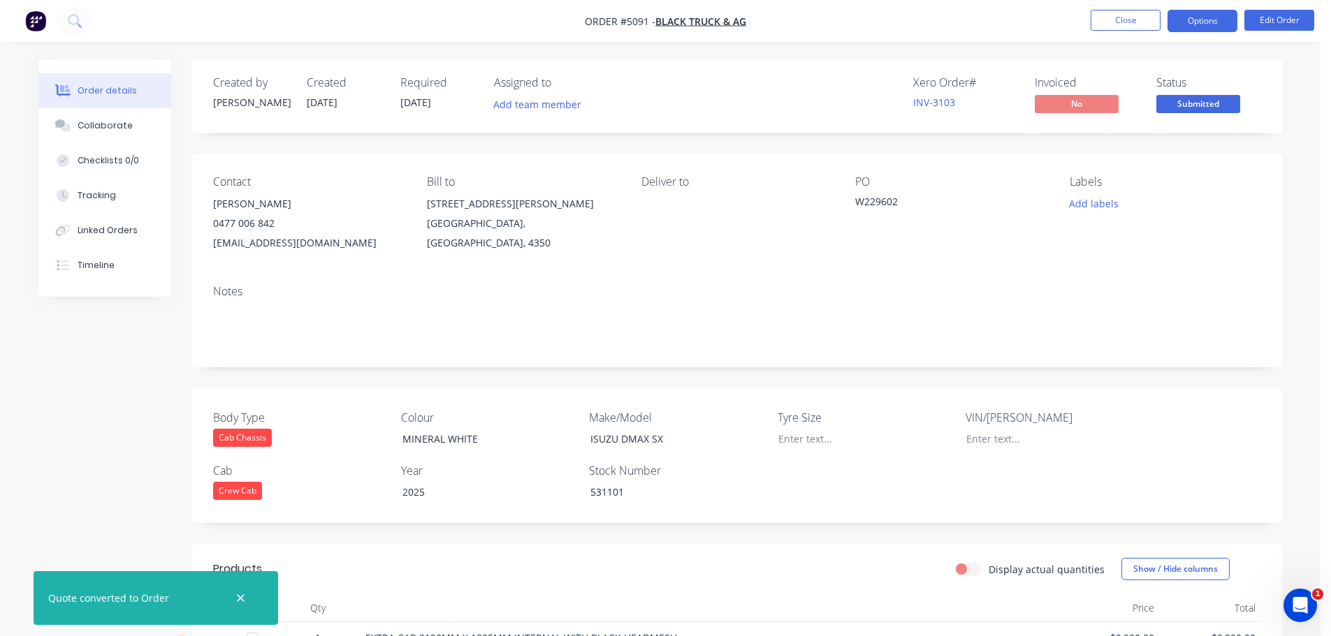
click at [1192, 22] on button "Options" at bounding box center [1202, 21] width 70 height 22
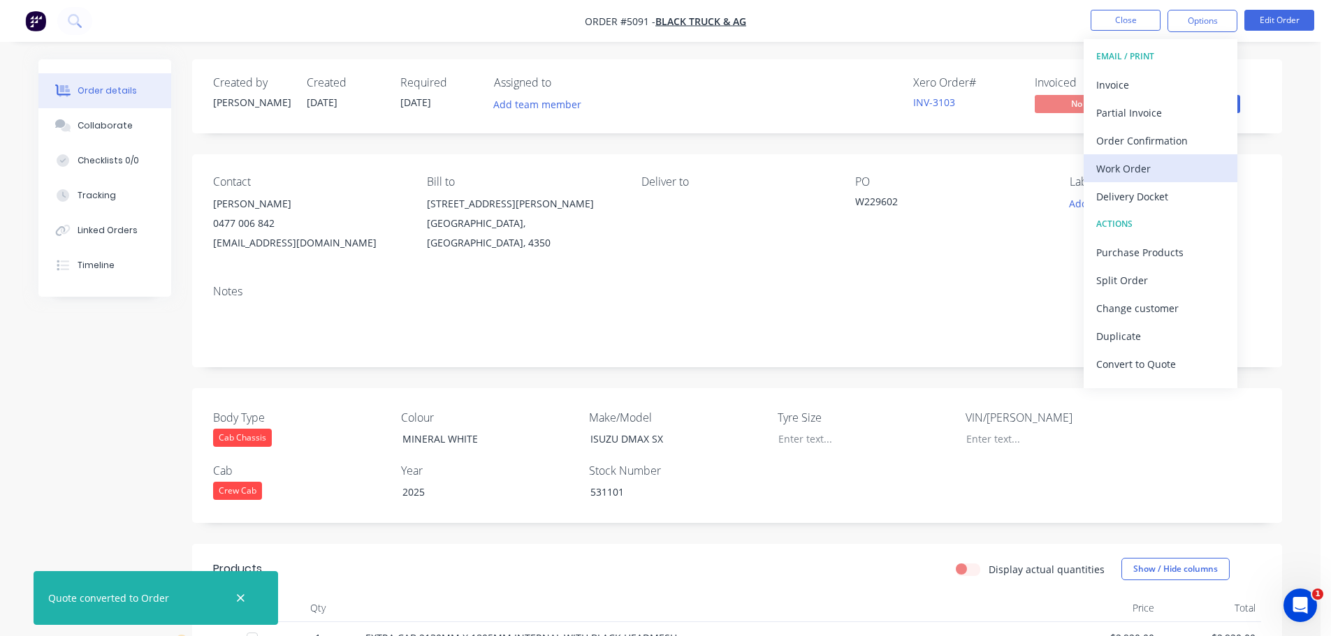
click at [1167, 167] on div "Work Order" at bounding box center [1160, 169] width 129 height 20
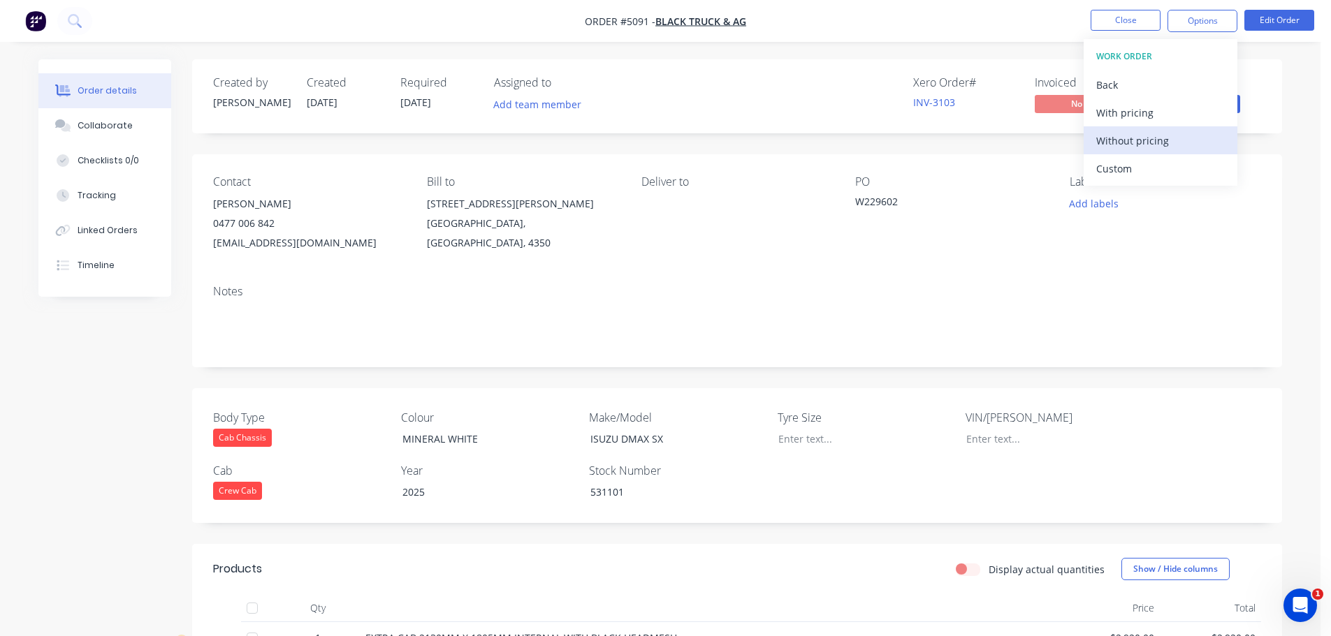
click at [1108, 138] on div "Without pricing" at bounding box center [1160, 141] width 129 height 20
click at [881, 263] on div "Contact Leisa Manteit 0477 006 842 predelivery@blacktruckandag.com.au Bill to 3…" at bounding box center [737, 213] width 1090 height 119
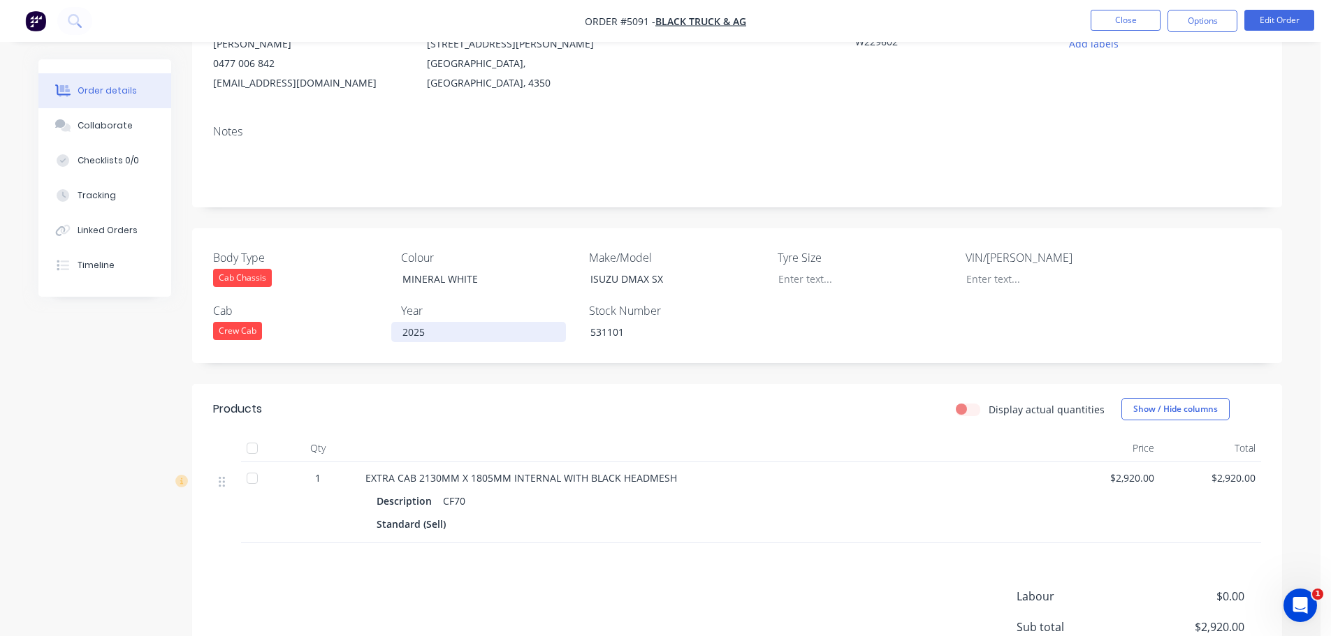
scroll to position [210, 0]
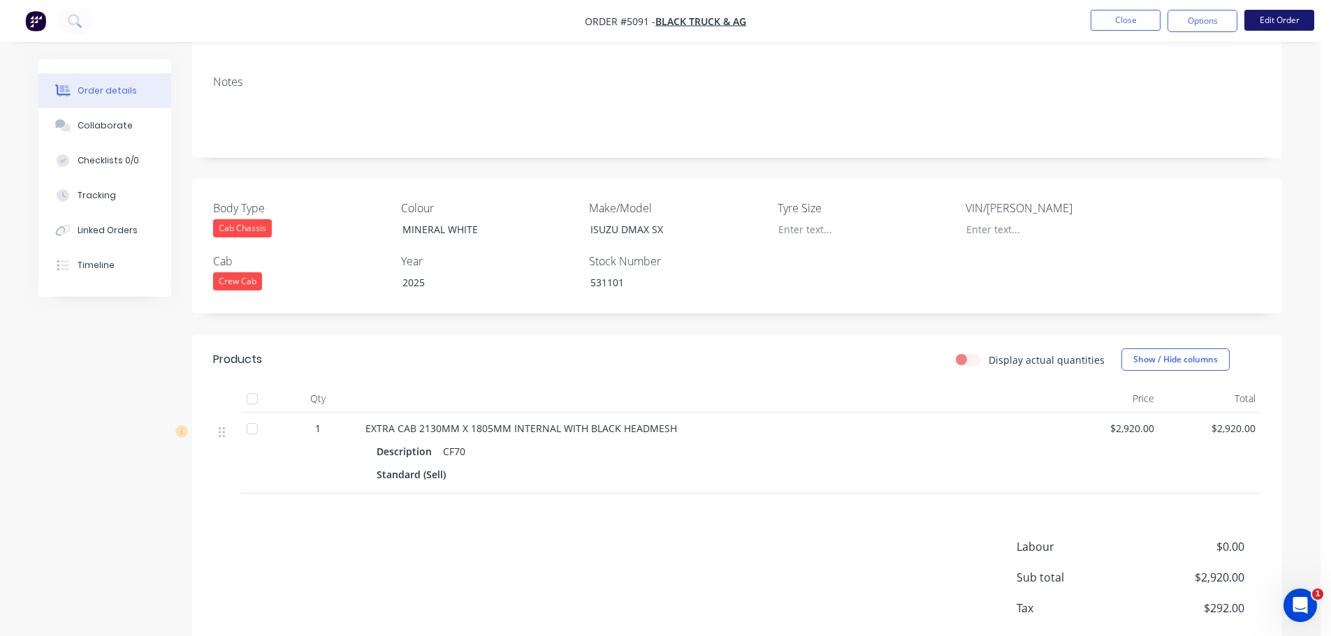
click at [1291, 23] on button "Edit Order" at bounding box center [1279, 20] width 70 height 21
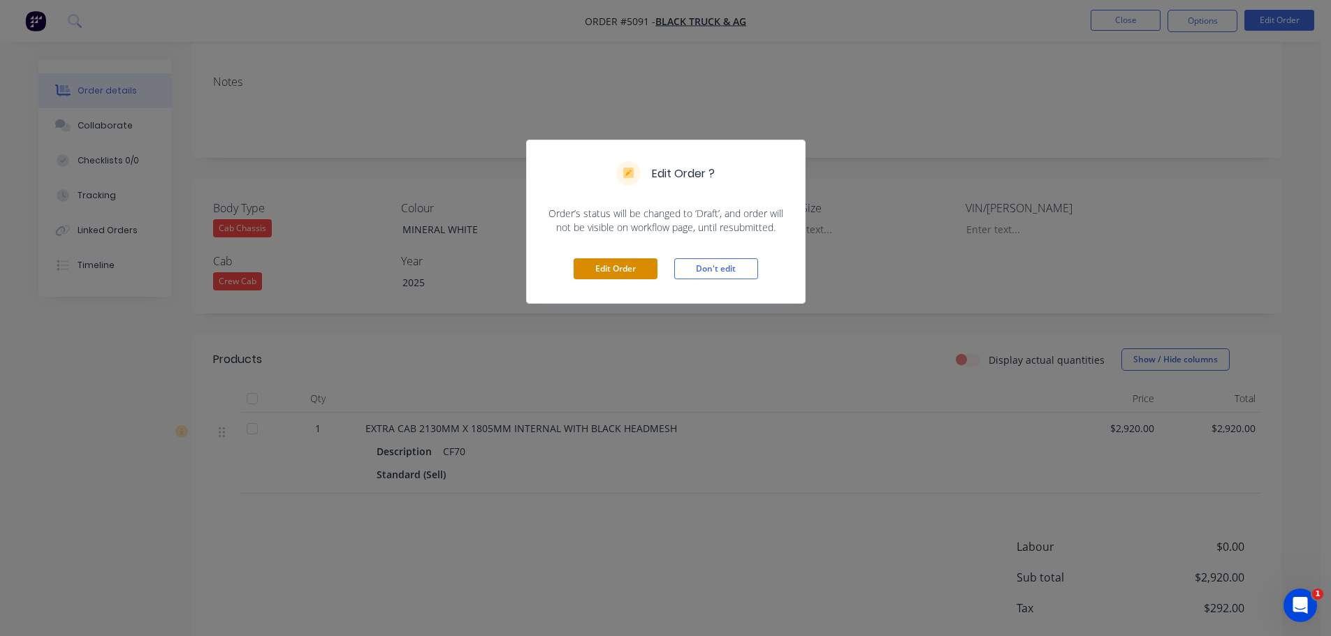
click at [642, 268] on button "Edit Order" at bounding box center [615, 268] width 84 height 21
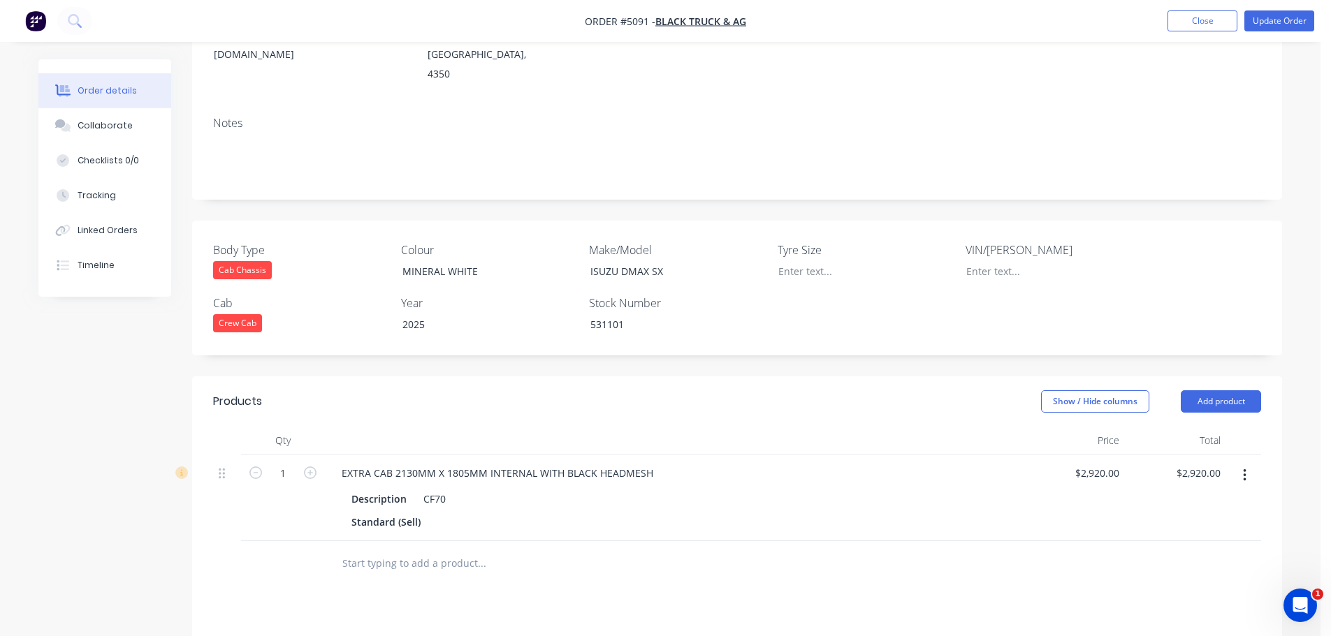
click at [1243, 468] on icon "button" at bounding box center [1244, 475] width 3 height 15
click at [1169, 586] on div "Delete" at bounding box center [1195, 596] width 108 height 20
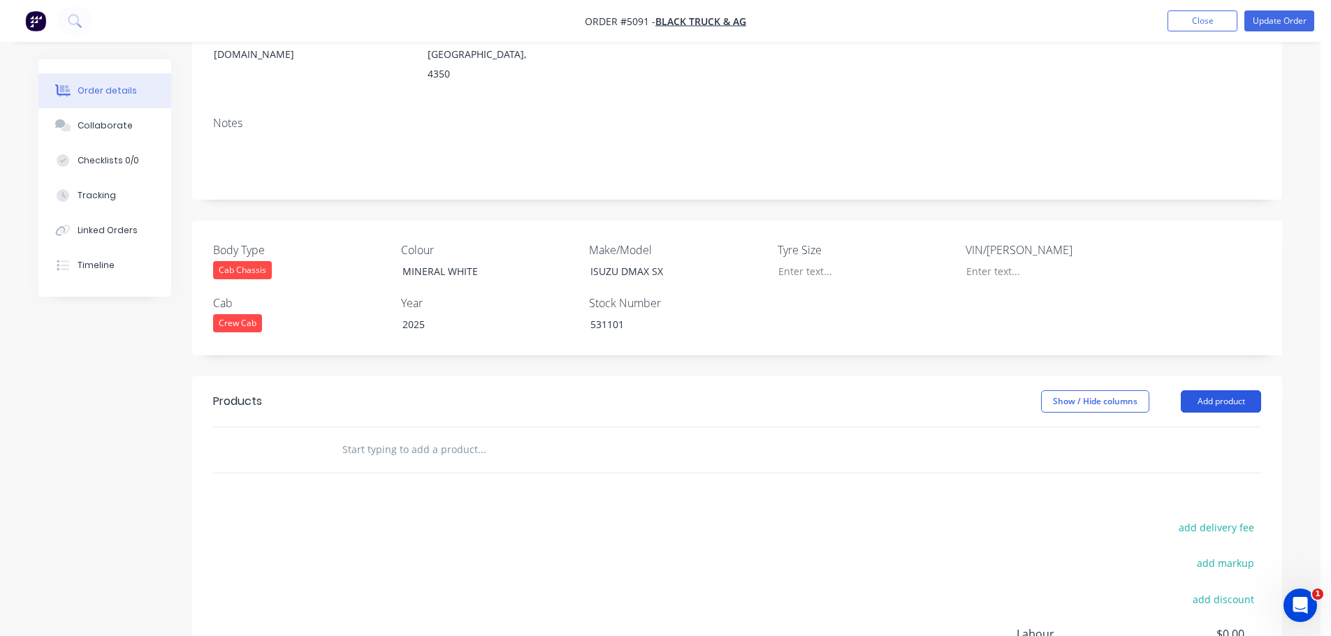
click at [1215, 390] on button "Add product" at bounding box center [1220, 401] width 80 height 22
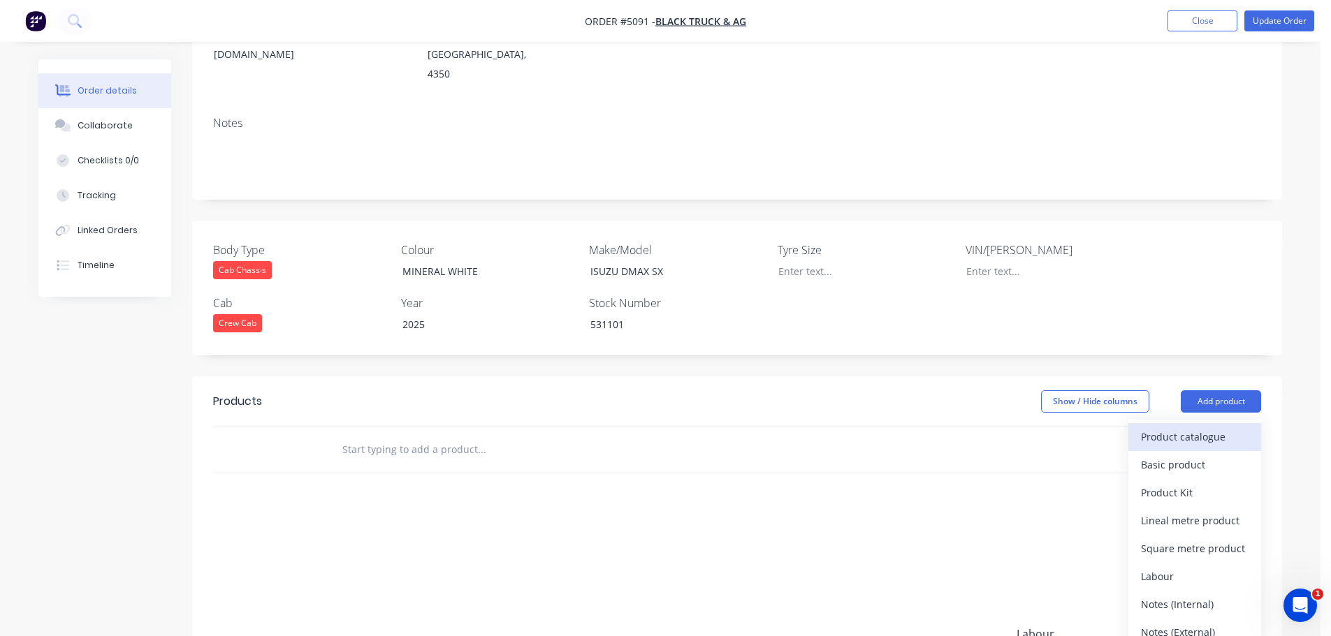
click at [1207, 427] on div "Product catalogue" at bounding box center [1195, 437] width 108 height 20
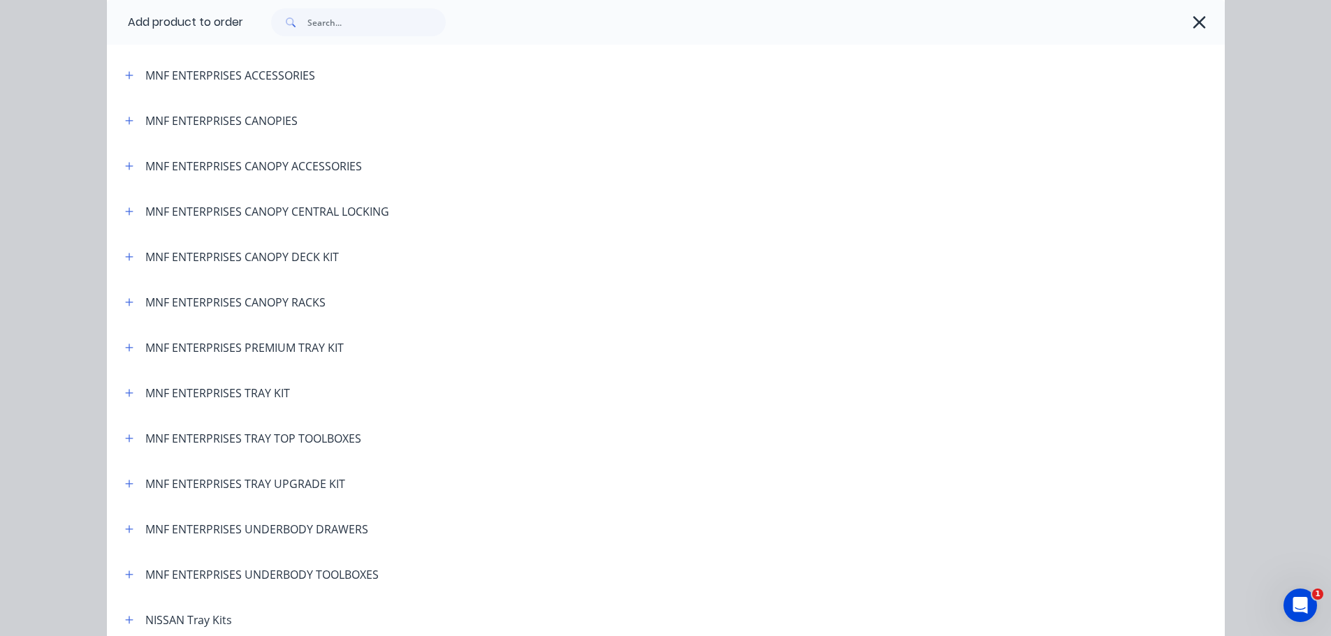
scroll to position [2584, 0]
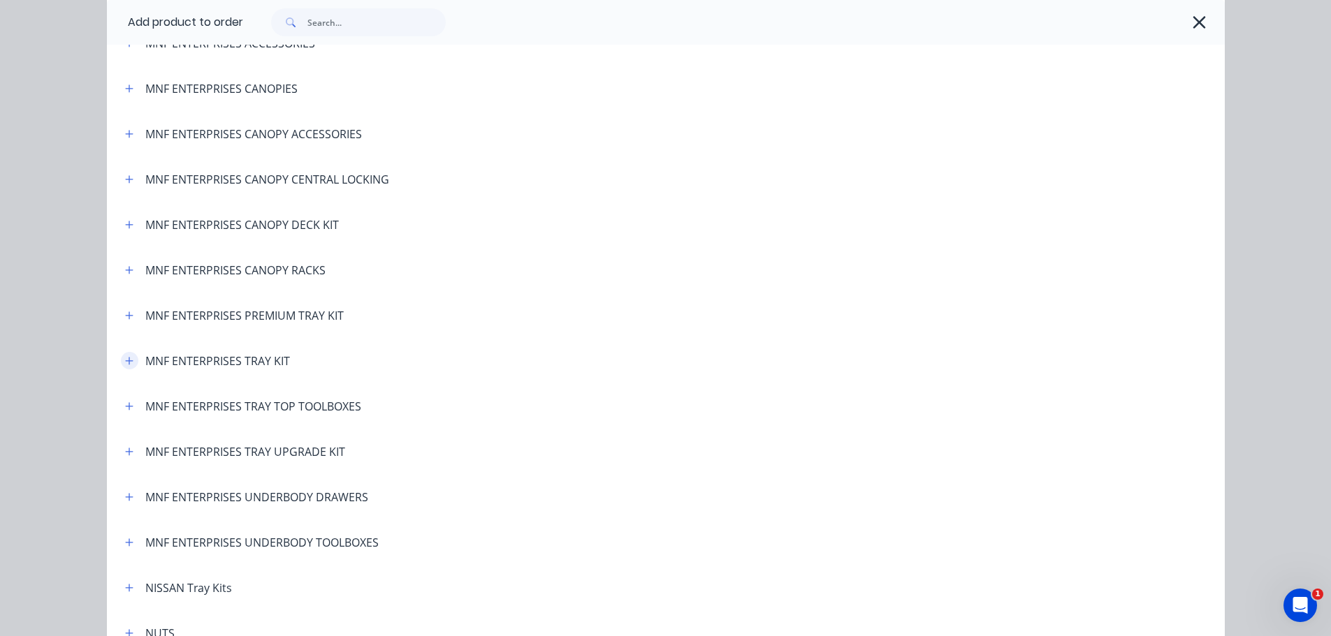
click at [125, 362] on icon "button" at bounding box center [129, 361] width 8 height 8
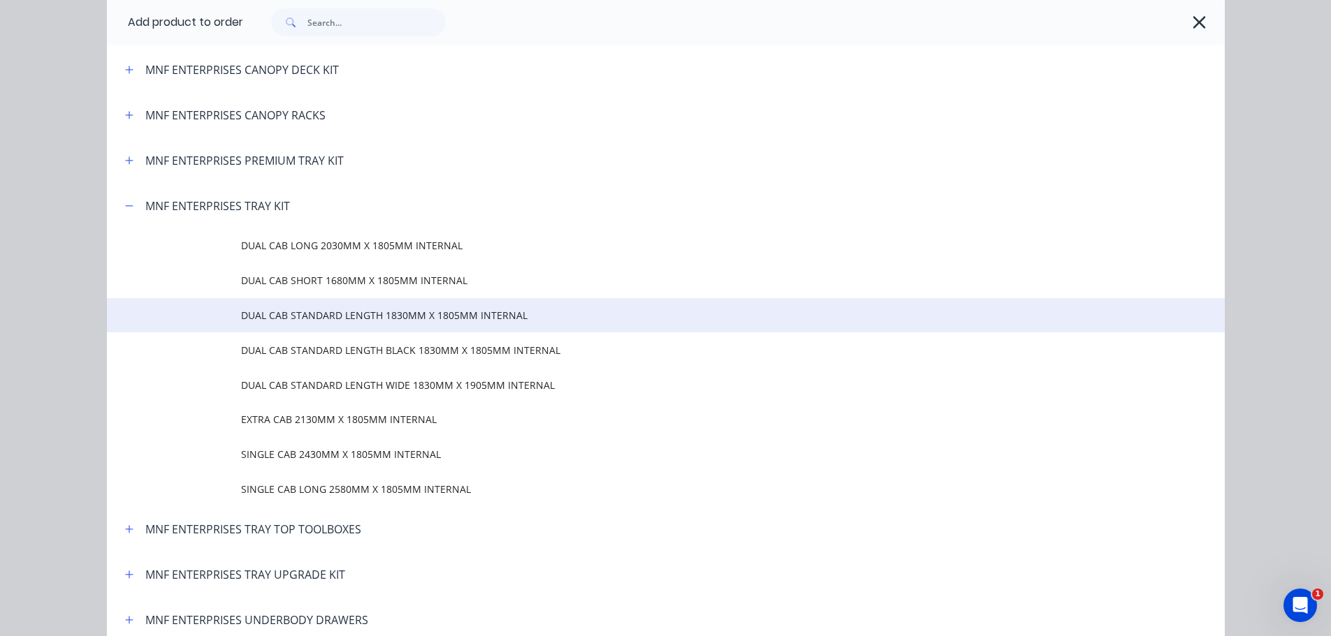
scroll to position [2724, 0]
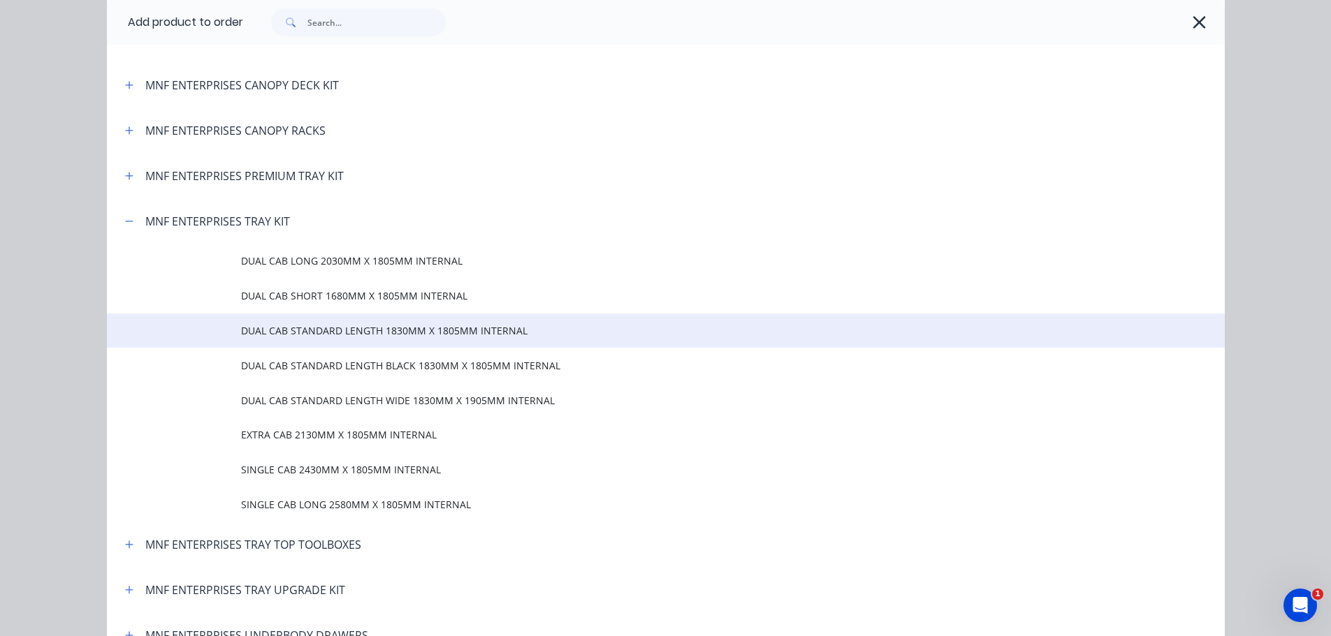
click at [233, 334] on td at bounding box center [174, 331] width 134 height 35
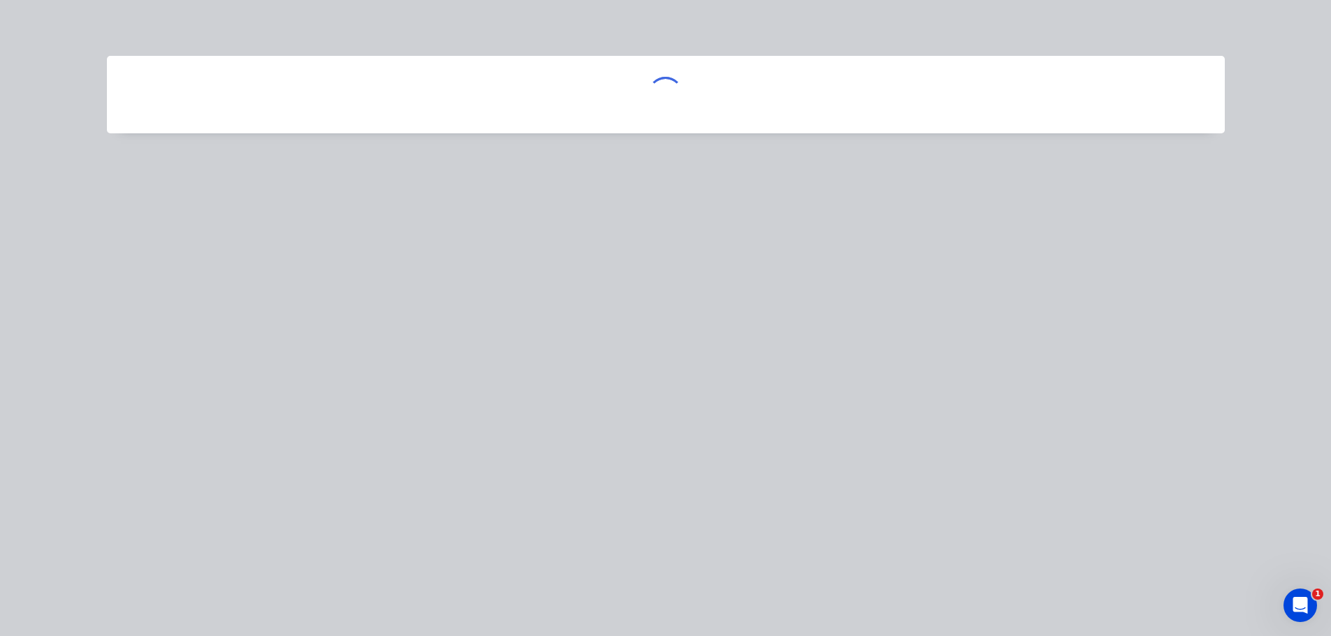
scroll to position [0, 0]
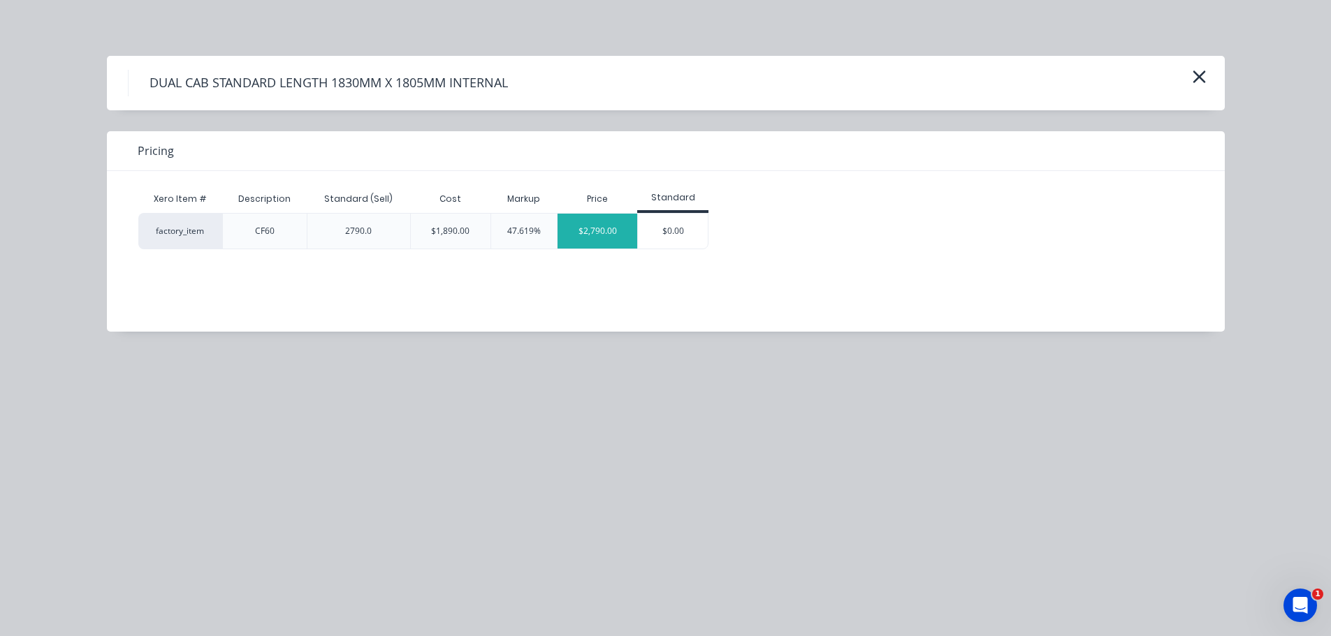
click at [614, 236] on div "$2,790.00" at bounding box center [597, 231] width 80 height 35
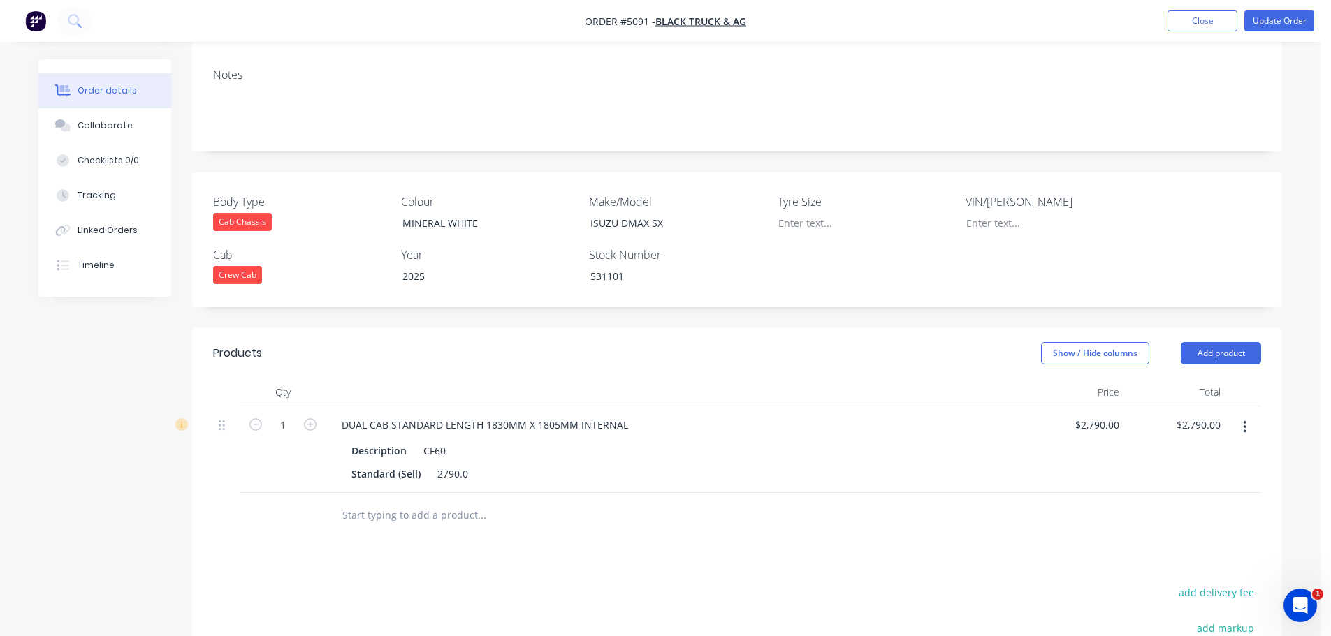
scroll to position [349, 0]
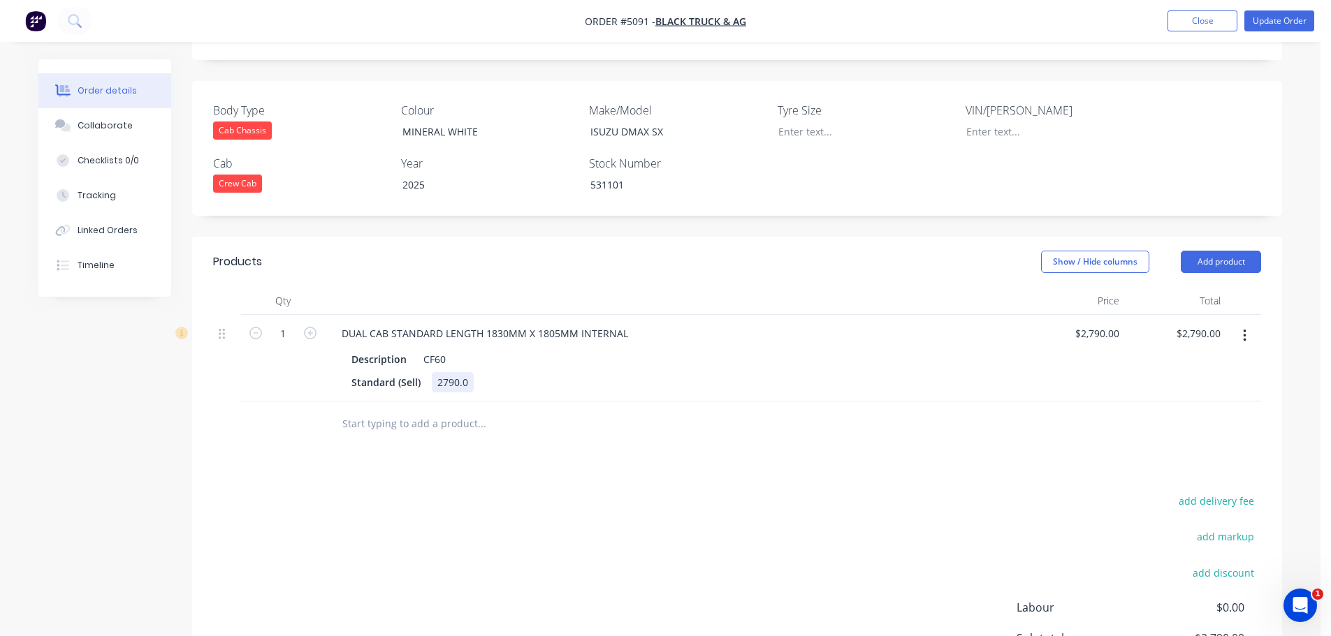
click at [440, 372] on div "2790.0" at bounding box center [453, 382] width 42 height 20
drag, startPoint x: 432, startPoint y: 348, endPoint x: 480, endPoint y: 345, distance: 48.3
click at [480, 372] on div "Standard (Sell) 2790.0" at bounding box center [671, 382] width 651 height 20
click at [619, 323] on div "DUAL CAB STANDARD LENGTH 1830MM X 1805MM INTERNAL" at bounding box center [484, 333] width 309 height 20
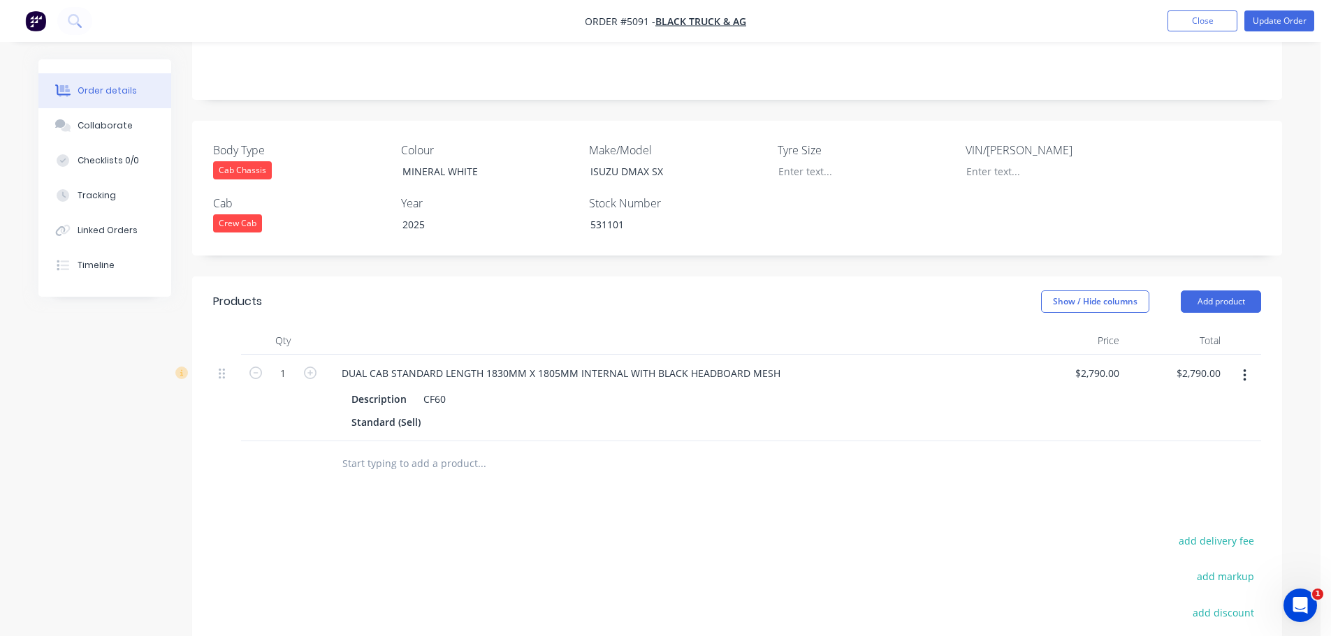
scroll to position [307, 0]
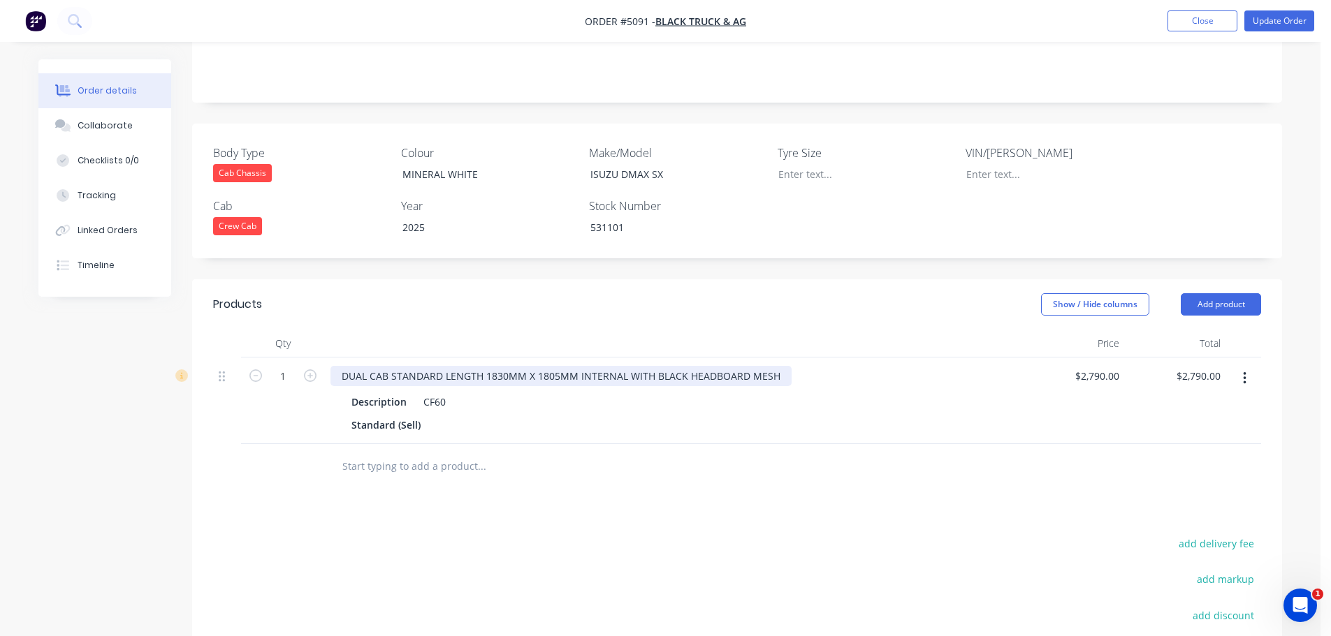
click at [338, 366] on div "DUAL CAB STANDARD LENGTH 1830MM X 1805MM INTERNAL WITH BLACK HEADBOARD MESH" at bounding box center [560, 376] width 461 height 20
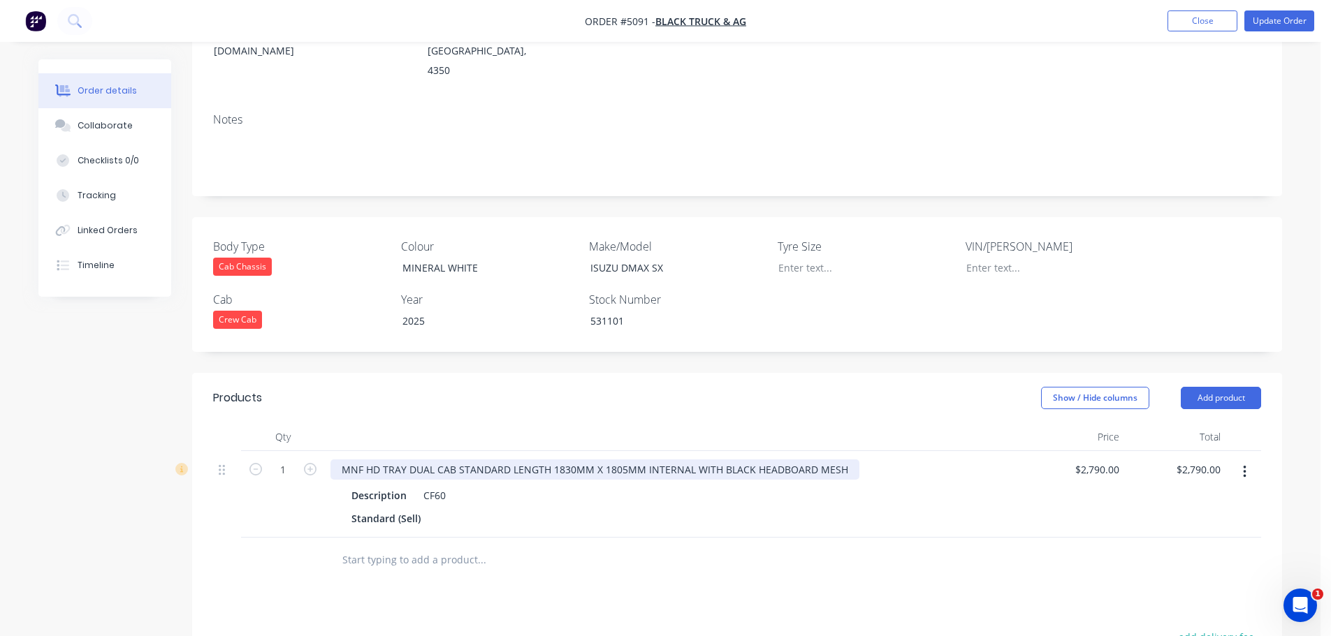
scroll to position [0, 0]
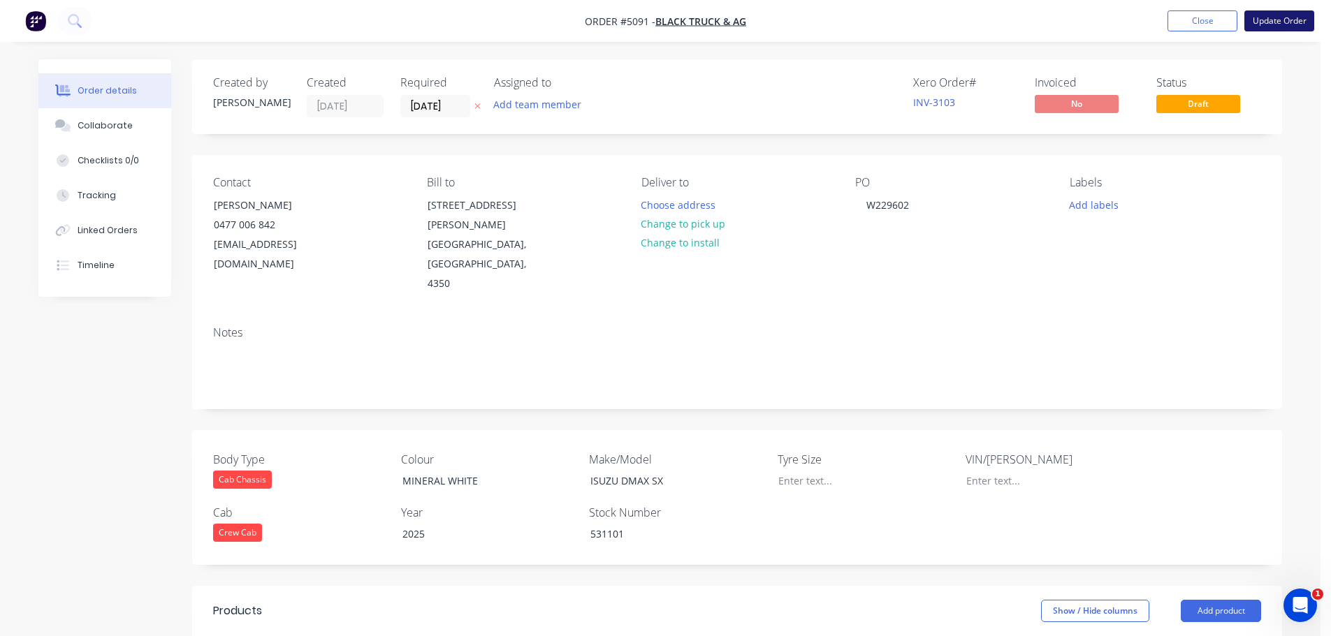
click at [1280, 23] on button "Update Order" at bounding box center [1279, 20] width 70 height 21
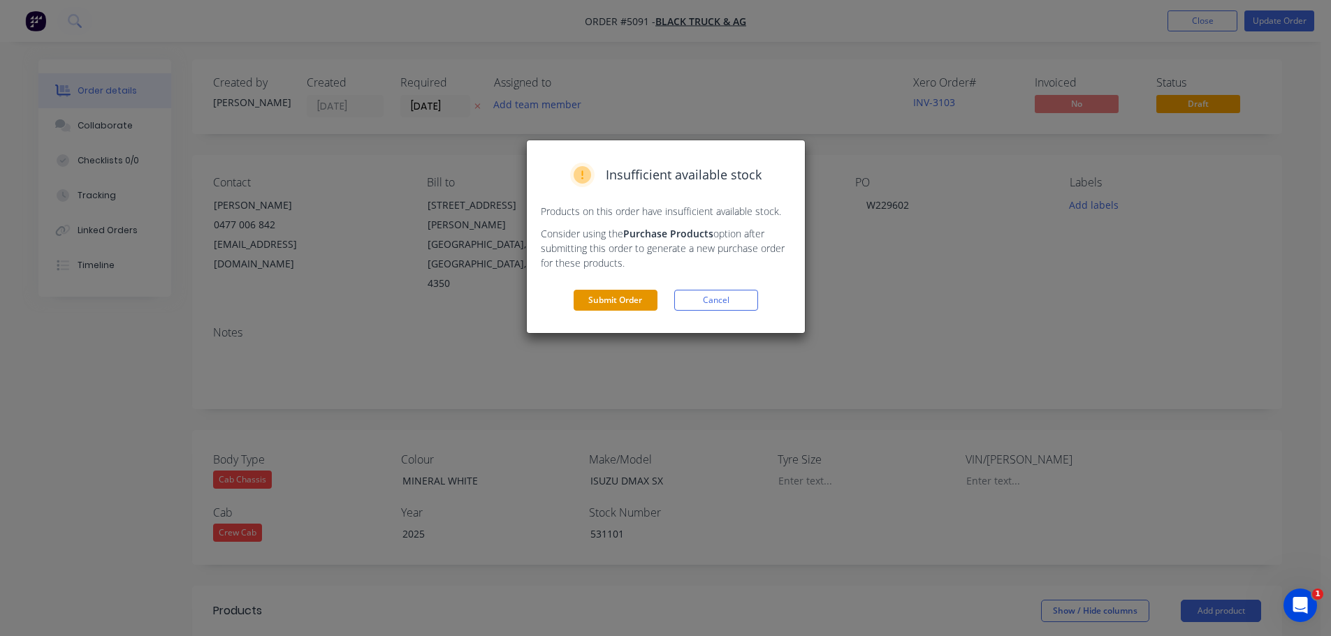
click at [601, 300] on button "Submit Order" at bounding box center [615, 300] width 84 height 21
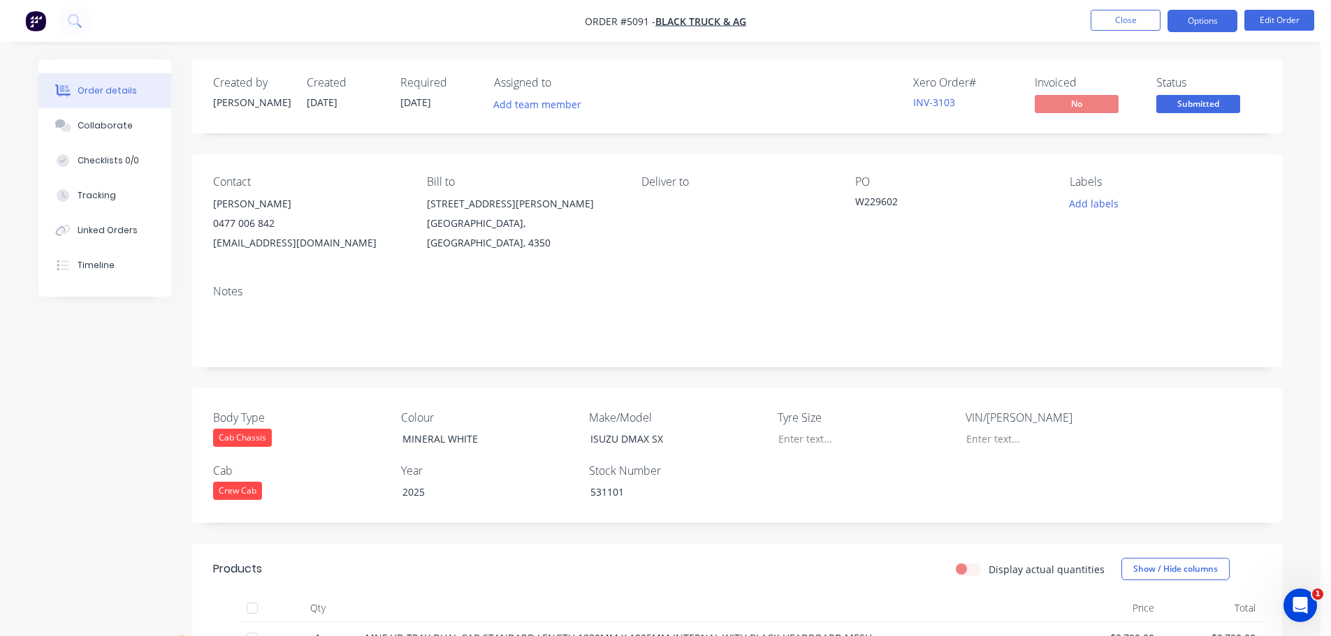
click at [1185, 18] on button "Options" at bounding box center [1202, 21] width 70 height 22
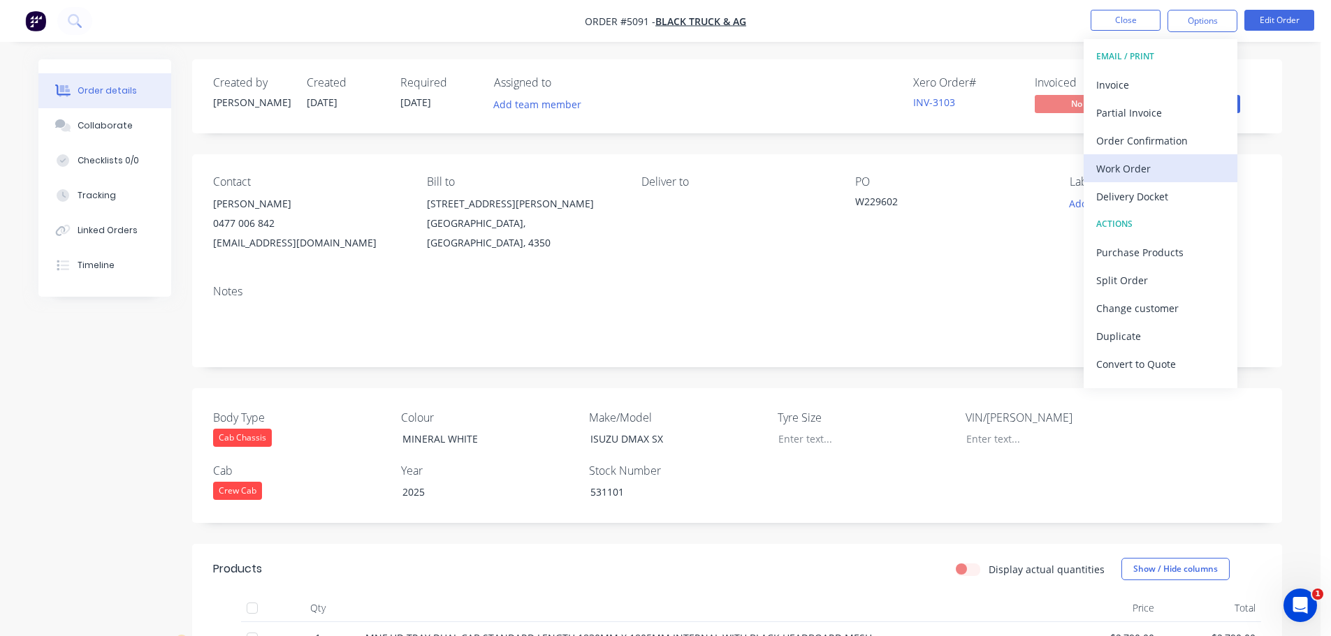
click at [1141, 175] on div "Work Order" at bounding box center [1160, 169] width 129 height 20
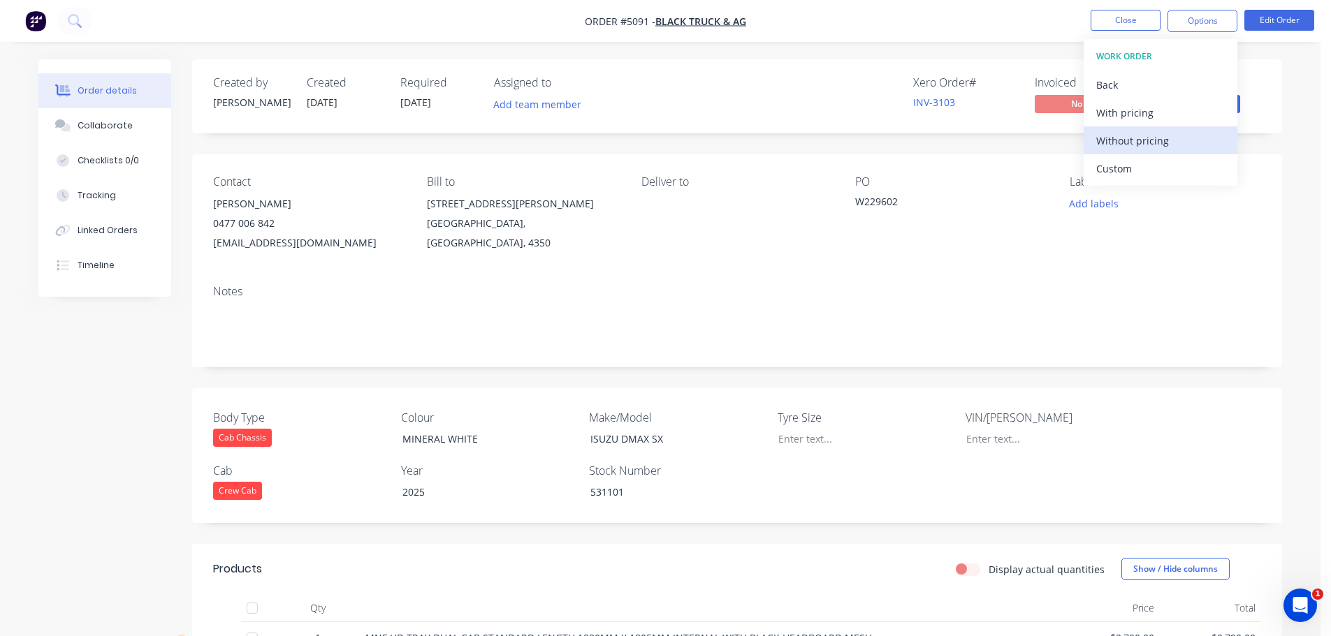
click at [1120, 148] on div "Without pricing" at bounding box center [1160, 141] width 129 height 20
click at [667, 276] on div "Notes" at bounding box center [737, 321] width 1090 height 94
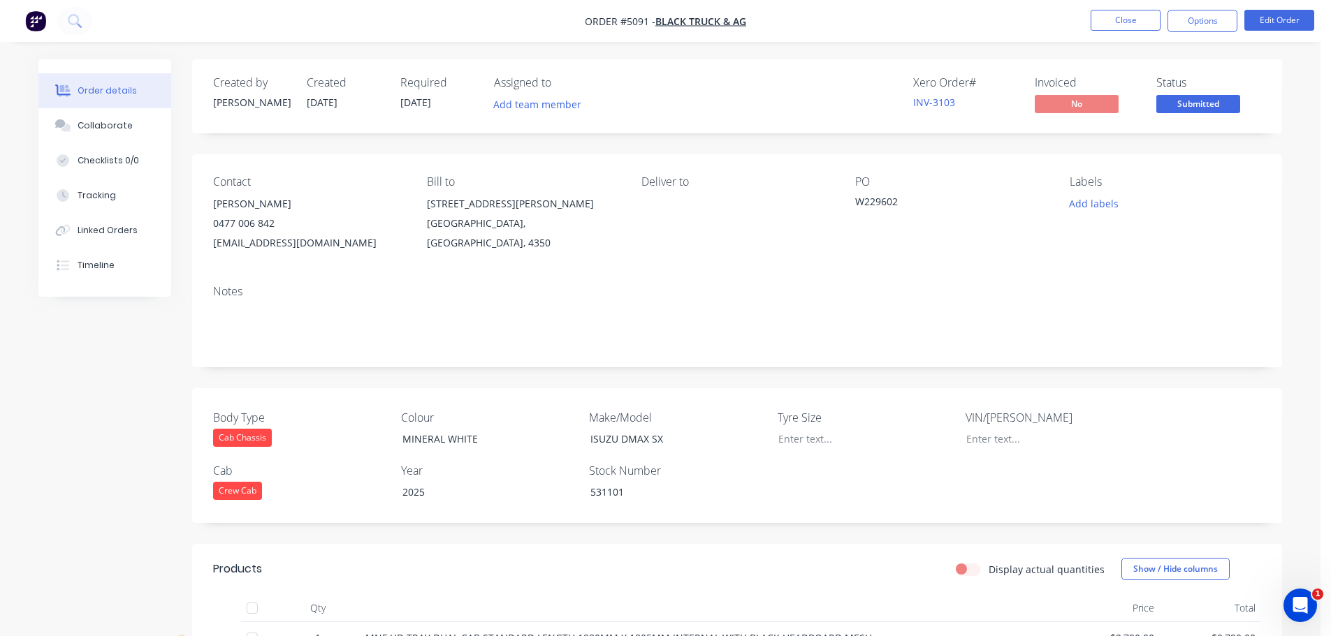
click at [667, 276] on div "Notes" at bounding box center [737, 321] width 1090 height 94
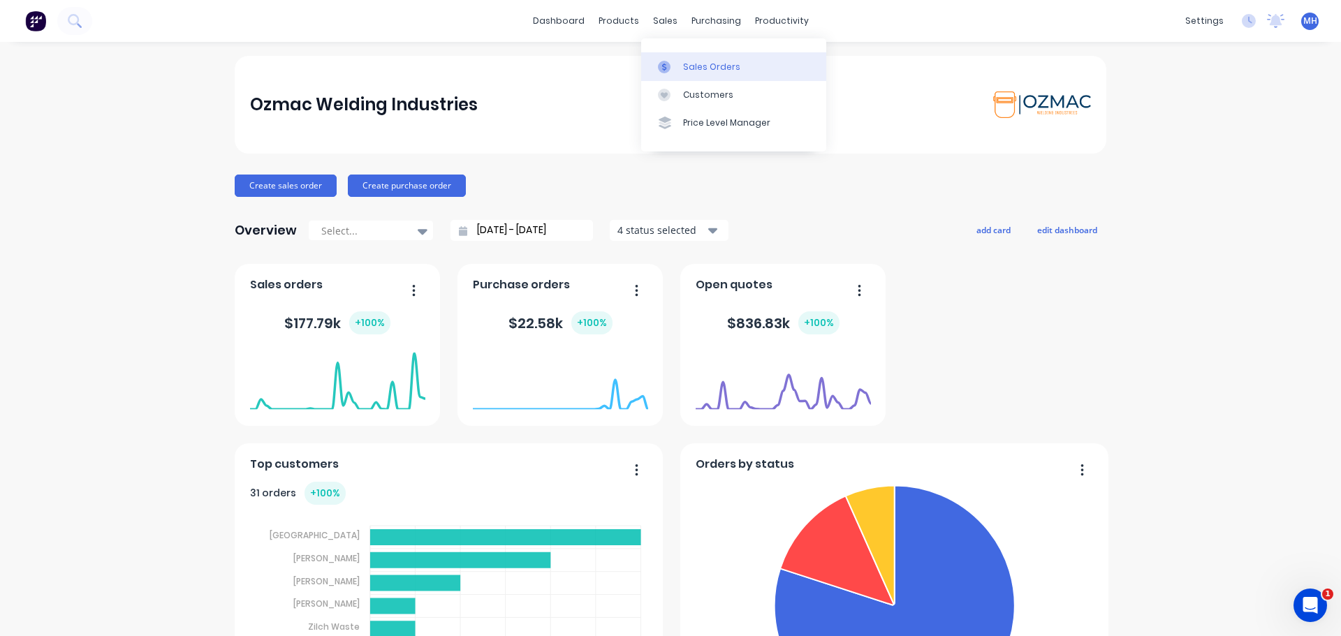
click at [675, 72] on div at bounding box center [668, 67] width 21 height 13
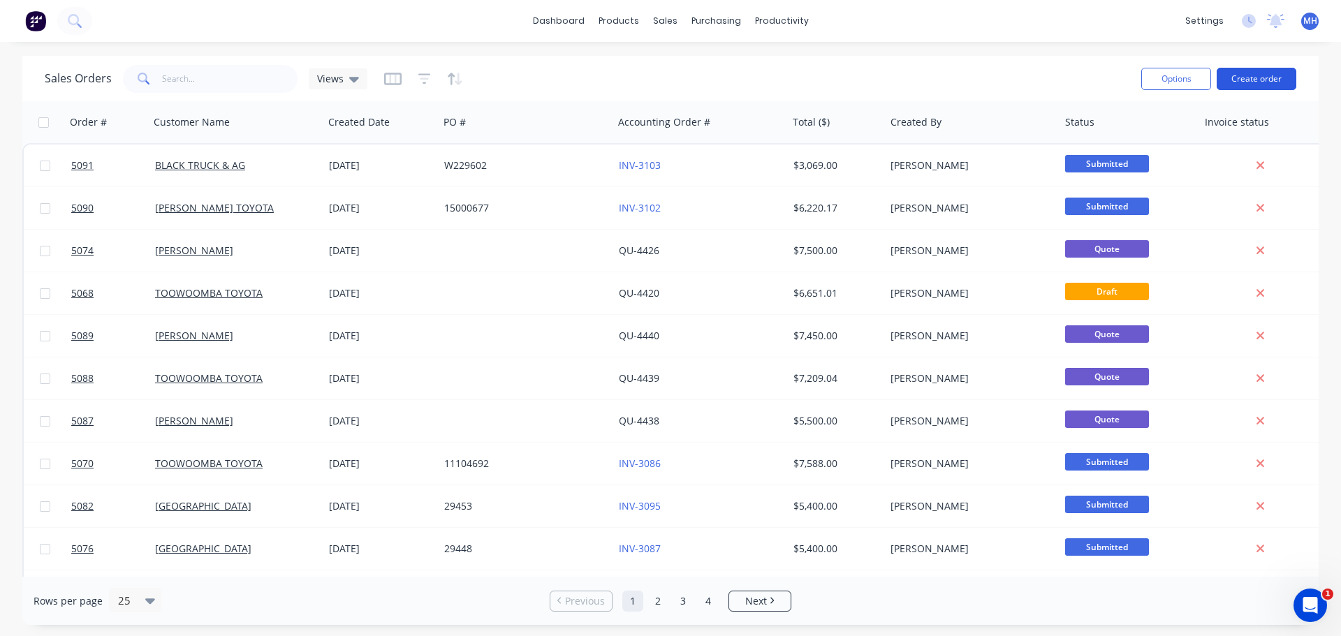
click at [1260, 75] on button "Create order" at bounding box center [1257, 79] width 80 height 22
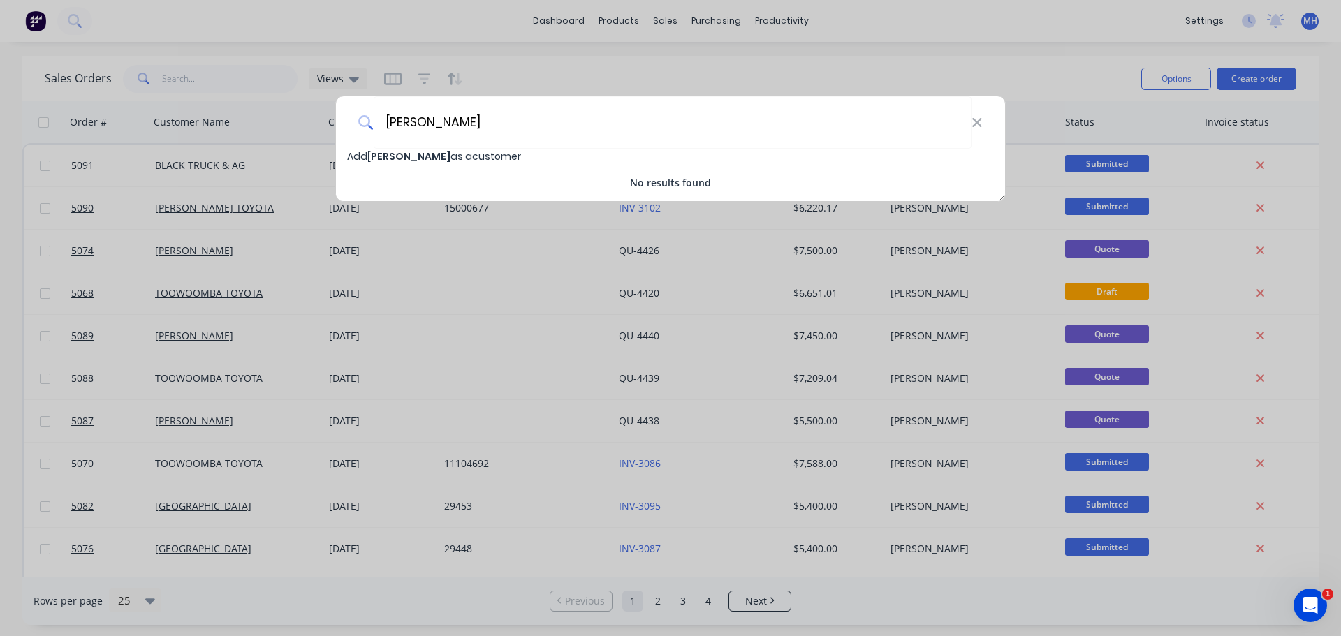
type input "[PERSON_NAME]"
click at [409, 156] on span "[PERSON_NAME]" at bounding box center [408, 156] width 83 height 14
select select "AU"
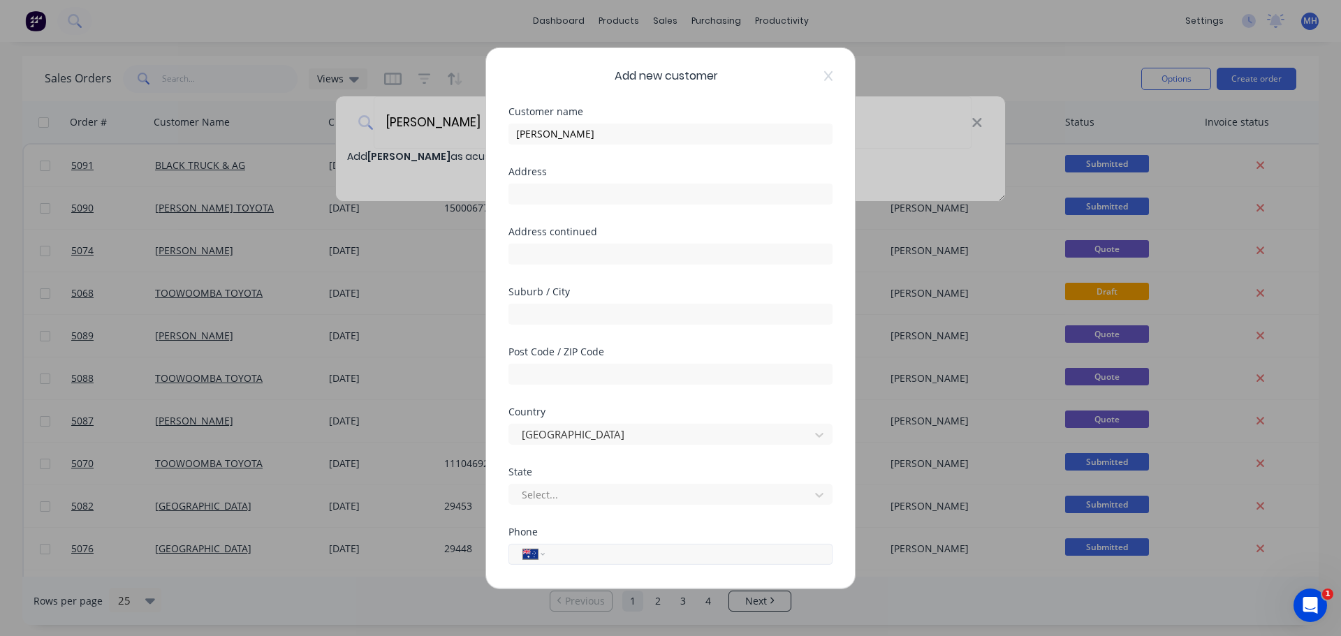
click at [574, 556] on input "tel" at bounding box center [686, 554] width 263 height 16
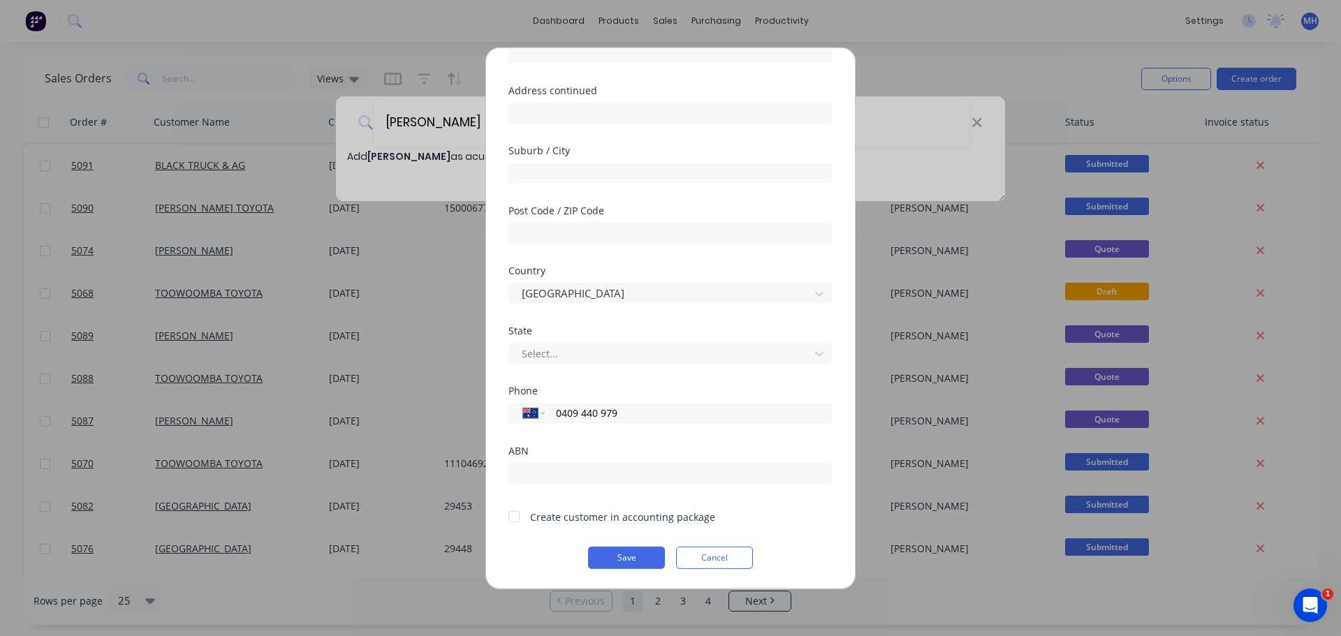
type input "0409 440 979"
click at [520, 516] on div at bounding box center [514, 517] width 28 height 28
click at [635, 551] on button "Save" at bounding box center [626, 557] width 77 height 22
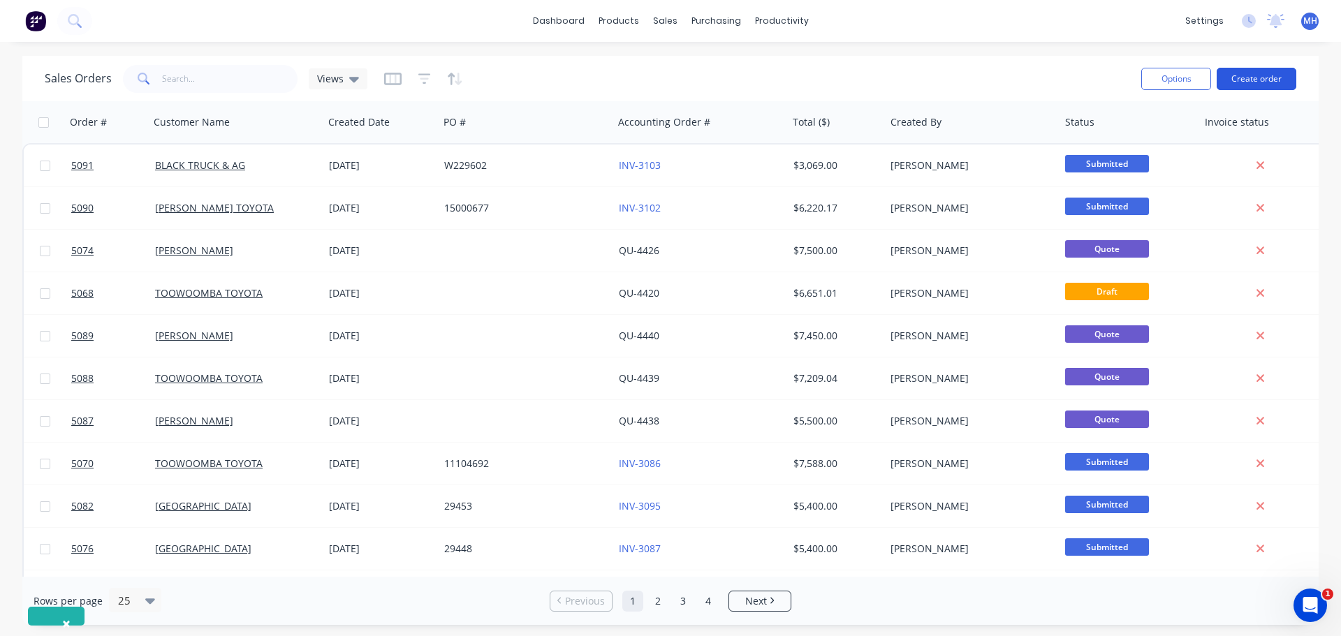
click at [1255, 78] on button "Create order" at bounding box center [1257, 79] width 80 height 22
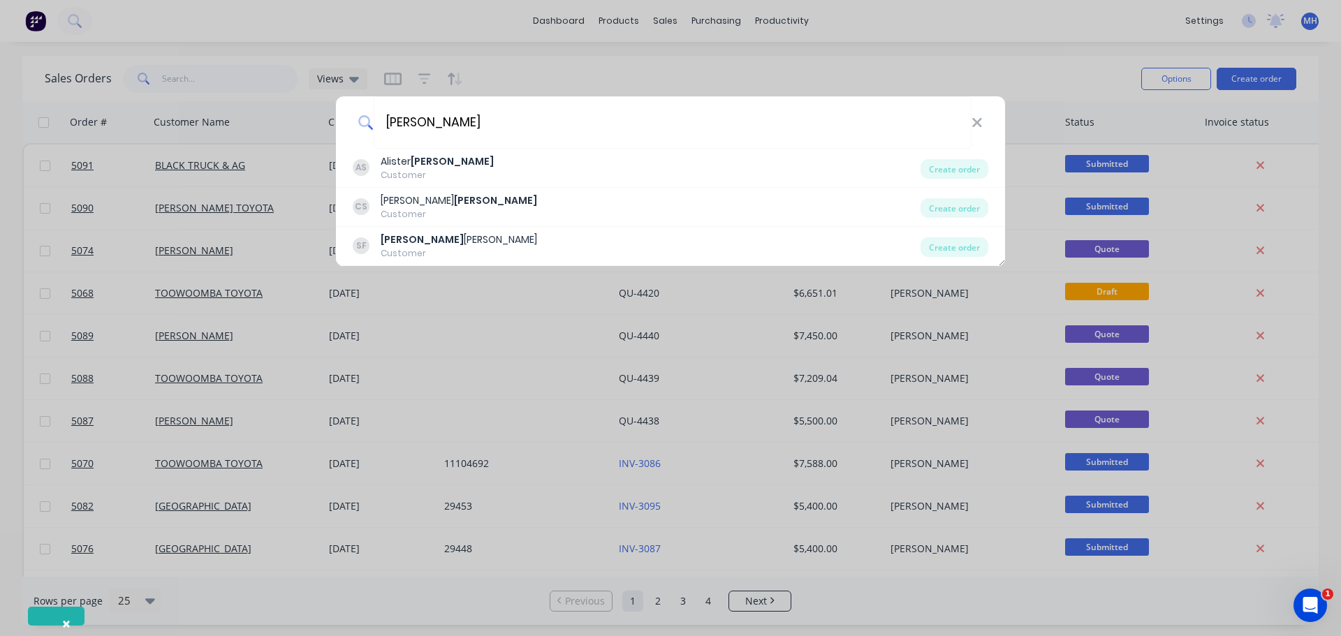
type input "[PERSON_NAME]"
click at [984, 124] on div "[PERSON_NAME]" at bounding box center [670, 122] width 669 height 52
click at [975, 123] on icon at bounding box center [977, 122] width 11 height 15
type input "[PERSON_NAME]"
click at [1052, 69] on div "[PERSON_NAME] FL [PERSON_NAME] AND SONS PTY LTD Customer Create order [PERSON_N…" at bounding box center [670, 318] width 1341 height 636
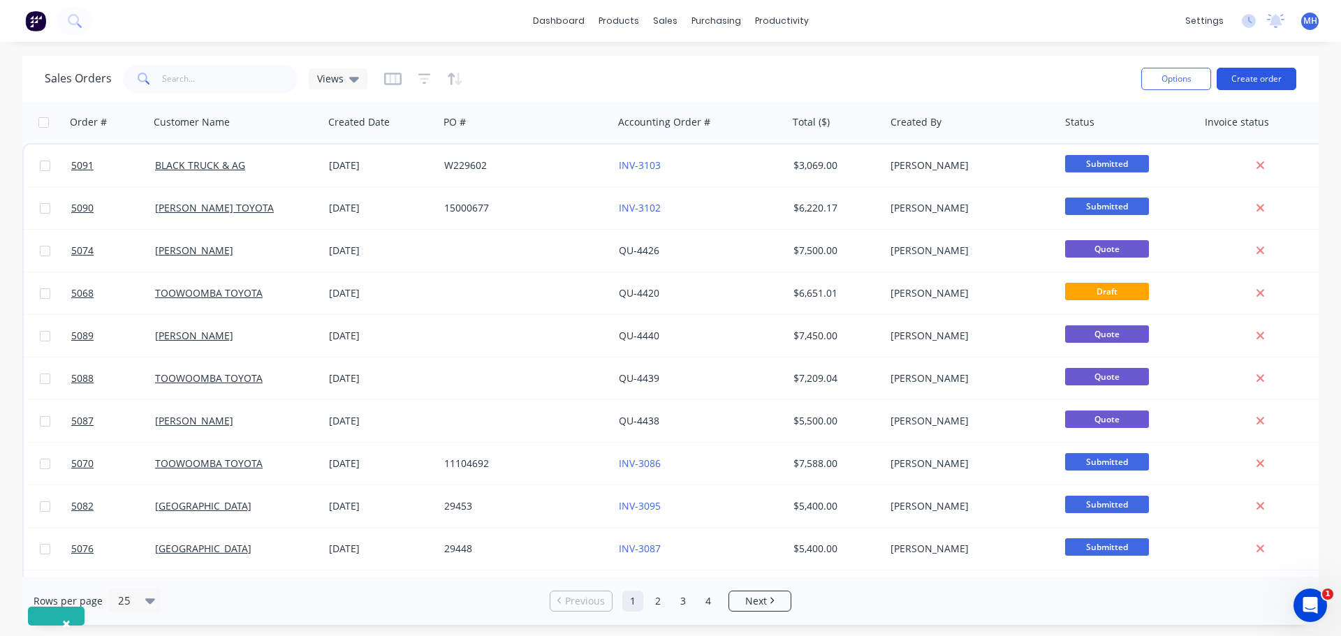
click at [1260, 78] on button "Create order" at bounding box center [1257, 79] width 80 height 22
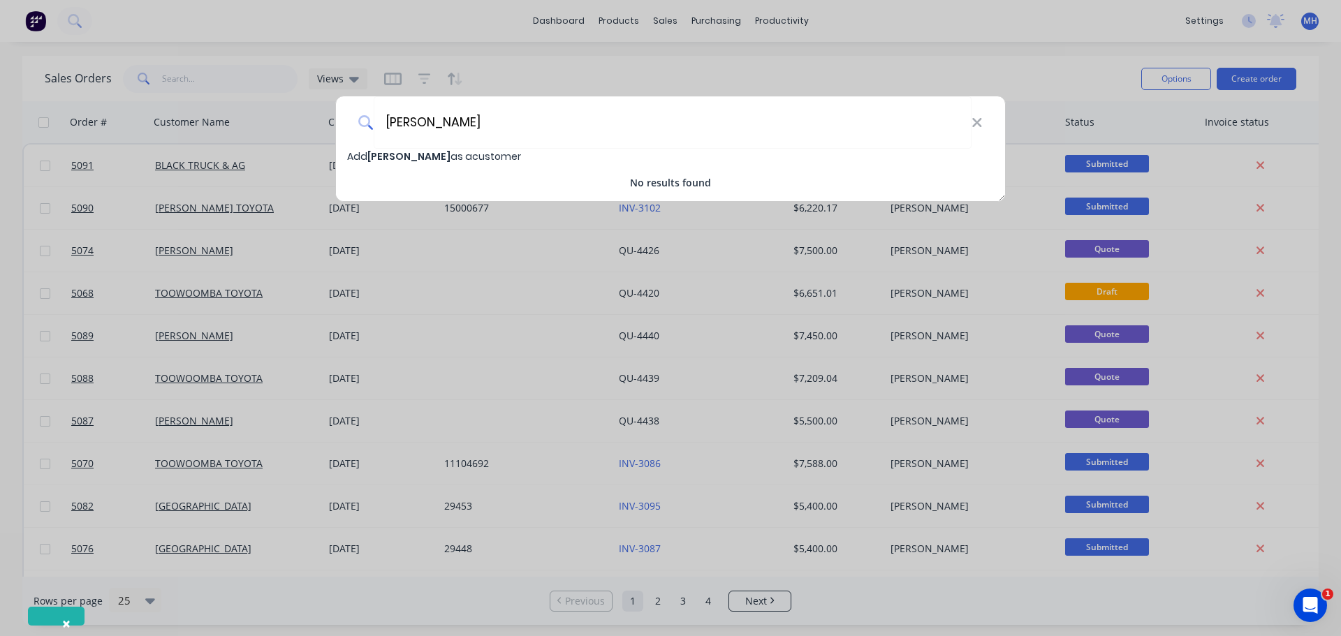
type input "[PERSON_NAME]"
click at [476, 158] on span "Add [PERSON_NAME] as a customer" at bounding box center [434, 156] width 174 height 14
select select "AU"
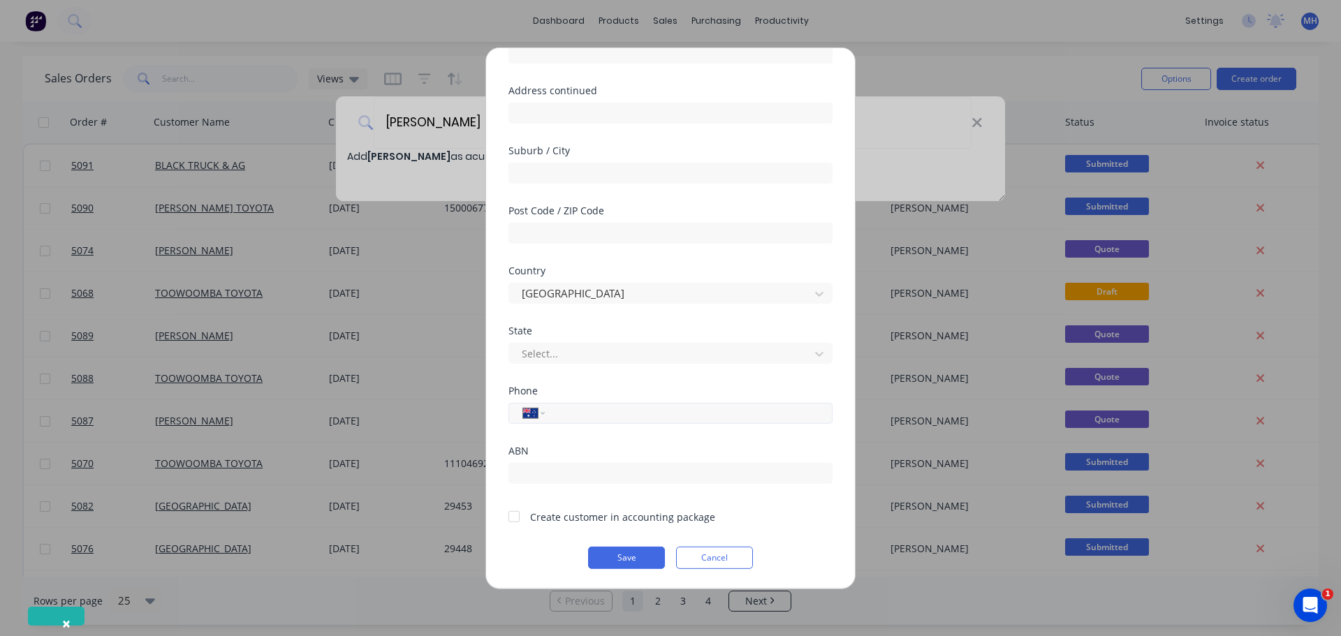
click at [567, 415] on input "tel" at bounding box center [686, 413] width 263 height 16
type input "0409 440 979"
click at [510, 518] on div at bounding box center [514, 517] width 28 height 28
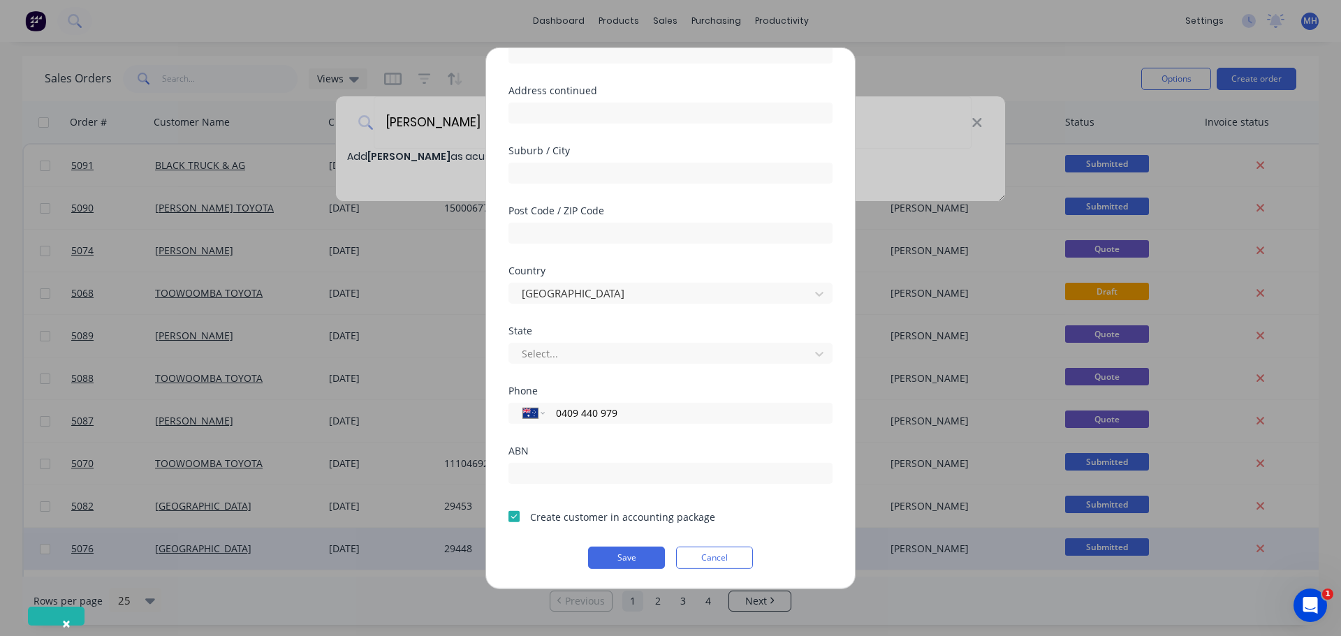
click at [632, 557] on button "Save" at bounding box center [626, 557] width 77 height 22
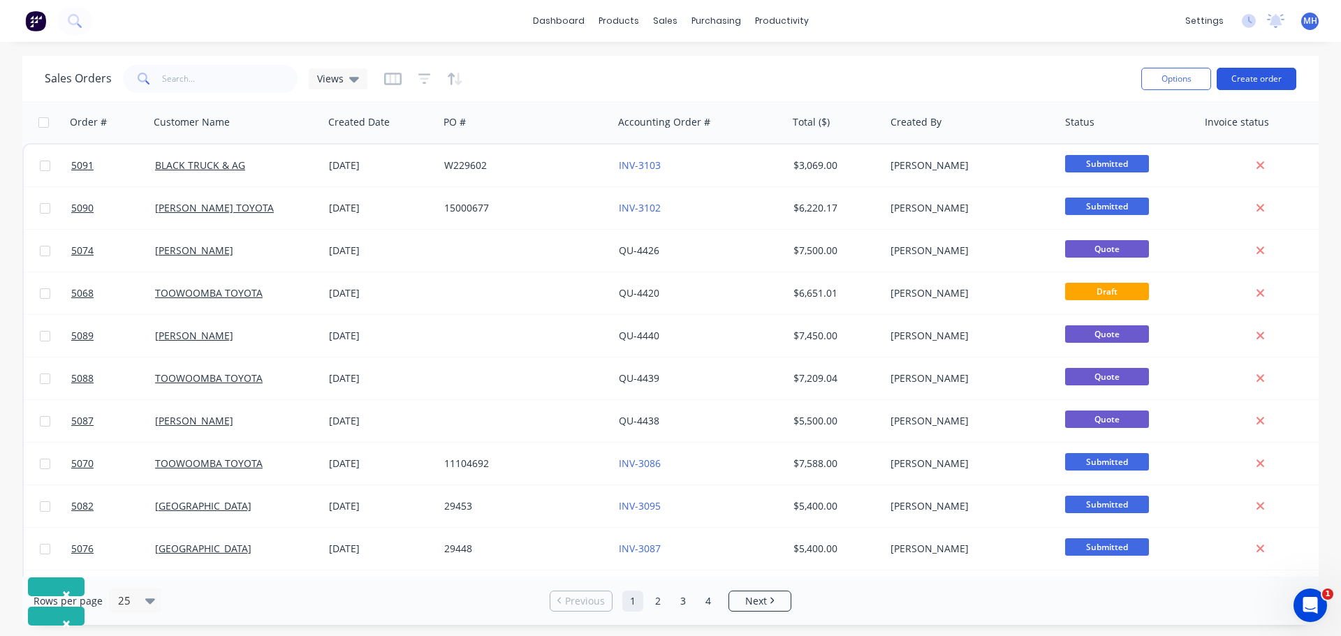
click at [1240, 82] on button "Create order" at bounding box center [1257, 79] width 80 height 22
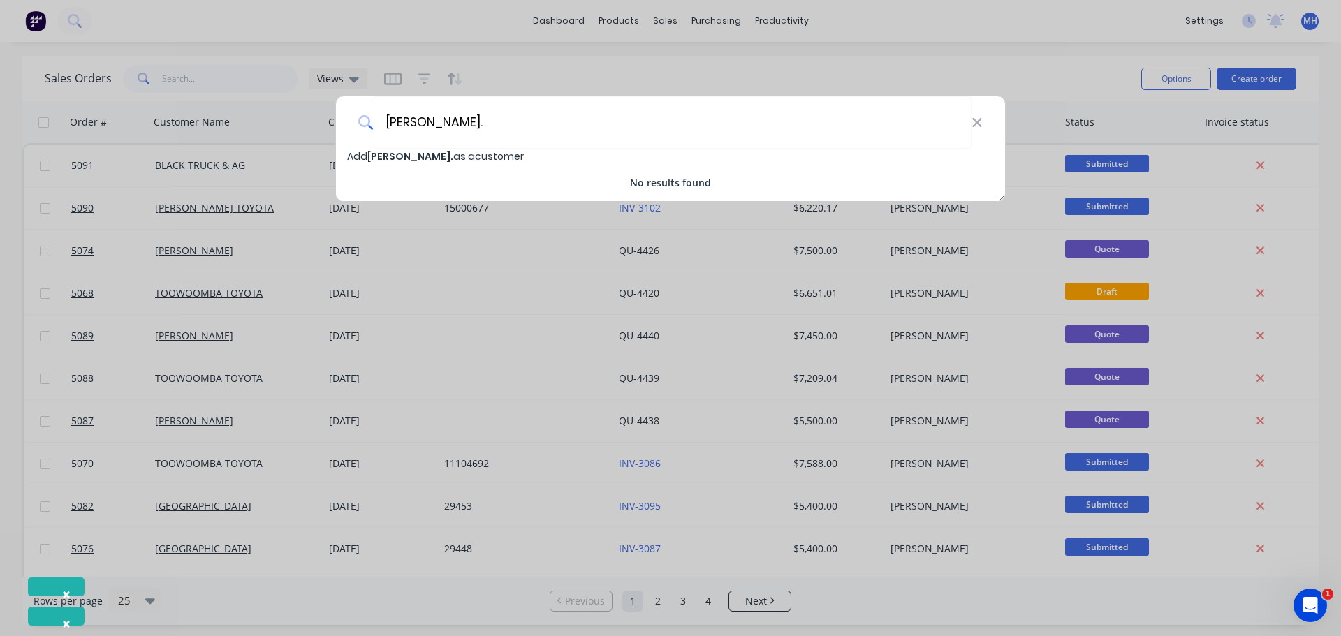
type input "[PERSON_NAME]."
click at [432, 157] on span "[PERSON_NAME]." at bounding box center [410, 156] width 86 height 14
select select "AU"
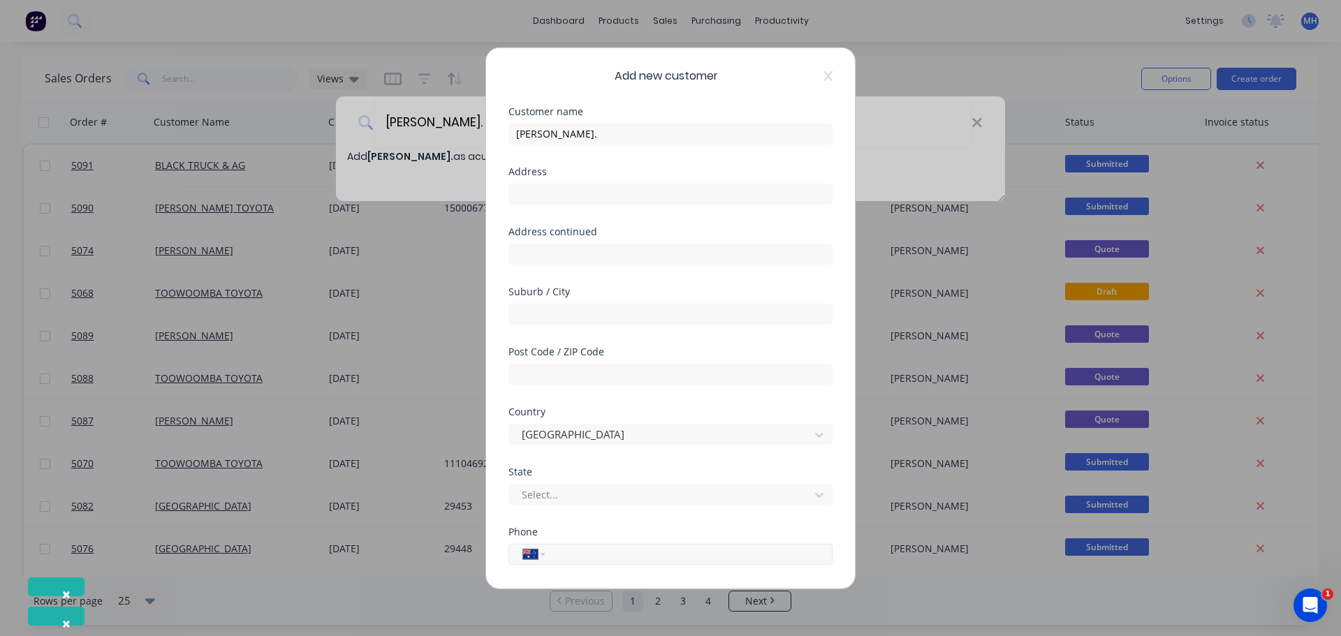
click at [588, 549] on input "tel" at bounding box center [686, 554] width 263 height 16
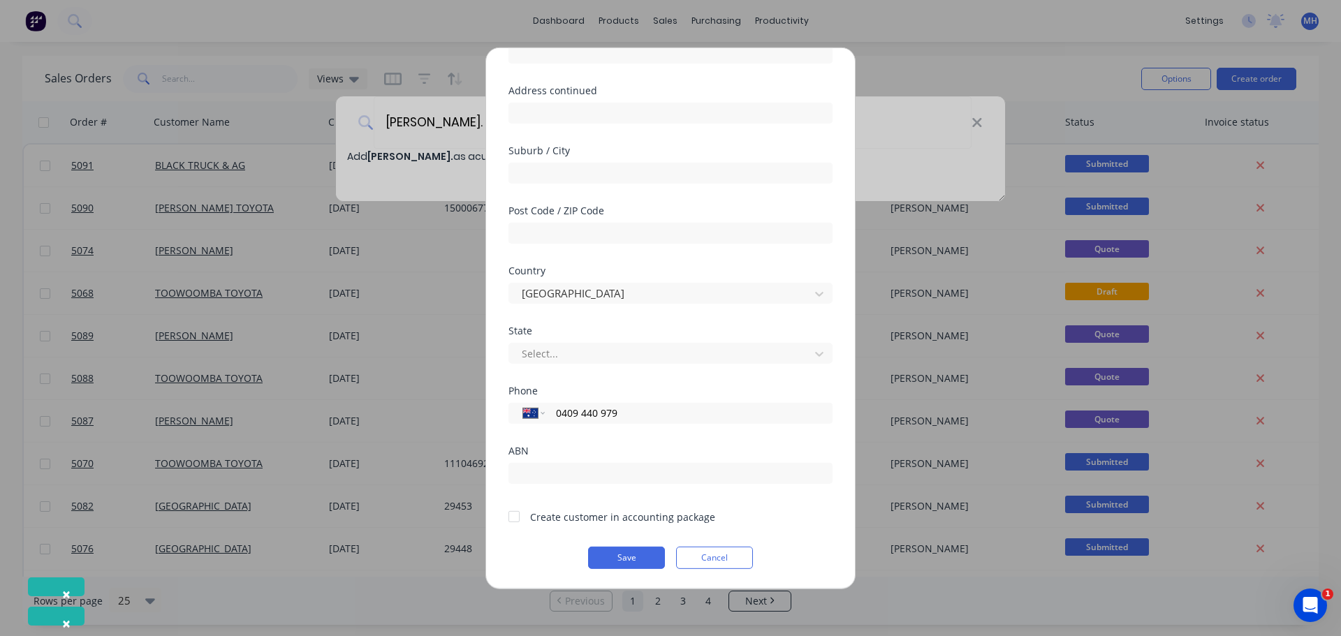
type input "0409 440 979"
click at [514, 523] on div at bounding box center [514, 517] width 28 height 28
click at [615, 558] on button "Save" at bounding box center [626, 557] width 77 height 22
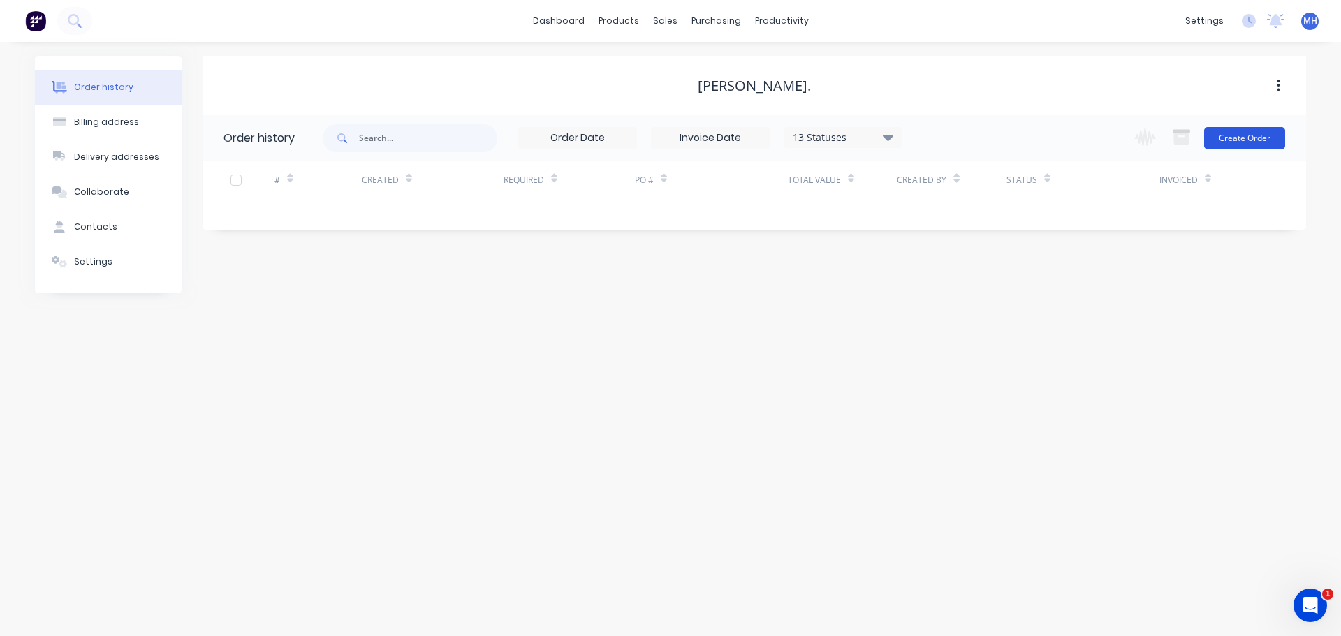
click at [1245, 133] on button "Create Order" at bounding box center [1244, 138] width 81 height 22
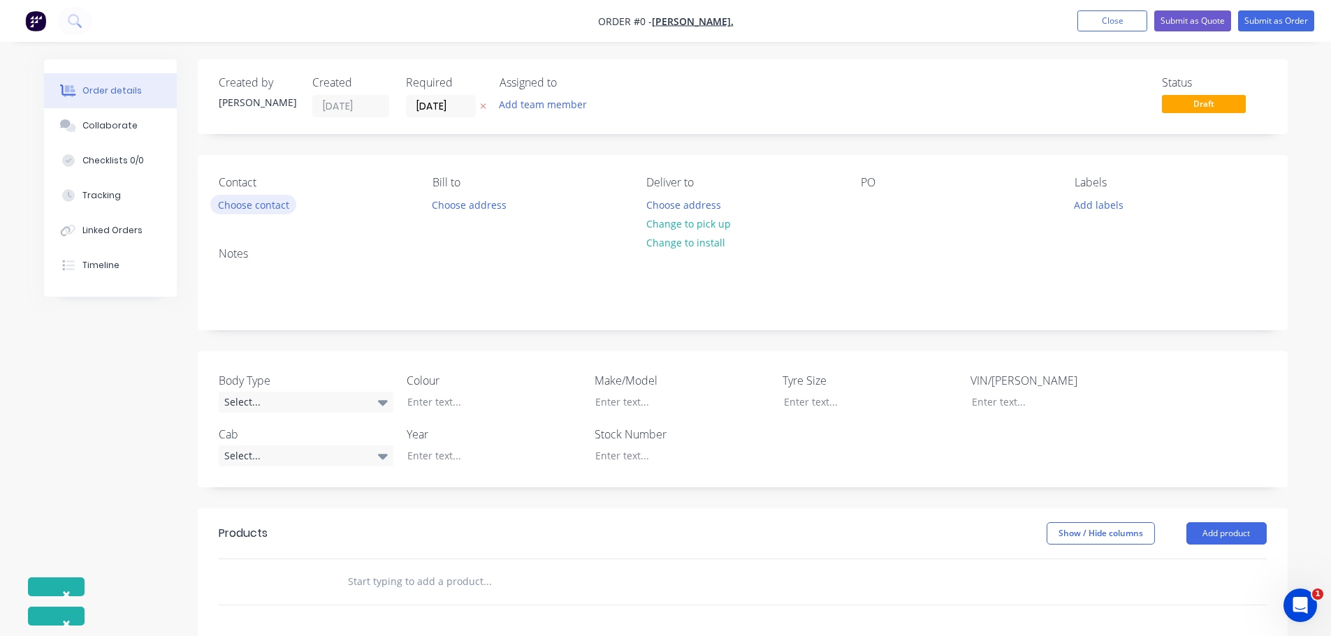
click at [275, 206] on button "Choose contact" at bounding box center [253, 204] width 86 height 19
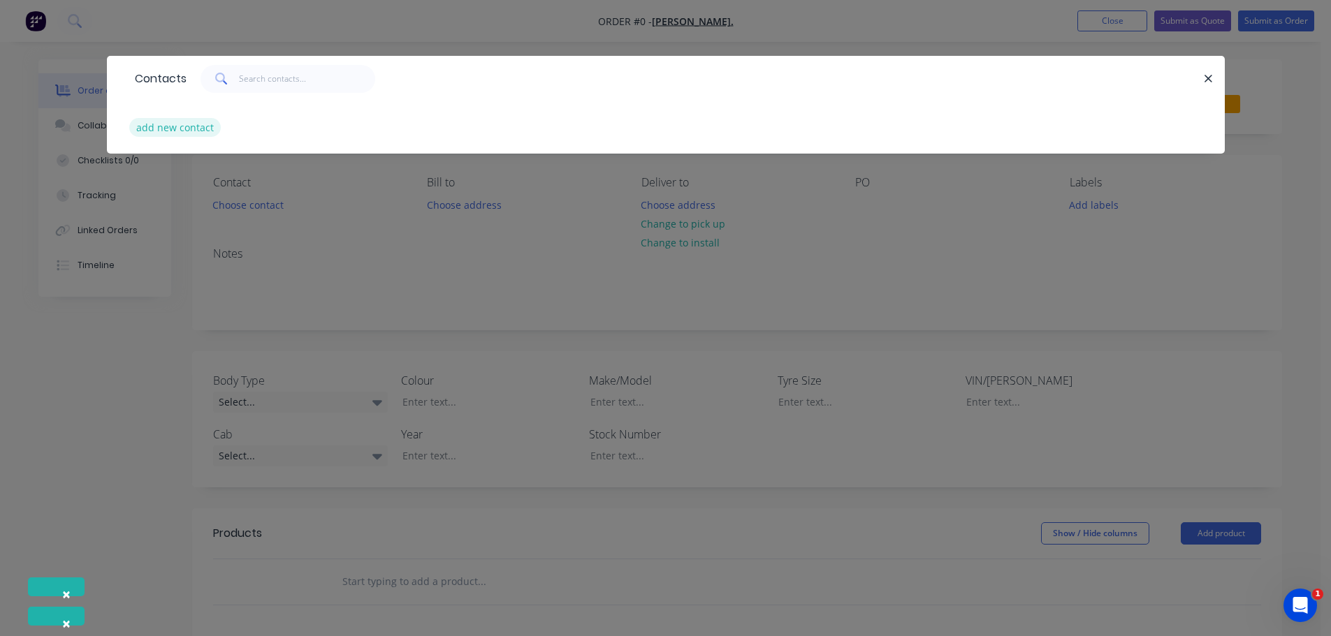
click at [195, 131] on button "add new contact" at bounding box center [175, 127] width 92 height 19
select select "AU"
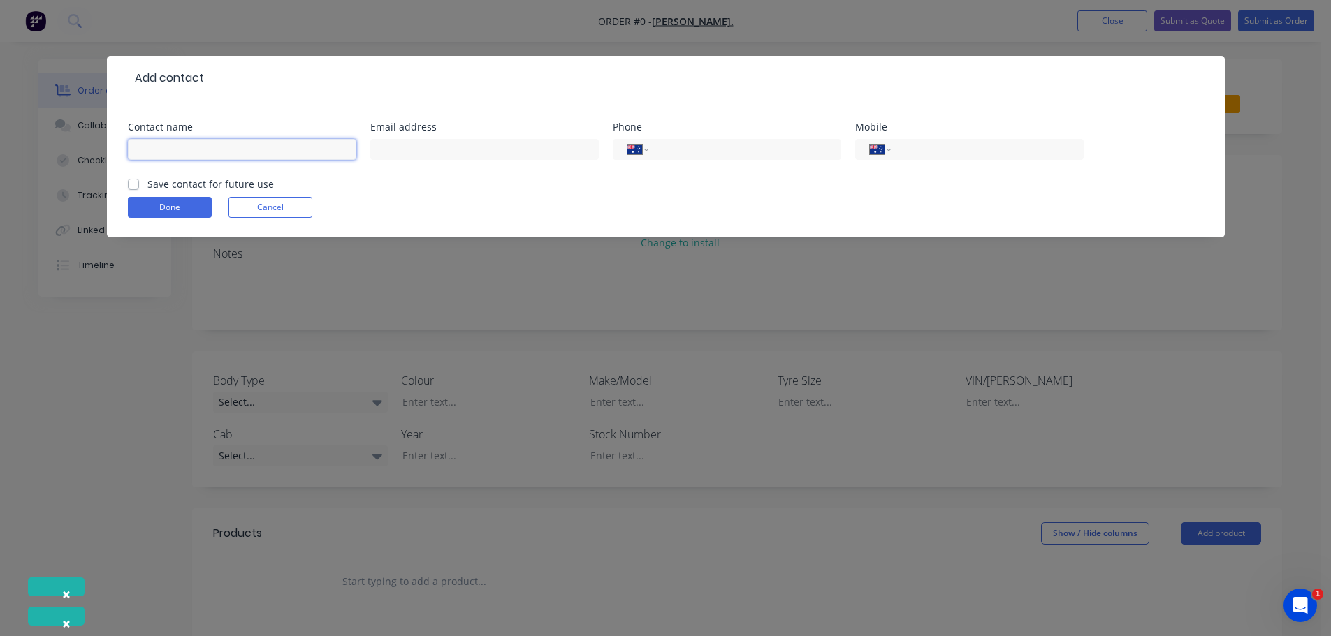
click at [233, 149] on input "text" at bounding box center [242, 149] width 228 height 21
type input "Shannon Gardner"
type input "s.gardner@nioa.com.au"
click at [940, 157] on input "tel" at bounding box center [984, 150] width 168 height 16
type input "0409 440 979"
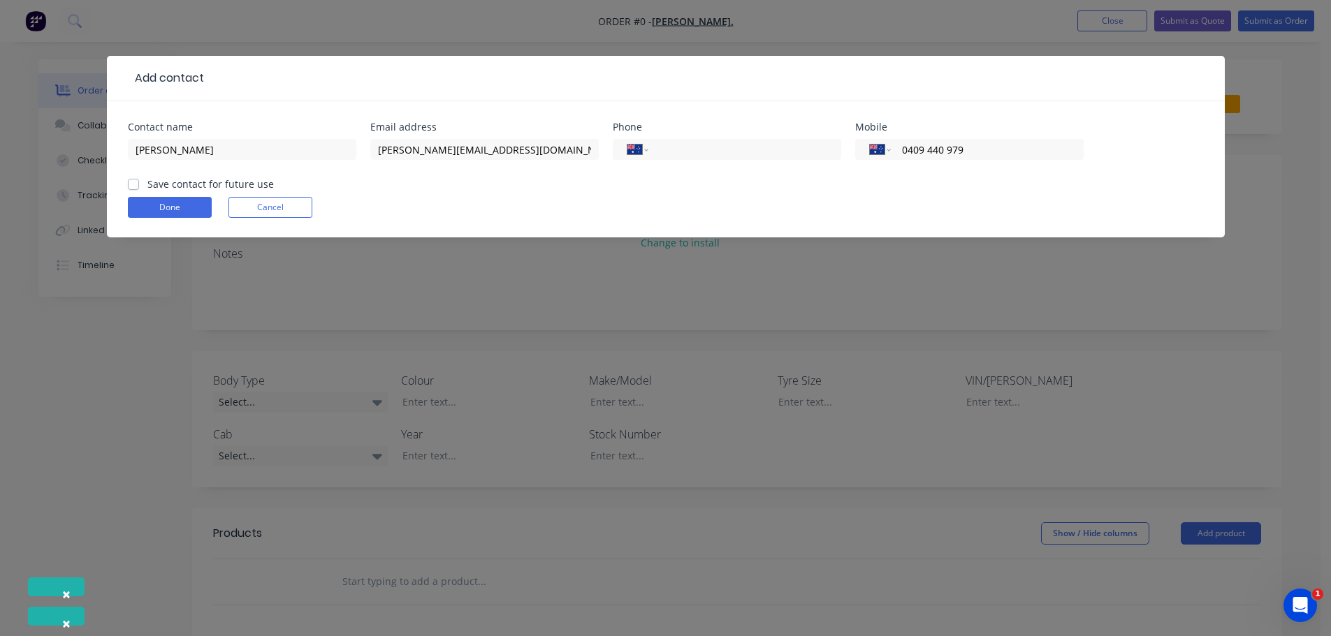
click at [147, 188] on label "Save contact for future use" at bounding box center [210, 184] width 126 height 15
click at [133, 188] on input "Save contact for future use" at bounding box center [133, 183] width 11 height 13
checkbox input "true"
click at [169, 210] on button "Done" at bounding box center [170, 207] width 84 height 21
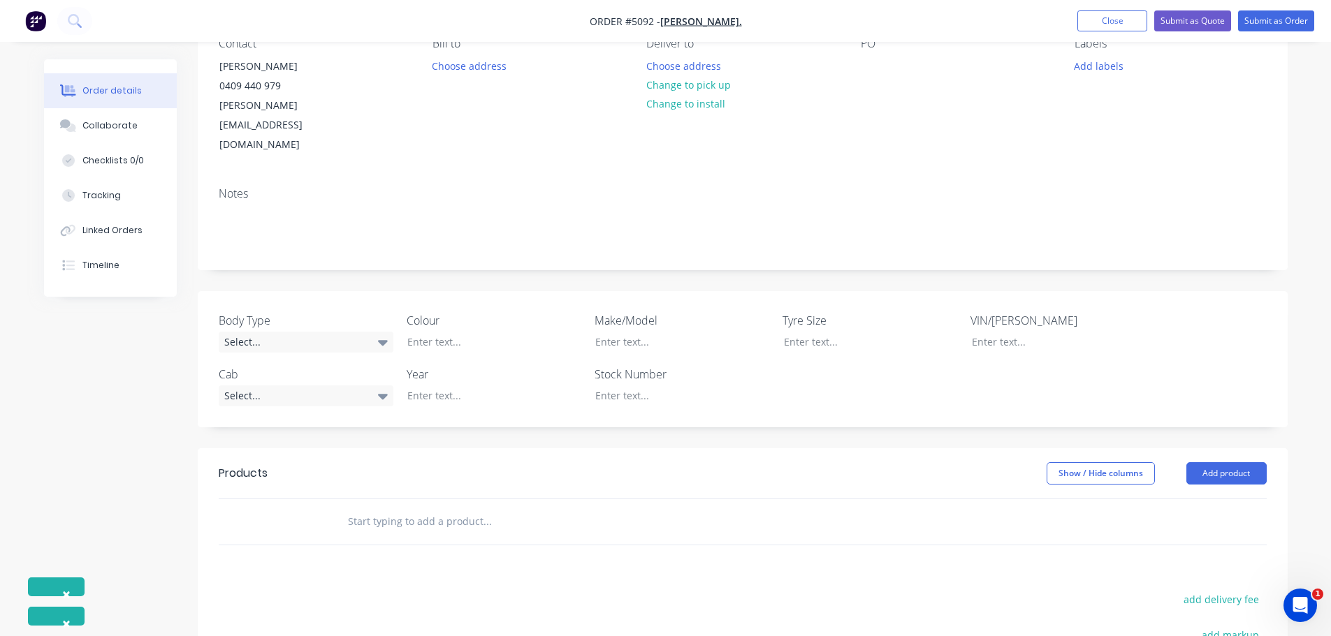
scroll to position [140, 0]
click at [326, 331] on div "Select..." at bounding box center [306, 341] width 175 height 21
click at [301, 420] on button "Tray" at bounding box center [324, 416] width 210 height 28
click at [467, 331] on div at bounding box center [483, 341] width 175 height 20
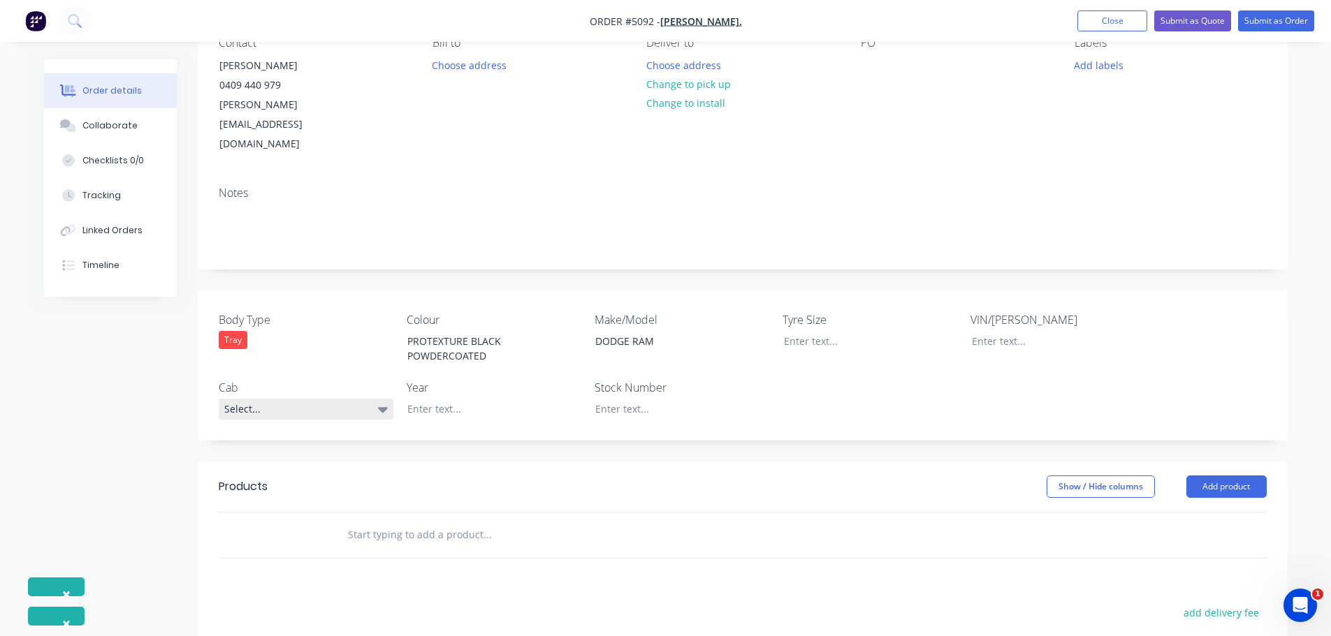
click at [279, 399] on div "Select..." at bounding box center [306, 409] width 175 height 21
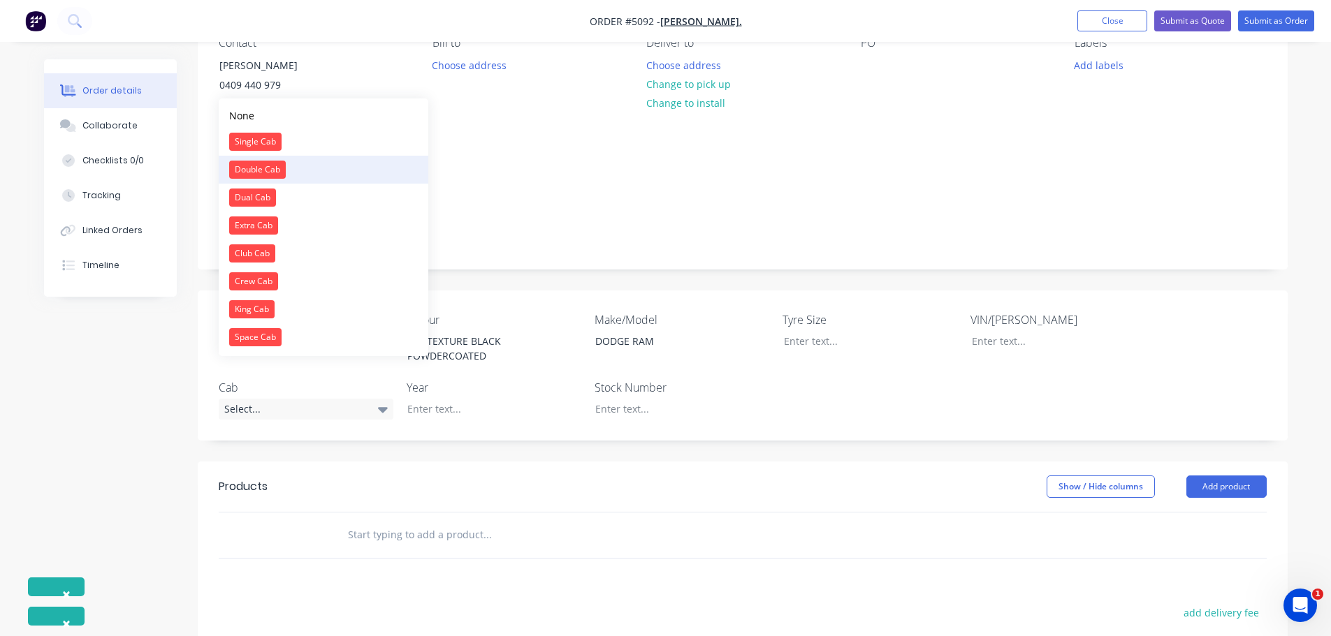
click at [315, 177] on button "Double Cab" at bounding box center [324, 170] width 210 height 28
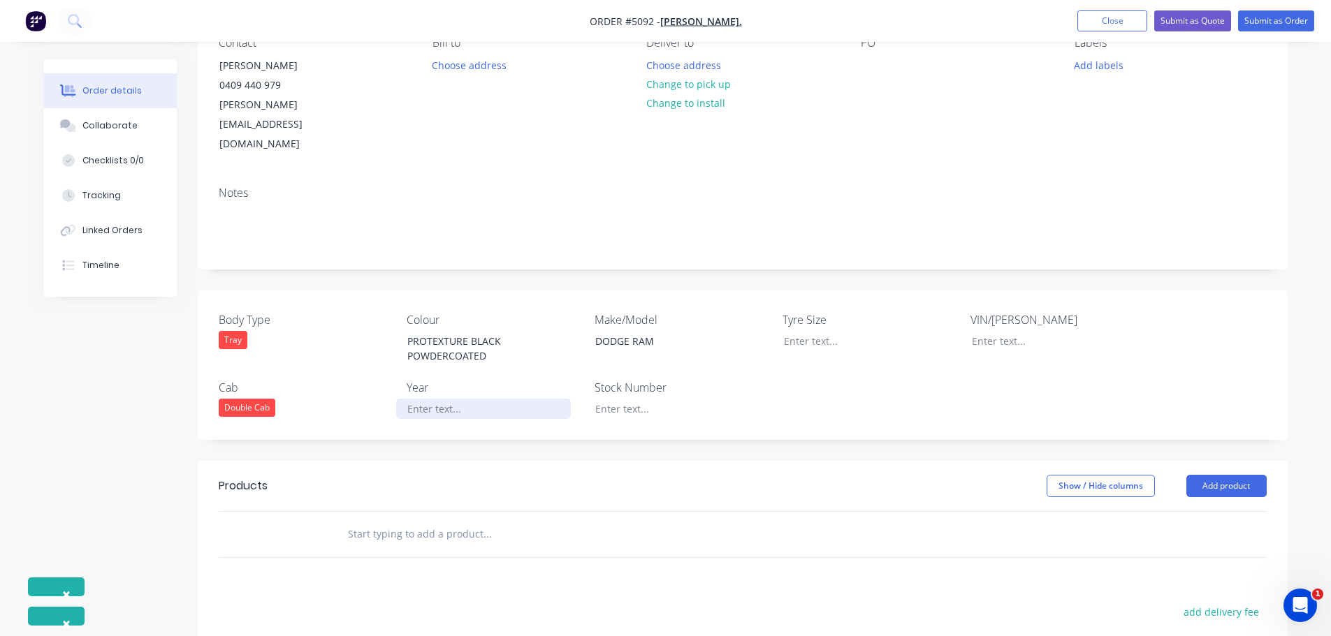
click at [423, 399] on div at bounding box center [483, 409] width 175 height 20
click at [351, 520] on input "text" at bounding box center [486, 534] width 279 height 28
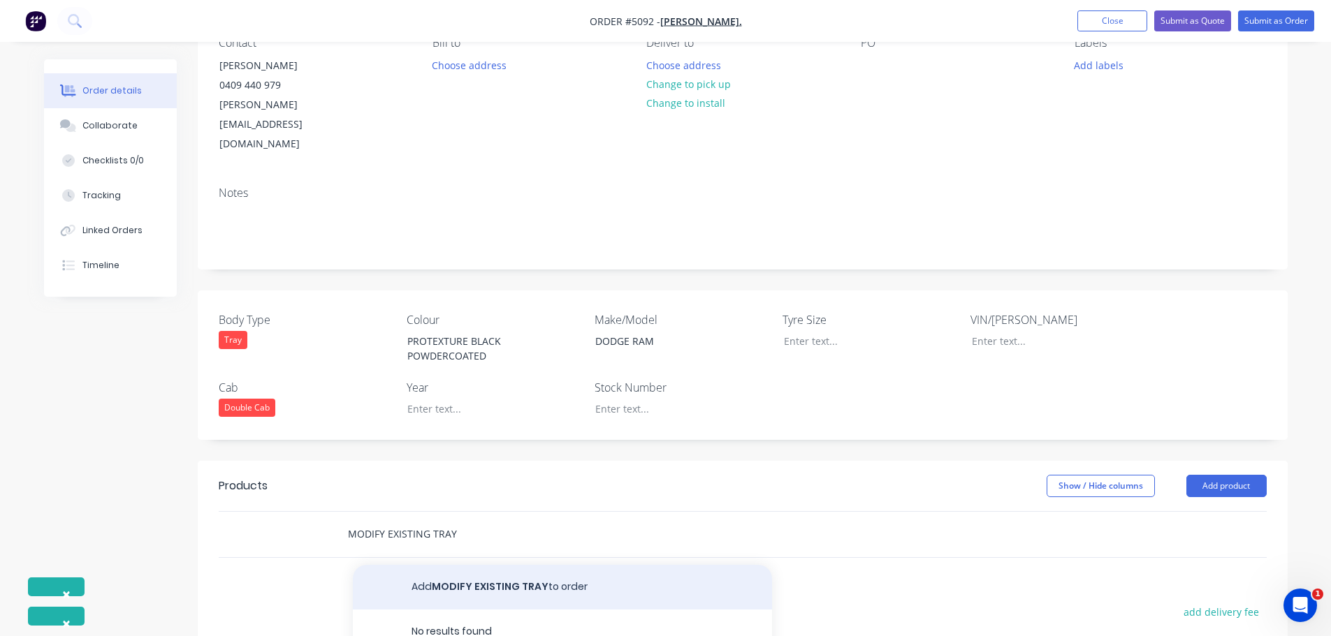
type input "MODIFY EXISTING TRAY"
click at [464, 565] on button "Add MODIFY EXISTING TRAY to order" at bounding box center [562, 587] width 419 height 45
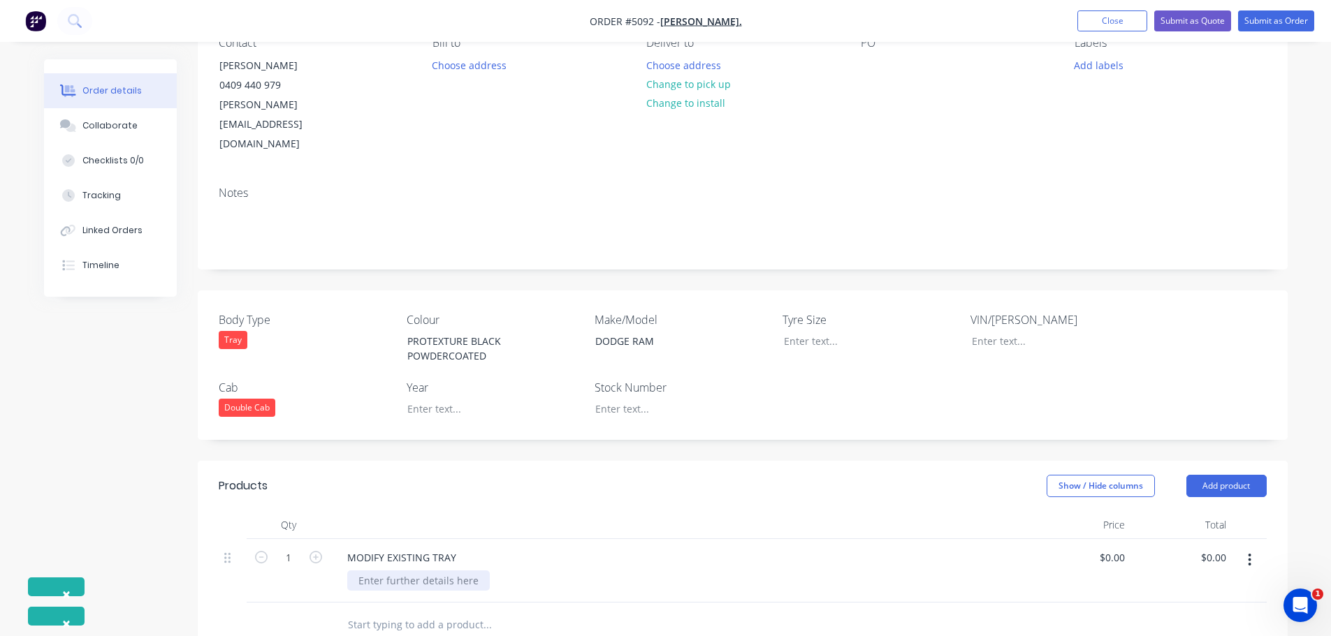
click at [434, 571] on div at bounding box center [418, 581] width 142 height 20
click at [462, 548] on div "MODIFY EXISTING TRAY" at bounding box center [401, 558] width 131 height 20
click at [386, 571] on div at bounding box center [418, 581] width 142 height 20
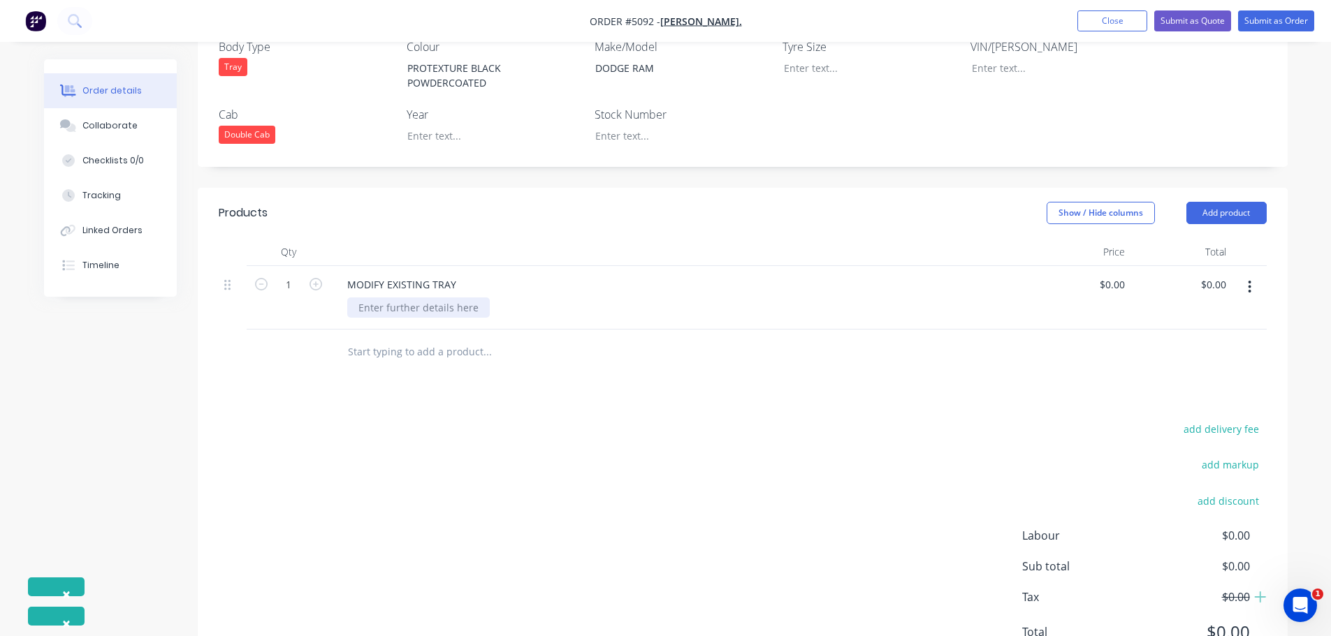
scroll to position [438, 0]
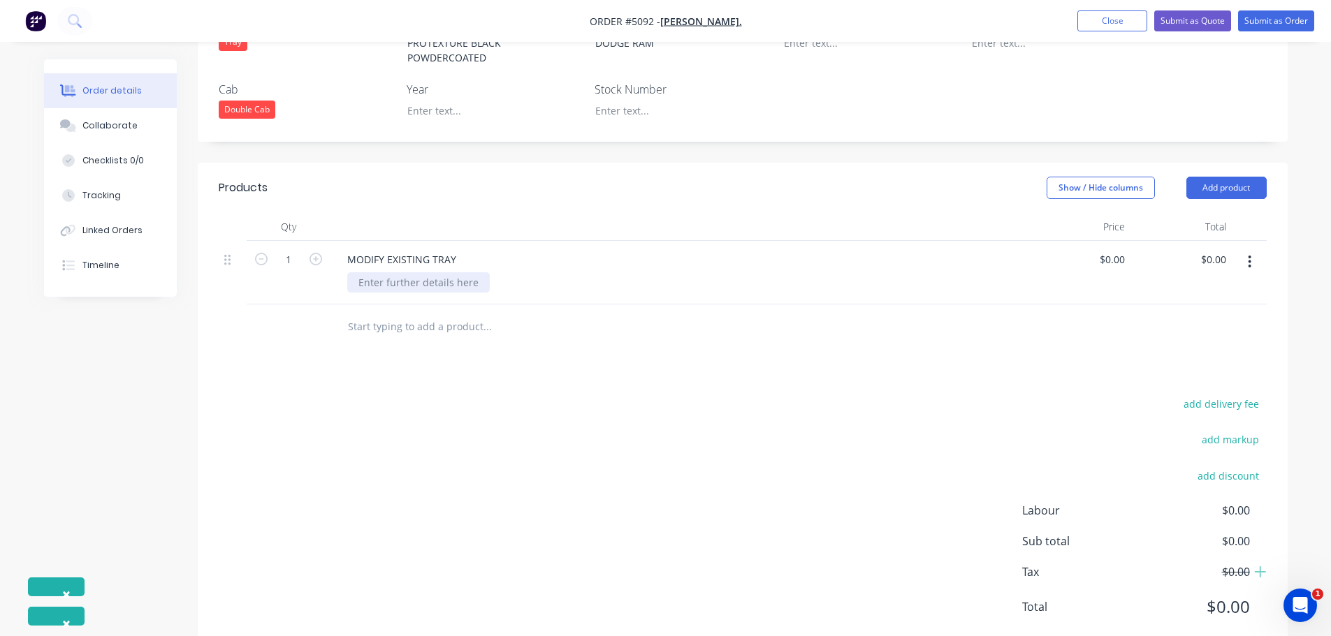
click at [416, 272] on div at bounding box center [418, 282] width 142 height 20
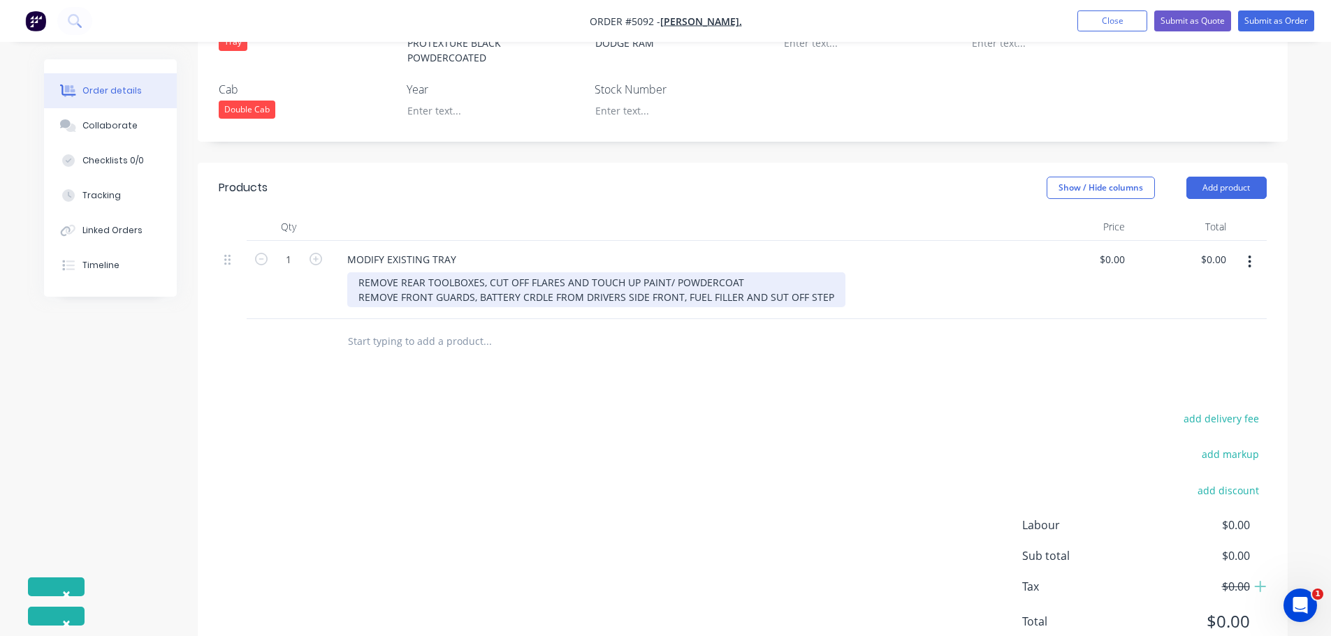
click at [770, 272] on div "REMOVE REAR TOOLBOXES, CUT OFF FLARES AND TOUCH UP PAINT/ POWDERCOAT REMOVE FRO…" at bounding box center [596, 289] width 498 height 35
click at [828, 272] on div "REMOVE REAR TOOLBOXES, CUT OFF FLARES AND TOUCH UP PAINT/ POWDERCOAT REMOVE FRO…" at bounding box center [596, 289] width 499 height 35
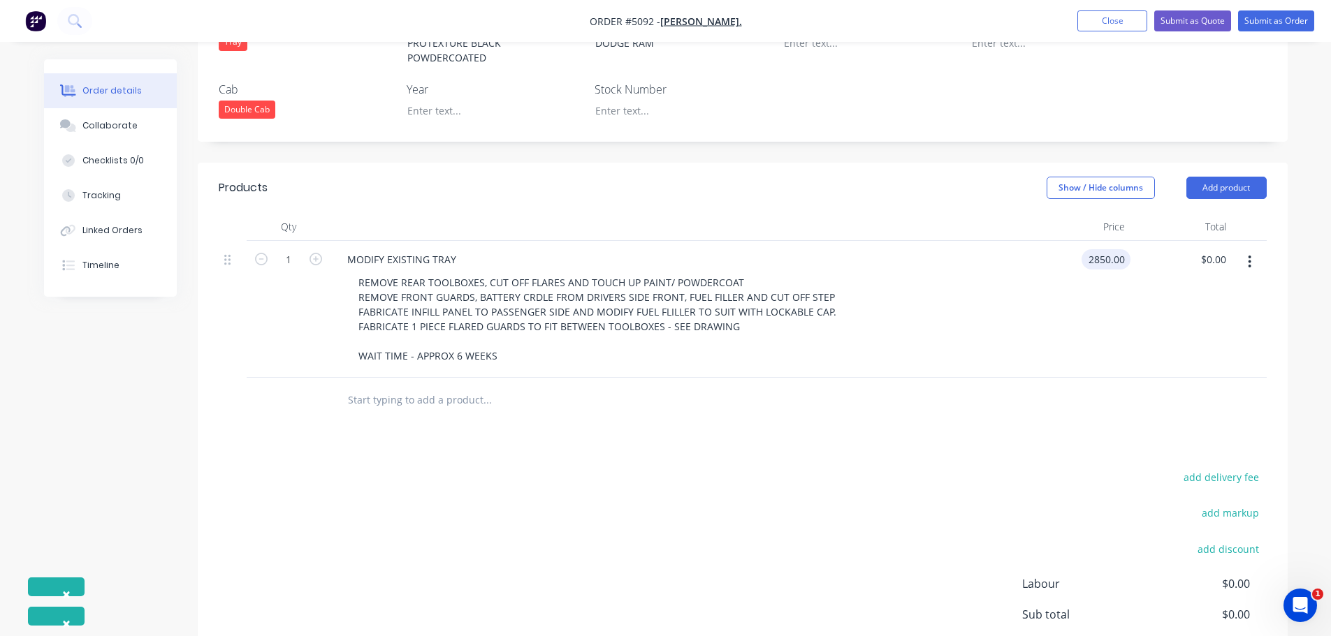
type input "$2,850.00"
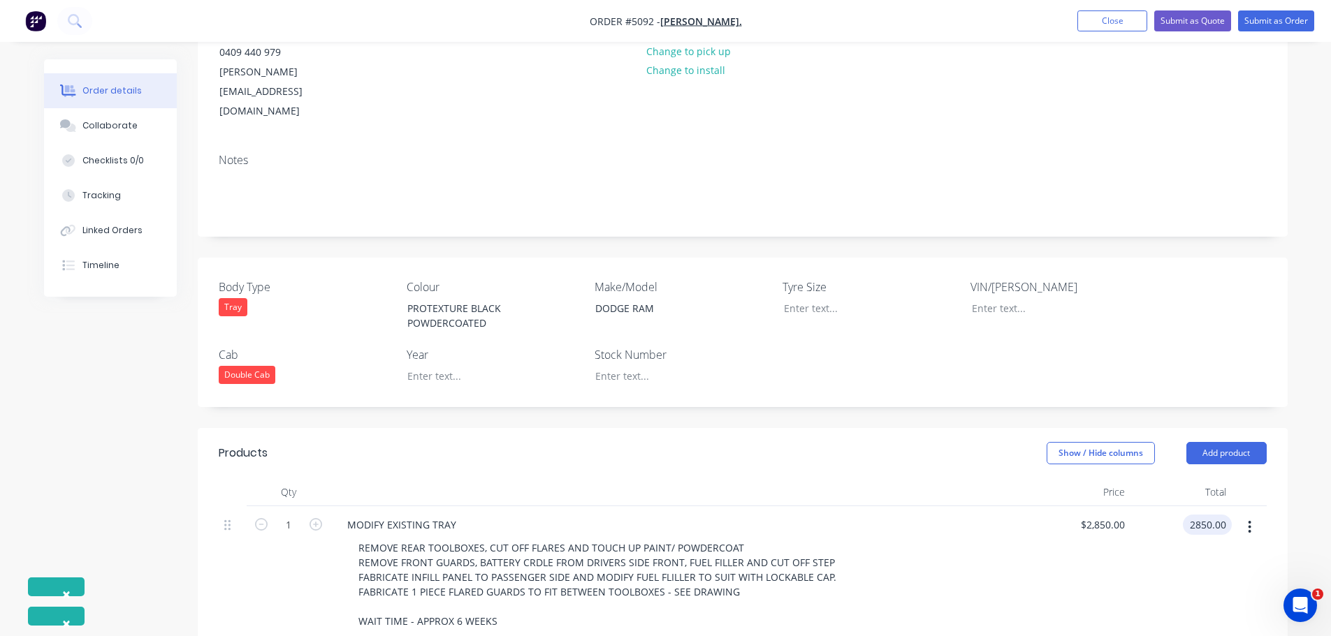
scroll to position [162, 0]
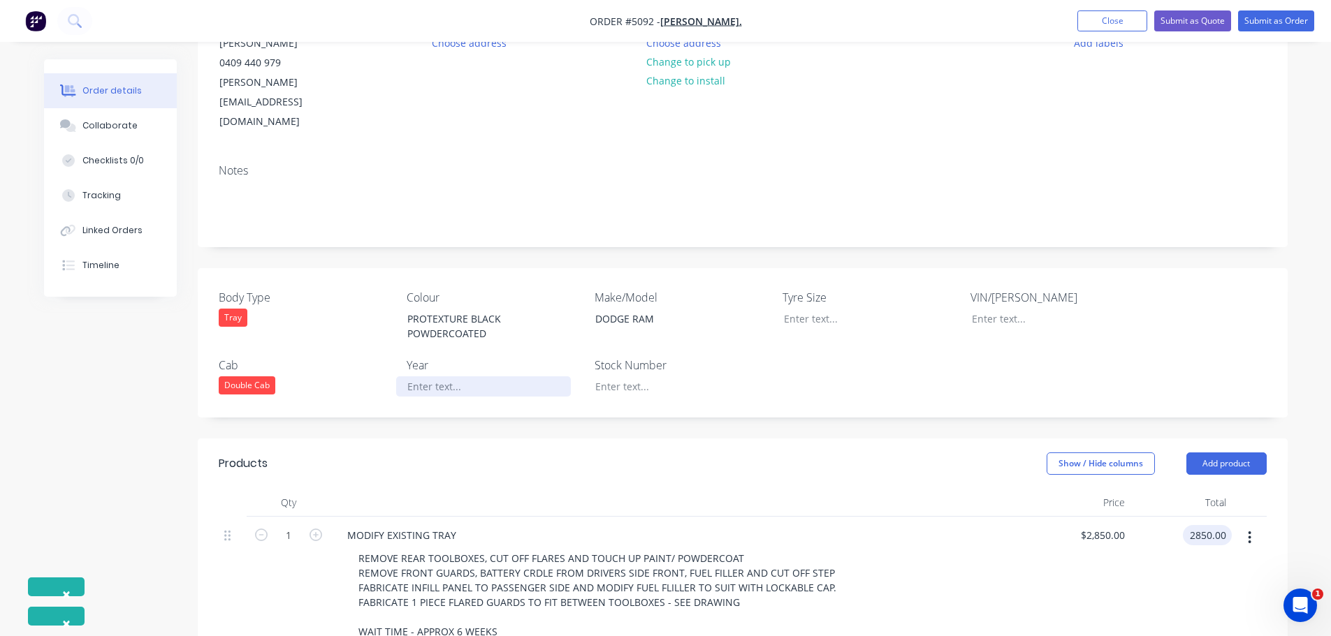
type input "$2,850.00"
click at [483, 376] on div at bounding box center [483, 386] width 175 height 20
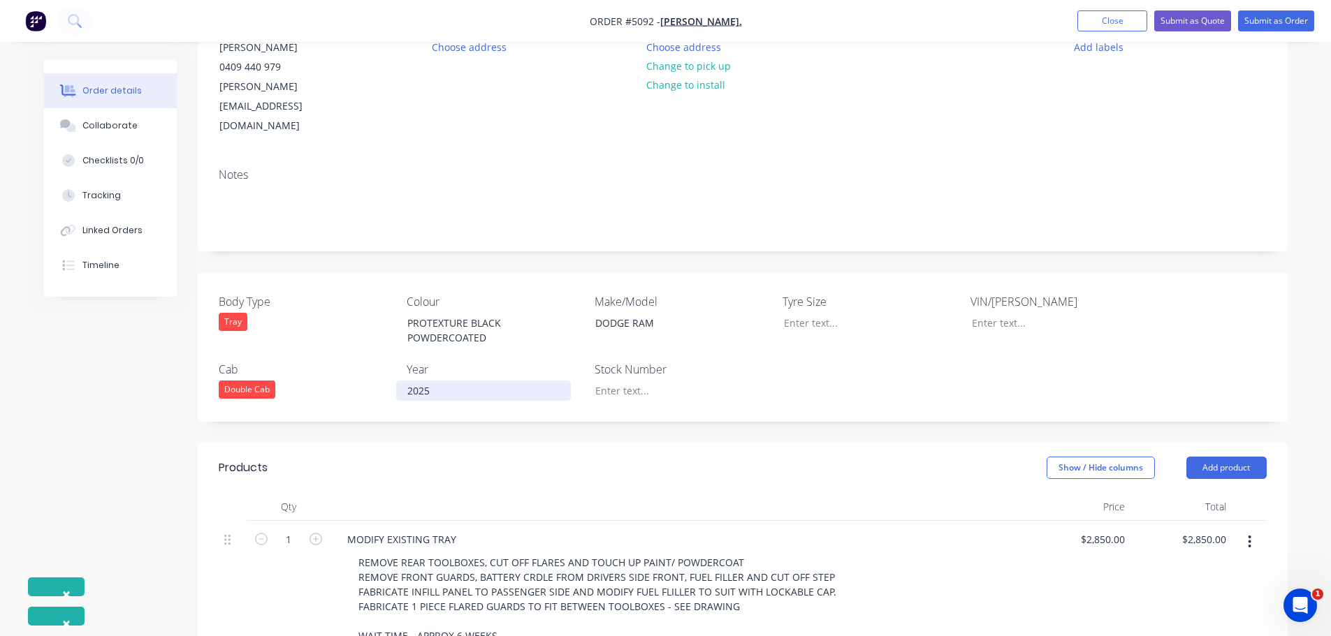
scroll to position [0, 0]
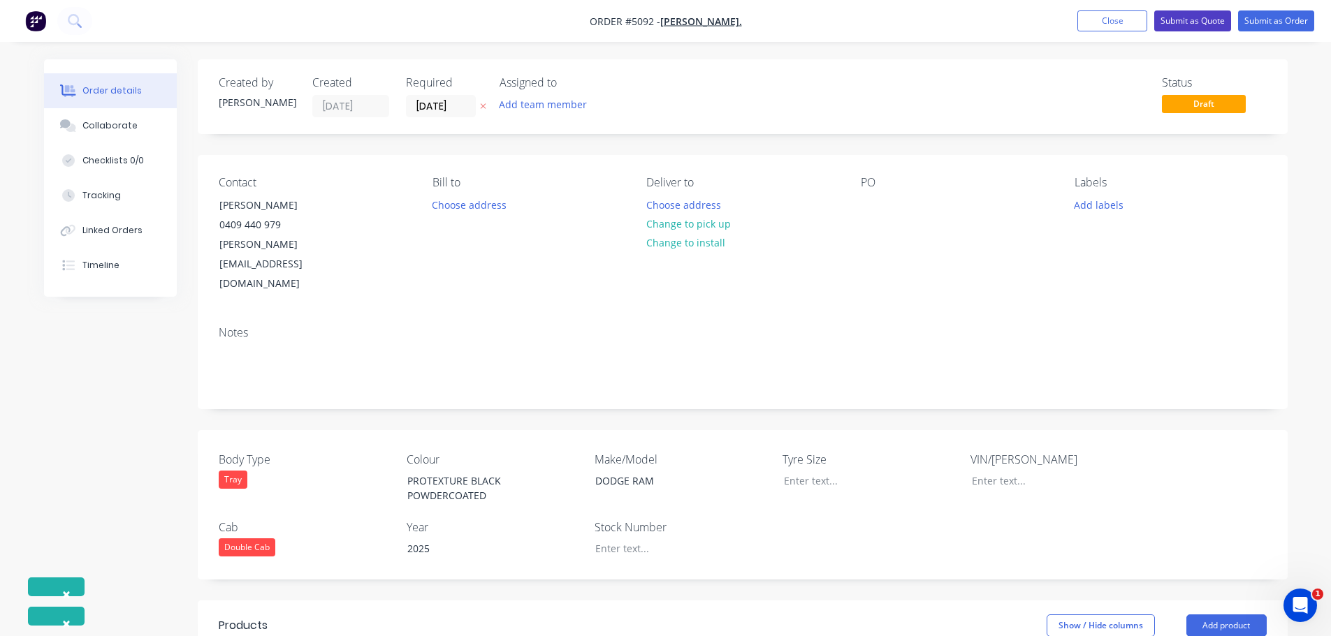
click at [1186, 17] on button "Submit as Quote" at bounding box center [1192, 20] width 77 height 21
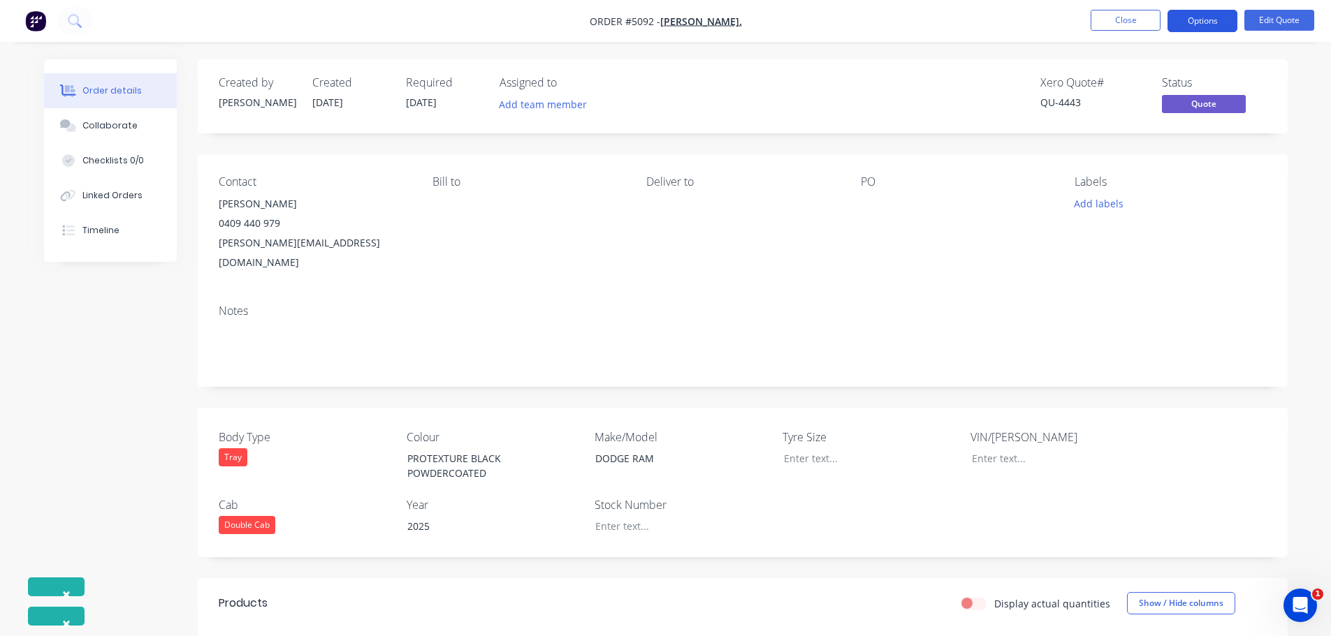
click at [1184, 18] on button "Options" at bounding box center [1202, 21] width 70 height 22
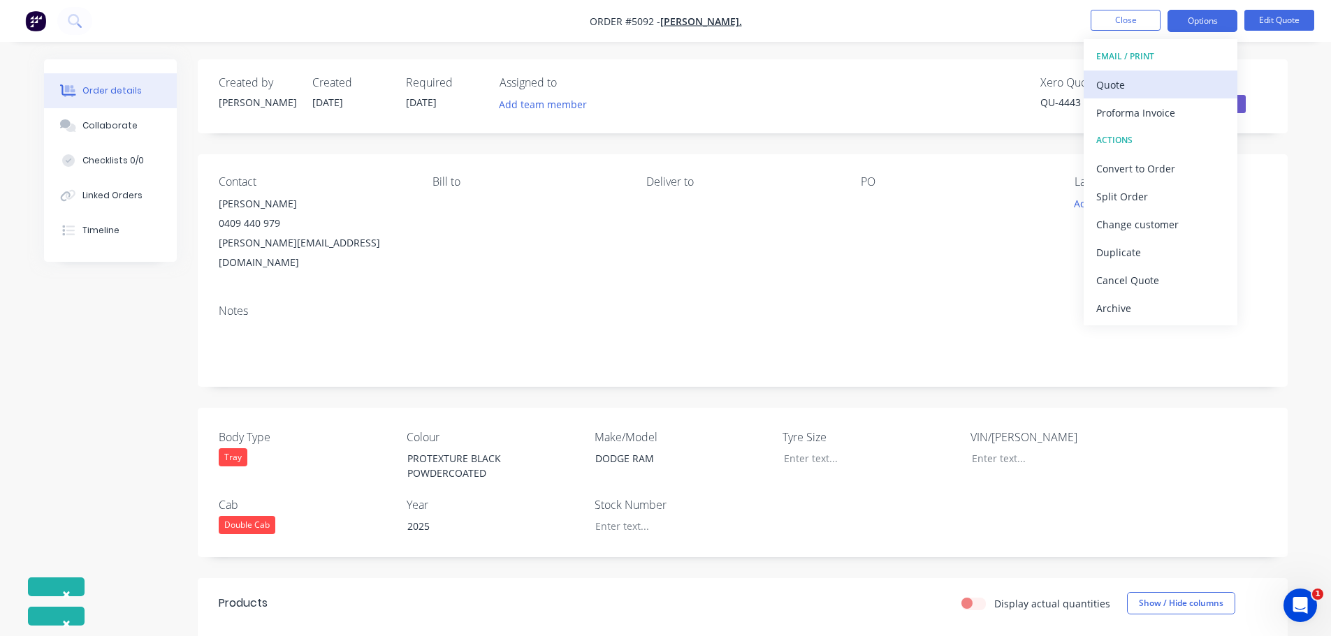
click at [1132, 90] on div "Quote" at bounding box center [1160, 85] width 129 height 20
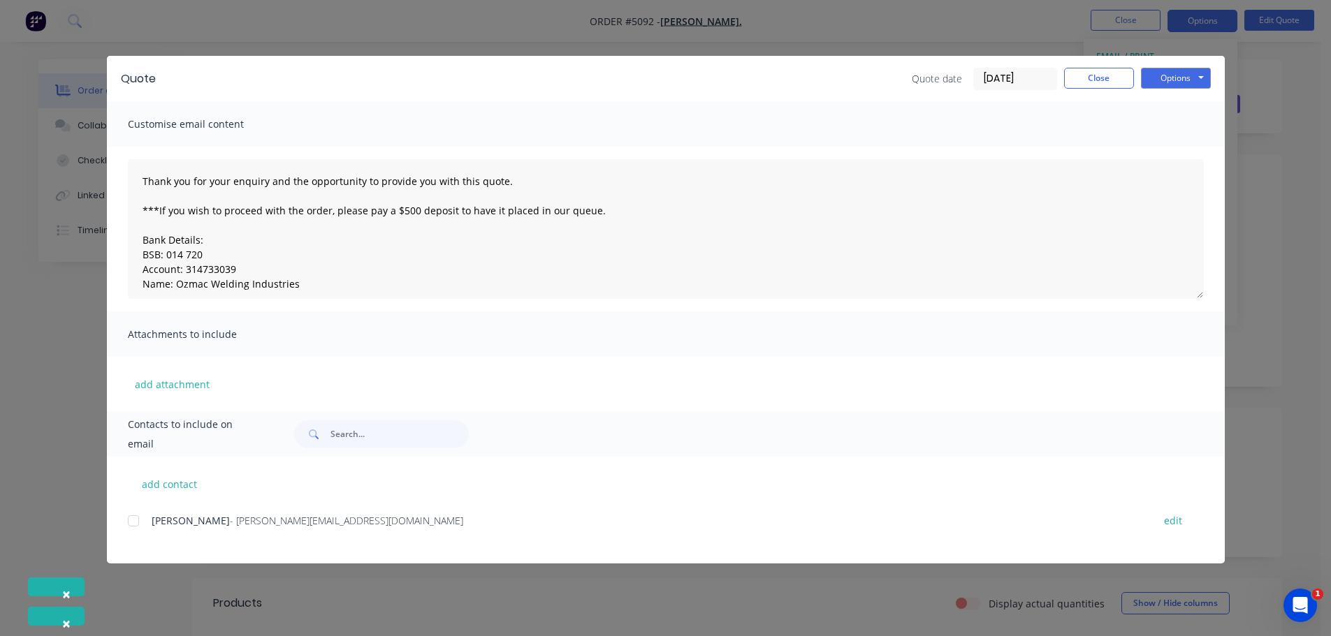
click at [138, 525] on div at bounding box center [133, 521] width 28 height 28
click at [1164, 76] on button "Options" at bounding box center [1176, 78] width 70 height 21
click at [1160, 147] on button "Email" at bounding box center [1185, 149] width 89 height 23
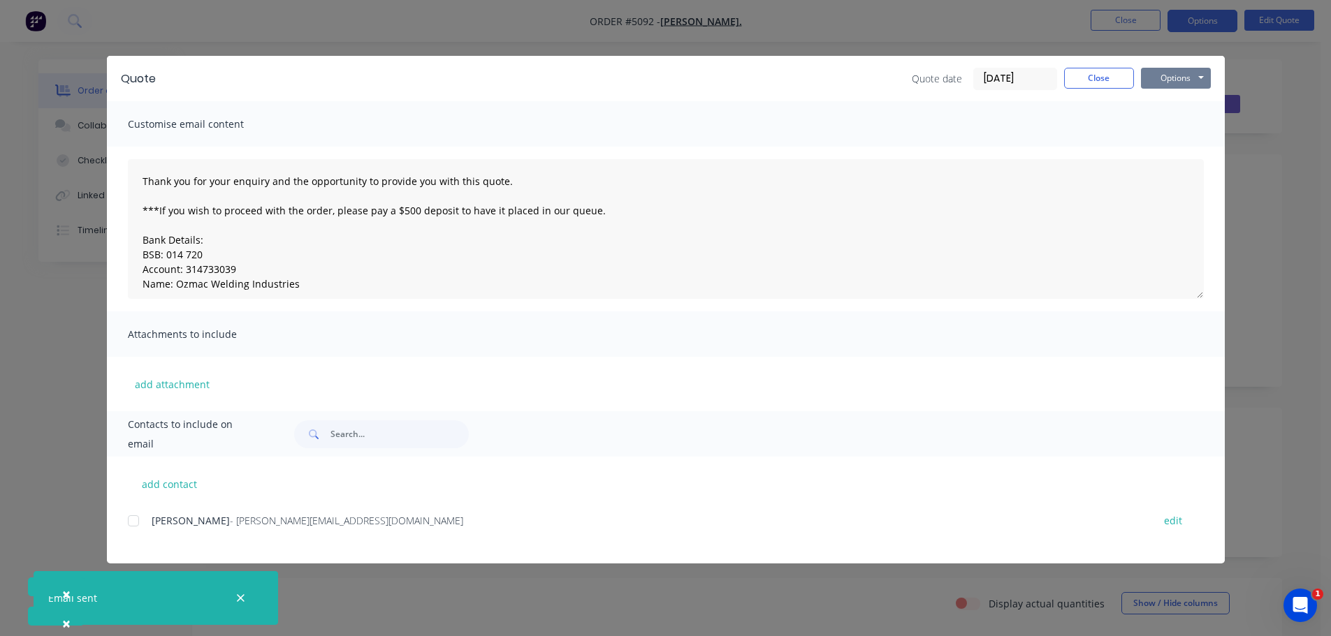
click at [1176, 74] on button "Options" at bounding box center [1176, 78] width 70 height 21
click at [1171, 124] on button "Print" at bounding box center [1185, 126] width 89 height 23
click at [1115, 79] on button "Close" at bounding box center [1099, 78] width 70 height 21
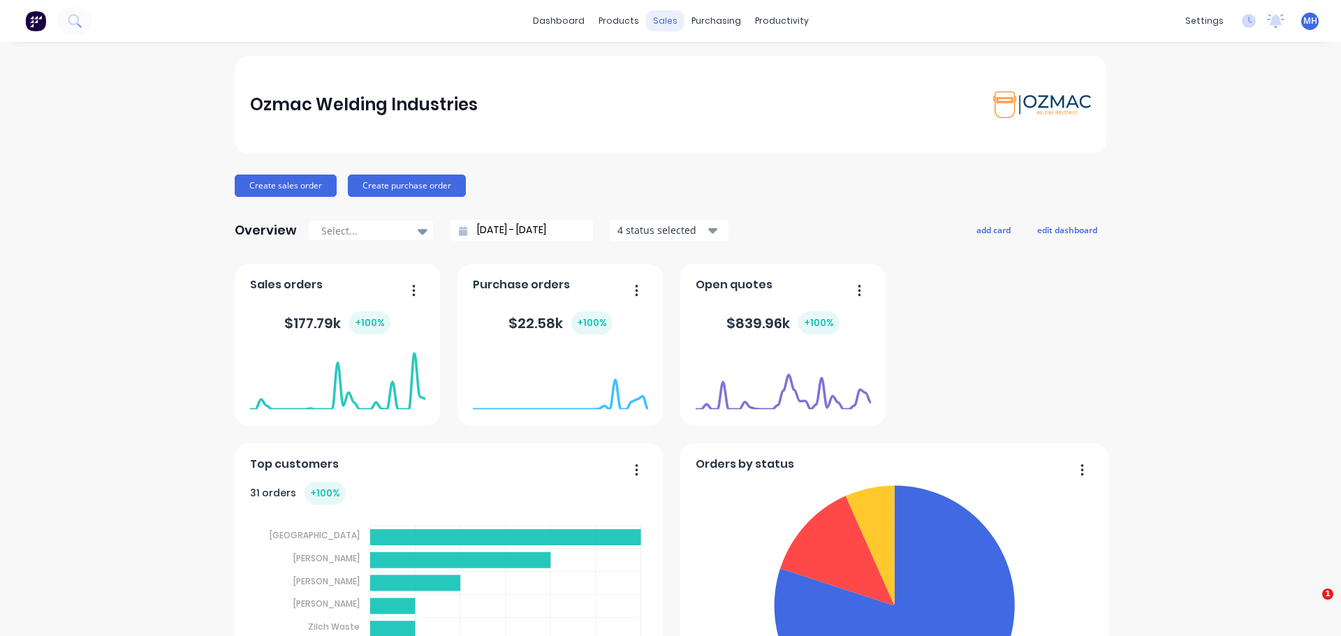
click at [659, 25] on div "sales" at bounding box center [665, 20] width 38 height 21
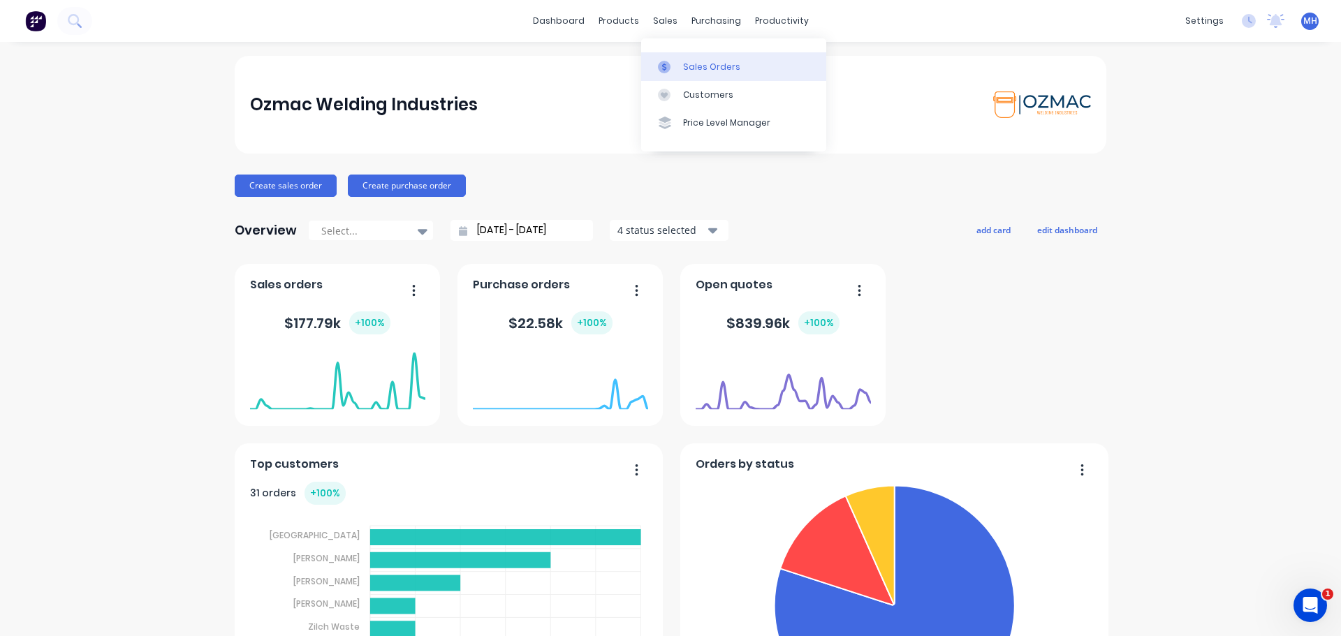
click at [677, 68] on div at bounding box center [668, 67] width 21 height 13
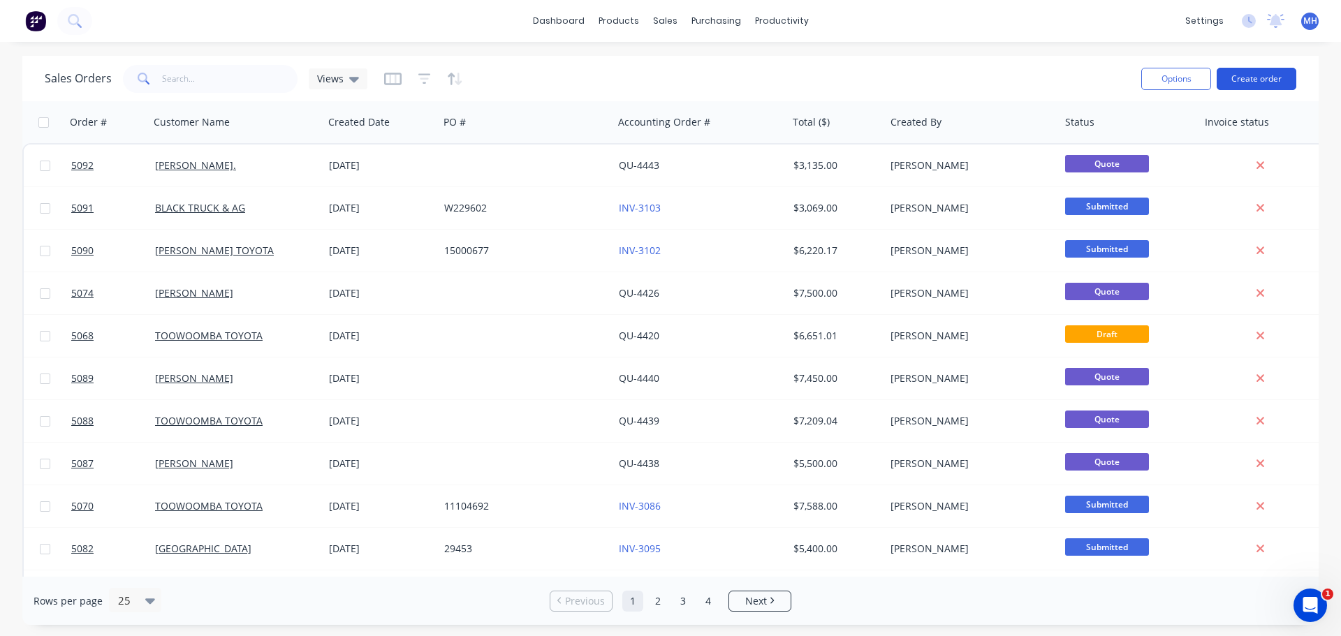
click at [1252, 78] on button "Create order" at bounding box center [1257, 79] width 80 height 22
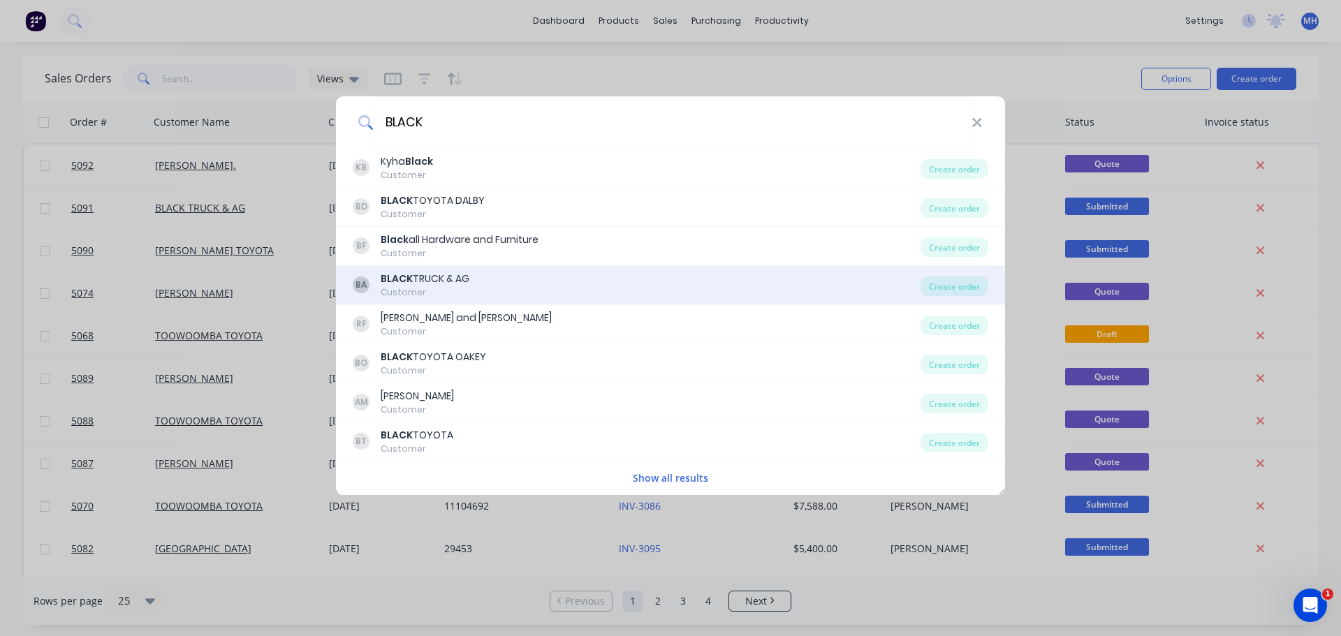
type input "BLACK"
click at [441, 289] on div "Customer" at bounding box center [425, 292] width 89 height 13
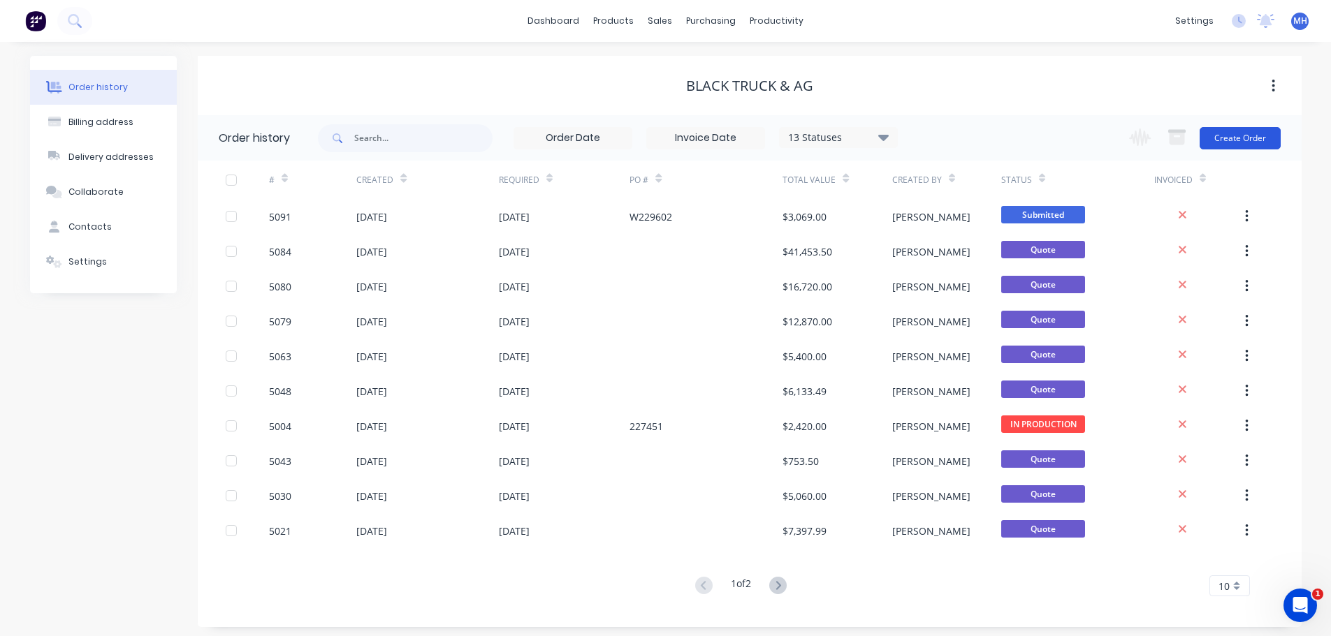
click at [1233, 146] on button "Create Order" at bounding box center [1239, 138] width 81 height 22
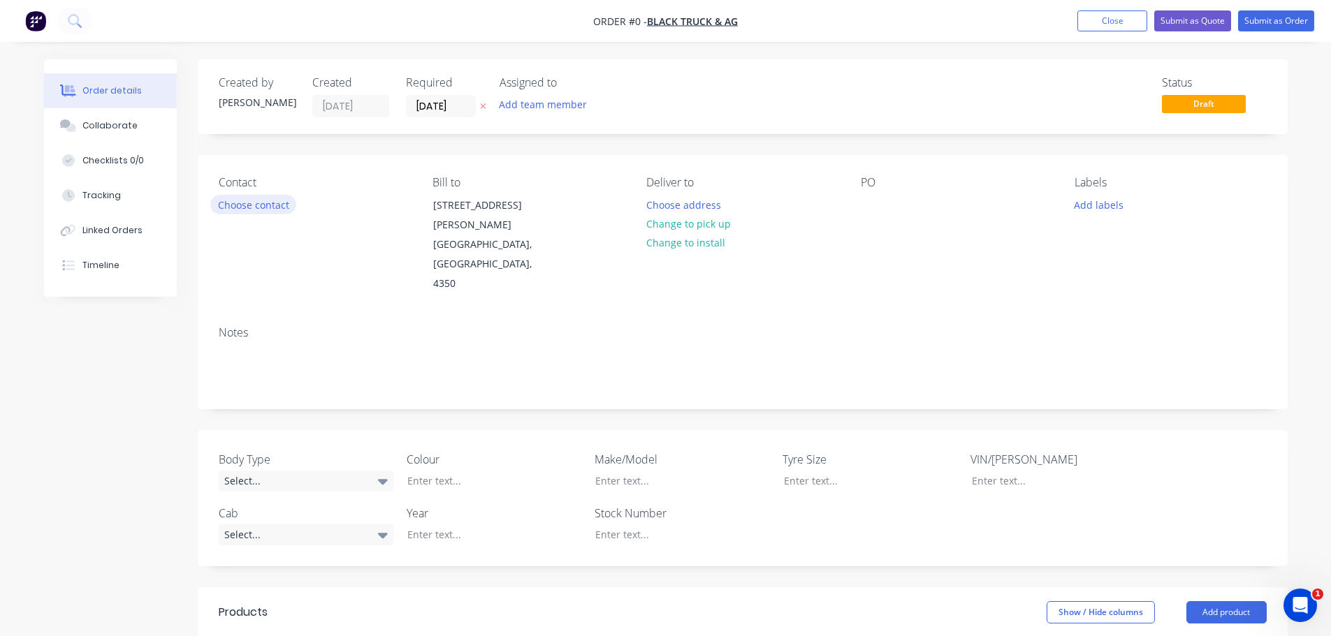
click at [279, 199] on button "Choose contact" at bounding box center [253, 204] width 86 height 19
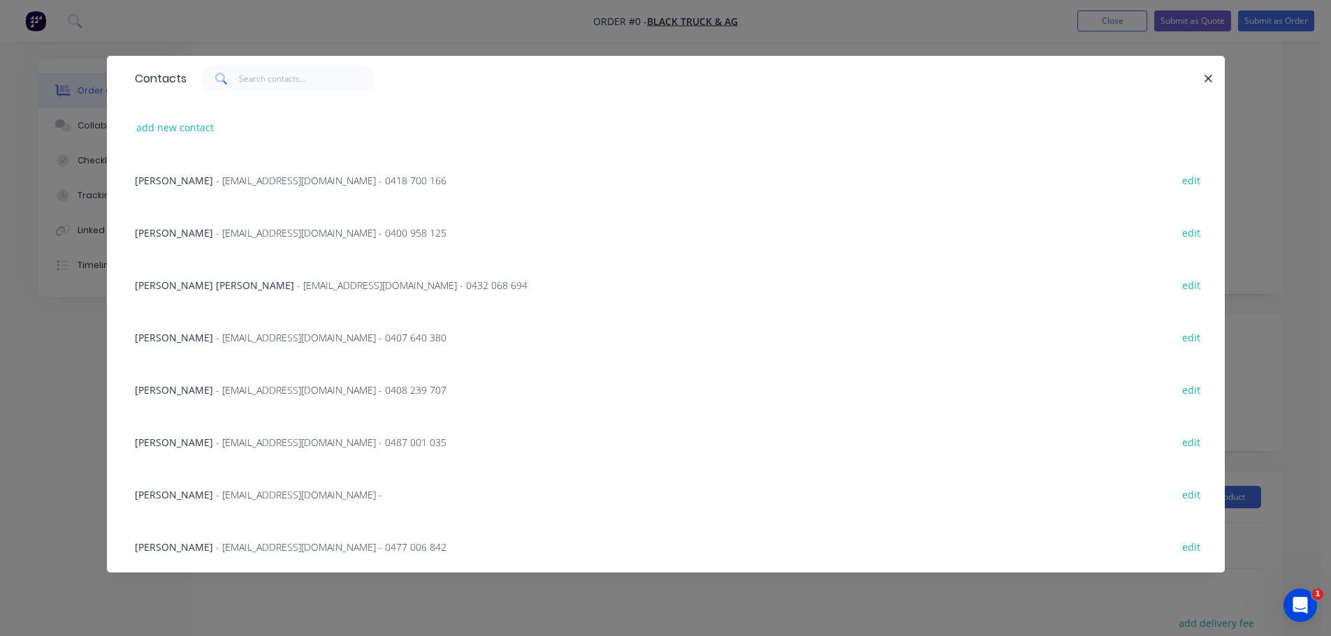
scroll to position [210, 0]
click at [200, 127] on button "add new contact" at bounding box center [175, 127] width 92 height 19
select select "AU"
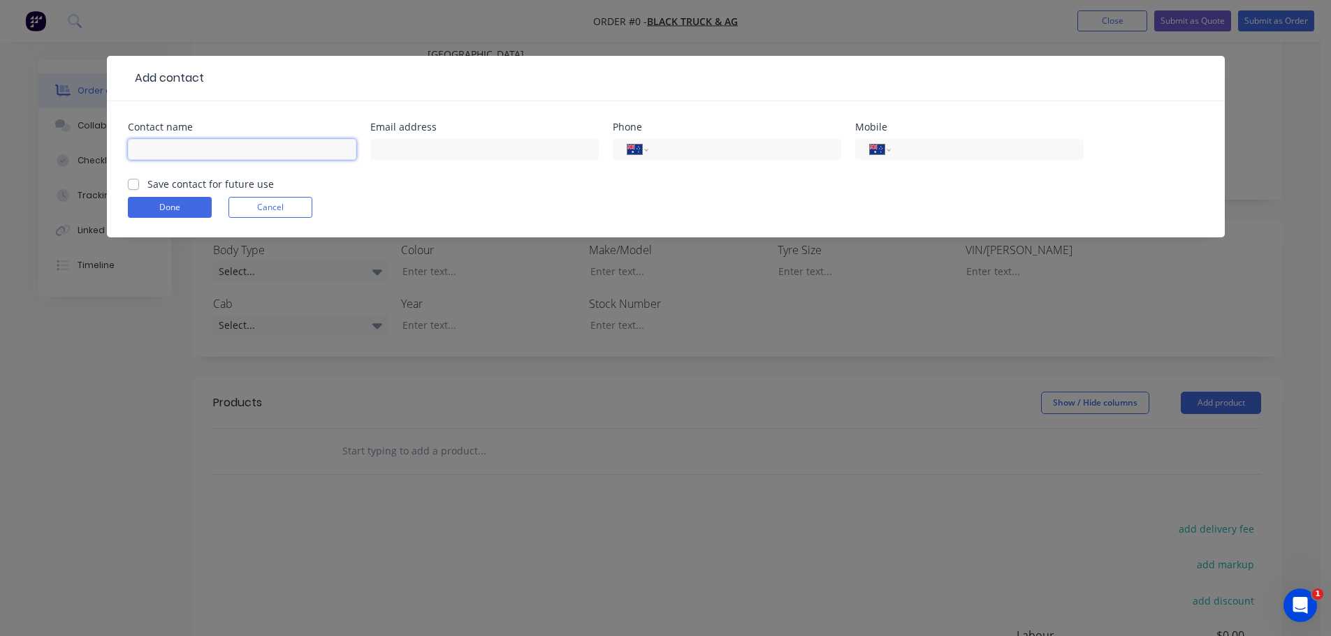
click at [237, 140] on input "text" at bounding box center [242, 149] width 228 height 21
type input "m"
type input "[PERSON_NAME]"
type input "[EMAIL_ADDRESS][DOMAIN_NAME]"
type input "0428 657 053"
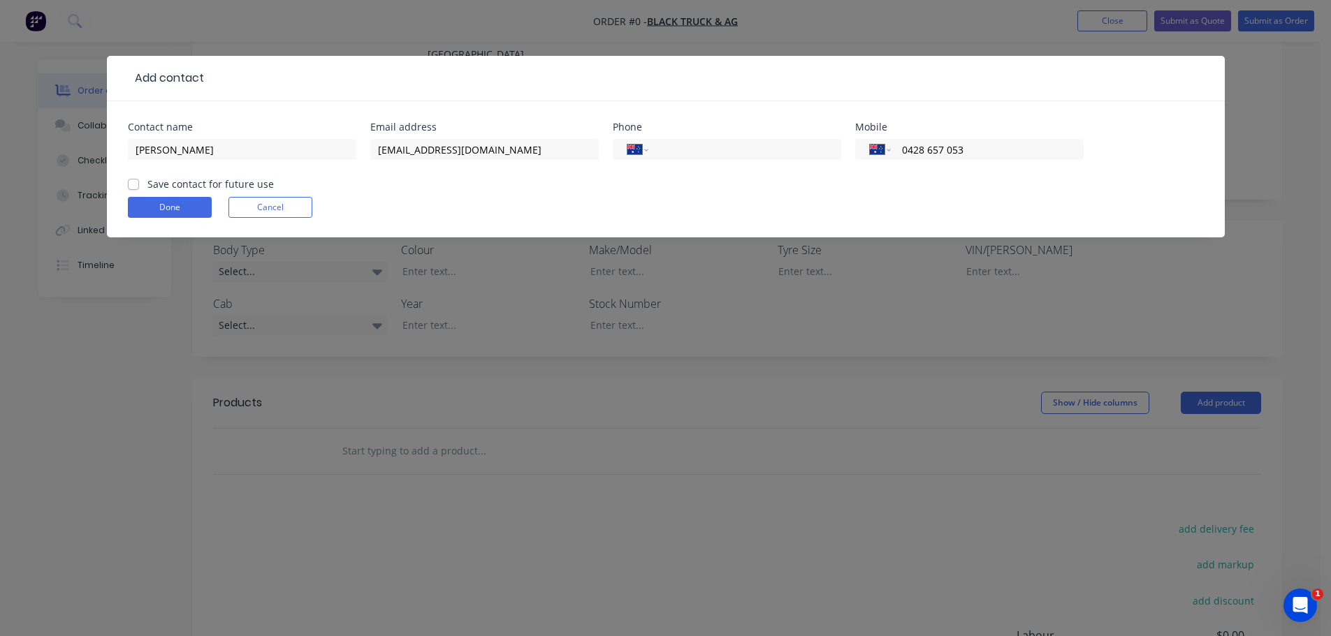
click at [147, 184] on label "Save contact for future use" at bounding box center [210, 184] width 126 height 15
click at [129, 184] on input "Save contact for future use" at bounding box center [133, 183] width 11 height 13
checkbox input "true"
click at [162, 209] on button "Done" at bounding box center [170, 207] width 84 height 21
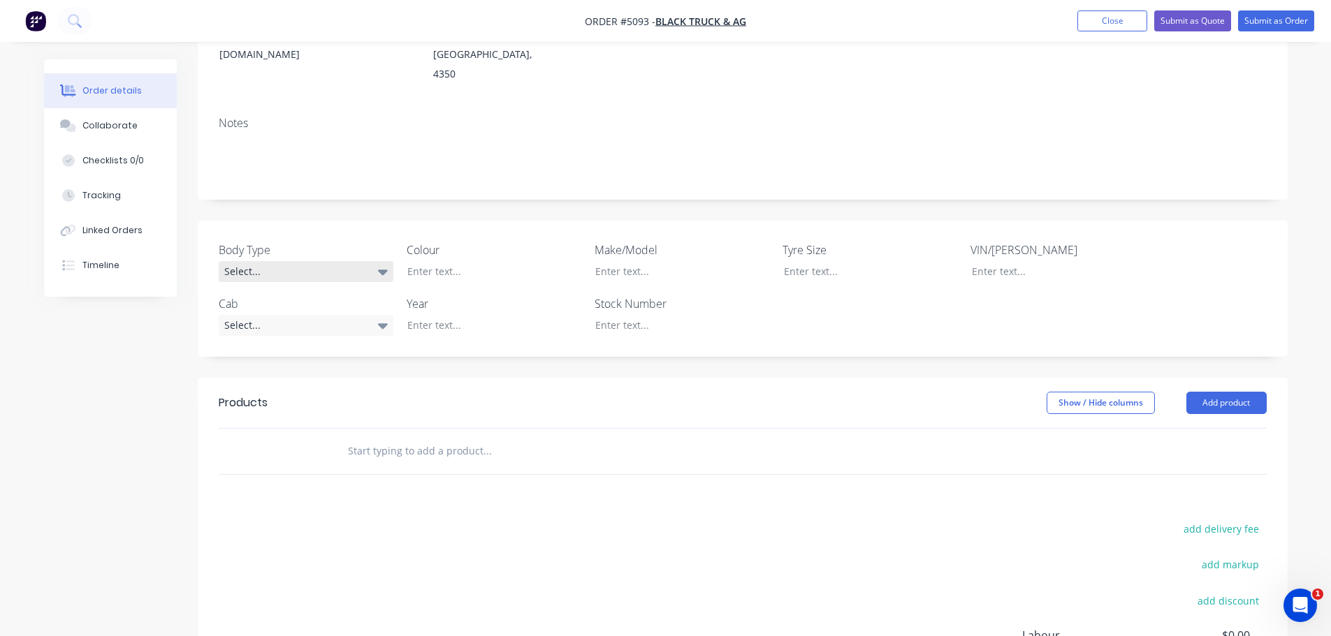
click at [328, 261] on div "Select..." at bounding box center [306, 271] width 175 height 21
click at [311, 288] on button "Cab Chassis" at bounding box center [324, 290] width 210 height 28
click at [453, 261] on div at bounding box center [483, 271] width 175 height 20
click at [370, 314] on div "Select..." at bounding box center [306, 324] width 175 height 21
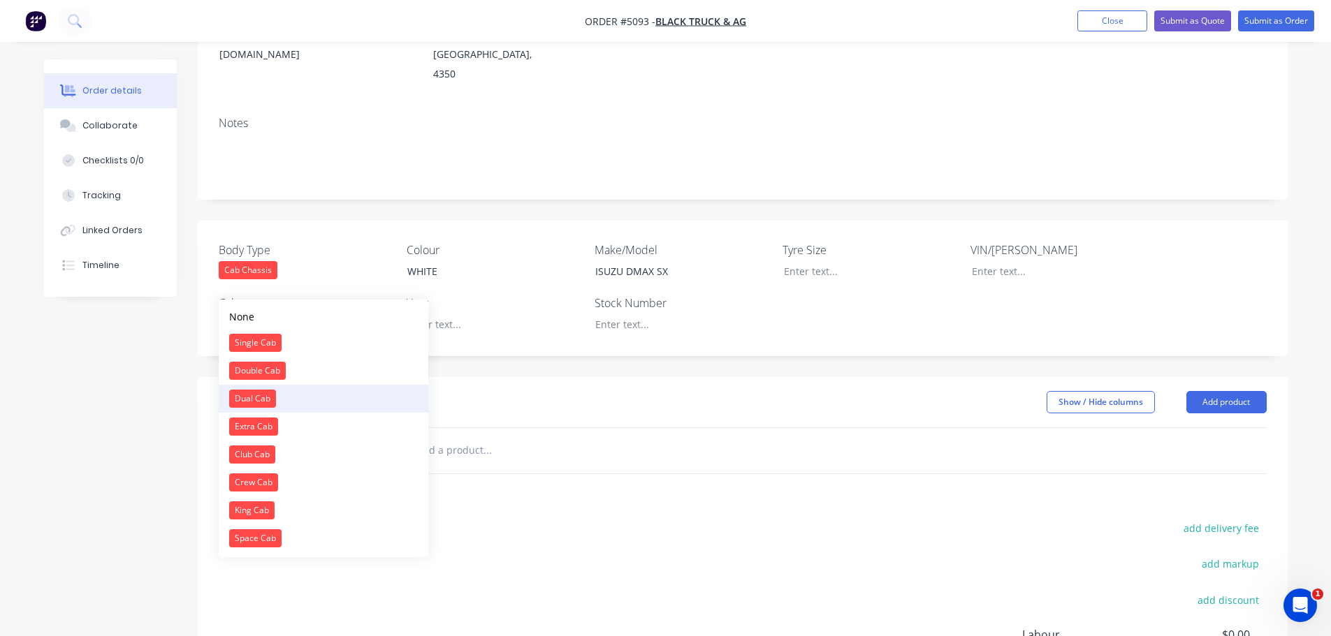
click at [334, 406] on button "Dual Cab" at bounding box center [324, 399] width 210 height 28
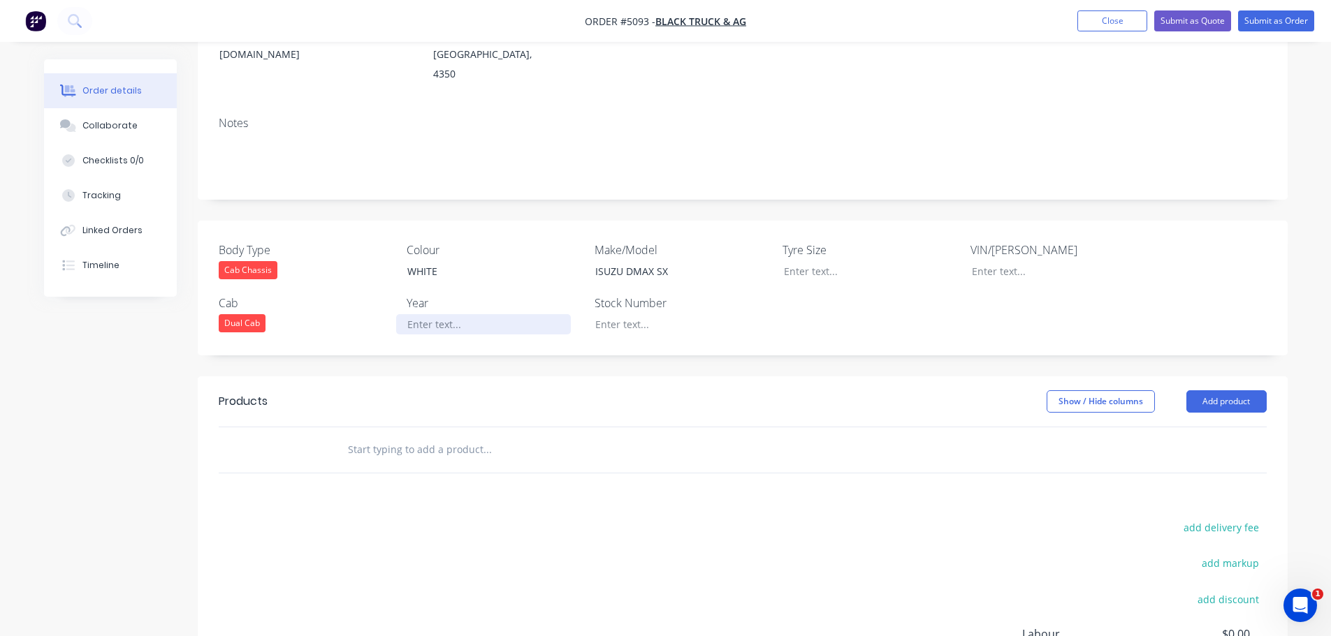
click at [457, 314] on div at bounding box center [483, 324] width 175 height 20
click at [315, 427] on div at bounding box center [289, 449] width 84 height 45
click at [1235, 390] on button "Add product" at bounding box center [1226, 401] width 80 height 22
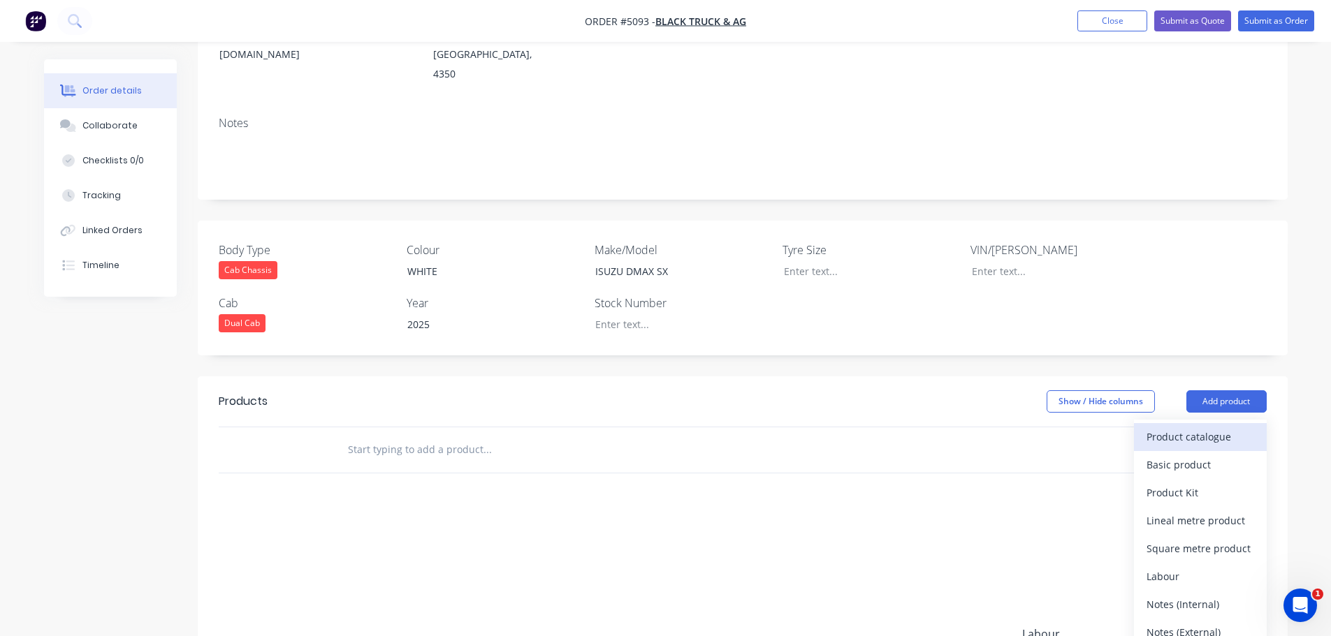
click at [1222, 427] on div "Product catalogue" at bounding box center [1200, 437] width 108 height 20
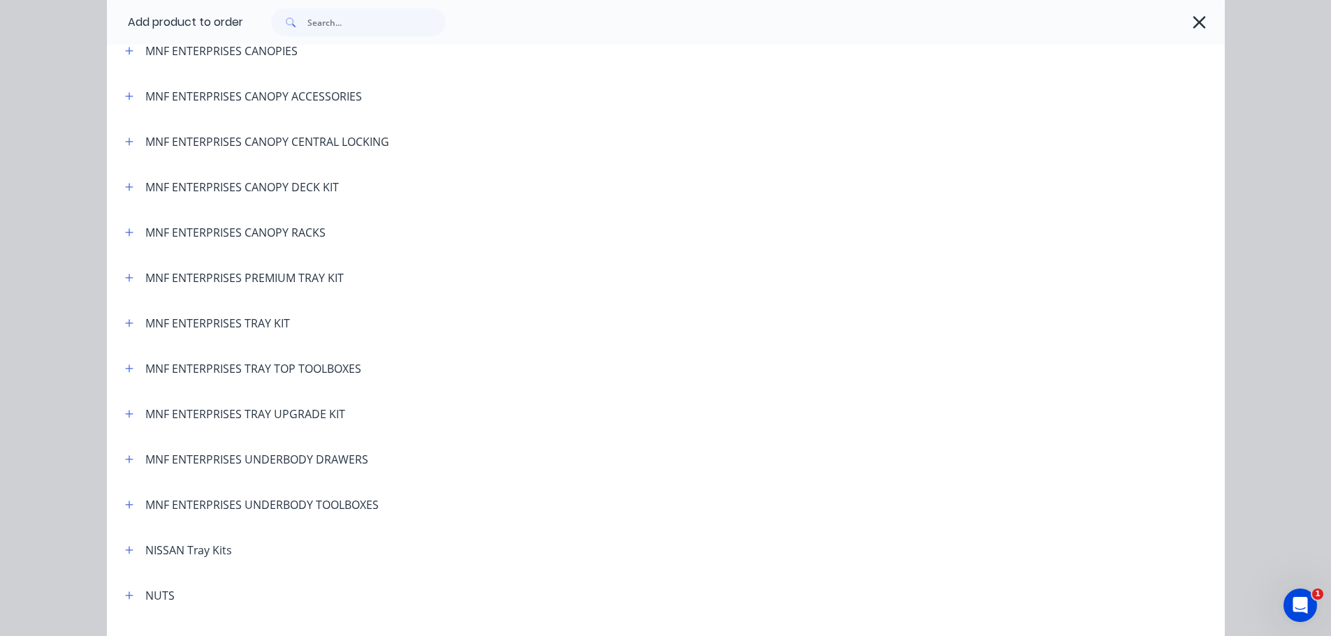
scroll to position [2654, 0]
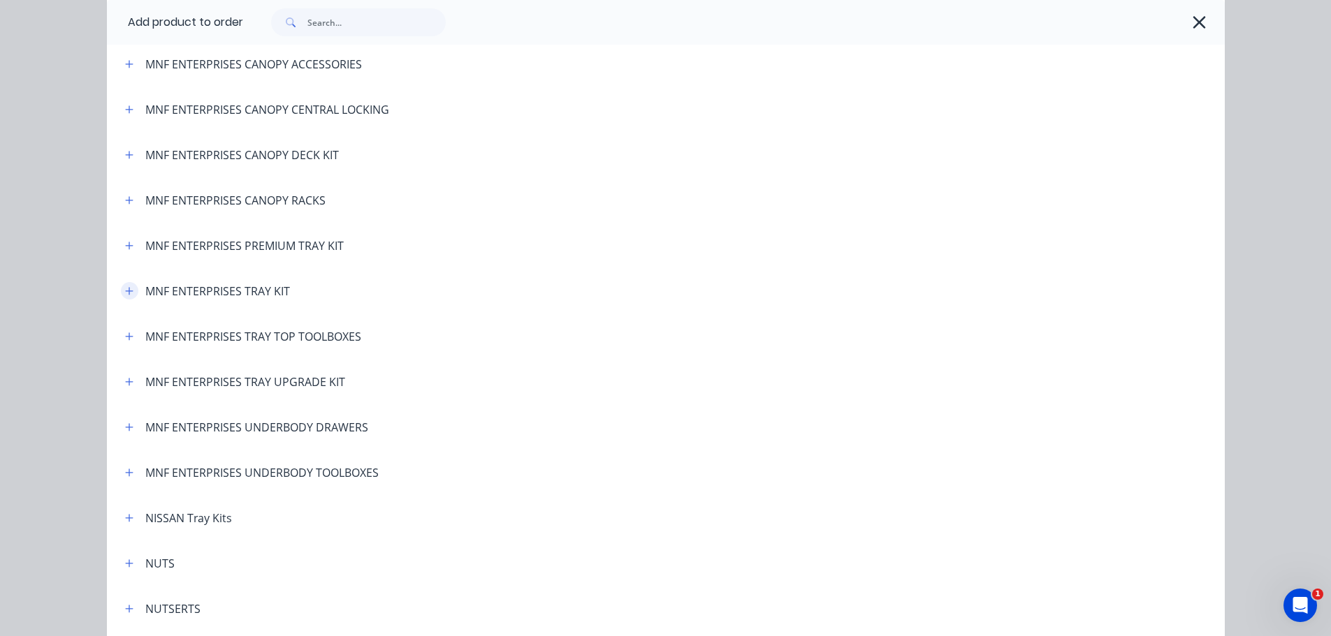
click at [127, 295] on icon "button" at bounding box center [129, 291] width 8 height 10
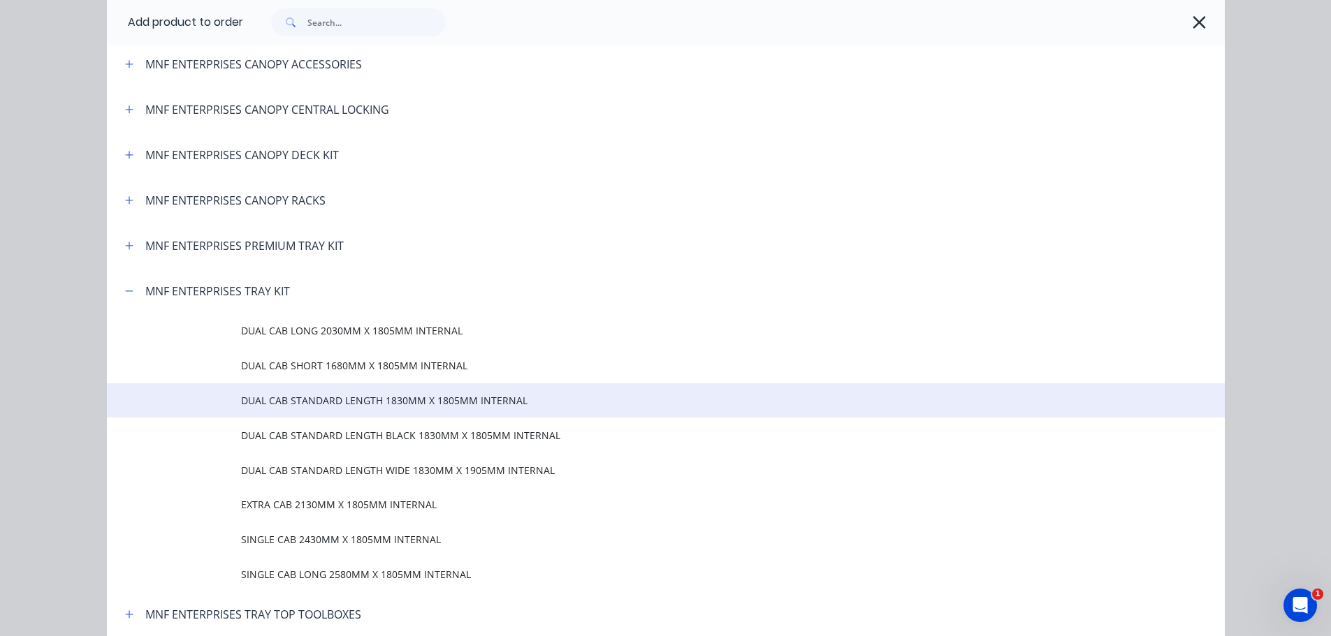
click at [306, 404] on span "DUAL CAB STANDARD LENGTH 1830MM X 1805MM INTERNAL" at bounding box center [634, 400] width 786 height 15
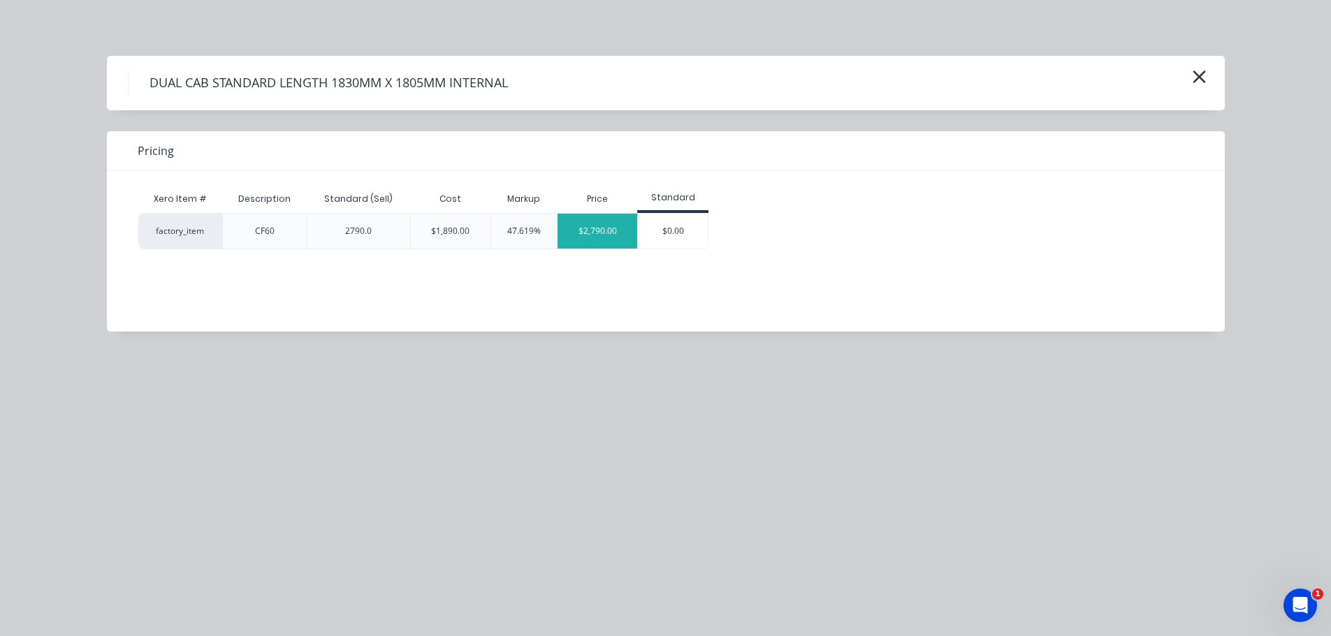
click at [594, 227] on div "$2,790.00" at bounding box center [597, 231] width 80 height 35
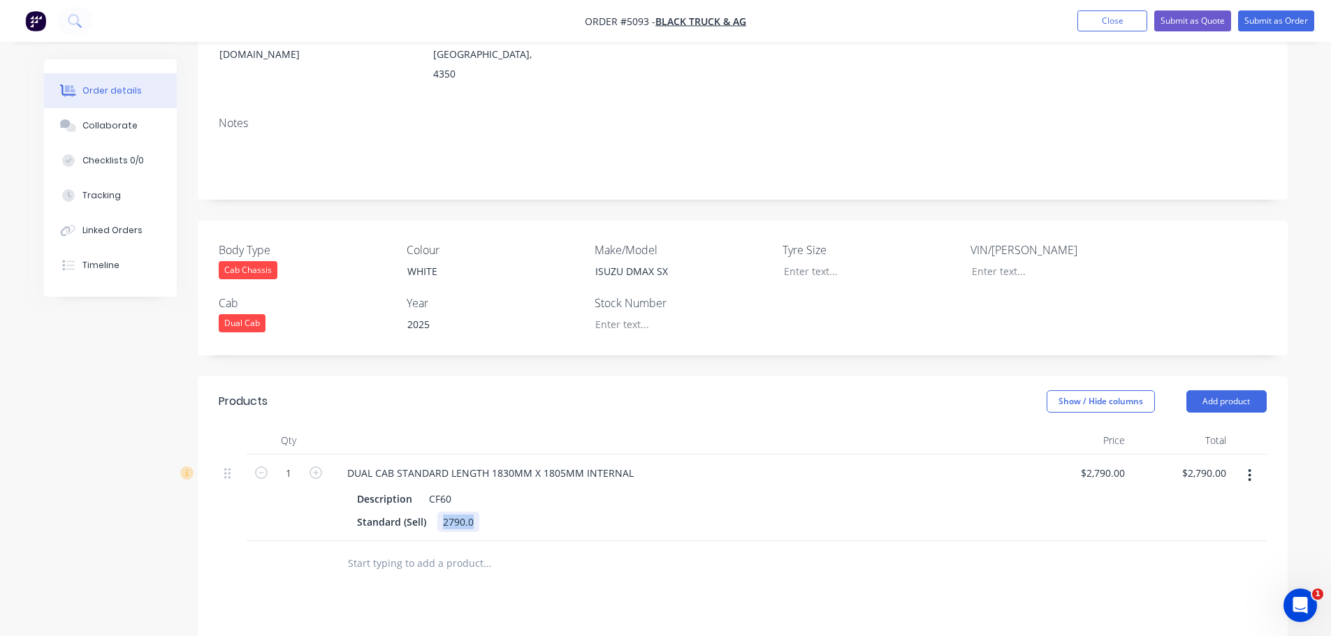
drag, startPoint x: 439, startPoint y: 485, endPoint x: 477, endPoint y: 483, distance: 37.7
click at [474, 512] on div "2790.0" at bounding box center [458, 522] width 42 height 20
click at [433, 550] on input "text" at bounding box center [486, 564] width 279 height 28
type input "RELOCATE CAMERA"
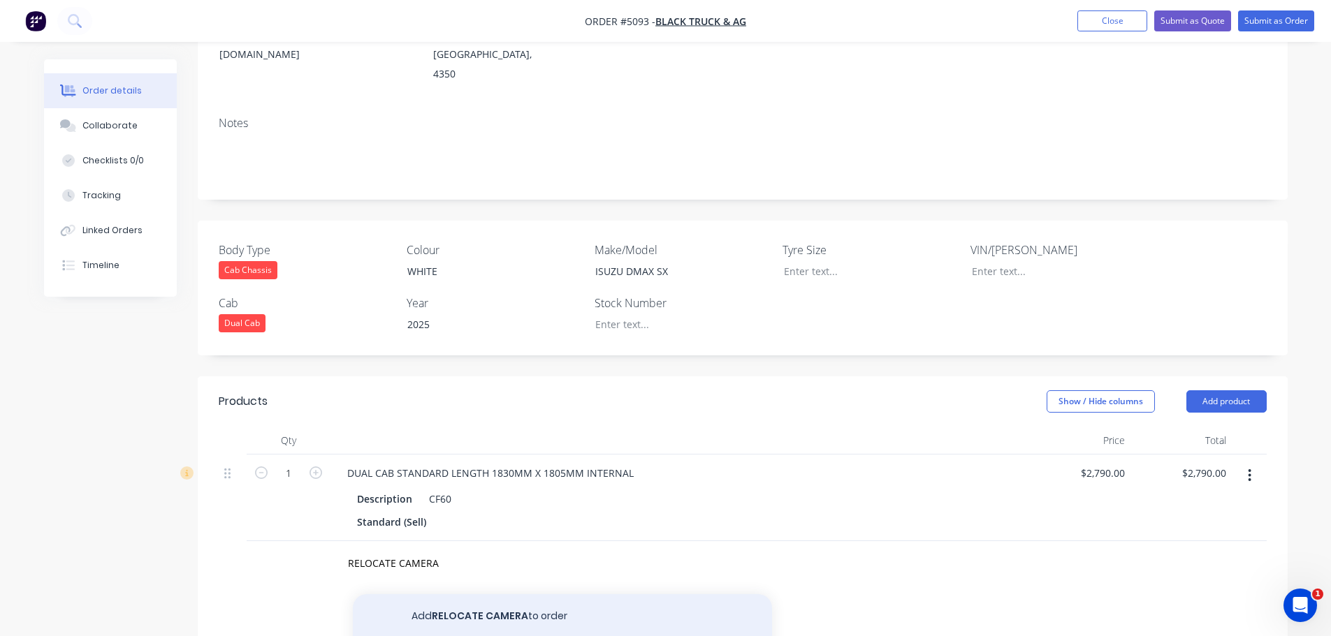
click at [489, 594] on button "Add RELOCATE CAMERA to order" at bounding box center [562, 616] width 419 height 45
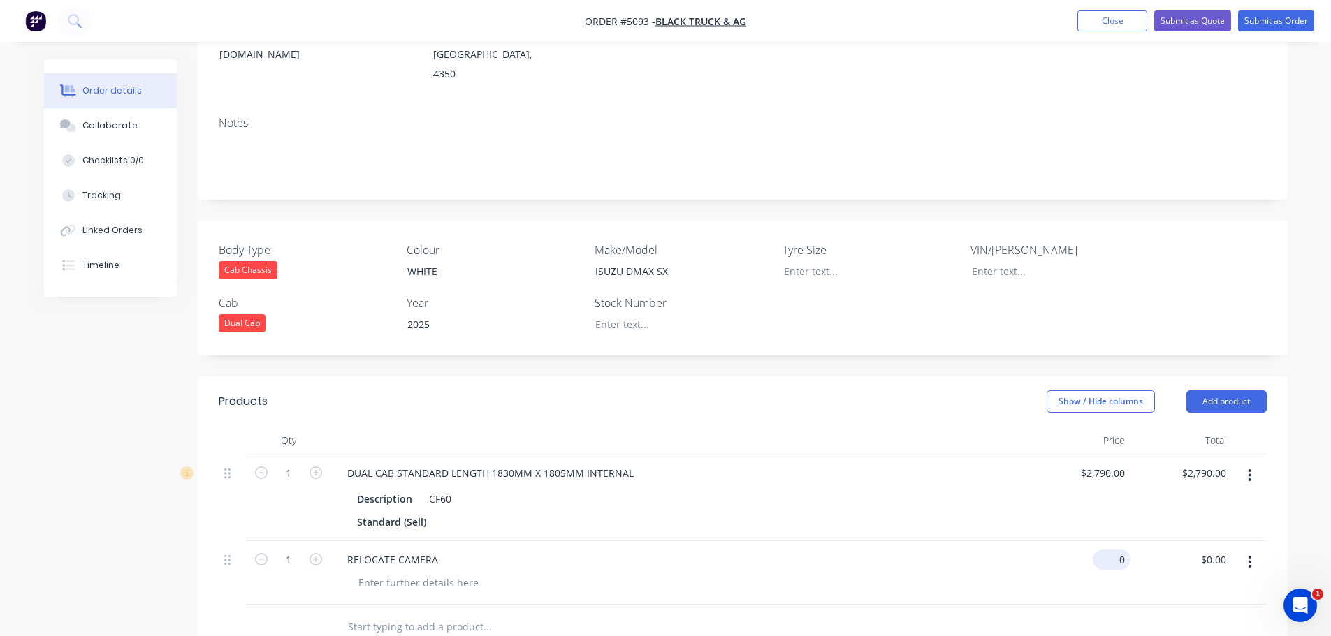
click at [1122, 550] on input "0" at bounding box center [1114, 560] width 32 height 20
type input "$45.45"
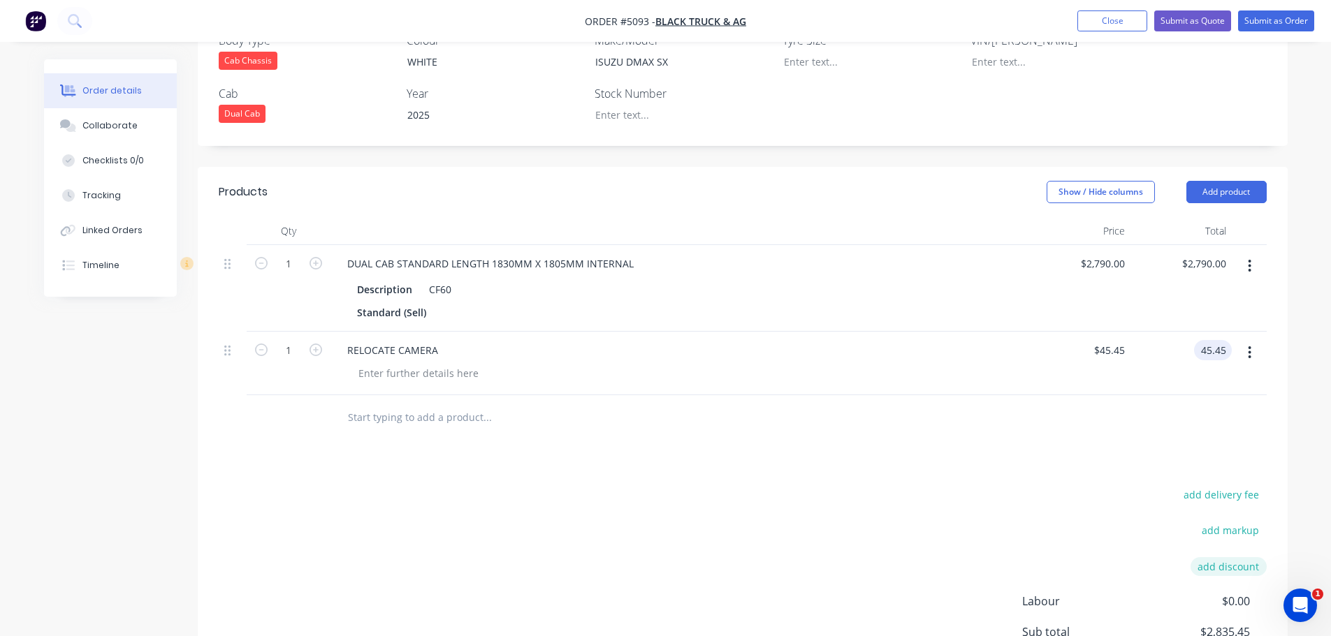
scroll to position [510, 0]
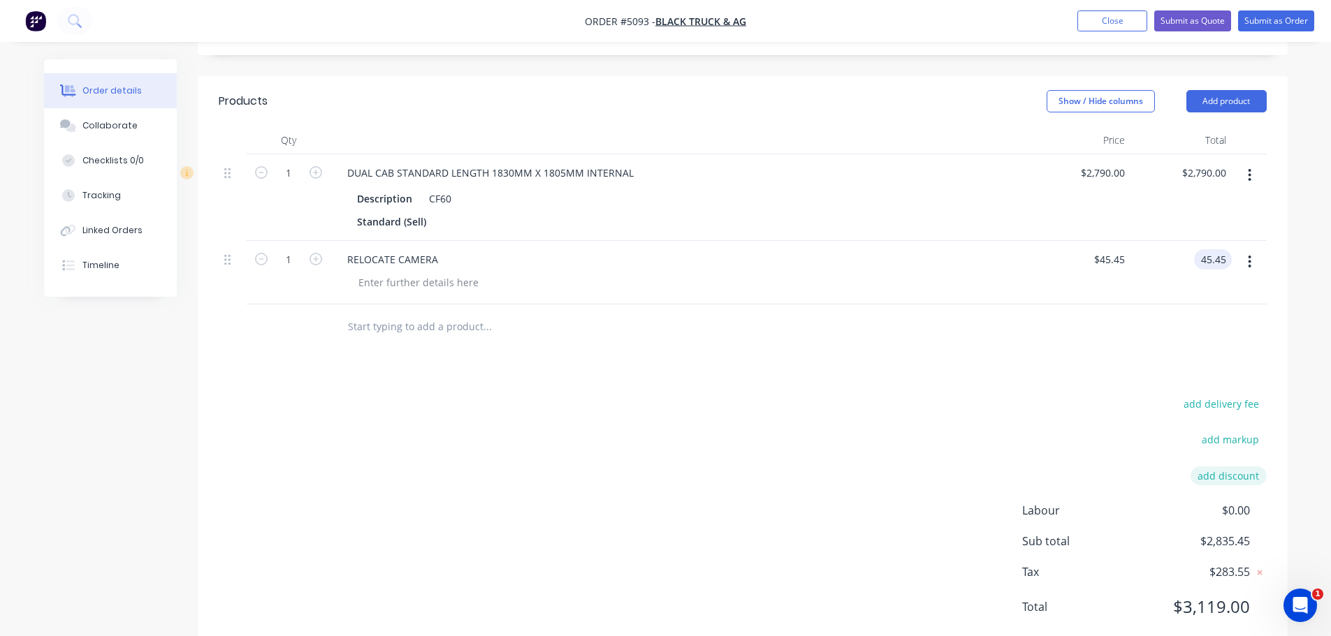
type input "$45.45"
click at [1219, 467] on button "add discount" at bounding box center [1228, 476] width 76 height 19
type input "DEALER DISCOUNT"
click at [1213, 470] on input at bounding box center [1211, 480] width 63 height 21
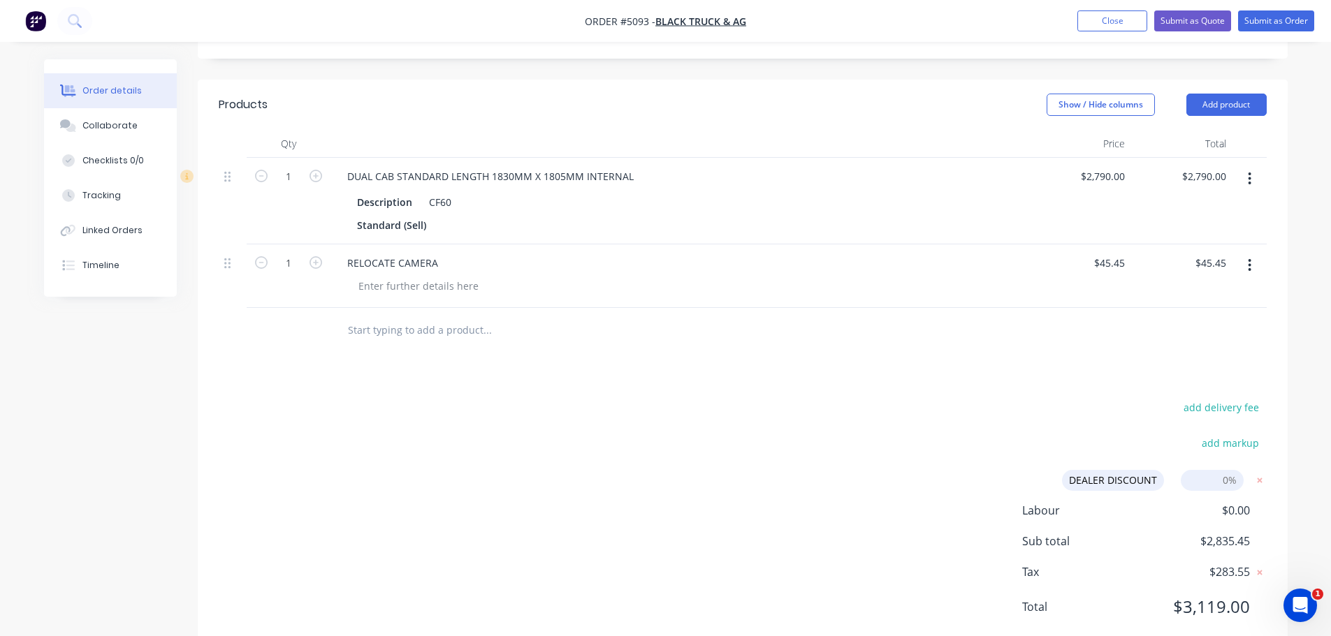
type input "10%"
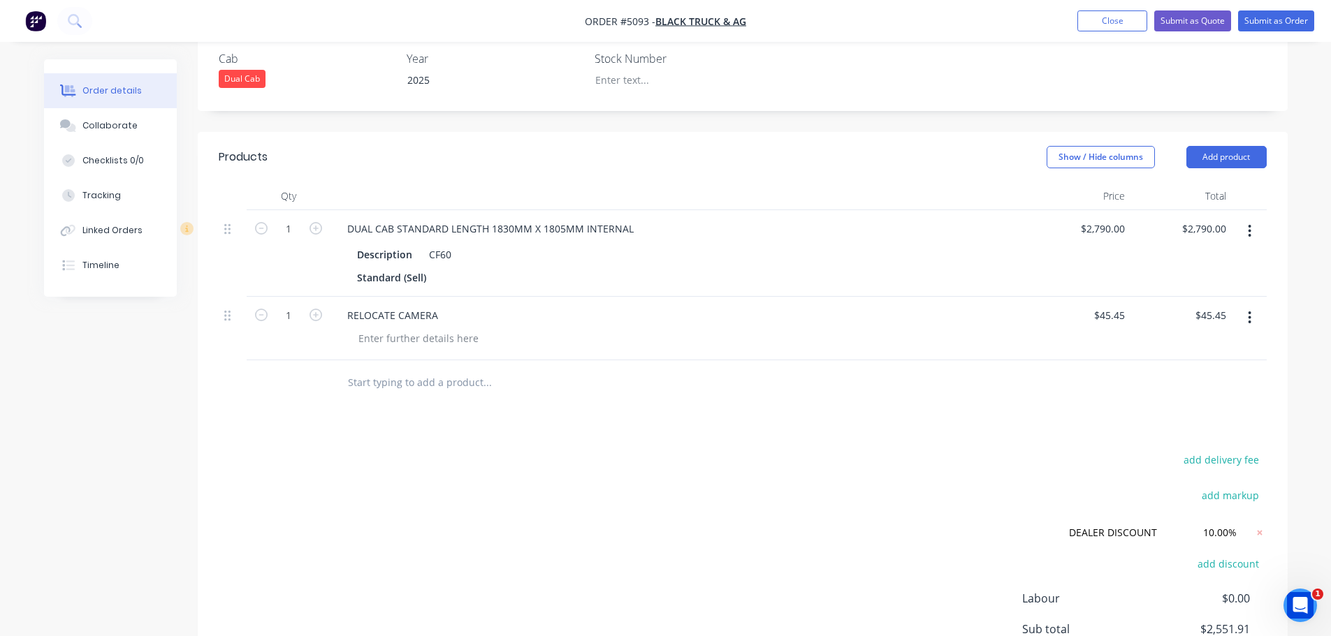
scroll to position [542, 0]
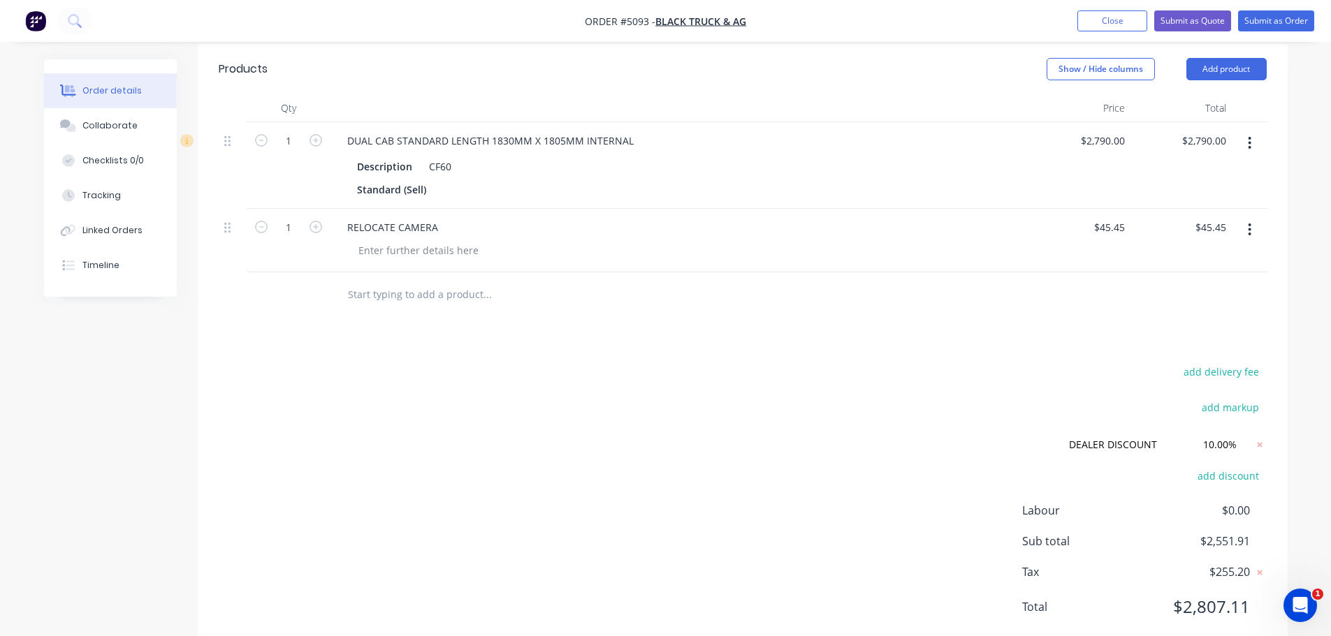
click at [352, 281] on input "text" at bounding box center [486, 295] width 279 height 28
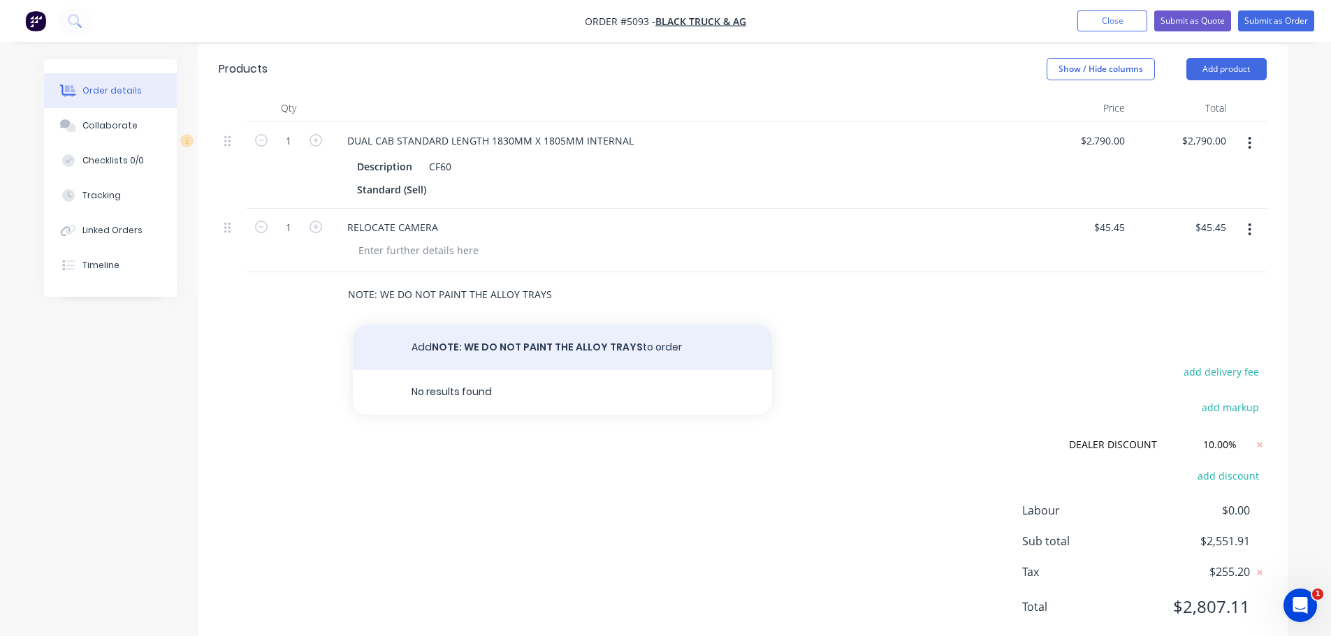
type input "NOTE: WE DO NOT PAINT THE ALLOY TRAYS"
click at [527, 325] on button "Add NOTE: WE DO NOT PAINT THE ALLOY TRAYS to order" at bounding box center [562, 347] width 419 height 45
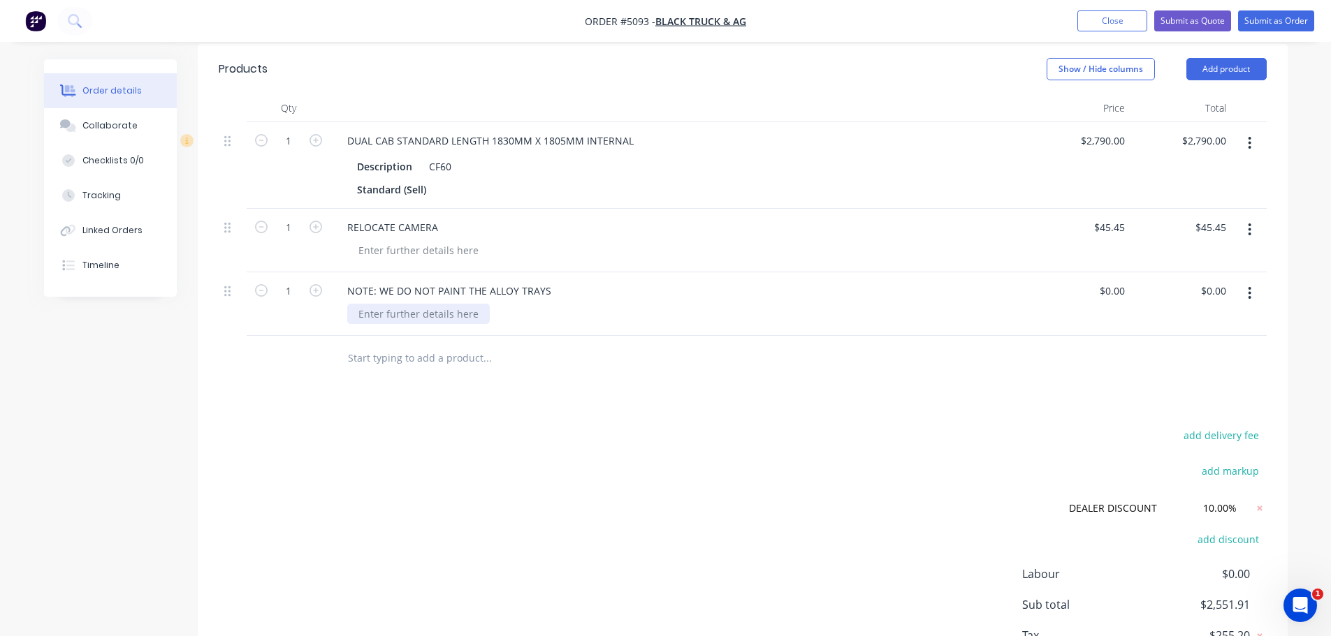
click at [452, 304] on div at bounding box center [418, 314] width 142 height 20
click at [407, 304] on div "WEIGHT:" at bounding box center [378, 314] width 62 height 20
click at [520, 344] on input "text" at bounding box center [486, 358] width 279 height 28
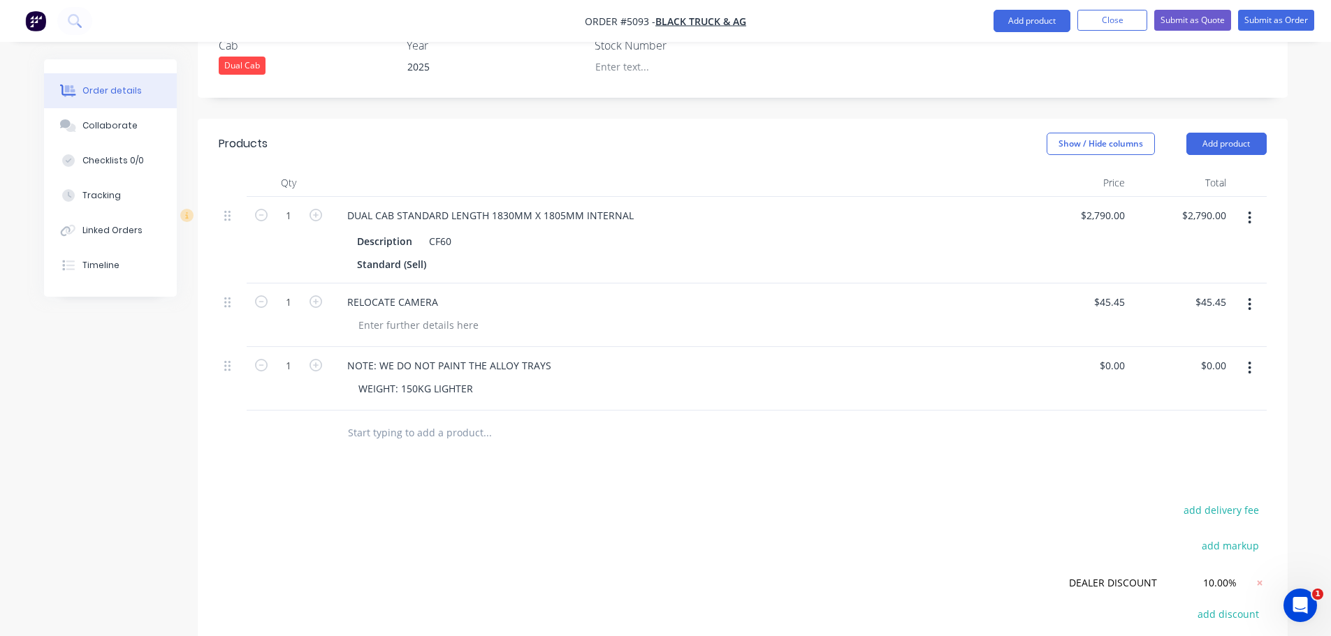
scroll to position [256, 0]
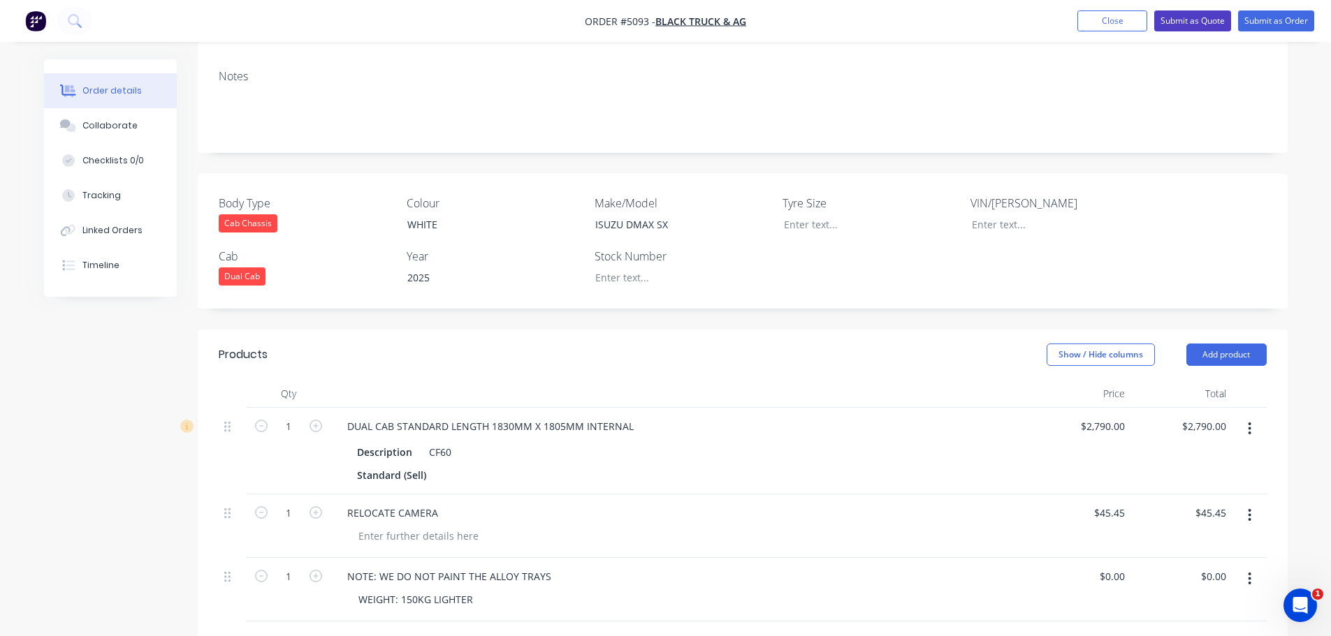
click at [1183, 20] on button "Submit as Quote" at bounding box center [1192, 20] width 77 height 21
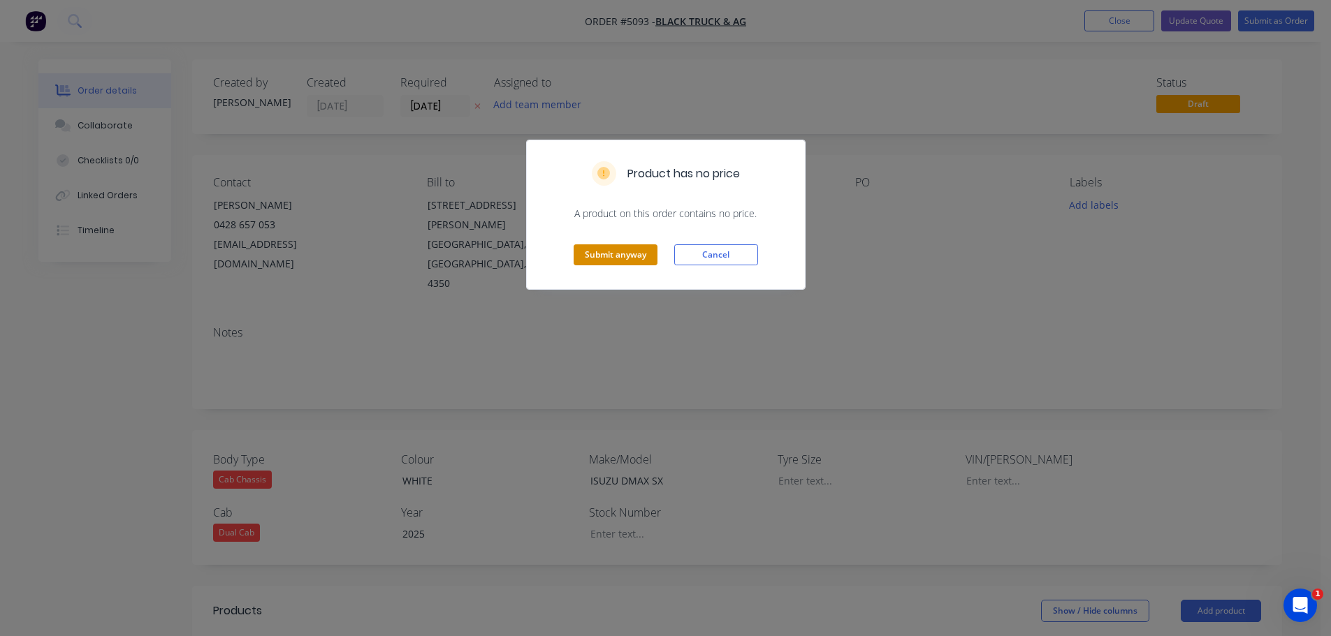
click at [582, 261] on button "Submit anyway" at bounding box center [615, 254] width 84 height 21
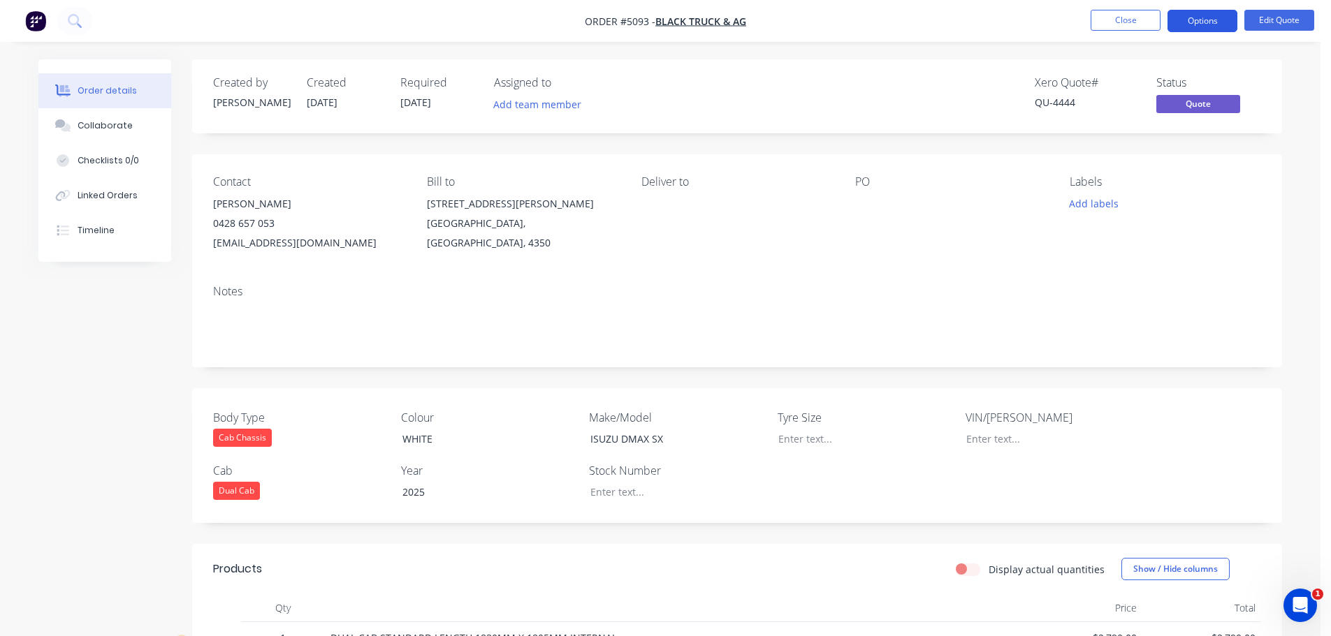
click at [1200, 14] on button "Options" at bounding box center [1202, 21] width 70 height 22
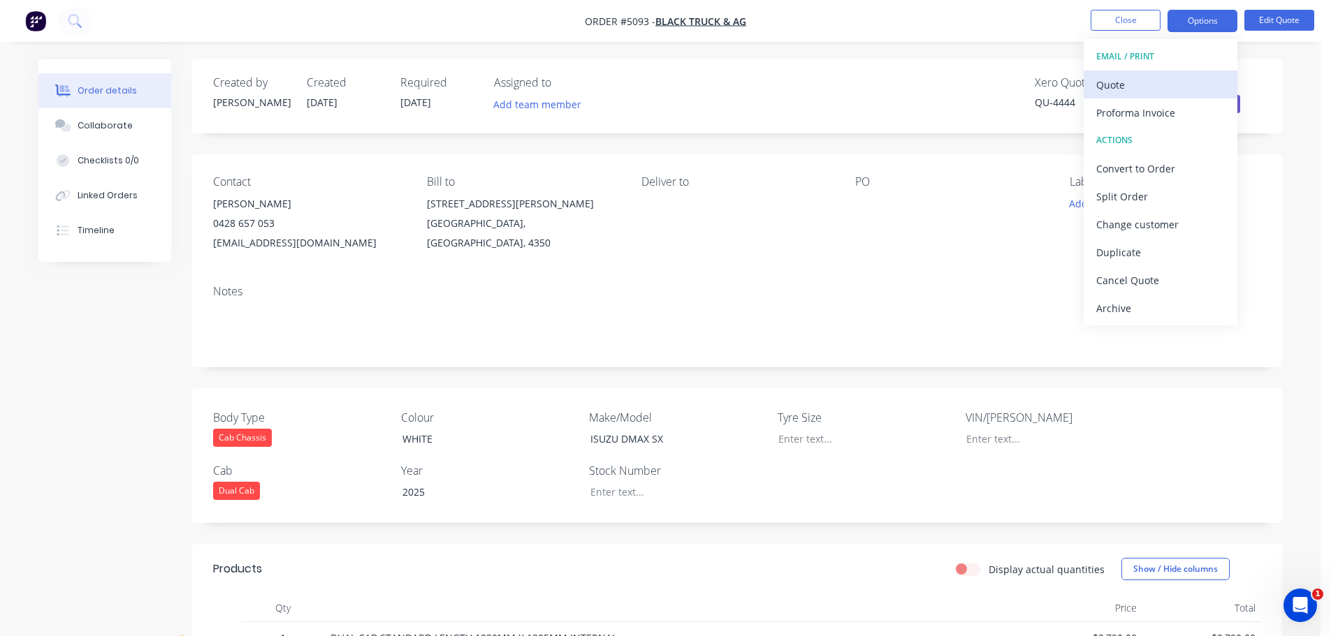
click at [1145, 90] on div "Quote" at bounding box center [1160, 85] width 129 height 20
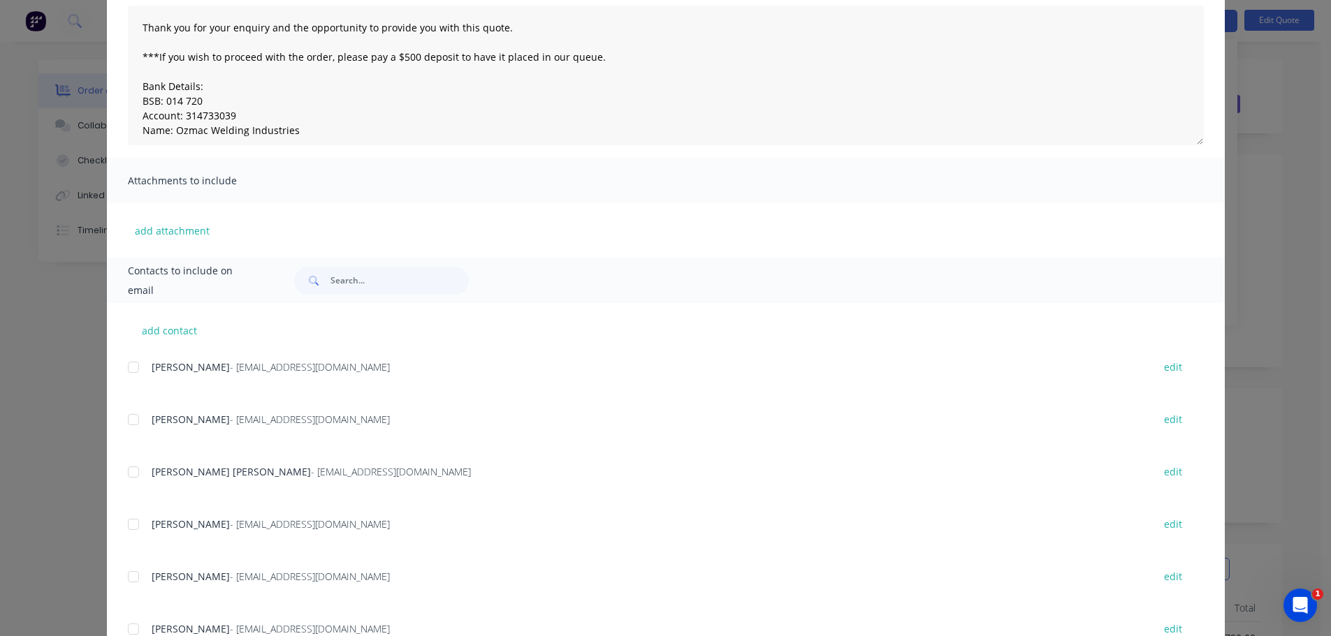
scroll to position [366, 0]
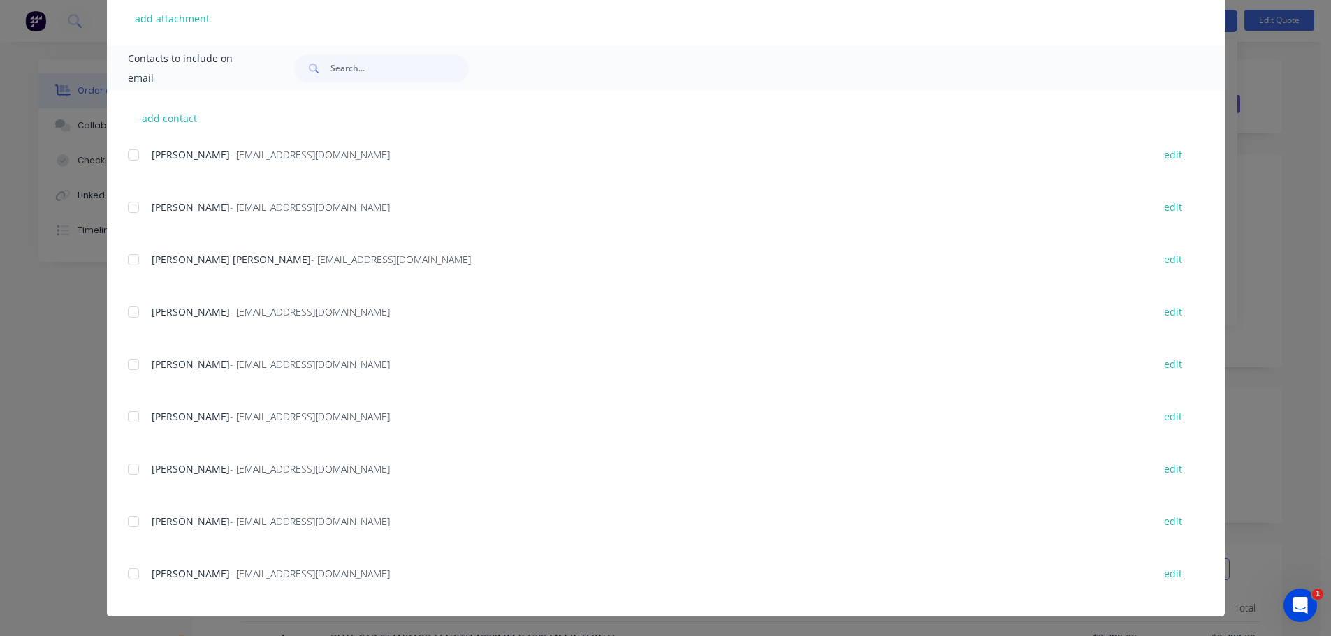
click at [129, 577] on div at bounding box center [133, 574] width 28 height 28
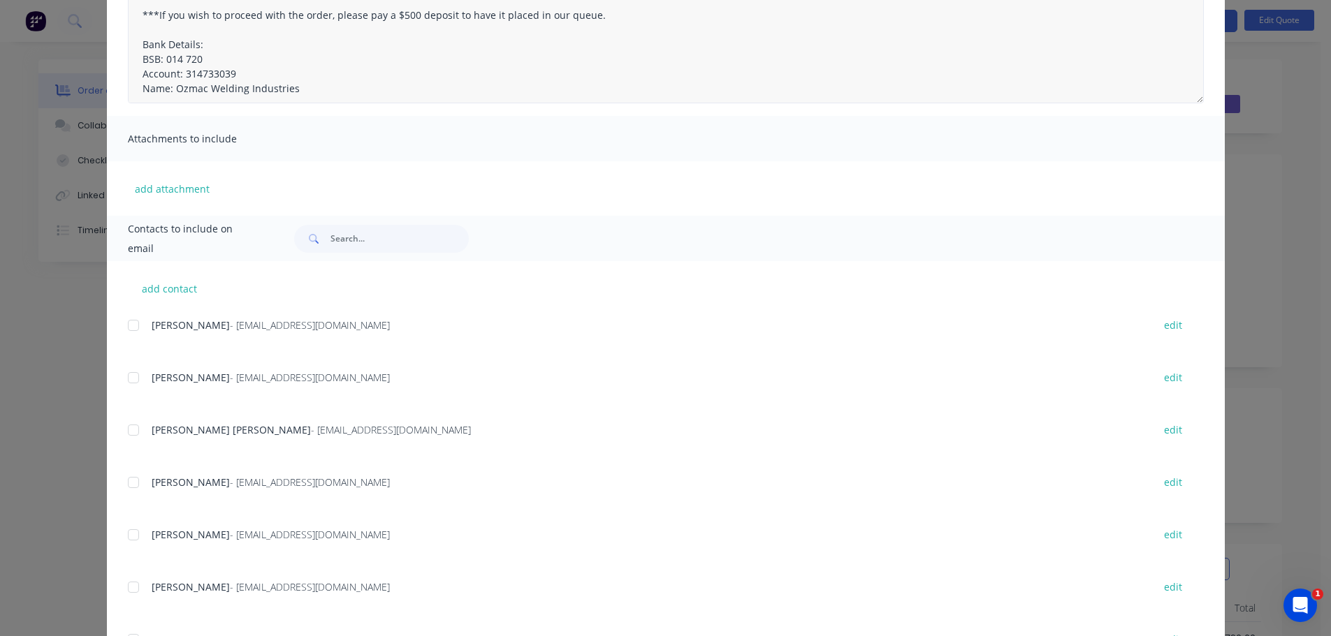
scroll to position [0, 0]
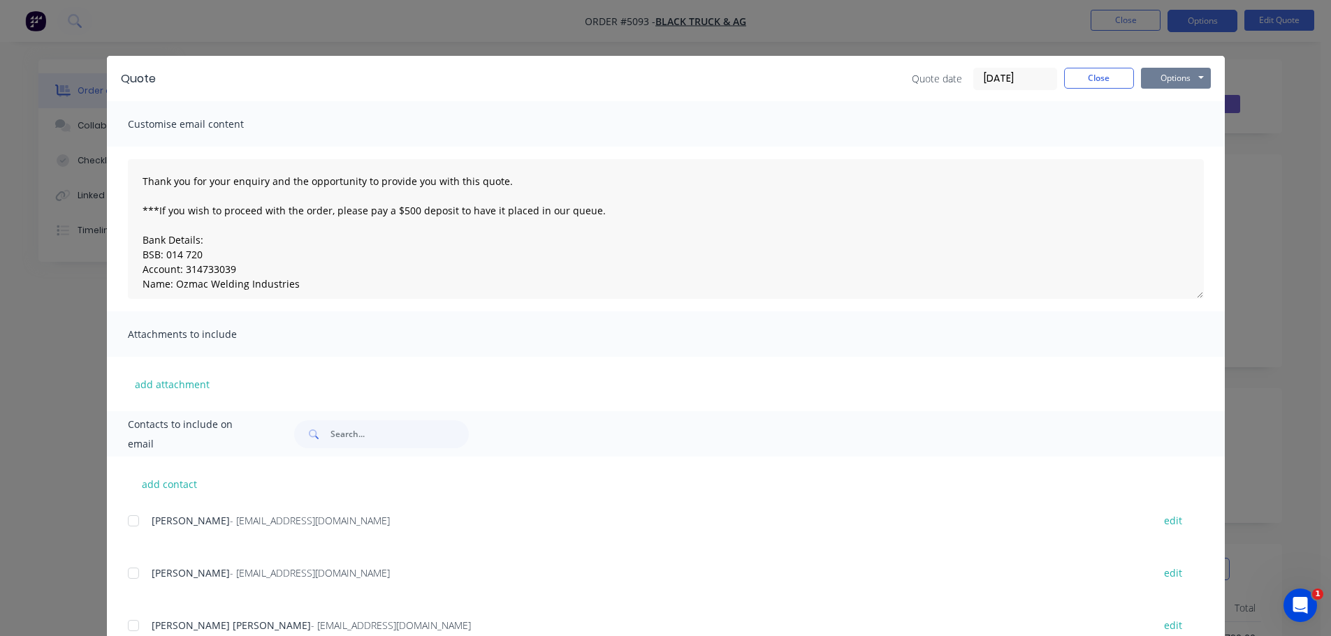
click at [1172, 76] on button "Options" at bounding box center [1176, 78] width 70 height 21
click at [1173, 151] on button "Email" at bounding box center [1185, 149] width 89 height 23
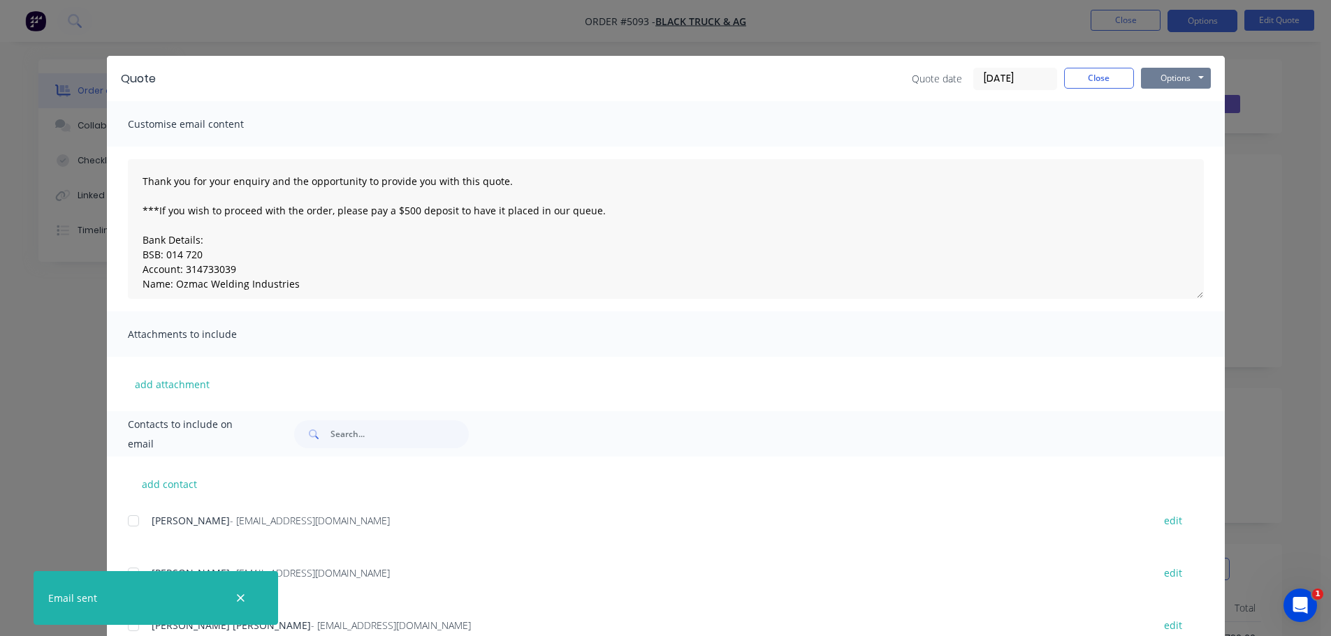
click at [1162, 76] on button "Options" at bounding box center [1176, 78] width 70 height 21
click at [1164, 125] on button "Print" at bounding box center [1185, 126] width 89 height 23
click at [1084, 82] on button "Close" at bounding box center [1099, 78] width 70 height 21
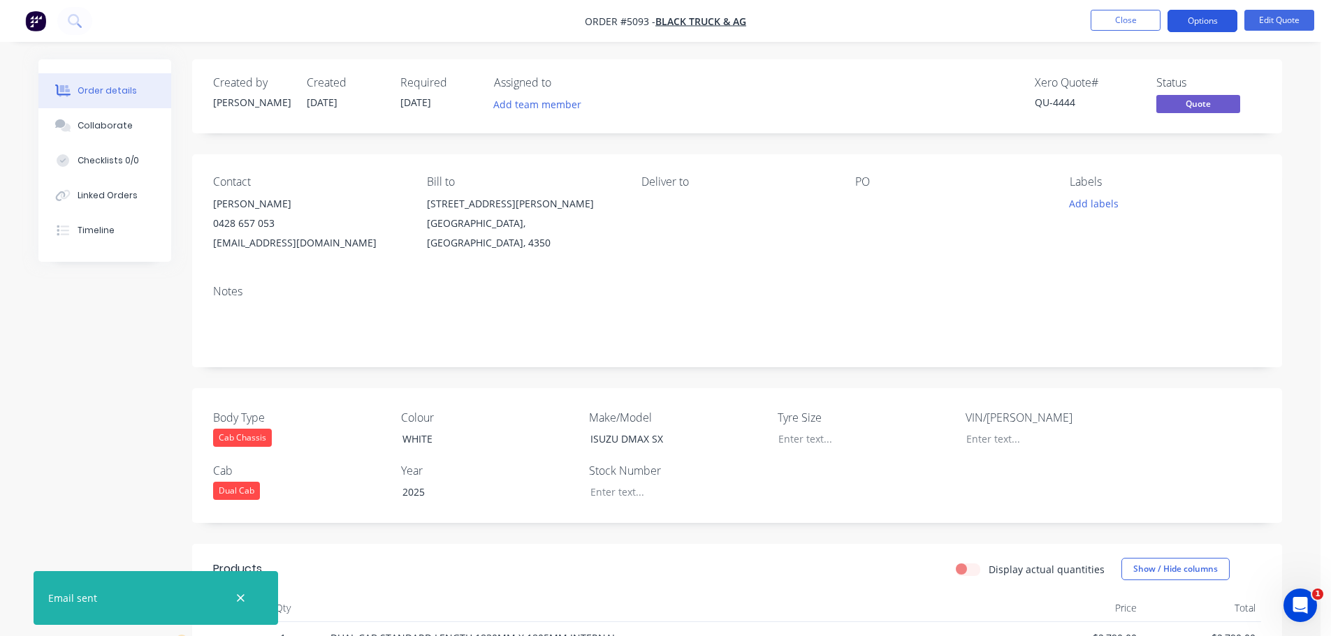
click at [1208, 22] on button "Options" at bounding box center [1202, 21] width 70 height 22
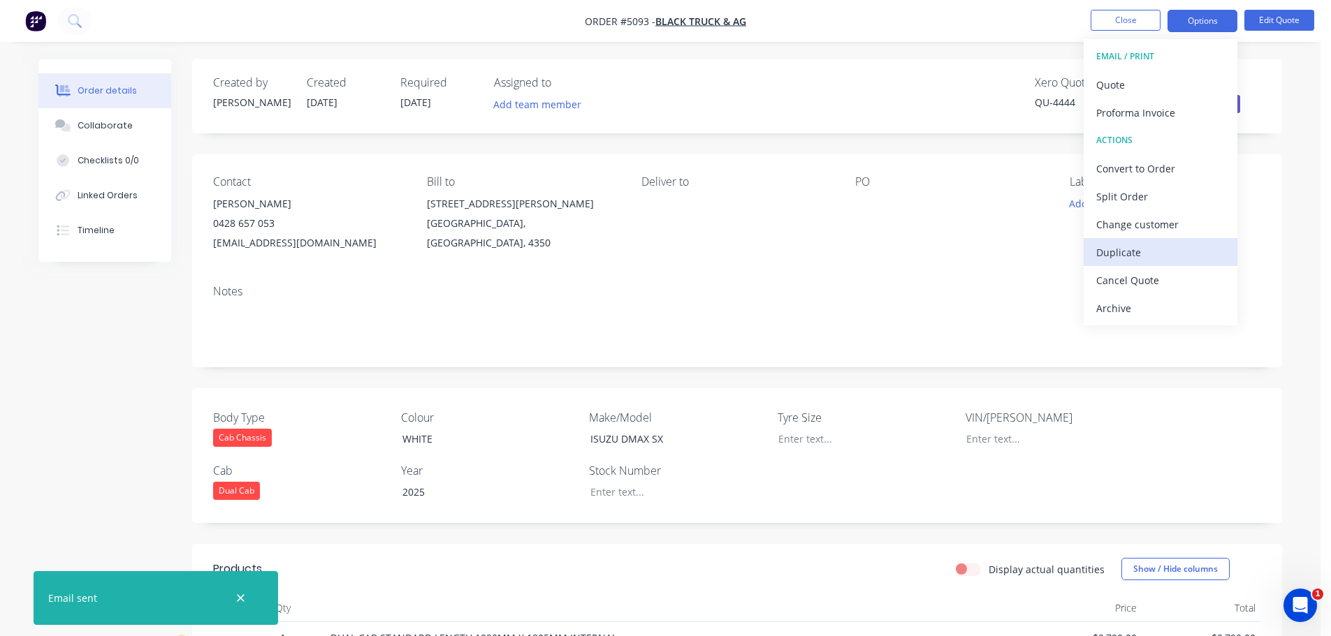
click at [1136, 257] on div "Duplicate" at bounding box center [1160, 252] width 129 height 20
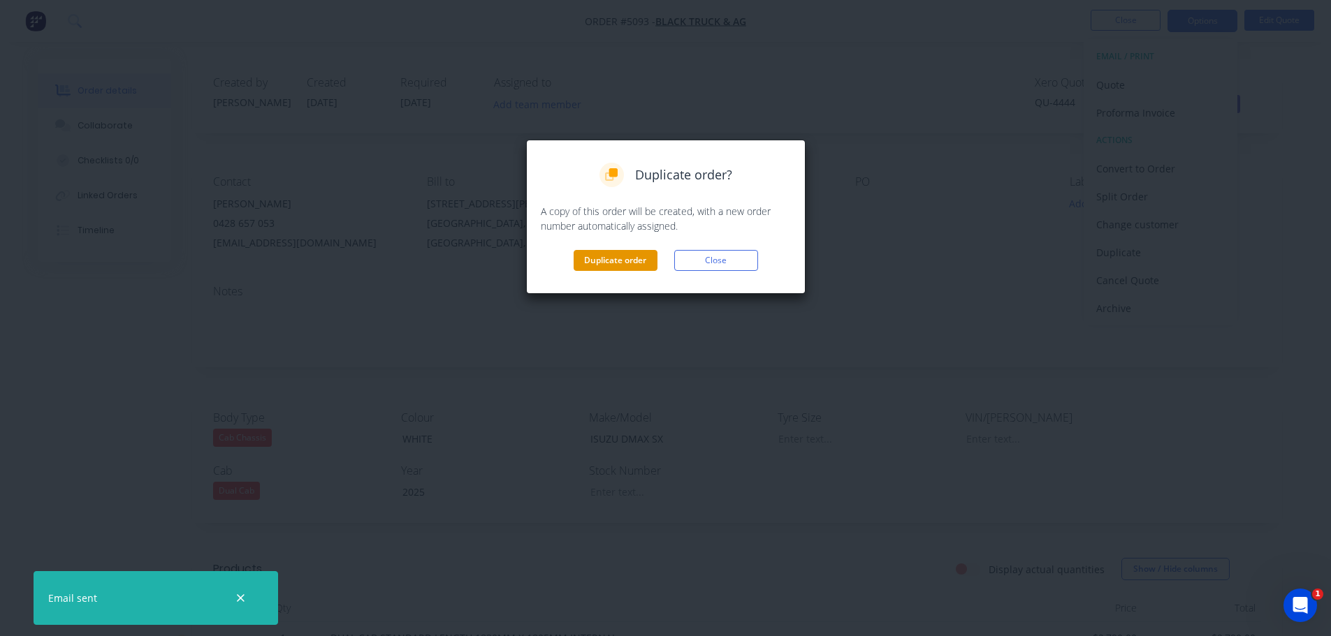
click at [629, 261] on button "Duplicate order" at bounding box center [615, 260] width 84 height 21
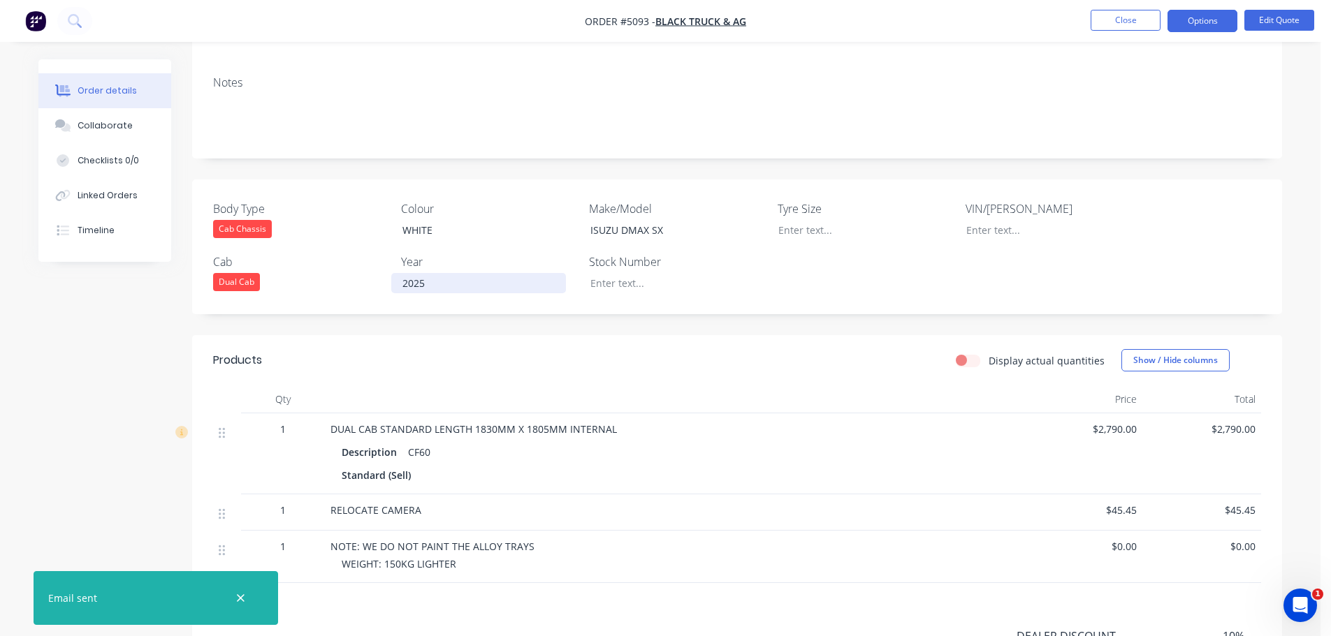
scroll to position [210, 0]
click at [628, 229] on div "ISUZU DMAX SX" at bounding box center [666, 229] width 175 height 20
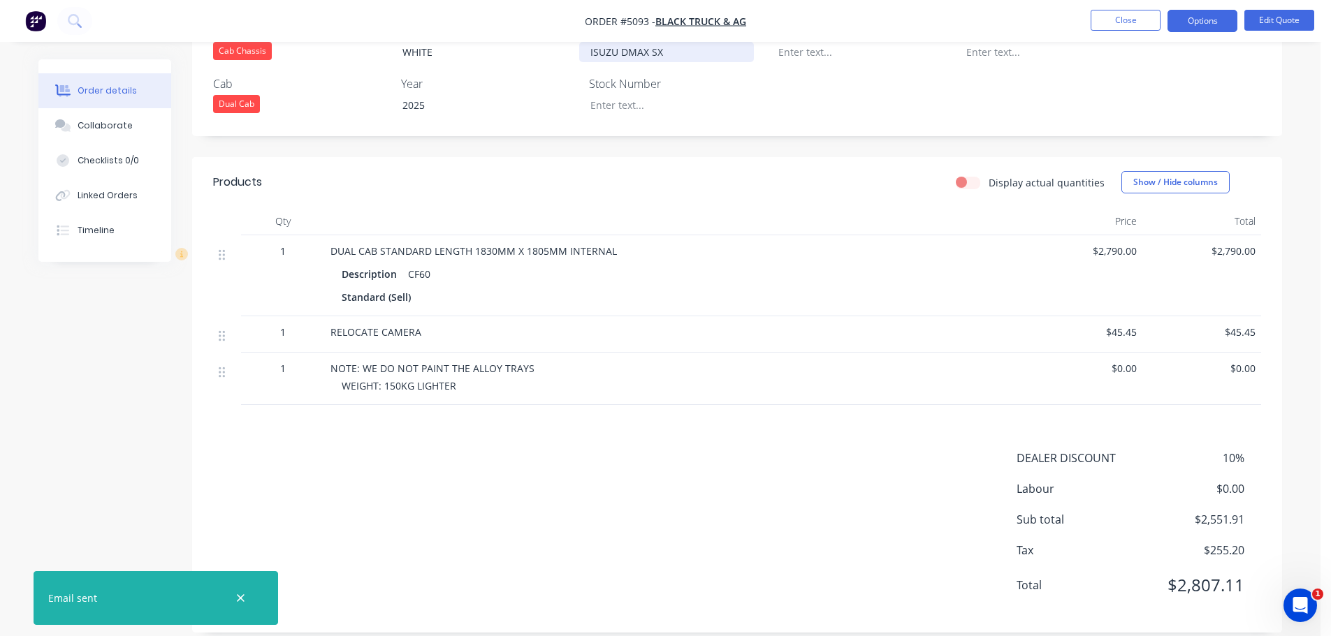
scroll to position [404, 0]
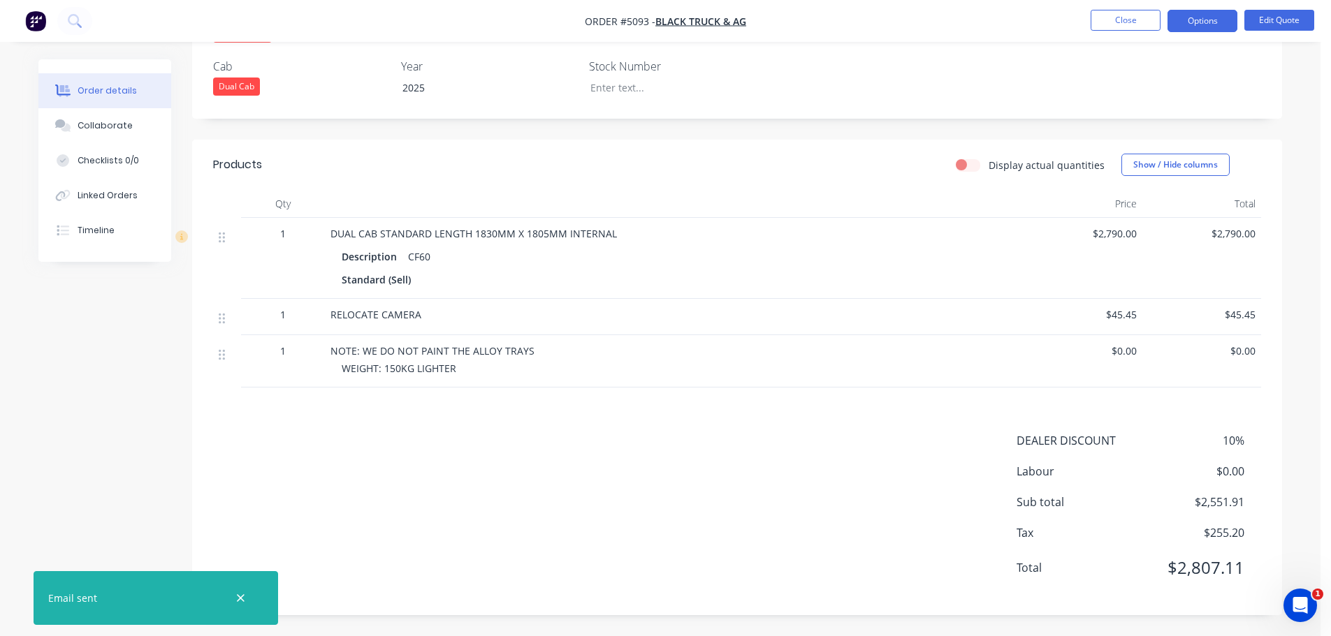
click at [1254, 250] on div "$2,790.00" at bounding box center [1201, 258] width 119 height 81
click at [1289, 17] on button "Edit Quote" at bounding box center [1279, 20] width 70 height 21
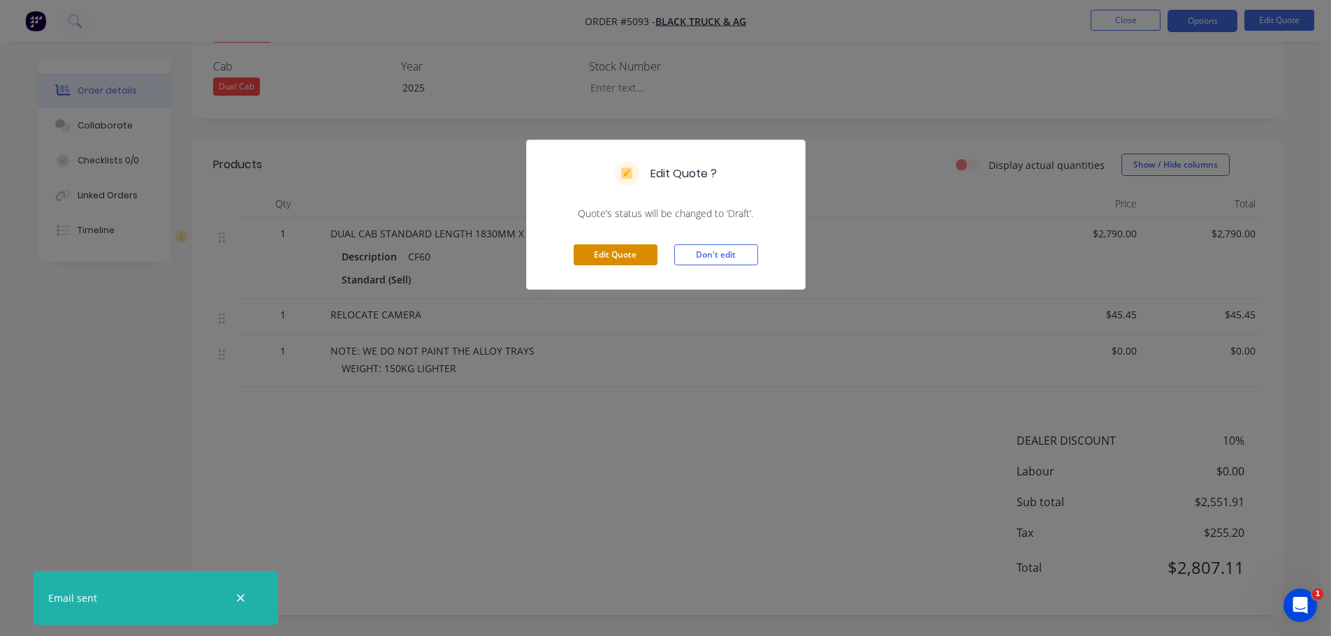
click at [613, 261] on button "Edit Quote" at bounding box center [615, 254] width 84 height 21
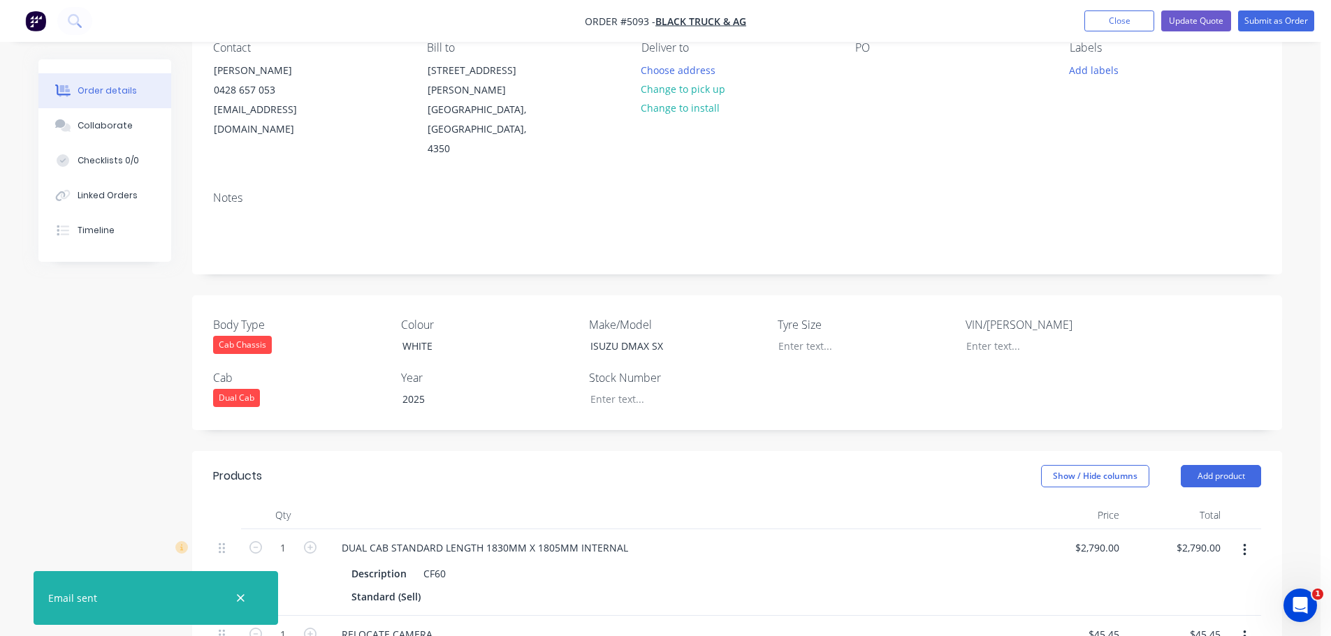
scroll to position [349, 0]
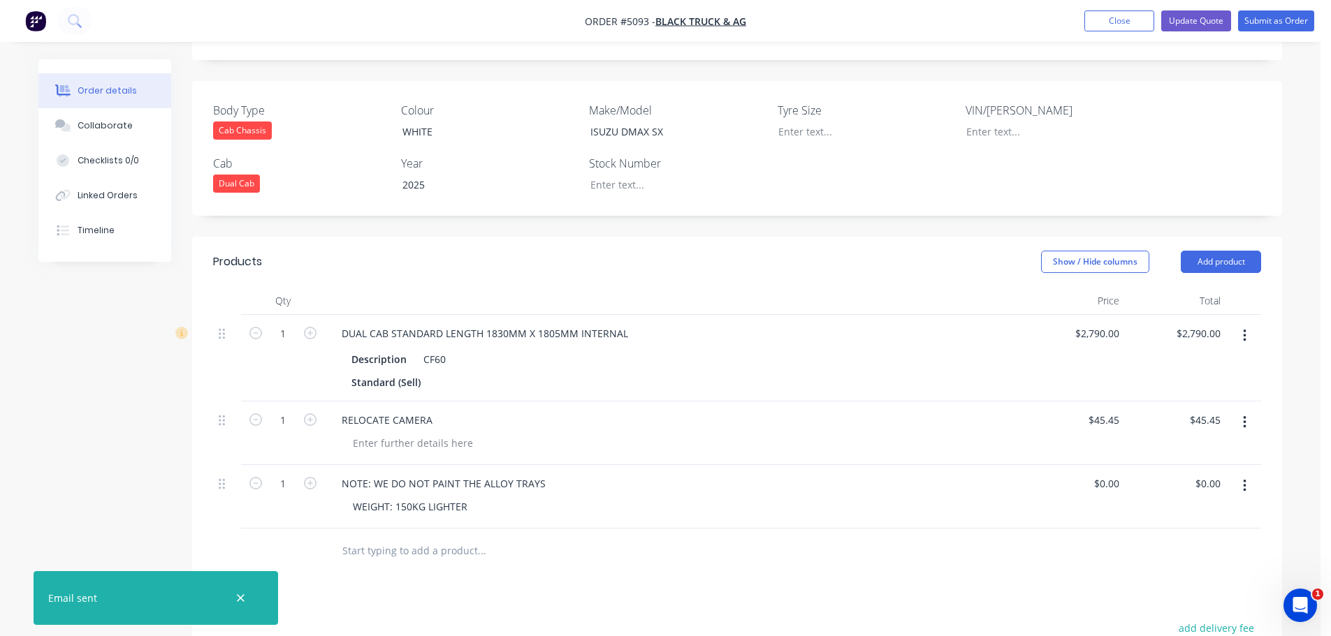
click at [1244, 330] on icon "button" at bounding box center [1244, 336] width 3 height 13
click at [1155, 446] on div "Delete" at bounding box center [1195, 456] width 108 height 20
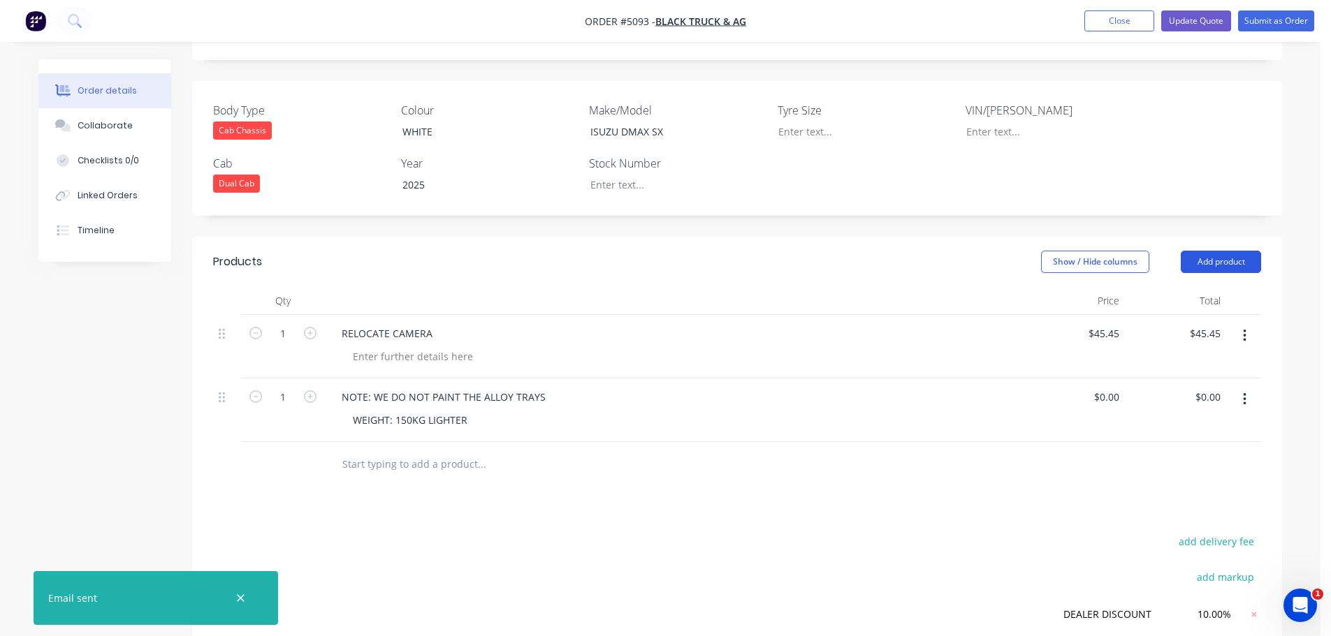
click at [1236, 251] on button "Add product" at bounding box center [1220, 262] width 80 height 22
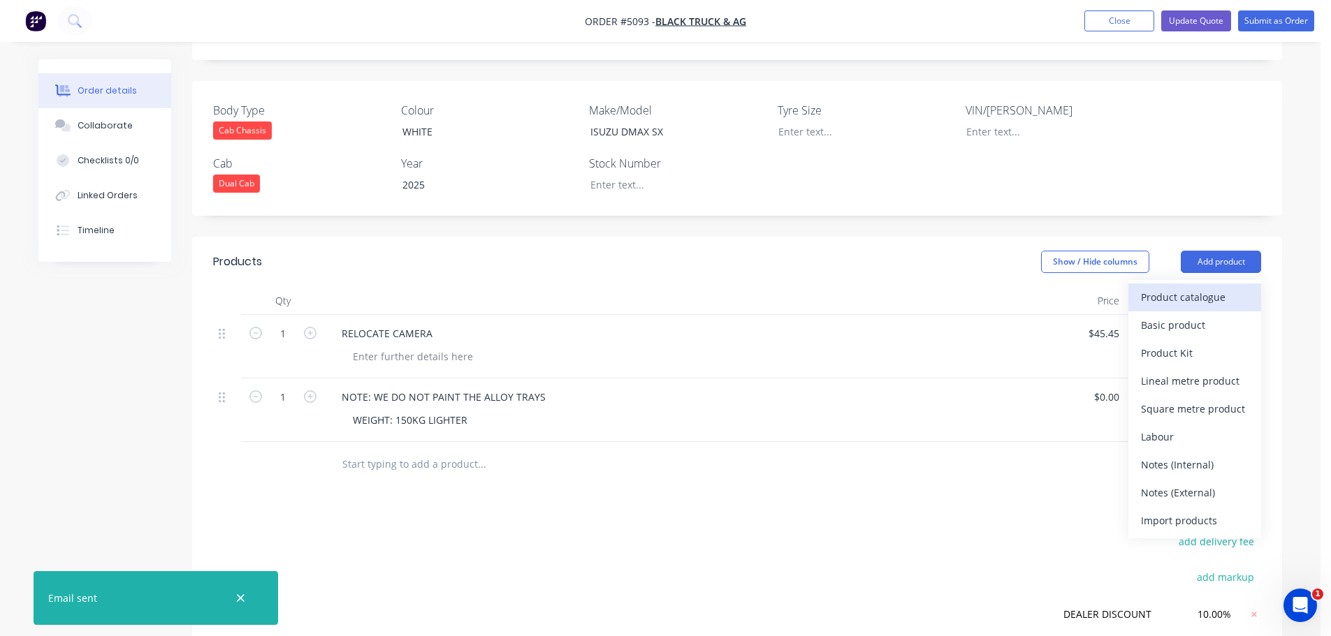
click at [1191, 287] on div "Product catalogue" at bounding box center [1195, 297] width 108 height 20
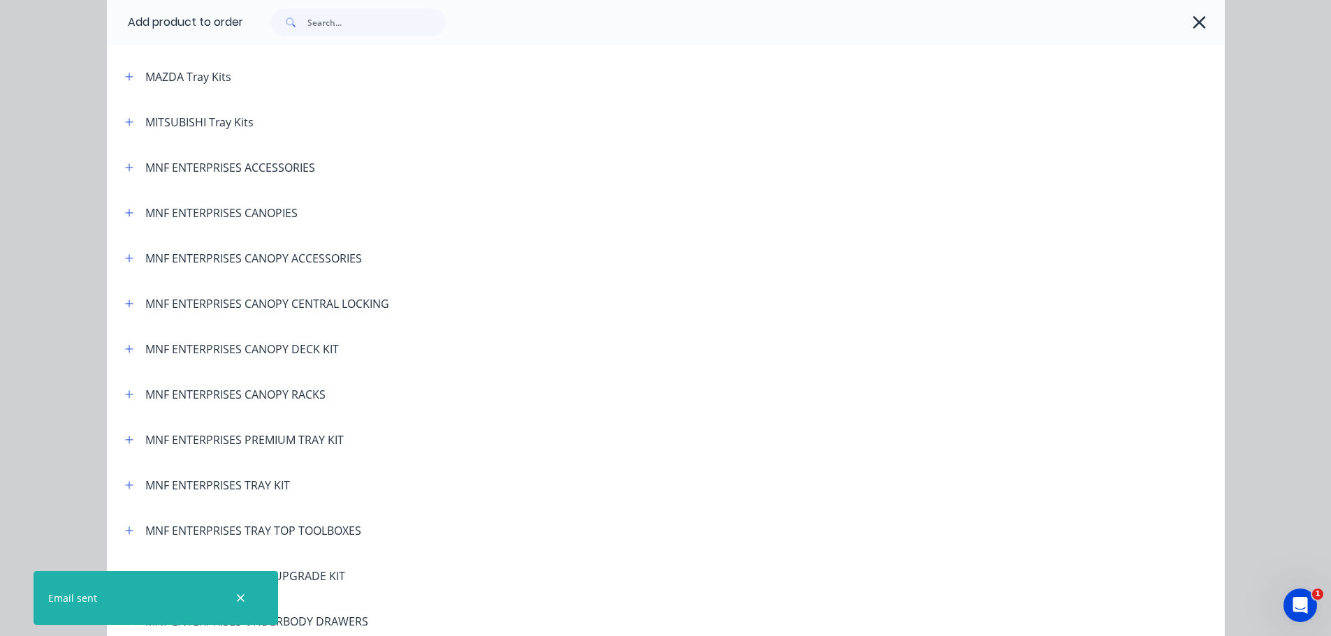
scroll to position [2445, 0]
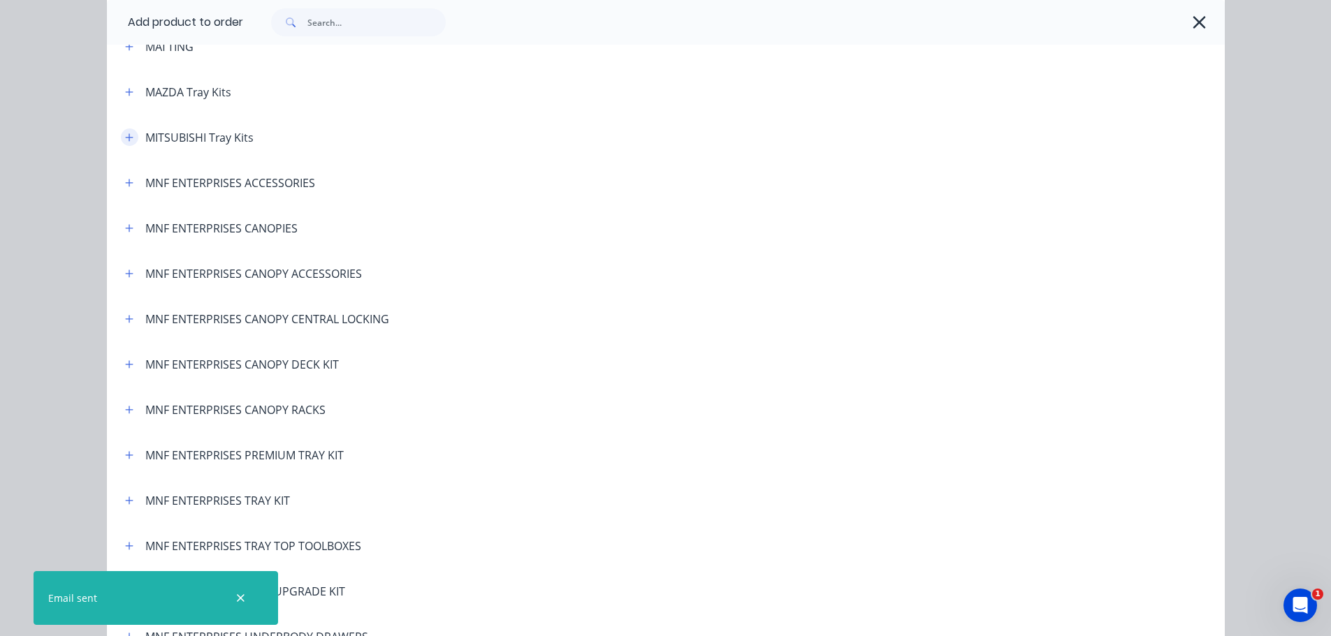
click at [125, 136] on icon "button" at bounding box center [129, 137] width 8 height 8
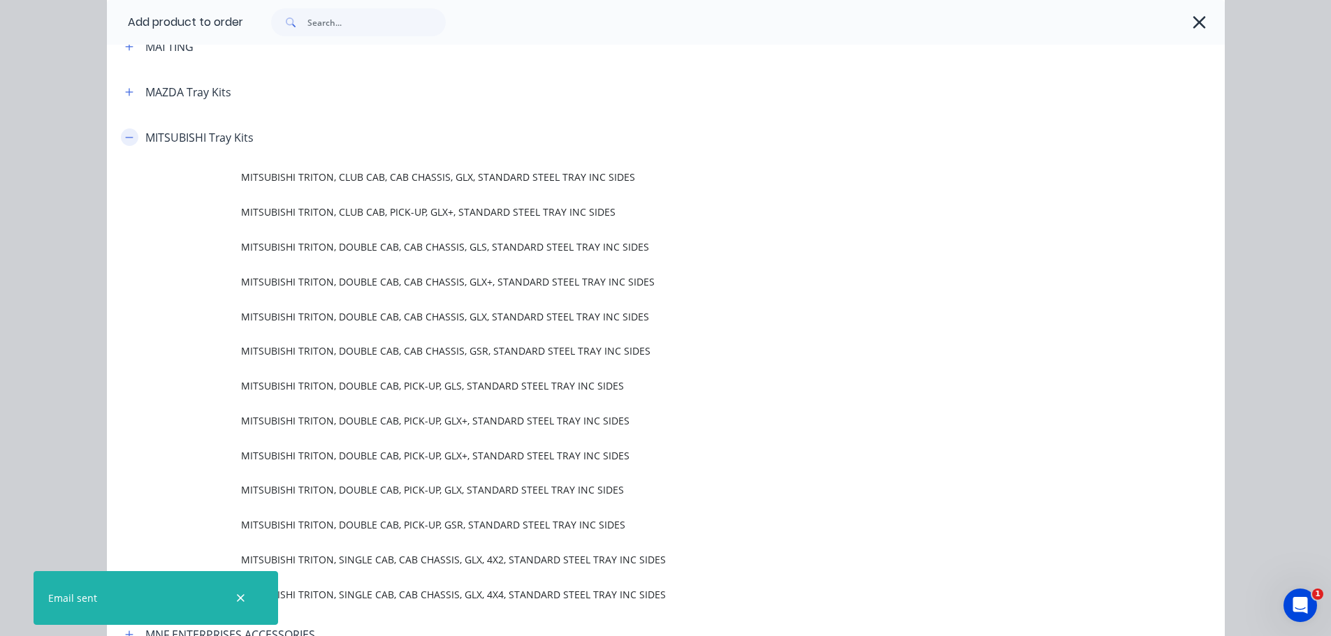
click at [125, 142] on icon "button" at bounding box center [129, 138] width 8 height 10
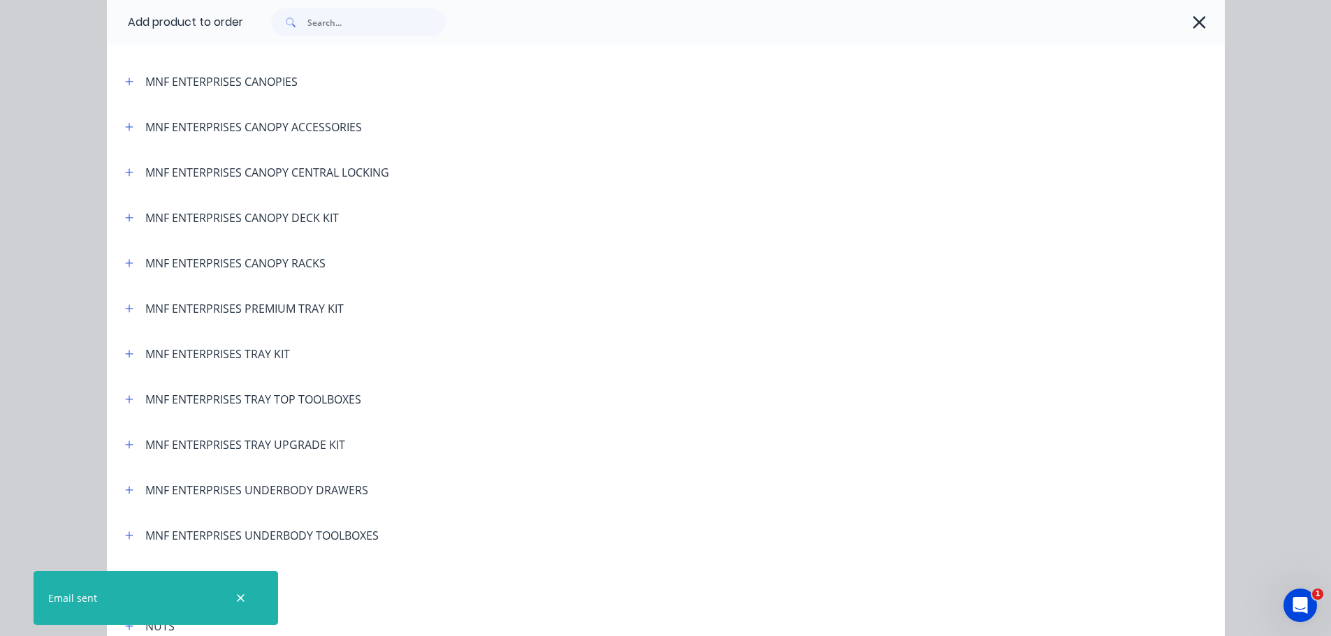
scroll to position [2654, 0]
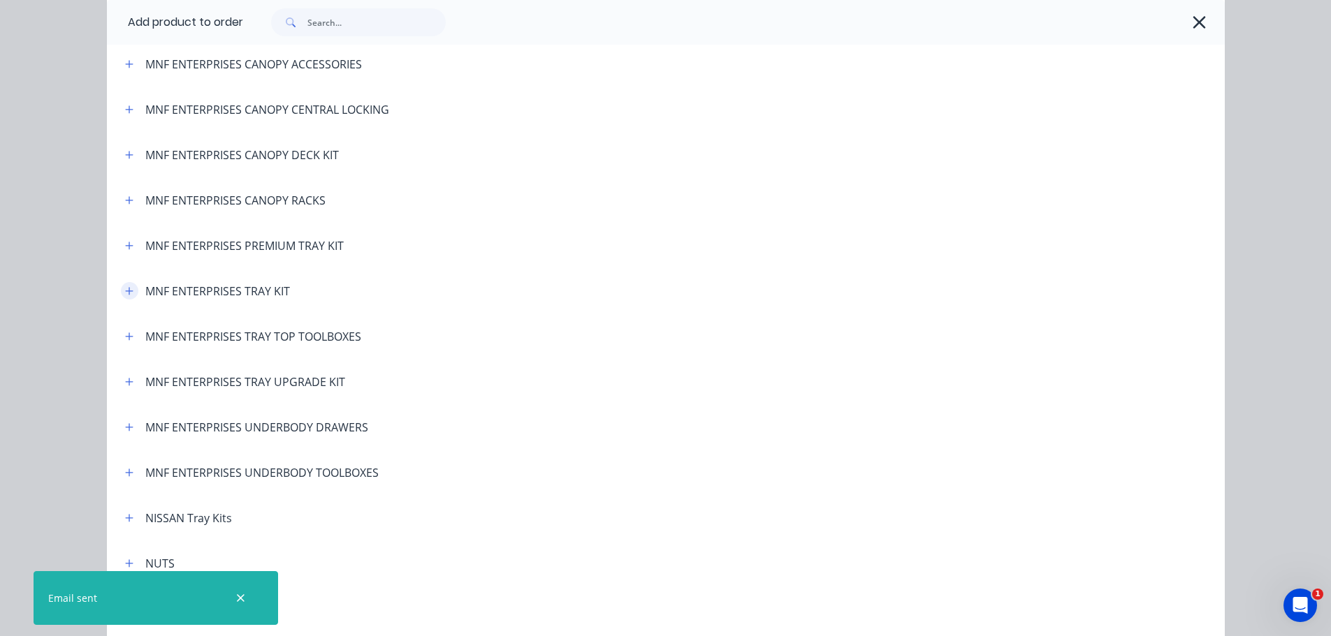
click at [125, 287] on icon "button" at bounding box center [129, 291] width 8 height 10
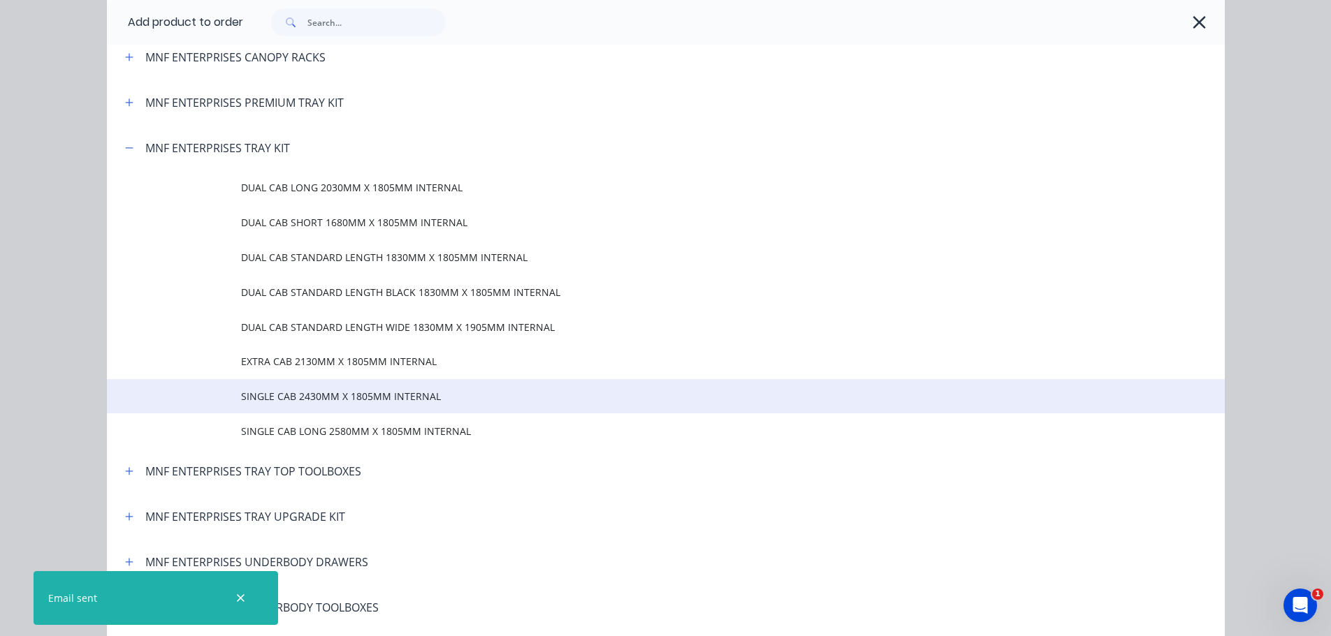
scroll to position [2864, 0]
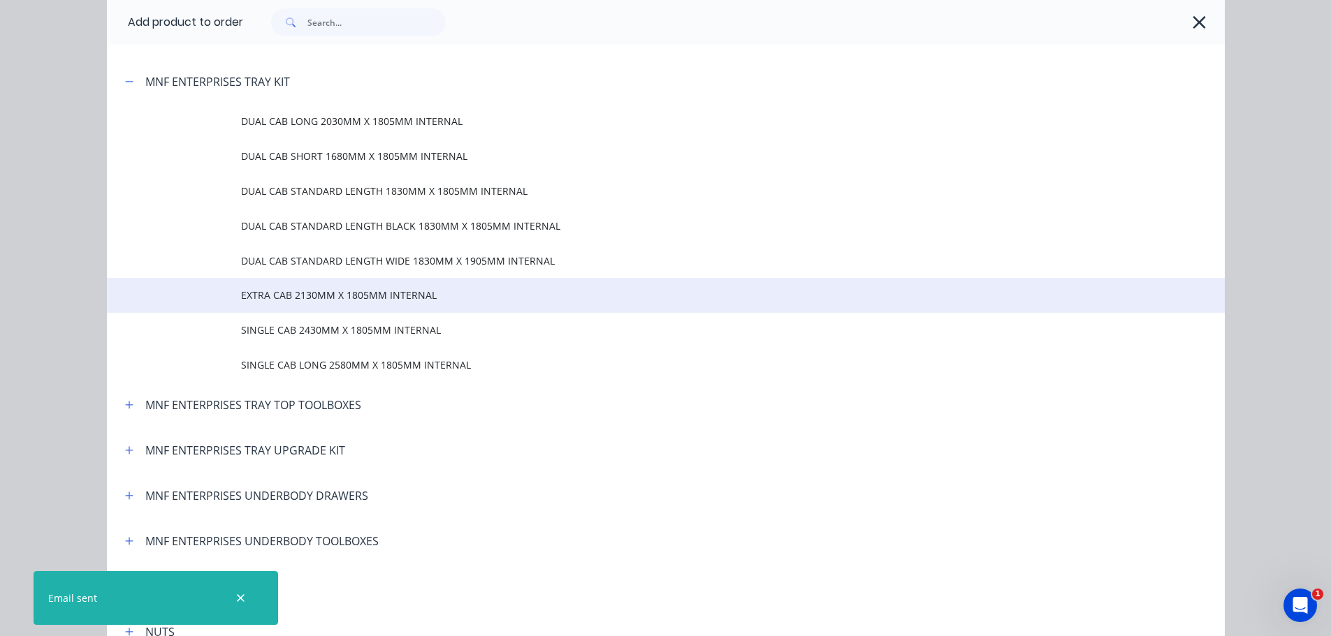
click at [314, 300] on span "EXTRA CAB 2130MM X 1805MM INTERNAL" at bounding box center [634, 295] width 786 height 15
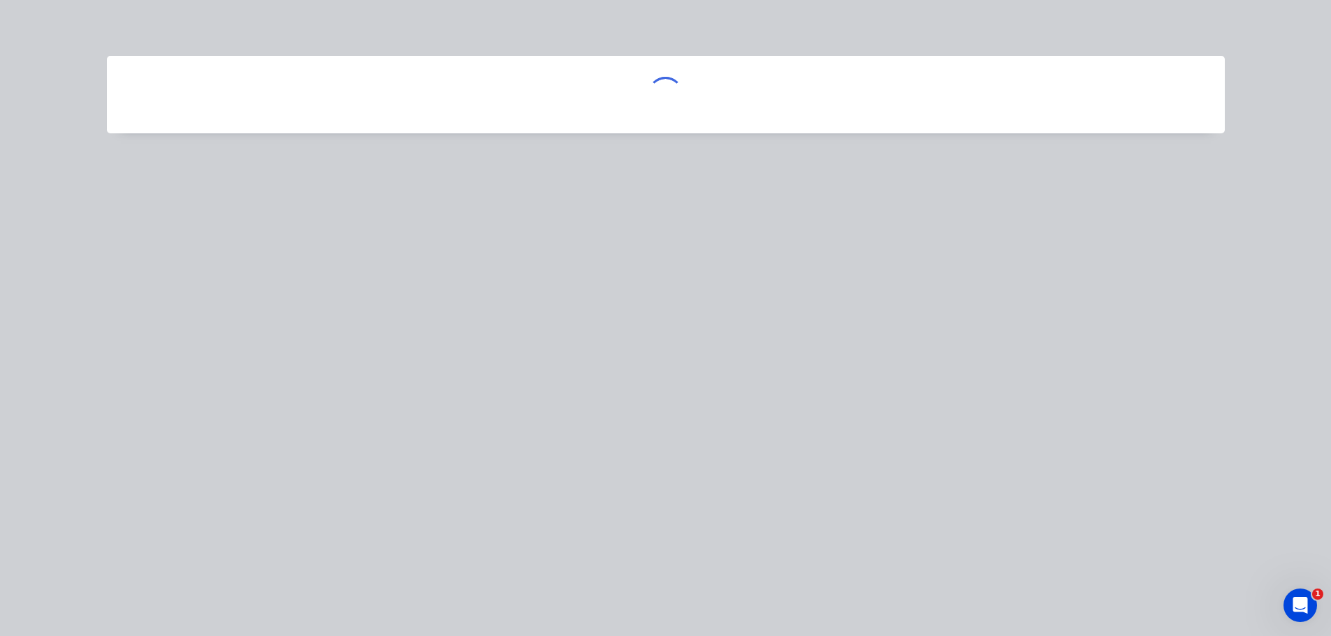
scroll to position [0, 0]
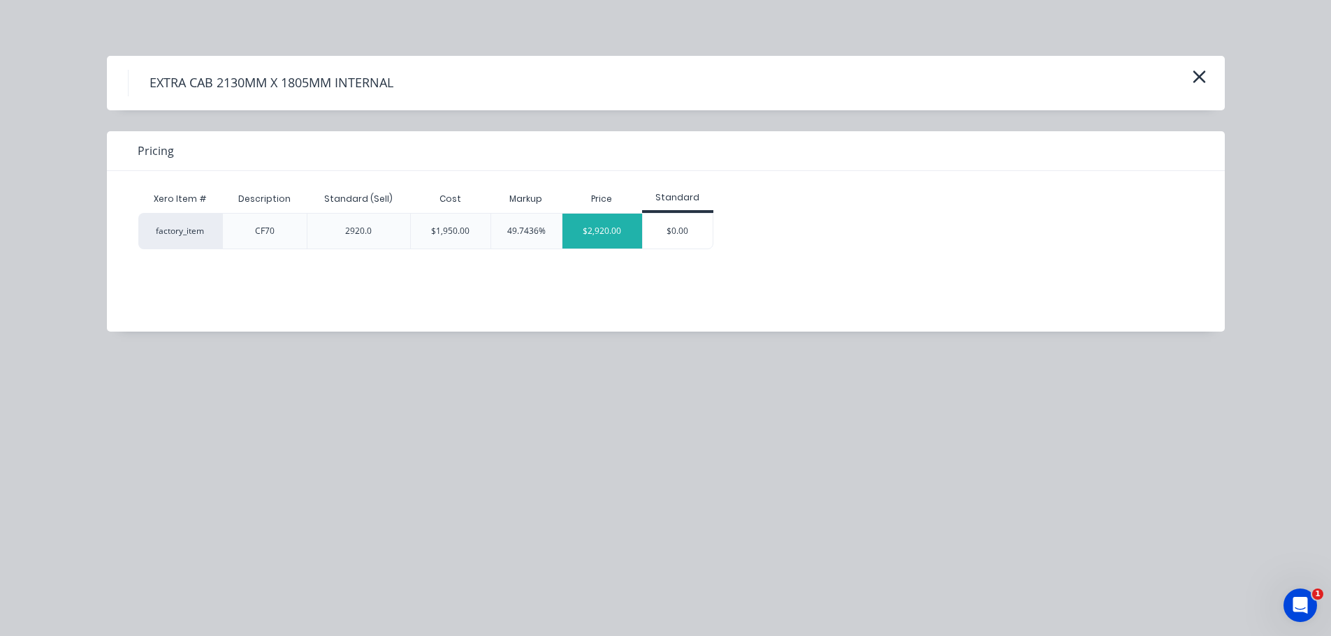
click at [620, 233] on div "$2,920.00" at bounding box center [602, 231] width 80 height 35
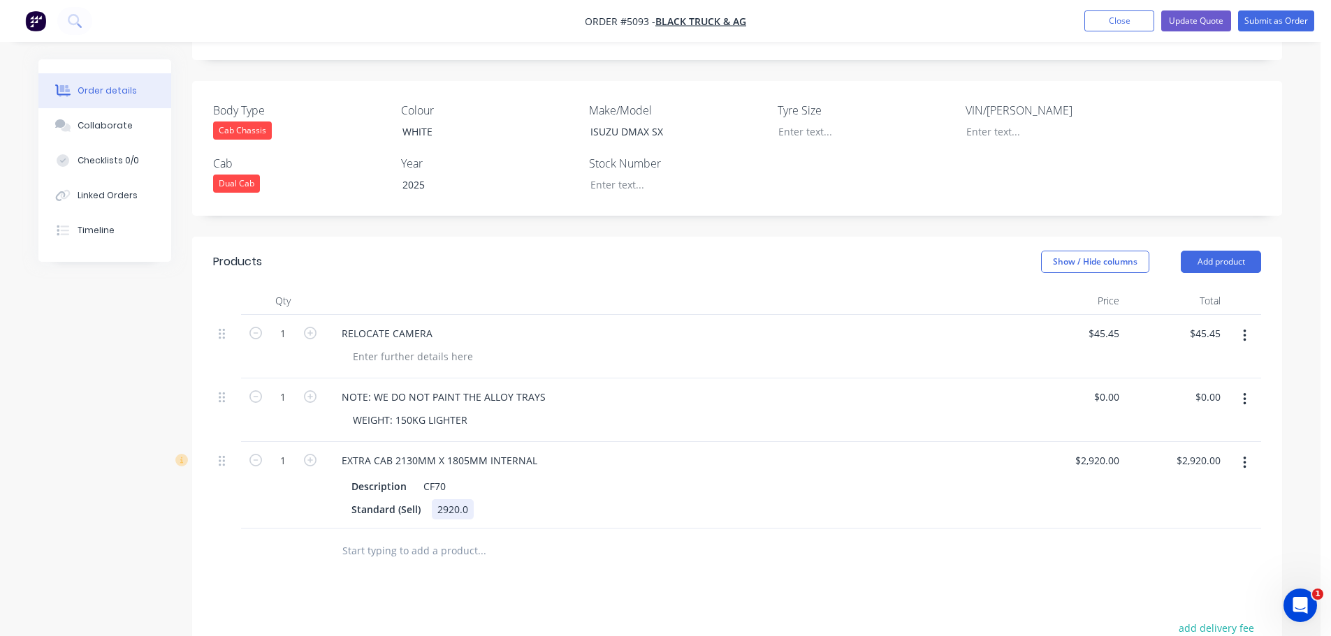
click at [440, 499] on div "2920.0" at bounding box center [453, 509] width 42 height 20
drag, startPoint x: 437, startPoint y: 471, endPoint x: 483, endPoint y: 464, distance: 45.9
click at [483, 499] on div "Standard (Sell) 2920.0" at bounding box center [671, 509] width 651 height 20
click at [245, 175] on div "Dual Cab" at bounding box center [236, 184] width 47 height 18
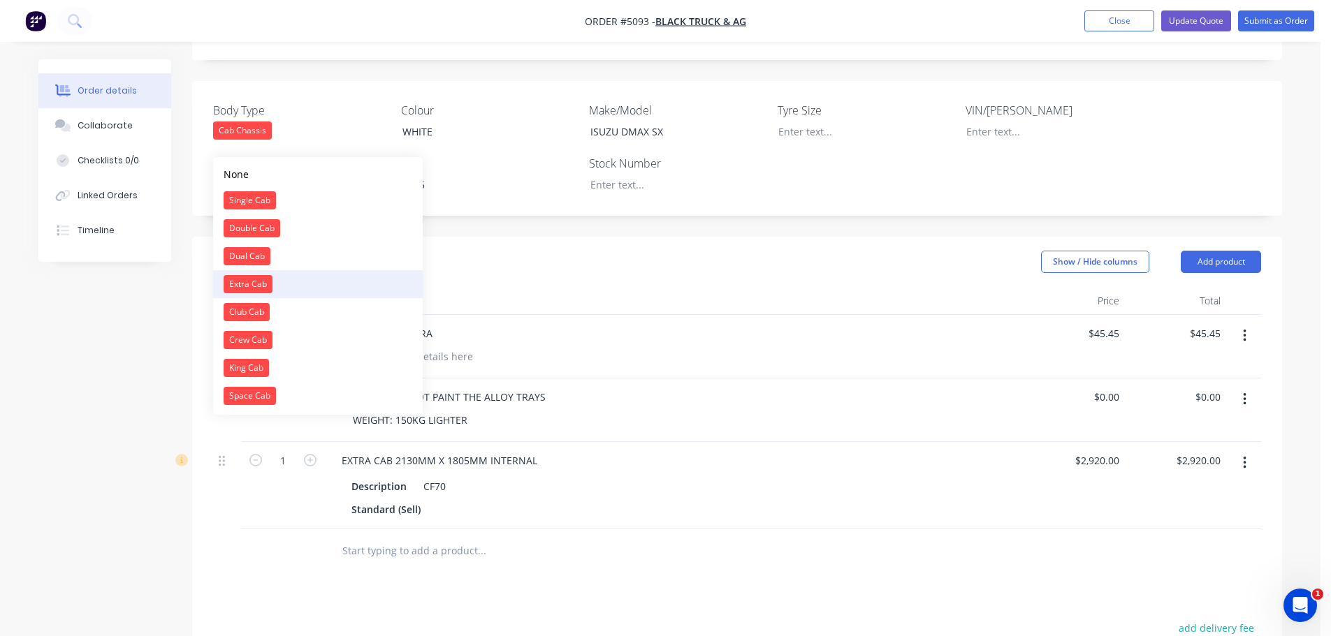
click at [259, 291] on div "Extra Cab" at bounding box center [248, 284] width 49 height 18
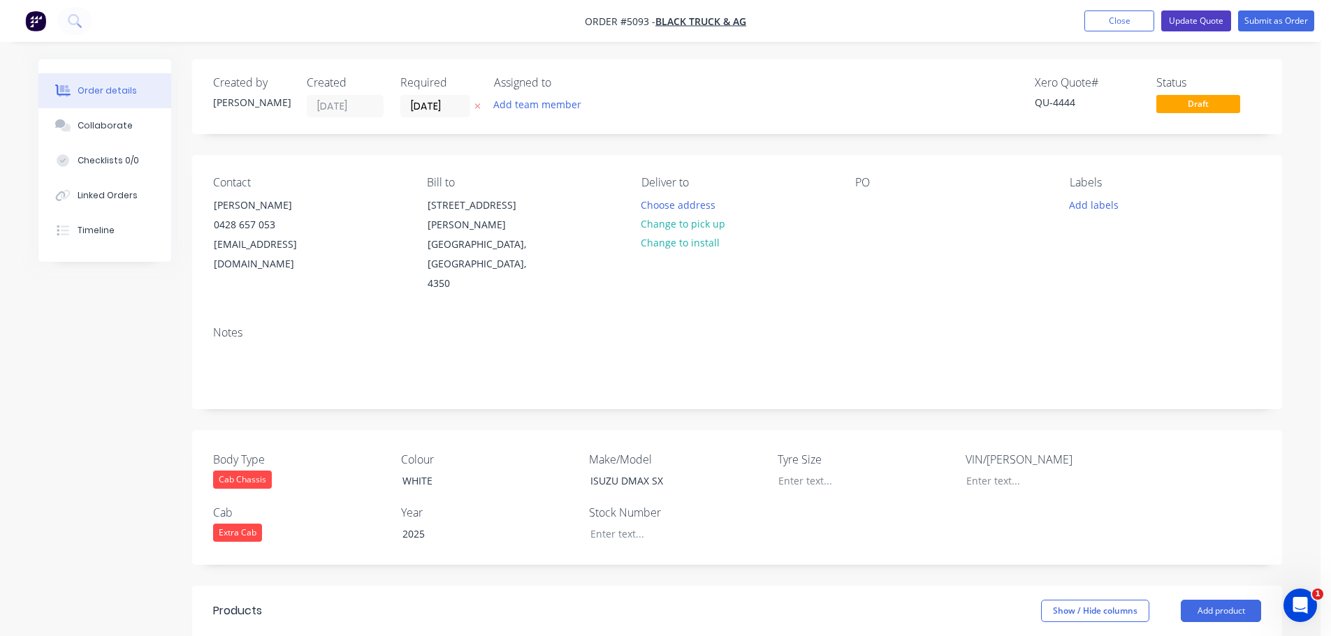
click at [1192, 15] on button "Update Quote" at bounding box center [1196, 20] width 70 height 21
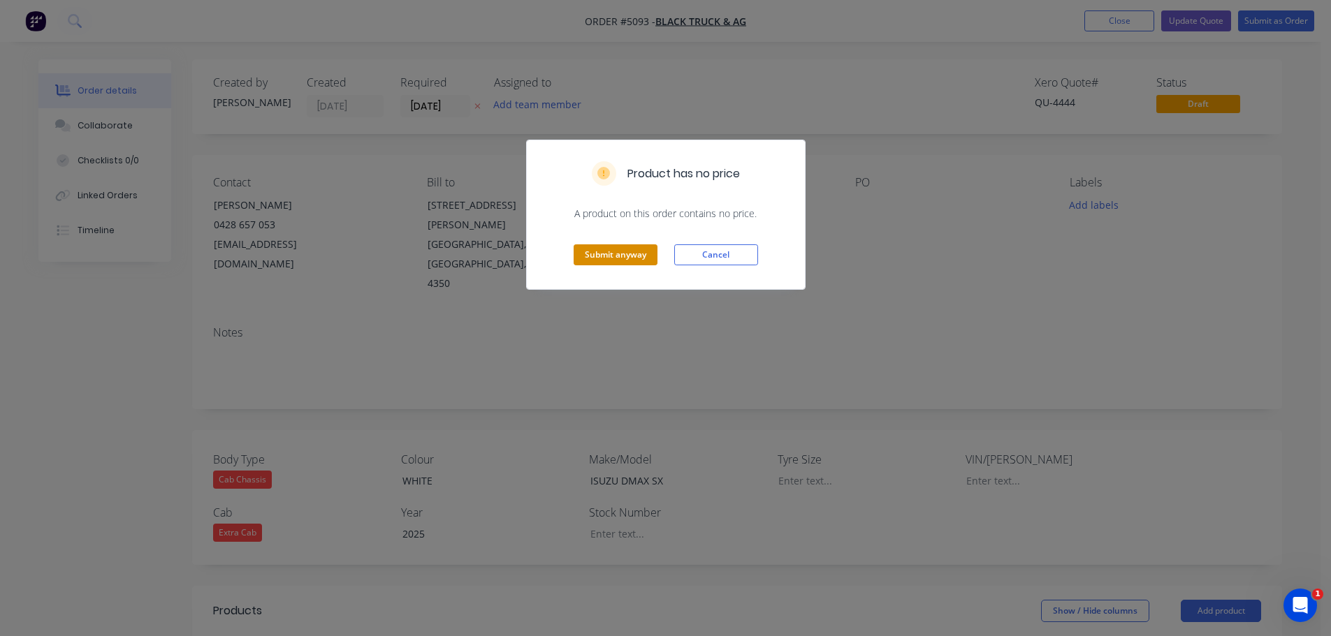
click at [582, 258] on button "Submit anyway" at bounding box center [615, 254] width 84 height 21
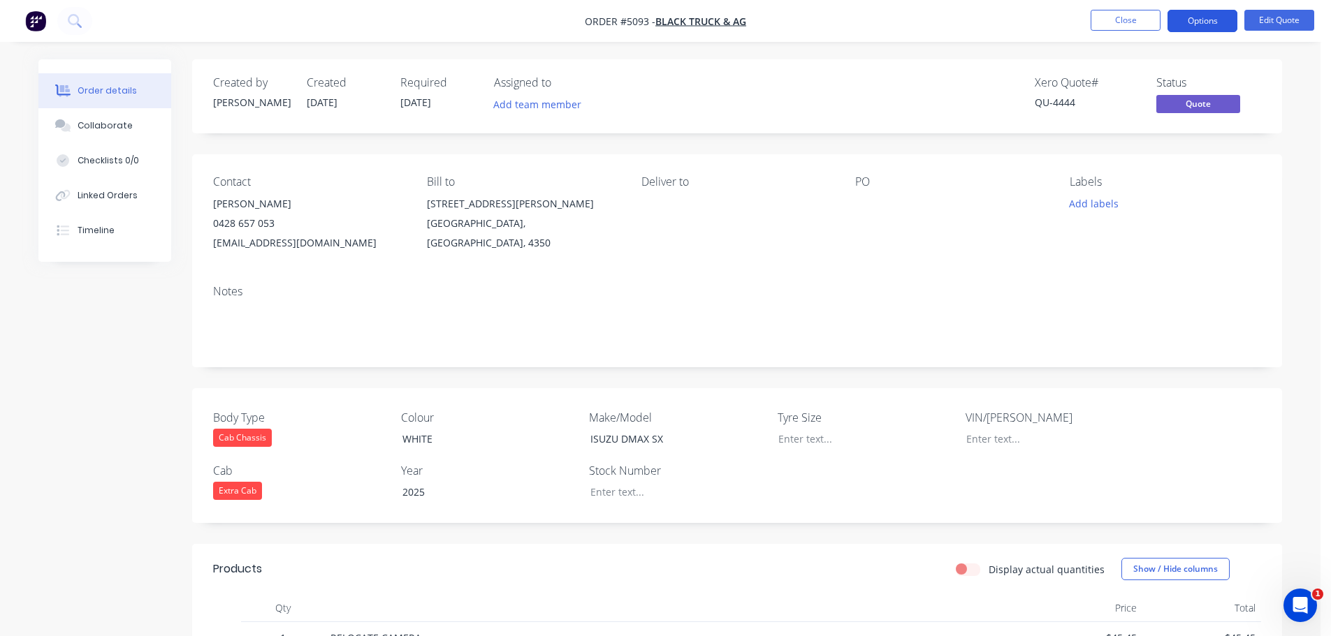
click at [1194, 20] on button "Options" at bounding box center [1202, 21] width 70 height 22
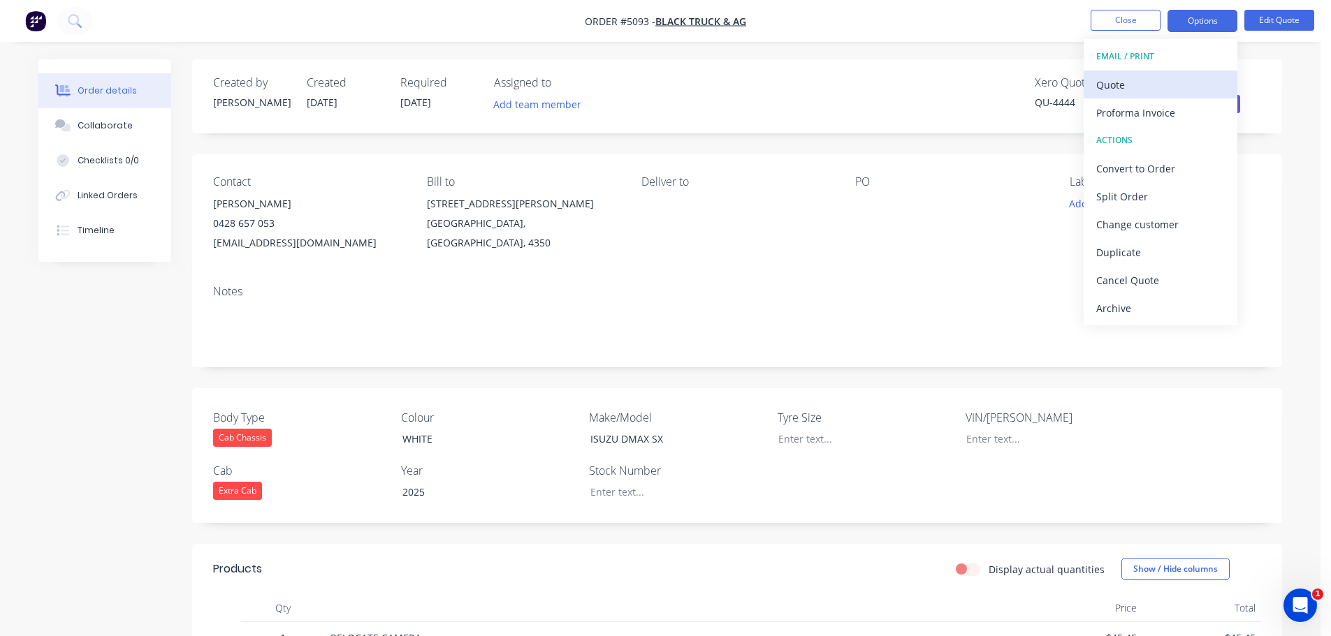
click at [1135, 85] on div "Quote" at bounding box center [1160, 85] width 129 height 20
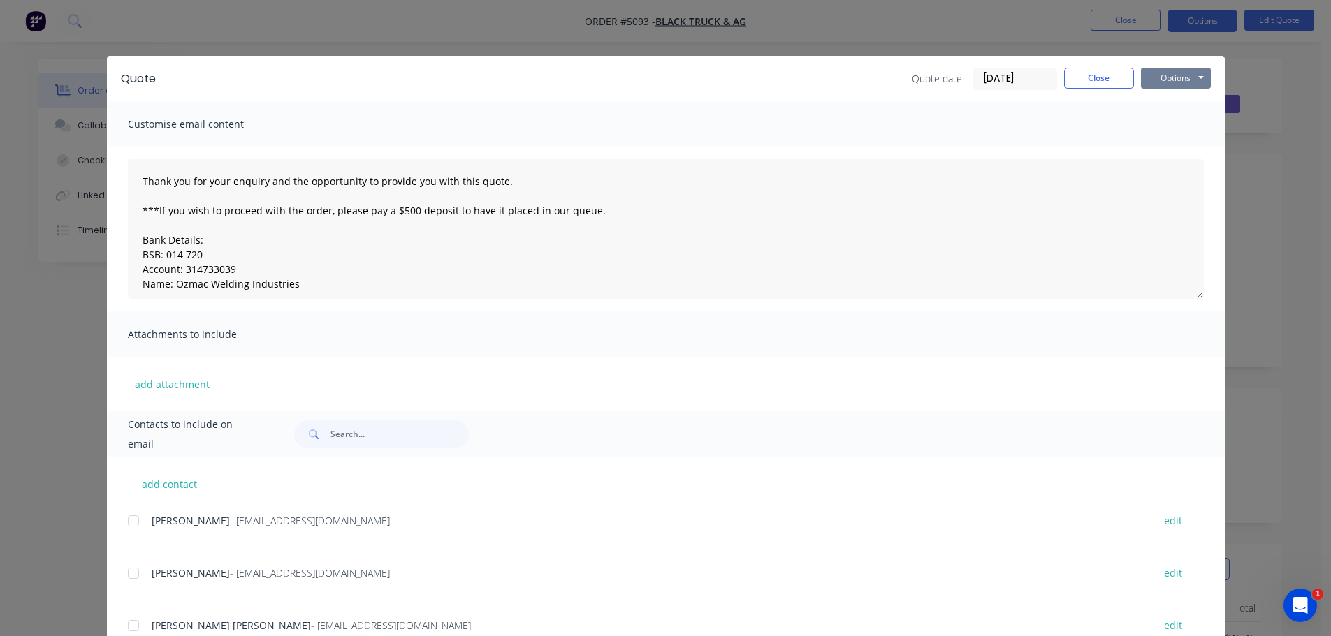
click at [1162, 76] on button "Options" at bounding box center [1176, 78] width 70 height 21
click at [1166, 143] on button "Email" at bounding box center [1185, 149] width 89 height 23
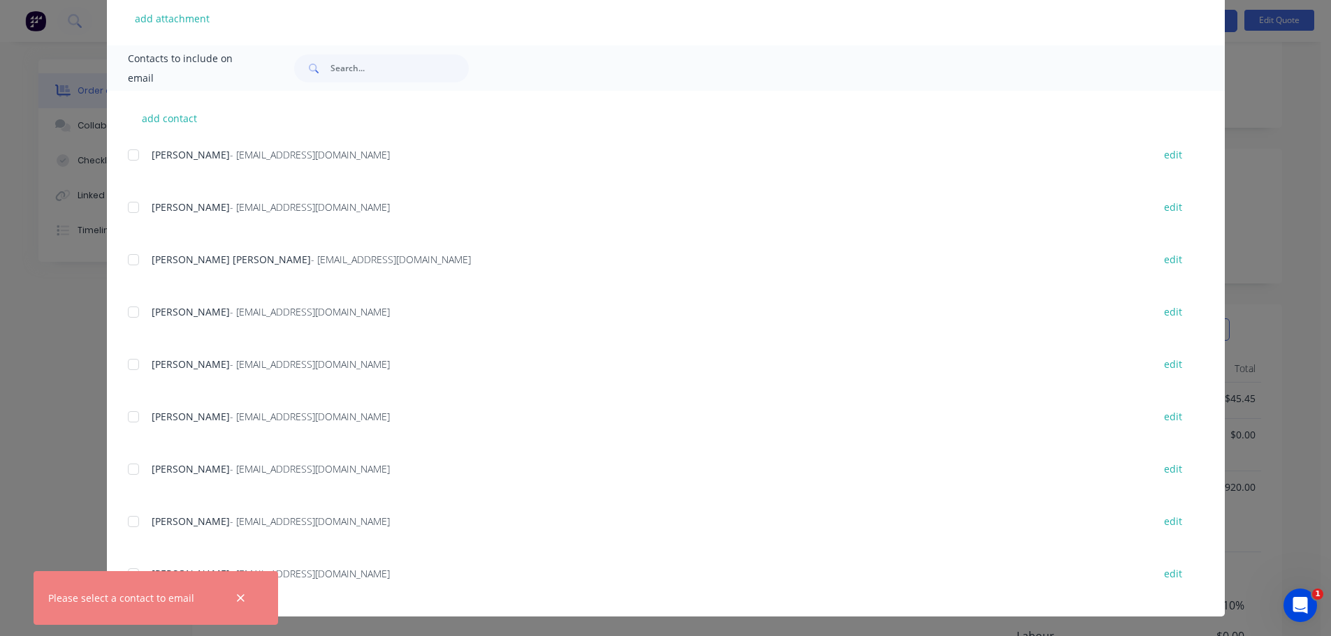
scroll to position [349, 0]
click at [234, 600] on button "button" at bounding box center [240, 598] width 17 height 17
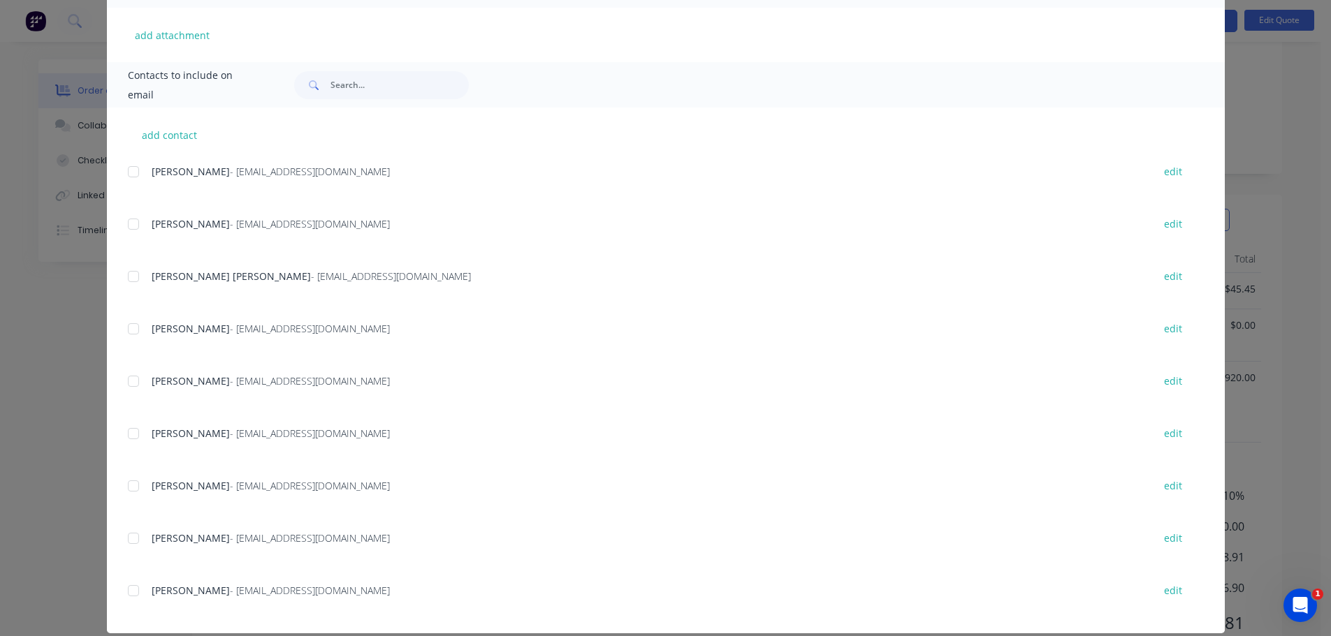
click at [128, 594] on div at bounding box center [133, 591] width 28 height 28
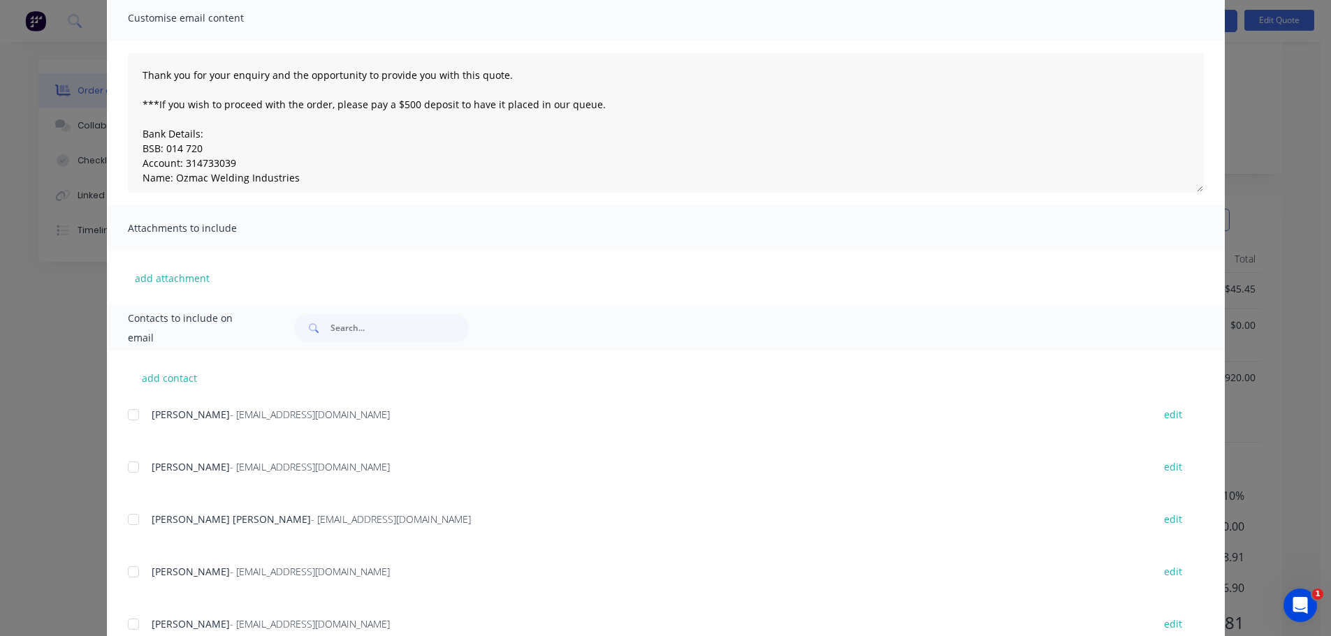
scroll to position [0, 0]
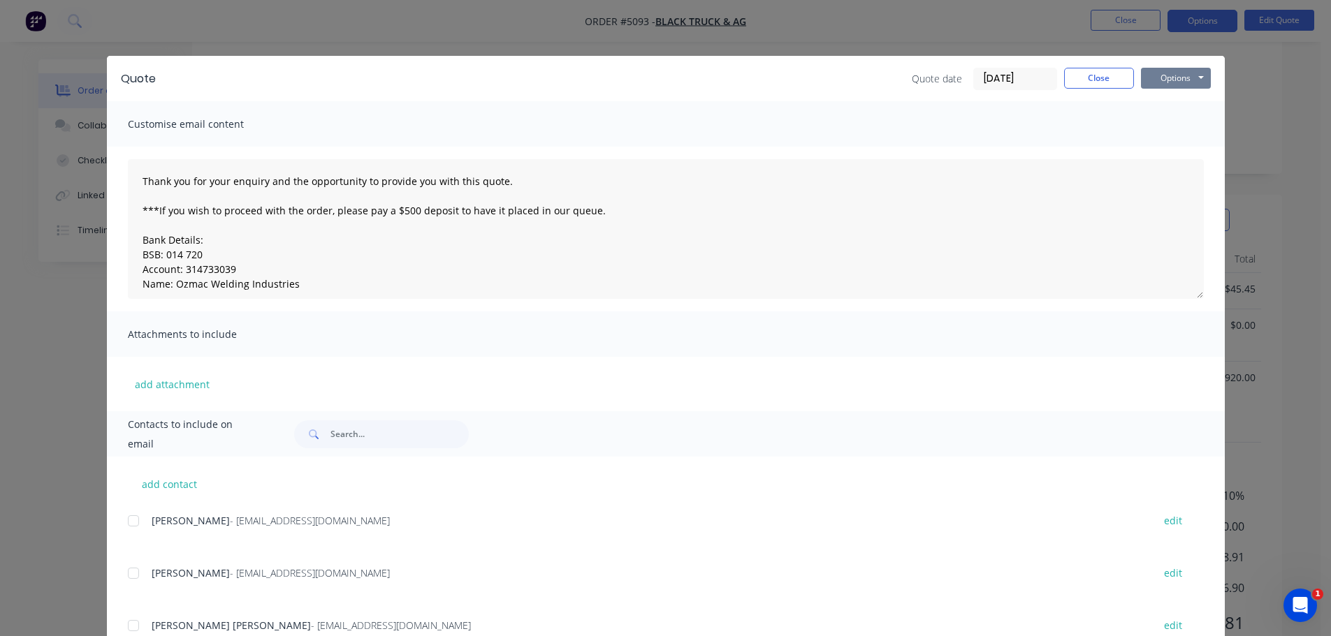
click at [1179, 79] on button "Options" at bounding box center [1176, 78] width 70 height 21
click at [1170, 145] on button "Email" at bounding box center [1185, 149] width 89 height 23
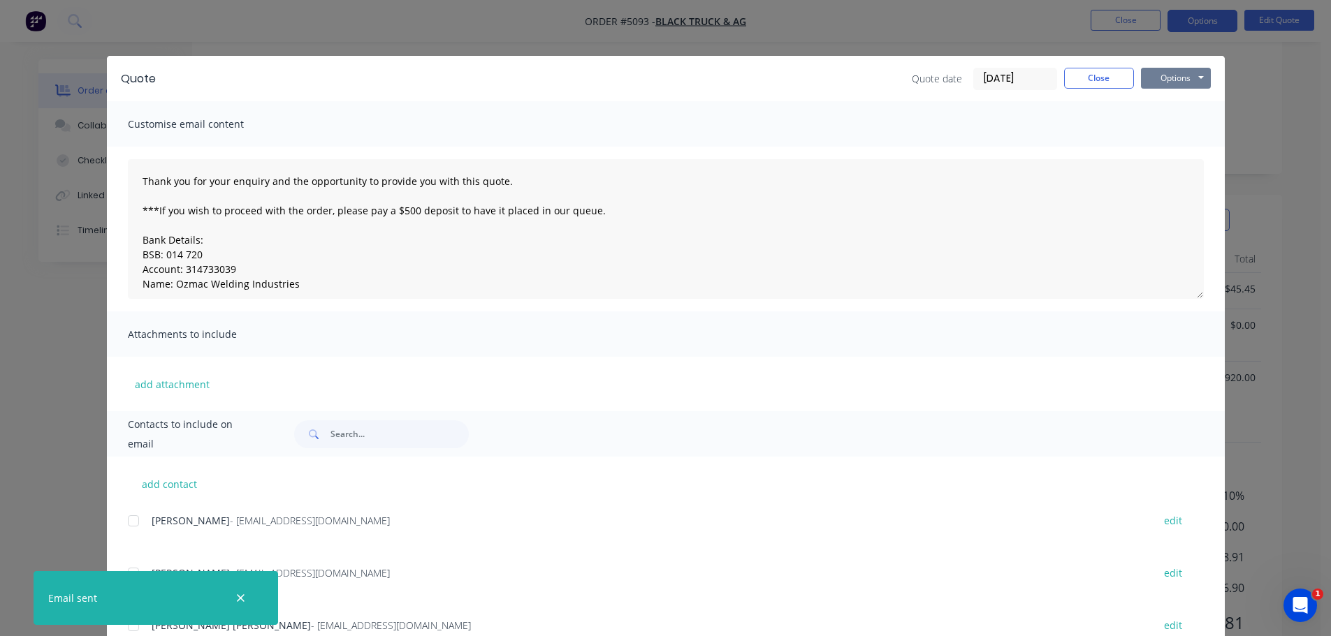
click at [1171, 80] on button "Options" at bounding box center [1176, 78] width 70 height 21
click at [1186, 122] on button "Print" at bounding box center [1185, 126] width 89 height 23
click at [1083, 75] on button "Close" at bounding box center [1099, 78] width 70 height 21
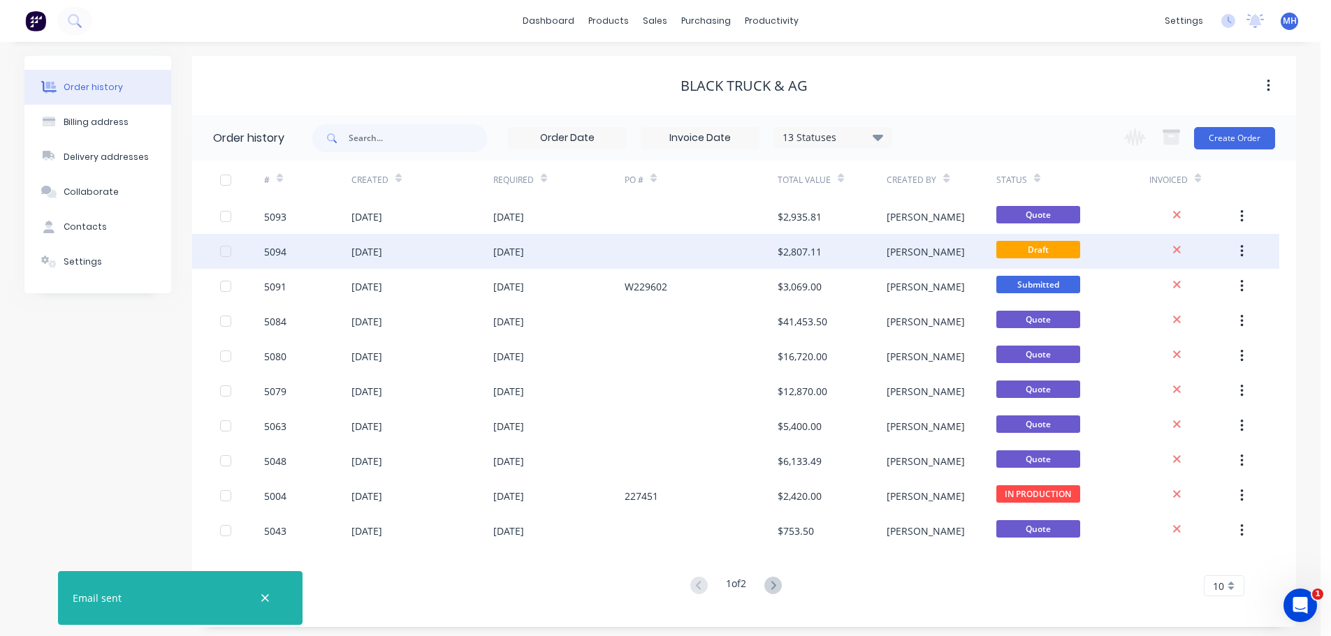
click at [524, 251] on div "[DATE]" at bounding box center [508, 251] width 31 height 15
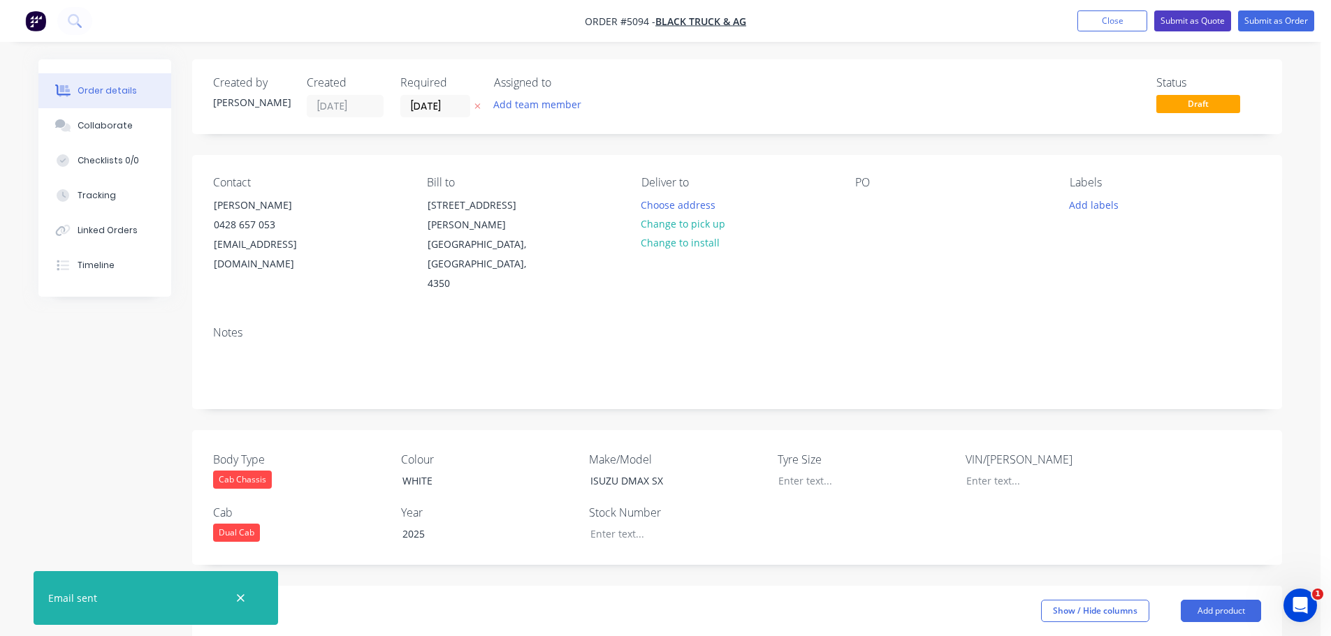
click at [1177, 20] on button "Submit as Quote" at bounding box center [1192, 20] width 77 height 21
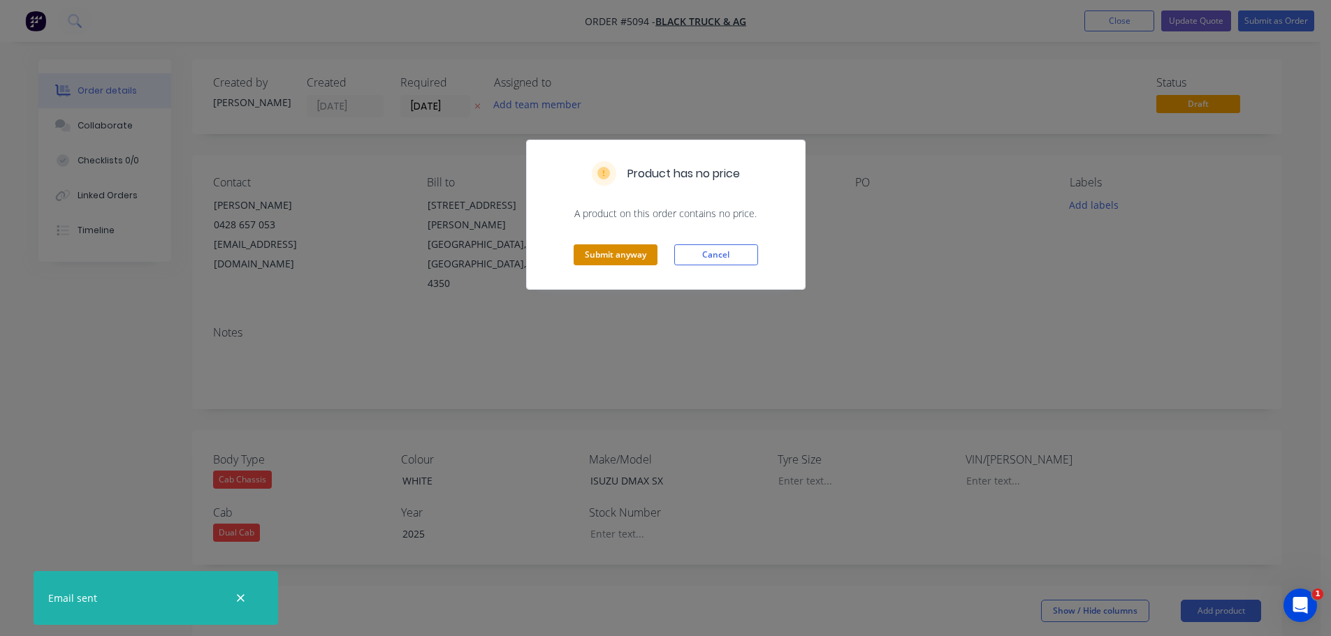
click at [634, 254] on button "Submit anyway" at bounding box center [615, 254] width 84 height 21
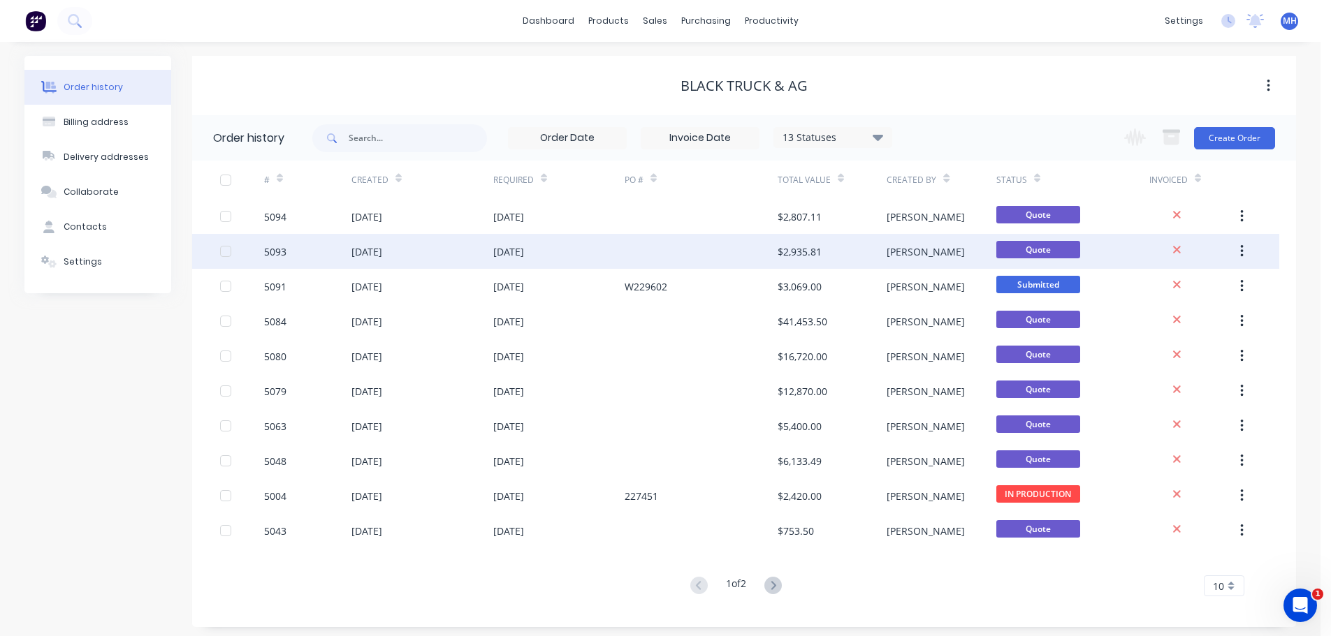
click at [437, 257] on div "[DATE]" at bounding box center [422, 251] width 142 height 35
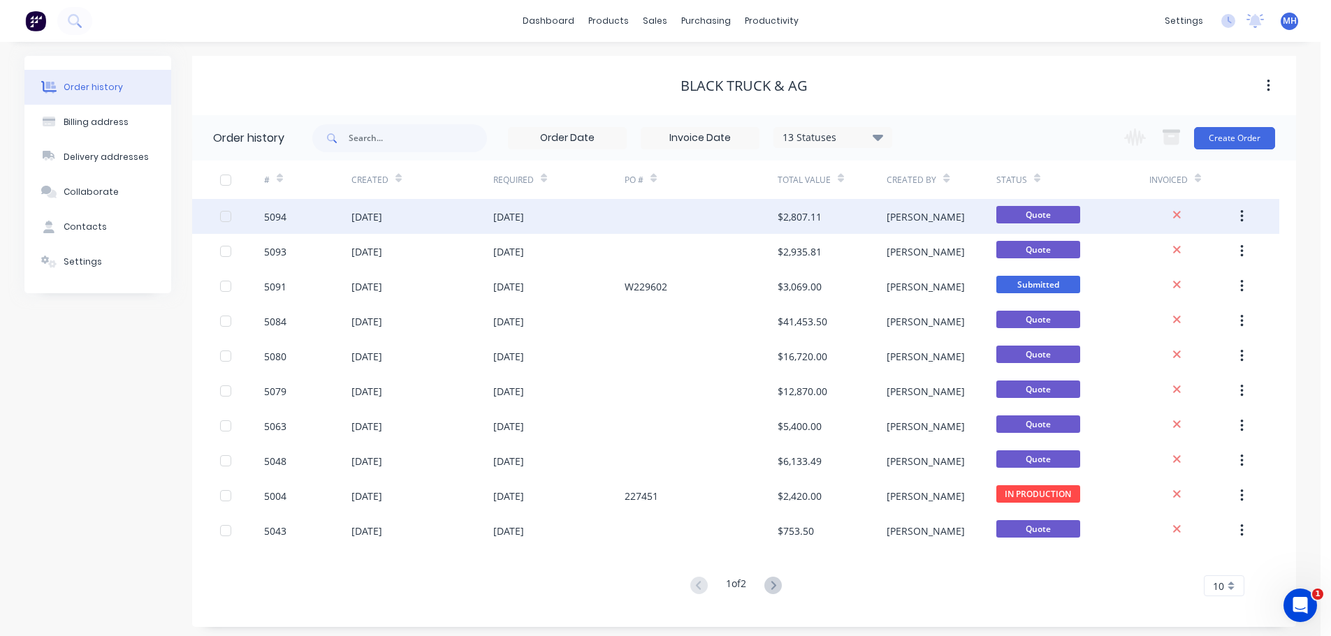
click at [582, 224] on div "[DATE]" at bounding box center [558, 216] width 131 height 35
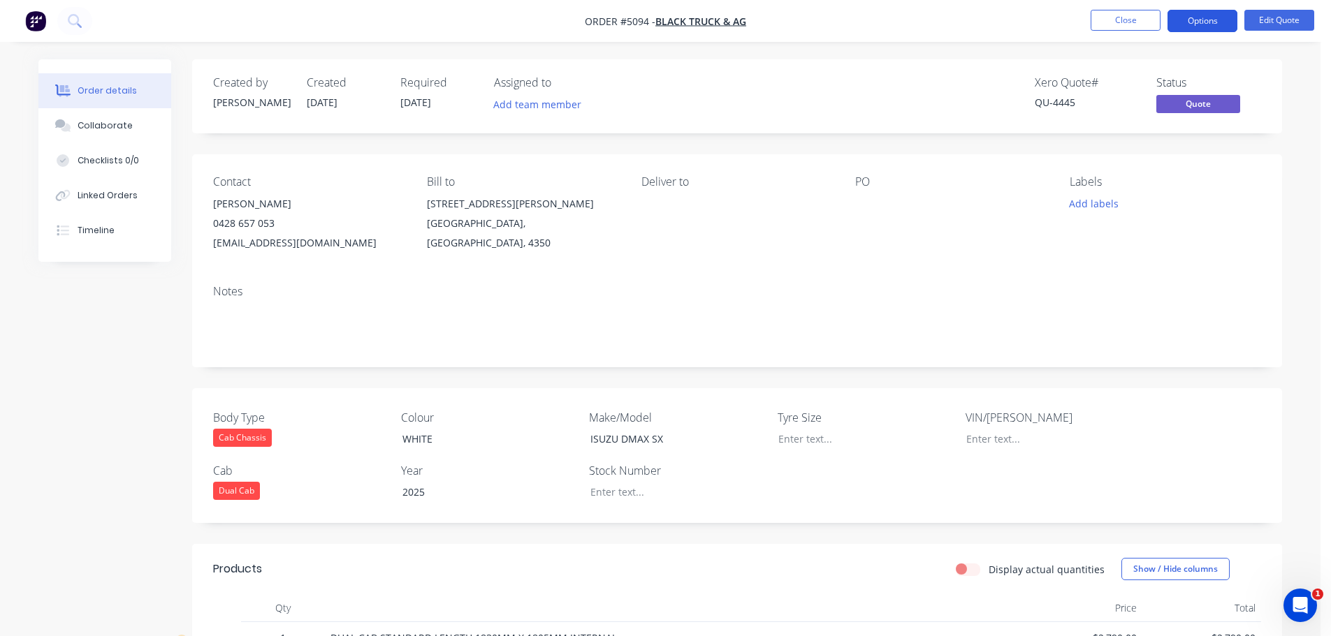
click at [1192, 19] on button "Options" at bounding box center [1202, 21] width 70 height 22
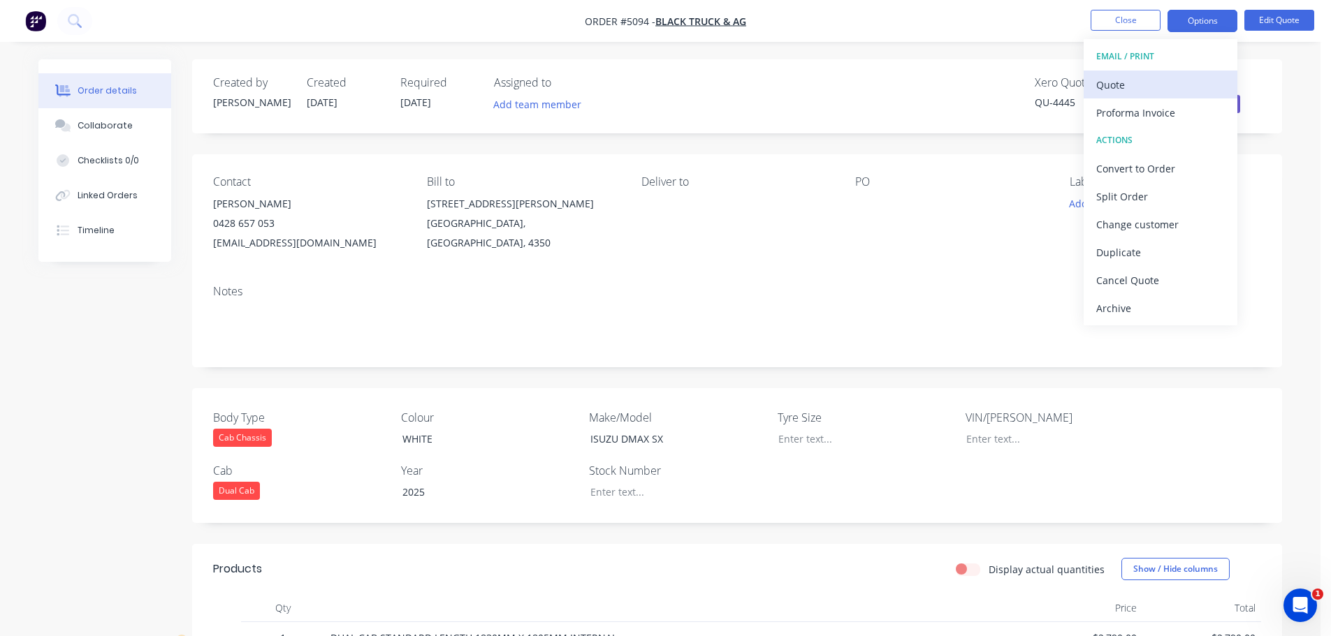
click at [1145, 91] on div "Quote" at bounding box center [1160, 85] width 129 height 20
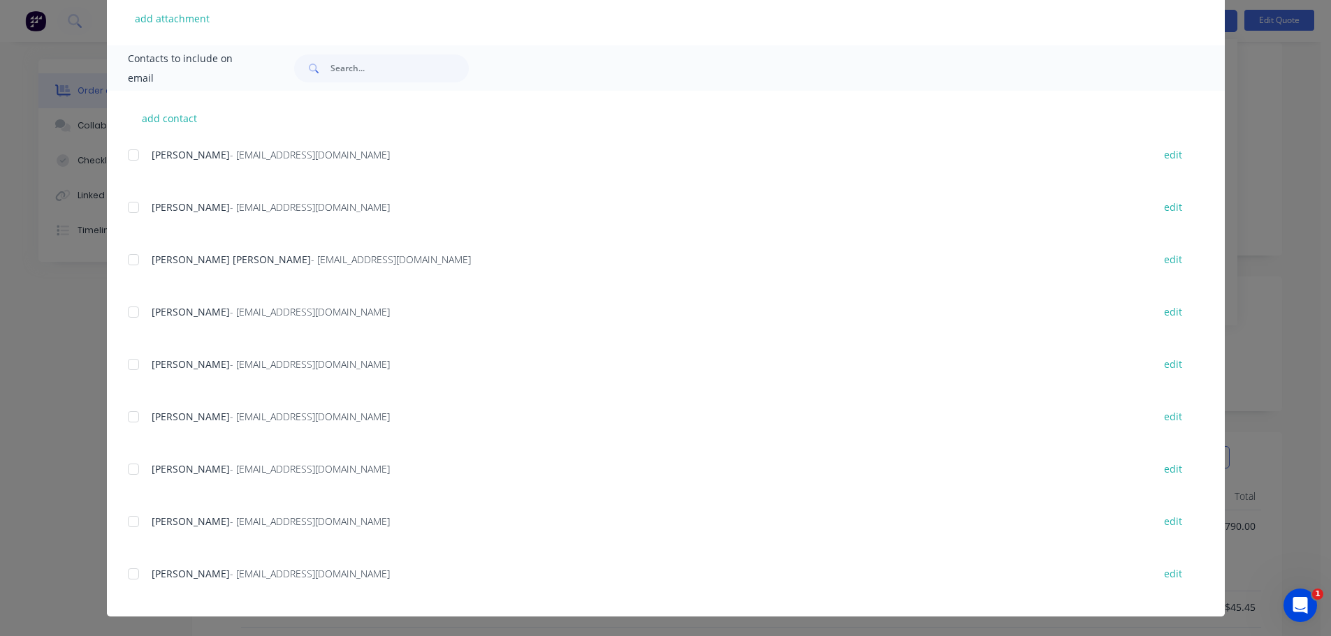
scroll to position [210, 0]
click at [128, 573] on div at bounding box center [133, 574] width 28 height 28
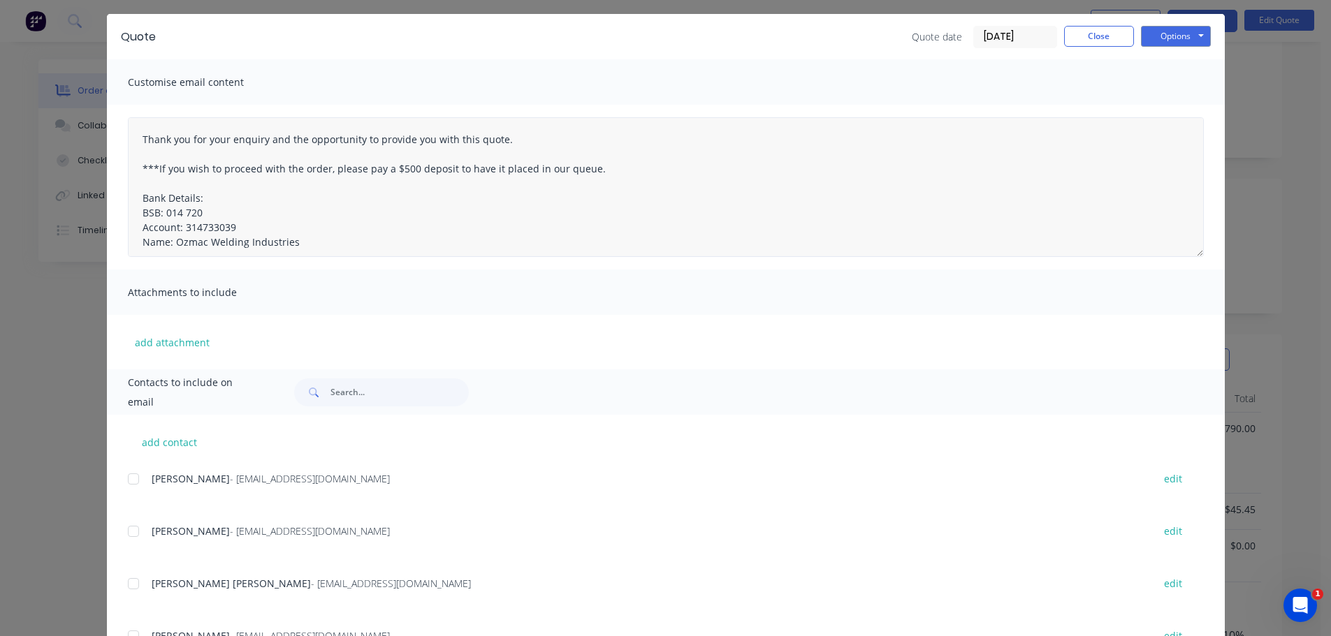
scroll to position [0, 0]
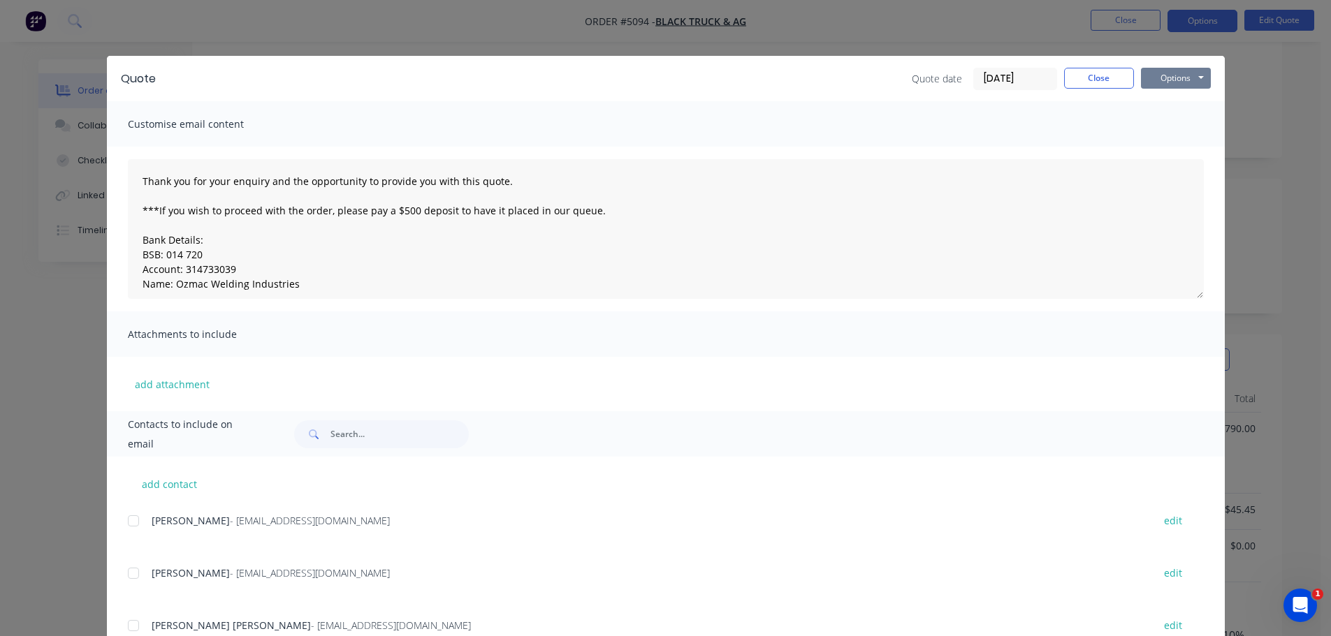
click at [1165, 77] on button "Options" at bounding box center [1176, 78] width 70 height 21
click at [1171, 147] on button "Email" at bounding box center [1185, 149] width 89 height 23
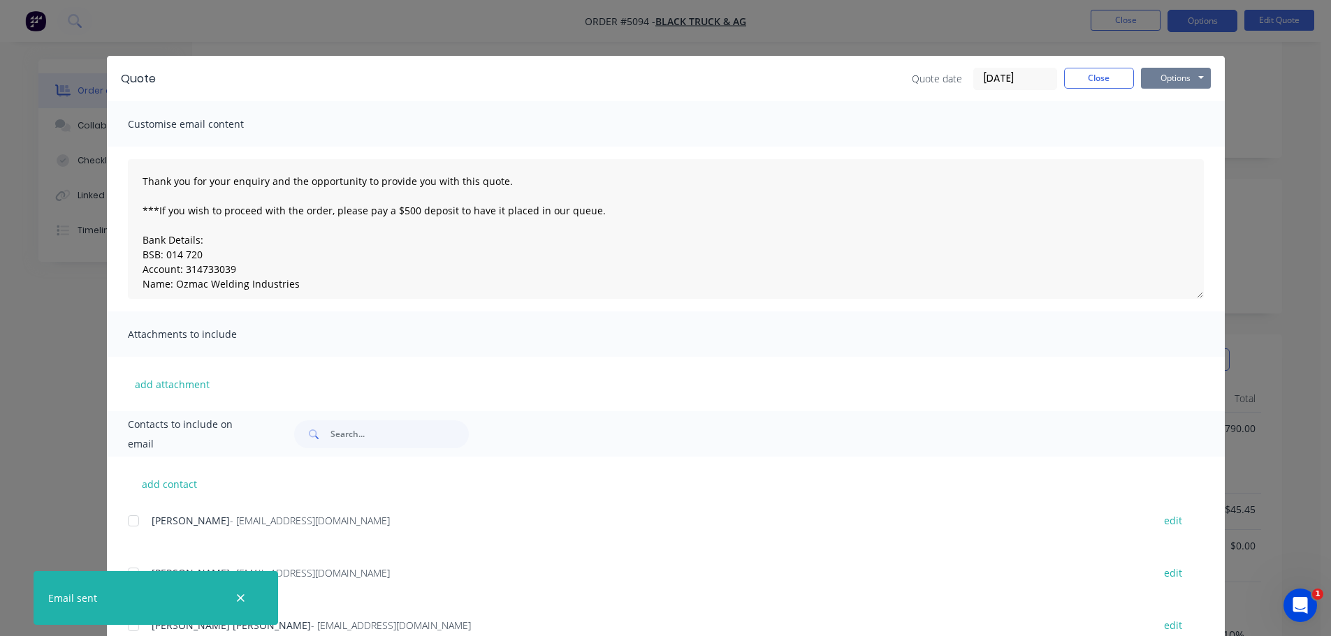
click at [1169, 80] on button "Options" at bounding box center [1176, 78] width 70 height 21
click at [1173, 127] on button "Print" at bounding box center [1185, 126] width 89 height 23
click at [1090, 80] on button "Close" at bounding box center [1099, 78] width 70 height 21
